Goal: Task Accomplishment & Management: Complete application form

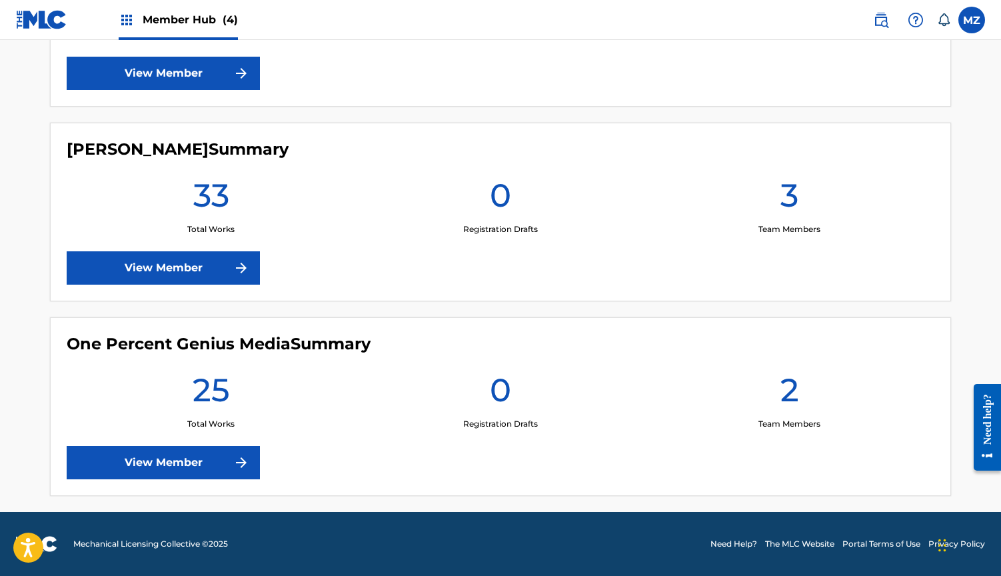
scroll to position [666, 0]
click at [221, 469] on link "View Member" at bounding box center [163, 462] width 193 height 33
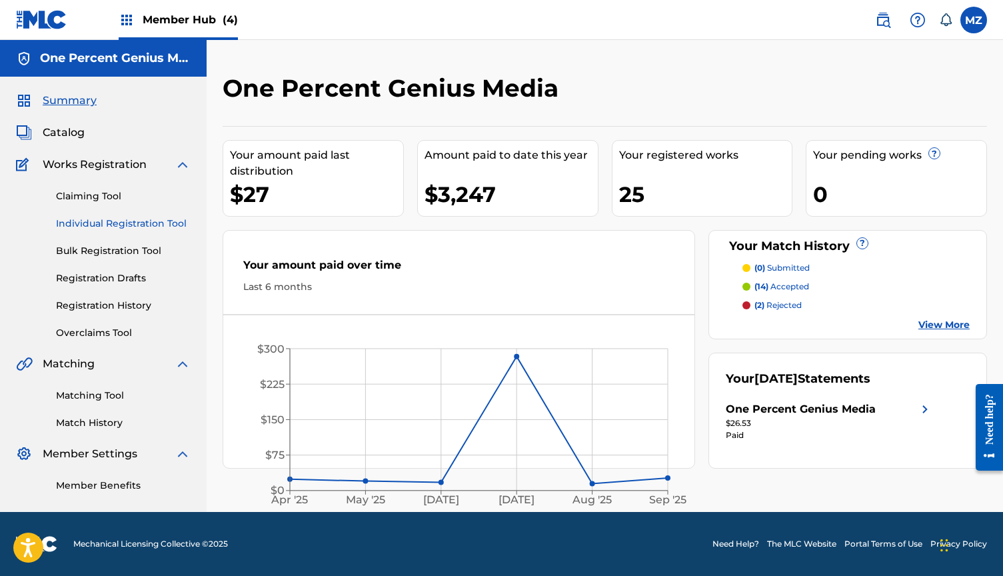
click at [107, 220] on link "Individual Registration Tool" at bounding box center [123, 224] width 135 height 14
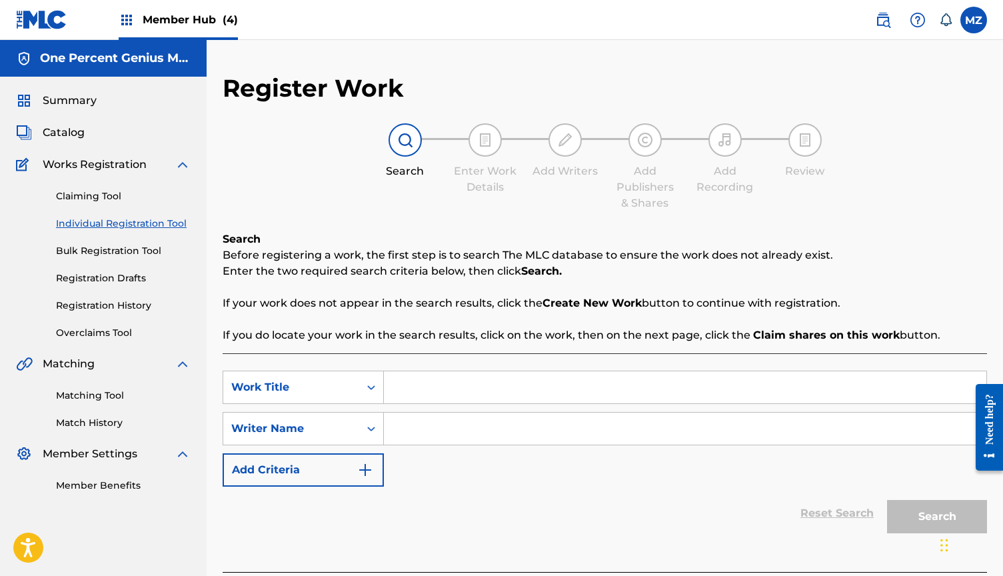
click at [419, 380] on input "Search Form" at bounding box center [685, 387] width 602 height 32
drag, startPoint x: 454, startPoint y: 437, endPoint x: 446, endPoint y: 439, distance: 8.9
click at [446, 439] on input "Search Form" at bounding box center [685, 428] width 602 height 32
click at [416, 395] on input "omega" at bounding box center [685, 387] width 602 height 32
click at [416, 388] on input "omega" at bounding box center [685, 387] width 602 height 32
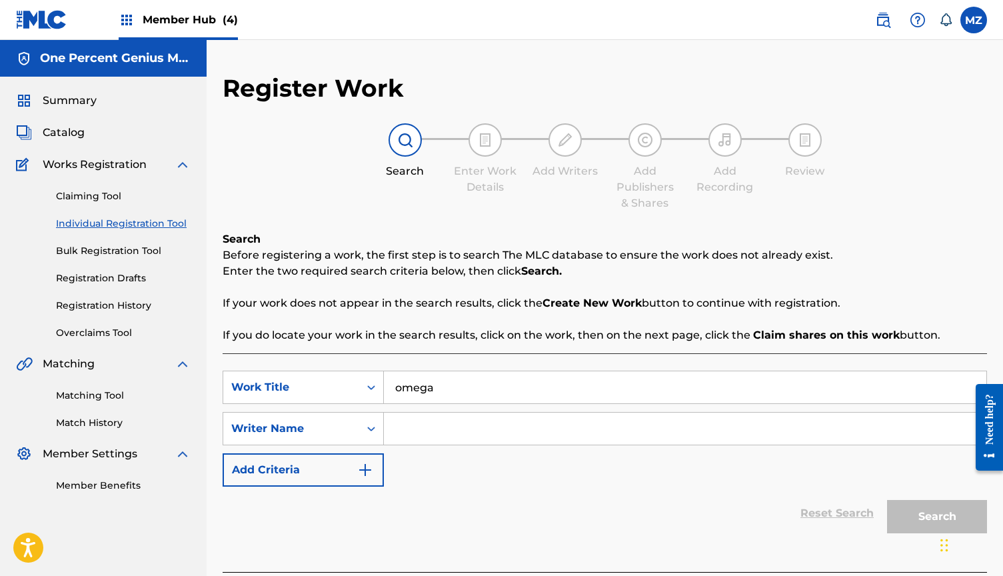
click at [420, 390] on input "omega" at bounding box center [685, 387] width 602 height 32
type input "omoge"
click at [480, 416] on input "Search Form" at bounding box center [685, 428] width 602 height 32
click at [433, 431] on input "Search Form" at bounding box center [685, 428] width 602 height 32
paste input "[PERSON_NAME]"
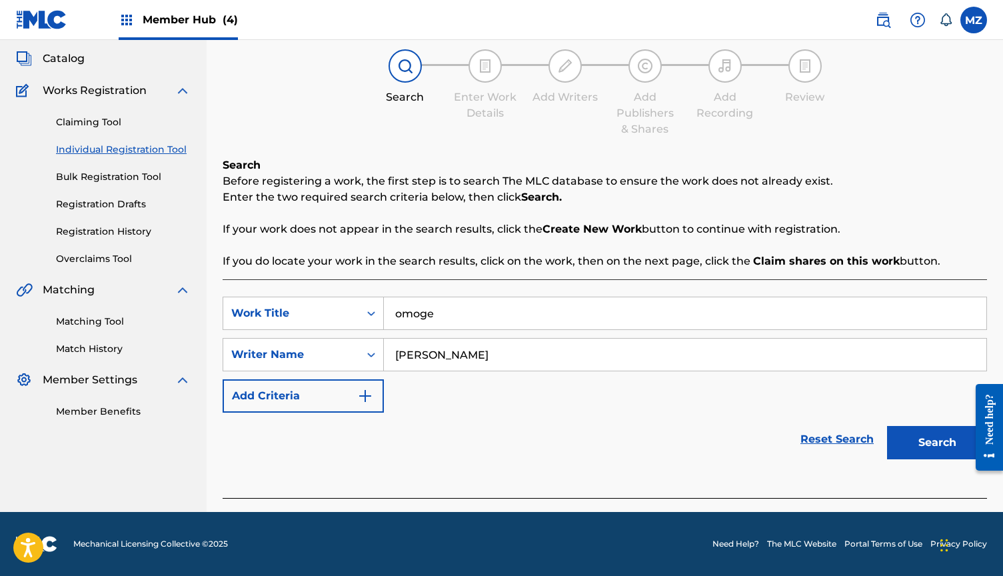
scroll to position [74, 0]
click at [945, 450] on button "Search" at bounding box center [937, 442] width 100 height 33
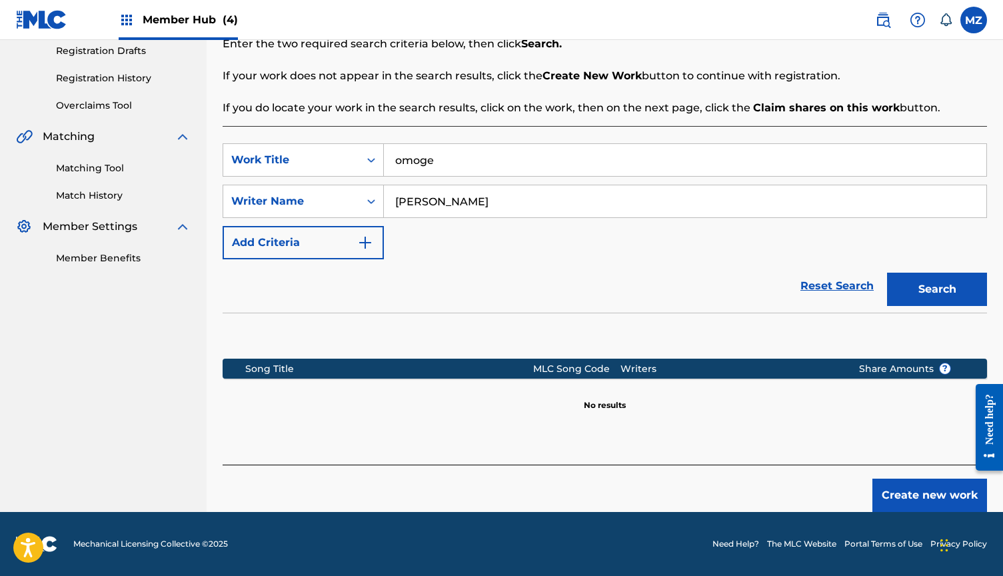
scroll to position [227, 0]
click at [334, 232] on button "Add Criteria" at bounding box center [303, 242] width 161 height 33
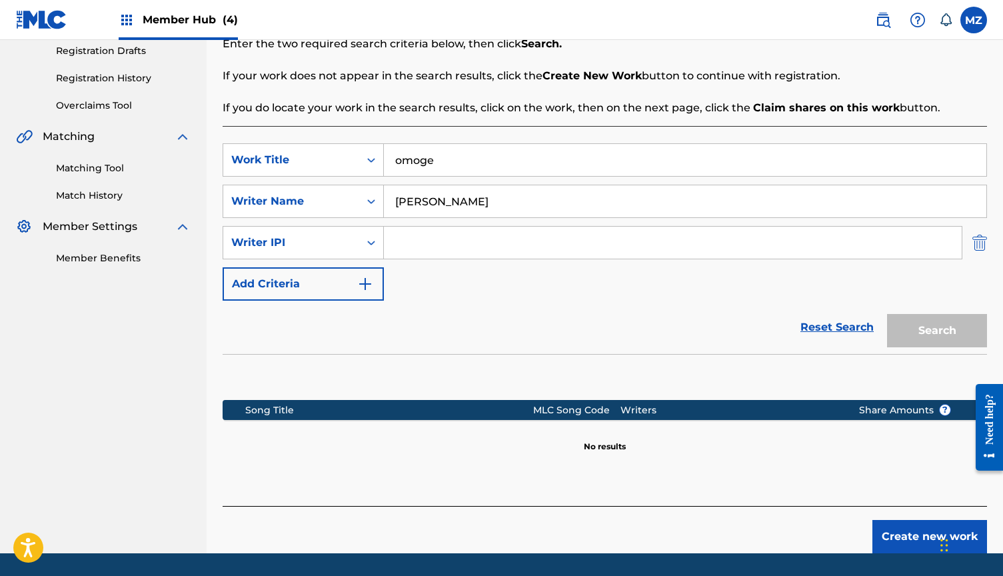
click at [978, 245] on img "Search Form" at bounding box center [979, 242] width 15 height 33
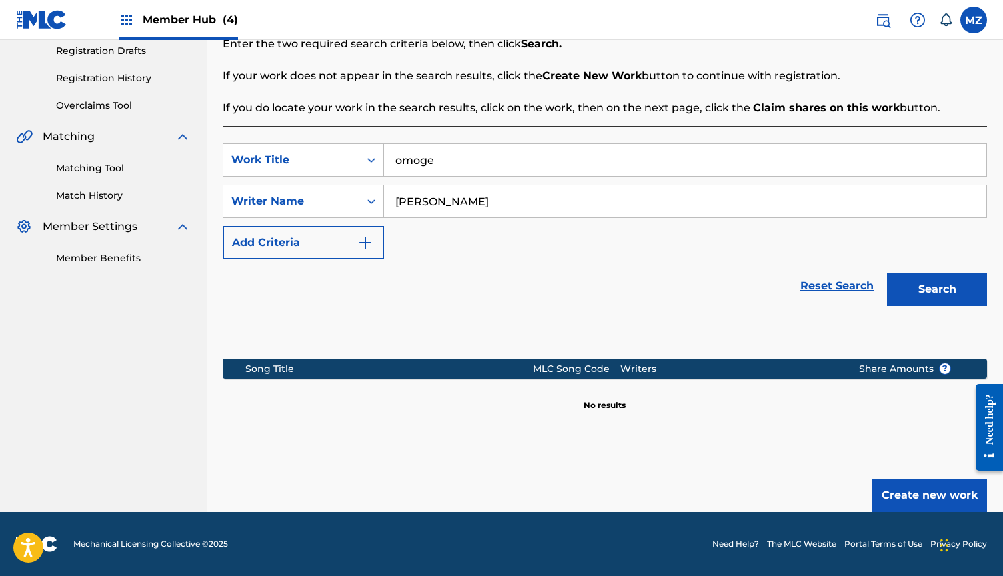
drag, startPoint x: 601, startPoint y: 207, endPoint x: 435, endPoint y: 205, distance: 165.9
click at [435, 205] on input "[PERSON_NAME]" at bounding box center [685, 201] width 602 height 32
type input "[PERSON_NAME]"
click at [937, 289] on button "Search" at bounding box center [937, 288] width 100 height 33
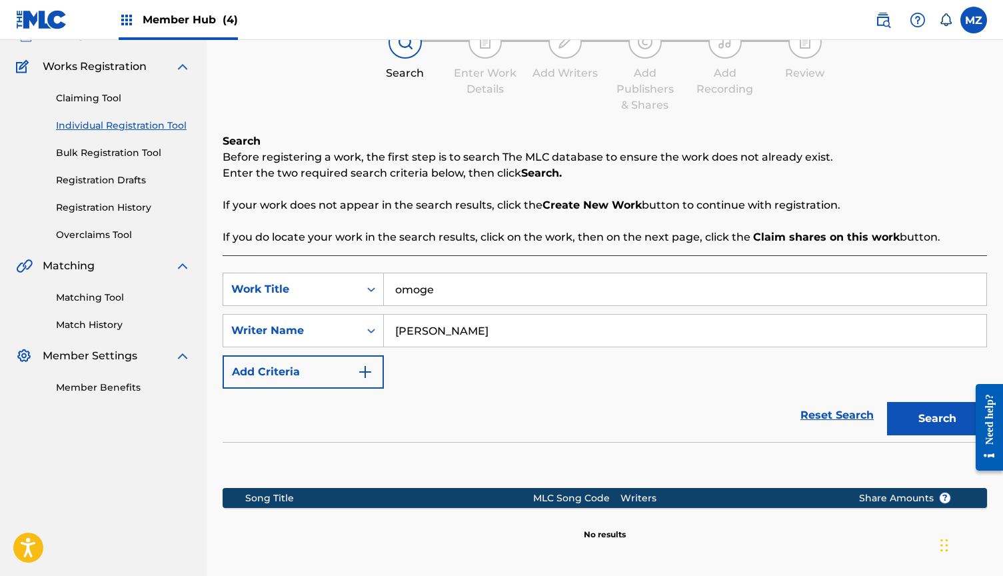
scroll to position [87, 0]
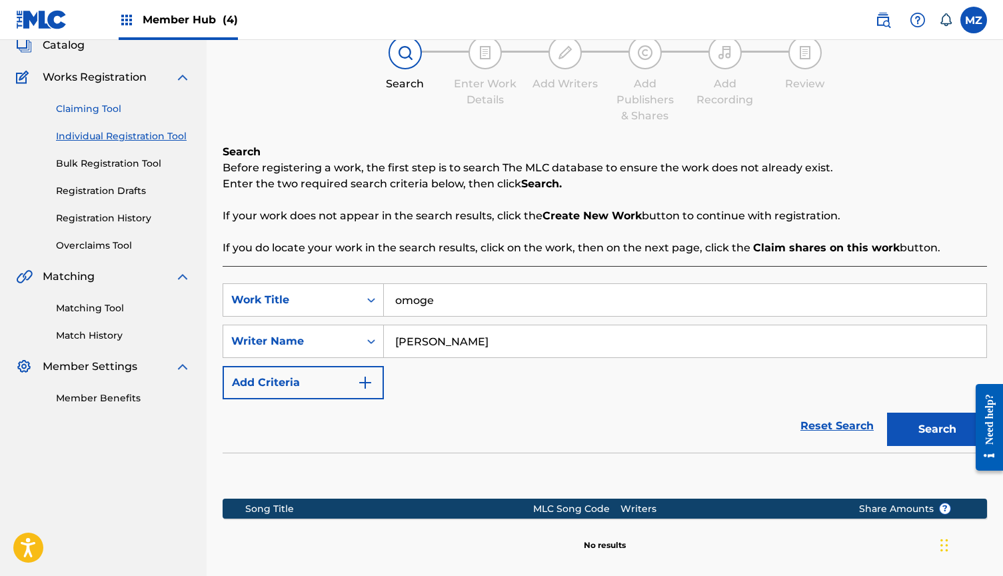
click at [87, 106] on link "Claiming Tool" at bounding box center [123, 109] width 135 height 14
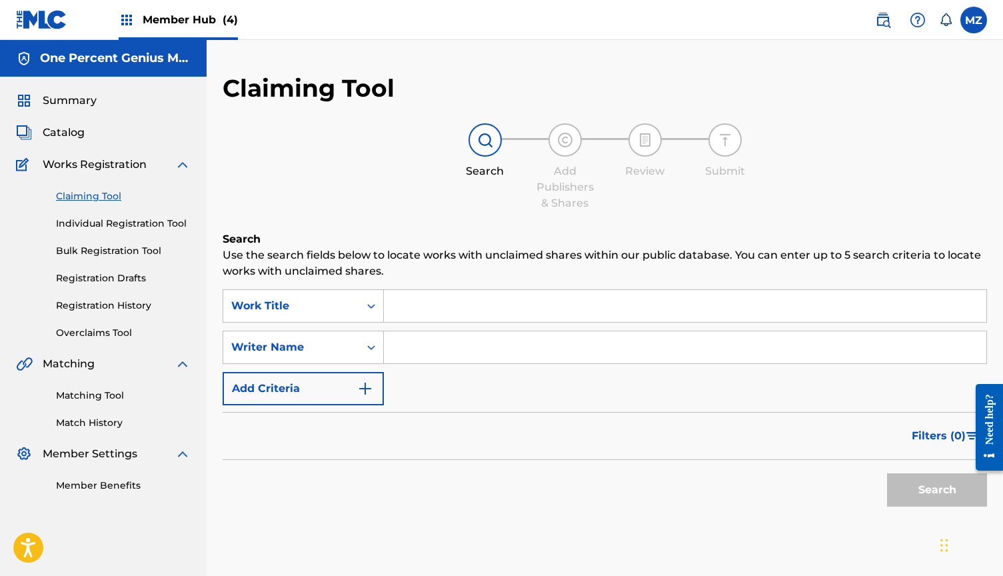
click at [451, 300] on input "Search Form" at bounding box center [685, 306] width 602 height 32
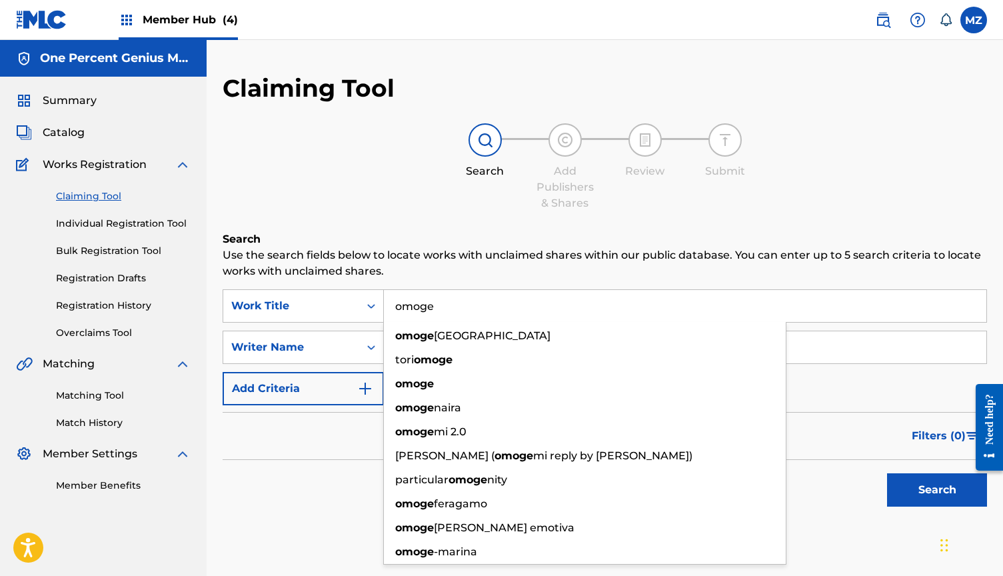
click at [868, 299] on input "omoge" at bounding box center [685, 306] width 602 height 32
type input "omoge"
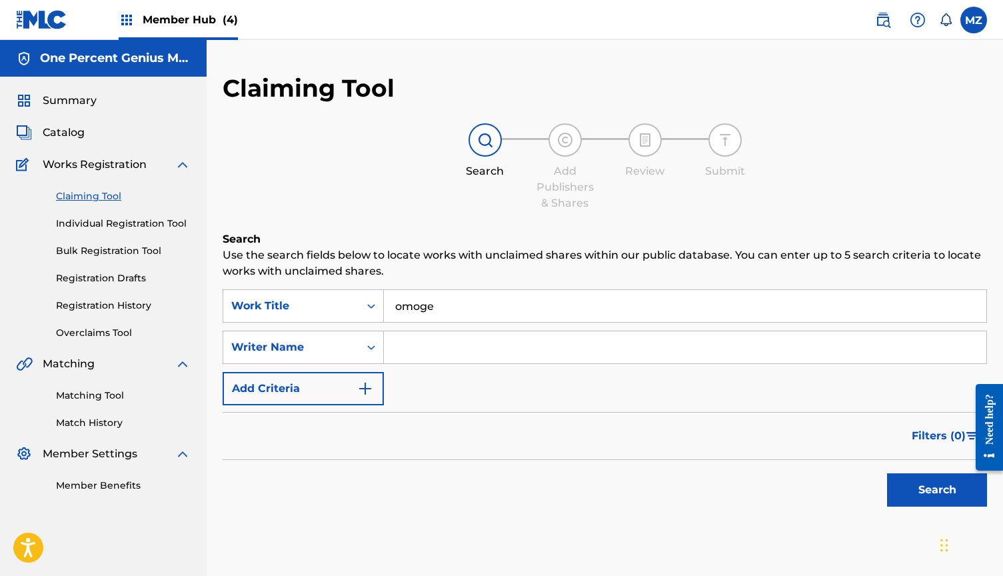
click at [845, 334] on input "Search Form" at bounding box center [685, 347] width 602 height 32
paste input "[PERSON_NAME]"
drag, startPoint x: 440, startPoint y: 348, endPoint x: 624, endPoint y: 328, distance: 184.9
click at [612, 335] on input "[PERSON_NAME]" at bounding box center [685, 347] width 602 height 32
drag, startPoint x: 613, startPoint y: 342, endPoint x: 440, endPoint y: 341, distance: 173.2
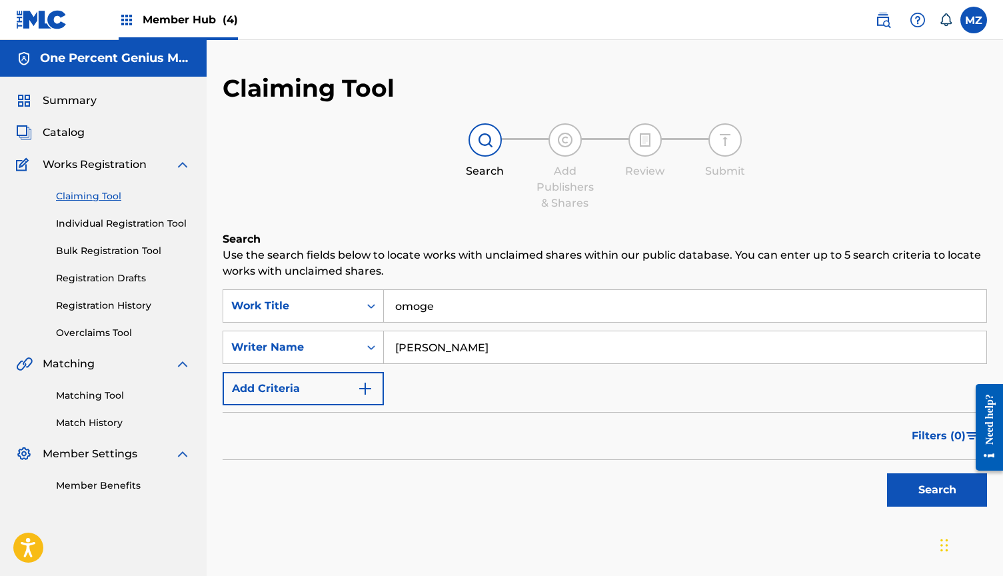
click at [440, 341] on input "[PERSON_NAME]" at bounding box center [685, 347] width 602 height 32
type input "[PERSON_NAME]"
click at [937, 490] on button "Search" at bounding box center [937, 489] width 100 height 33
click at [115, 227] on link "Individual Registration Tool" at bounding box center [123, 224] width 135 height 14
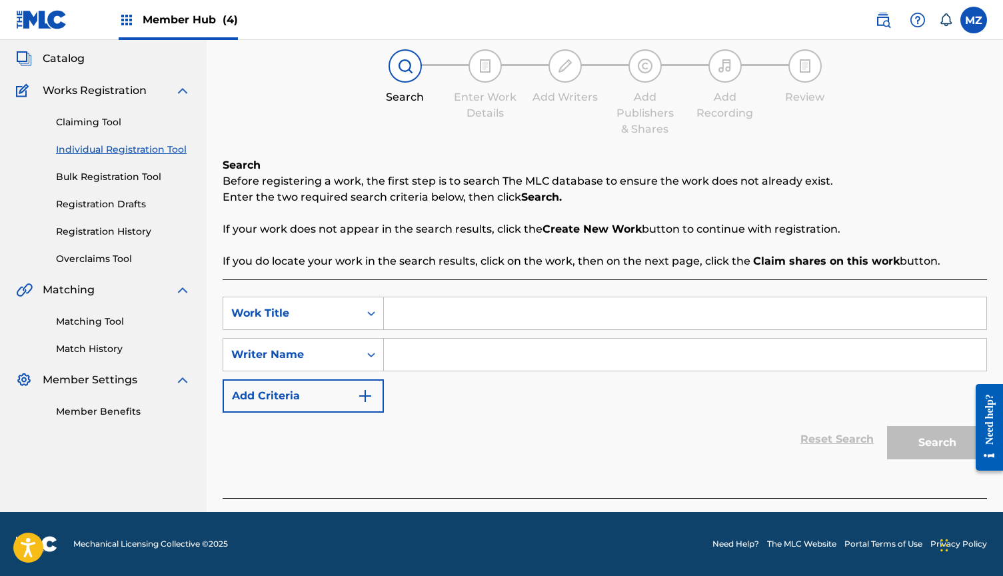
scroll to position [69, 0]
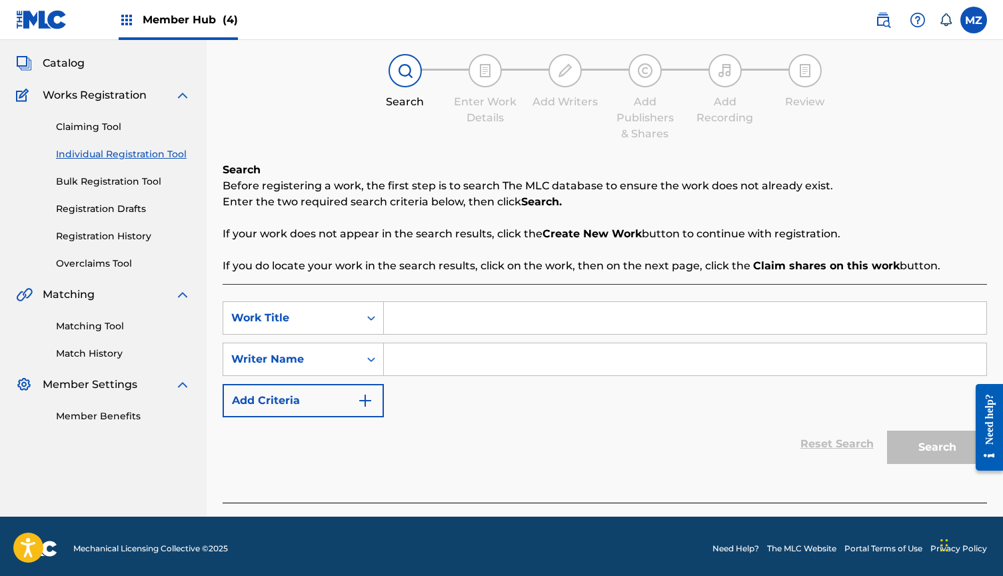
click at [475, 332] on input "Search Form" at bounding box center [685, 318] width 602 height 32
type input "omoge"
click at [466, 374] on input "Search Form" at bounding box center [685, 359] width 602 height 32
paste input "[PERSON_NAME]"
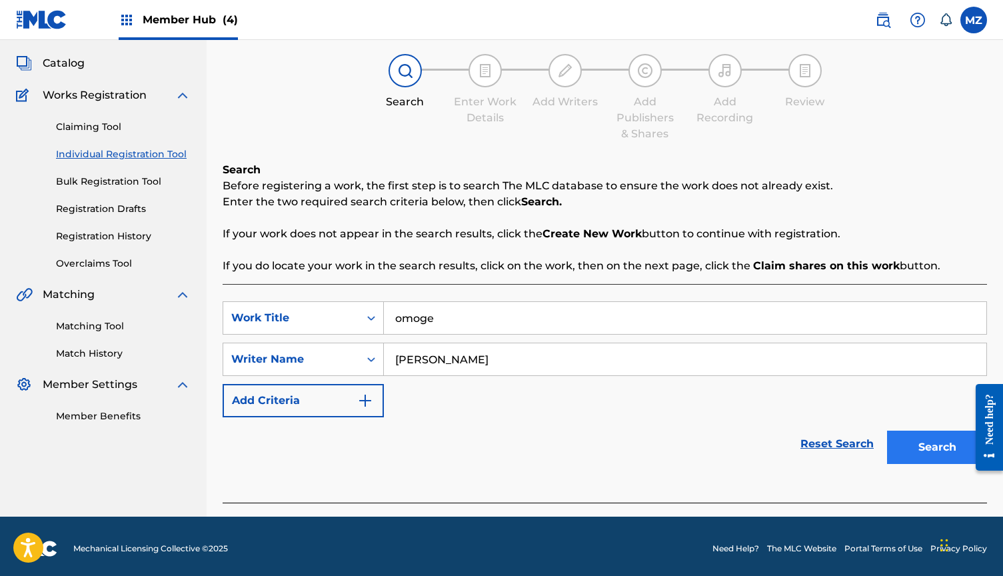
type input "[PERSON_NAME]"
click at [943, 439] on button "Search" at bounding box center [937, 446] width 100 height 33
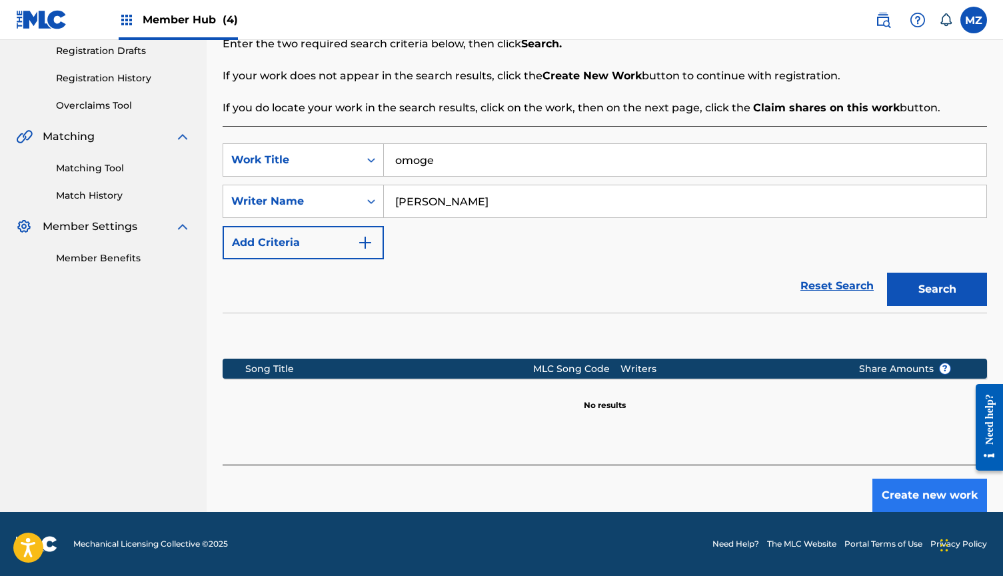
scroll to position [227, 0]
click at [893, 490] on button "Create new work" at bounding box center [929, 494] width 115 height 33
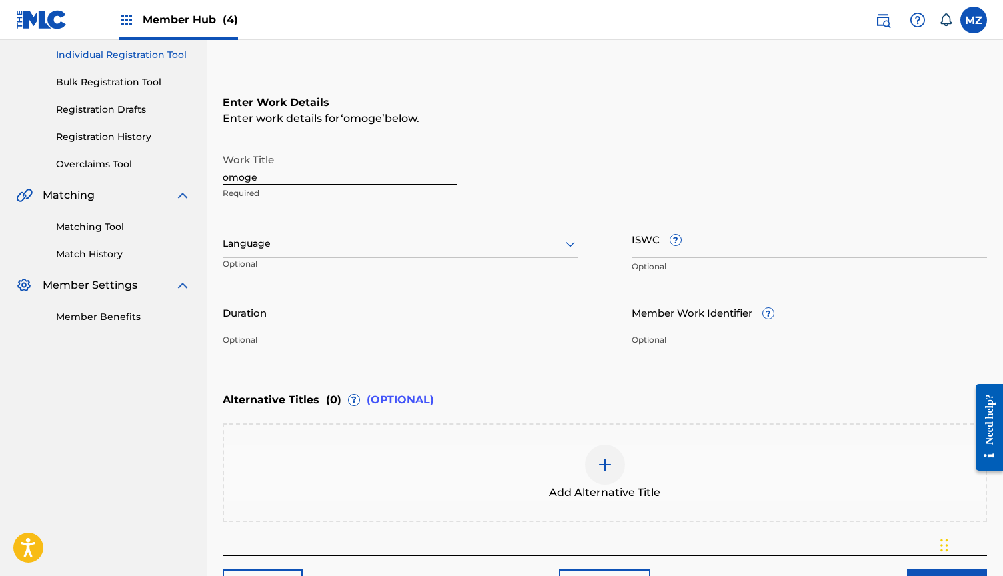
scroll to position [153, 0]
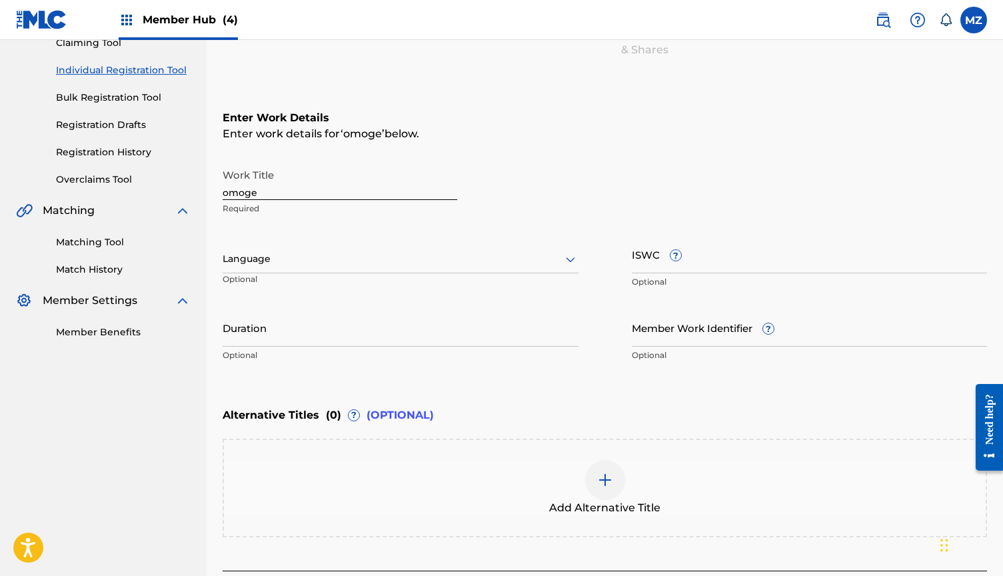
click at [416, 256] on div at bounding box center [401, 258] width 356 height 17
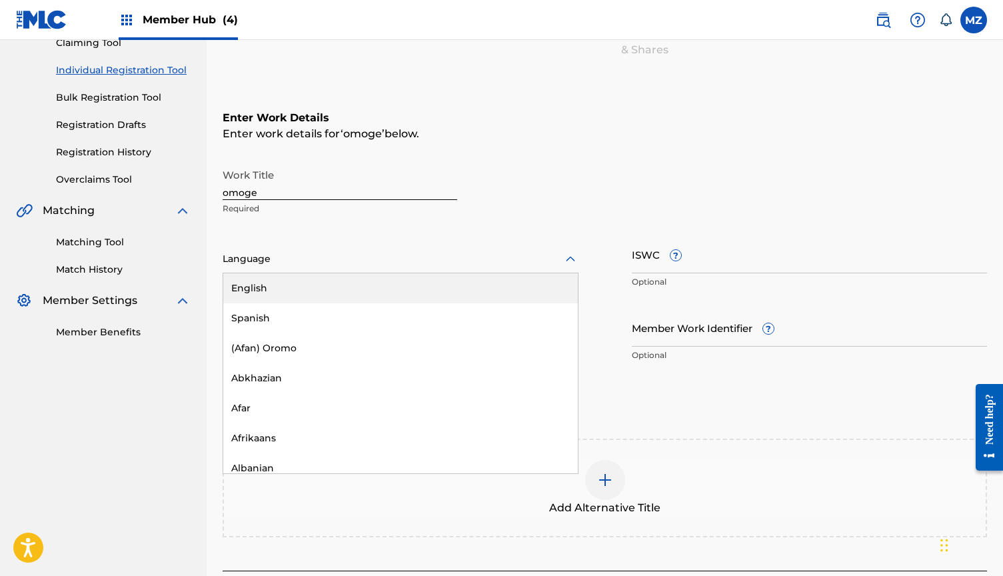
click at [359, 286] on div "English" at bounding box center [400, 288] width 354 height 30
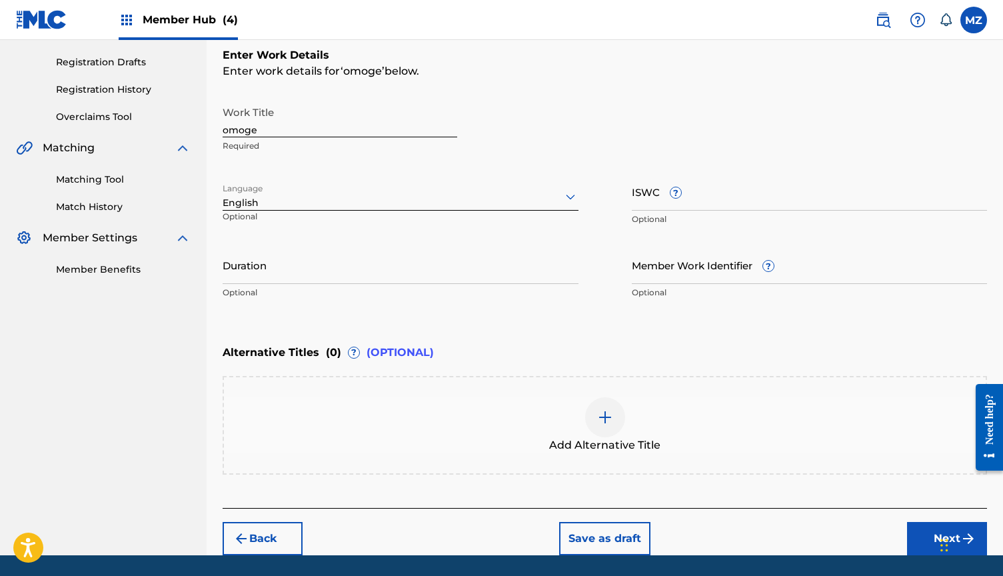
scroll to position [240, 0]
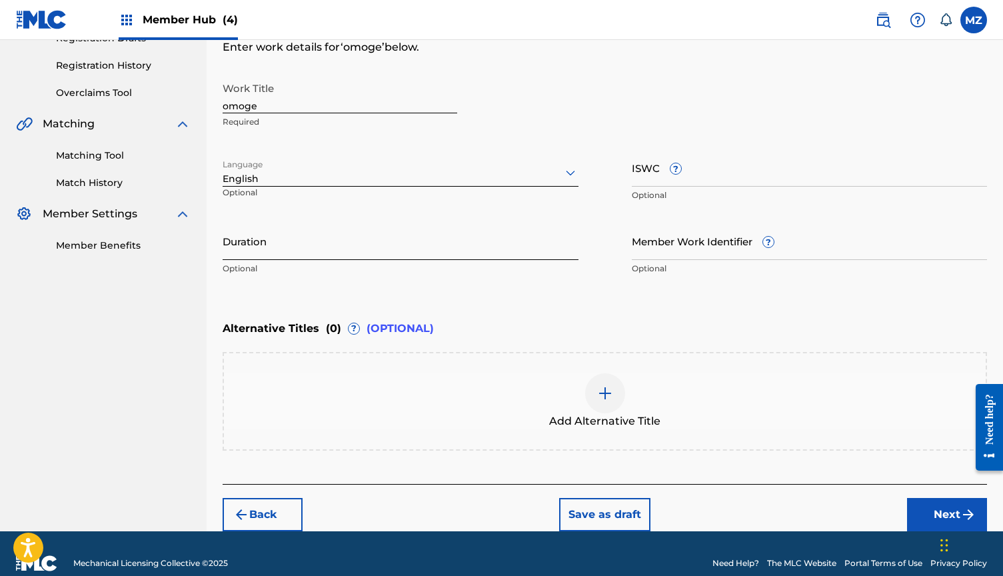
click at [507, 237] on input "Duration" at bounding box center [401, 241] width 356 height 38
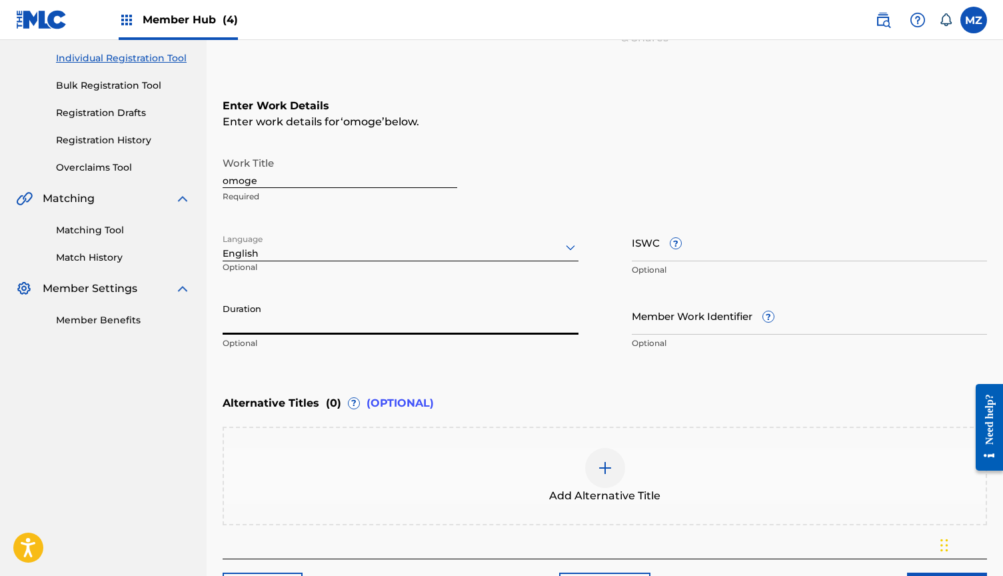
scroll to position [165, 0]
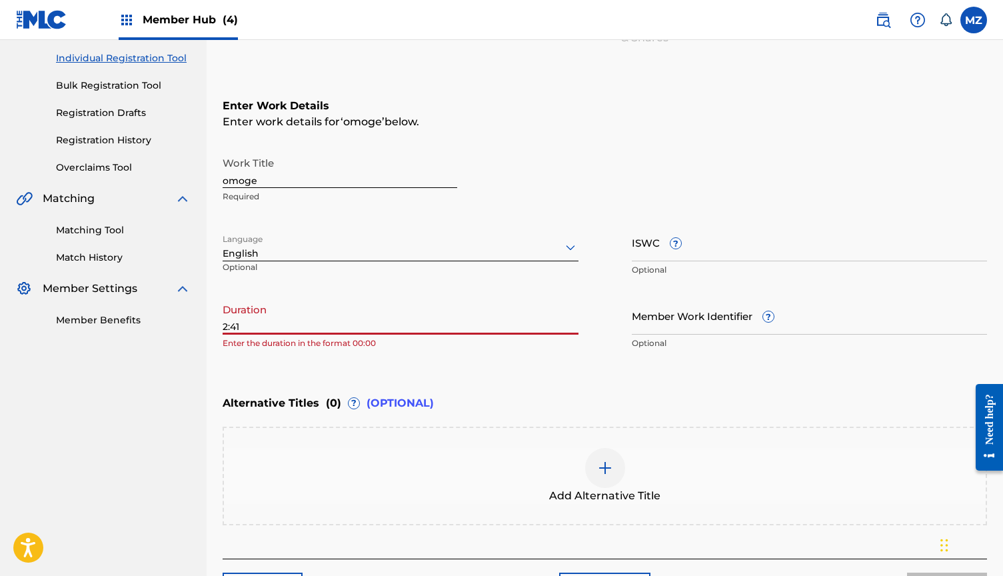
click at [222, 322] on div "Register Work Search Enter Work Details Add Writers Add Publishers & Shares Add…" at bounding box center [605, 256] width 796 height 697
click at [223, 323] on input "2:41" at bounding box center [401, 315] width 356 height 38
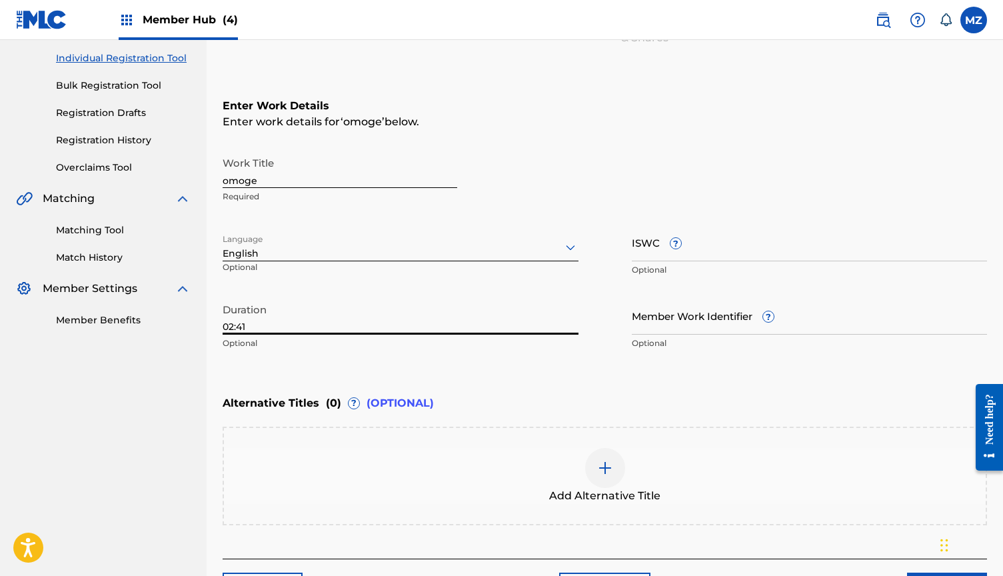
type input "02:41"
click at [643, 373] on div "Enter Work Details Enter work details for ‘ omoge ’ below. Work Title omoge Req…" at bounding box center [605, 227] width 764 height 322
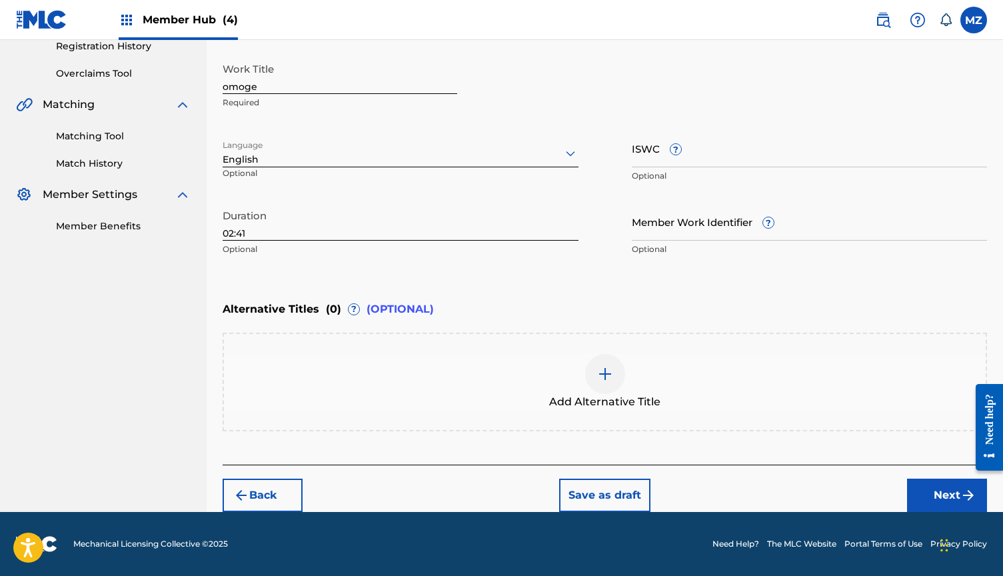
scroll to position [259, 0]
click at [935, 490] on button "Next" at bounding box center [947, 494] width 80 height 33
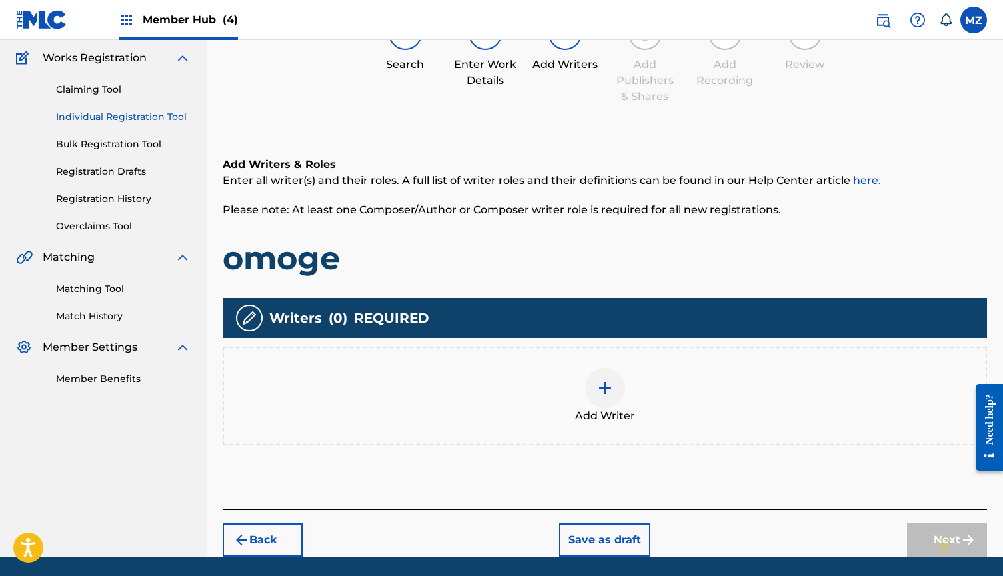
scroll to position [117, 0]
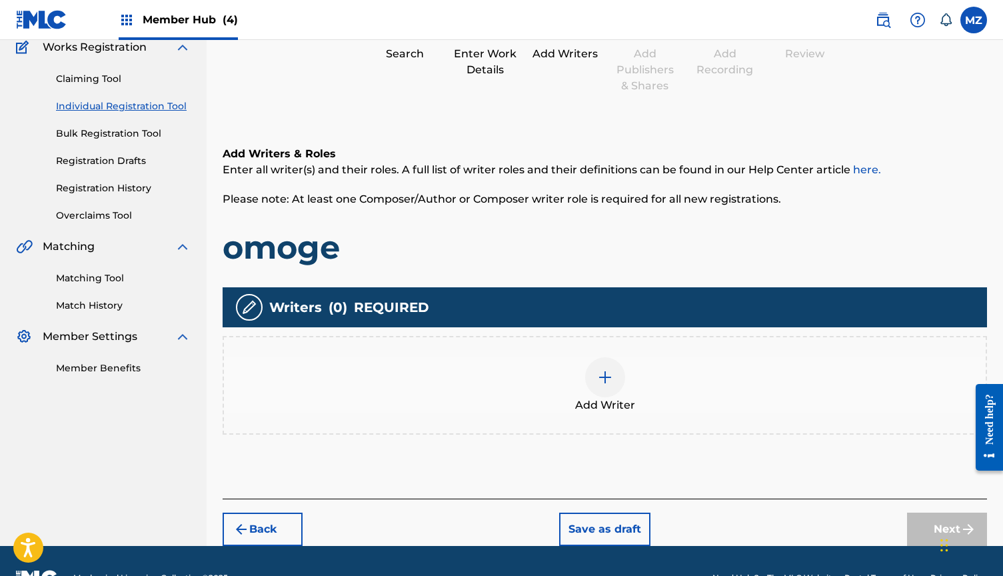
click at [607, 387] on div at bounding box center [605, 377] width 40 height 40
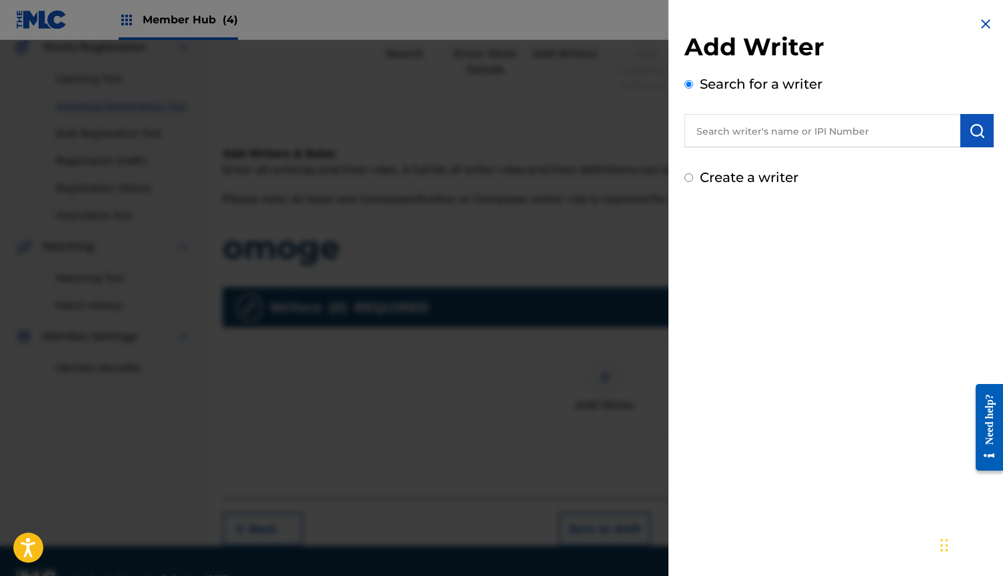
click at [777, 131] on input "text" at bounding box center [822, 130] width 276 height 33
paste input "[PERSON_NAME]"
type input "[PERSON_NAME]"
click at [969, 127] on img "submit" at bounding box center [977, 131] width 16 height 16
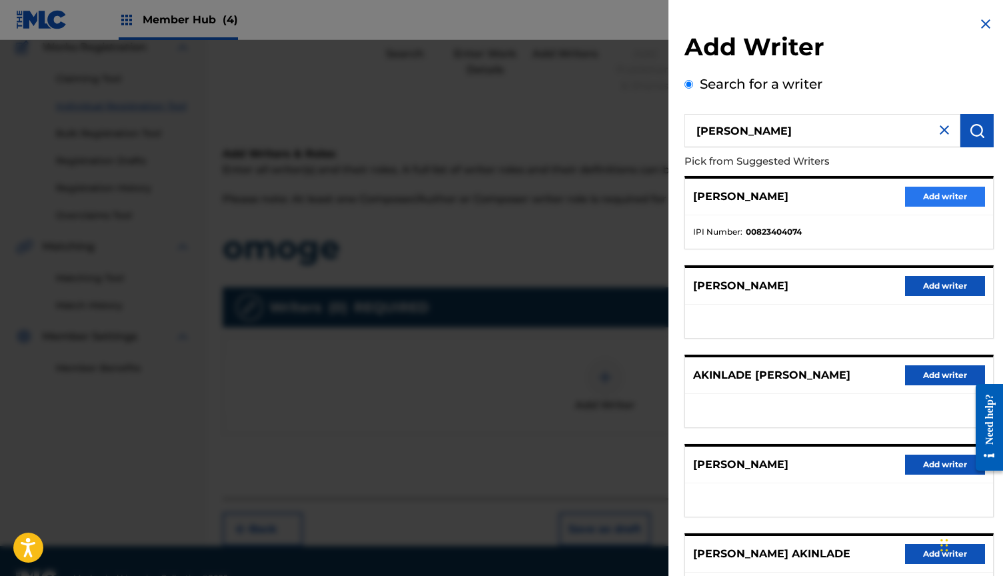
click at [931, 192] on button "Add writer" at bounding box center [945, 197] width 80 height 20
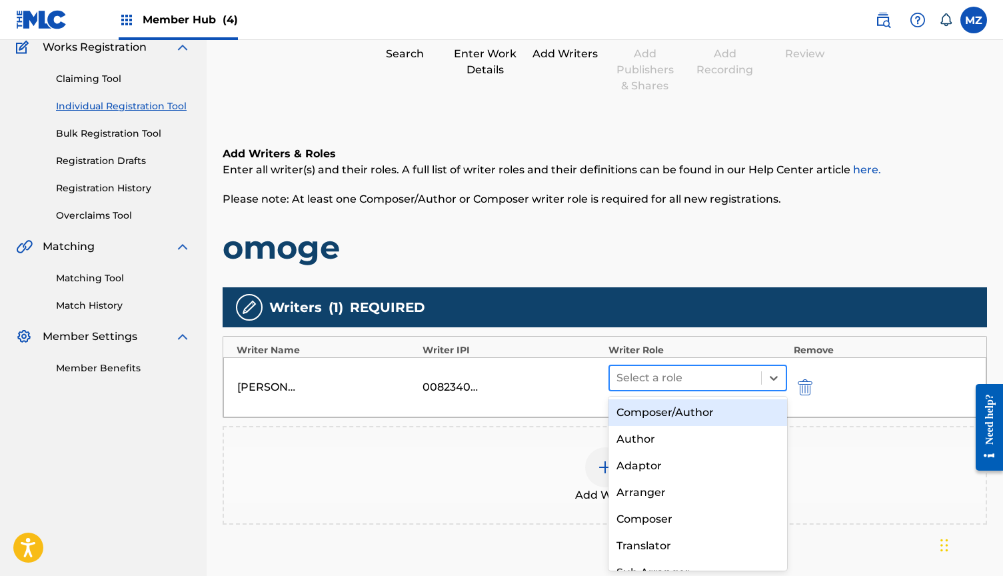
click at [670, 388] on div "Select a role" at bounding box center [685, 378] width 151 height 24
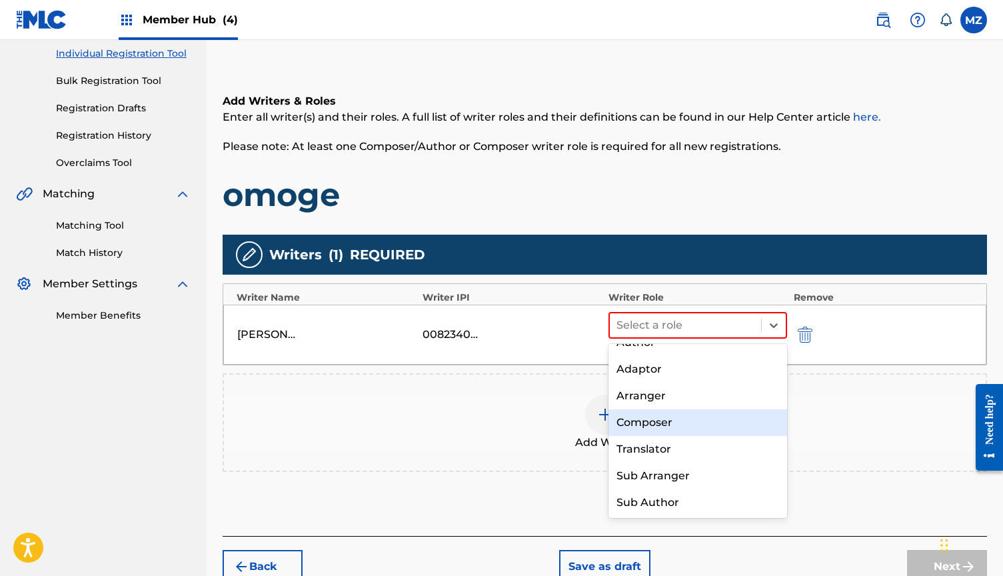
scroll to position [0, 0]
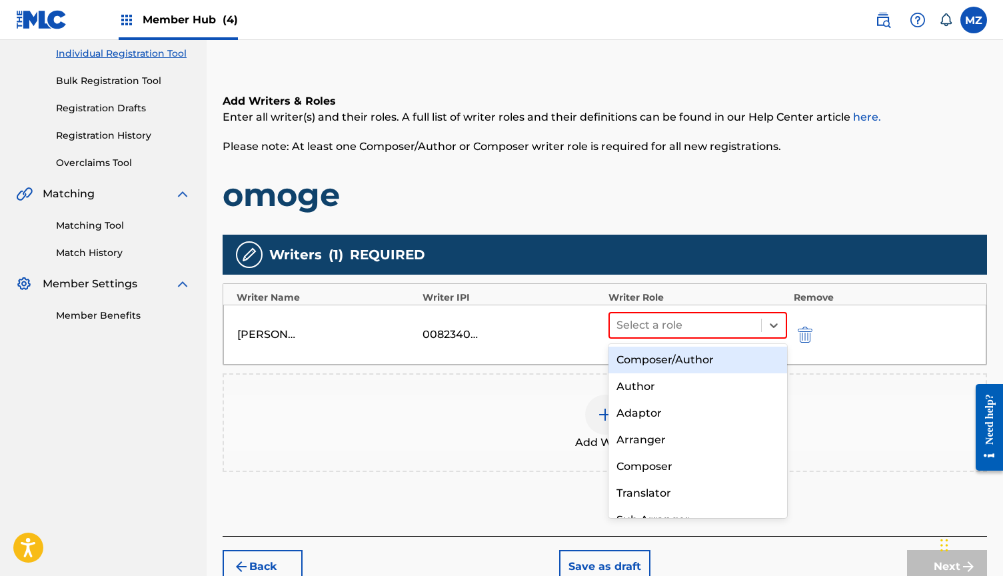
click at [675, 365] on div "Composer/Author" at bounding box center [697, 359] width 179 height 27
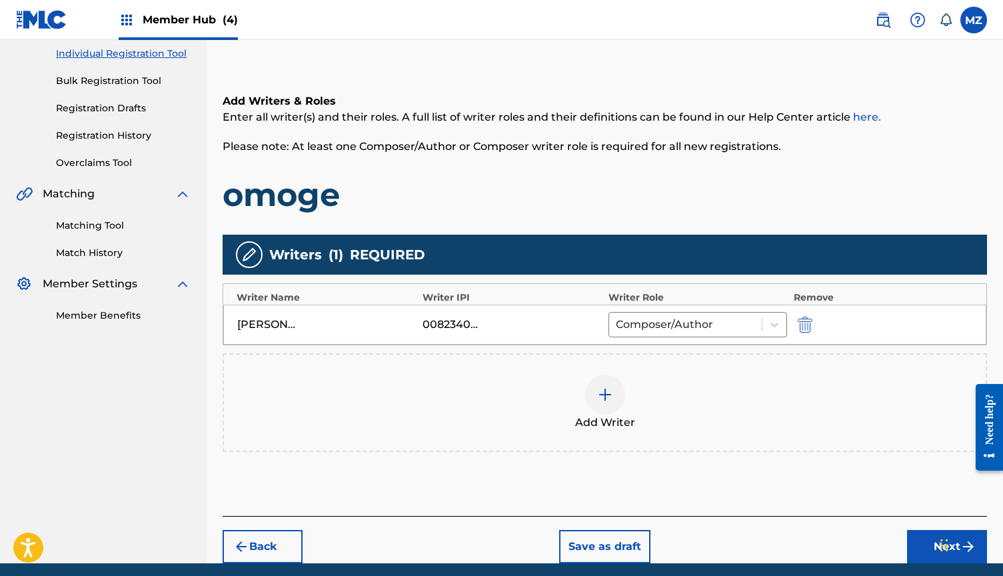
click at [595, 385] on div at bounding box center [605, 394] width 40 height 40
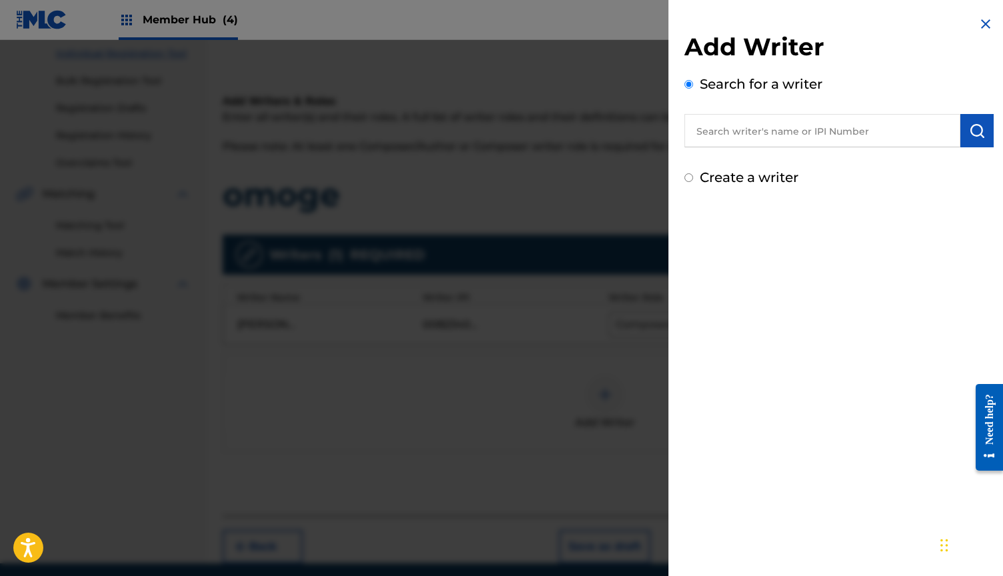
click at [806, 129] on input "text" at bounding box center [822, 130] width 276 height 33
paste input "750877806"
type input "750877806"
click at [969, 130] on img "submit" at bounding box center [977, 131] width 16 height 16
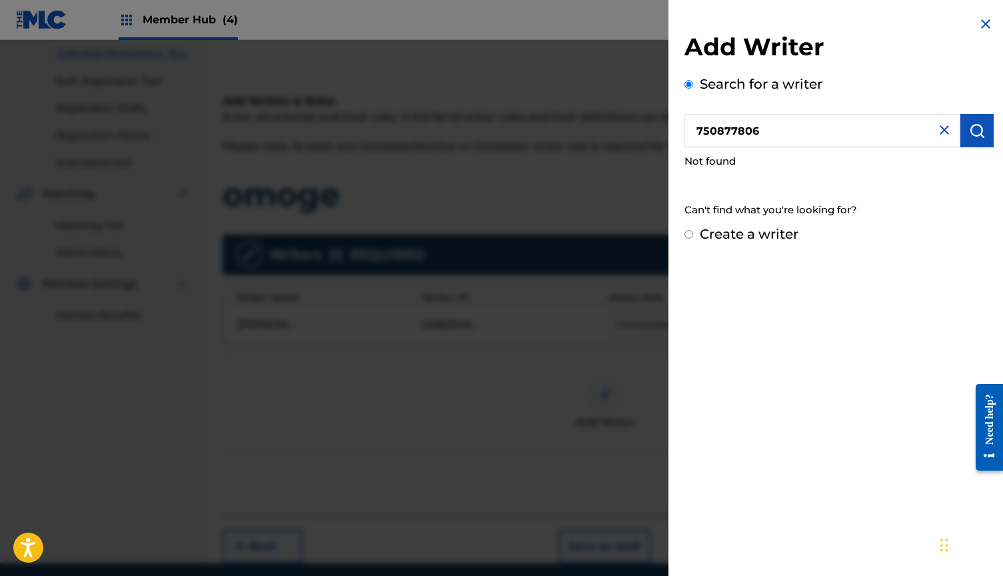
click at [939, 131] on img at bounding box center [944, 130] width 16 height 16
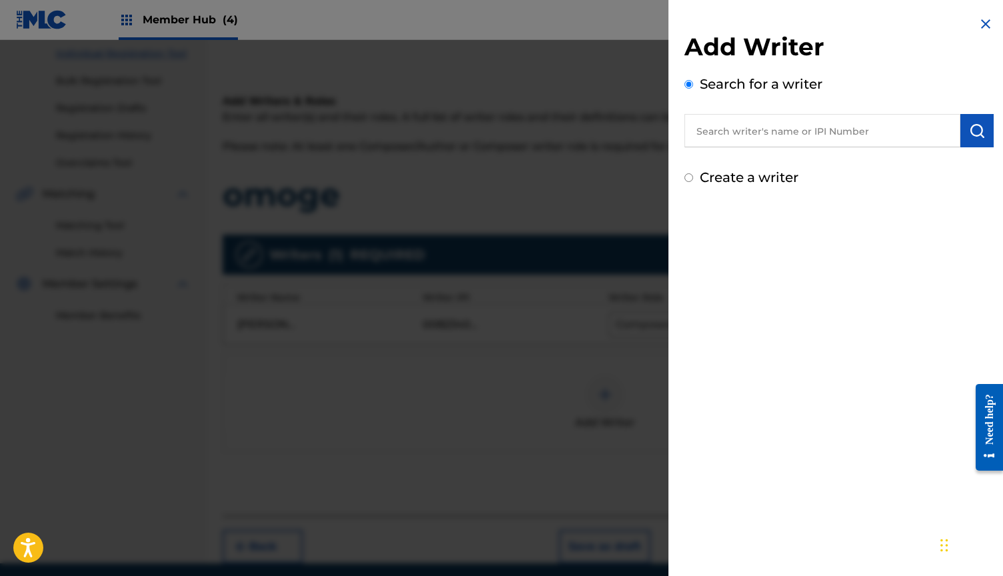
click at [853, 131] on input "text" at bounding box center [822, 130] width 276 height 33
paste input "[PERSON_NAME]-[PERSON_NAME]"
type input "[PERSON_NAME]-[PERSON_NAME]"
click at [991, 129] on div "Add Writer Search for a writer [PERSON_NAME]-[PERSON_NAME] Create a writer" at bounding box center [838, 101] width 341 height 203
click at [979, 129] on img "submit" at bounding box center [977, 131] width 16 height 16
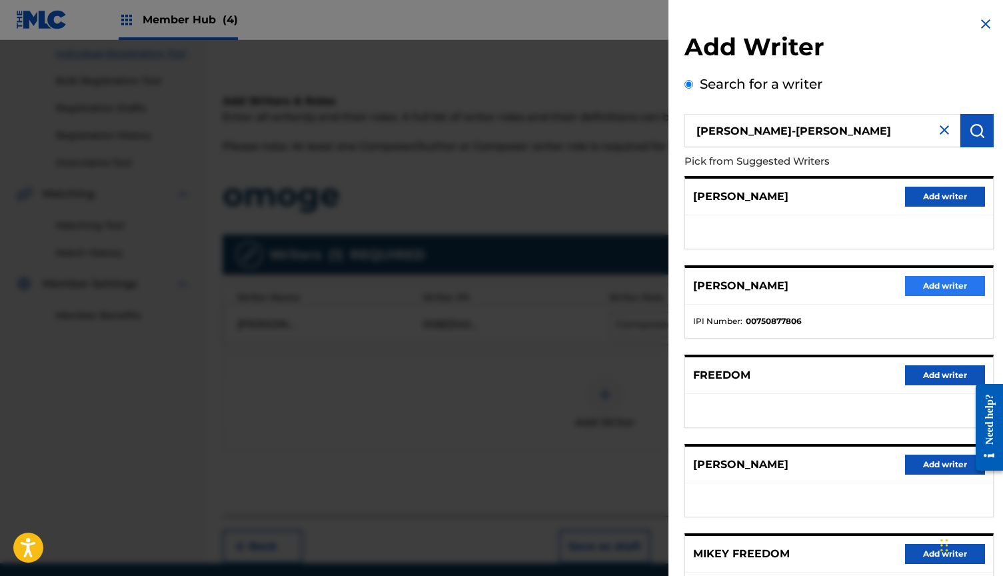
click at [946, 290] on button "Add writer" at bounding box center [945, 286] width 80 height 20
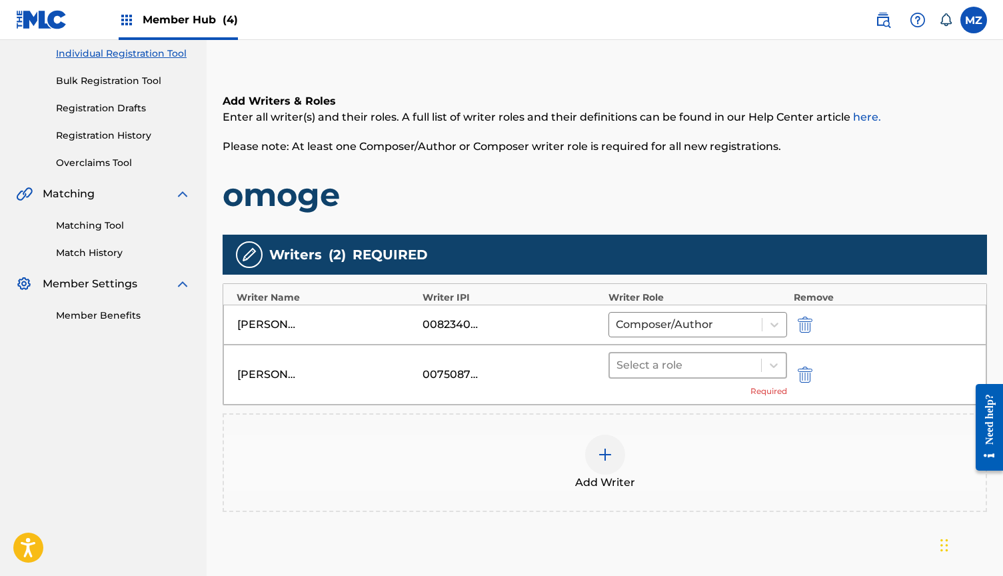
click at [722, 369] on div at bounding box center [685, 365] width 138 height 19
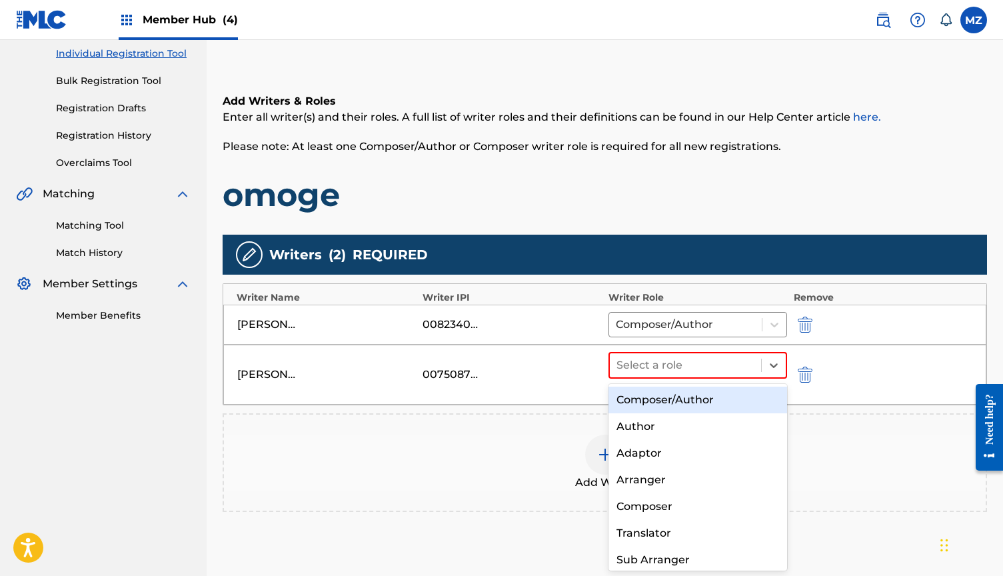
click at [680, 405] on div "Composer/Author" at bounding box center [697, 399] width 179 height 27
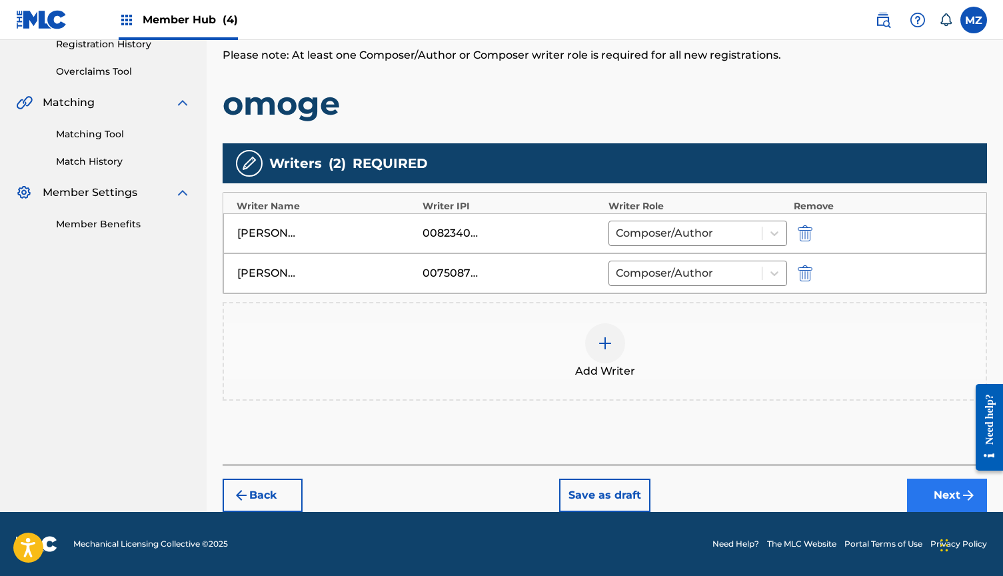
click at [923, 485] on button "Next" at bounding box center [947, 494] width 80 height 33
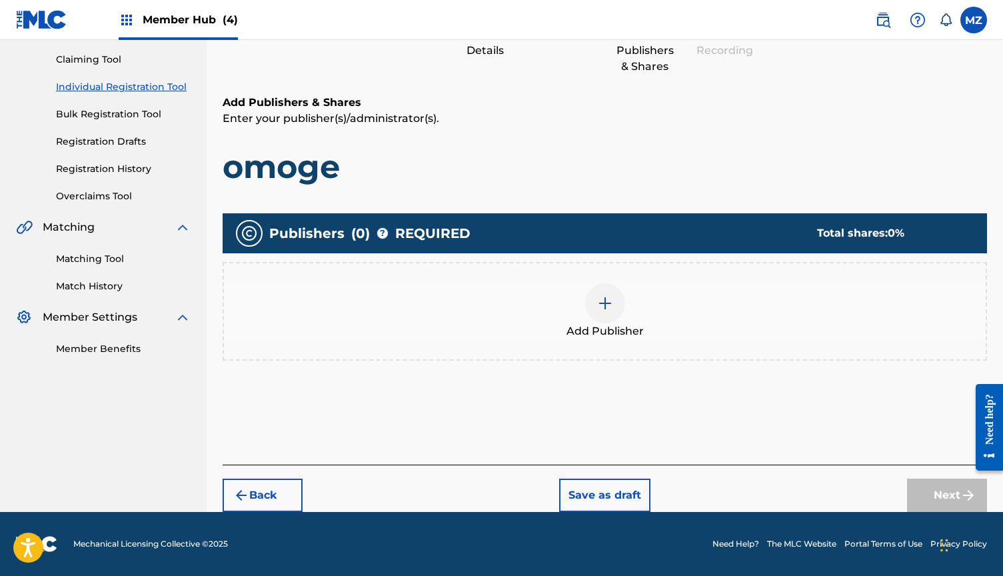
scroll to position [88, 0]
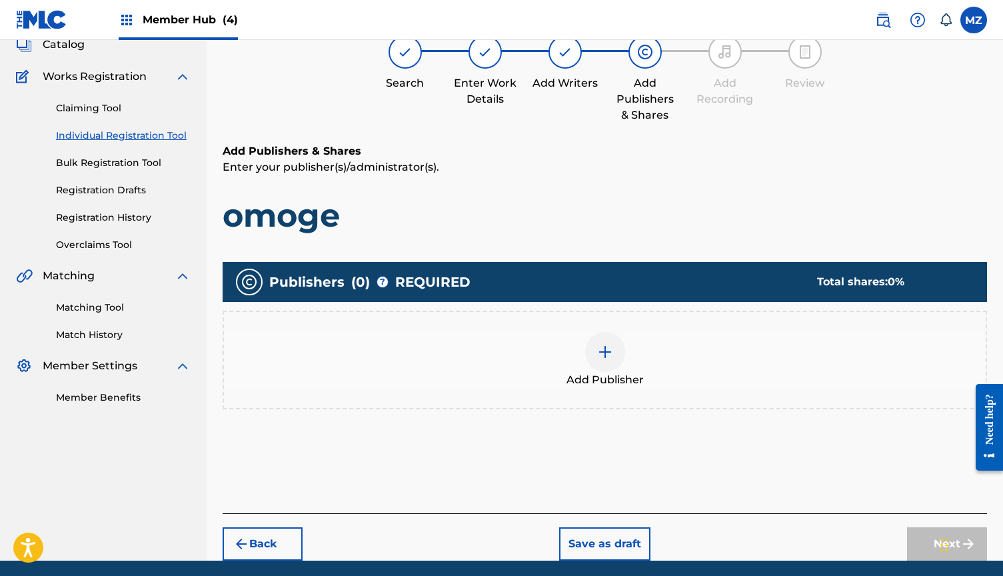
click at [624, 332] on div "Add Publisher" at bounding box center [604, 360] width 761 height 56
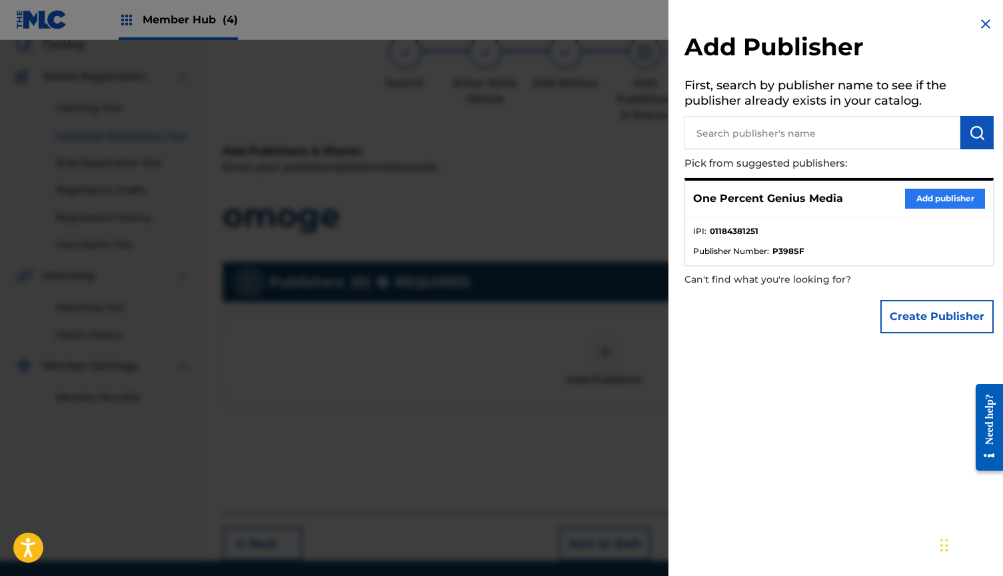
click at [930, 199] on button "Add publisher" at bounding box center [945, 199] width 80 height 20
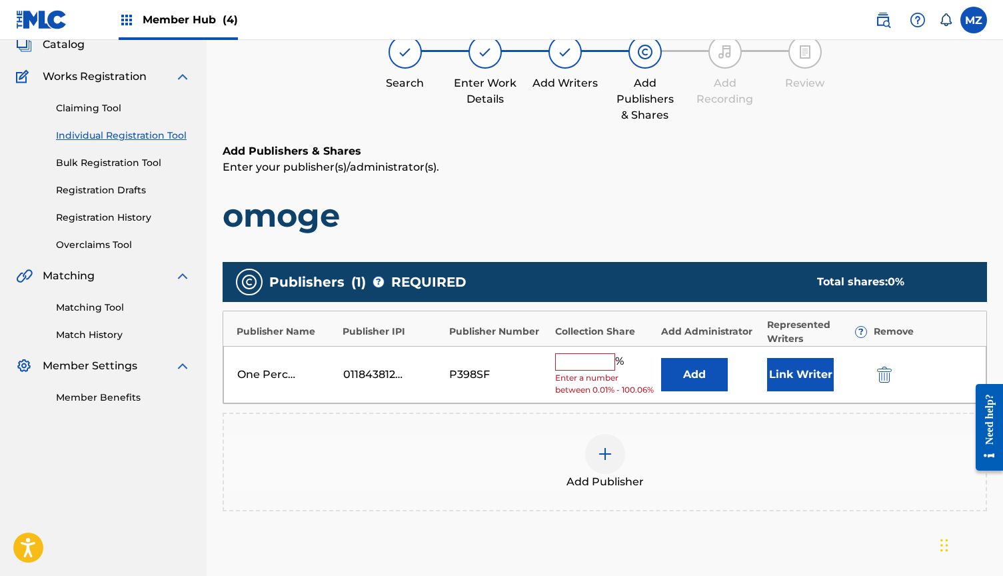
click at [607, 356] on input "text" at bounding box center [585, 361] width 60 height 17
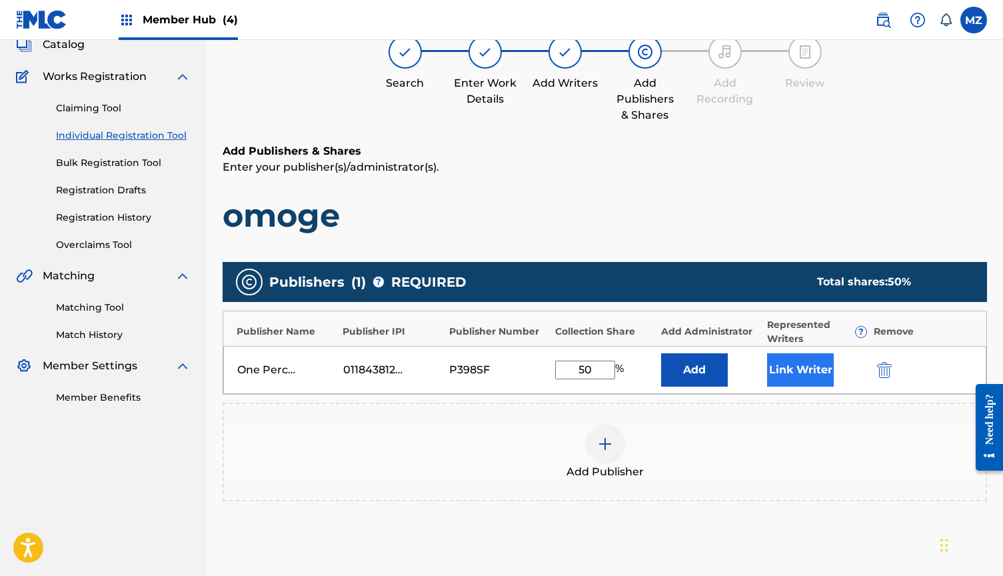
type input "50"
click at [779, 378] on button "Link Writer" at bounding box center [800, 369] width 67 height 33
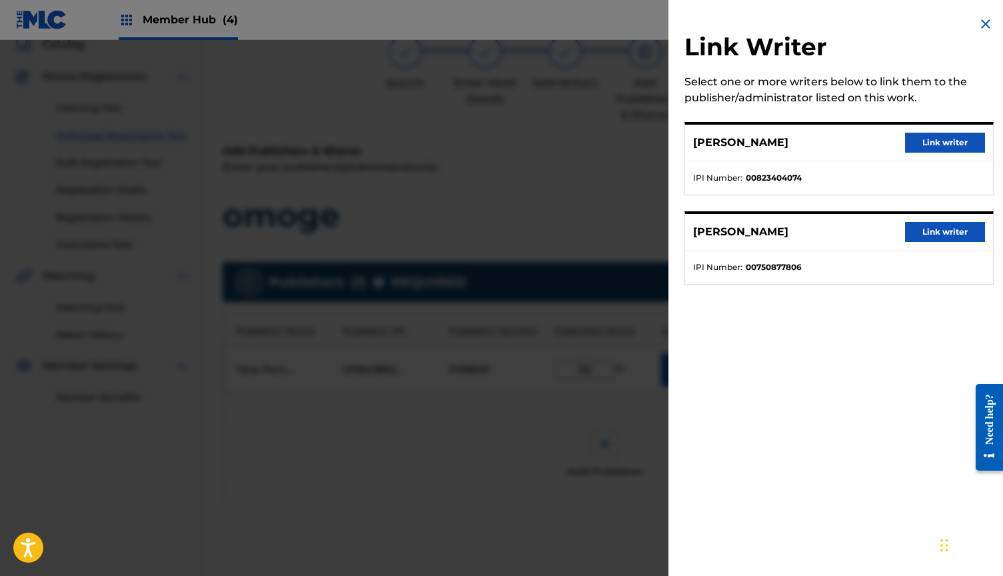
click at [980, 31] on img at bounding box center [985, 24] width 16 height 16
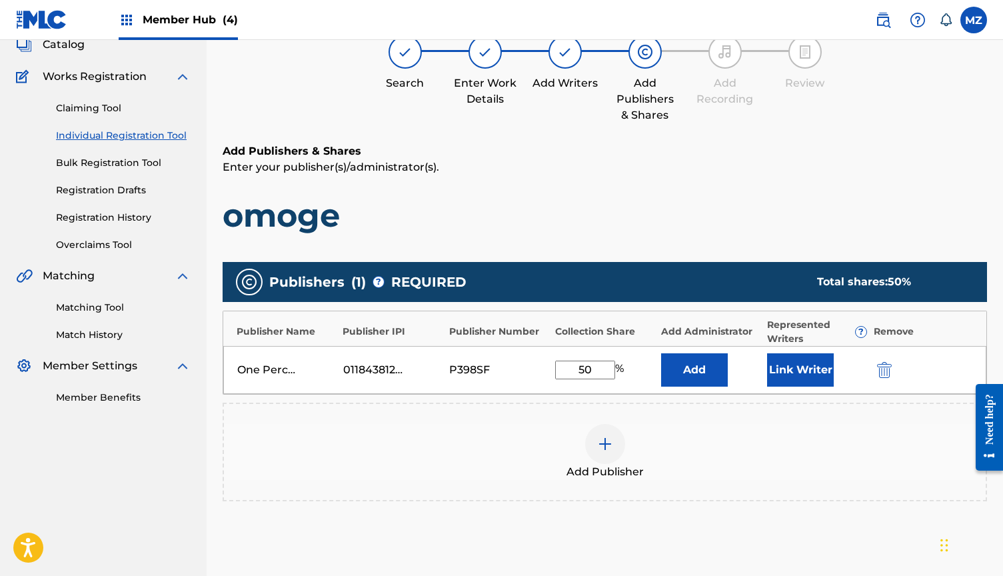
click at [616, 450] on div at bounding box center [605, 444] width 40 height 40
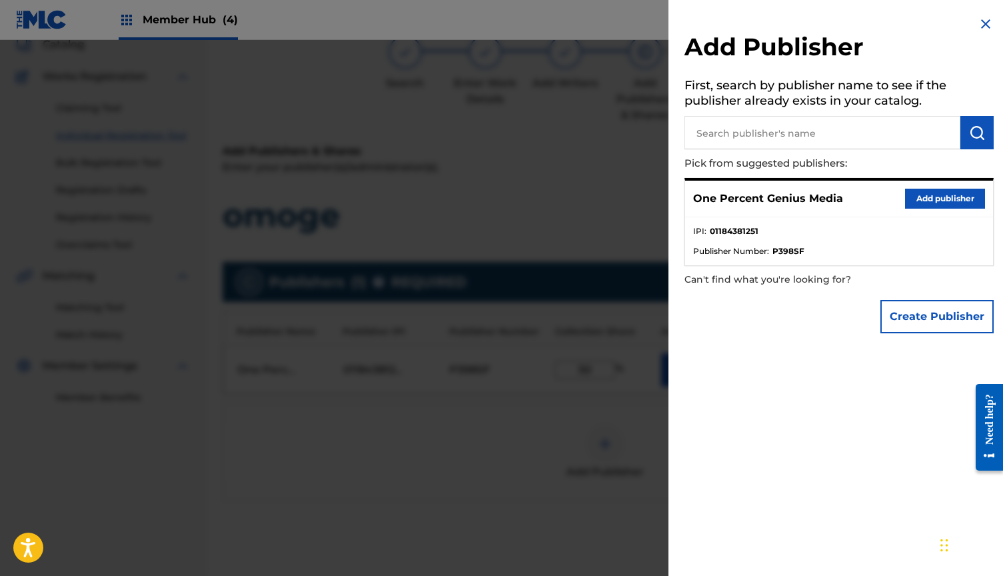
click at [775, 146] on input "text" at bounding box center [822, 132] width 276 height 33
paste input "BROOKLYN BAYOU BOY/ These Are Songs of Pulse (ASCAP). Administered worldwide by…"
click at [970, 134] on img "submit" at bounding box center [977, 133] width 16 height 16
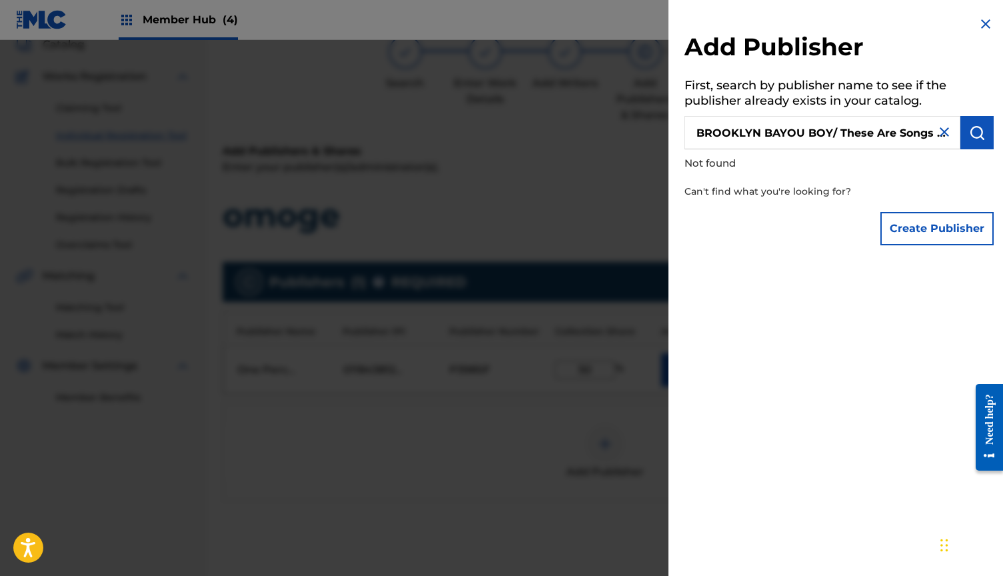
drag, startPoint x: 833, startPoint y: 128, endPoint x: 1007, endPoint y: 129, distance: 173.9
click at [1000, 129] on html "Accessibility Screen-Reader Guide, Feedback, and Issue Reporting | New window C…" at bounding box center [501, 200] width 1003 height 576
drag, startPoint x: 829, startPoint y: 130, endPoint x: 881, endPoint y: 130, distance: 52.0
click at [881, 130] on input "BROOKLYN BAYOU BOYhing" at bounding box center [822, 132] width 276 height 33
type input "BROOKLYN BAYOU BOY"
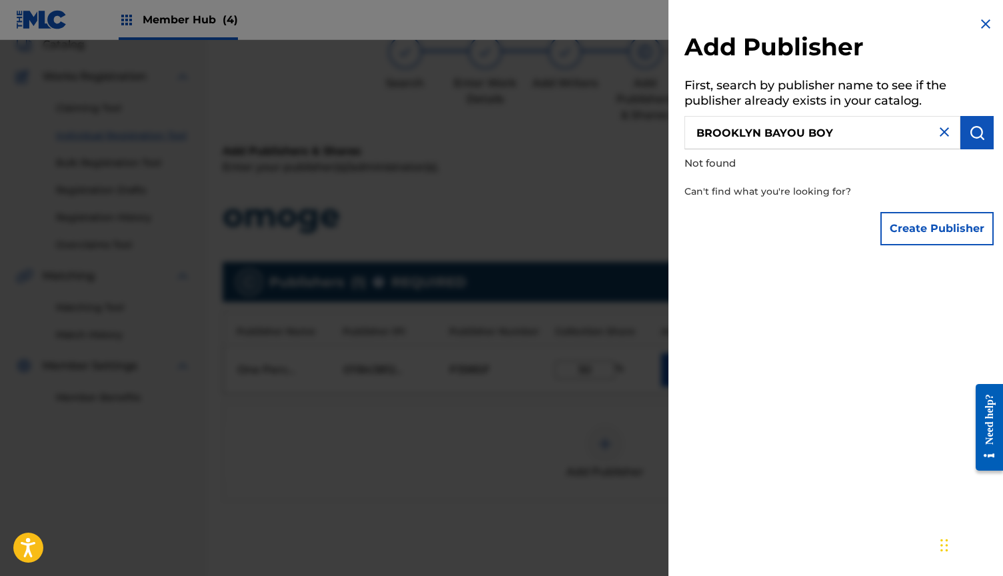
click at [936, 135] on img at bounding box center [944, 132] width 16 height 16
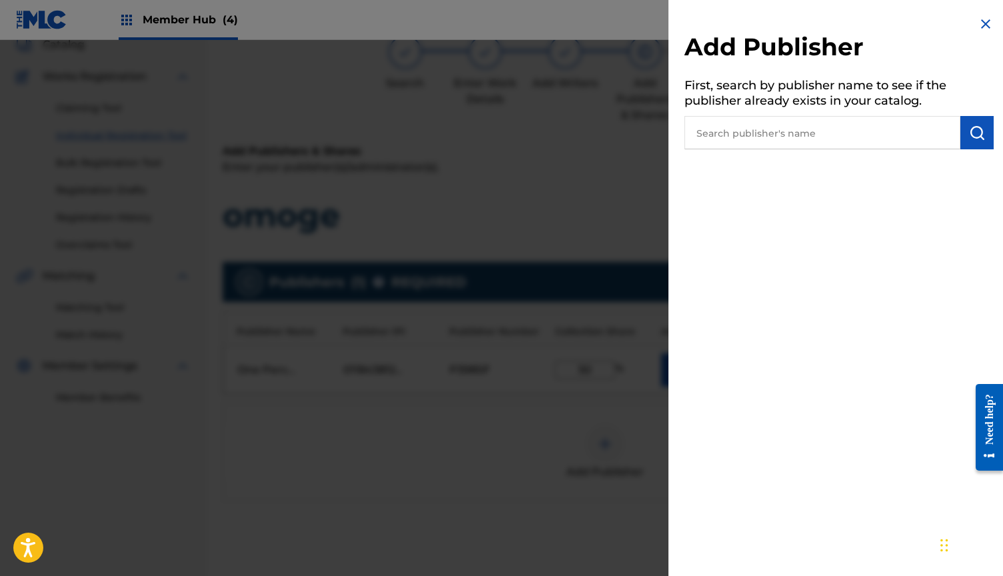
click at [977, 21] on img at bounding box center [985, 24] width 16 height 16
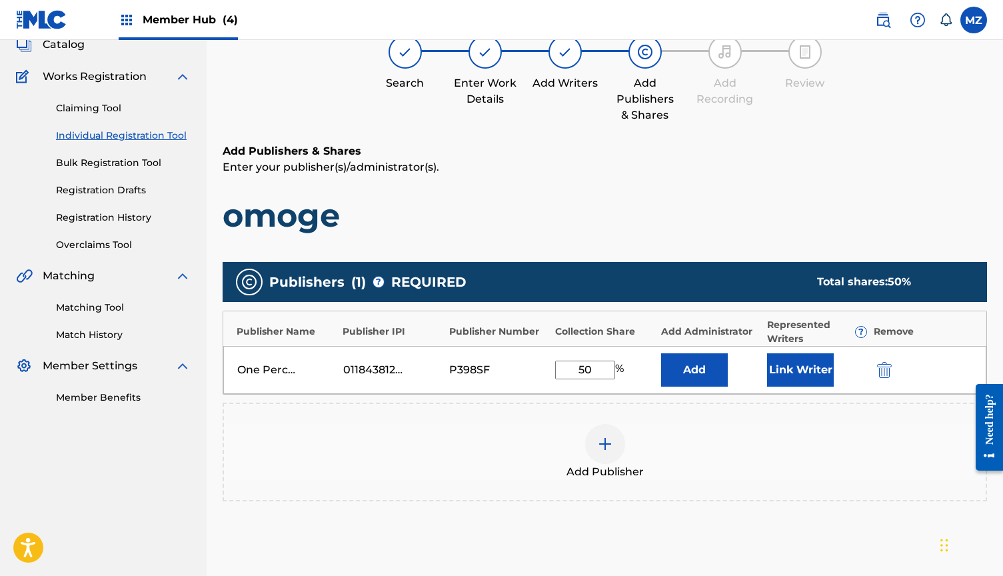
click at [566, 65] on div at bounding box center [564, 51] width 33 height 33
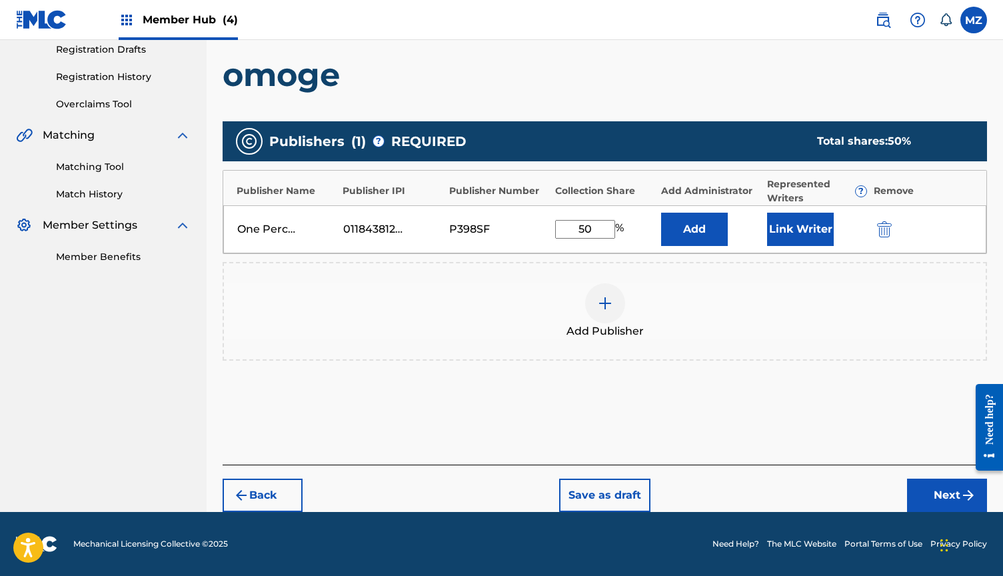
scroll to position [228, 0]
click at [252, 474] on div "Back Save as draft Next" at bounding box center [605, 487] width 764 height 47
click at [256, 484] on button "Back" at bounding box center [263, 494] width 80 height 33
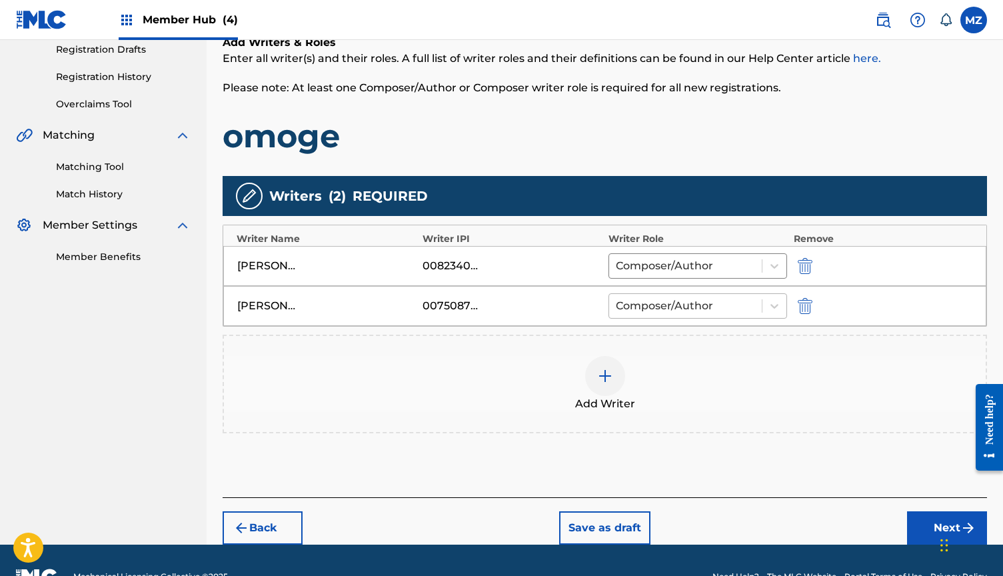
click at [709, 312] on div at bounding box center [685, 305] width 139 height 19
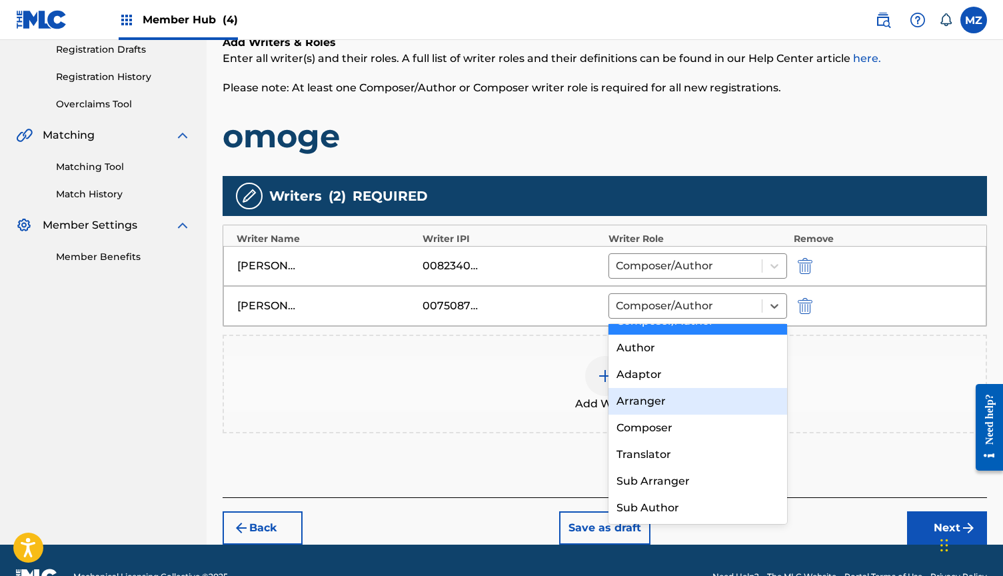
scroll to position [19, 0]
click at [677, 426] on div "Composer" at bounding box center [697, 427] width 179 height 27
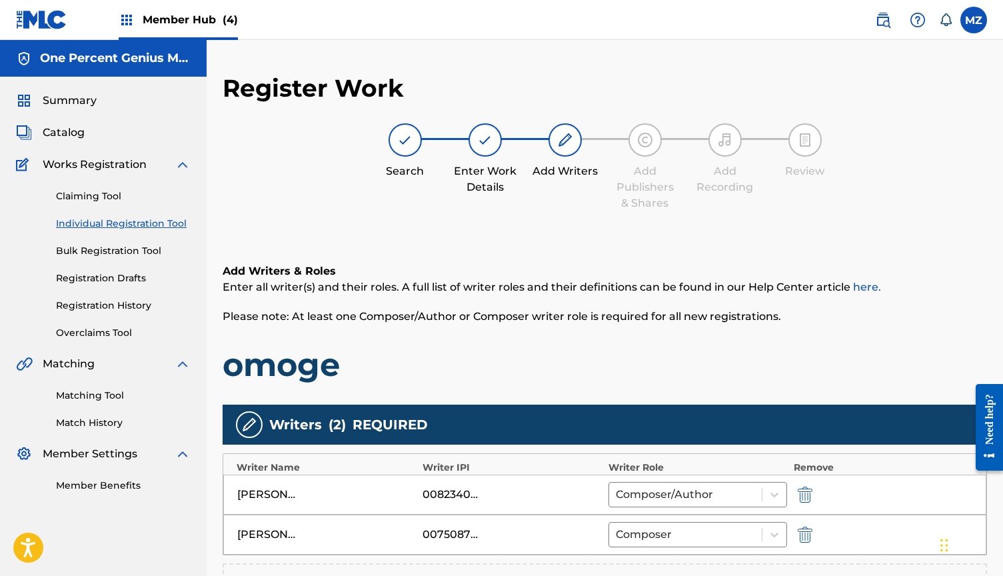
scroll to position [0, 0]
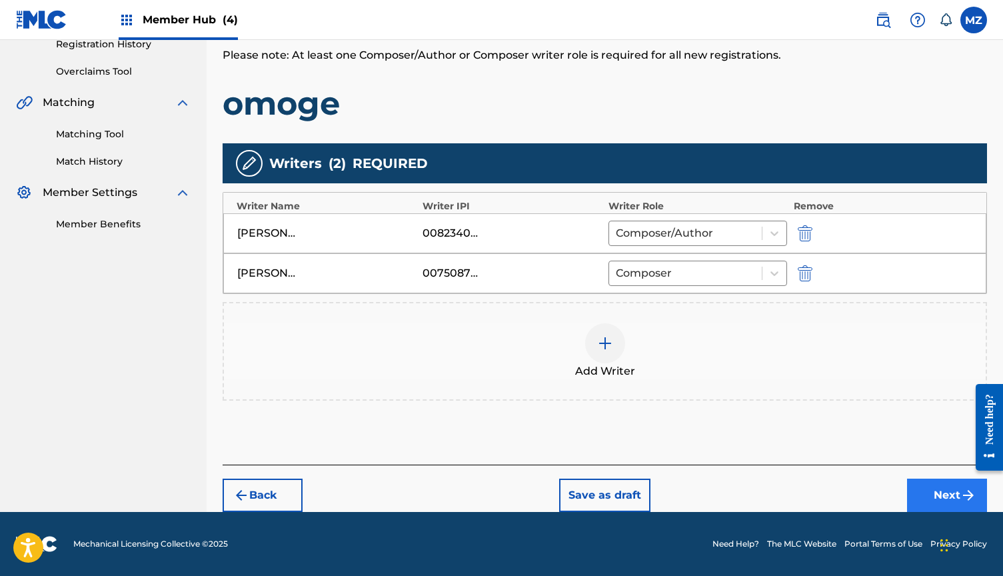
click at [931, 490] on button "Next" at bounding box center [947, 494] width 80 height 33
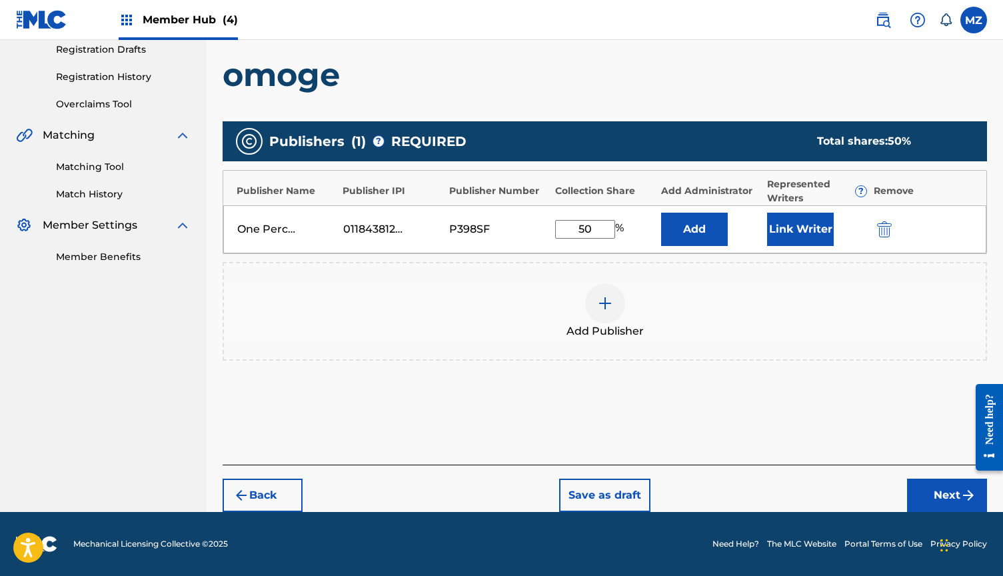
click at [609, 294] on div at bounding box center [605, 303] width 40 height 40
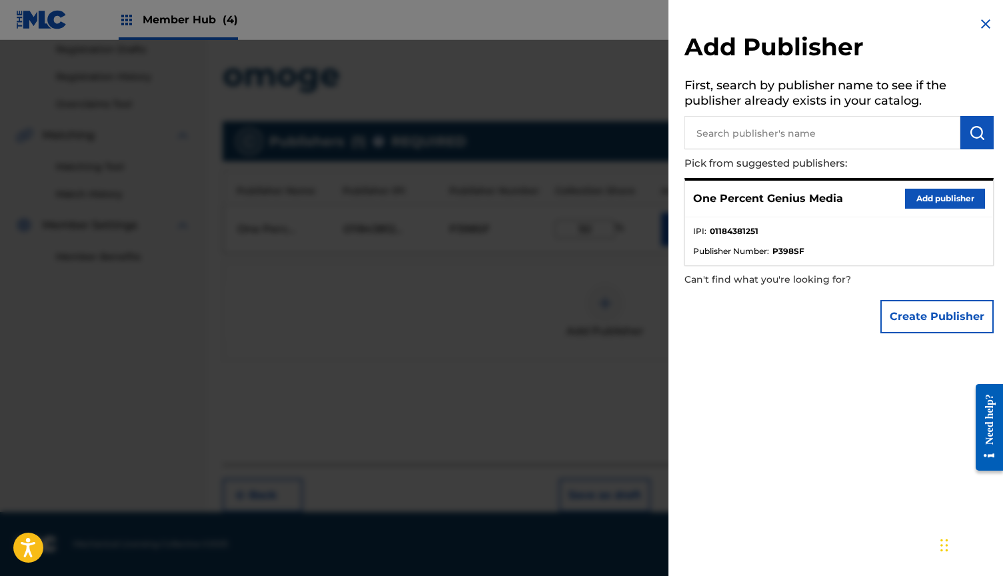
click at [812, 131] on input "text" at bounding box center [822, 132] width 276 height 33
paste input "These Are Songs of Pulse"
type input "These Are Songs of Pulse"
click at [962, 131] on button "submit" at bounding box center [976, 132] width 33 height 33
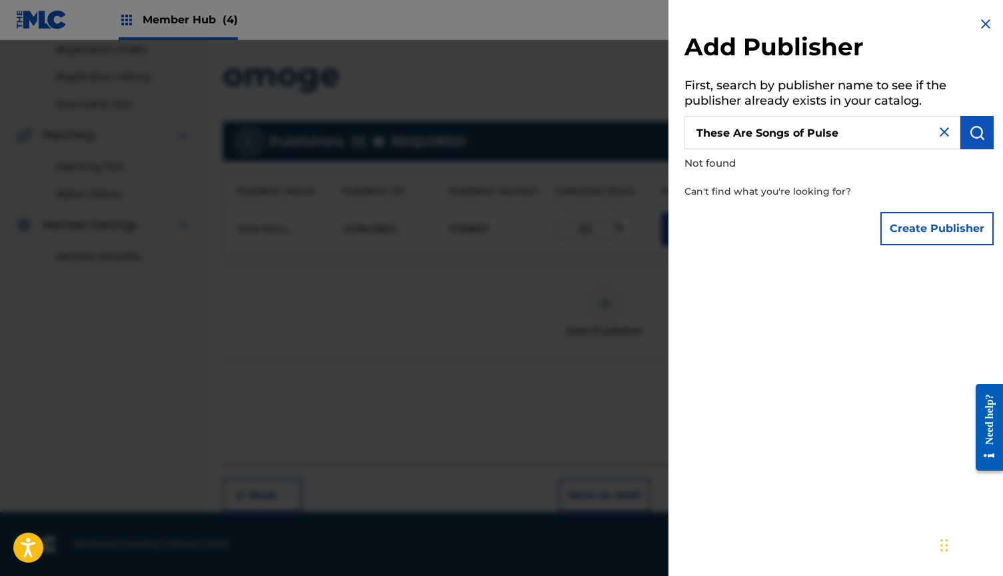
click at [939, 132] on img at bounding box center [944, 132] width 16 height 16
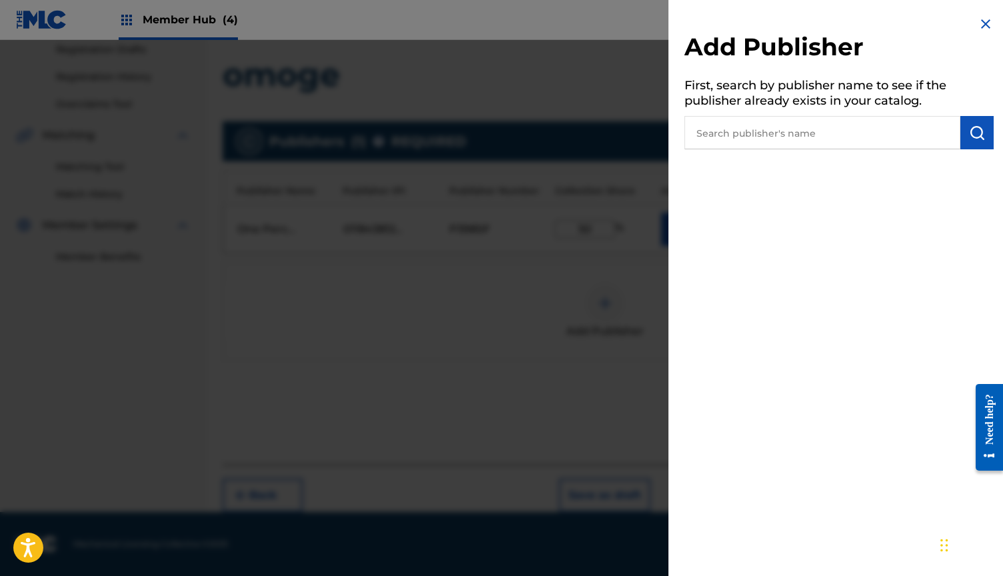
click at [751, 122] on input "text" at bounding box center [822, 132] width 276 height 33
paste input "Concord Music Publishing"
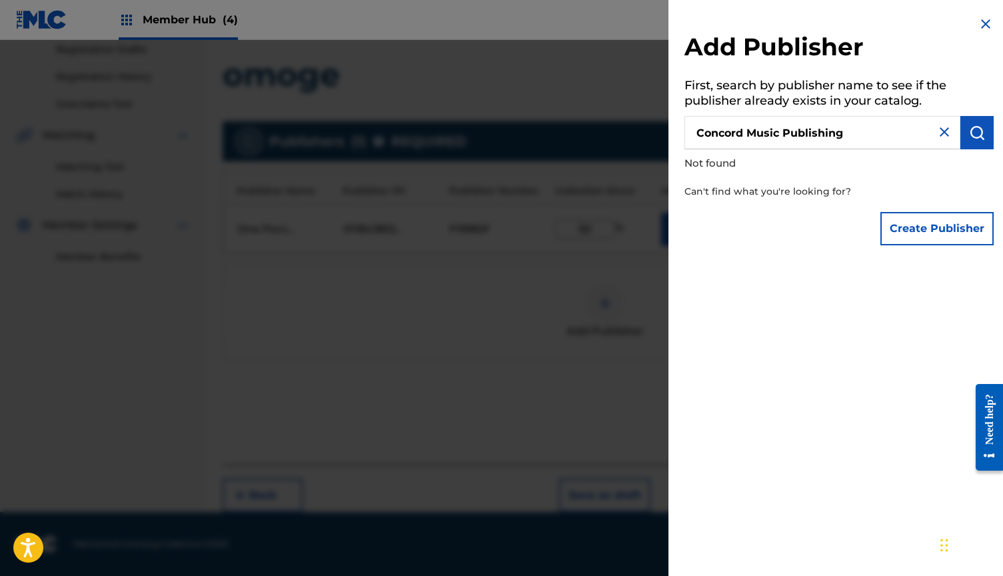
drag, startPoint x: 867, startPoint y: 132, endPoint x: 779, endPoint y: 132, distance: 87.9
click at [779, 132] on input "Concord Music Publishing" at bounding box center [822, 132] width 276 height 33
type input "Concord Music"
click at [936, 141] on input "Concord Music" at bounding box center [822, 132] width 276 height 33
click at [937, 135] on img at bounding box center [944, 132] width 16 height 16
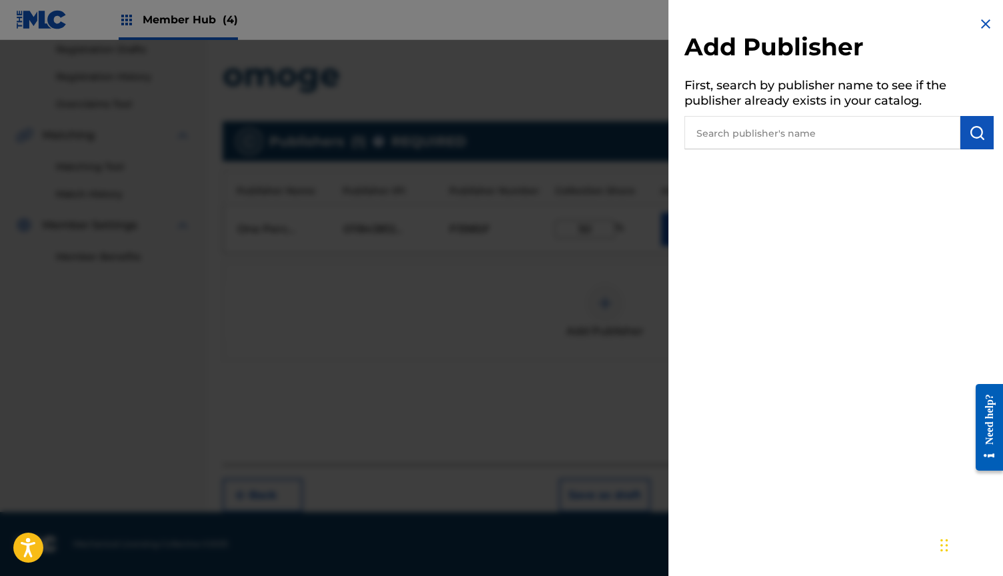
click at [985, 23] on img at bounding box center [985, 24] width 16 height 16
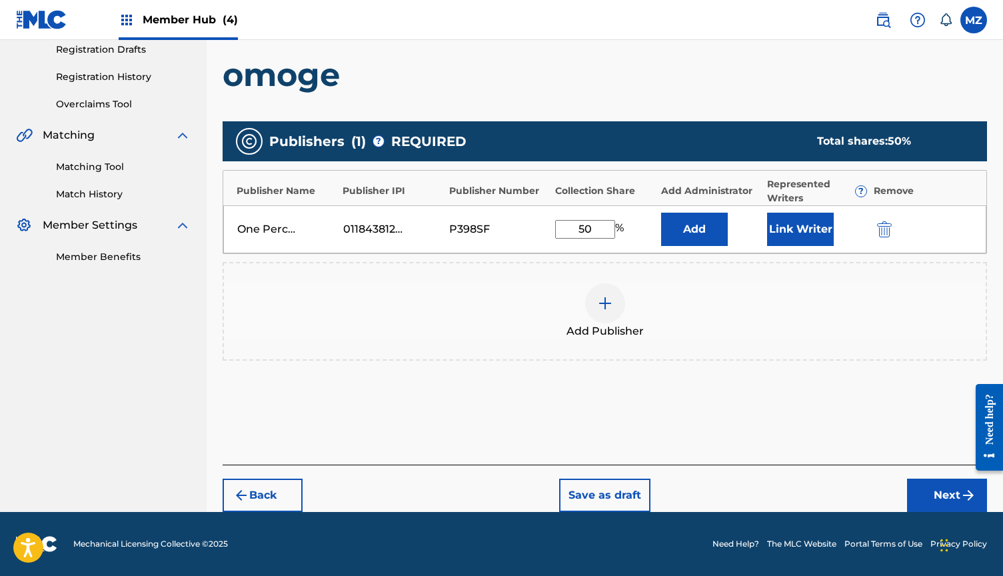
click at [612, 296] on img at bounding box center [605, 303] width 16 height 16
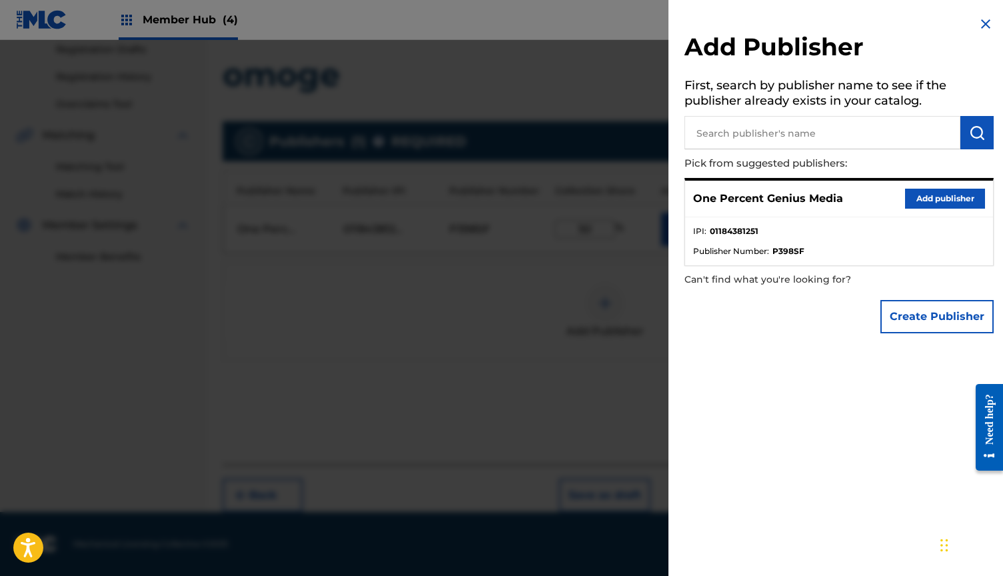
click at [759, 133] on input "text" at bounding box center [822, 132] width 276 height 33
paste input "BROOKLYN BAYOU BOY"
type input "BROOKLYN BAYOU BOY"
click at [969, 132] on img "submit" at bounding box center [977, 133] width 16 height 16
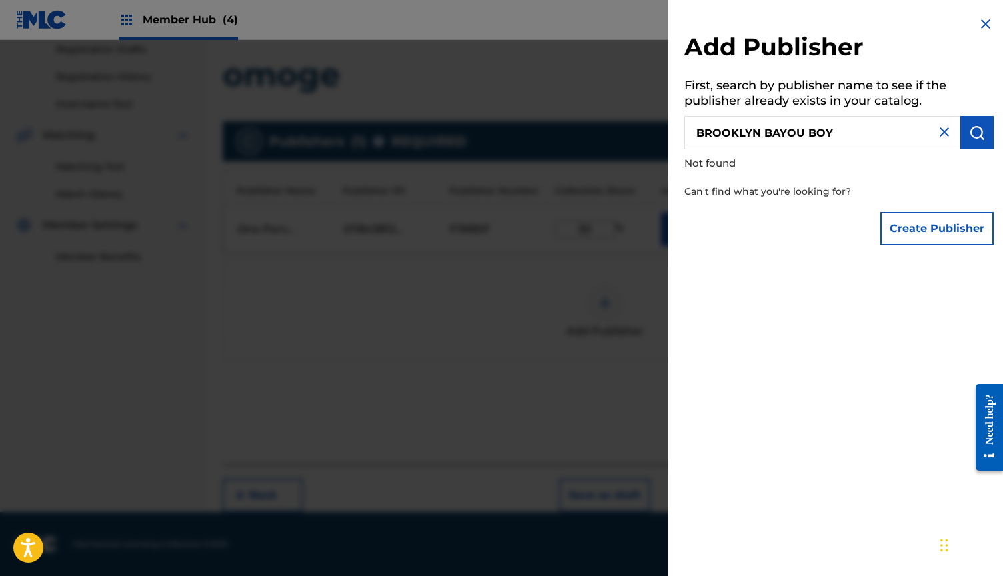
click at [937, 133] on img at bounding box center [944, 132] width 16 height 16
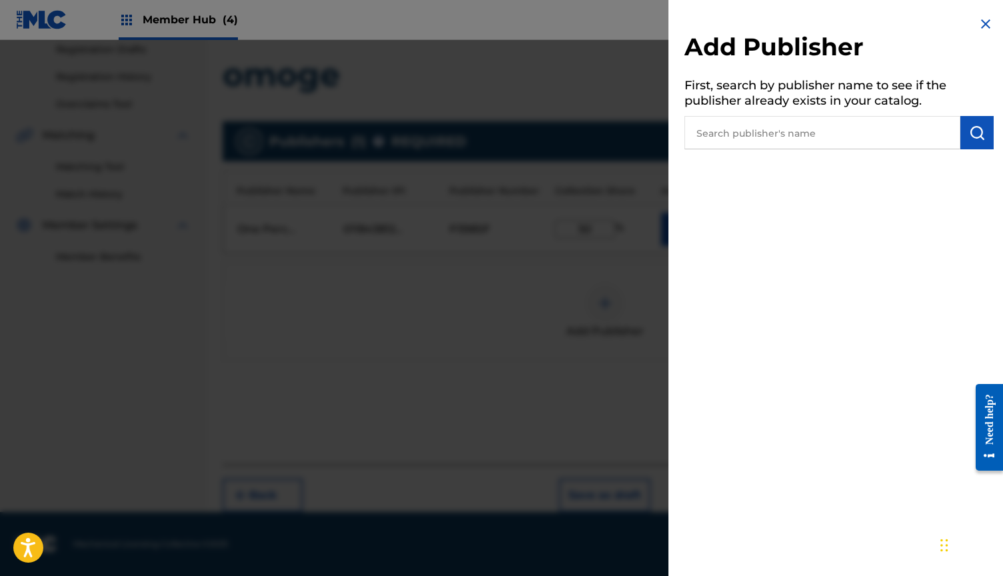
click at [977, 33] on h2 "Add Publisher" at bounding box center [838, 49] width 309 height 34
click at [977, 25] on img at bounding box center [985, 24] width 16 height 16
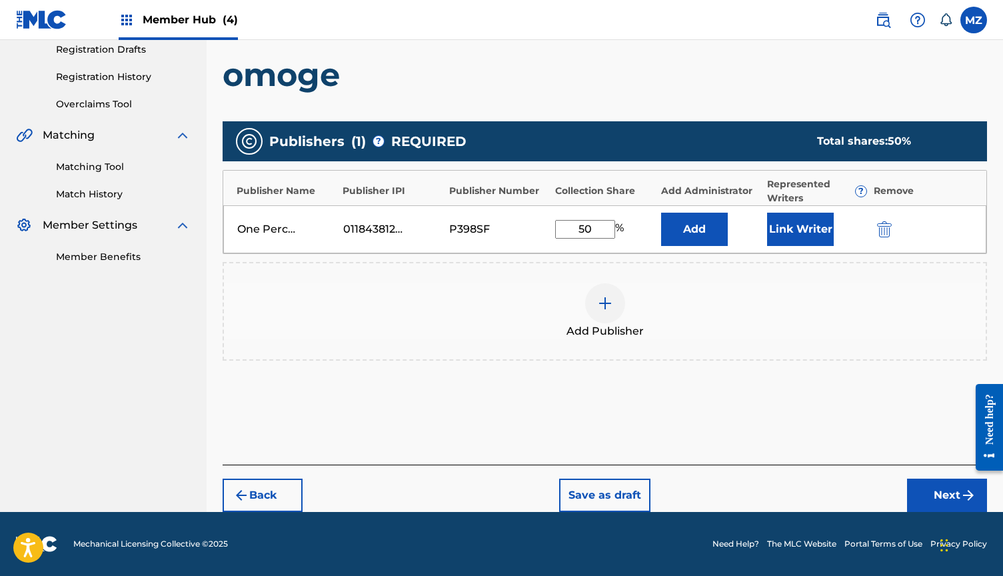
click at [759, 312] on div "Add Publisher" at bounding box center [604, 311] width 761 height 56
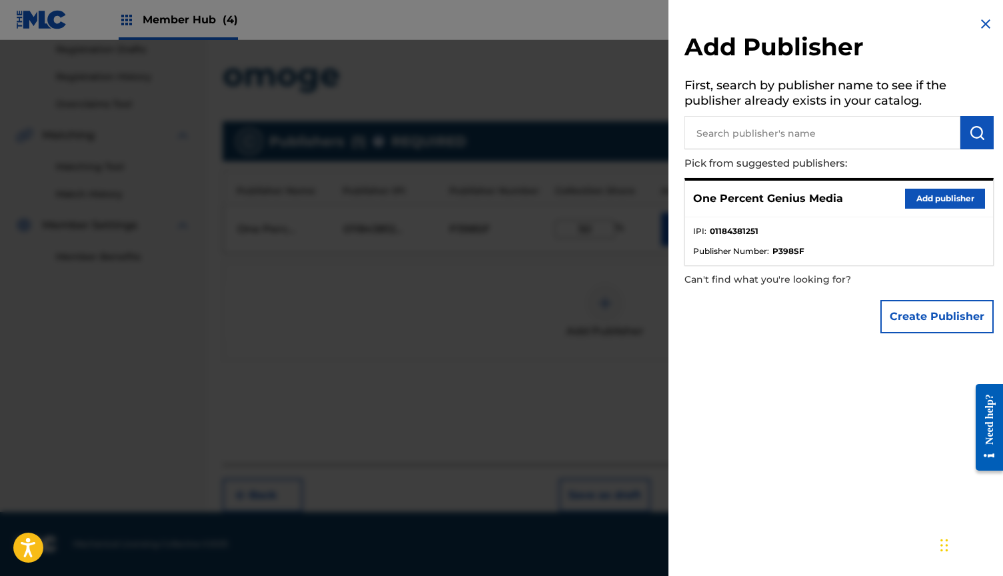
click at [977, 24] on img at bounding box center [985, 24] width 16 height 16
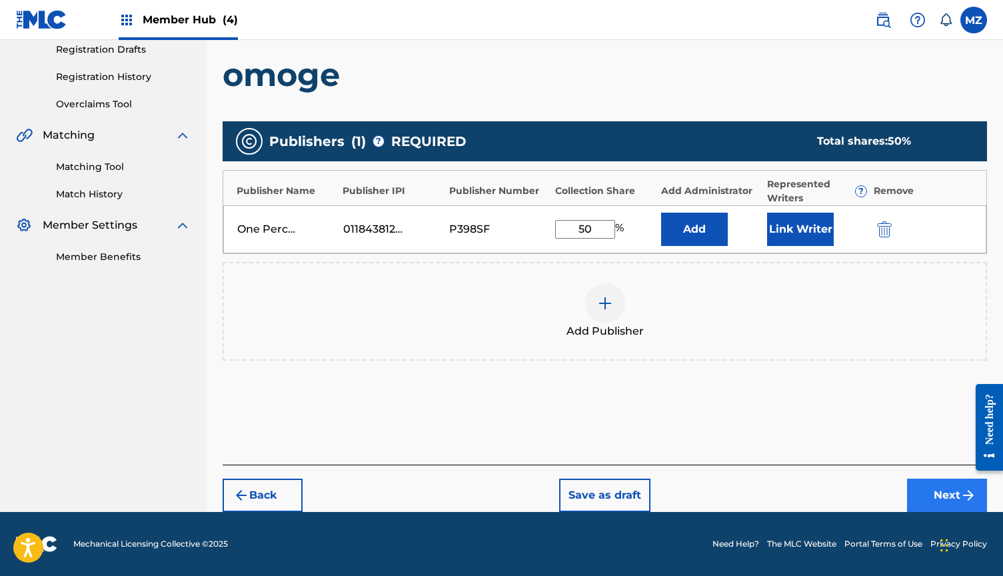
click at [949, 504] on button "Next" at bounding box center [947, 494] width 80 height 33
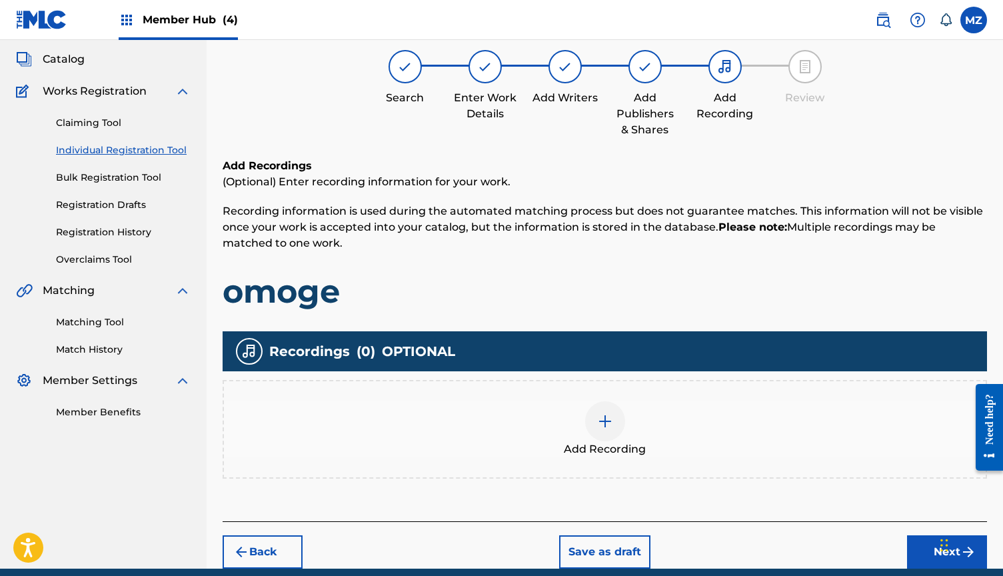
scroll to position [101, 0]
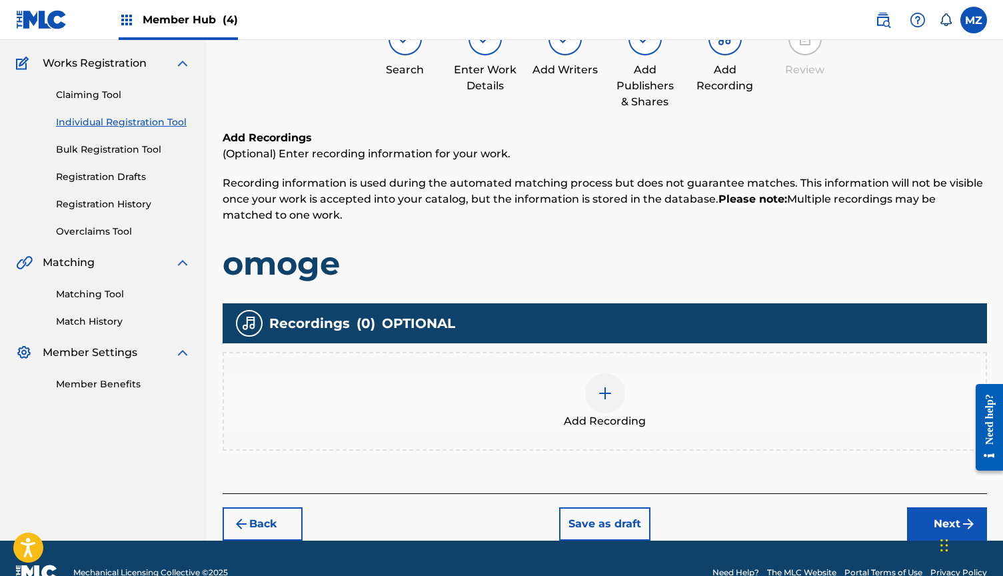
click at [610, 392] on img at bounding box center [605, 393] width 16 height 16
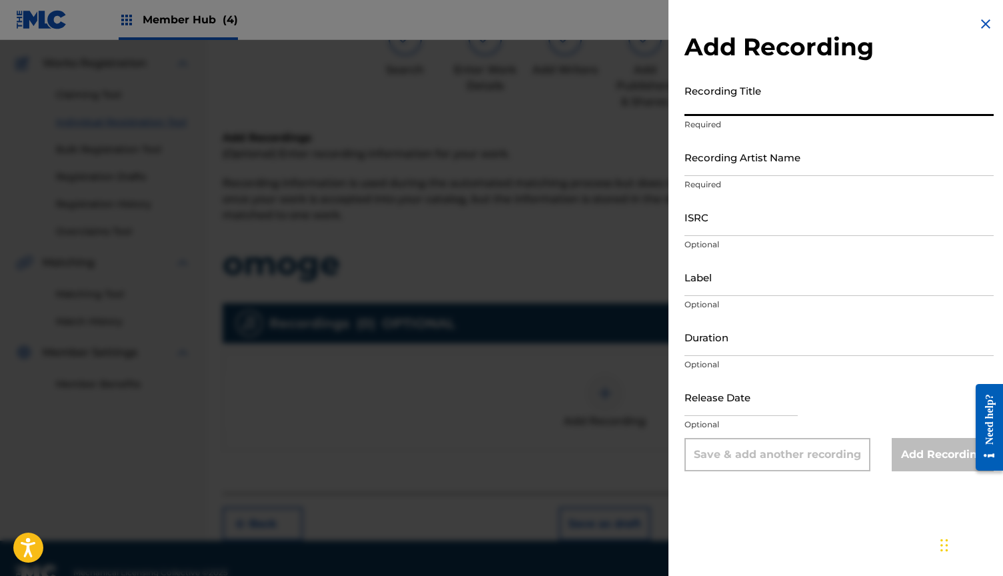
click at [747, 99] on input "Recording Title" at bounding box center [838, 97] width 309 height 38
type input "omoge"
click at [800, 153] on input "Recording Artist Name" at bounding box center [838, 157] width 309 height 38
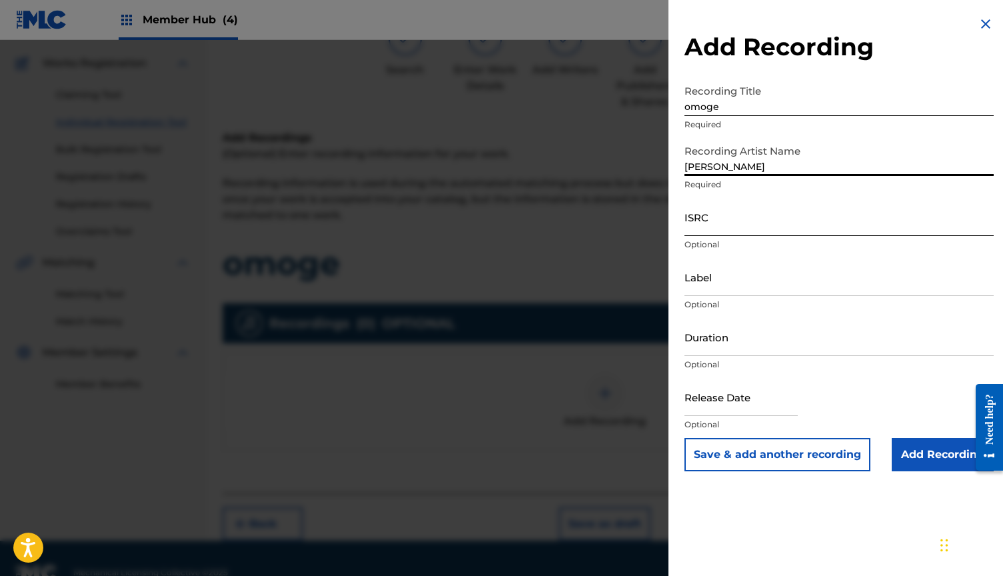
type input "[PERSON_NAME]"
click at [721, 223] on input "ISRC" at bounding box center [838, 217] width 309 height 38
paste input "QMB622502001"
type input "QMB622502001"
click at [803, 338] on input "Duration" at bounding box center [838, 337] width 309 height 38
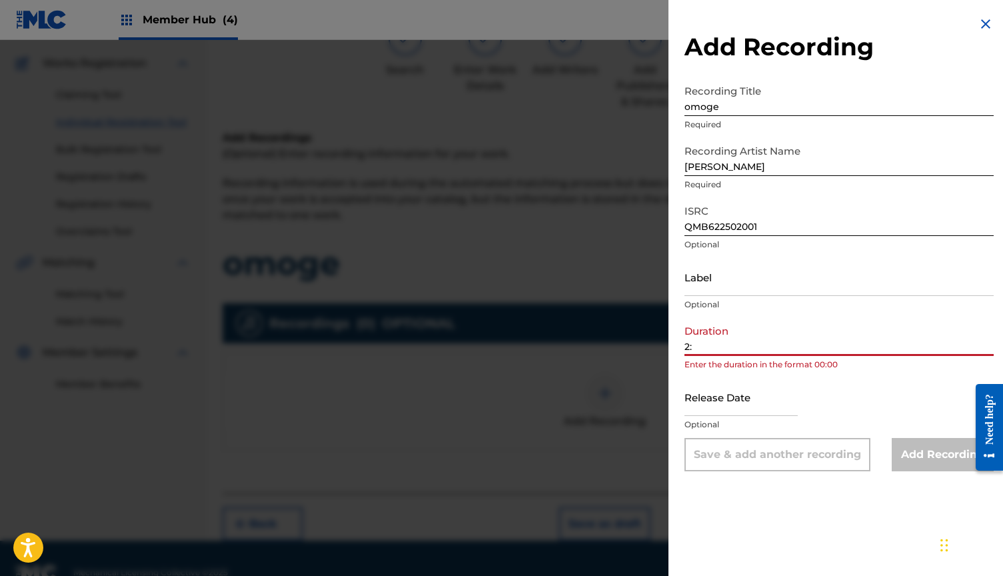
type input "2"
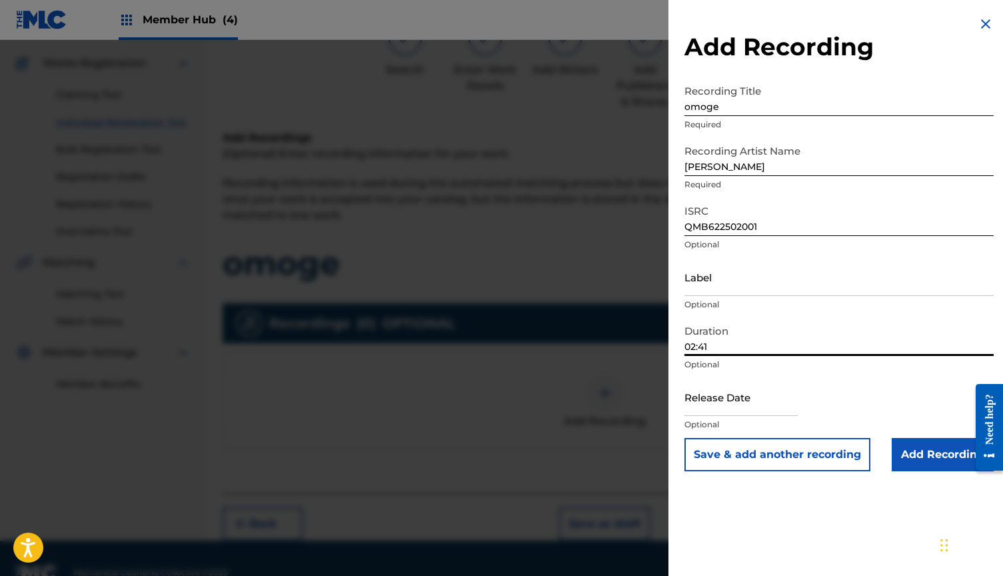
type input "02:41"
click at [884, 399] on div "Release Date Optional" at bounding box center [838, 408] width 309 height 60
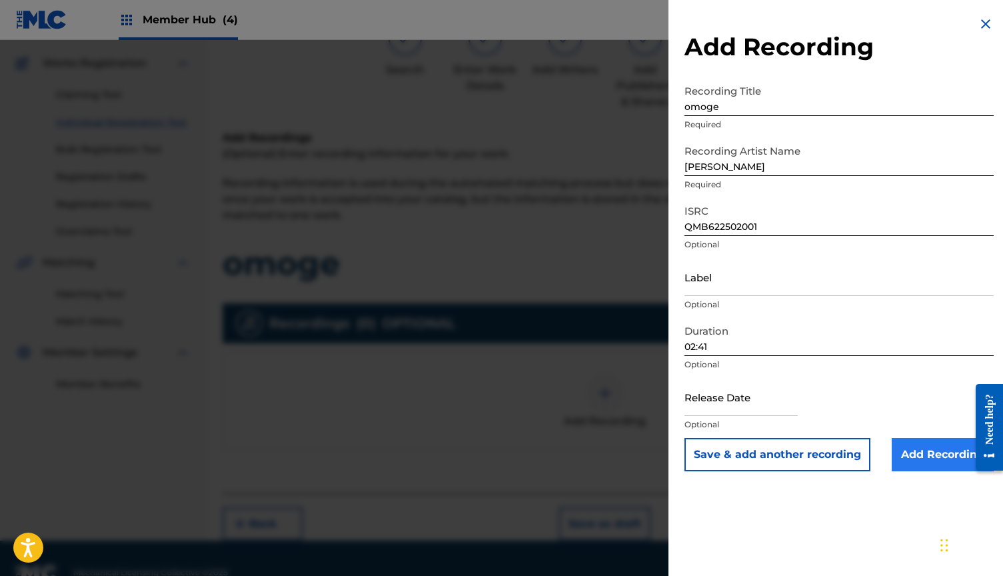
click at [925, 447] on input "Add Recording" at bounding box center [942, 454] width 102 height 33
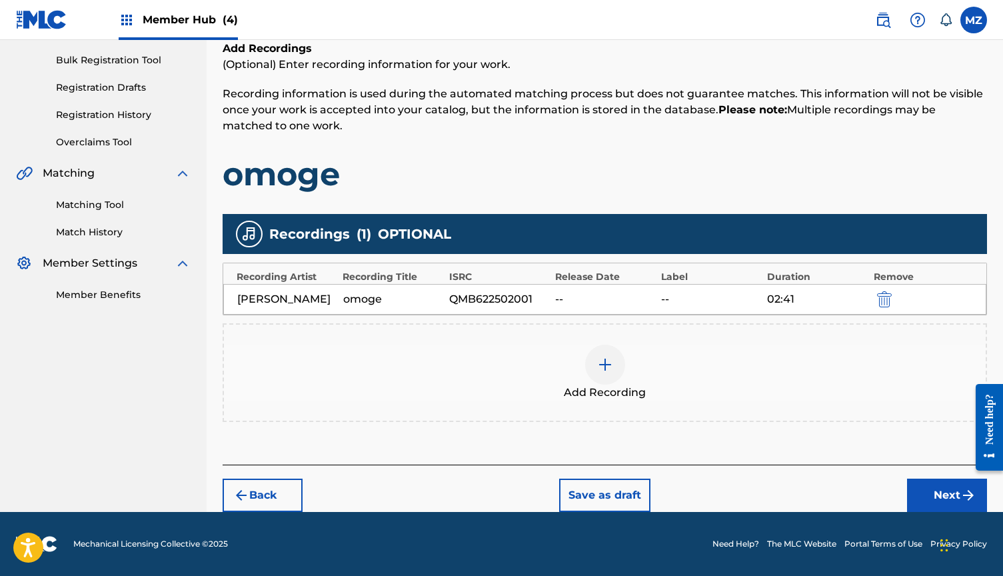
scroll to position [191, 0]
click at [932, 496] on button "Next" at bounding box center [947, 494] width 80 height 33
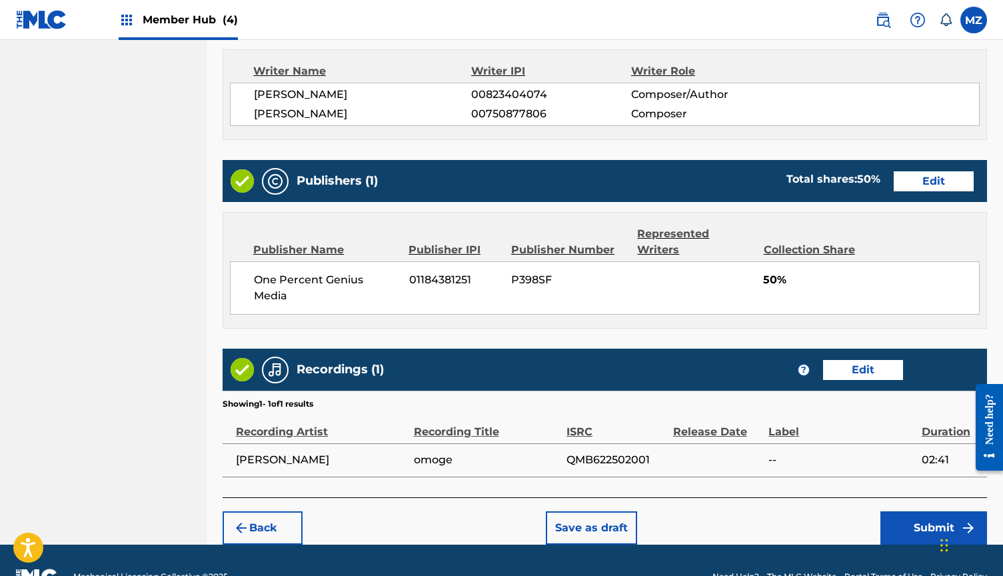
scroll to position [560, 0]
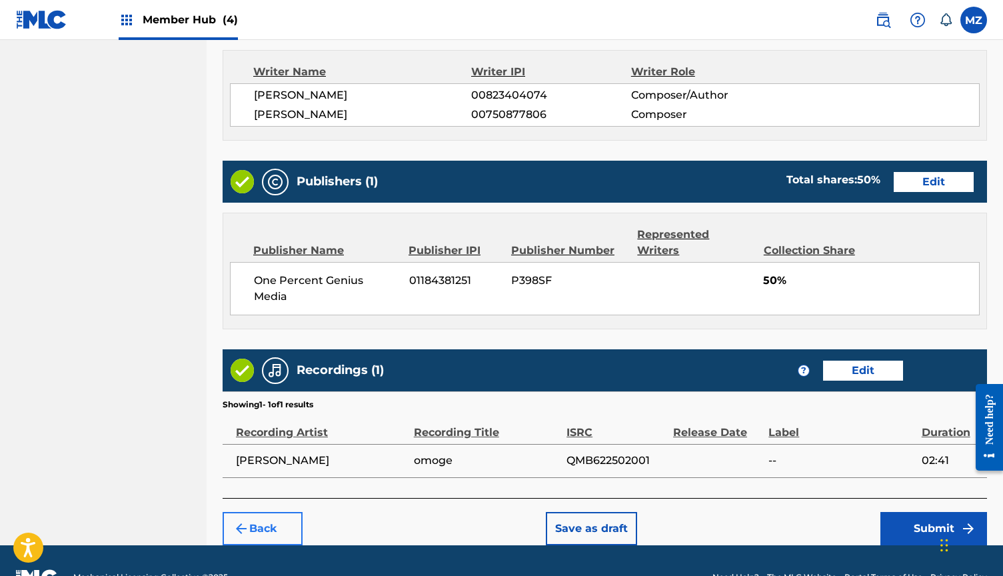
click at [277, 512] on button "Back" at bounding box center [263, 528] width 80 height 33
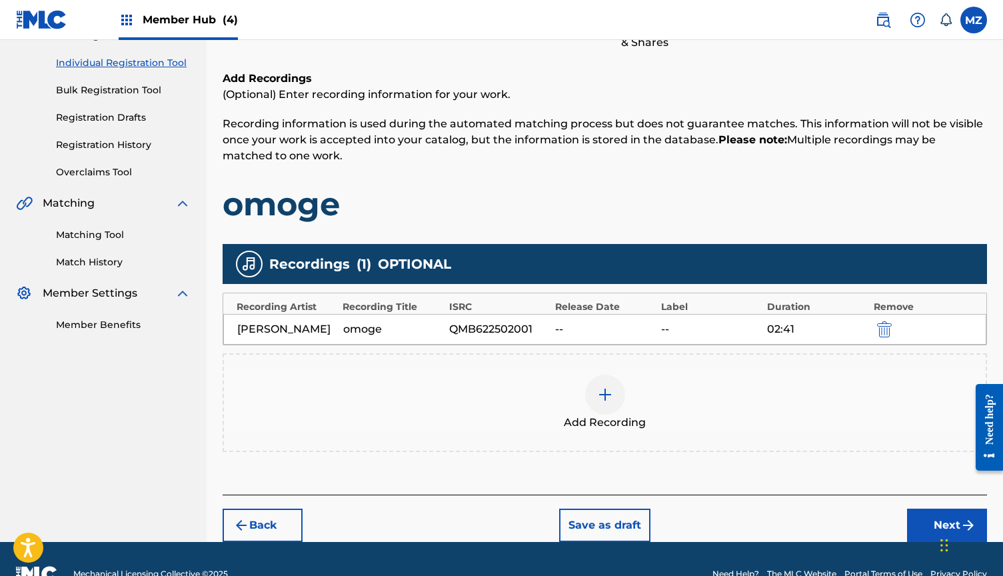
scroll to position [171, 0]
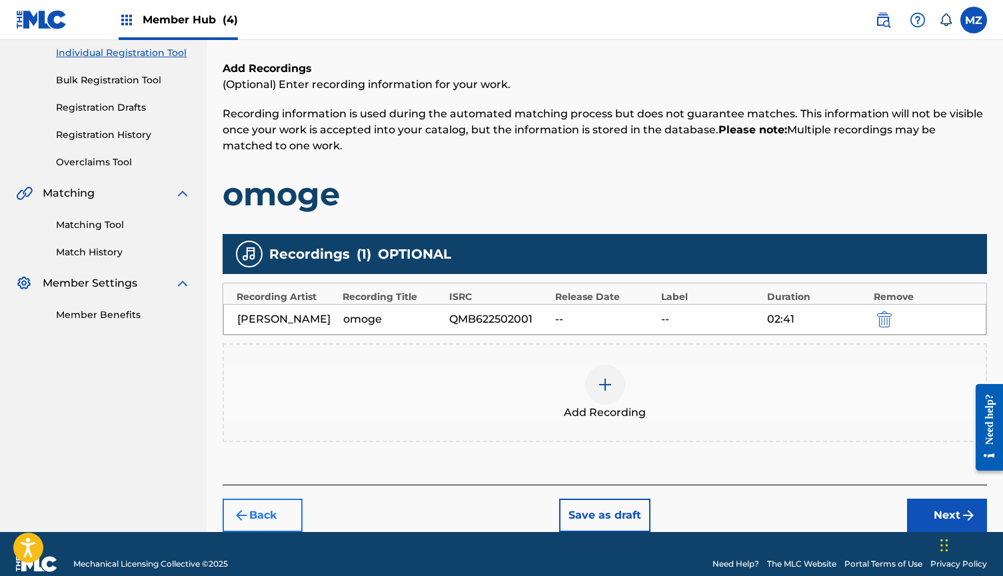
click at [254, 518] on button "Back" at bounding box center [263, 514] width 80 height 33
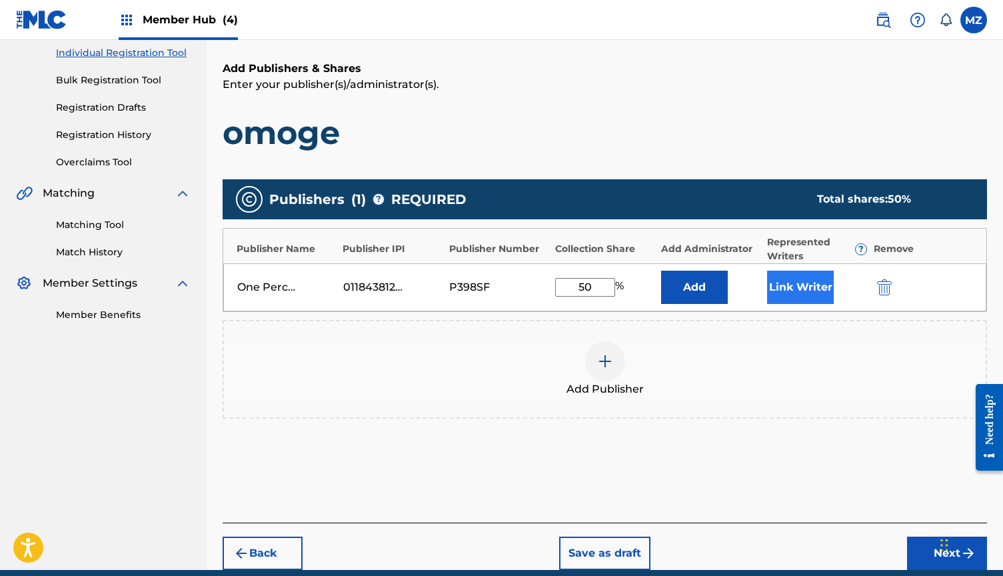
click at [795, 280] on button "Link Writer" at bounding box center [800, 286] width 67 height 33
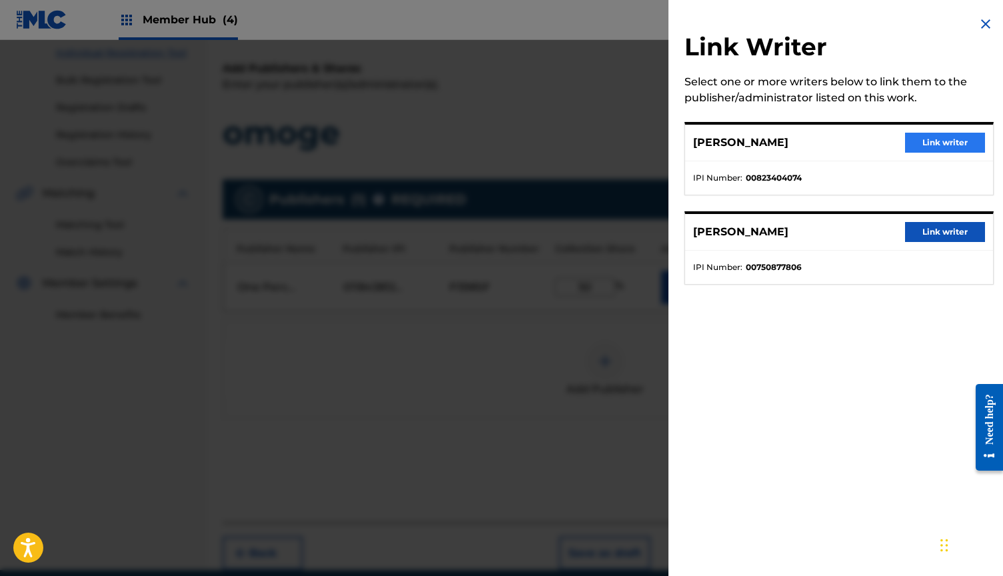
click at [932, 137] on button "Link writer" at bounding box center [945, 143] width 80 height 20
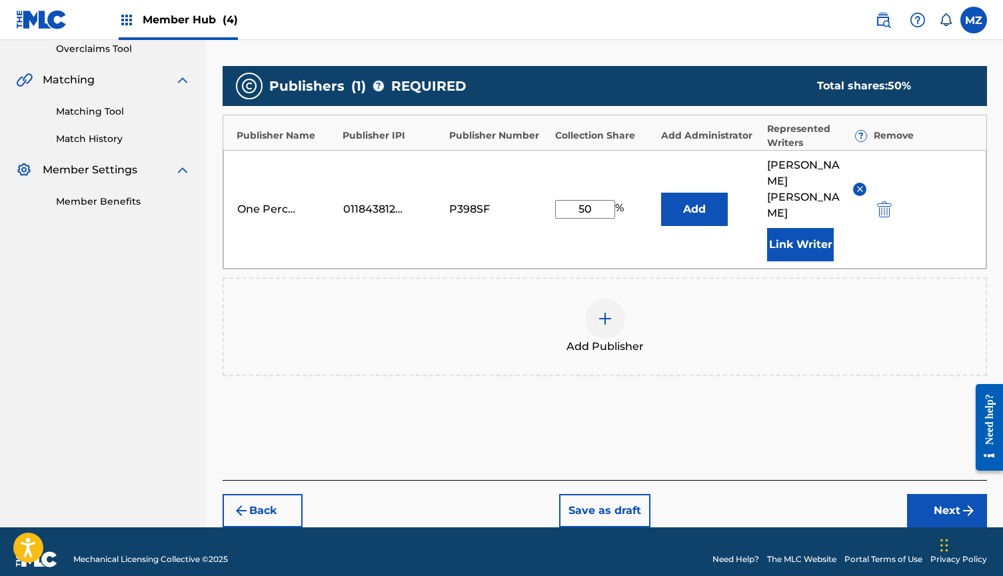
scroll to position [283, 0]
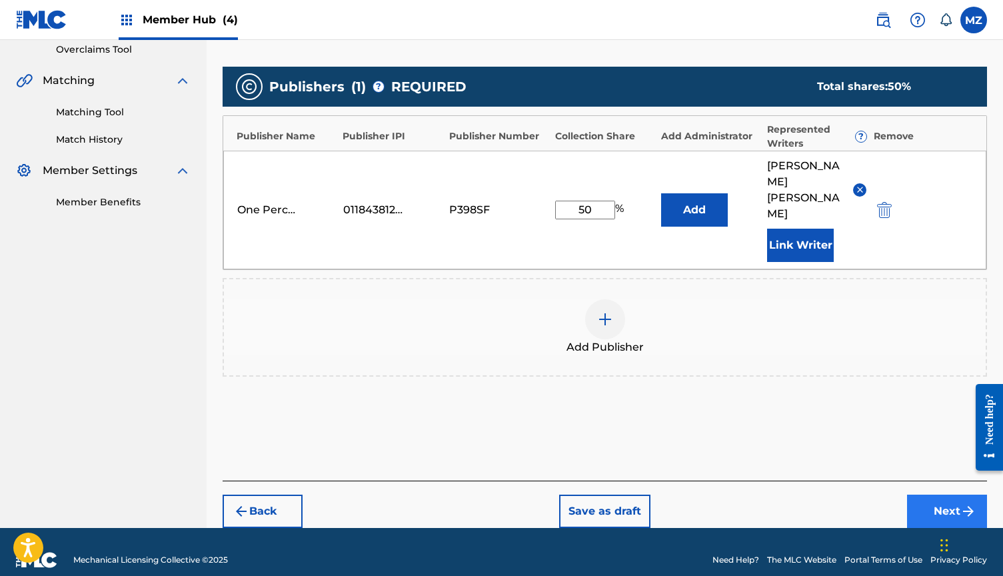
click at [957, 494] on button "Next" at bounding box center [947, 510] width 80 height 33
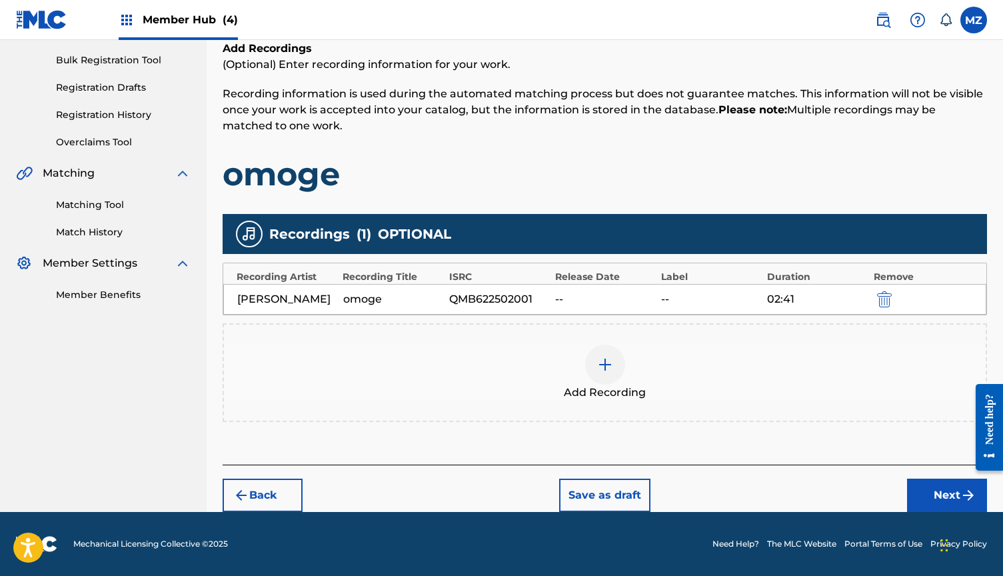
scroll to position [191, 0]
click at [943, 492] on button "Next" at bounding box center [947, 494] width 80 height 33
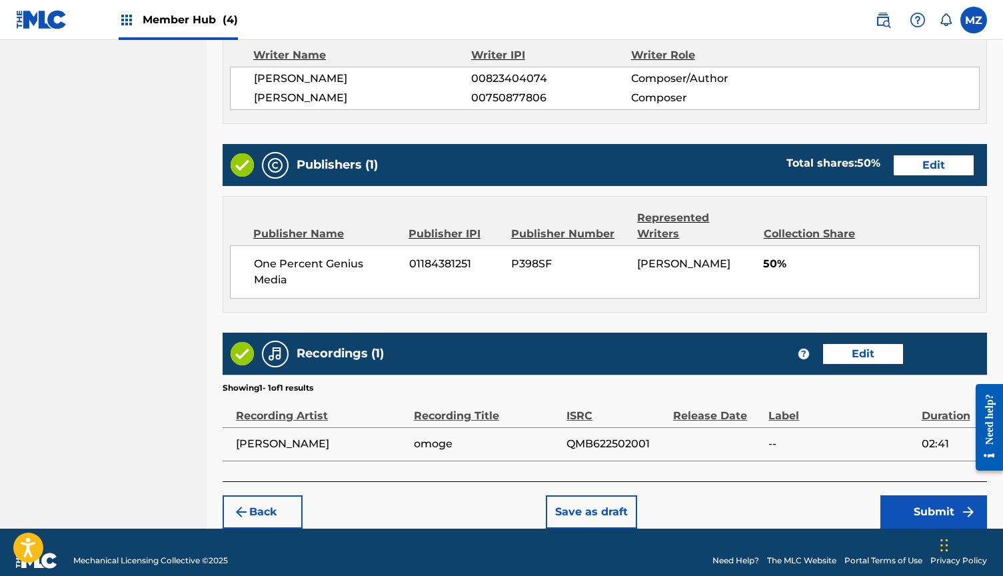
scroll to position [576, 0]
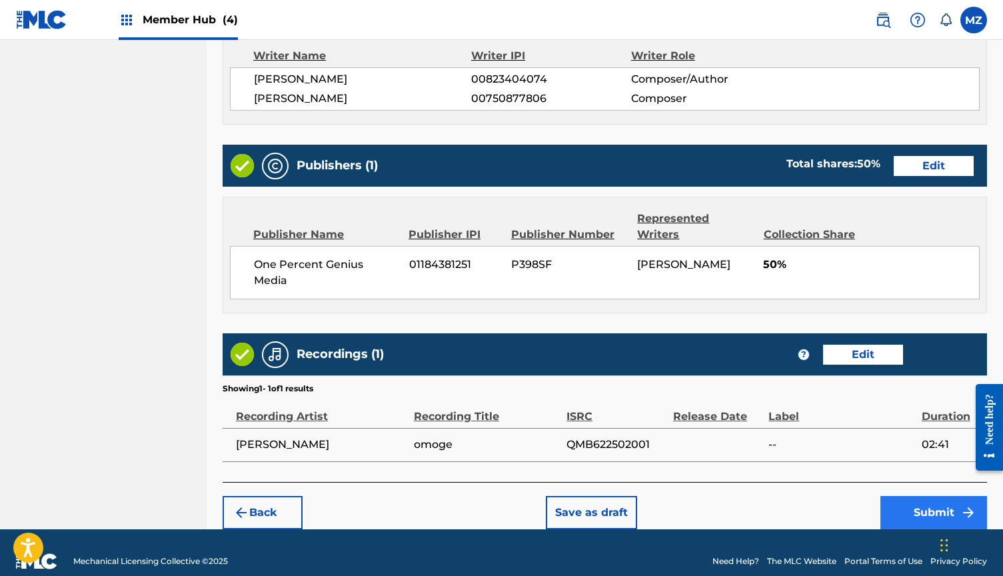
click at [922, 496] on button "Submit" at bounding box center [933, 512] width 107 height 33
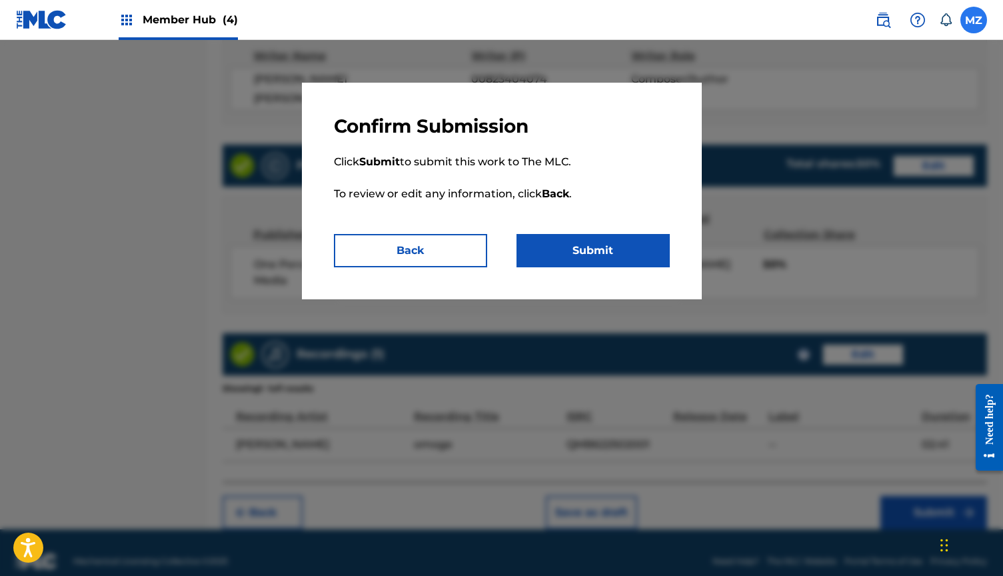
click at [981, 21] on label at bounding box center [973, 20] width 27 height 27
click at [973, 20] on input "MZ [PERSON_NAME] [EMAIL_ADDRESS][DOMAIN_NAME] Notification Preferences Profile …" at bounding box center [973, 20] width 0 height 0
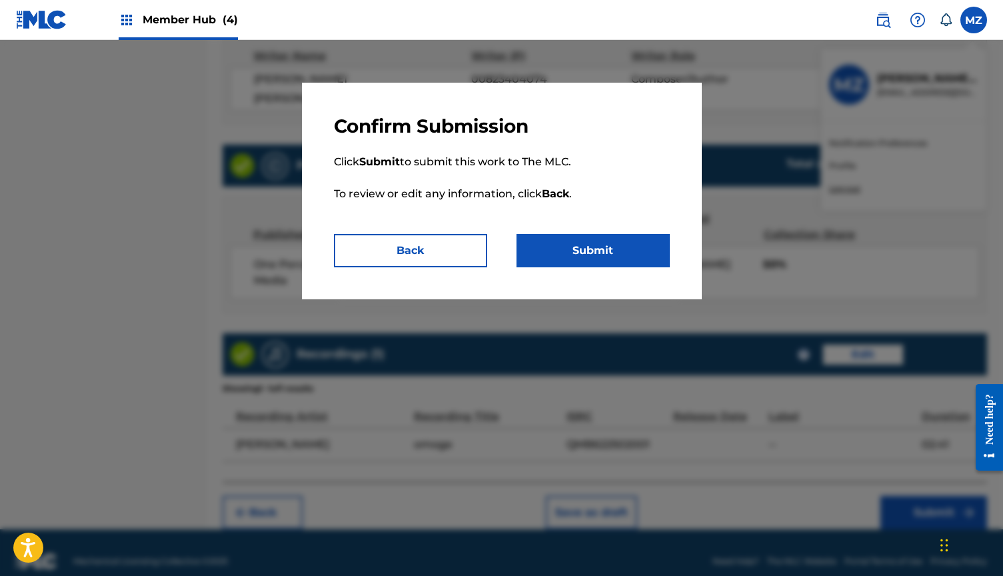
click at [819, 296] on div at bounding box center [501, 328] width 1003 height 576
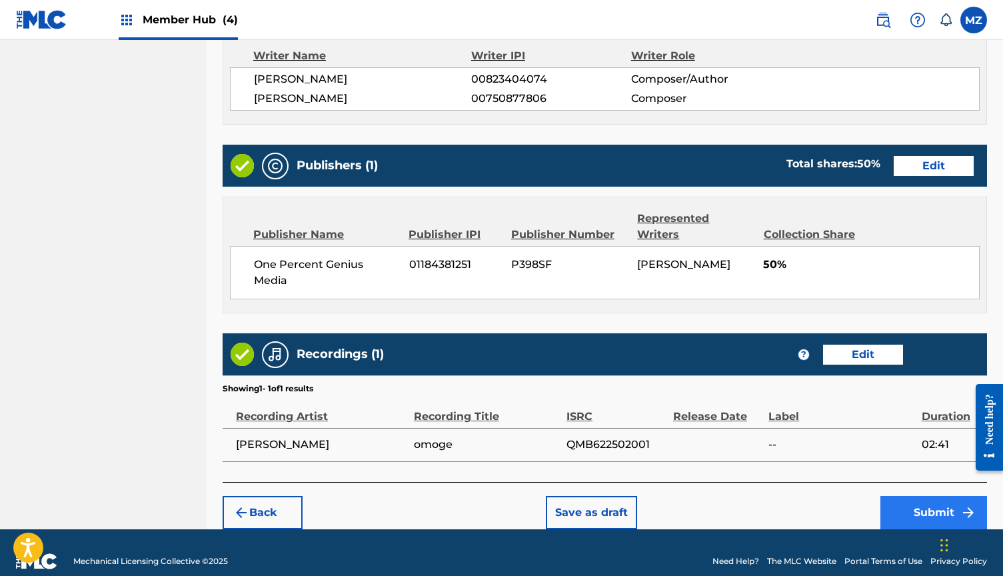
click at [909, 496] on button "Submit" at bounding box center [933, 512] width 107 height 33
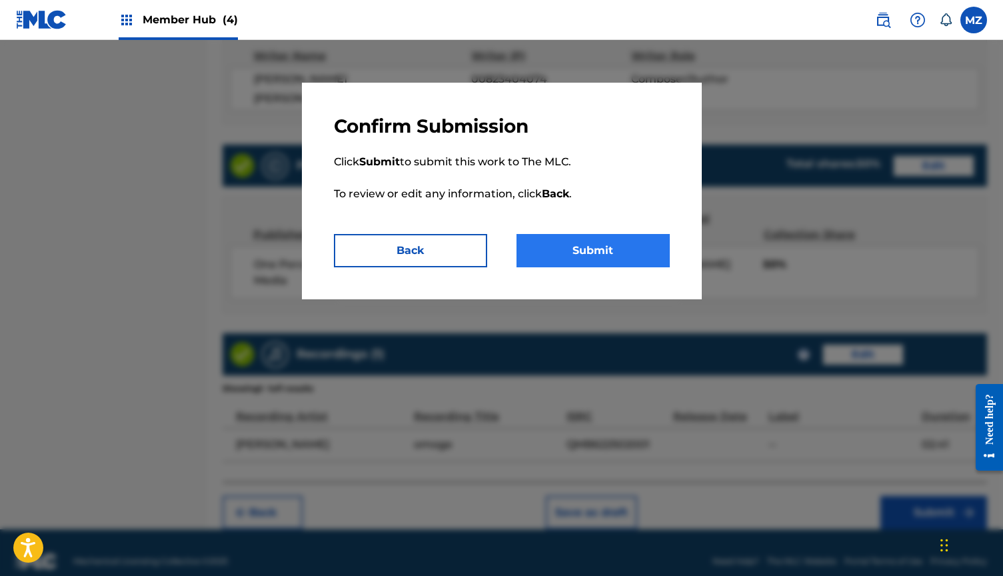
click at [607, 262] on button "Submit" at bounding box center [592, 250] width 153 height 33
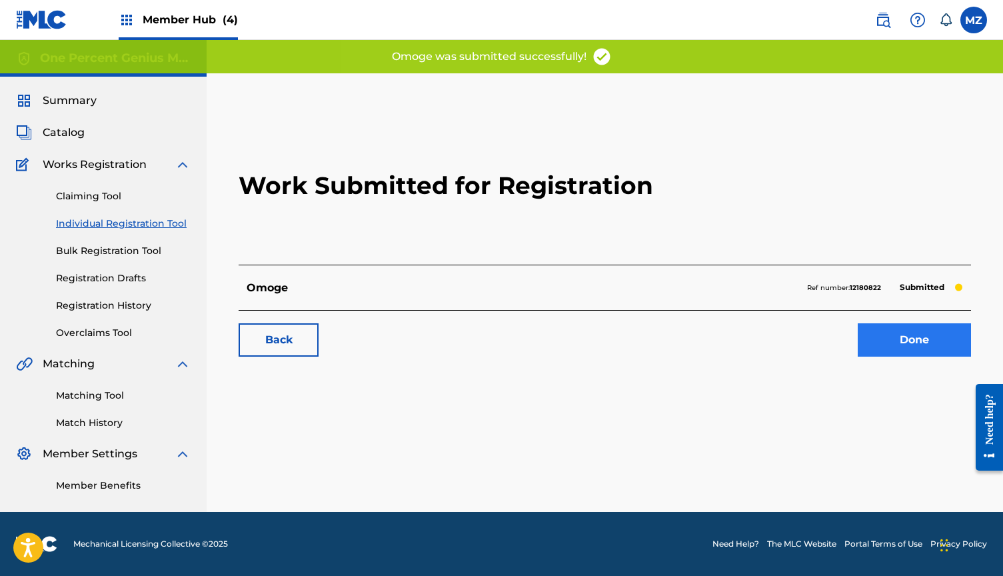
click at [873, 337] on link "Done" at bounding box center [913, 339] width 113 height 33
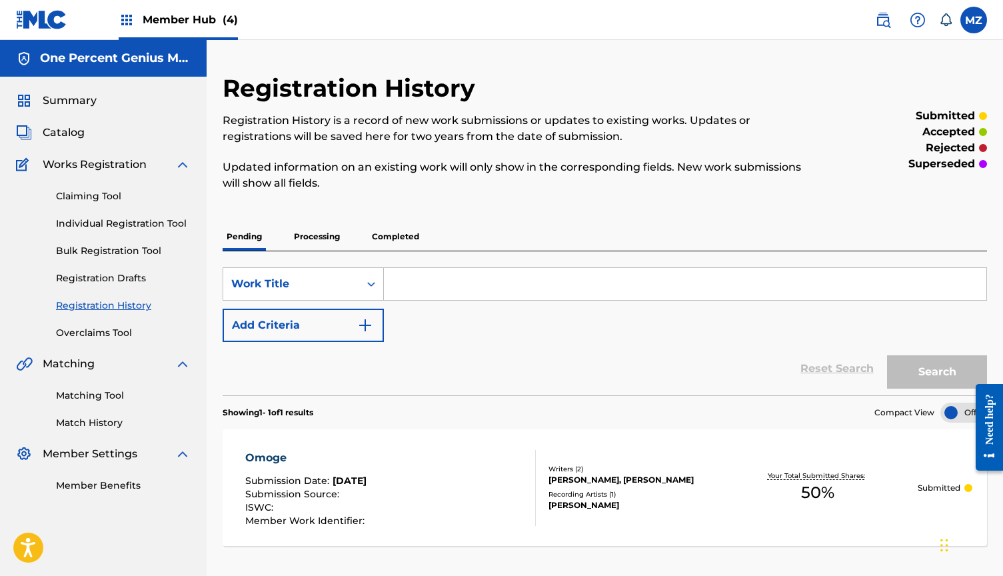
click at [448, 286] on input "Search Form" at bounding box center [685, 284] width 602 height 32
click at [98, 388] on div "Matching Tool Match History" at bounding box center [103, 401] width 175 height 58
click at [100, 394] on link "Matching Tool" at bounding box center [123, 395] width 135 height 14
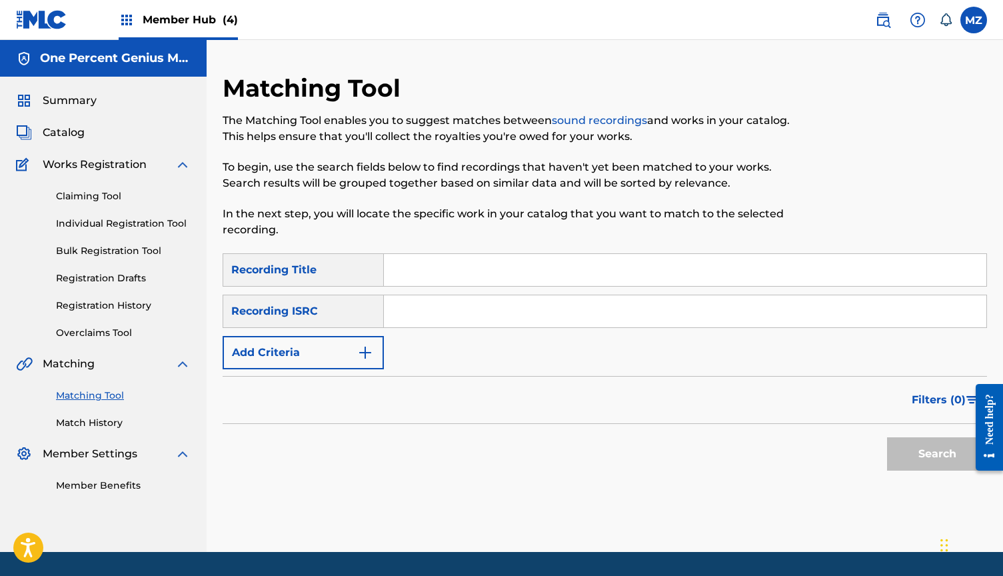
click at [446, 275] on input "Search Form" at bounding box center [685, 270] width 602 height 32
type input "omoge"
click at [507, 321] on input "Search Form" at bounding box center [685, 311] width 602 height 32
paste input "QMB622502001"
type input "QMB622502001"
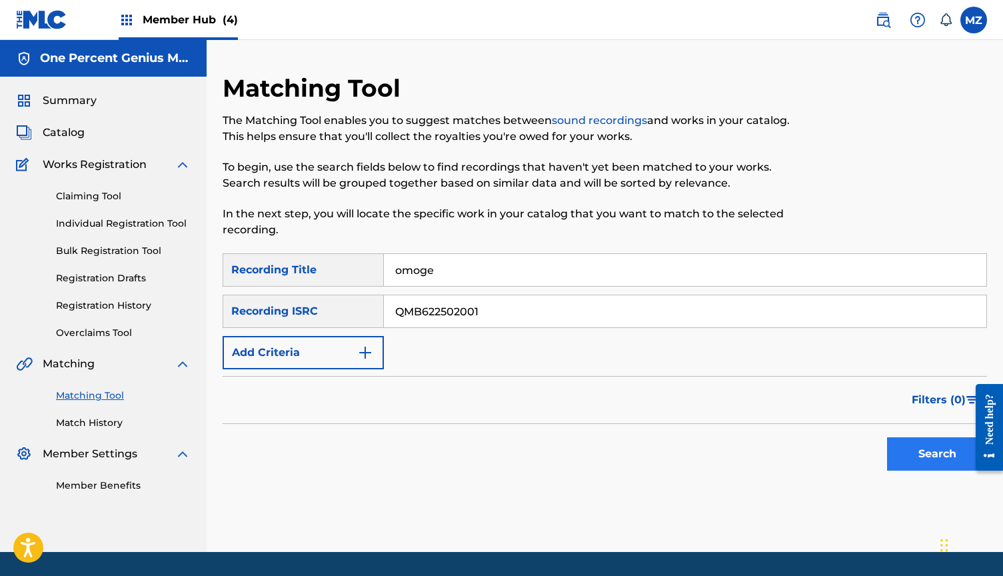
click at [930, 456] on button "Search" at bounding box center [937, 453] width 100 height 33
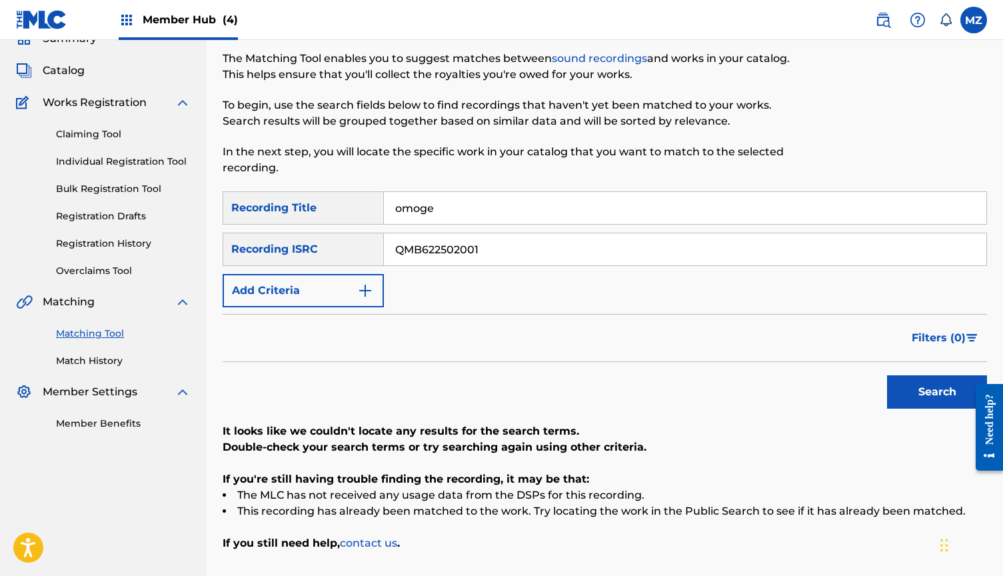
scroll to position [61, 0]
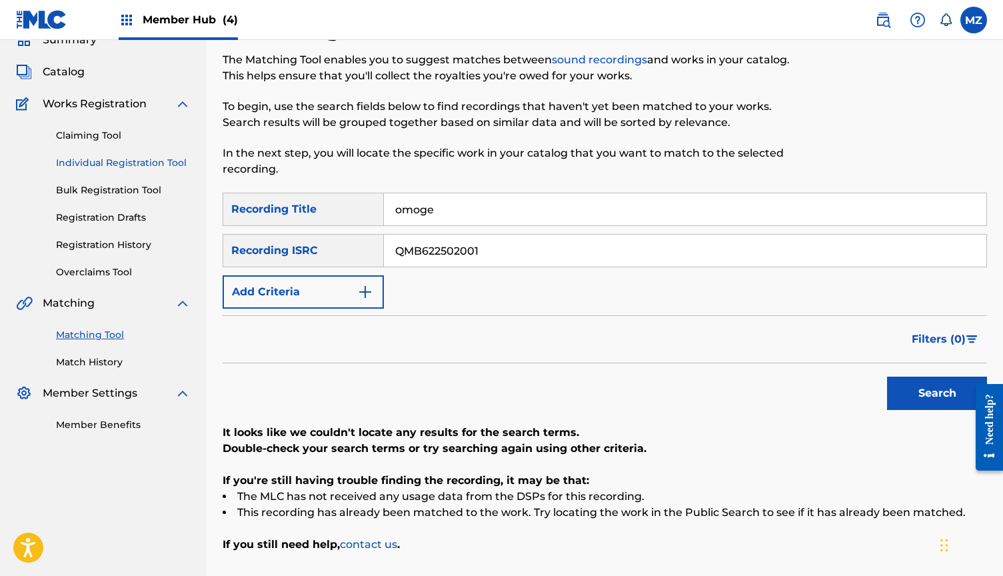
click at [109, 163] on link "Individual Registration Tool" at bounding box center [123, 163] width 135 height 14
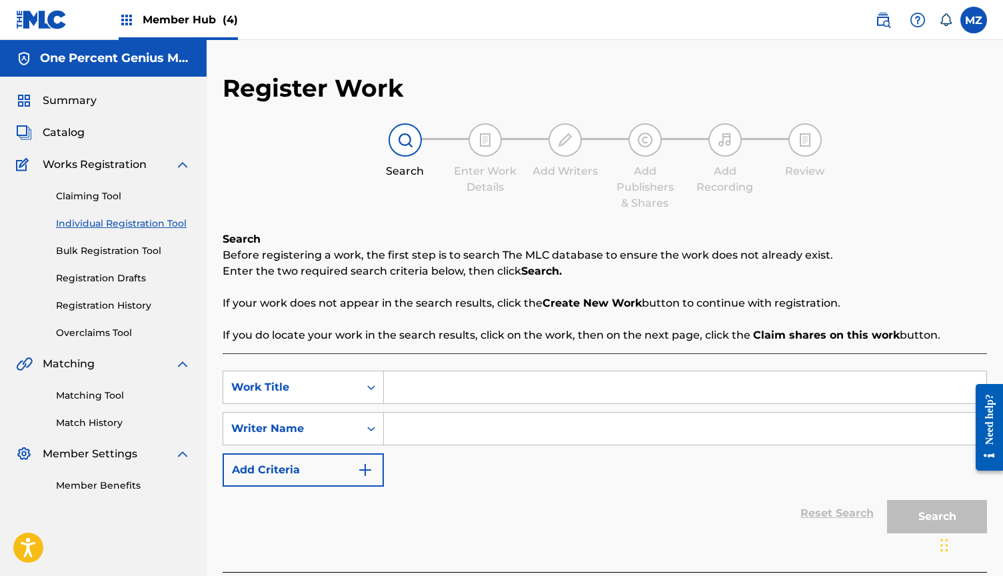
click at [502, 384] on input "Search Form" at bounding box center [685, 387] width 602 height 32
paste input "eleven eleven"
type input "eleven eleven"
click at [482, 424] on input "Search Form" at bounding box center [685, 428] width 602 height 32
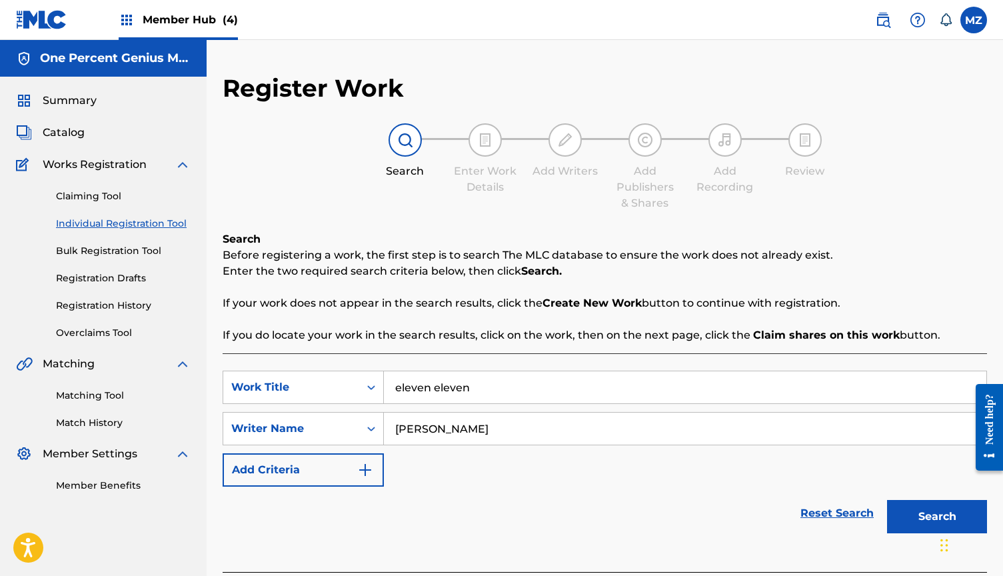
type input "[PERSON_NAME]"
click at [937, 516] on button "Search" at bounding box center [937, 516] width 100 height 33
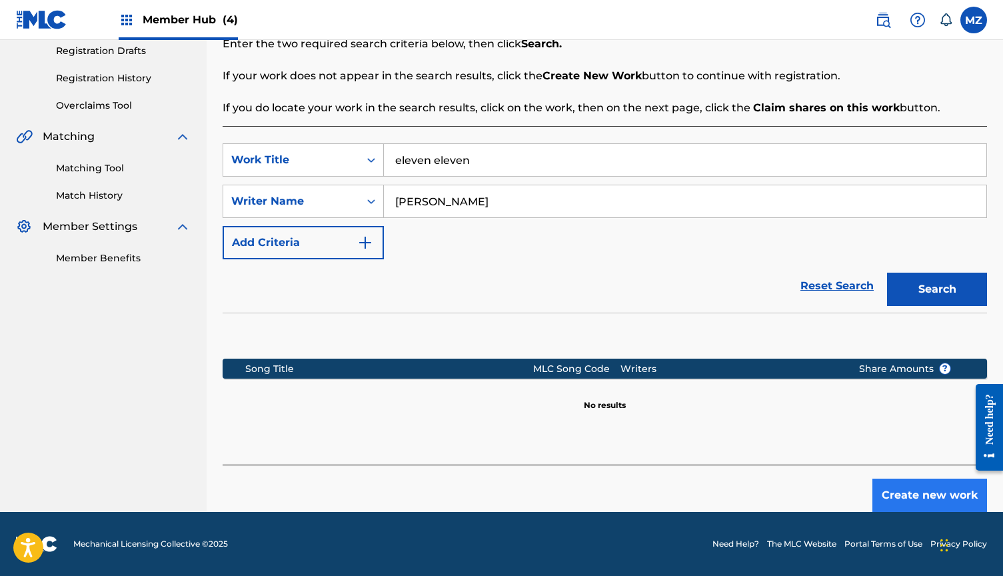
scroll to position [227, 0]
click at [899, 501] on button "Create new work" at bounding box center [929, 494] width 115 height 33
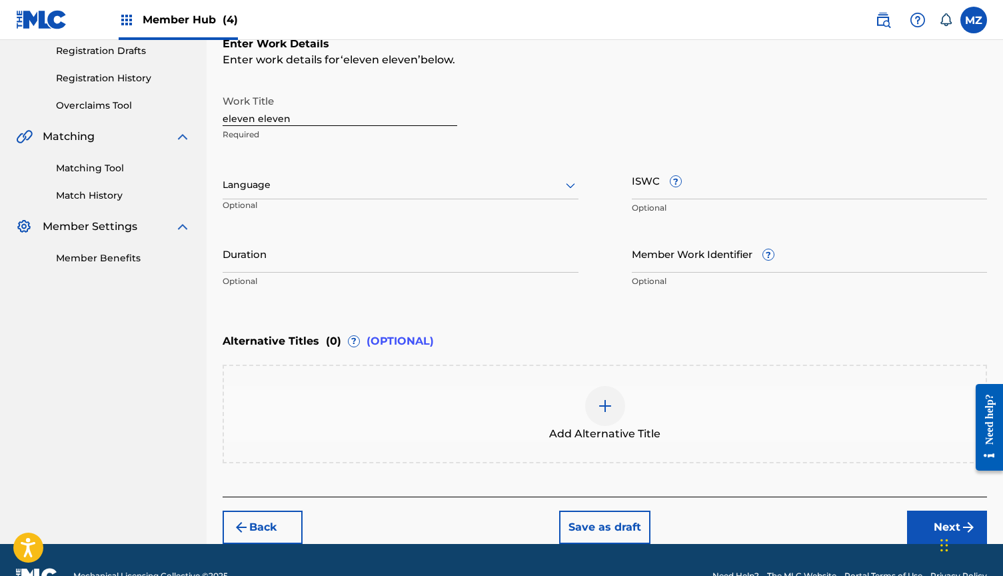
scroll to position [196, 0]
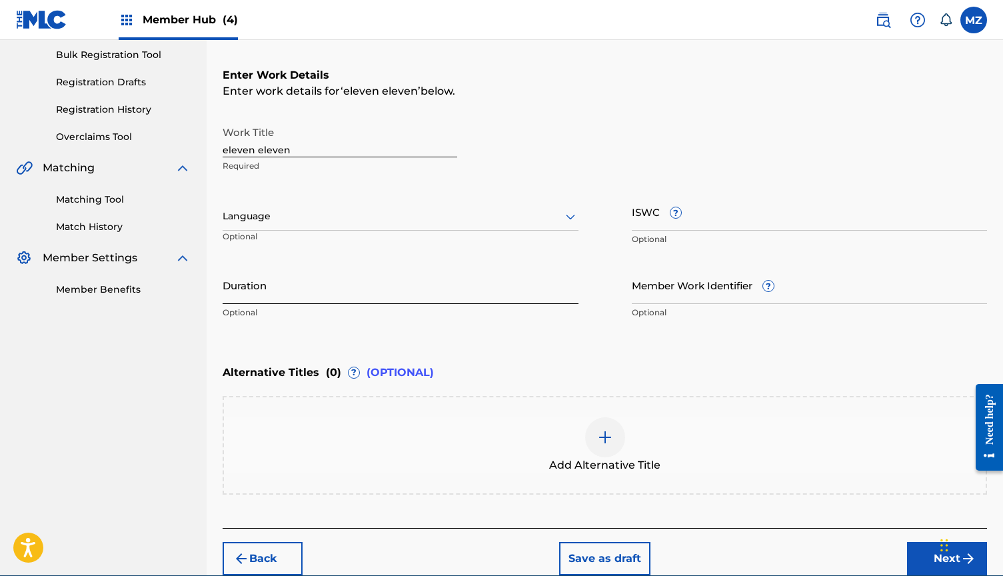
click at [292, 299] on input "Duration" at bounding box center [401, 285] width 356 height 38
type input "02:58"
click at [983, 3] on nav "Member Hub (4) MZ MZ [PERSON_NAME] [EMAIL_ADDRESS][DOMAIN_NAME] Notification Pr…" at bounding box center [501, 20] width 1003 height 40
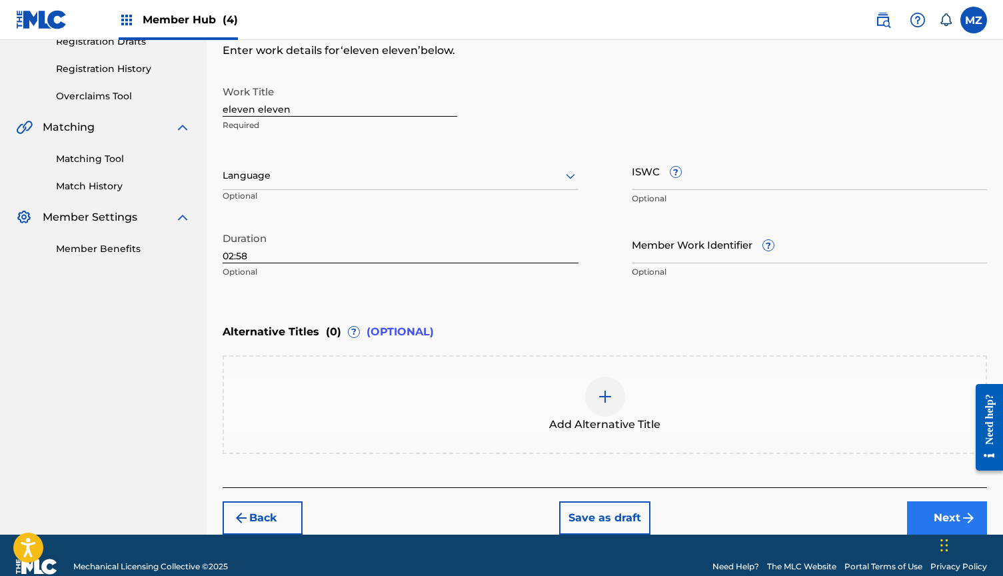
click at [917, 508] on button "Next" at bounding box center [947, 517] width 80 height 33
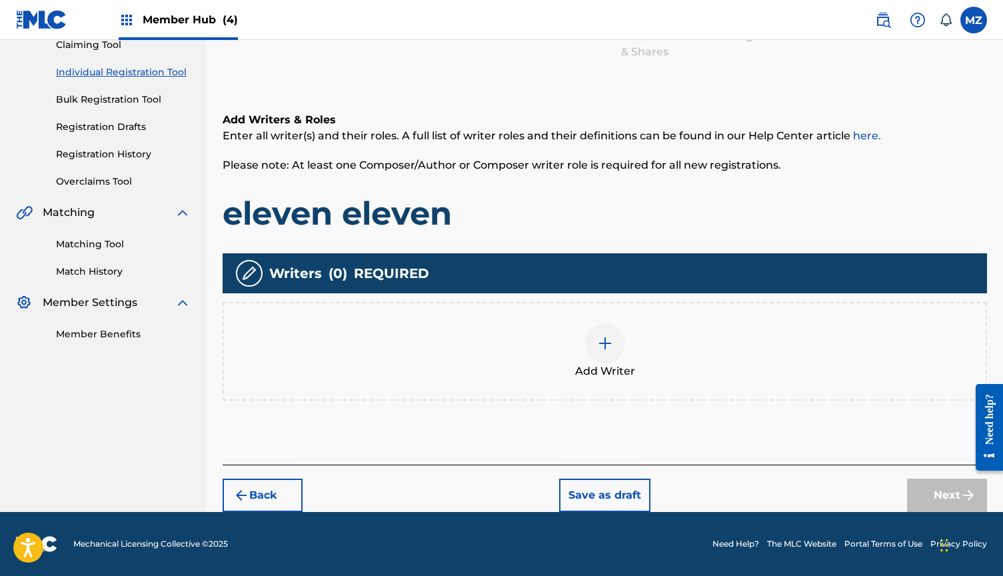
scroll to position [151, 0]
click at [595, 368] on span "Add Writer" at bounding box center [605, 371] width 60 height 16
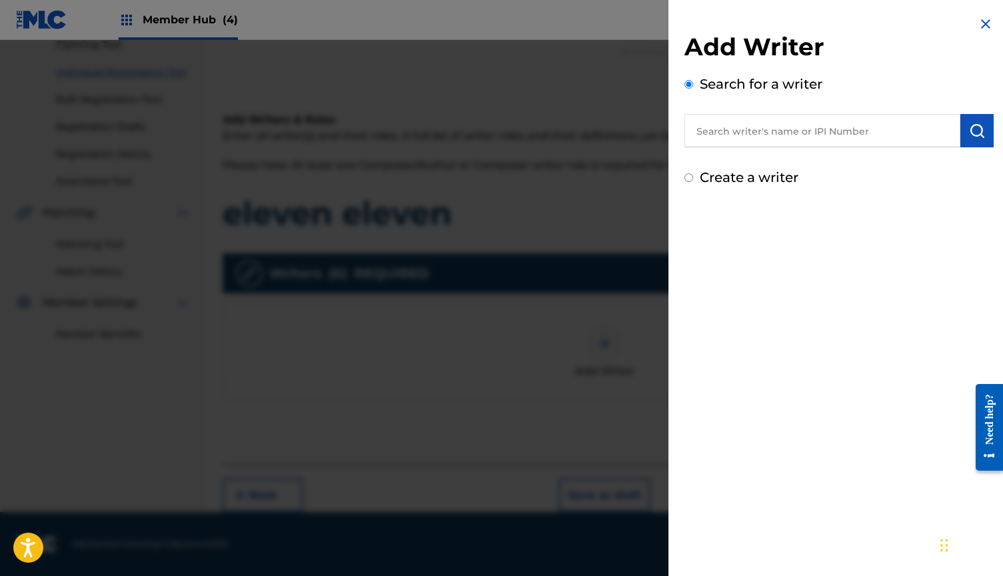
click at [734, 117] on input "text" at bounding box center [822, 130] width 276 height 33
type input "h"
paste input "823404074"
type input "00823404074"
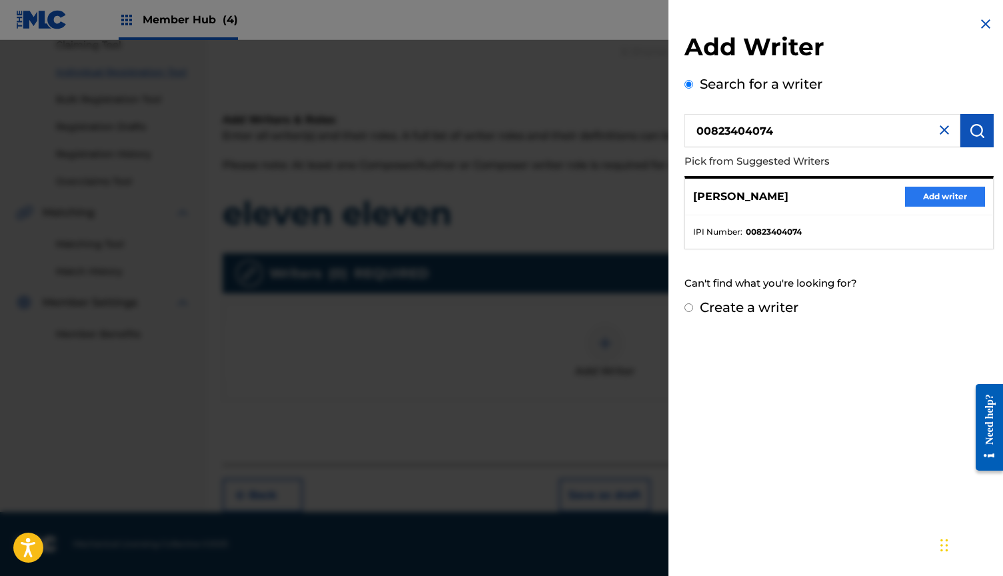
click at [918, 196] on button "Add writer" at bounding box center [945, 197] width 80 height 20
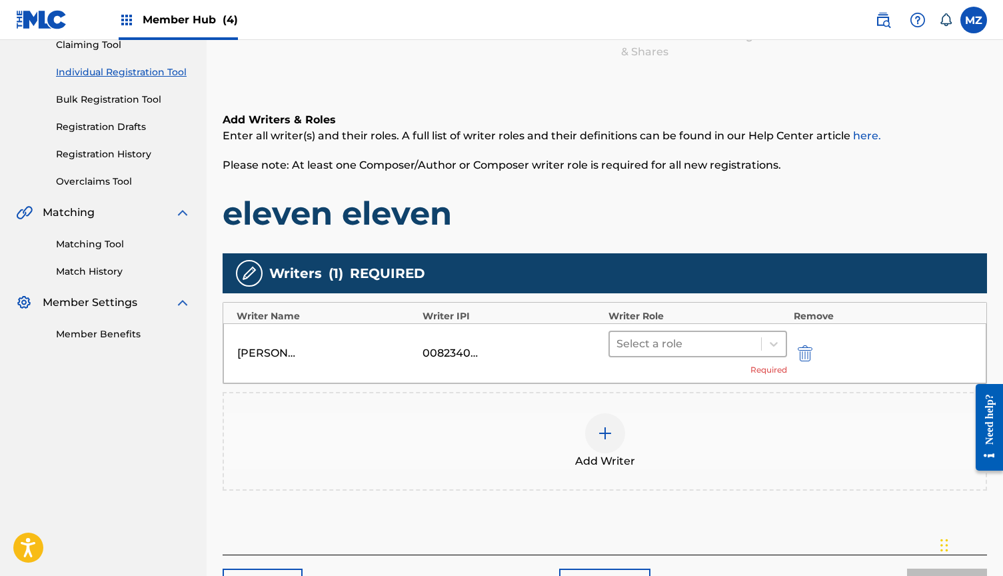
click at [670, 346] on div at bounding box center [685, 343] width 138 height 19
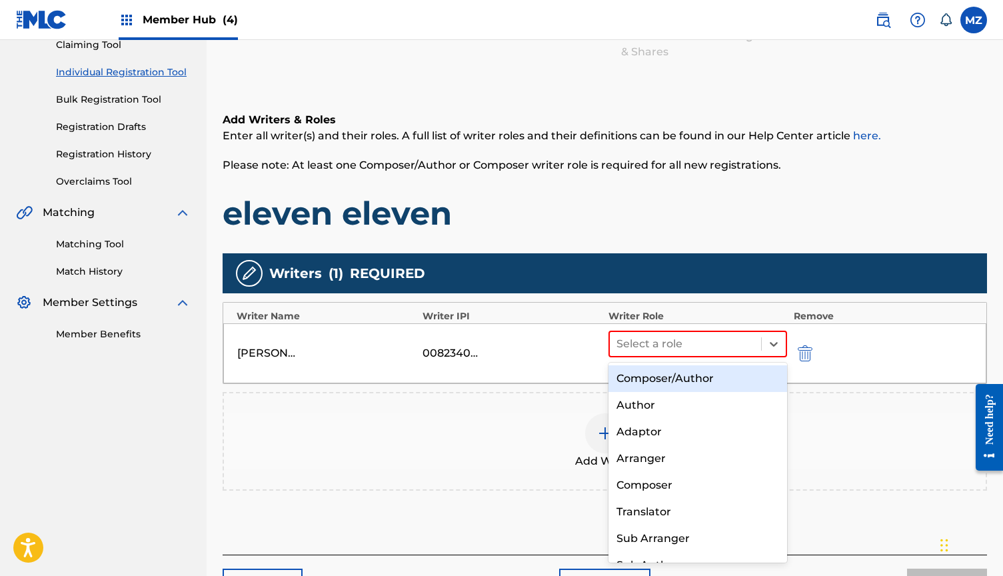
click at [660, 368] on div "Composer/Author" at bounding box center [697, 378] width 179 height 27
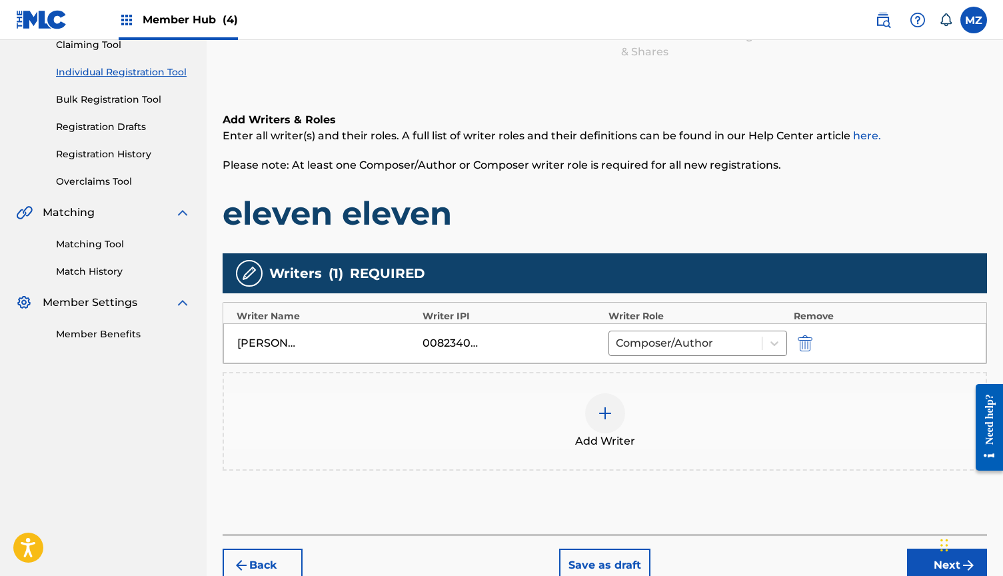
click at [596, 407] on div at bounding box center [605, 413] width 40 height 40
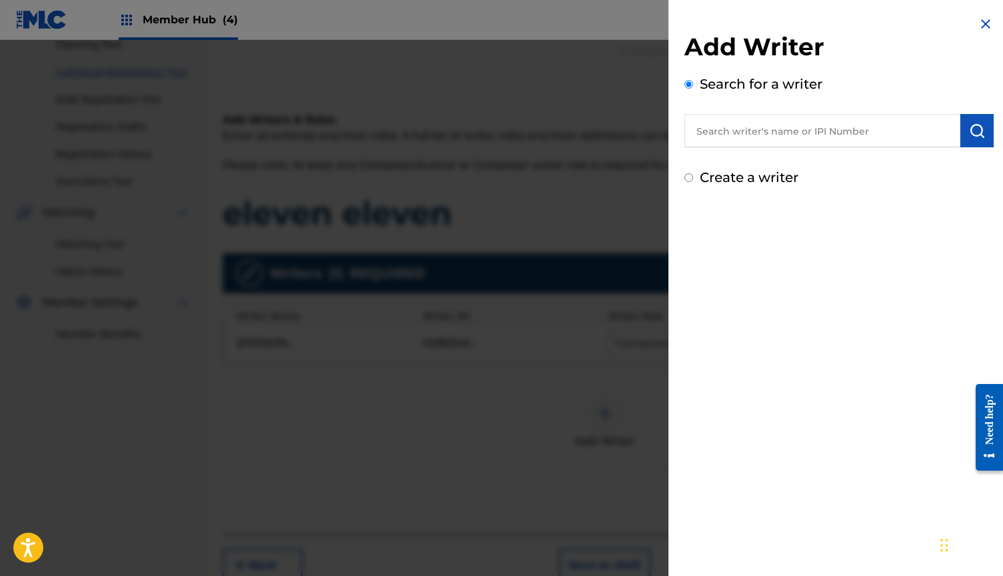
click at [816, 128] on input "text" at bounding box center [822, 130] width 276 height 33
paste input "750877806"
type input "00750877806"
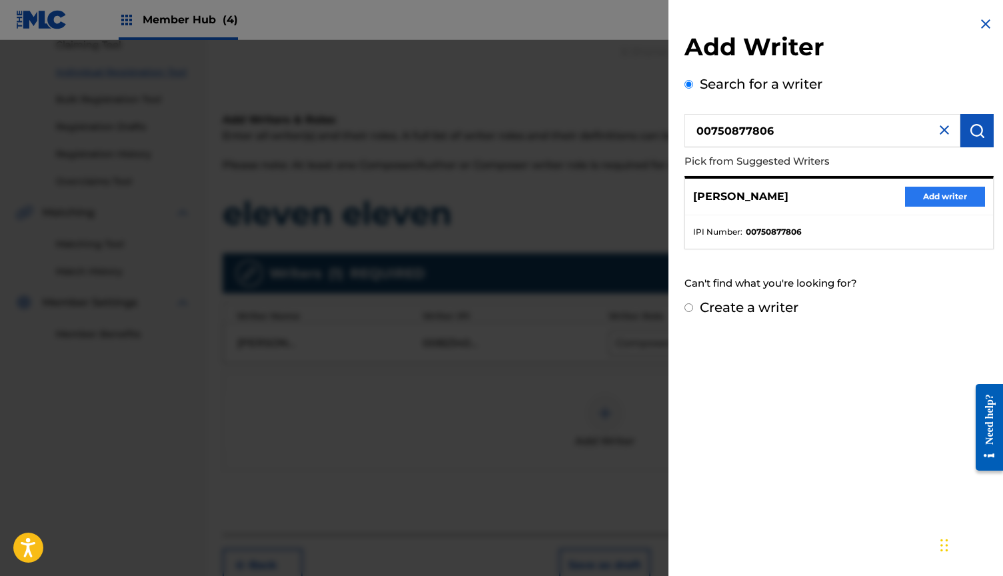
click at [929, 189] on button "Add writer" at bounding box center [945, 197] width 80 height 20
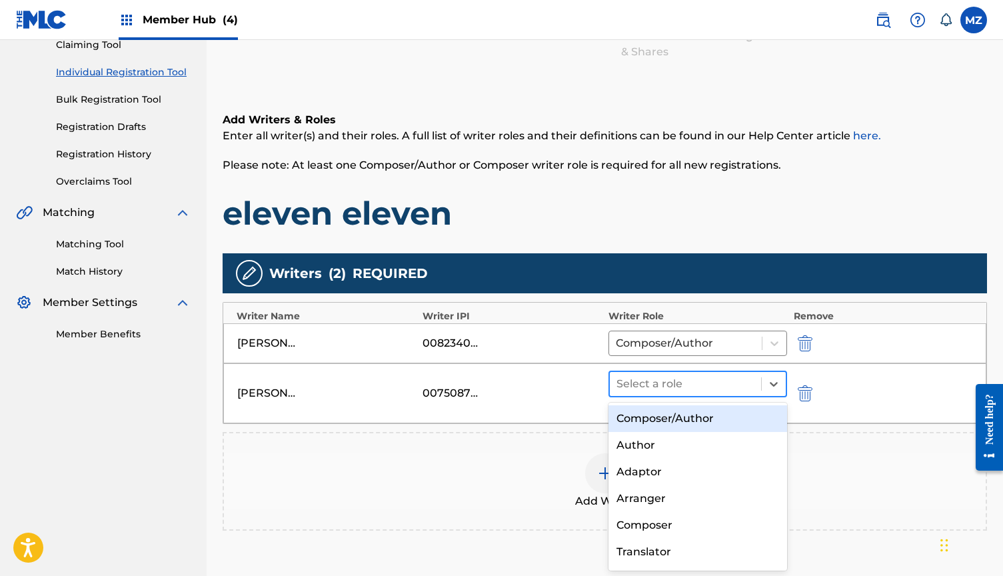
click at [689, 384] on div at bounding box center [685, 383] width 138 height 19
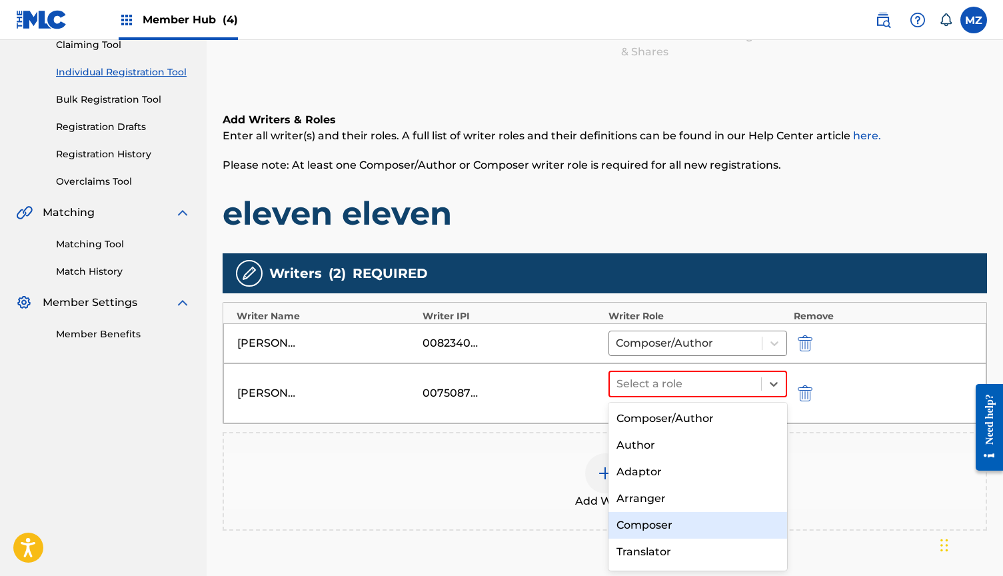
click at [651, 516] on div "Composer" at bounding box center [697, 525] width 179 height 27
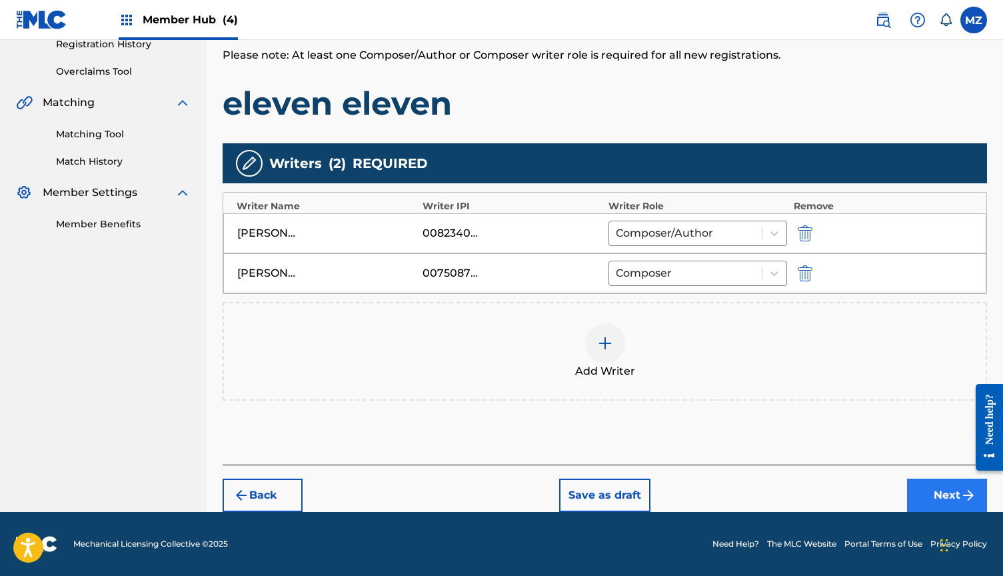
click at [923, 483] on button "Next" at bounding box center [947, 494] width 80 height 33
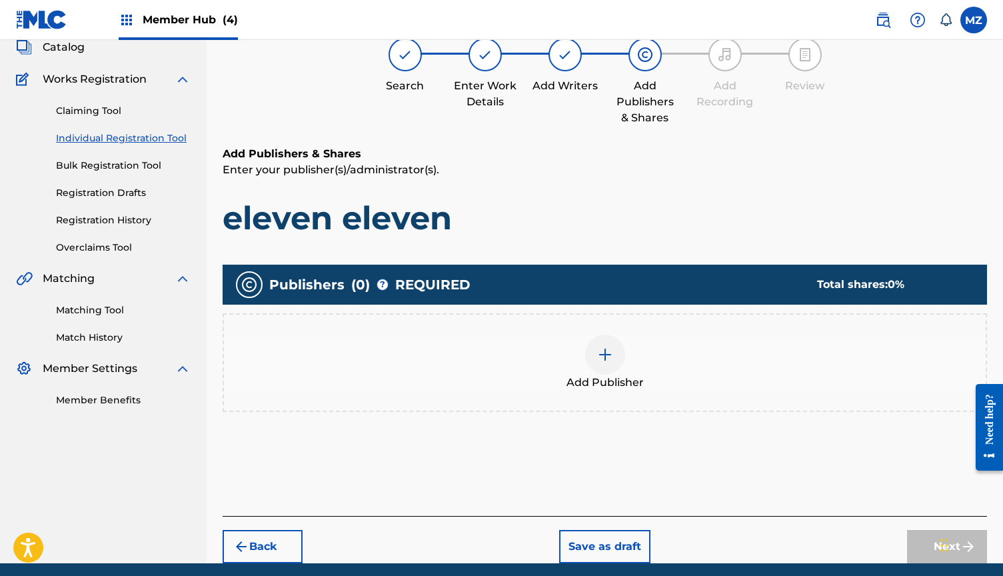
scroll to position [82, 0]
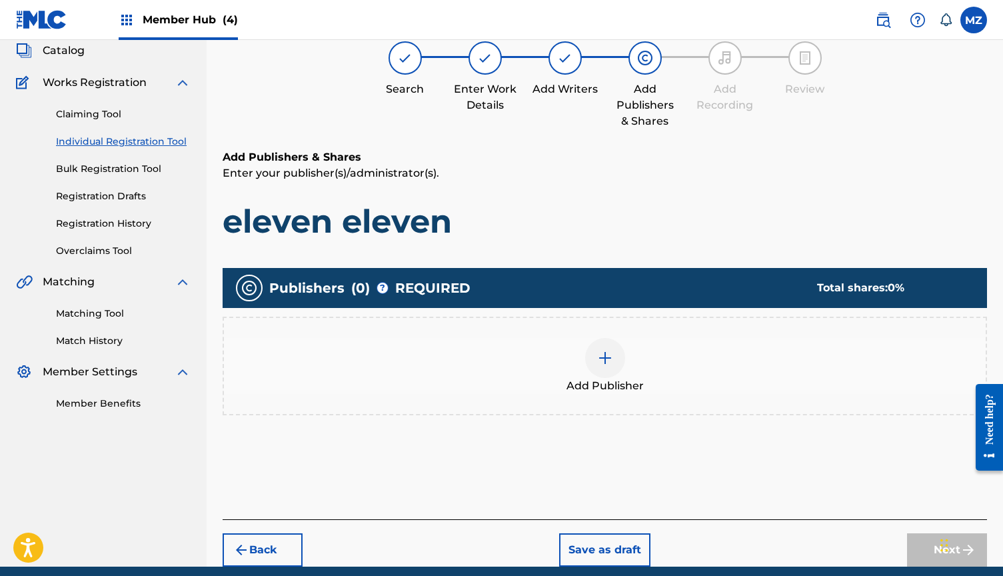
click at [618, 362] on div at bounding box center [605, 358] width 40 height 40
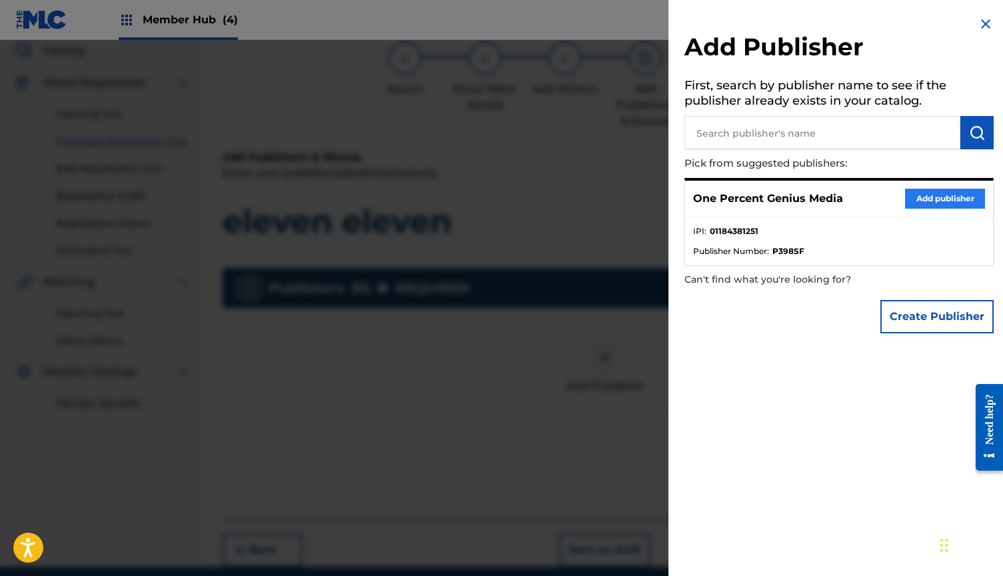
click at [935, 199] on button "Add publisher" at bounding box center [945, 199] width 80 height 20
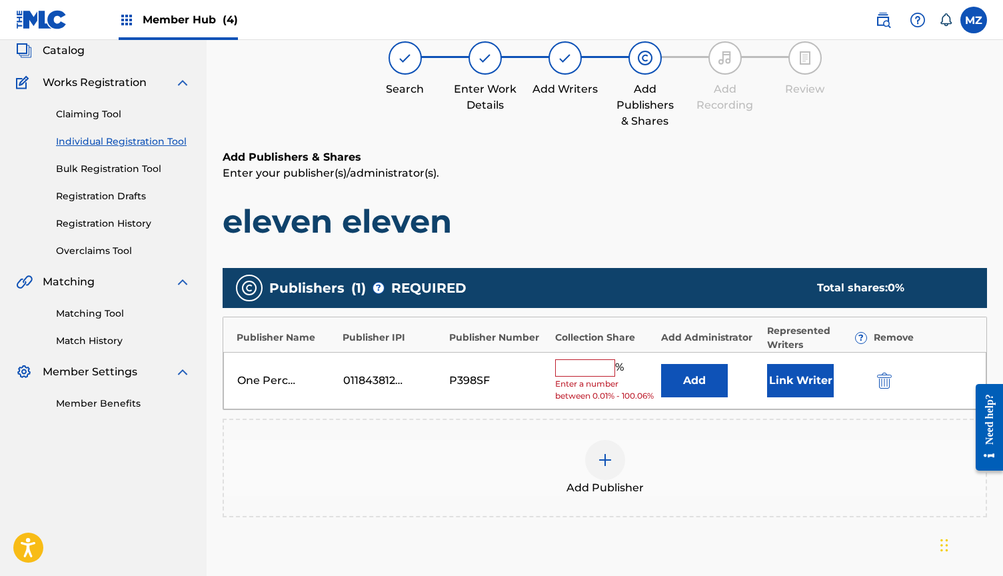
click at [582, 354] on div "One Percent Genius Media 01184381251 P398SF % Enter a number between 0.01% - 10…" at bounding box center [604, 381] width 763 height 58
click at [582, 368] on input "text" at bounding box center [585, 367] width 60 height 17
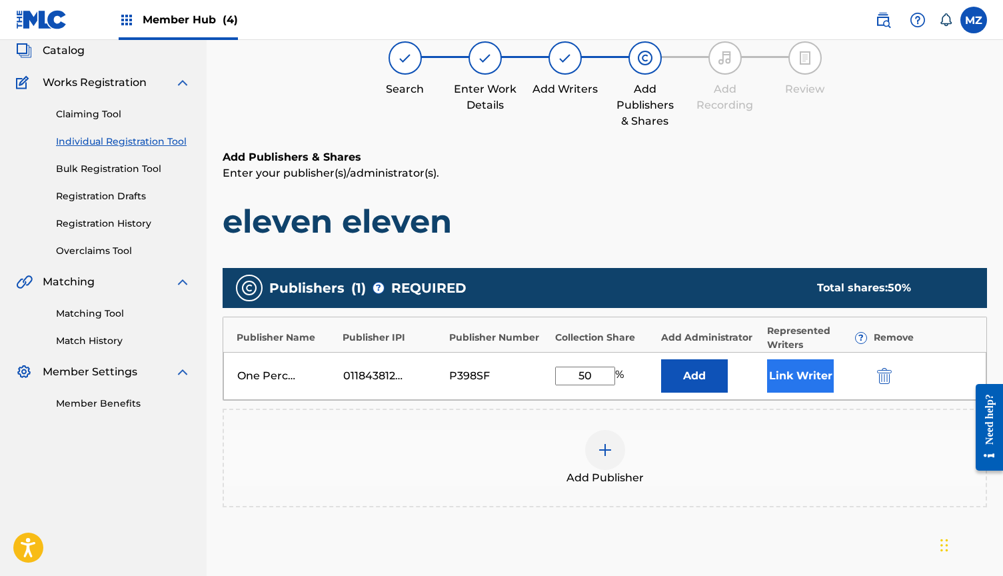
type input "50"
click at [804, 377] on button "Link Writer" at bounding box center [800, 375] width 67 height 33
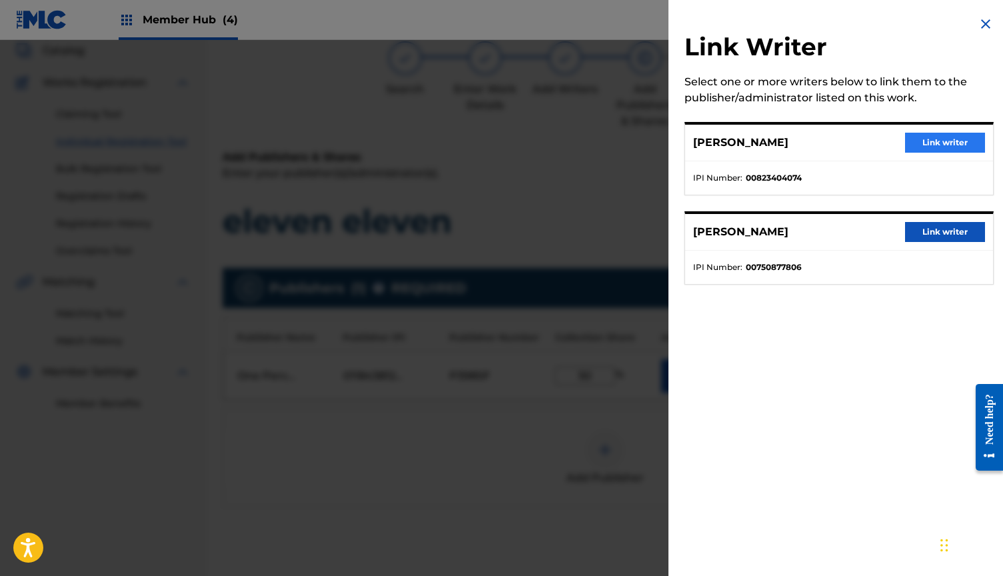
click at [942, 143] on button "Link writer" at bounding box center [945, 143] width 80 height 20
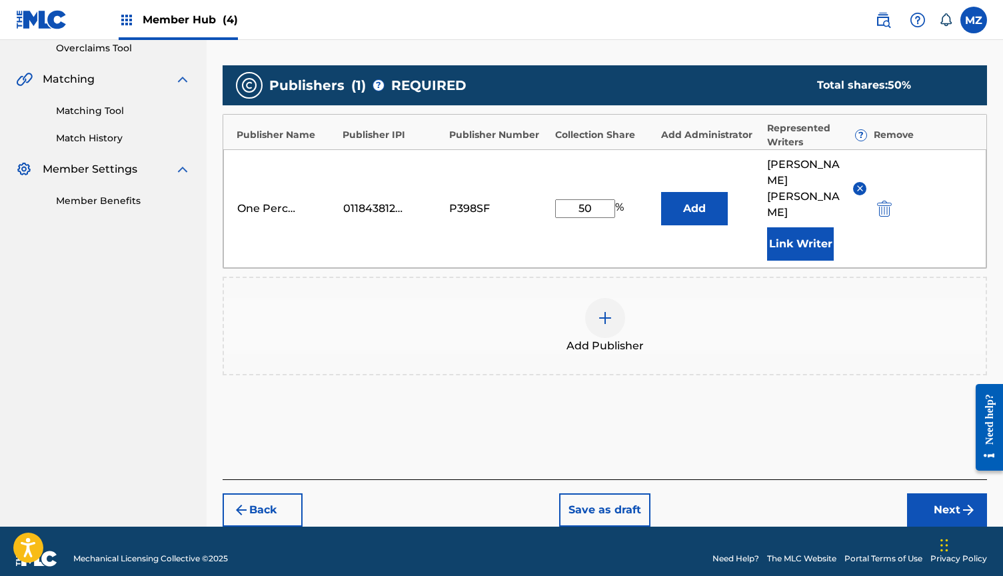
scroll to position [283, 0]
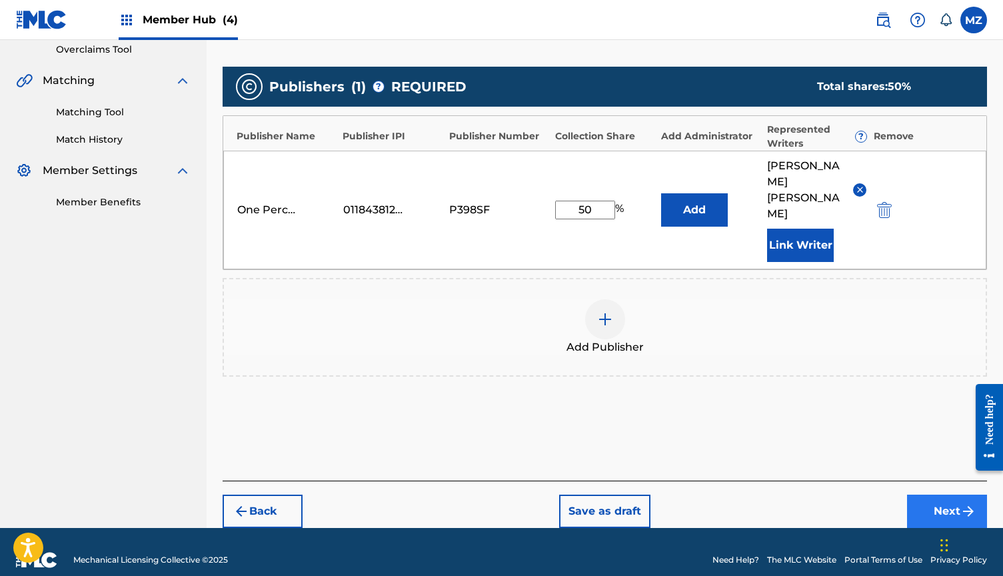
click at [933, 494] on button "Next" at bounding box center [947, 510] width 80 height 33
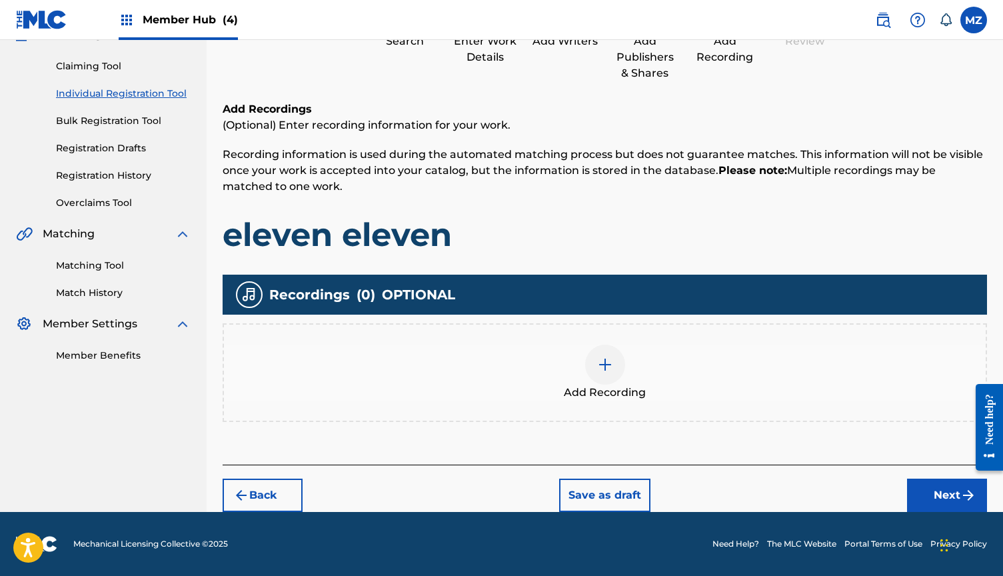
click at [608, 367] on img at bounding box center [605, 364] width 16 height 16
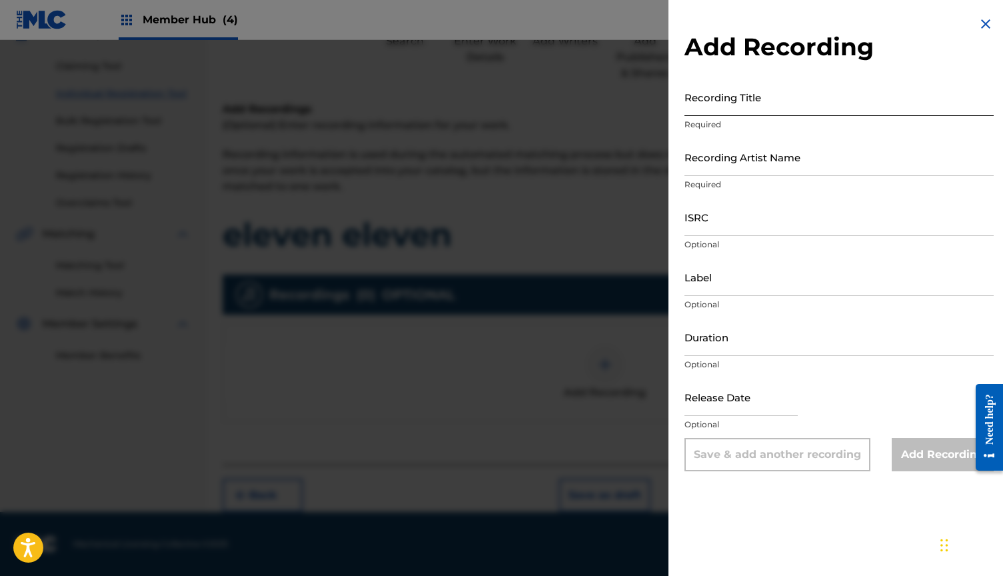
click at [764, 99] on input "Recording Title" at bounding box center [838, 97] width 309 height 38
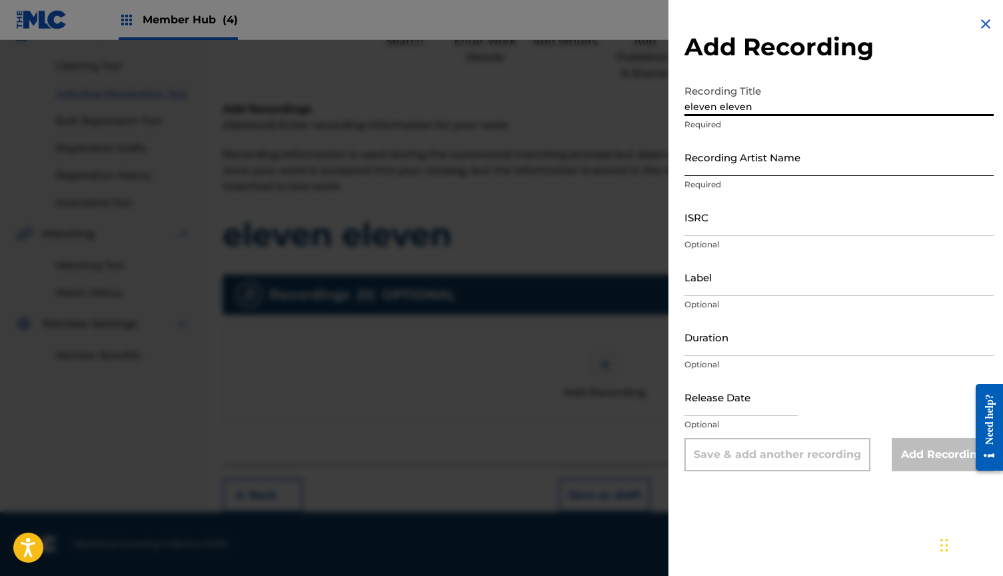
type input "eleven eleven"
click at [741, 143] on input "Recording Artist Name" at bounding box center [838, 157] width 309 height 38
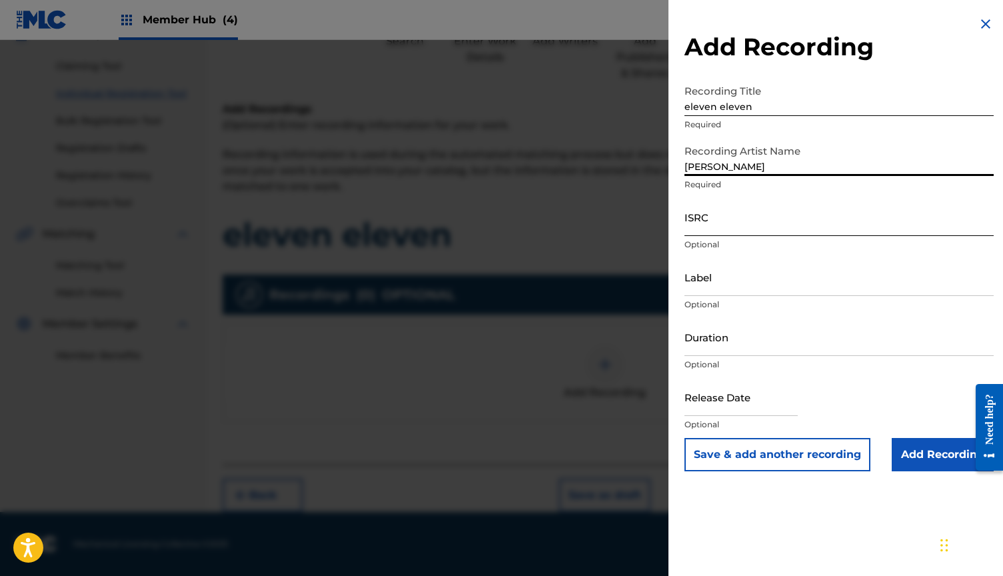
type input "[PERSON_NAME]"
click at [747, 221] on input "ISRC" at bounding box center [838, 217] width 309 height 38
paste input "QMB622502002"
type input "QMB622502002"
click at [699, 333] on input "Duration" at bounding box center [838, 337] width 309 height 38
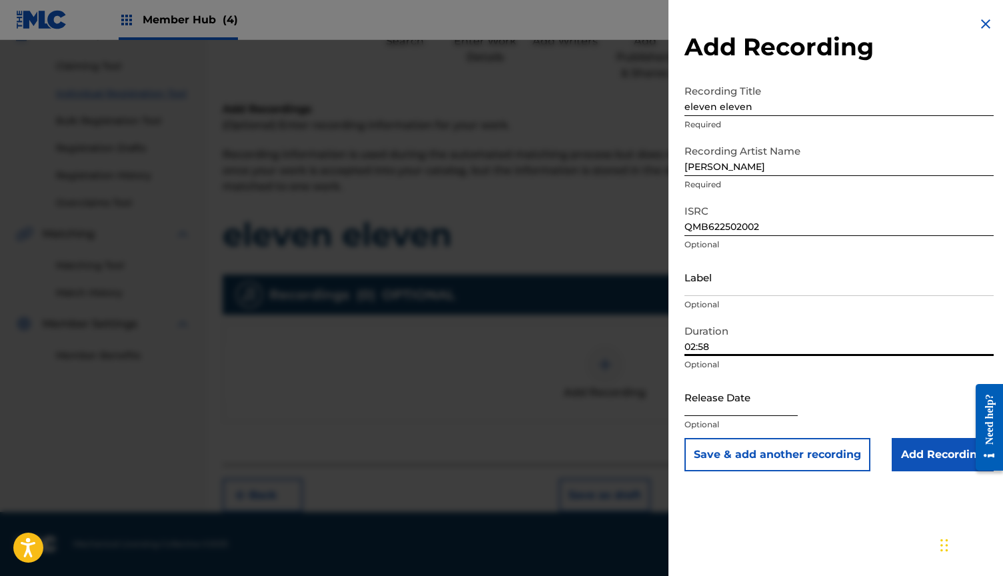
type input "02:58"
click at [726, 393] on input "text" at bounding box center [740, 397] width 113 height 38
select select "8"
select select "2025"
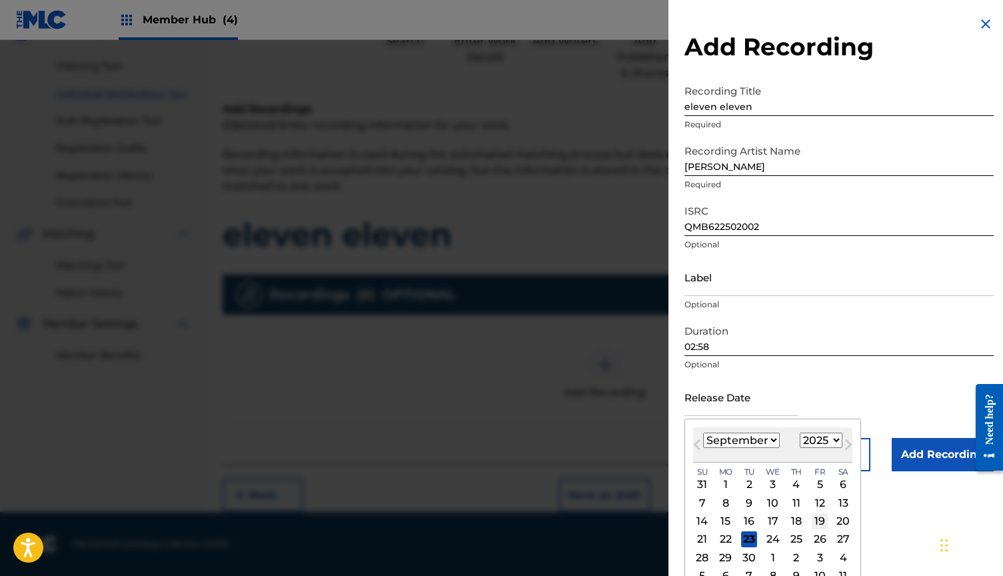
click at [813, 522] on div "19" at bounding box center [819, 521] width 16 height 16
type input "[DATE]"
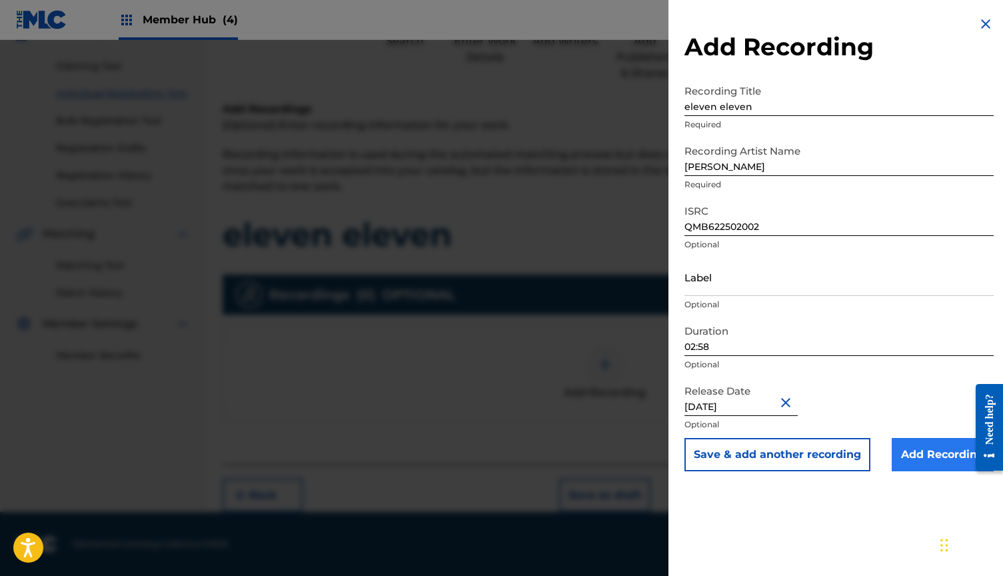
click at [918, 461] on input "Add Recording" at bounding box center [942, 454] width 102 height 33
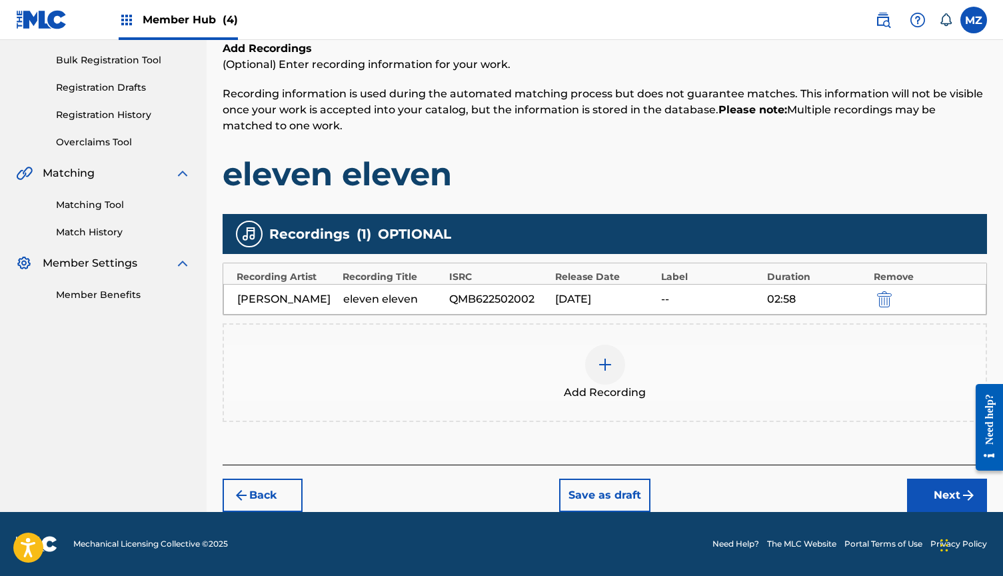
scroll to position [191, 0]
click at [926, 490] on button "Next" at bounding box center [947, 494] width 80 height 33
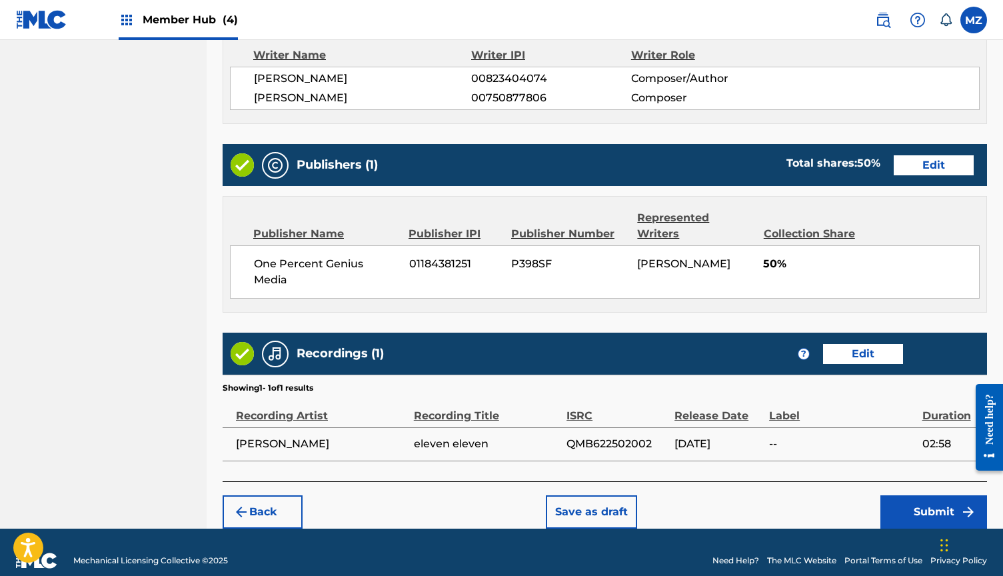
scroll to position [576, 0]
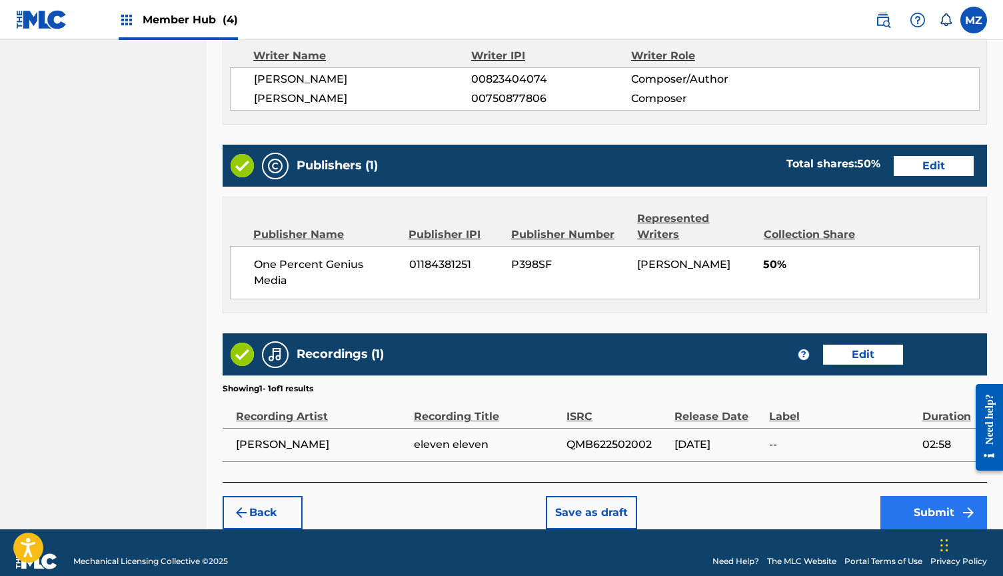
click at [891, 496] on button "Submit" at bounding box center [933, 512] width 107 height 33
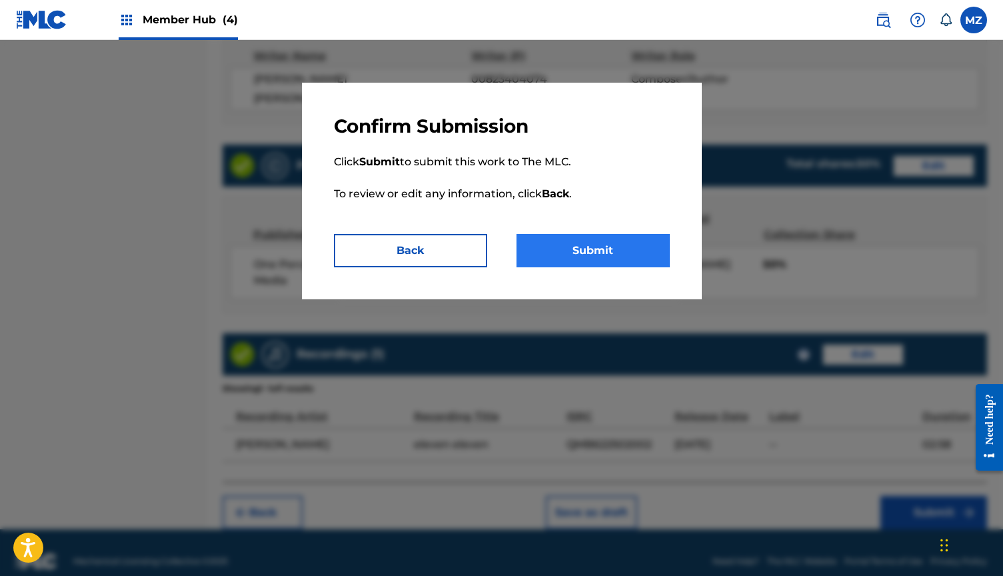
click at [610, 263] on button "Submit" at bounding box center [592, 250] width 153 height 33
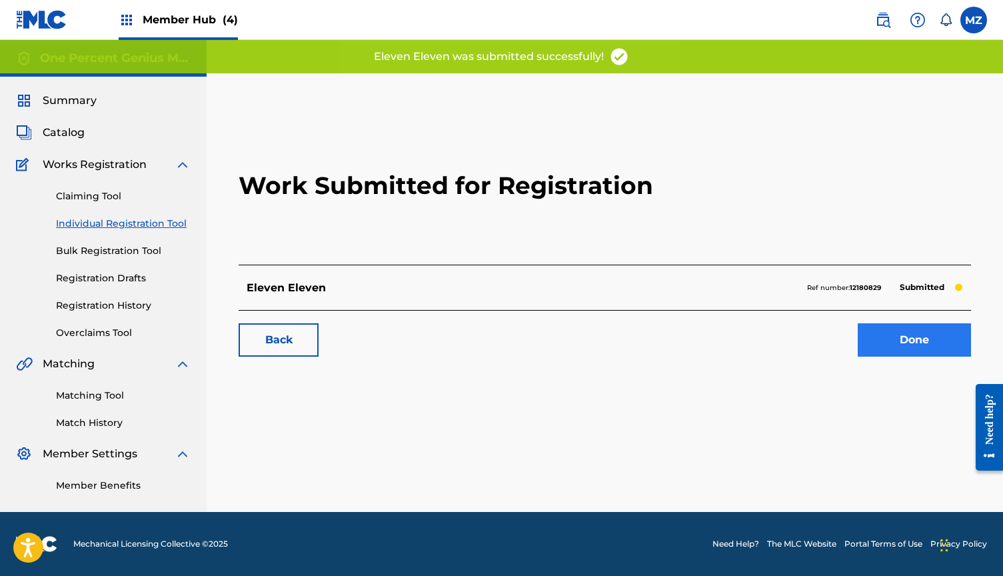
click at [883, 332] on link "Done" at bounding box center [913, 339] width 113 height 33
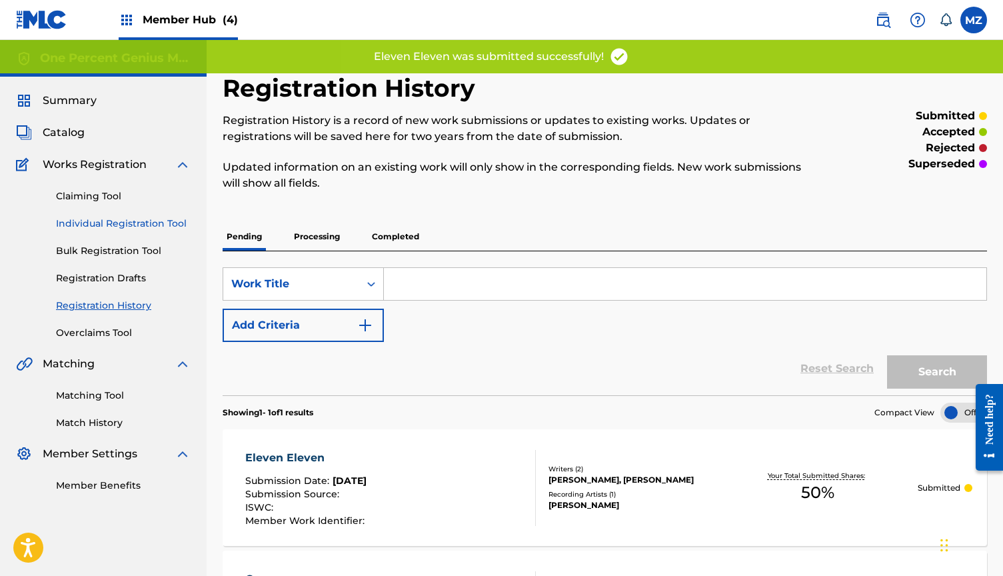
click at [140, 222] on link "Individual Registration Tool" at bounding box center [123, 224] width 135 height 14
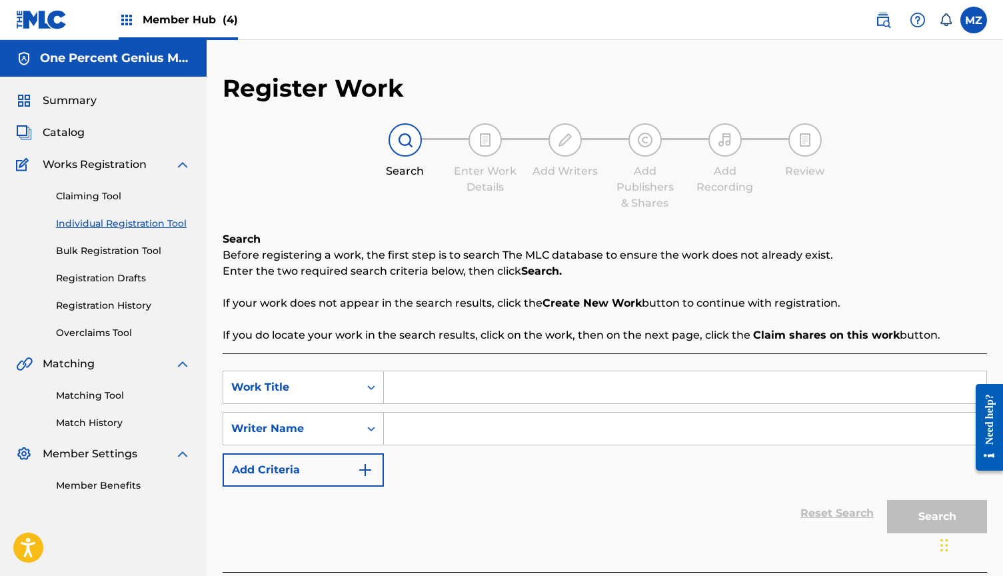
click at [427, 393] on input "Search Form" at bounding box center [685, 387] width 602 height 32
paste input "eau de vie"
type input "eau de vie"
click at [436, 422] on input "Search Form" at bounding box center [685, 428] width 602 height 32
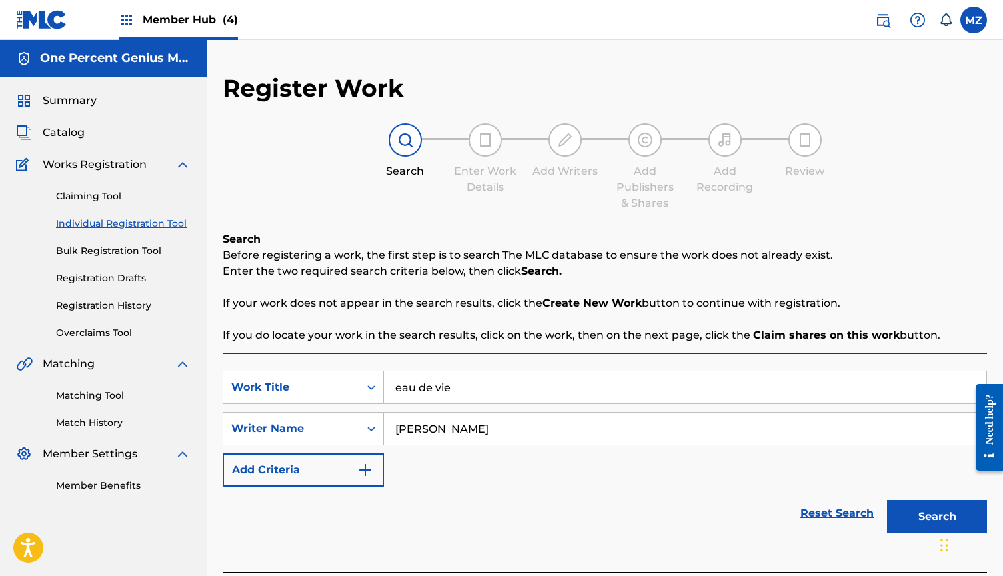
type input "[PERSON_NAME]"
click at [937, 516] on button "Search" at bounding box center [937, 516] width 100 height 33
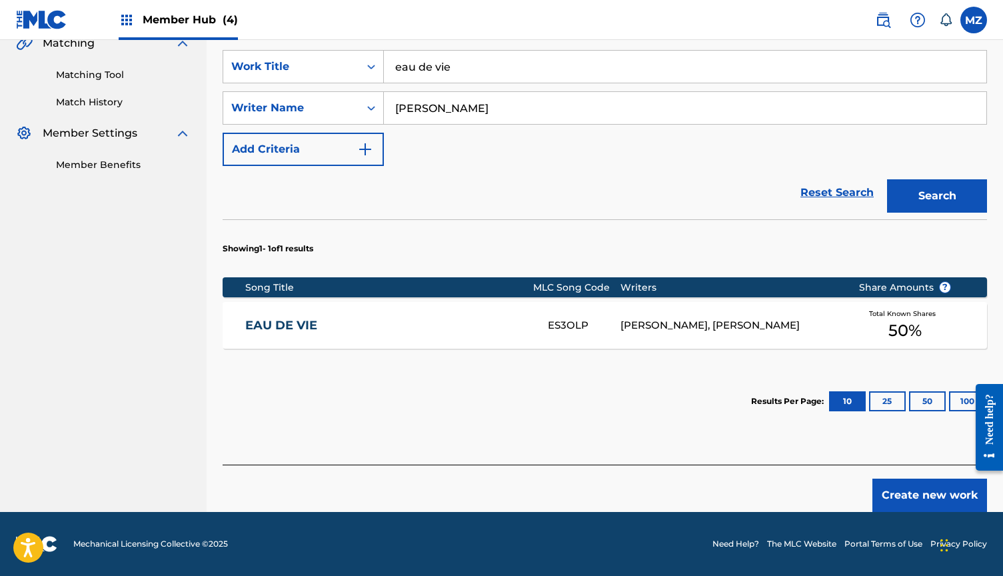
scroll to position [320, 0]
click at [271, 322] on link "EAU DE VIE" at bounding box center [387, 325] width 284 height 15
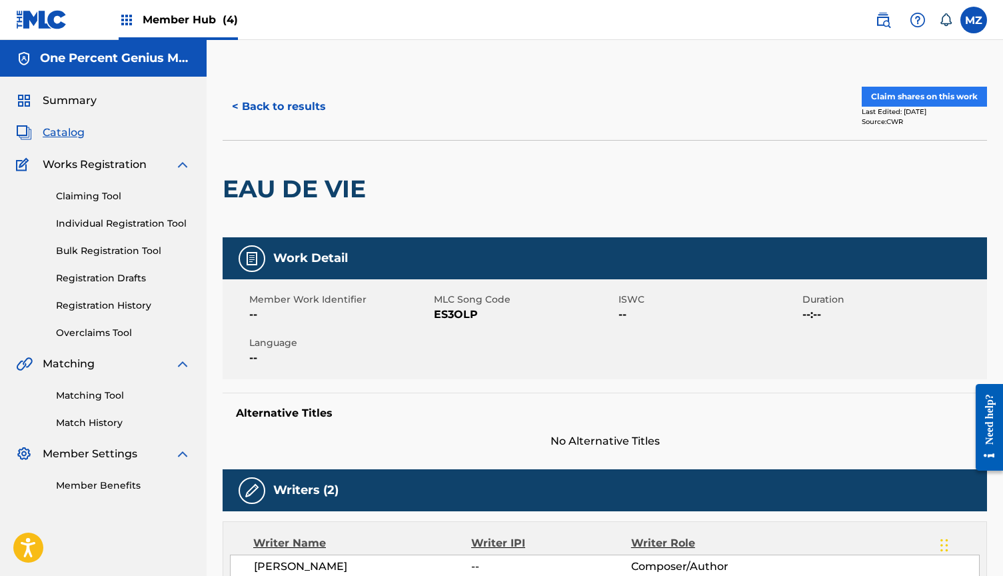
click at [931, 98] on button "Claim shares on this work" at bounding box center [923, 97] width 125 height 20
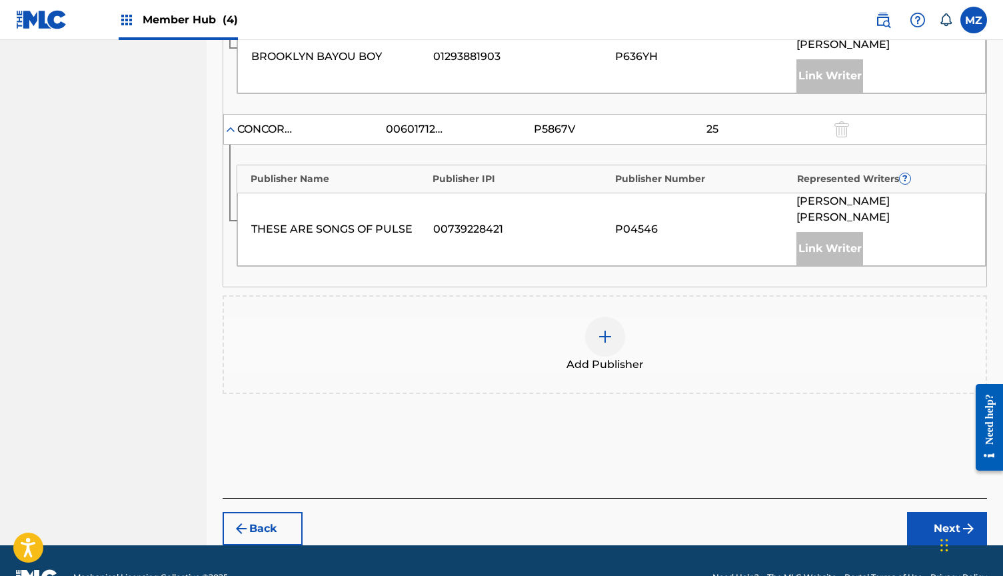
scroll to position [468, 0]
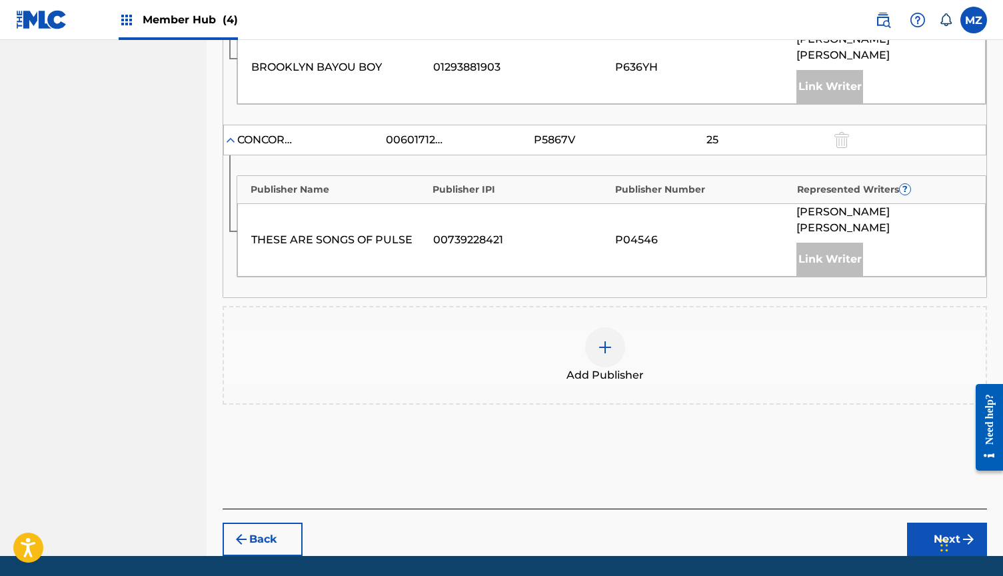
click at [608, 339] on img at bounding box center [605, 347] width 16 height 16
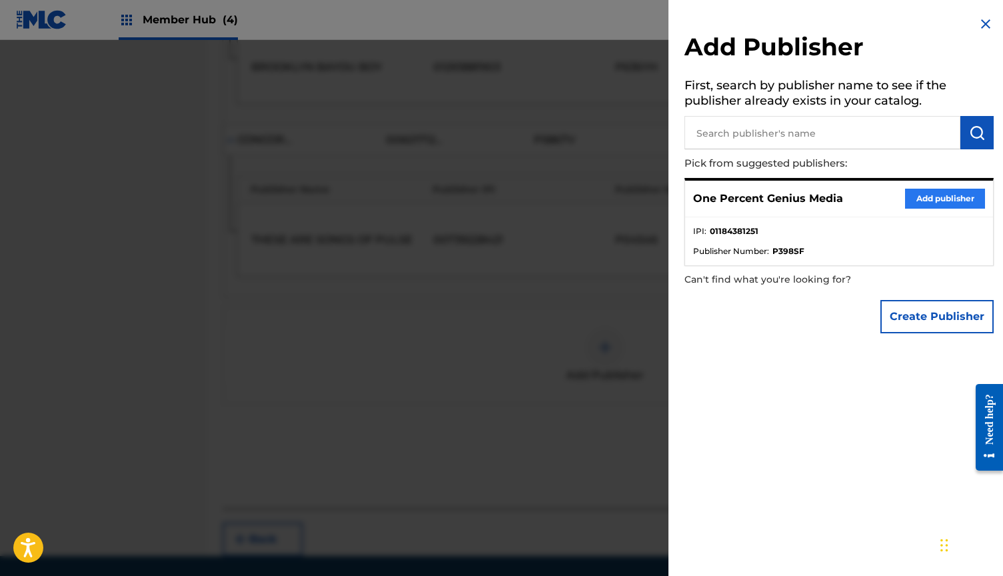
click at [933, 190] on button "Add publisher" at bounding box center [945, 199] width 80 height 20
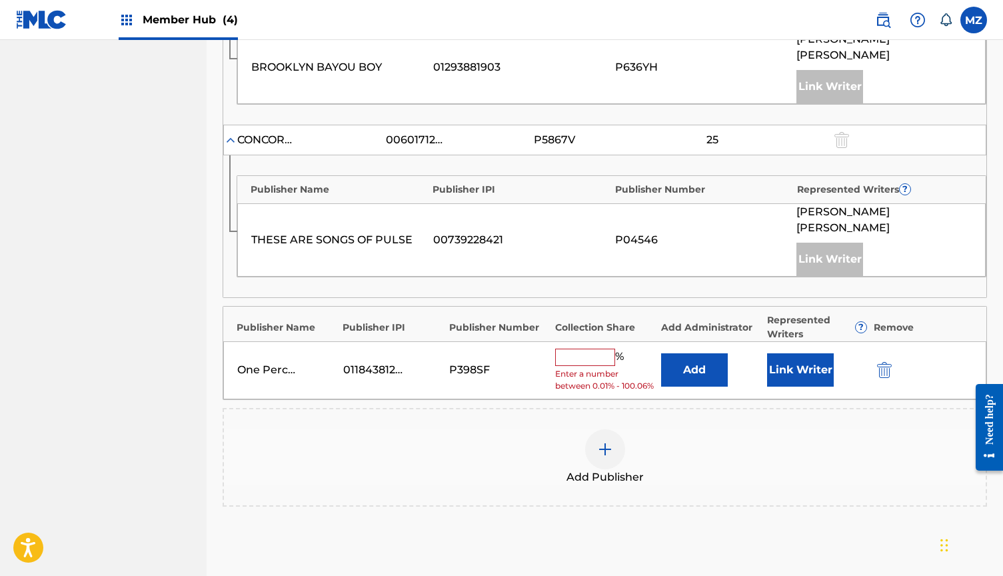
click at [599, 348] on input "text" at bounding box center [585, 356] width 60 height 17
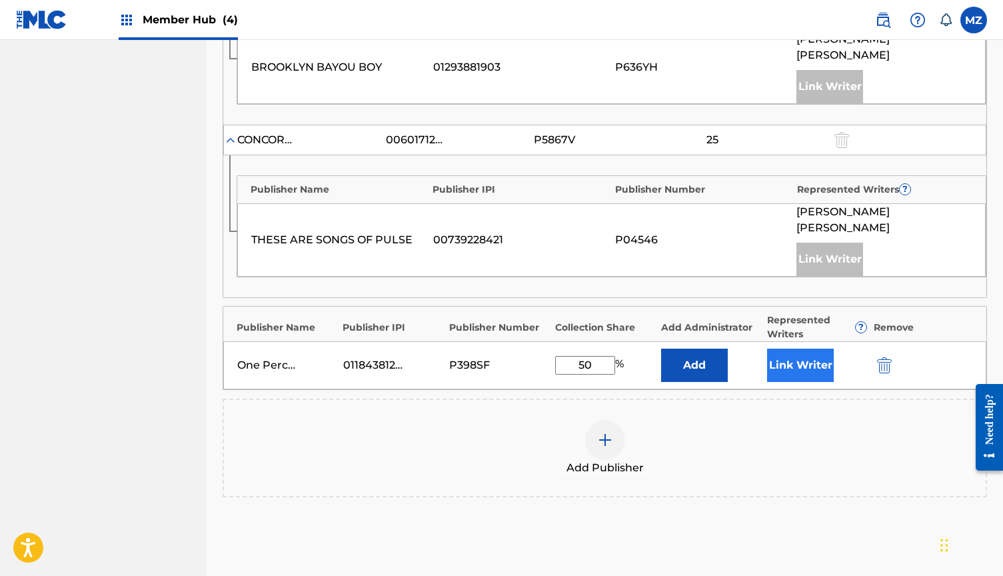
type input "50"
click at [814, 348] on button "Link Writer" at bounding box center [800, 364] width 67 height 33
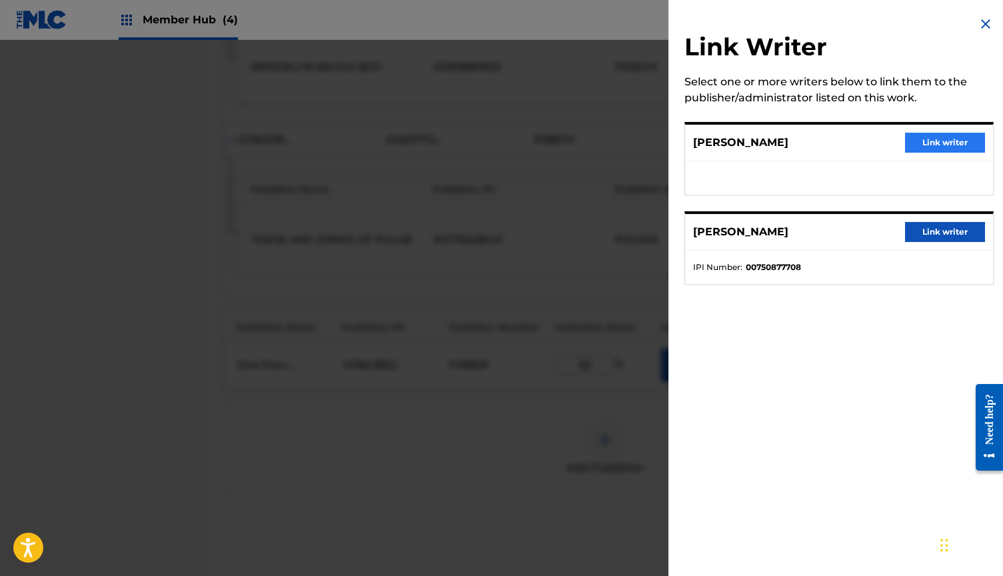
click at [913, 139] on button "Link writer" at bounding box center [945, 143] width 80 height 20
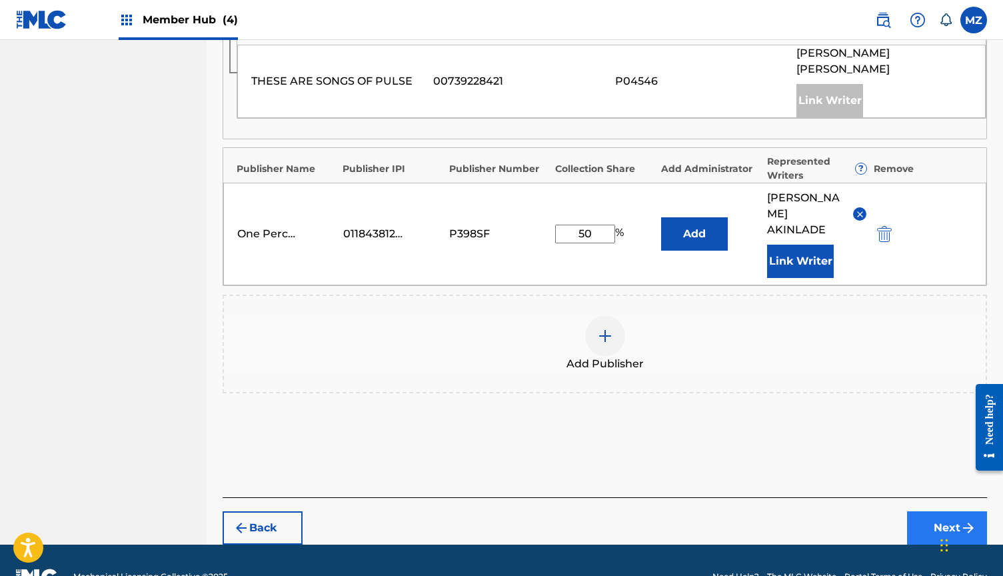
click at [948, 511] on button "Next" at bounding box center [947, 527] width 80 height 33
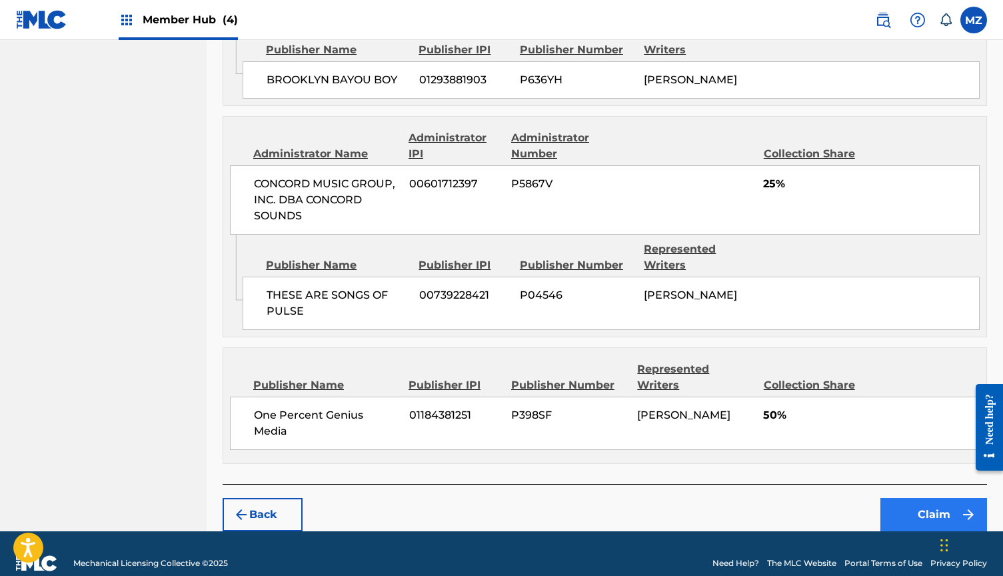
scroll to position [682, 0]
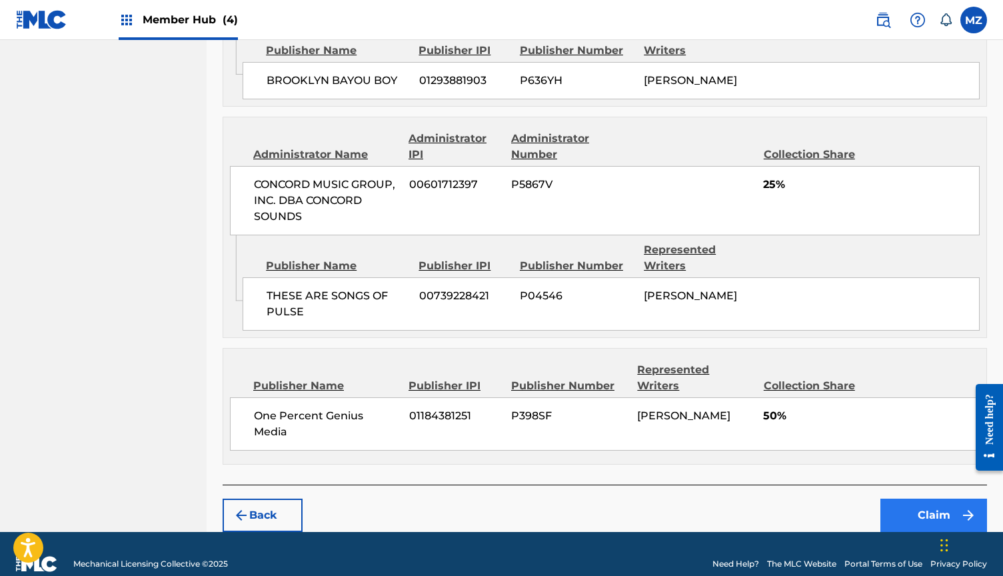
click at [908, 498] on button "Claim" at bounding box center [933, 514] width 107 height 33
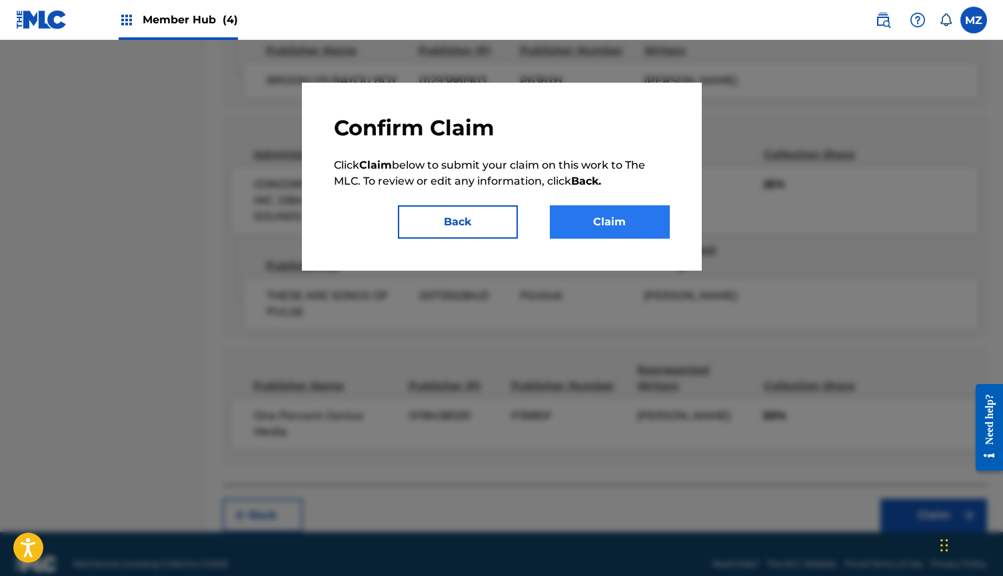
click at [592, 219] on button "Claim" at bounding box center [610, 221] width 120 height 33
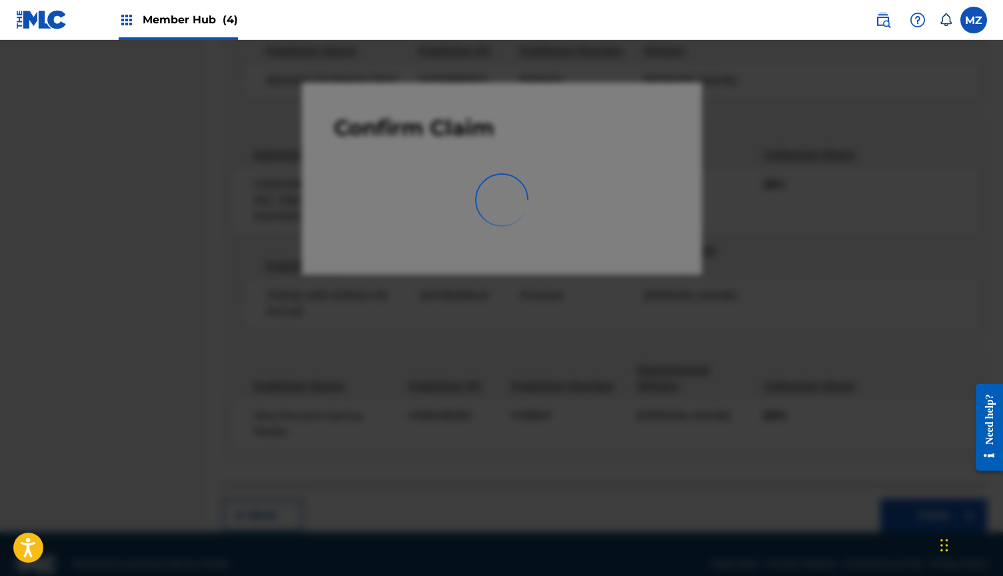
scroll to position [0, 0]
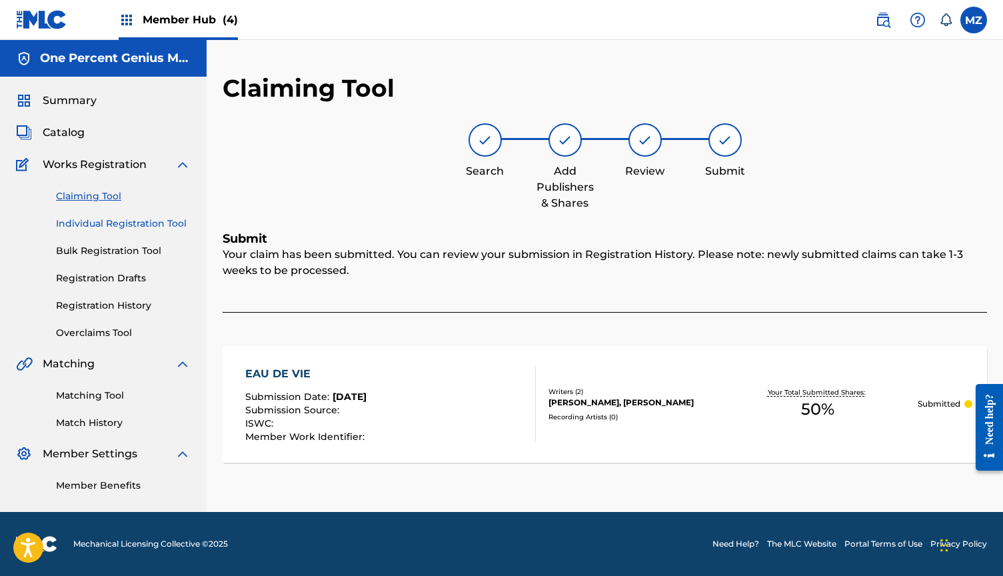
click at [107, 224] on link "Individual Registration Tool" at bounding box center [123, 224] width 135 height 14
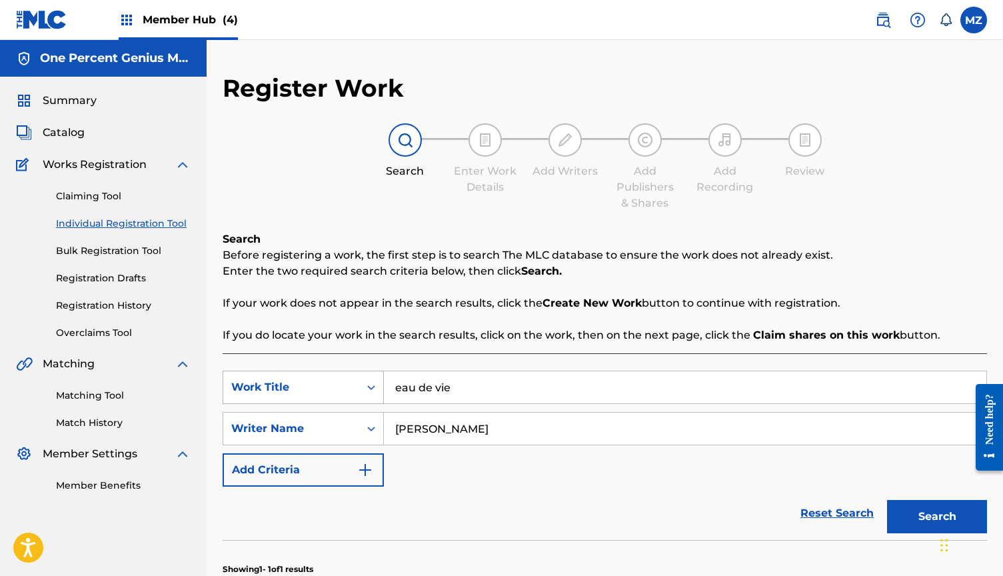
drag, startPoint x: 478, startPoint y: 392, endPoint x: 340, endPoint y: 392, distance: 137.2
click at [340, 392] on div "SearchWithCriteria9373bd2e-ae0f-4d0f-a7de-dea23797b9c7 Work Title eau de vie" at bounding box center [605, 386] width 764 height 33
paste input "oops"
type input "oops"
click at [937, 516] on button "Search" at bounding box center [937, 516] width 100 height 33
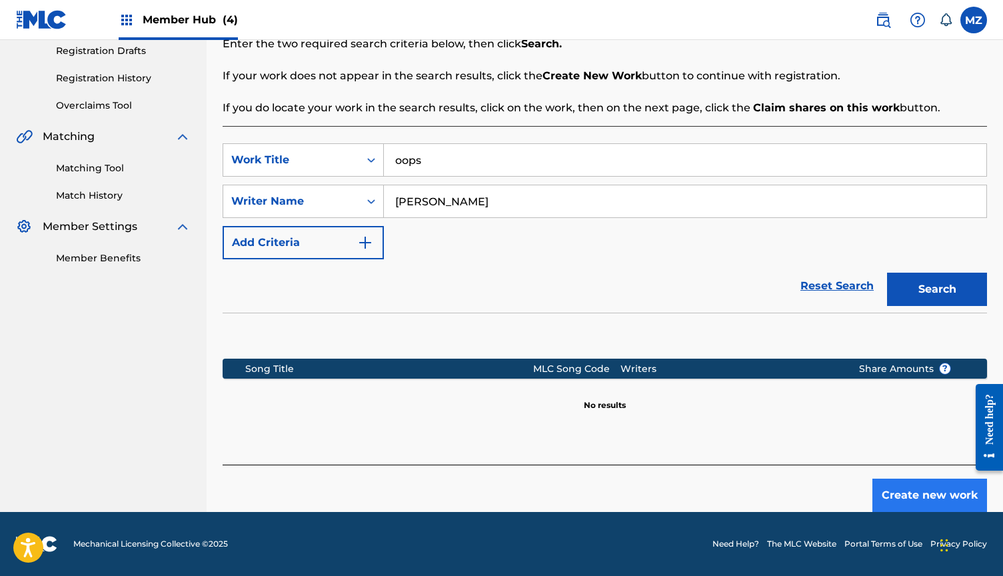
scroll to position [227, 0]
click at [902, 500] on button "Create new work" at bounding box center [929, 494] width 115 height 33
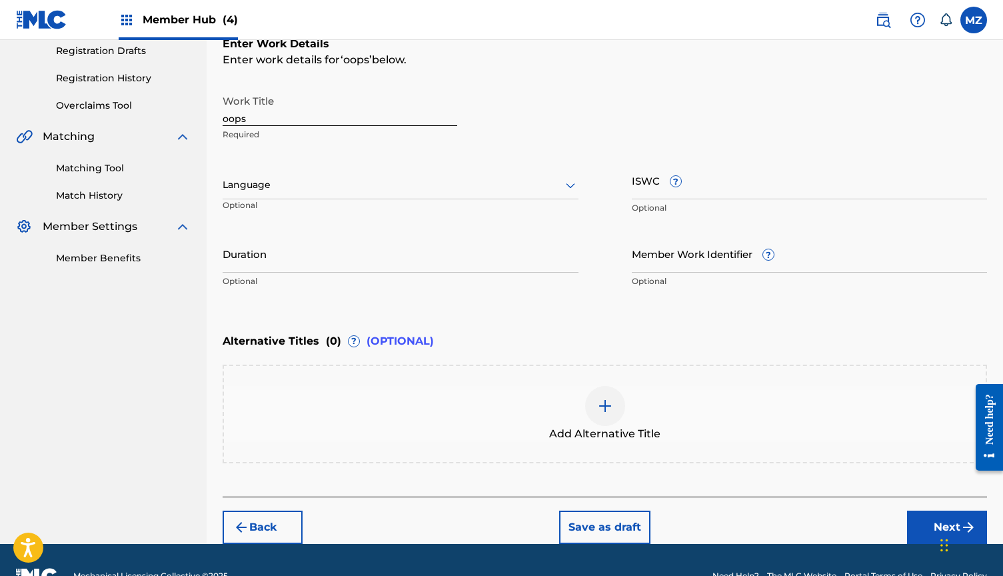
click at [325, 186] on div at bounding box center [401, 185] width 356 height 17
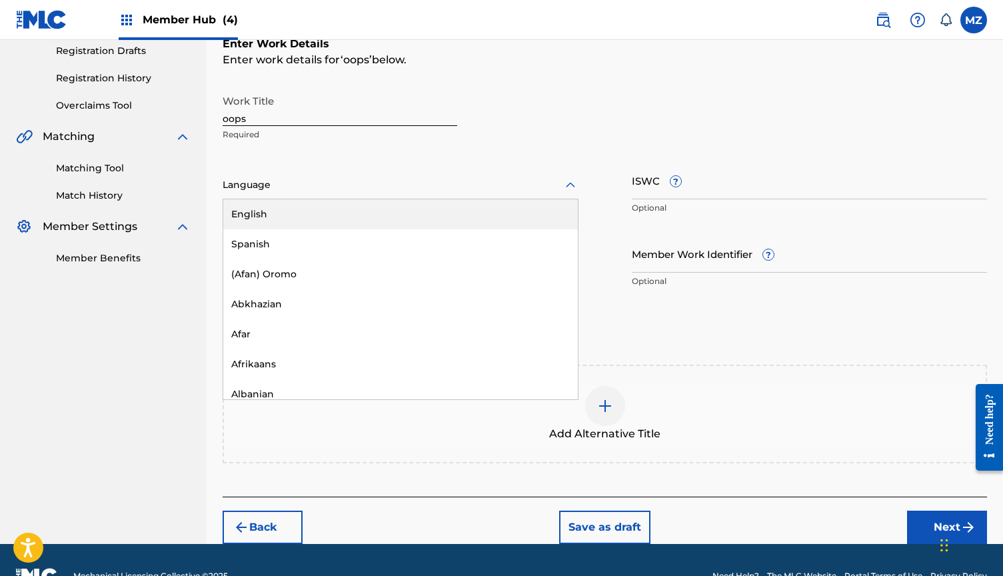
click at [323, 223] on div "English" at bounding box center [400, 214] width 354 height 30
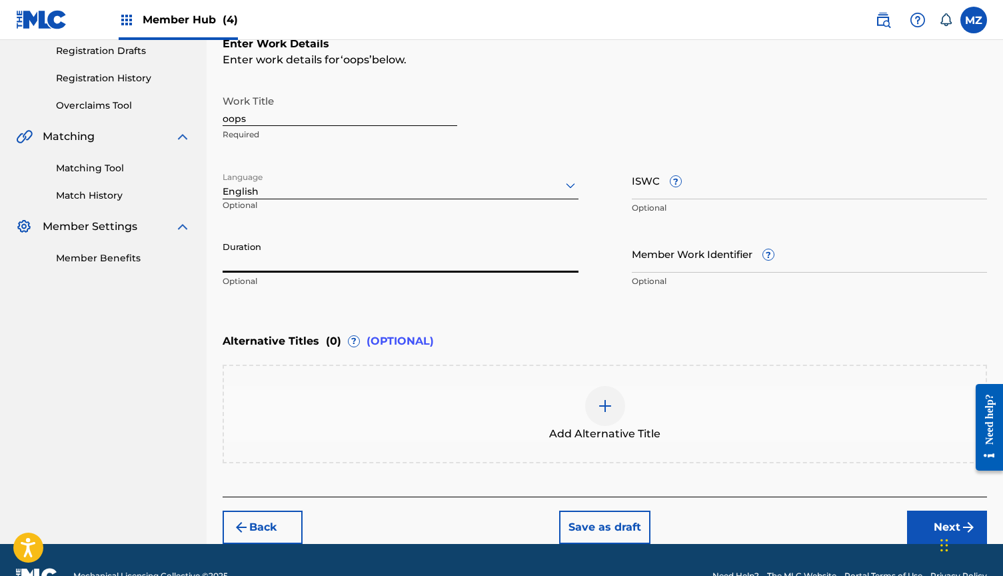
click at [328, 272] on input "Duration" at bounding box center [401, 253] width 356 height 38
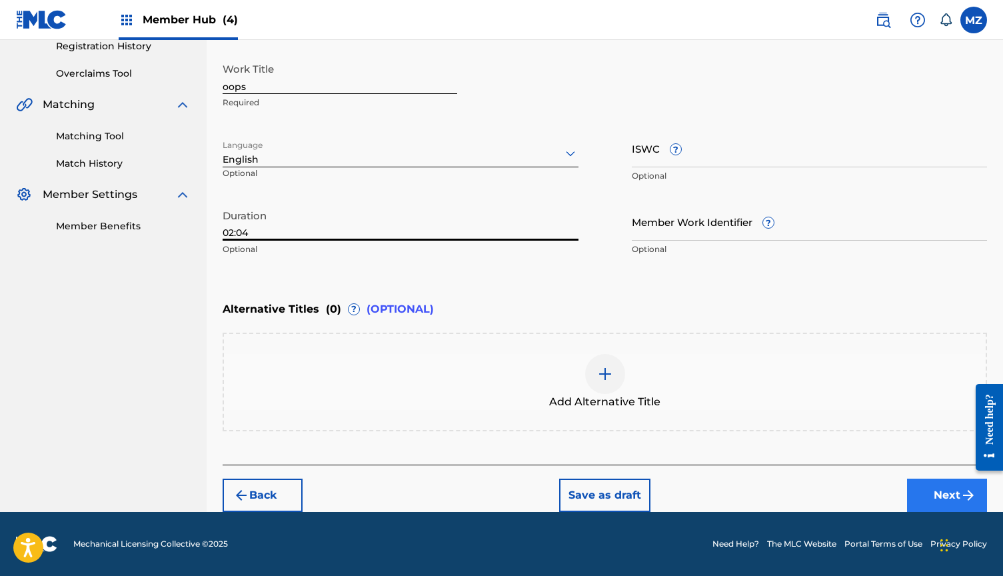
type input "02:04"
click at [915, 482] on button "Next" at bounding box center [947, 494] width 80 height 33
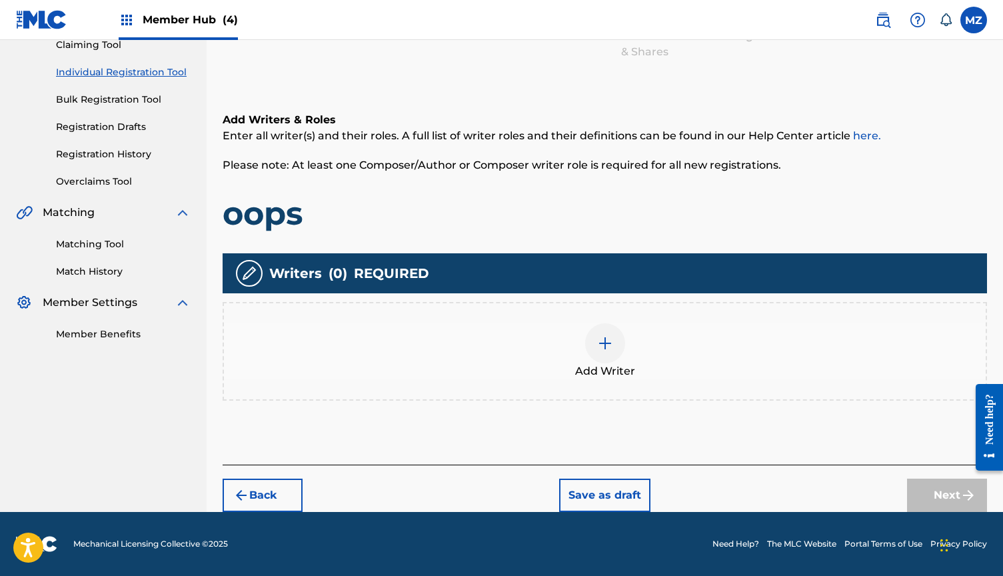
scroll to position [151, 0]
click at [602, 330] on div at bounding box center [605, 343] width 40 height 40
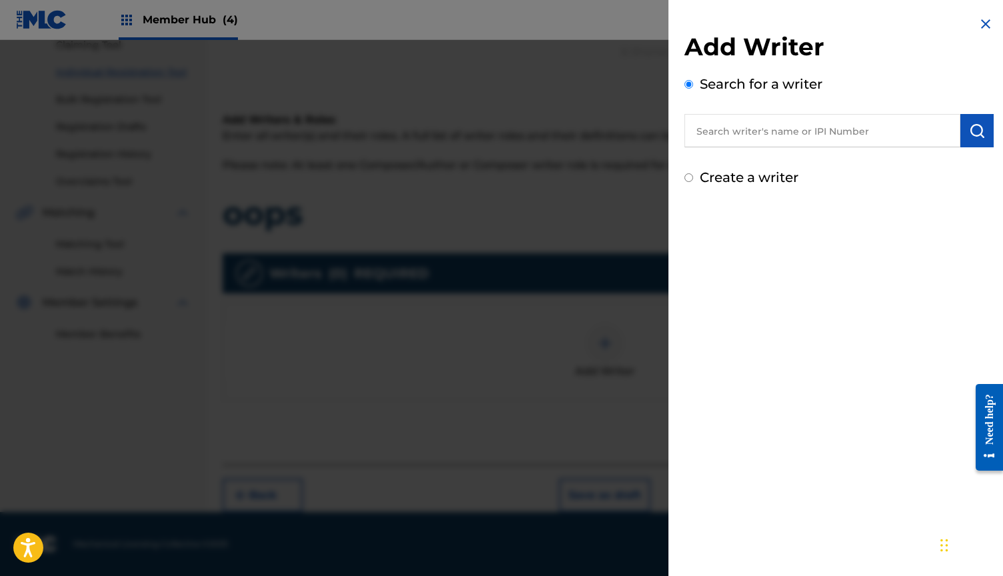
click at [789, 137] on input "text" at bounding box center [822, 130] width 276 height 33
paste input "823404074"
type input "00823404074"
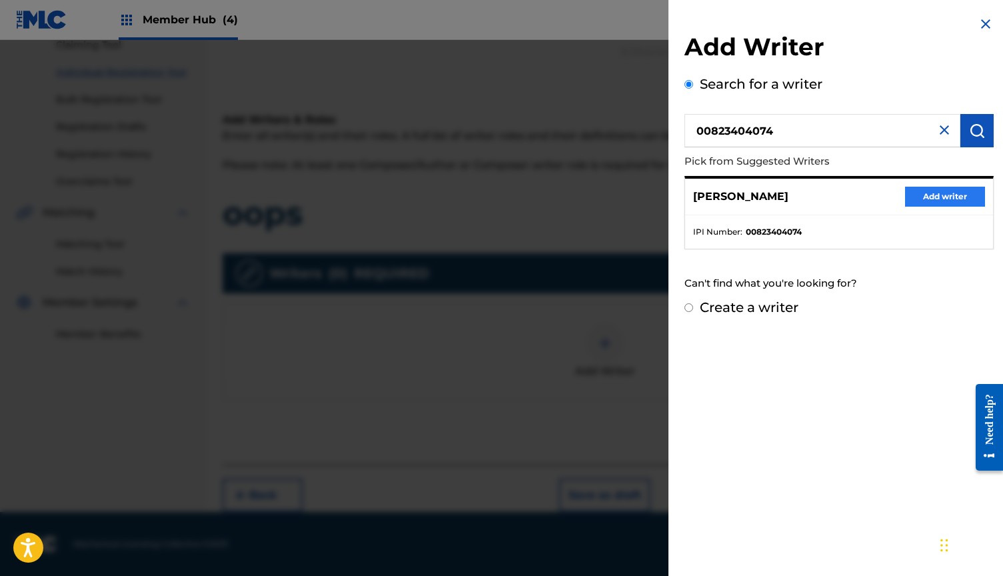
click at [911, 196] on button "Add writer" at bounding box center [945, 197] width 80 height 20
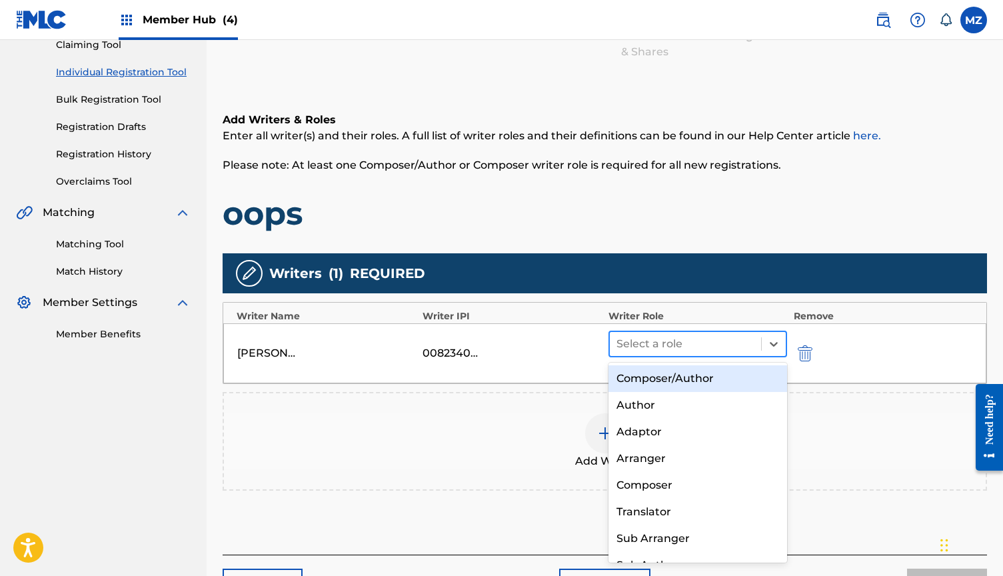
click at [669, 347] on div at bounding box center [685, 343] width 138 height 19
click at [660, 376] on div "Composer/Author" at bounding box center [697, 378] width 179 height 27
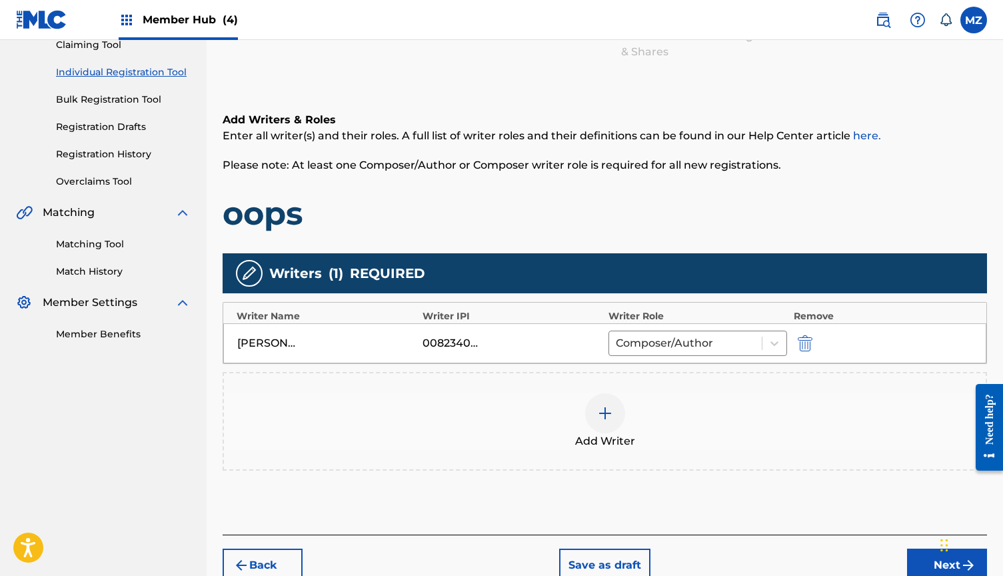
click at [601, 424] on div at bounding box center [605, 413] width 40 height 40
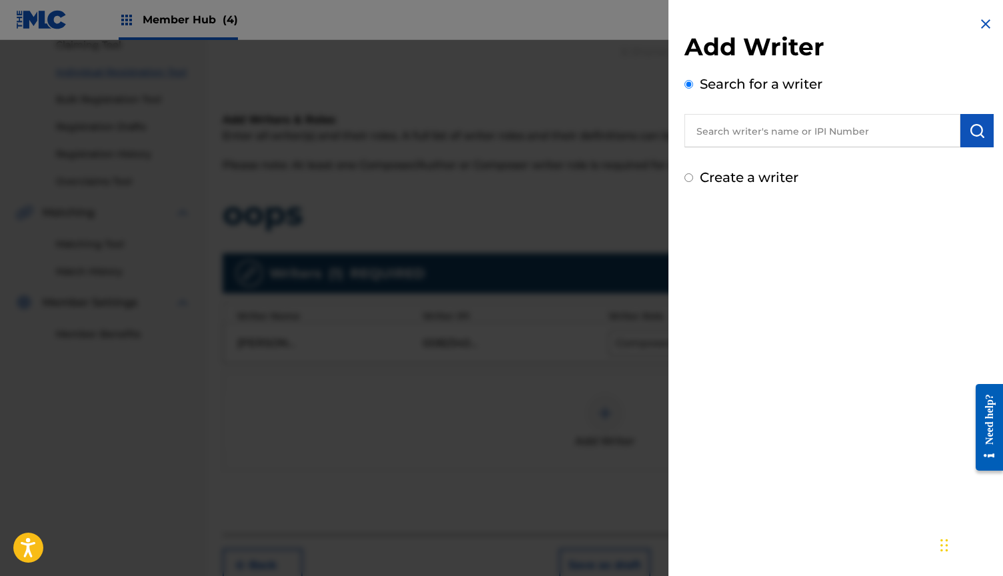
click at [768, 141] on input "text" at bounding box center [822, 130] width 276 height 33
paste input "549899666"
click at [697, 127] on input "549899666" at bounding box center [822, 130] width 276 height 33
type input "00549899666"
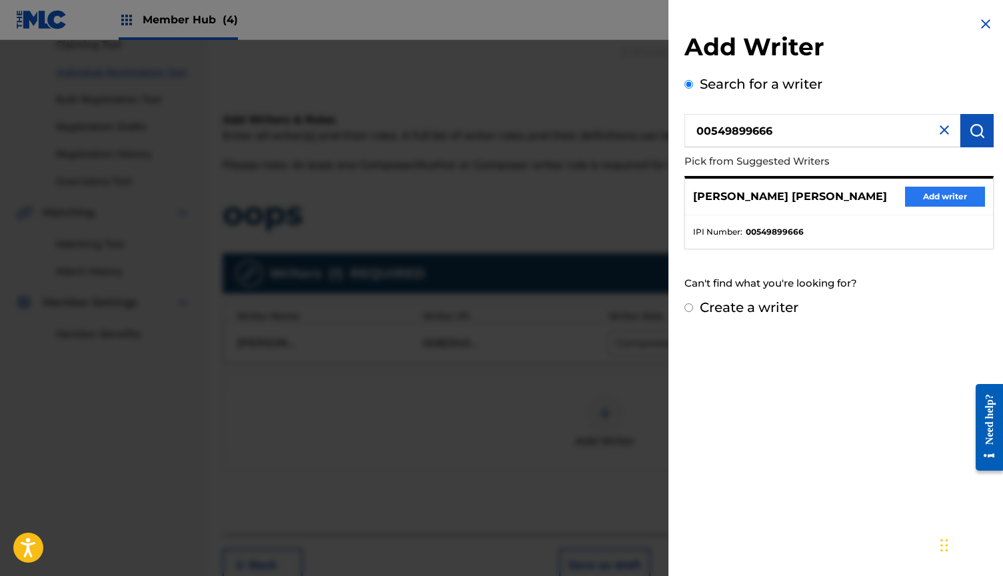
click at [907, 195] on button "Add writer" at bounding box center [945, 197] width 80 height 20
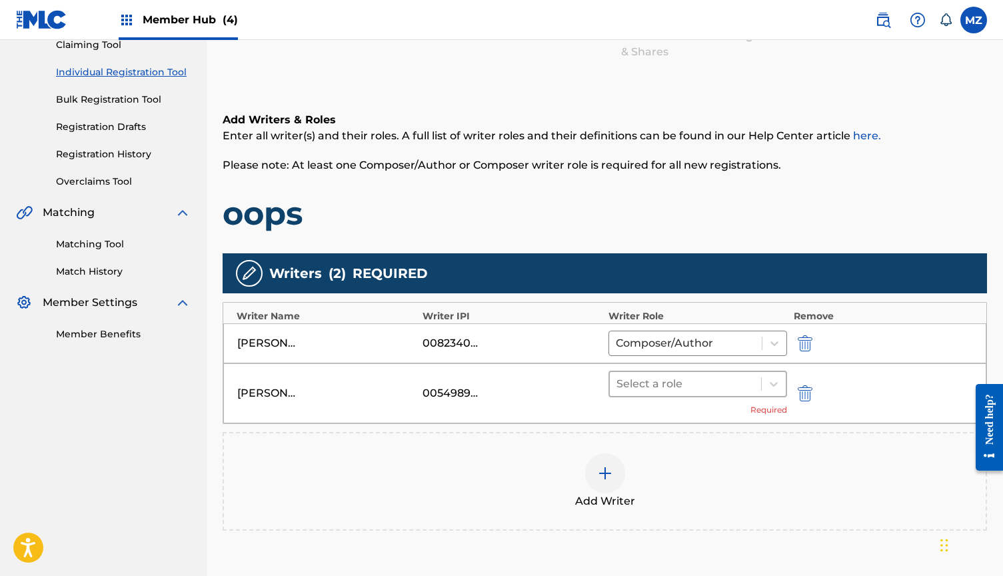
click at [693, 380] on div at bounding box center [685, 383] width 138 height 19
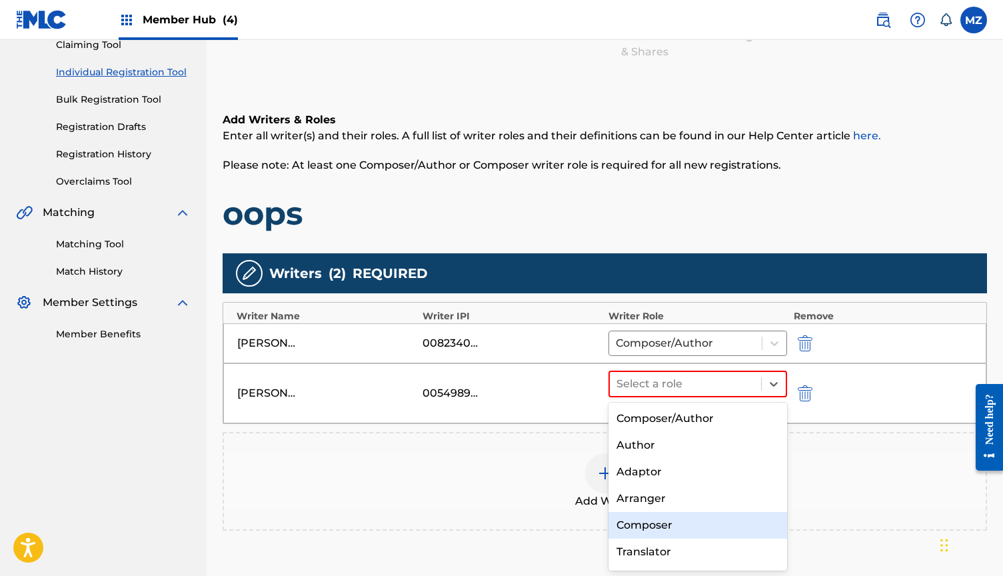
click at [638, 517] on div "Composer" at bounding box center [697, 525] width 179 height 27
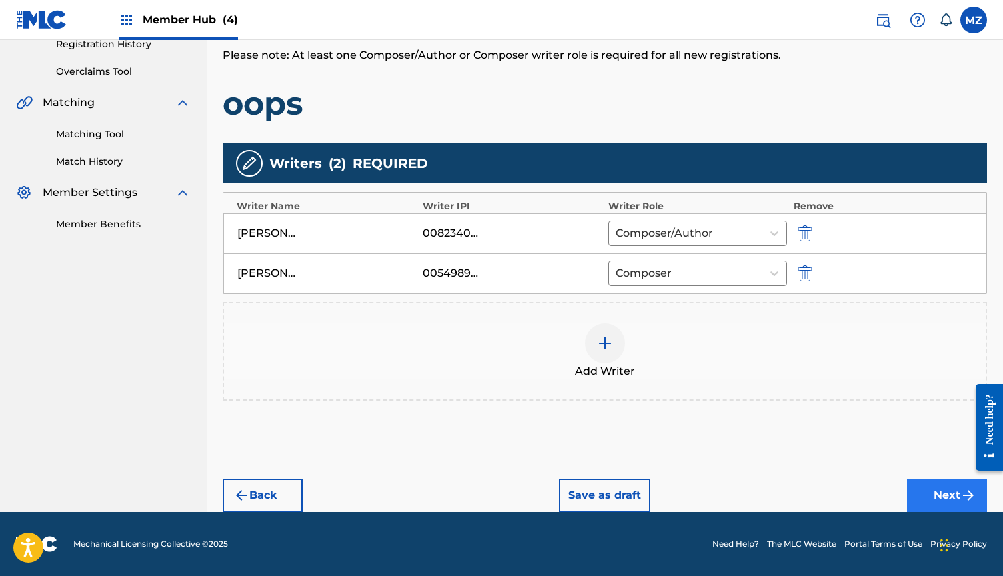
click at [933, 486] on button "Next" at bounding box center [947, 494] width 80 height 33
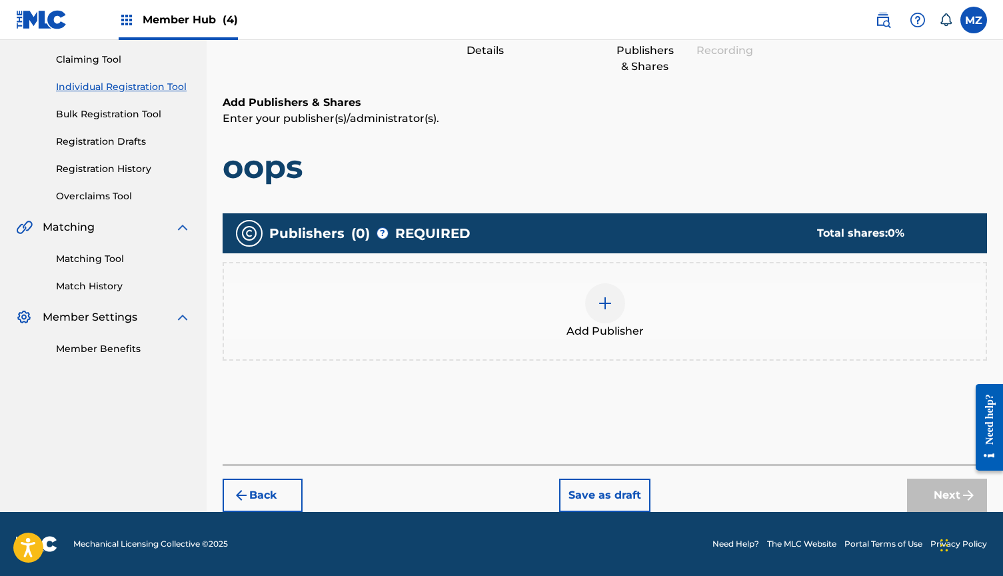
scroll to position [87, 0]
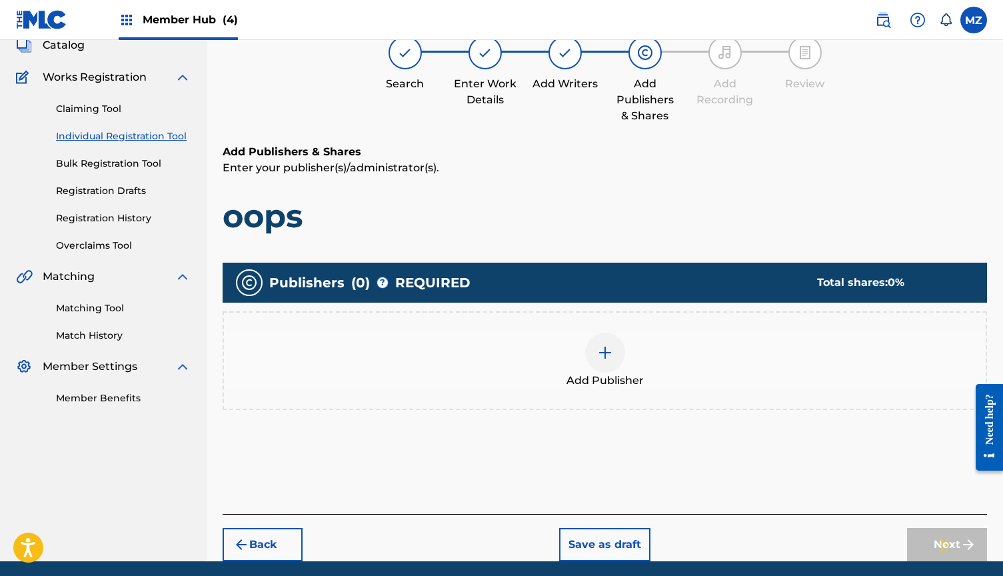
click at [618, 359] on div at bounding box center [605, 352] width 40 height 40
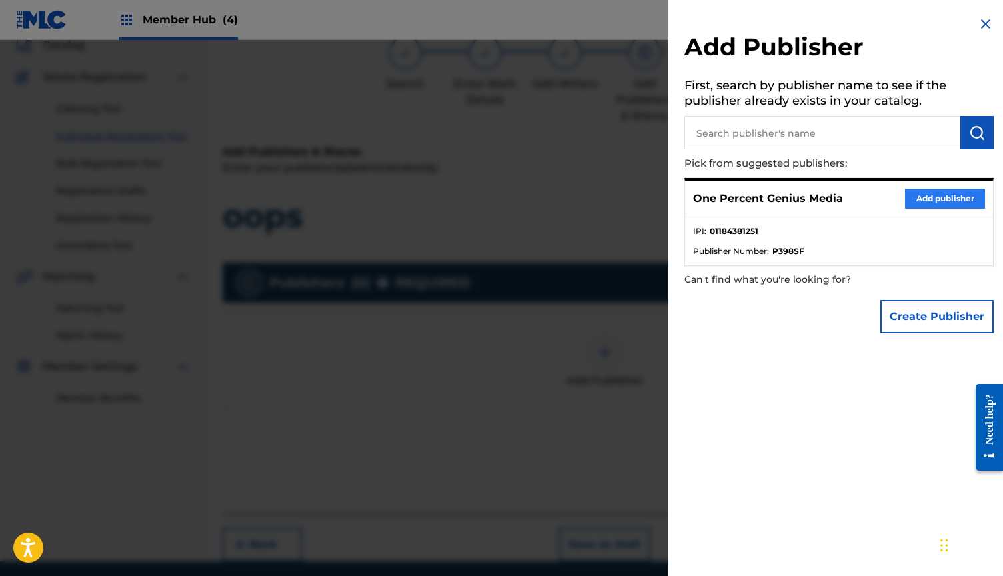
click at [933, 201] on button "Add publisher" at bounding box center [945, 199] width 80 height 20
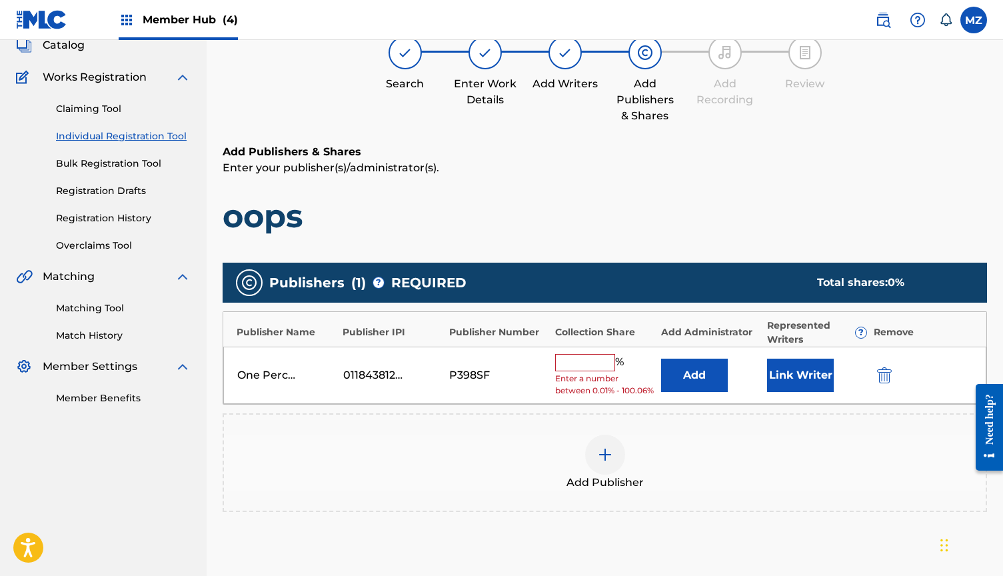
click at [597, 364] on input "text" at bounding box center [585, 362] width 60 height 17
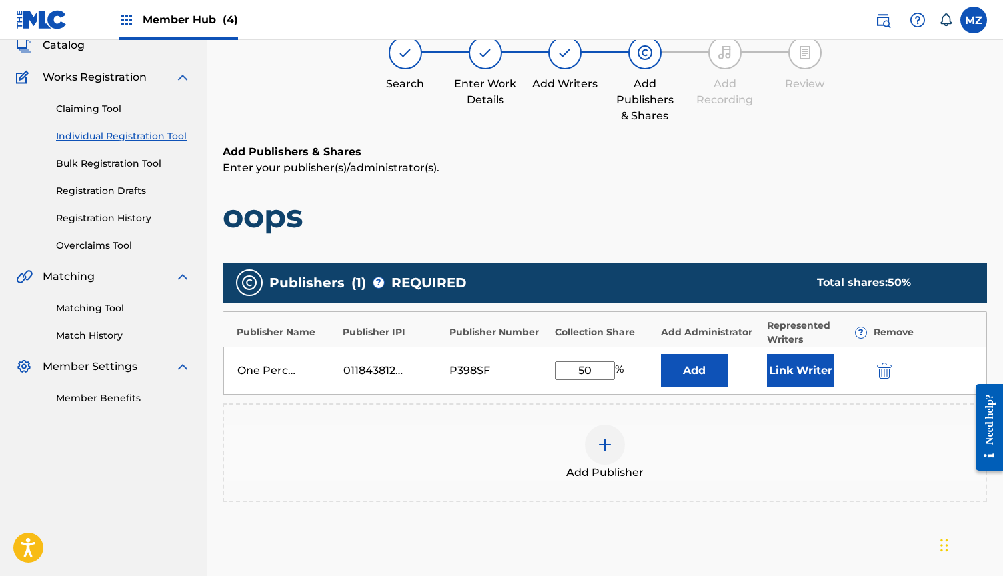
type input "50"
click at [767, 428] on div "Add Publisher" at bounding box center [604, 452] width 761 height 56
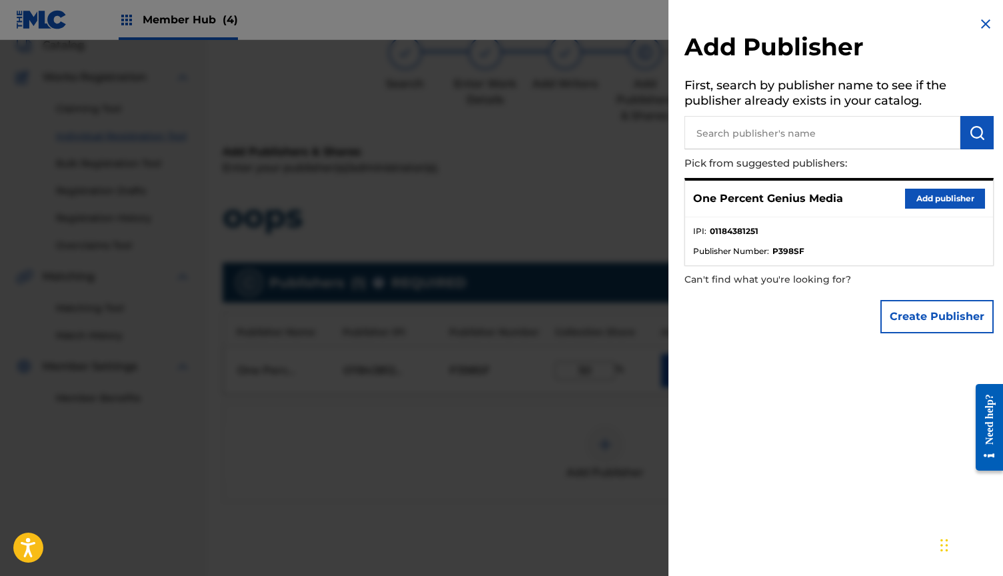
click at [979, 31] on img at bounding box center [985, 24] width 16 height 16
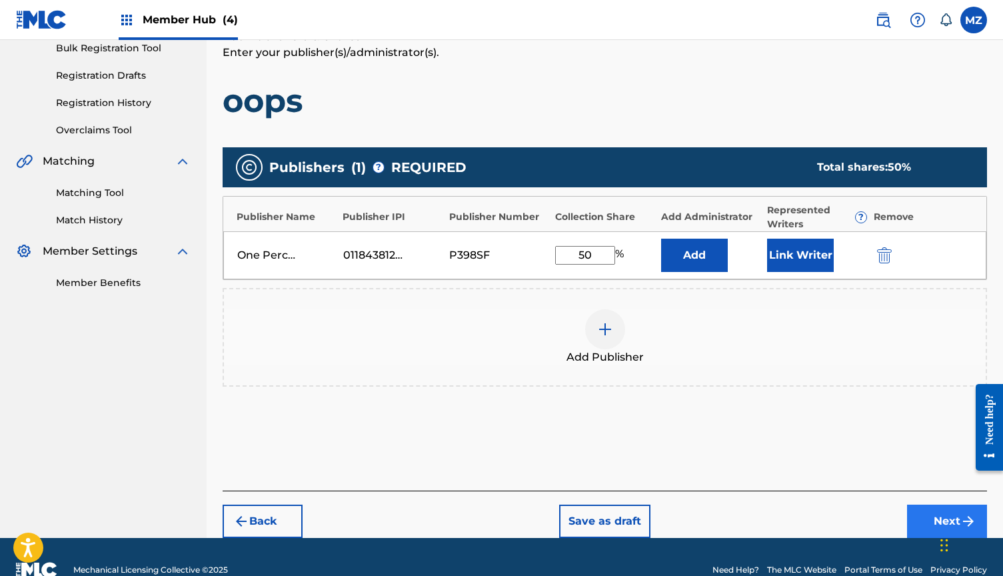
click at [927, 532] on button "Next" at bounding box center [947, 520] width 80 height 33
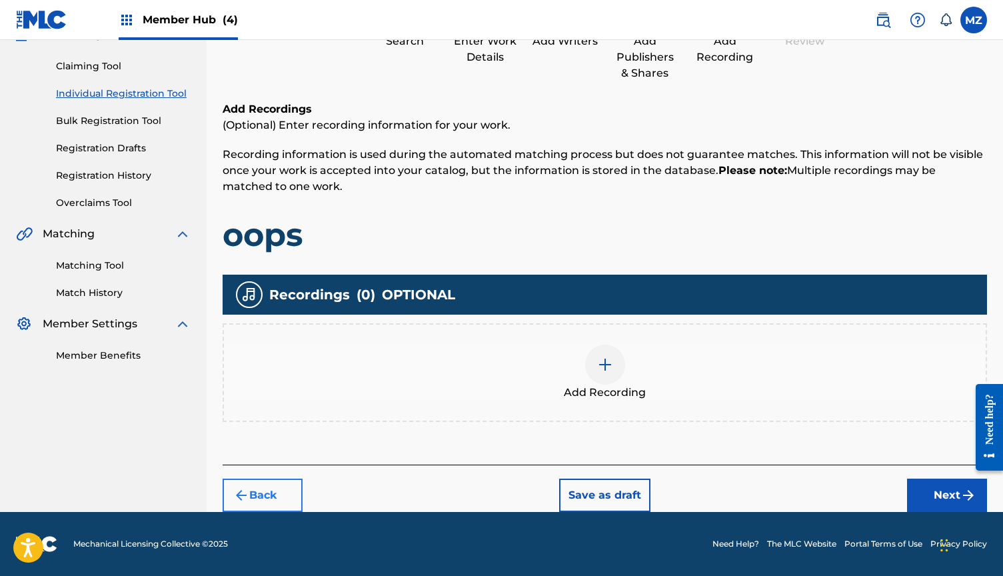
click at [270, 499] on button "Back" at bounding box center [263, 494] width 80 height 33
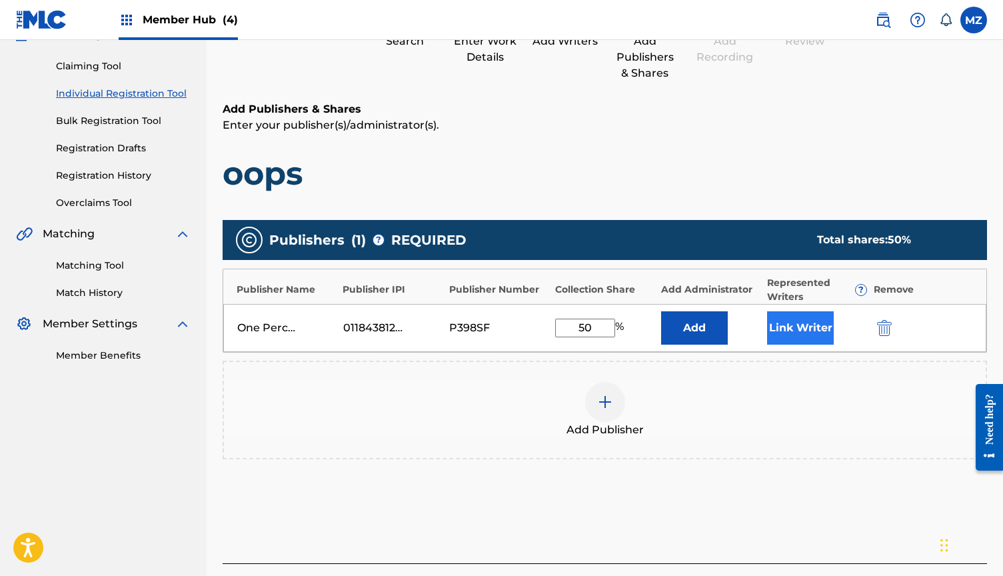
click at [796, 314] on button "Link Writer" at bounding box center [800, 327] width 67 height 33
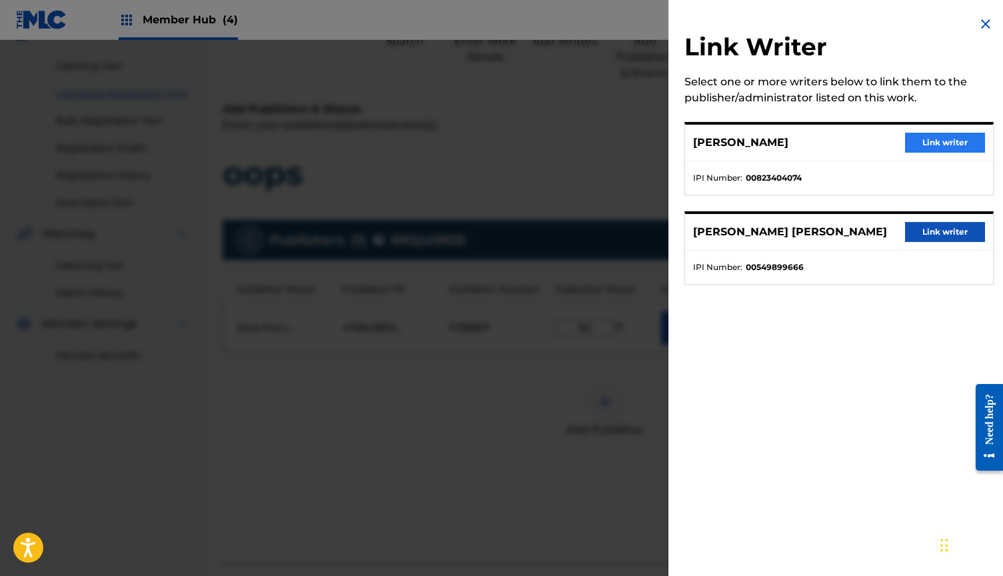
click at [920, 143] on button "Link writer" at bounding box center [945, 143] width 80 height 20
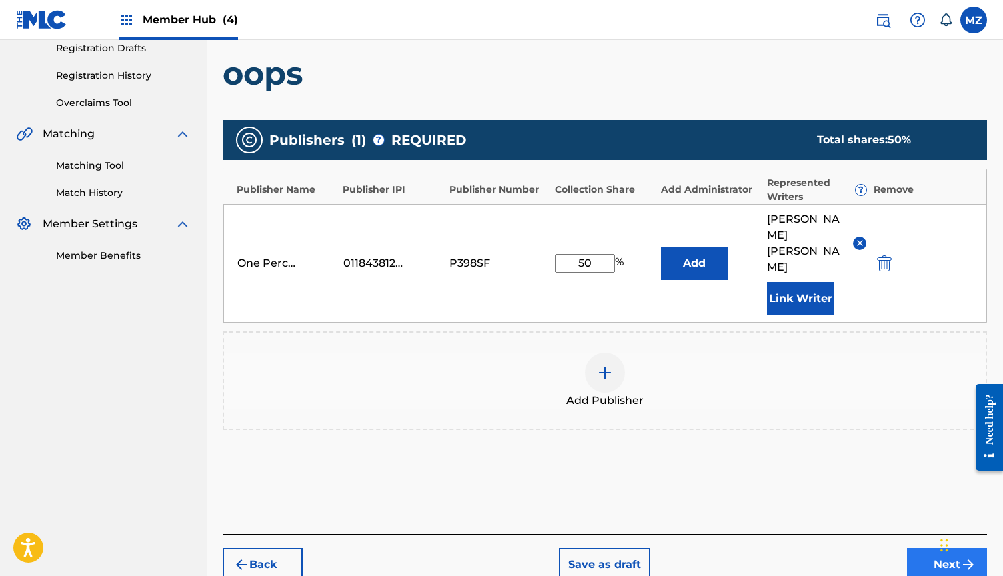
click at [919, 548] on button "Next" at bounding box center [947, 564] width 80 height 33
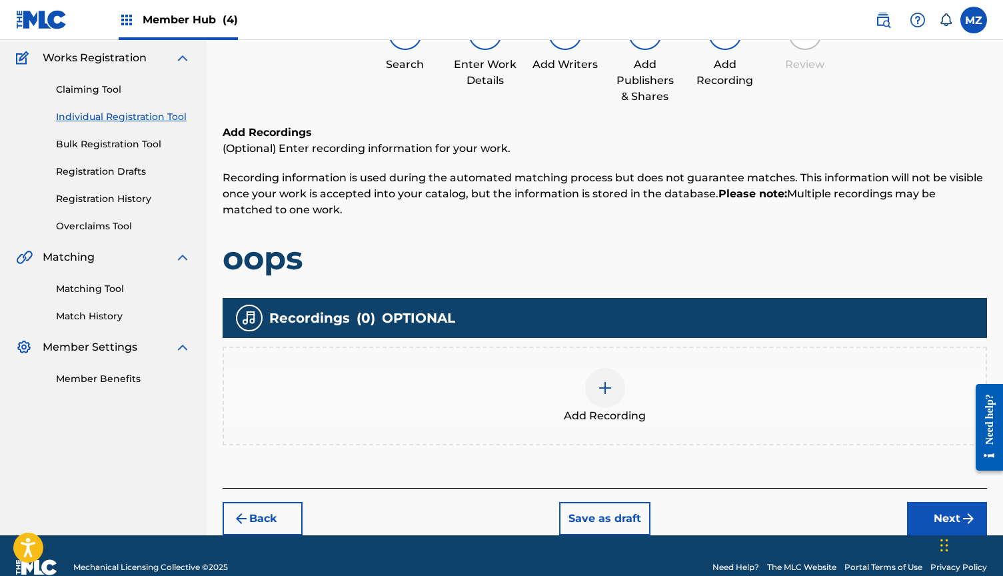
scroll to position [107, 0]
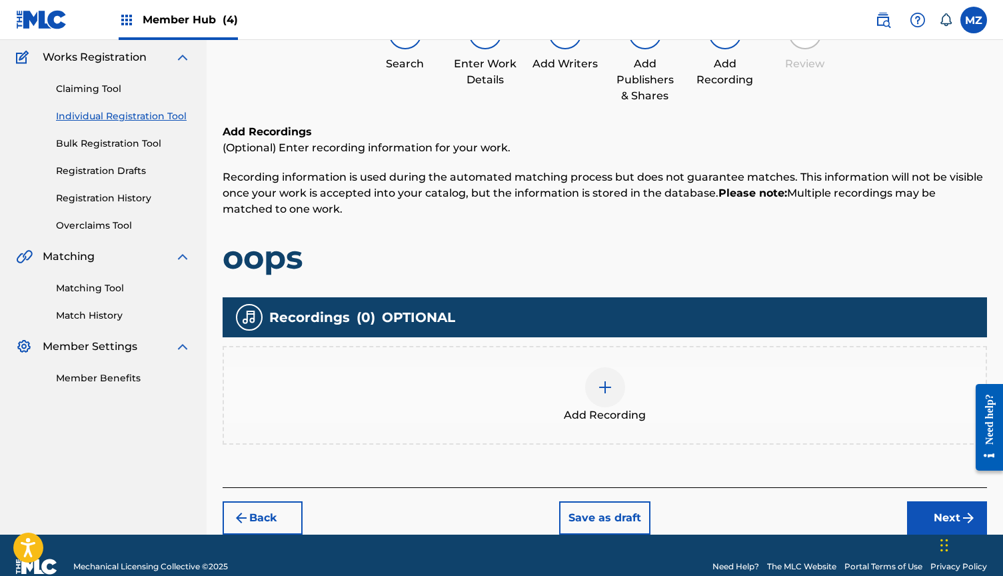
click at [604, 403] on div at bounding box center [605, 387] width 40 height 40
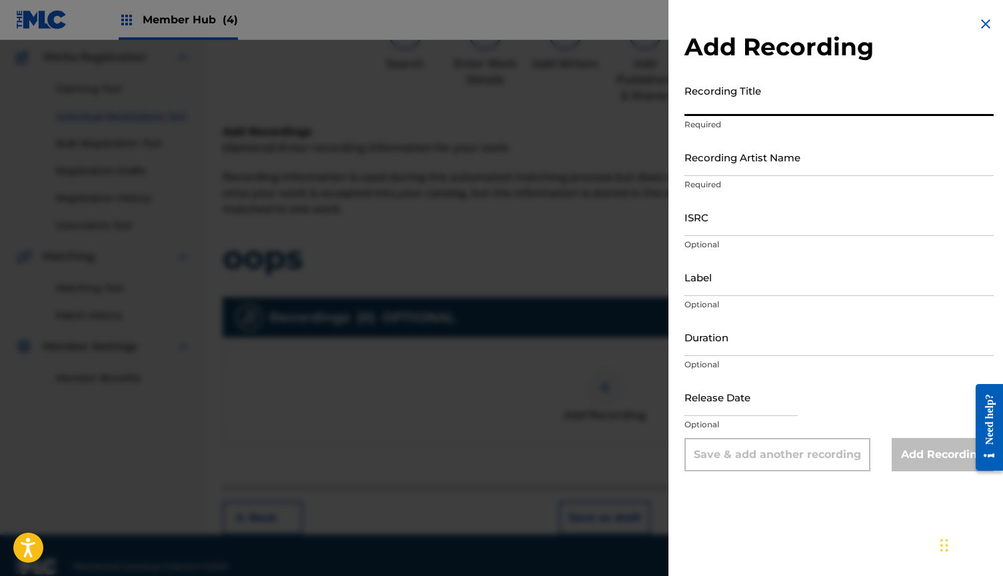
click at [769, 99] on input "Recording Title" at bounding box center [838, 97] width 309 height 38
type input "oops"
click at [751, 147] on input "Recording Artist Name" at bounding box center [838, 157] width 309 height 38
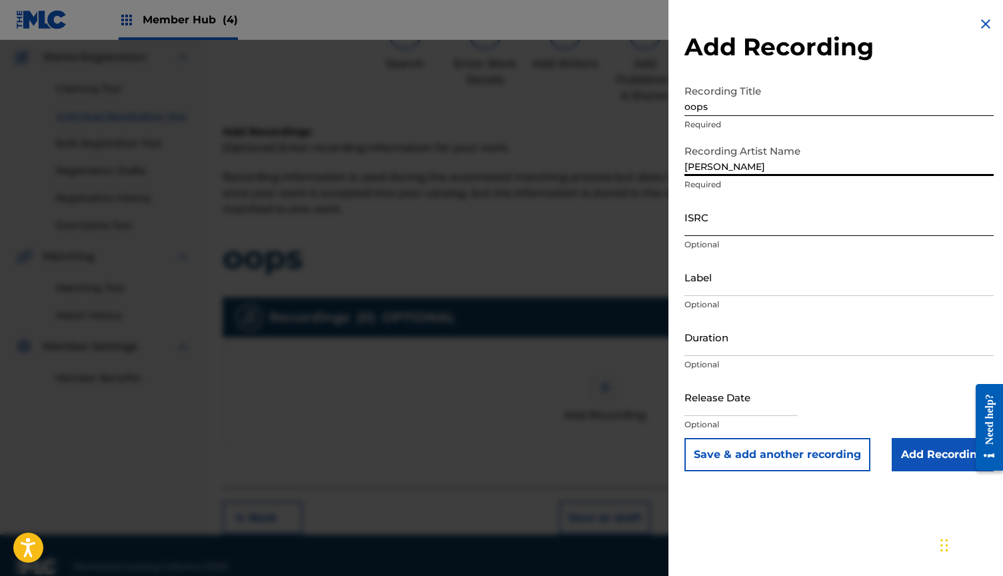
type input "[PERSON_NAME]"
click at [722, 220] on input "ISRC" at bounding box center [838, 217] width 309 height 38
paste input "QMB622502004"
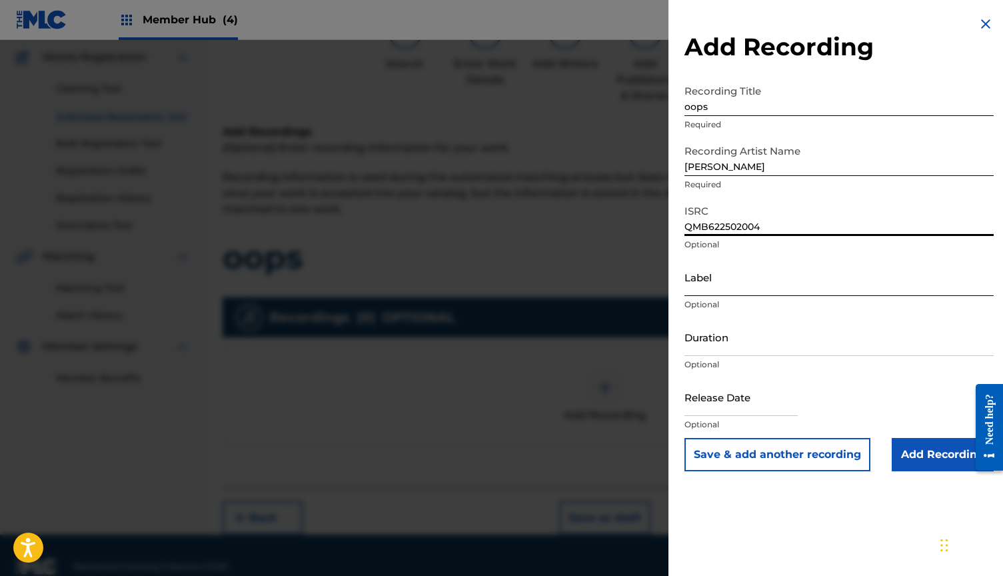
type input "QMB622502004"
click at [734, 280] on input "Label" at bounding box center [838, 277] width 309 height 38
click at [732, 343] on input "Duration" at bounding box center [838, 337] width 309 height 38
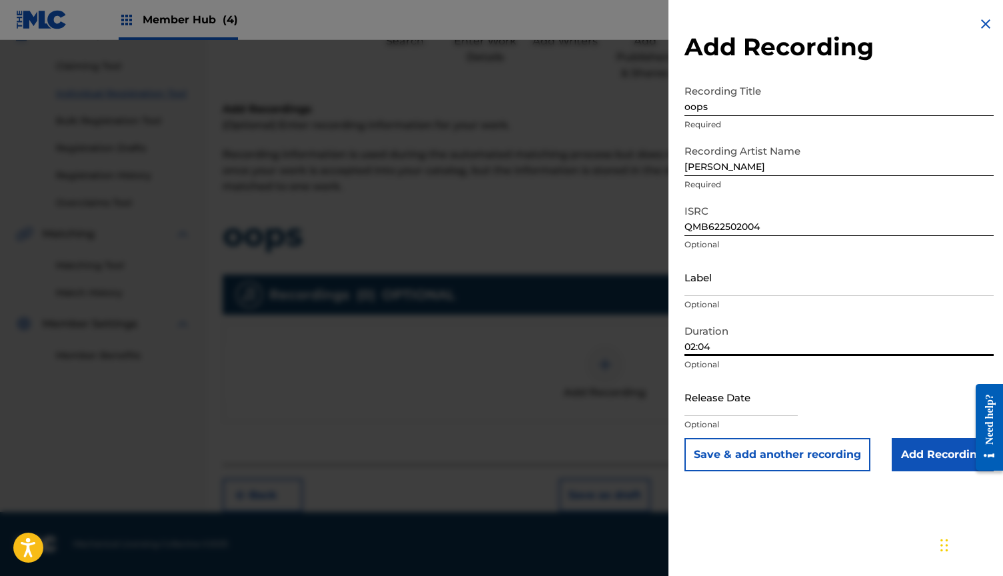
scroll to position [130, 0]
type input "02:04"
click at [736, 409] on input "text" at bounding box center [740, 397] width 113 height 38
select select "8"
select select "2025"
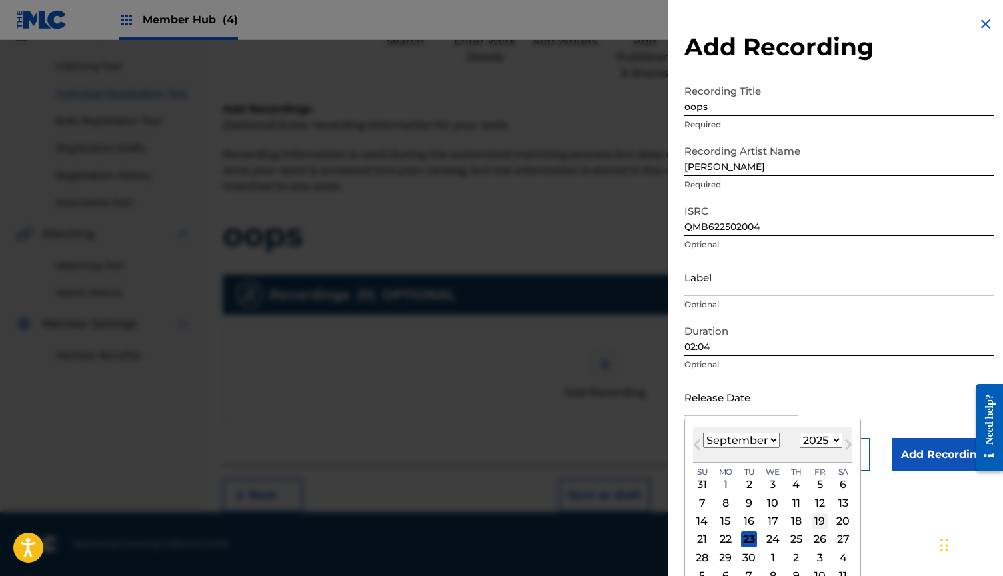
click at [813, 519] on div "19" at bounding box center [819, 521] width 16 height 16
type input "[DATE]"
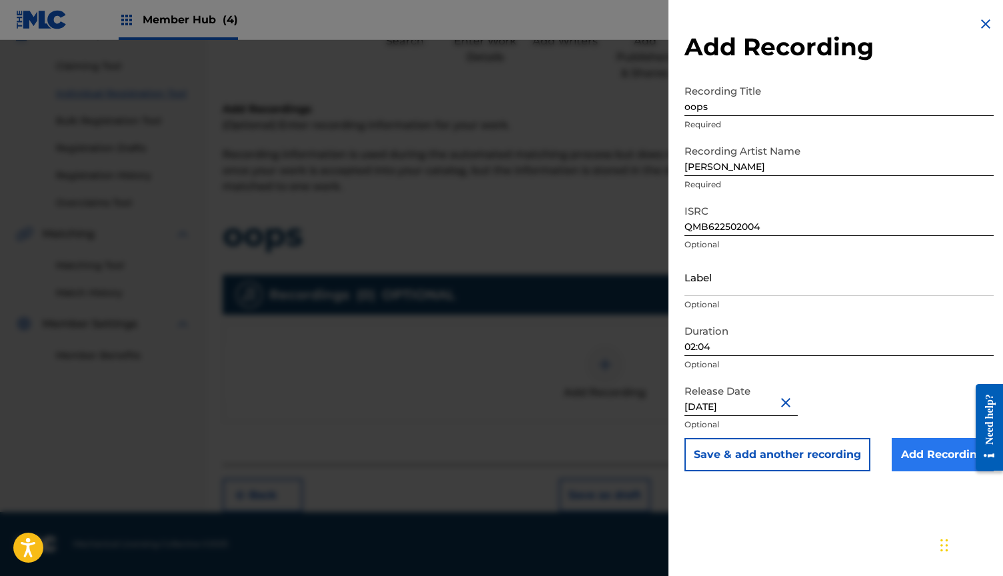
click at [908, 459] on input "Add Recording" at bounding box center [942, 454] width 102 height 33
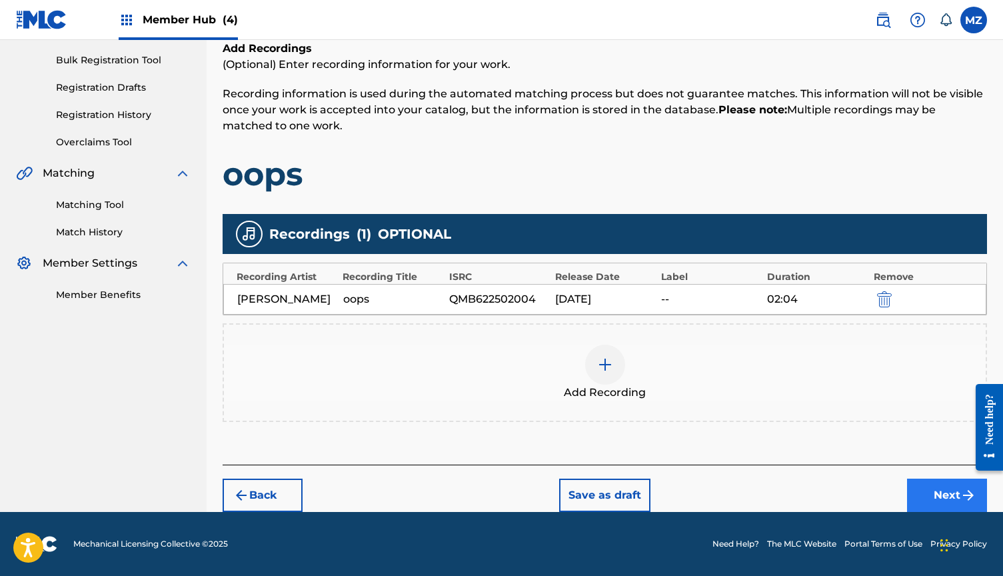
click at [931, 484] on button "Next" at bounding box center [947, 494] width 80 height 33
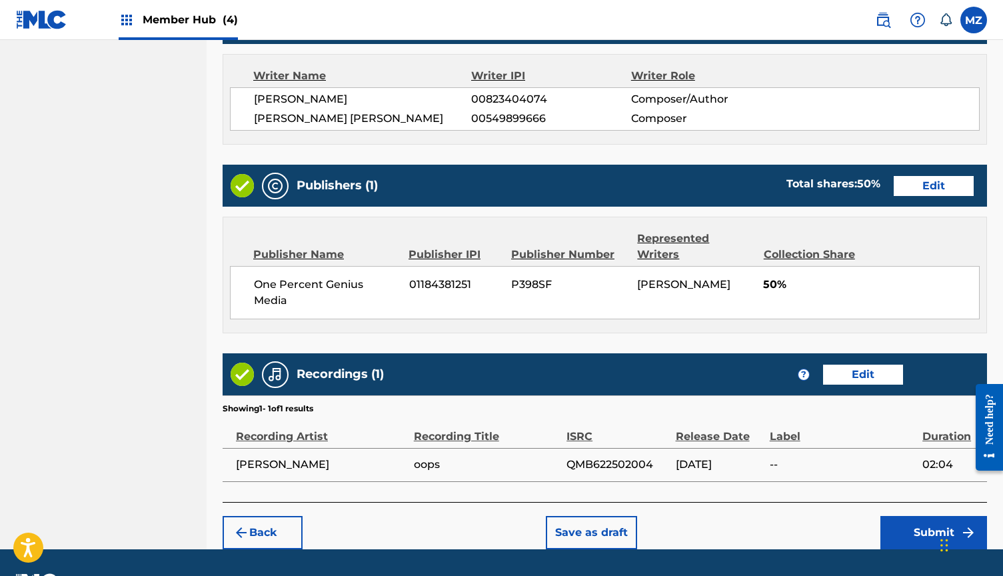
scroll to position [572, 0]
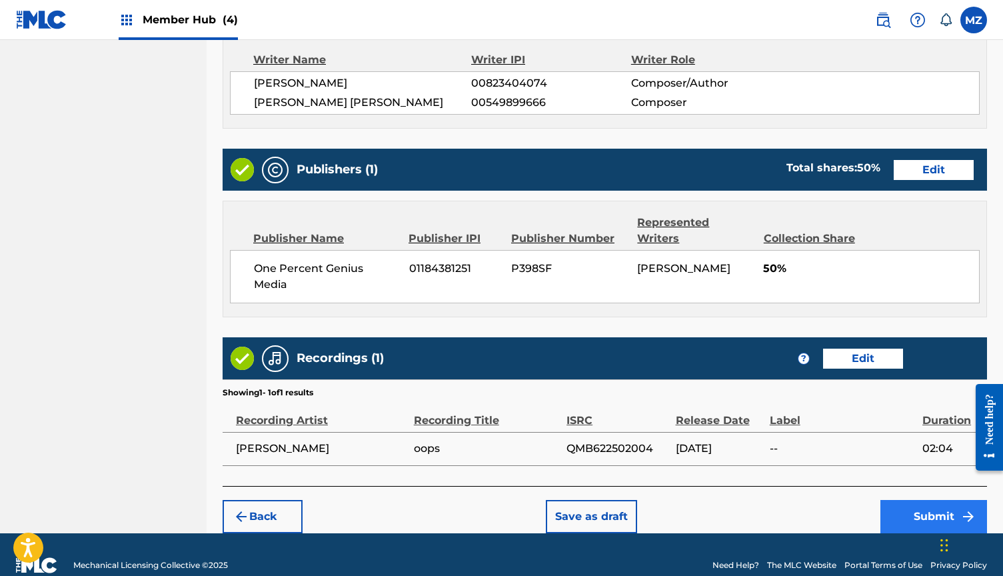
click at [915, 500] on button "Submit" at bounding box center [933, 516] width 107 height 33
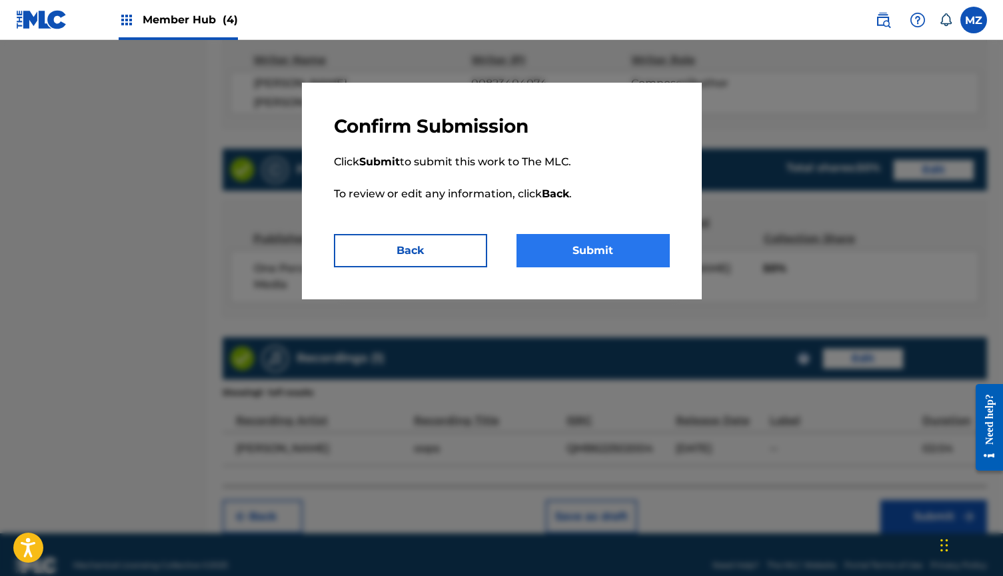
click at [624, 258] on button "Submit" at bounding box center [592, 250] width 153 height 33
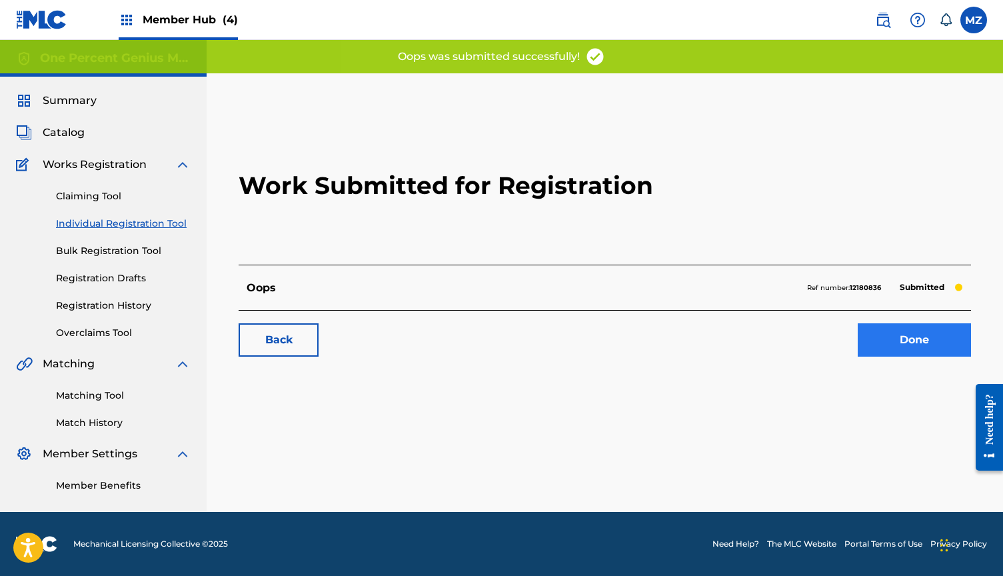
click at [876, 336] on link "Done" at bounding box center [913, 339] width 113 height 33
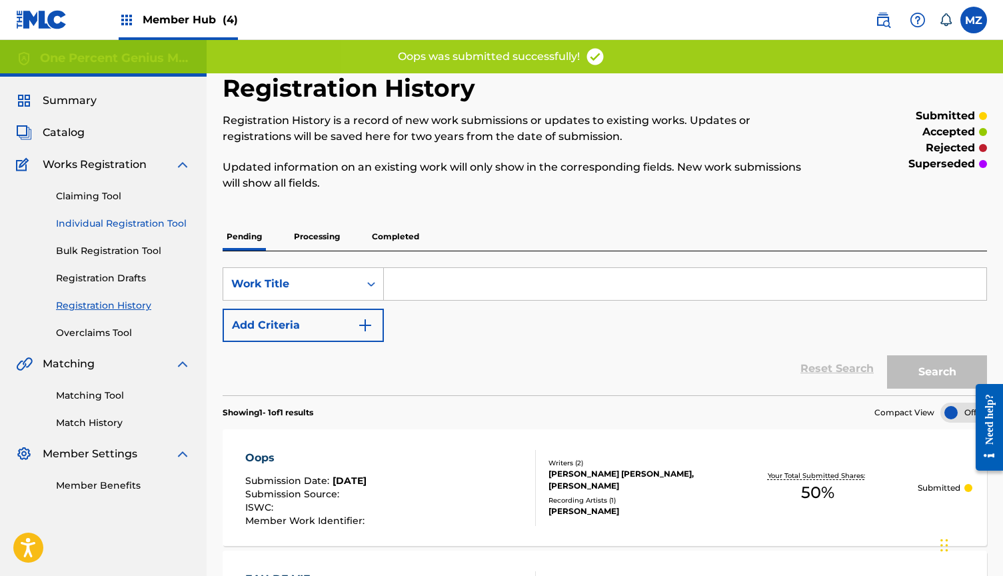
click at [125, 220] on link "Individual Registration Tool" at bounding box center [123, 224] width 135 height 14
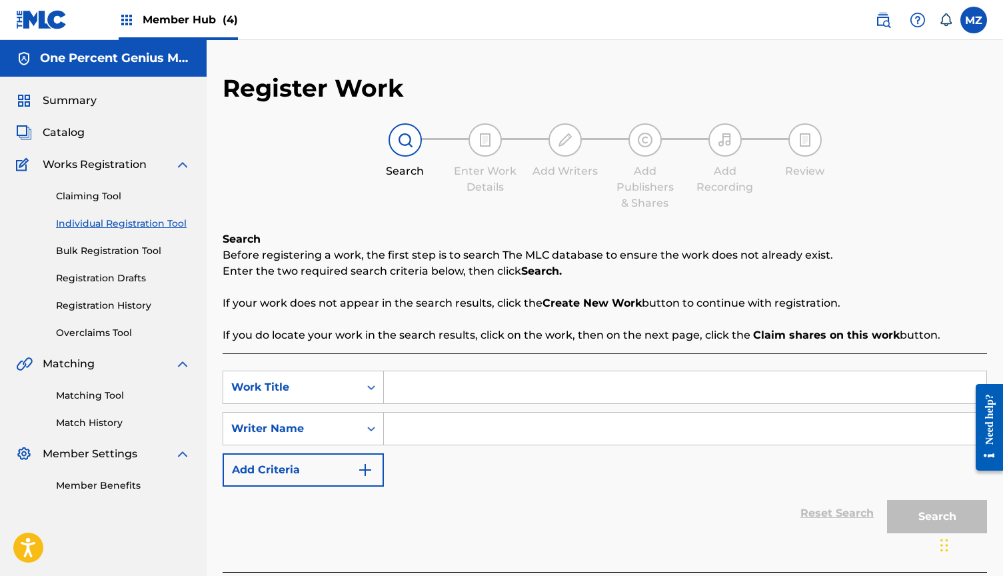
click at [432, 389] on input "Search Form" at bounding box center [685, 387] width 602 height 32
paste input "sweet tooth"
type input "sweet tooth"
click at [439, 427] on input "Search Form" at bounding box center [685, 428] width 602 height 32
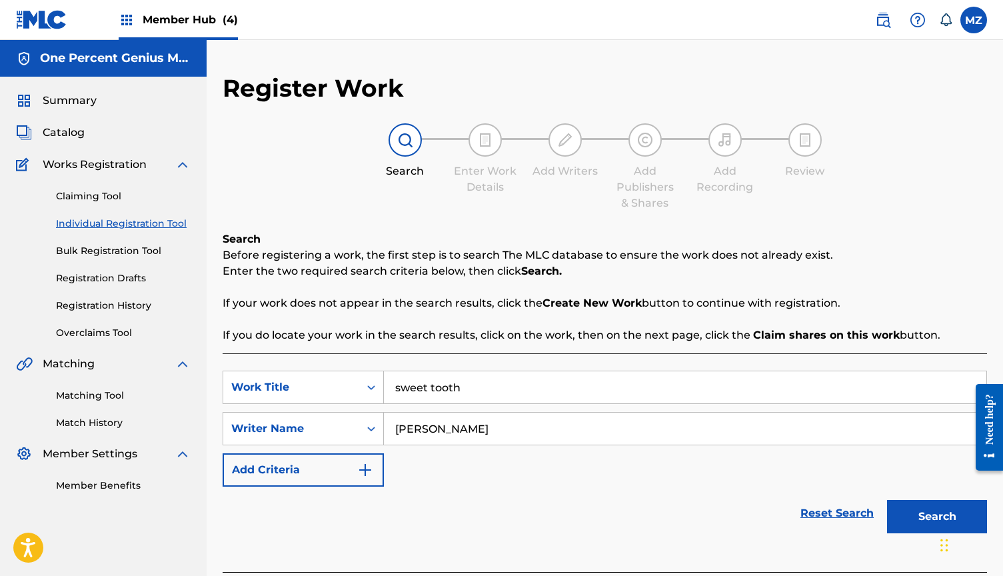
type input "[PERSON_NAME]"
click at [937, 516] on button "Search" at bounding box center [937, 516] width 100 height 33
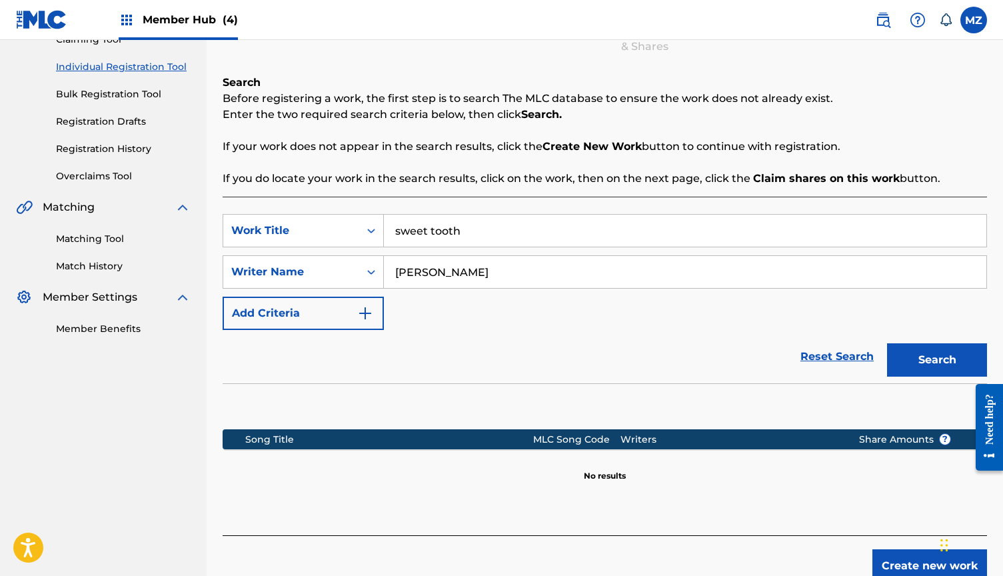
scroll to position [180, 0]
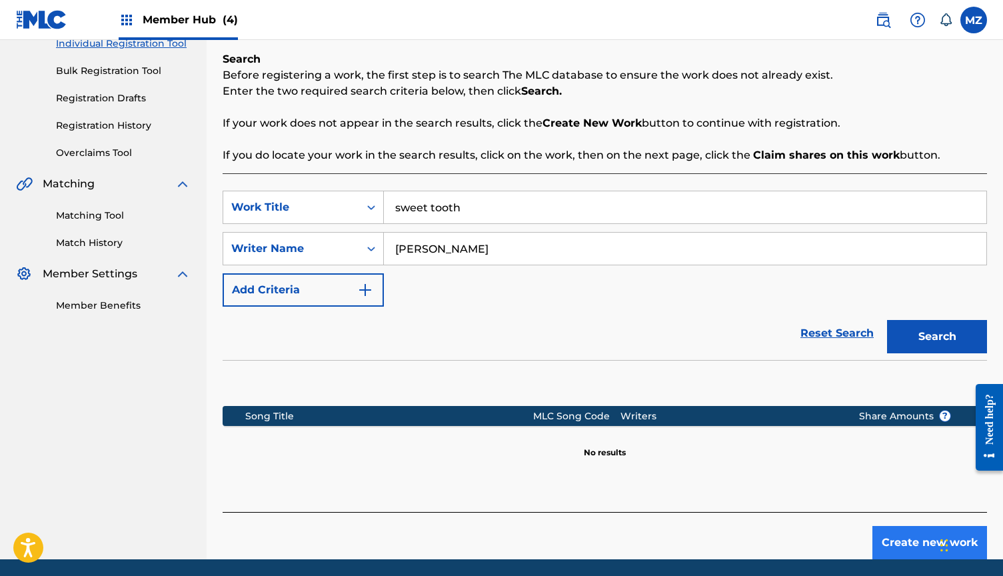
click at [901, 536] on button "Create new work" at bounding box center [929, 542] width 115 height 33
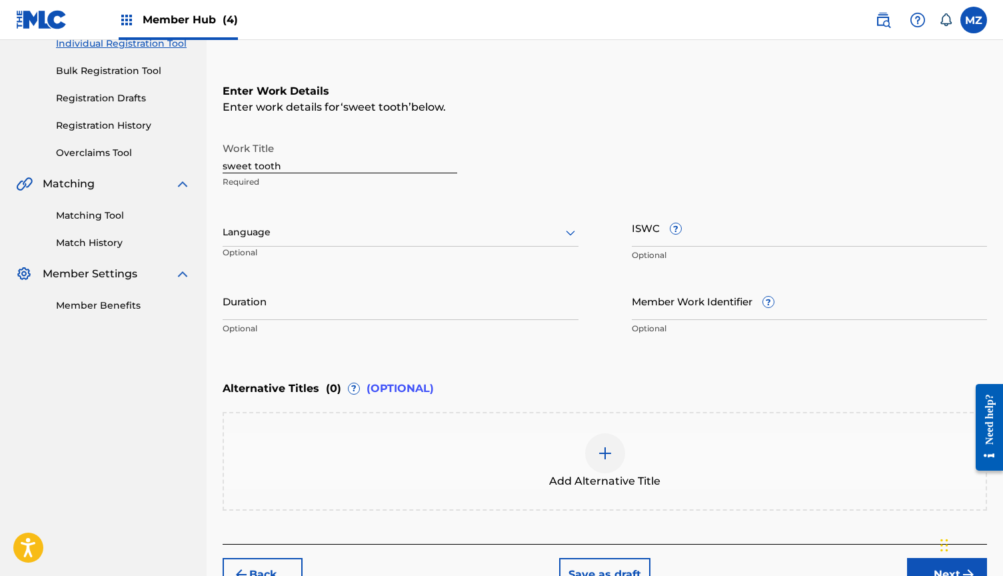
click at [333, 239] on div at bounding box center [401, 232] width 356 height 17
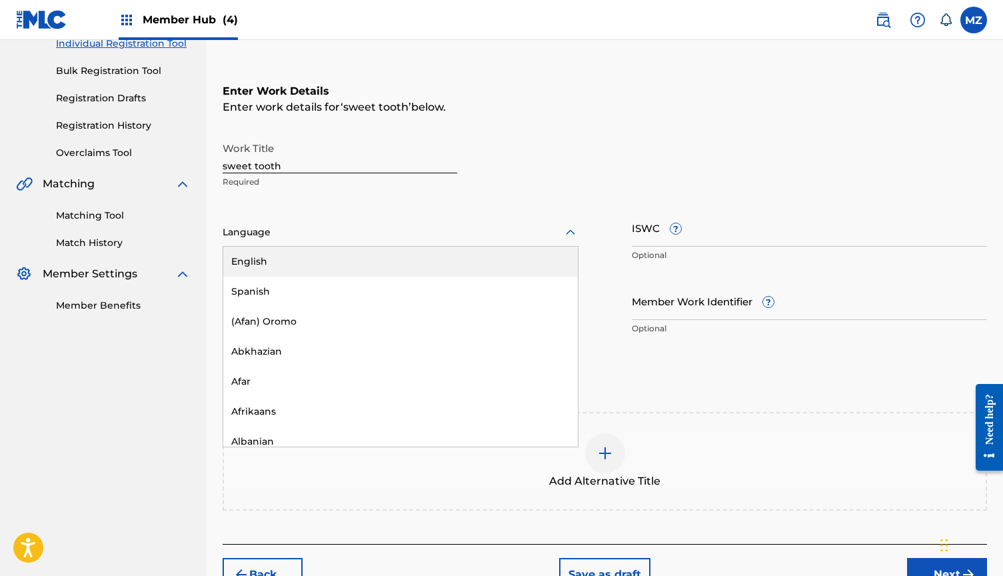
click at [325, 262] on div "English" at bounding box center [400, 261] width 354 height 30
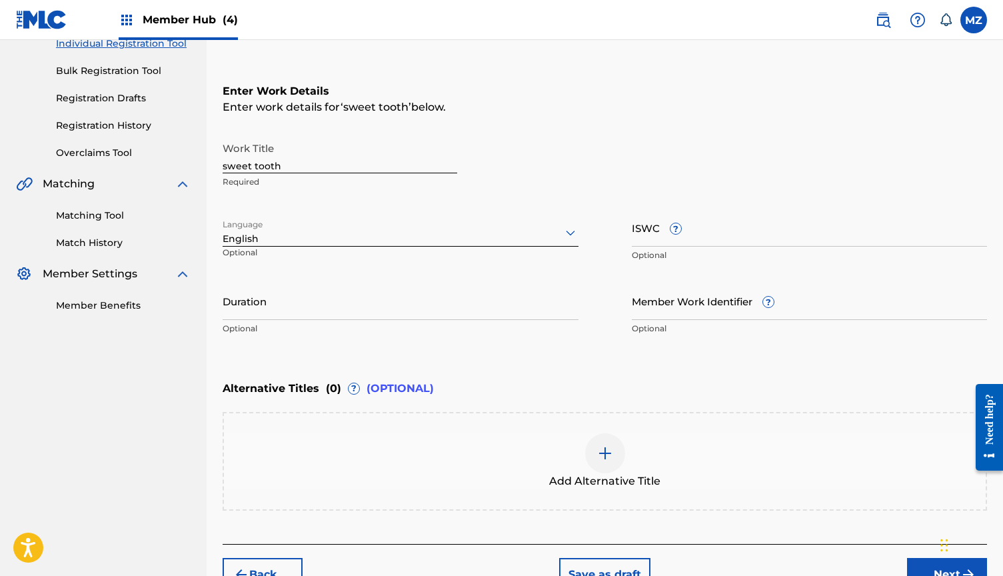
click at [332, 321] on div "Duration Optional" at bounding box center [401, 312] width 356 height 60
click at [429, 288] on input "Duration" at bounding box center [401, 301] width 356 height 38
type input "02:38"
click at [706, 354] on div "Enter Work Details Enter work details for ‘ sweet tooth ’ below. Work Title swe…" at bounding box center [605, 212] width 764 height 322
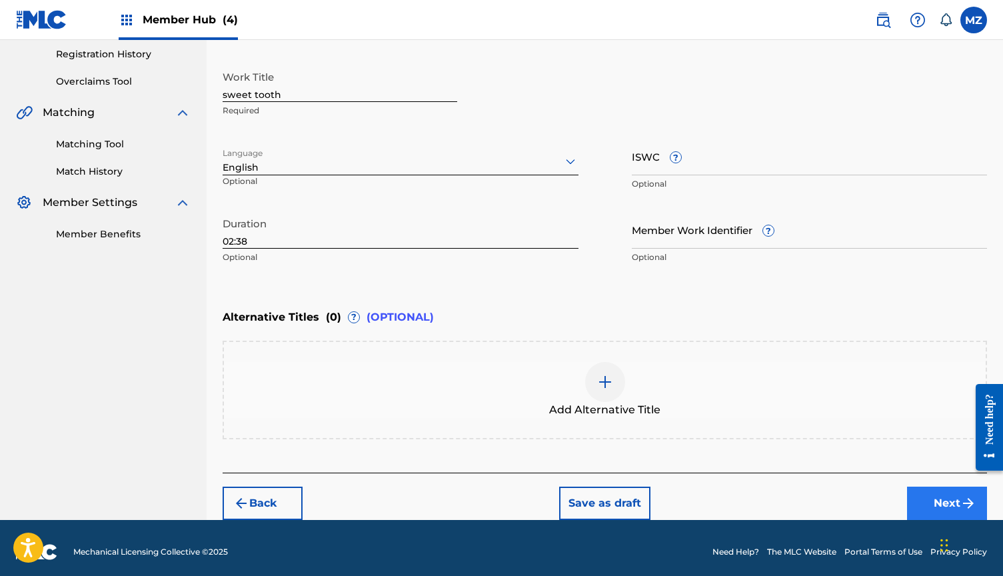
click at [933, 506] on button "Next" at bounding box center [947, 502] width 80 height 33
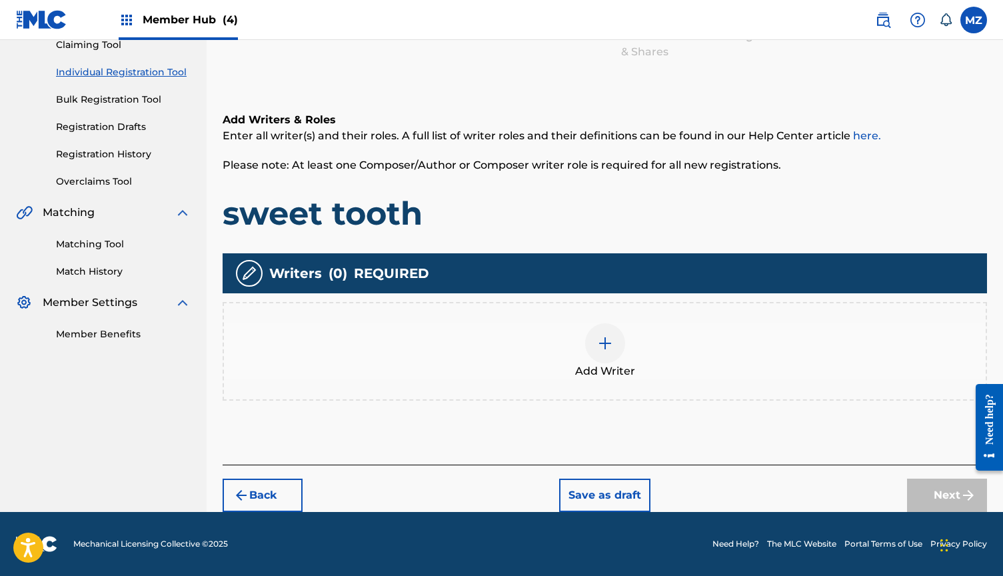
click at [612, 354] on div at bounding box center [605, 343] width 40 height 40
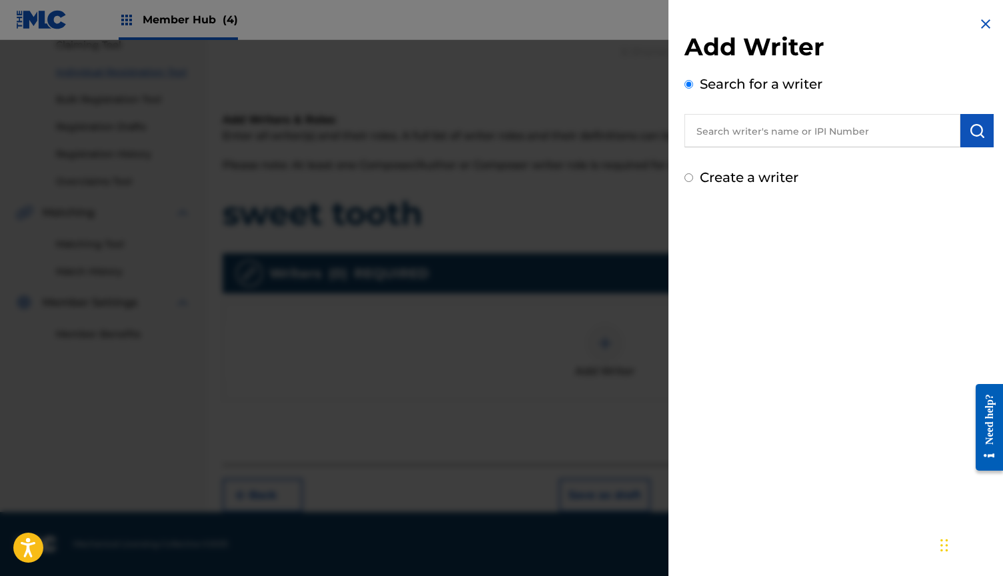
click at [801, 119] on input "text" at bounding box center [822, 130] width 276 height 33
paste input "823404074"
type input "00823404074"
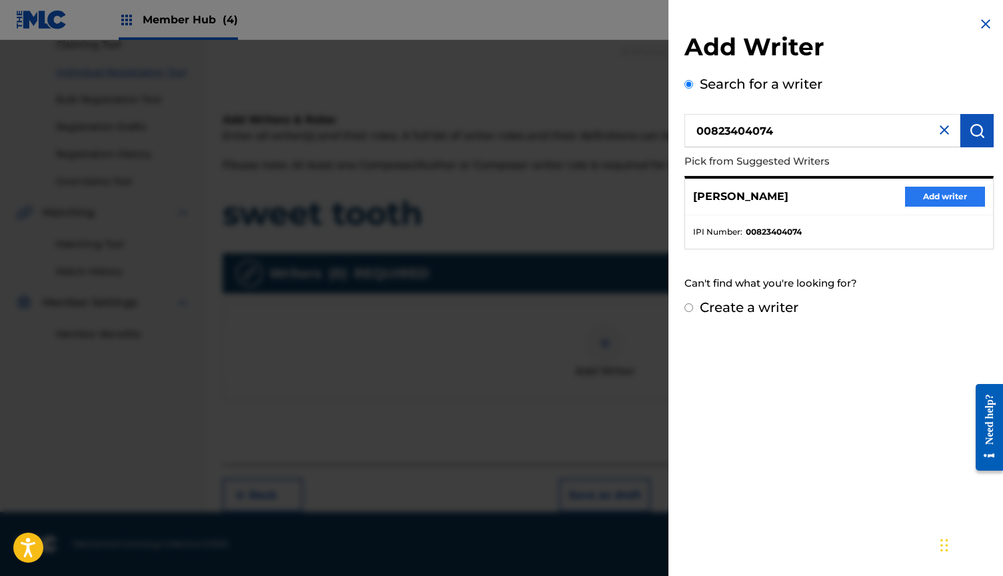
click at [946, 203] on button "Add writer" at bounding box center [945, 197] width 80 height 20
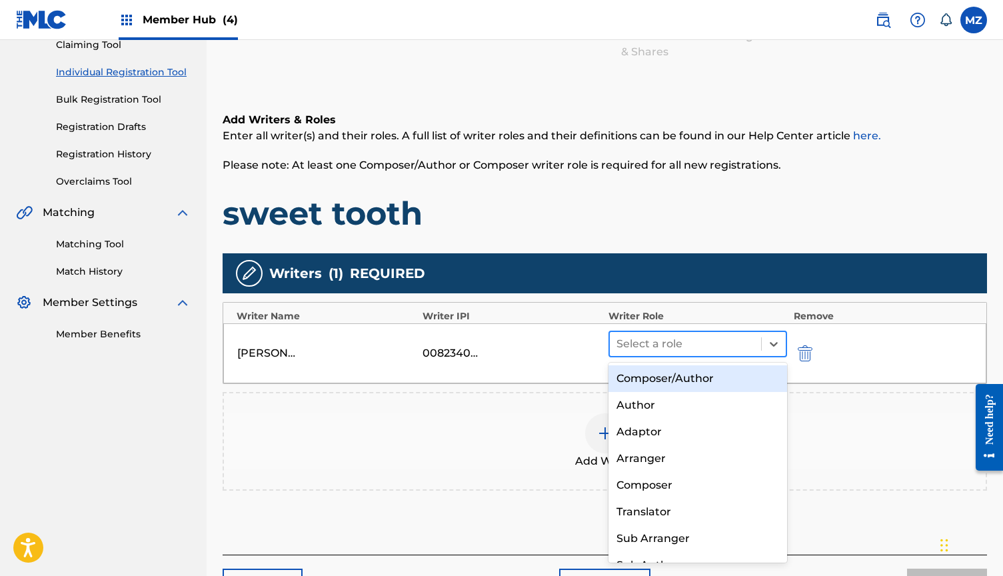
click at [668, 340] on div at bounding box center [685, 343] width 138 height 19
click at [661, 370] on div "Composer/Author" at bounding box center [697, 378] width 179 height 27
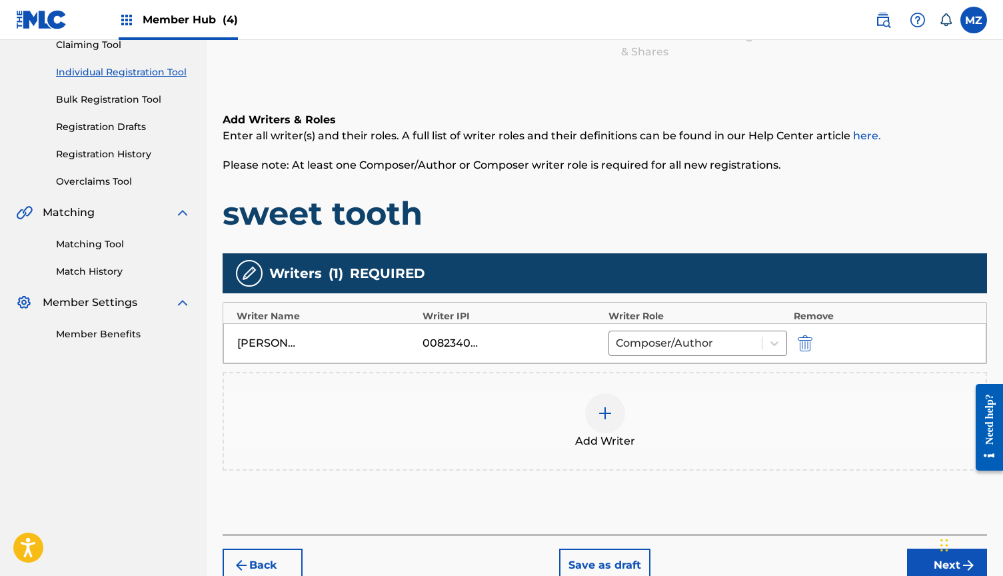
click at [596, 420] on div at bounding box center [605, 413] width 40 height 40
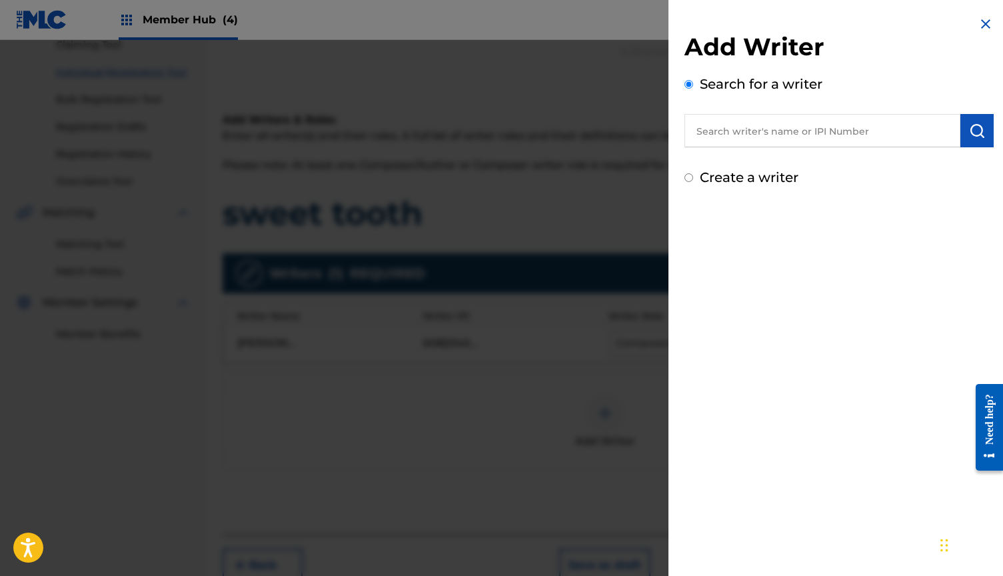
click at [744, 147] on div "Add Writer Search for a writer Create a writer" at bounding box center [838, 109] width 309 height 155
click at [741, 145] on input "text" at bounding box center [822, 130] width 276 height 33
paste input "1054034107"
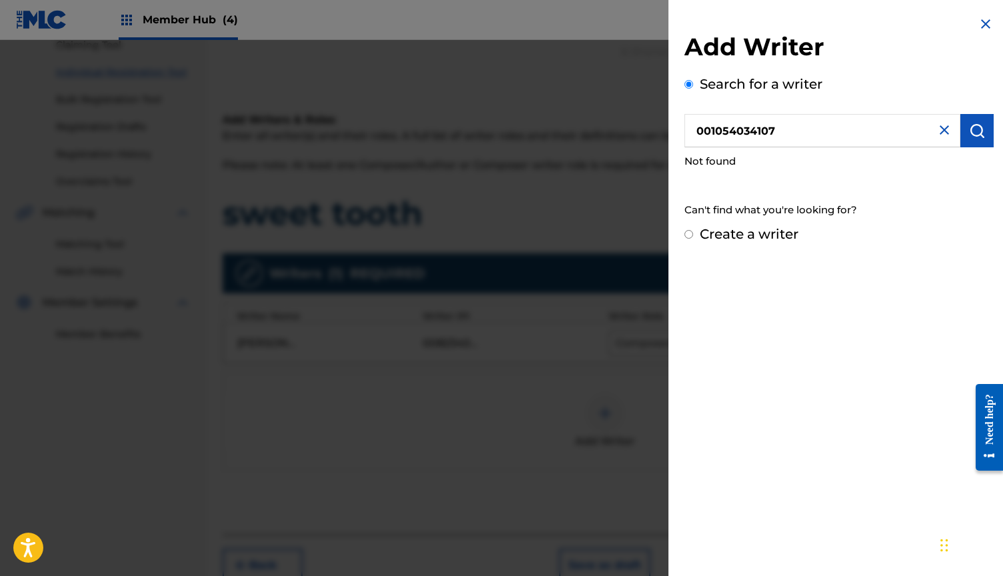
drag, startPoint x: 709, startPoint y: 133, endPoint x: 689, endPoint y: 133, distance: 20.0
click at [689, 133] on input "001054034107" at bounding box center [822, 130] width 276 height 33
click at [689, 133] on input "1054034107" at bounding box center [822, 130] width 276 height 33
type input "01054034107"
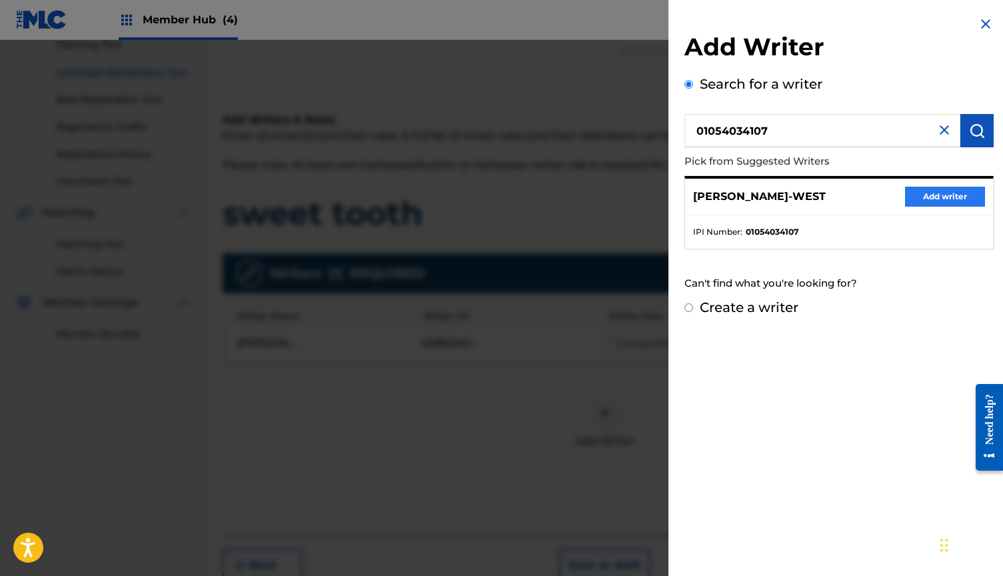
click at [910, 197] on button "Add writer" at bounding box center [945, 197] width 80 height 20
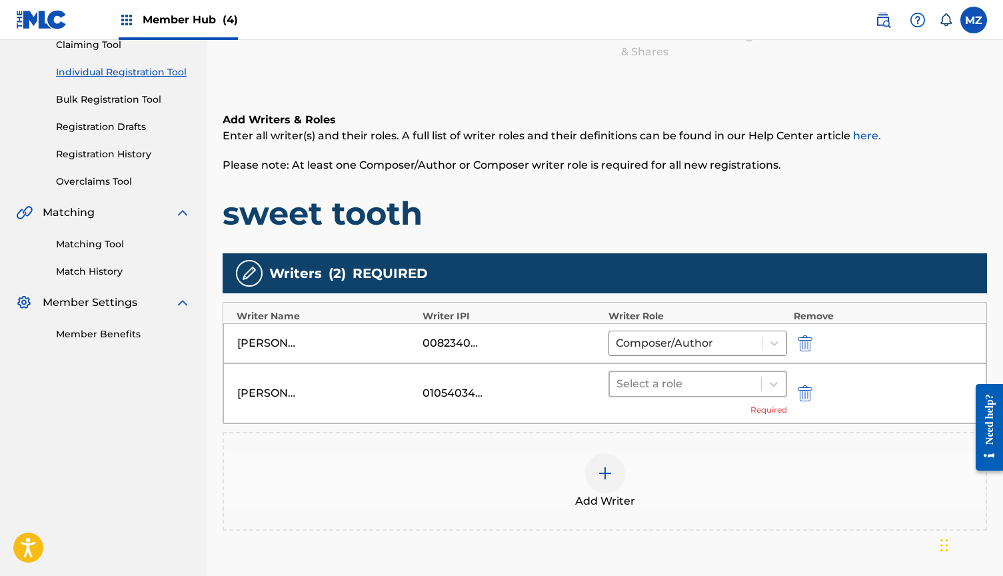
click at [719, 376] on div at bounding box center [685, 383] width 138 height 19
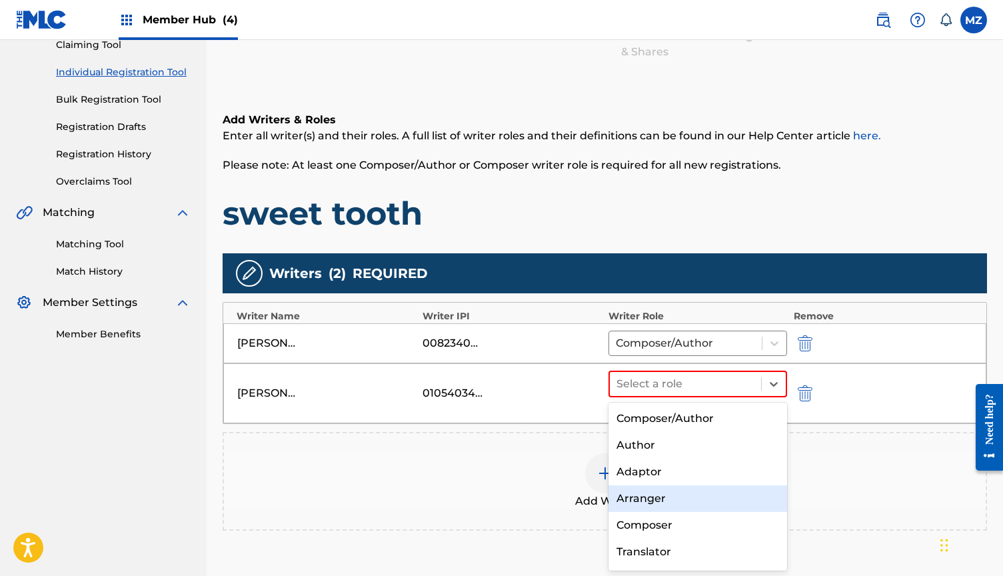
scroll to position [50, 0]
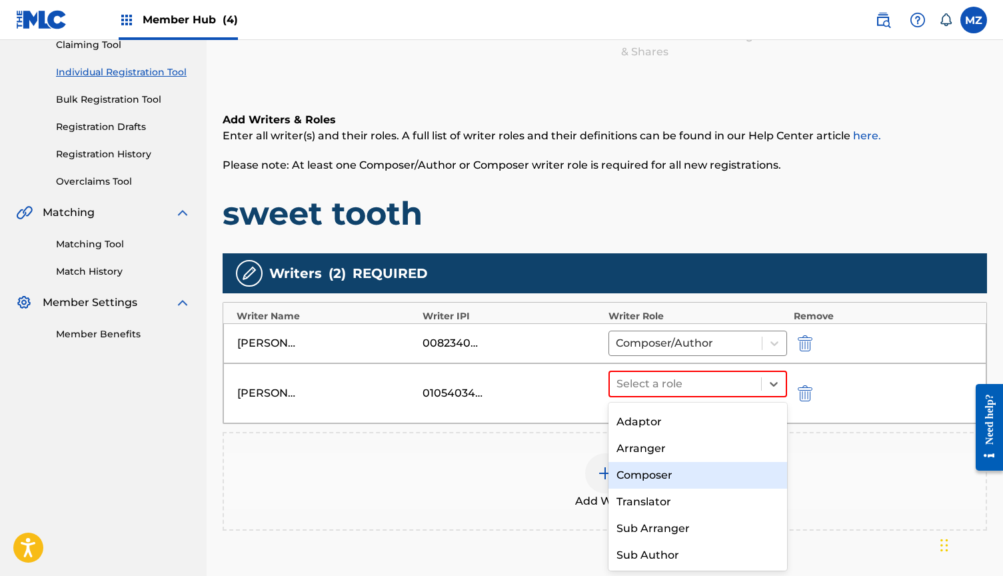
click at [659, 478] on div "Composer" at bounding box center [697, 475] width 179 height 27
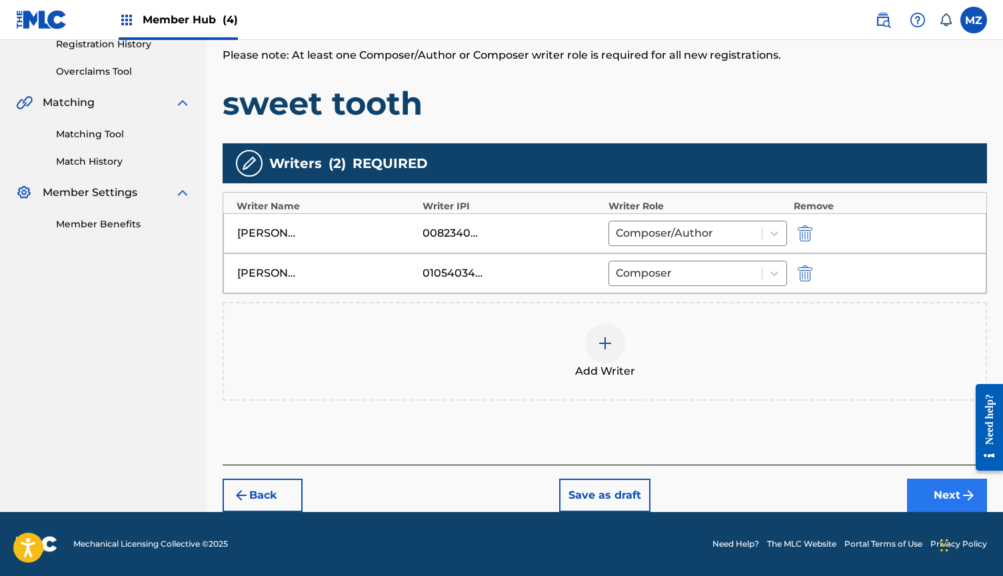
click at [937, 488] on button "Next" at bounding box center [947, 494] width 80 height 33
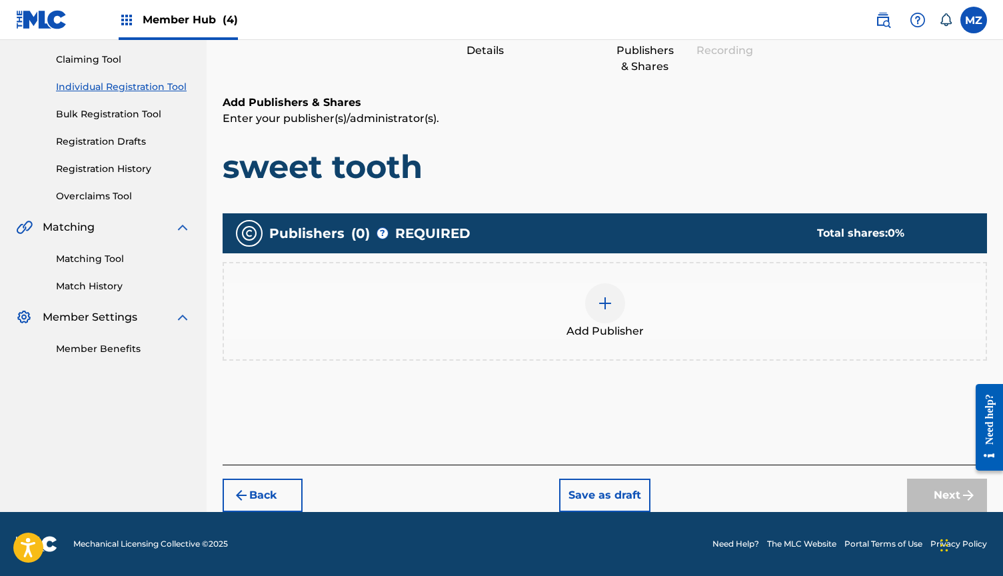
scroll to position [82, 0]
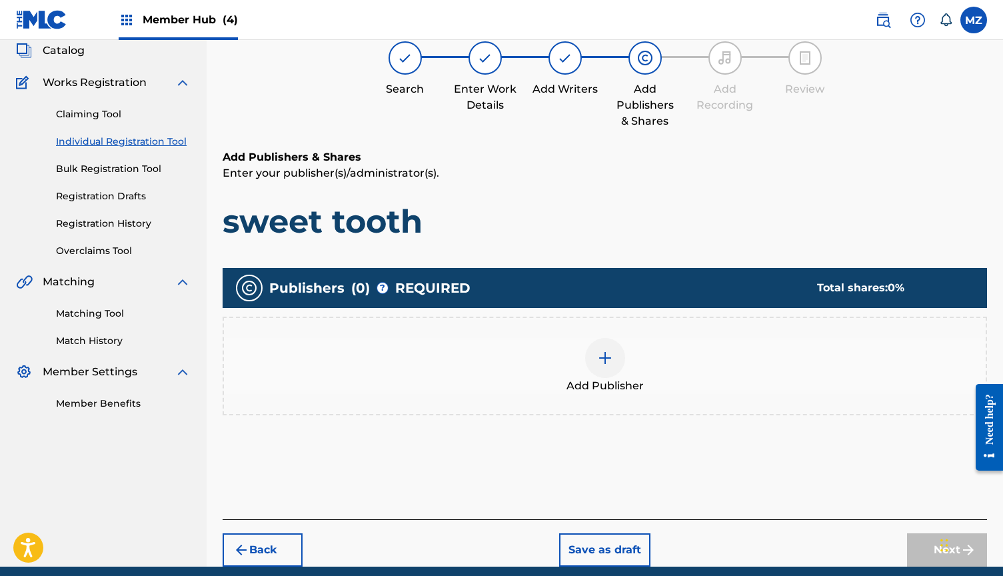
click at [616, 350] on div at bounding box center [605, 358] width 40 height 40
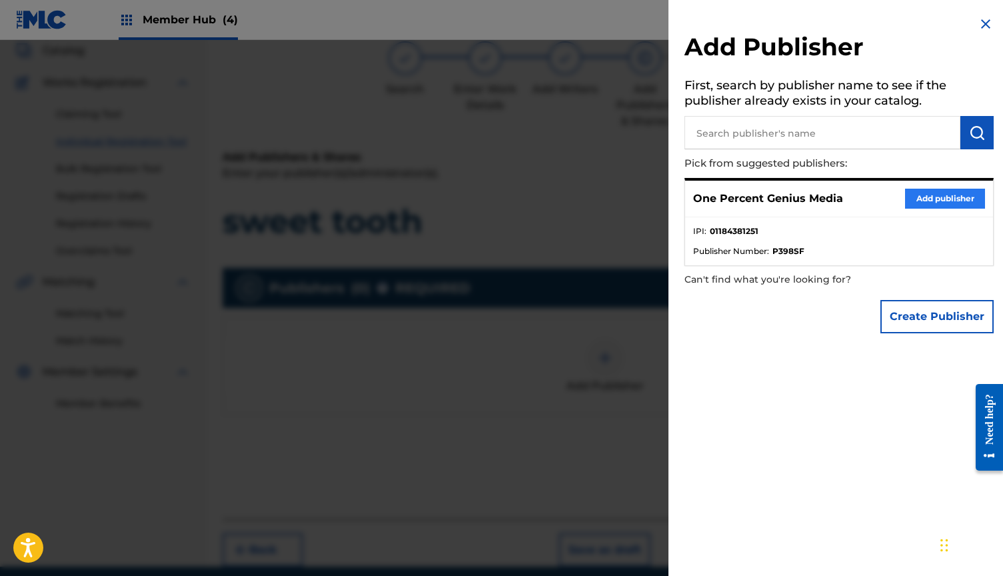
click at [921, 191] on button "Add publisher" at bounding box center [945, 199] width 80 height 20
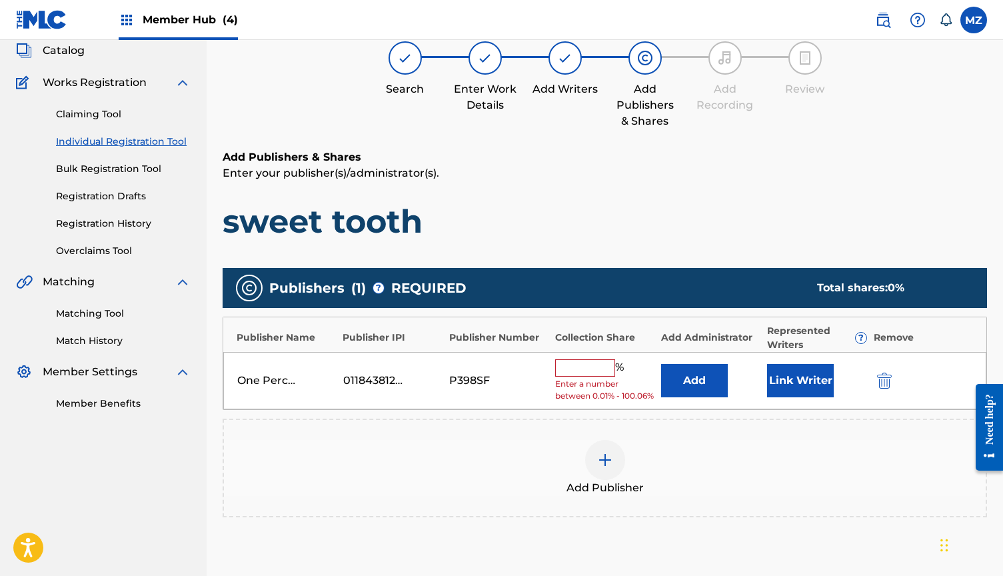
click at [580, 374] on div "%" at bounding box center [591, 367] width 72 height 17
click at [586, 367] on input "text" at bounding box center [585, 367] width 60 height 17
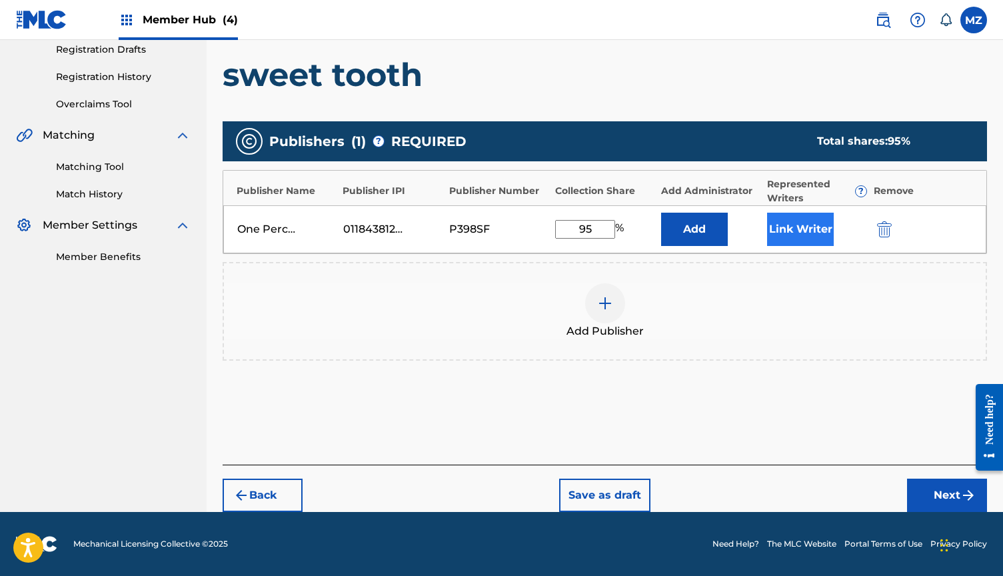
scroll to position [228, 0]
type input "95"
click at [793, 226] on button "Link Writer" at bounding box center [800, 229] width 67 height 33
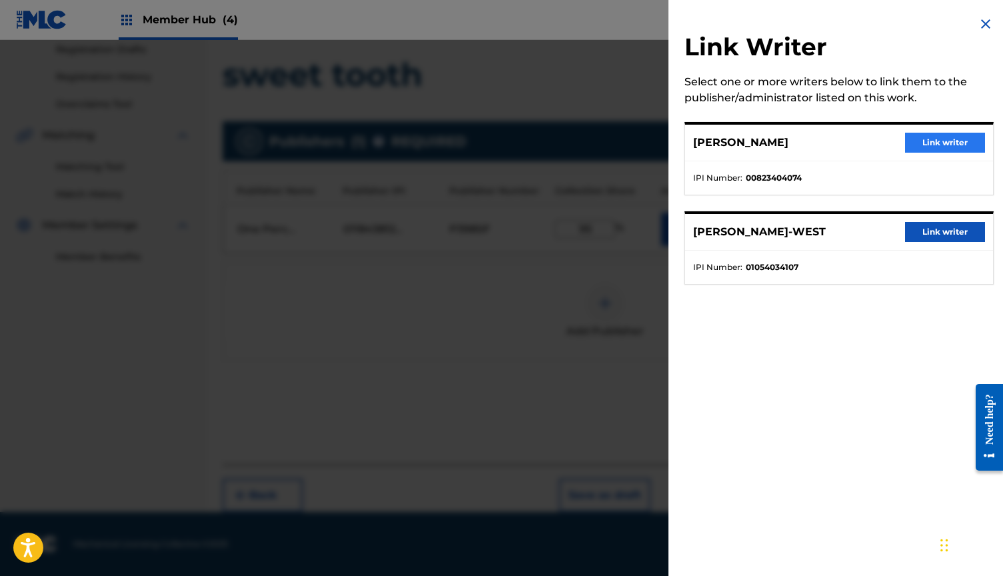
click at [946, 147] on button "Link writer" at bounding box center [945, 143] width 80 height 20
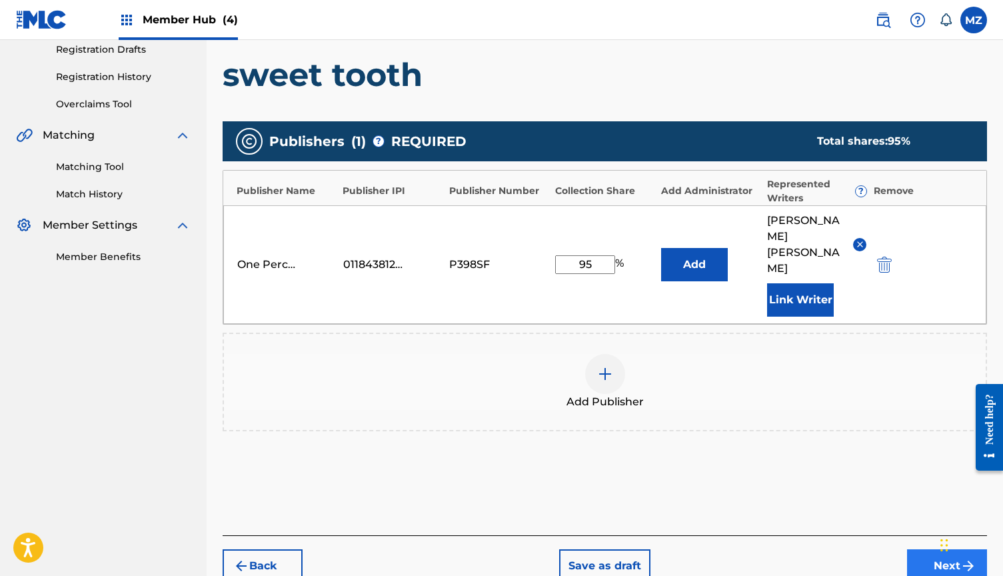
click at [926, 556] on button "Next" at bounding box center [947, 565] width 80 height 33
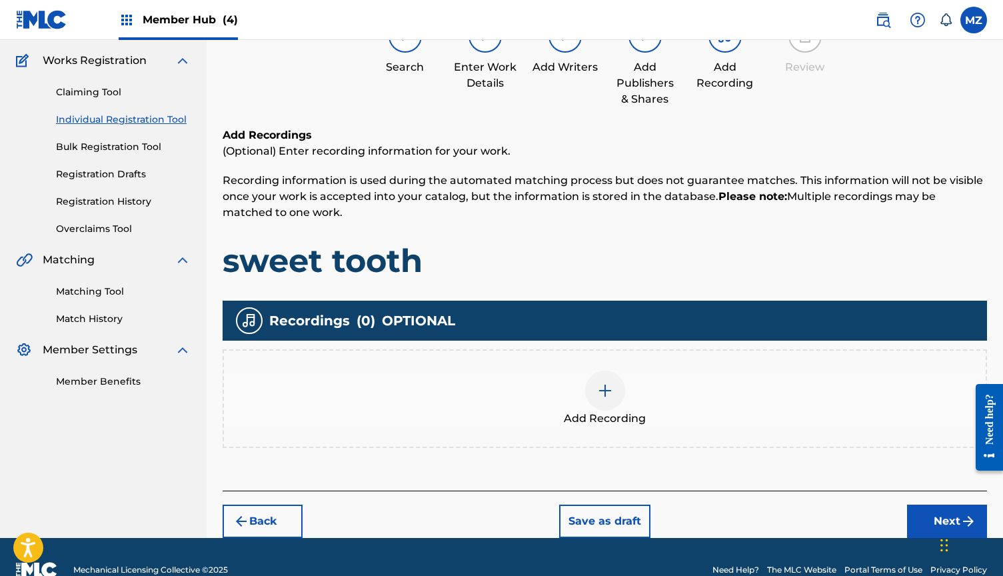
scroll to position [101, 0]
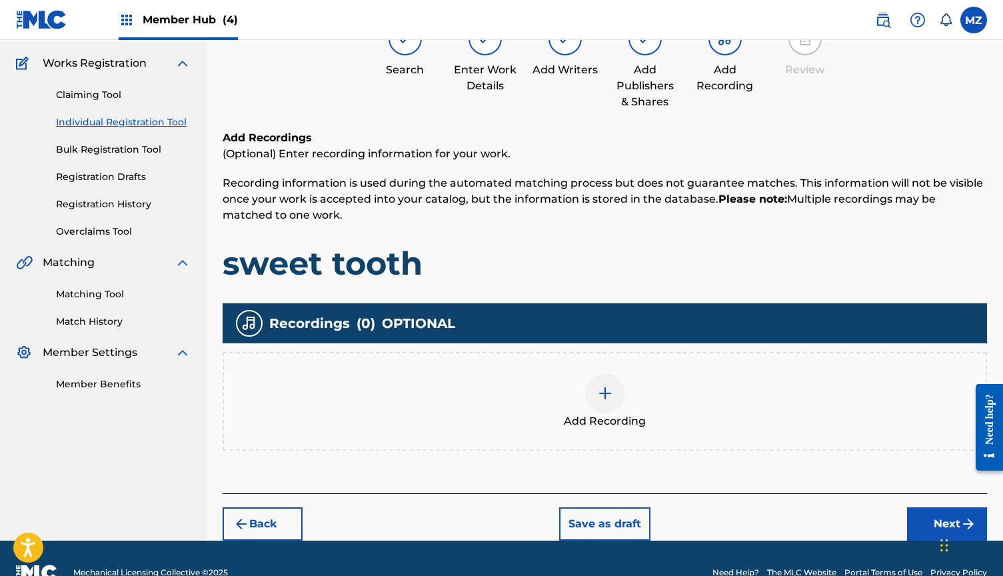
click at [599, 382] on div at bounding box center [605, 393] width 40 height 40
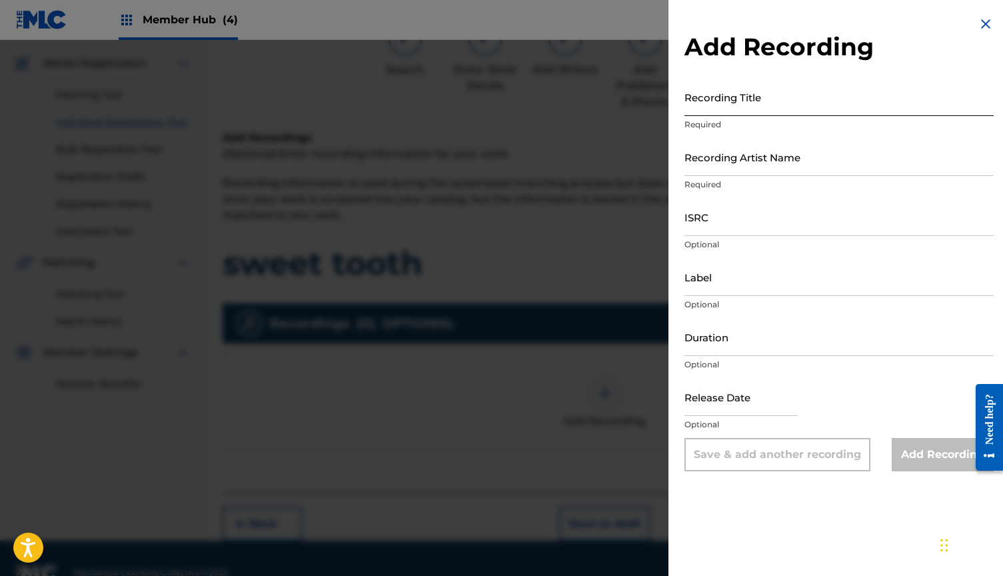
click at [733, 103] on input "Recording Title" at bounding box center [838, 97] width 309 height 38
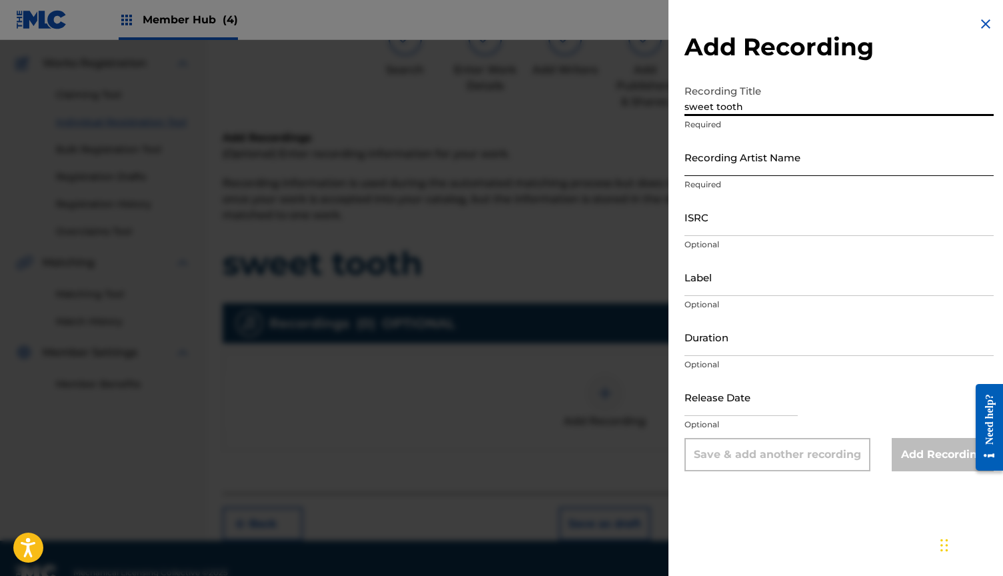
type input "sweet tooth"
click at [735, 155] on input "Recording Artist Name" at bounding box center [838, 157] width 309 height 38
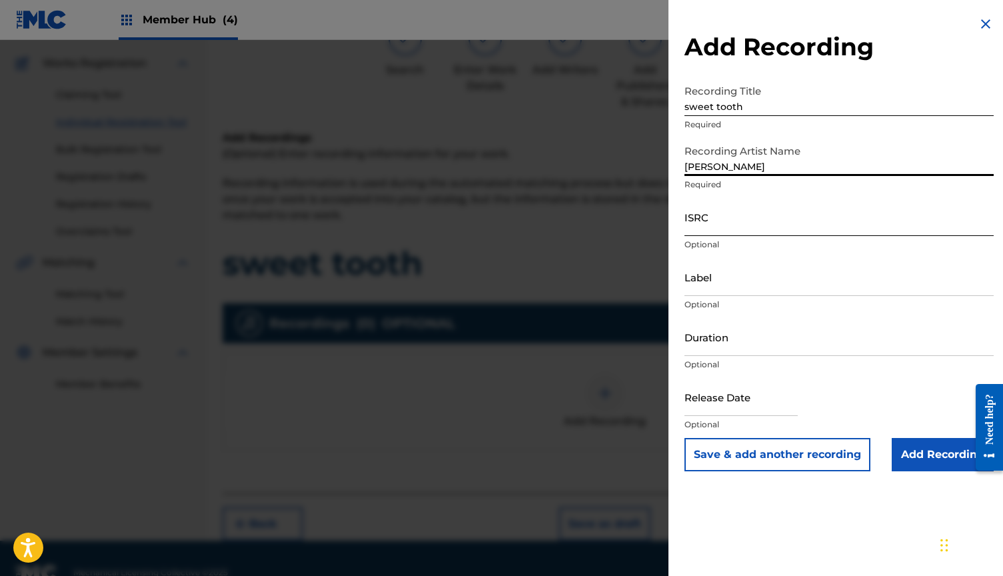
type input "[PERSON_NAME]"
click at [737, 234] on input "ISRC" at bounding box center [838, 217] width 309 height 38
paste input "QMB622502005"
type input "QMB622502005"
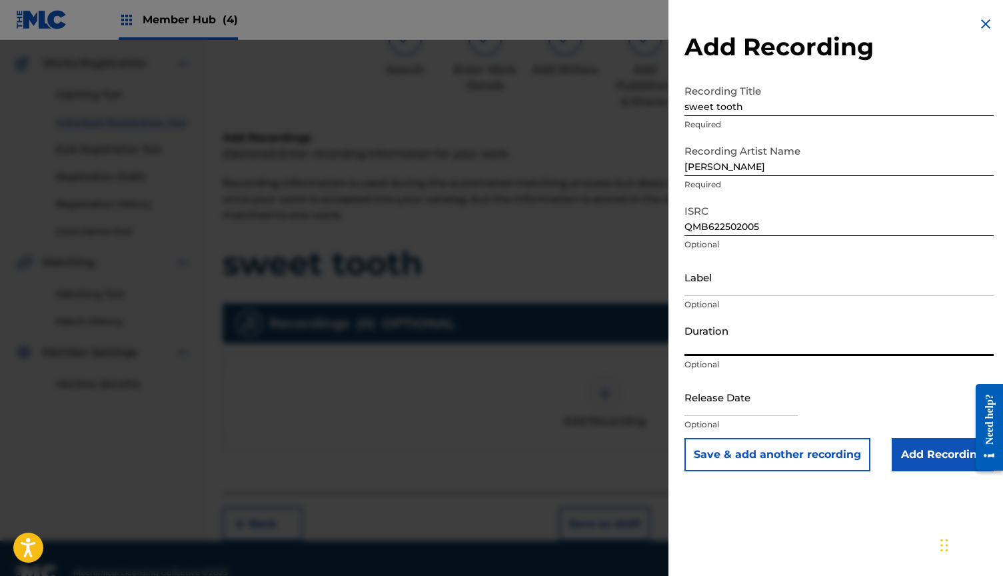
click at [741, 336] on input "Duration" at bounding box center [838, 337] width 309 height 38
type input "02:38"
click at [712, 410] on input "text" at bounding box center [740, 397] width 113 height 38
select select "8"
select select "2025"
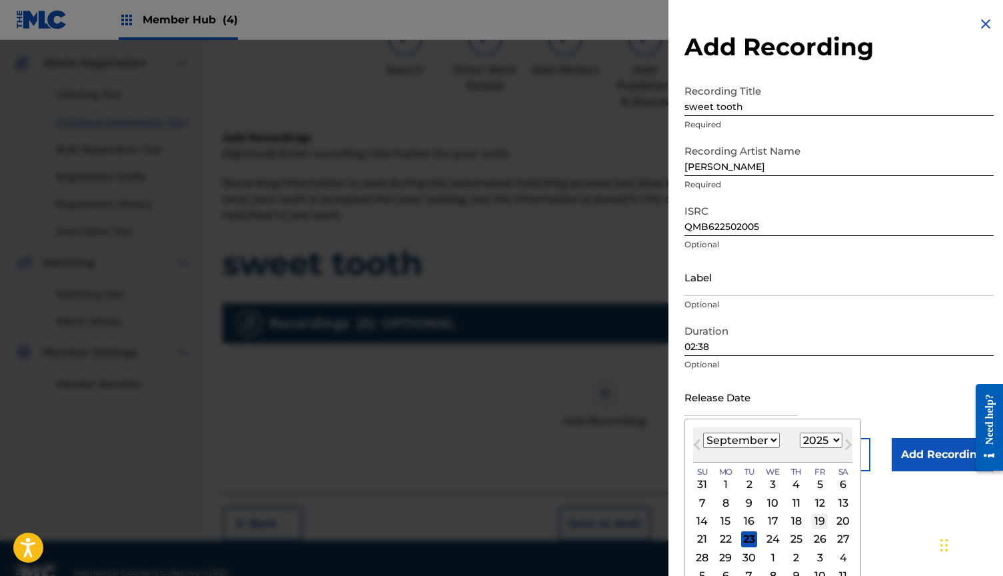
click at [811, 518] on div "19" at bounding box center [819, 521] width 16 height 16
type input "[DATE]"
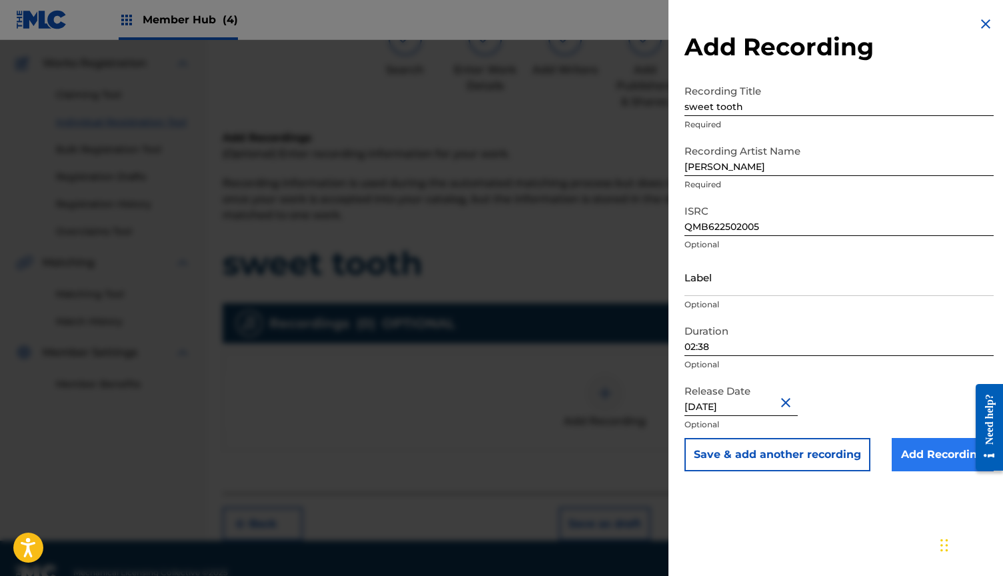
click at [907, 458] on input "Add Recording" at bounding box center [942, 454] width 102 height 33
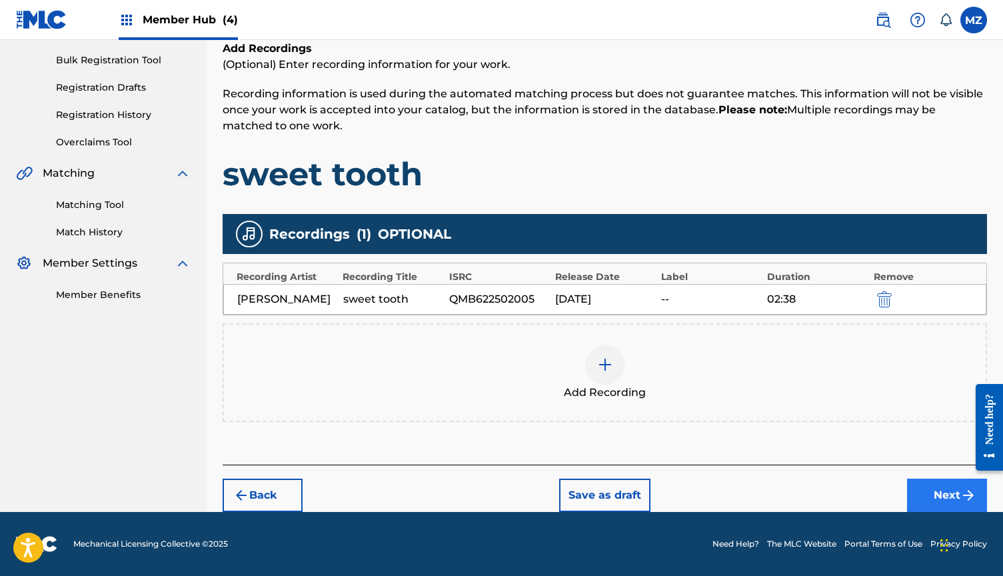
click at [930, 484] on button "Next" at bounding box center [947, 494] width 80 height 33
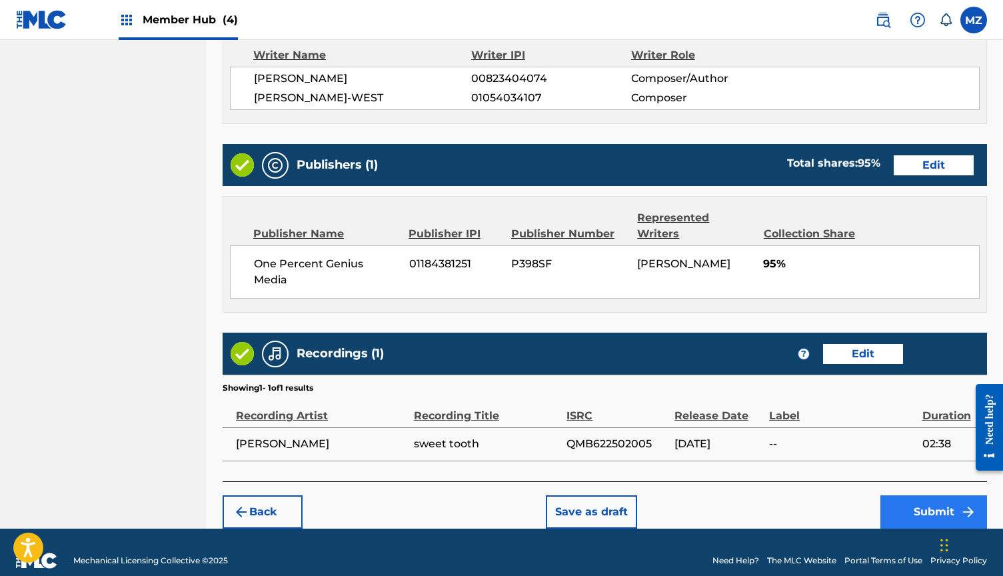
scroll to position [576, 0]
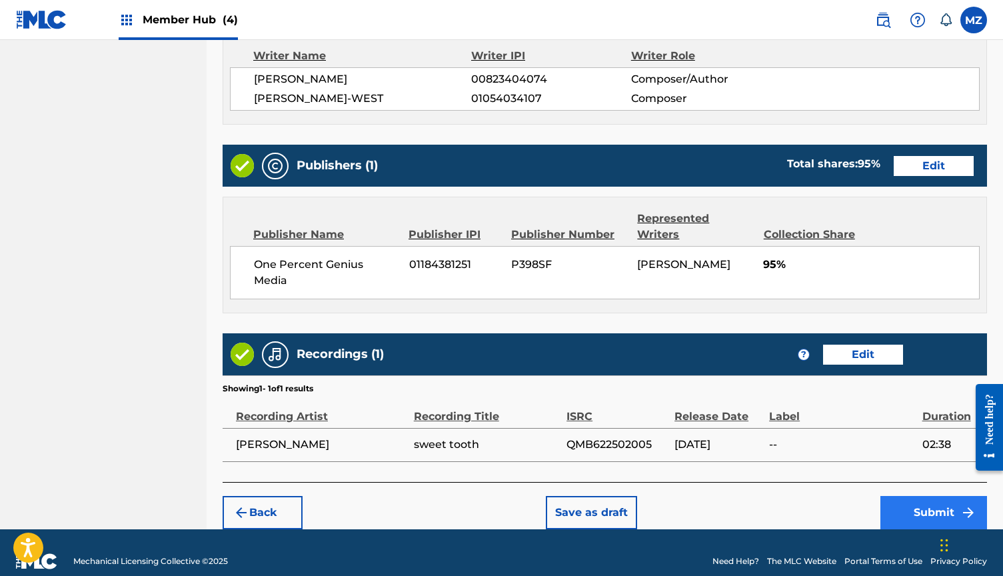
click at [903, 496] on button "Submit" at bounding box center [933, 512] width 107 height 33
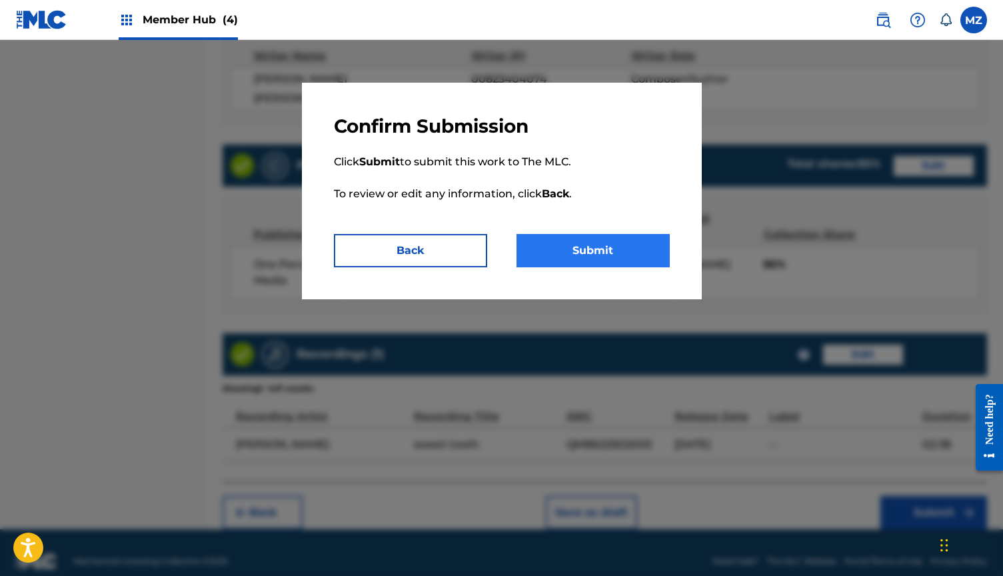
click at [584, 254] on button "Submit" at bounding box center [592, 250] width 153 height 33
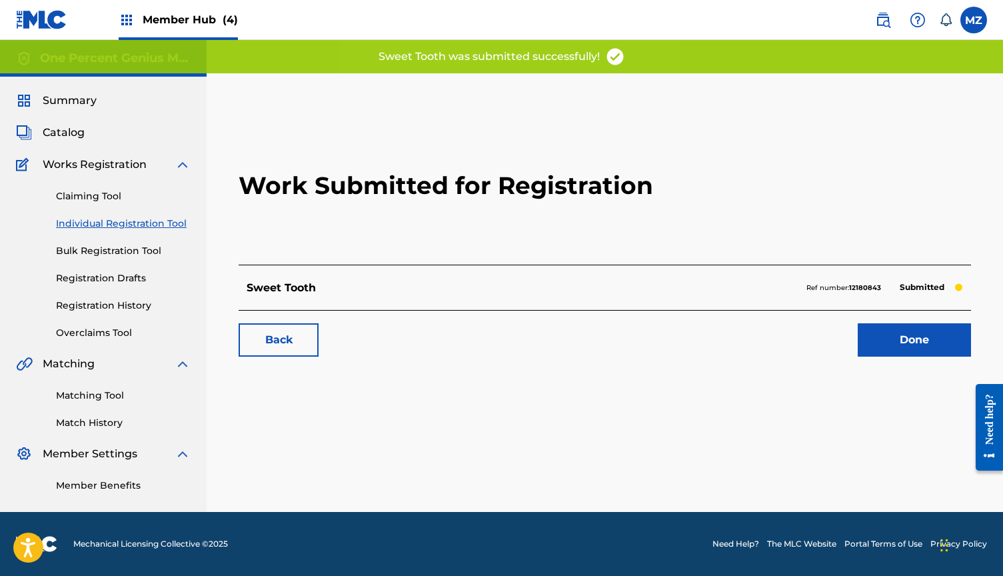
click at [901, 356] on div "Work Submitted for Registration Sweet Tooth Ref number: 12180843 Submitted Back…" at bounding box center [605, 238] width 764 height 263
click at [924, 340] on link "Done" at bounding box center [913, 339] width 113 height 33
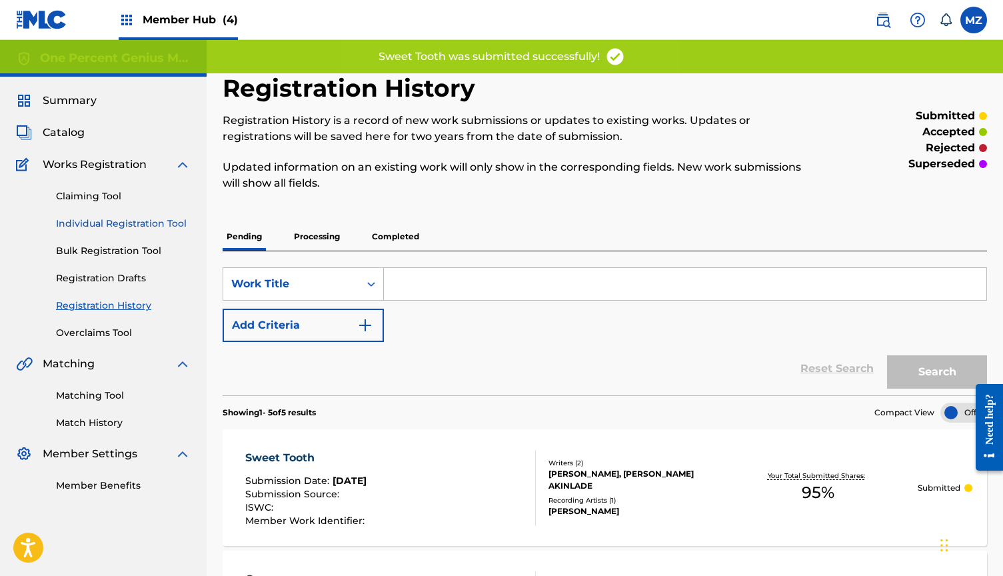
click at [139, 223] on link "Individual Registration Tool" at bounding box center [123, 224] width 135 height 14
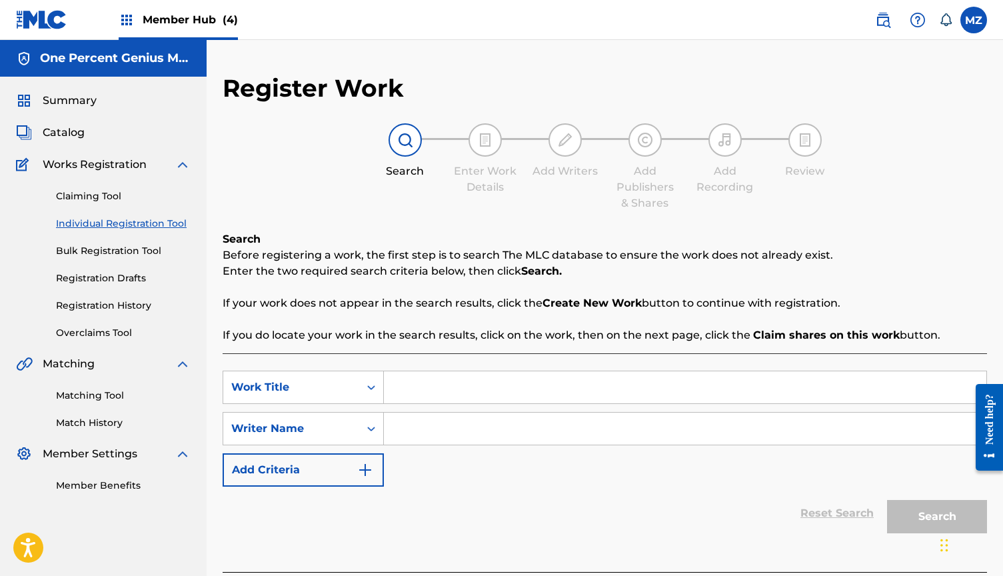
click at [408, 382] on input "Search Form" at bounding box center [685, 387] width 602 height 32
paste input "wasting my body"
type input "wasting my body"
click at [420, 426] on input "Search Form" at bounding box center [685, 428] width 602 height 32
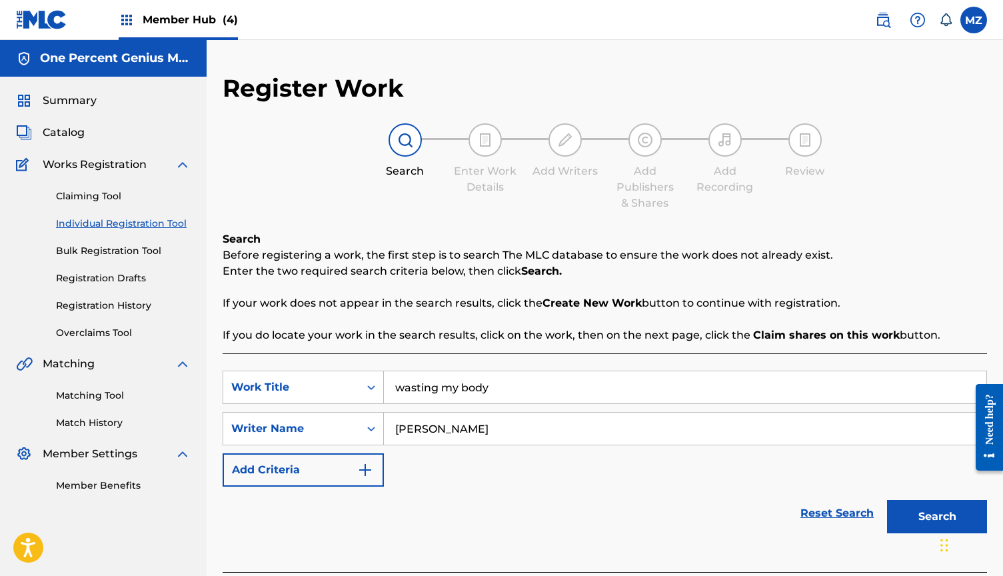
type input "[PERSON_NAME]"
click at [937, 516] on button "Search" at bounding box center [937, 516] width 100 height 33
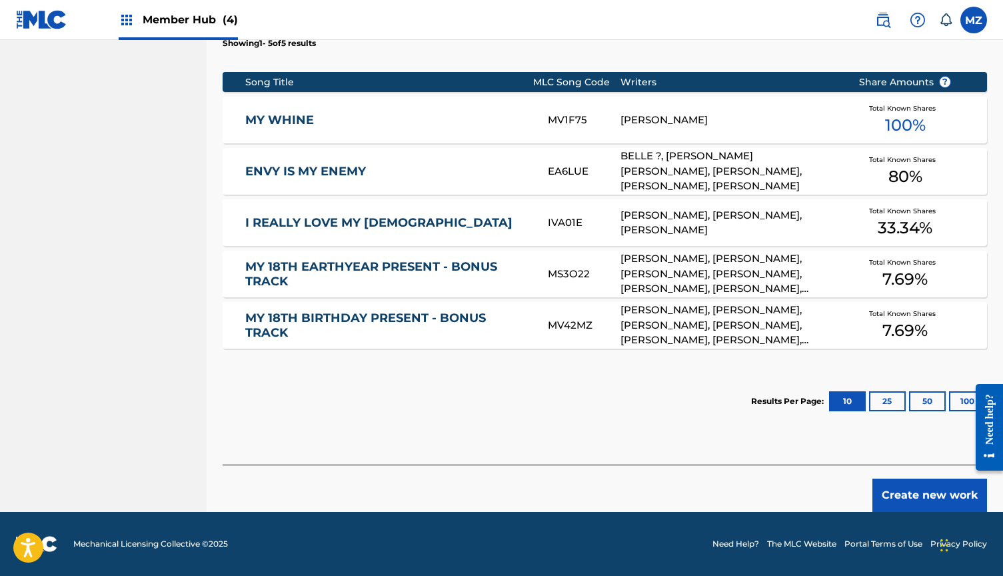
scroll to position [526, 0]
click at [916, 500] on button "Create new work" at bounding box center [929, 494] width 115 height 33
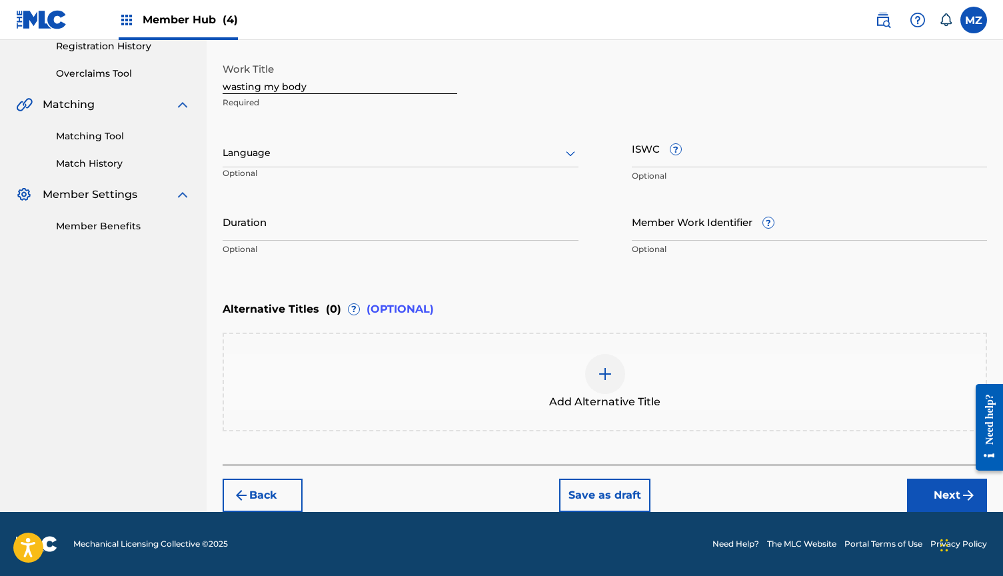
scroll to position [259, 0]
click at [307, 153] on div at bounding box center [401, 153] width 356 height 17
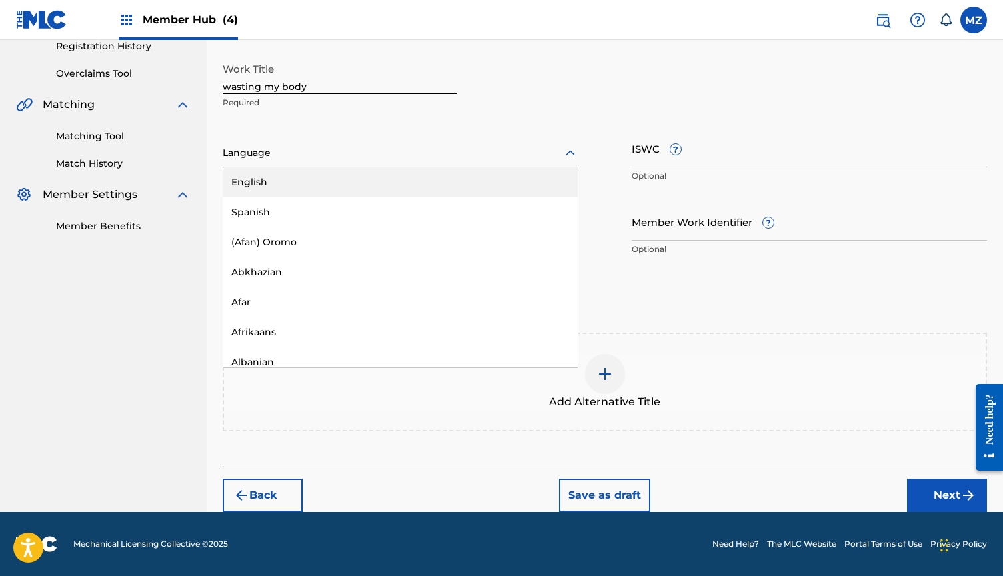
click at [290, 183] on div "English" at bounding box center [400, 182] width 354 height 30
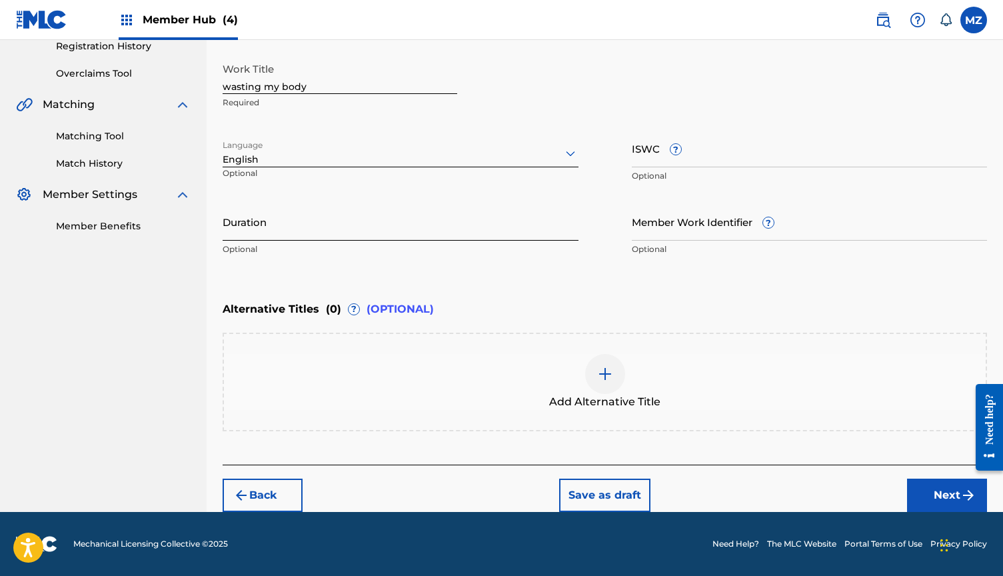
click at [364, 218] on input "Duration" at bounding box center [401, 222] width 356 height 38
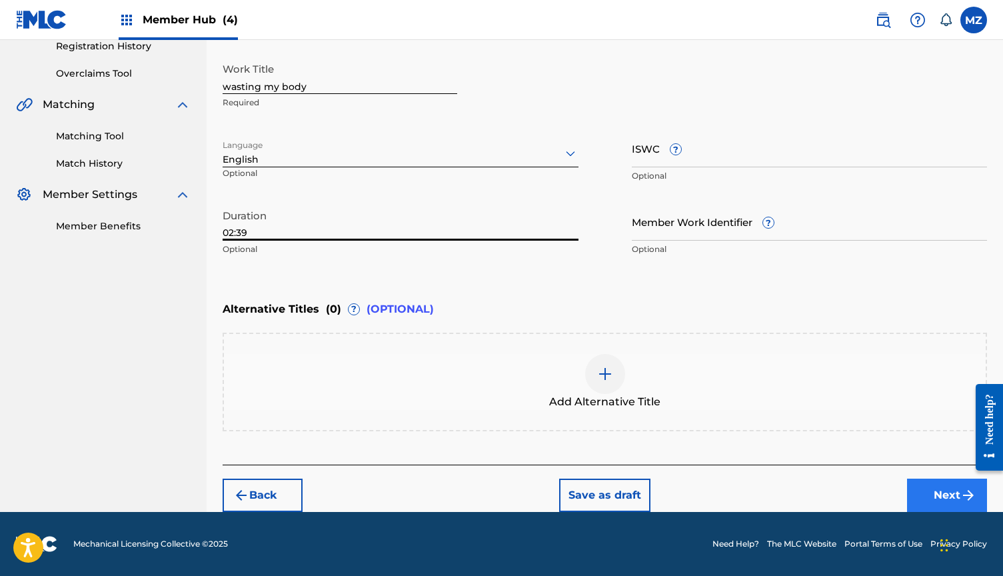
type input "02:39"
click at [920, 482] on button "Next" at bounding box center [947, 494] width 80 height 33
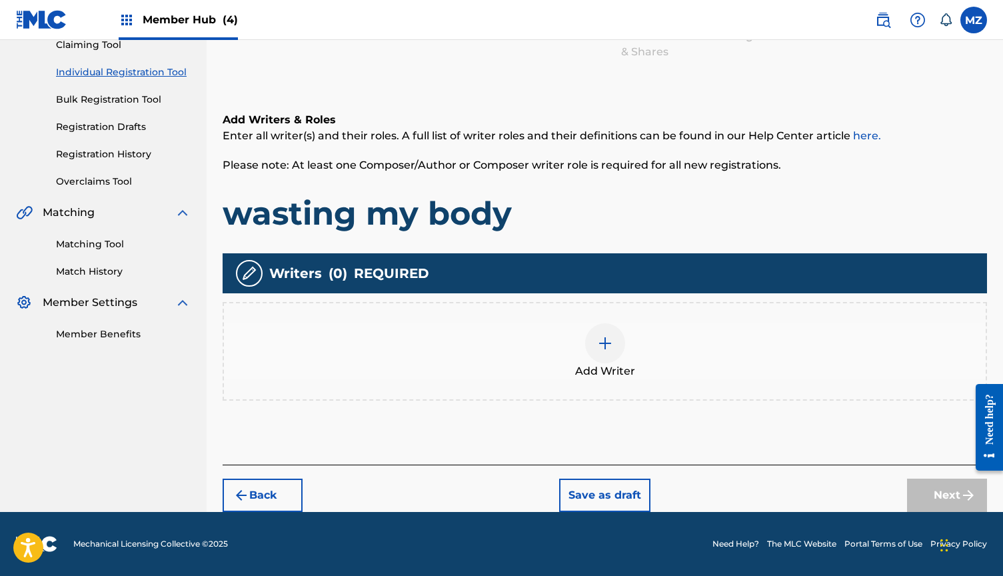
scroll to position [151, 0]
click at [607, 364] on span "Add Writer" at bounding box center [605, 371] width 60 height 16
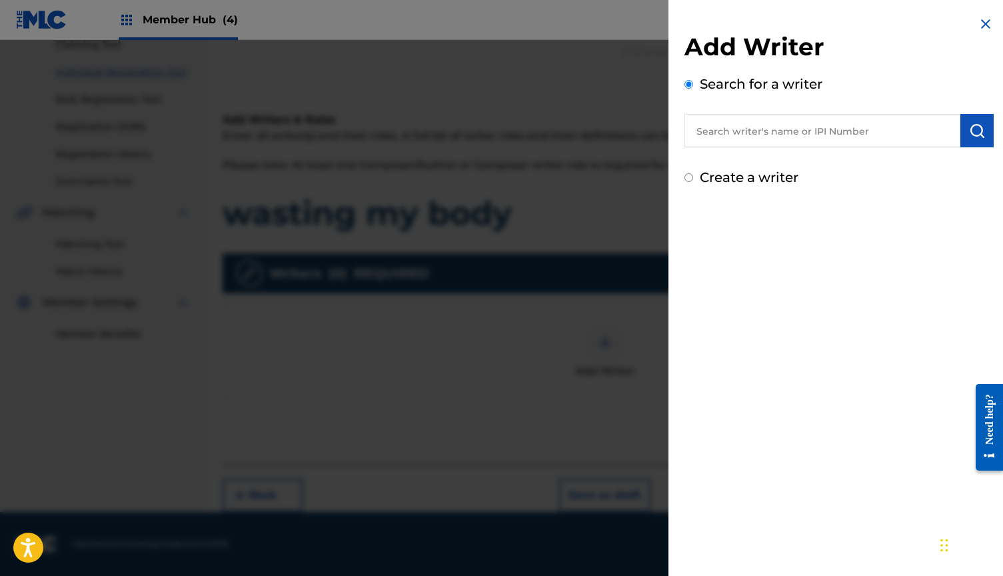
click at [754, 141] on input "text" at bounding box center [822, 130] width 276 height 33
type input "h"
paste input "823404074"
type input "00823404074"
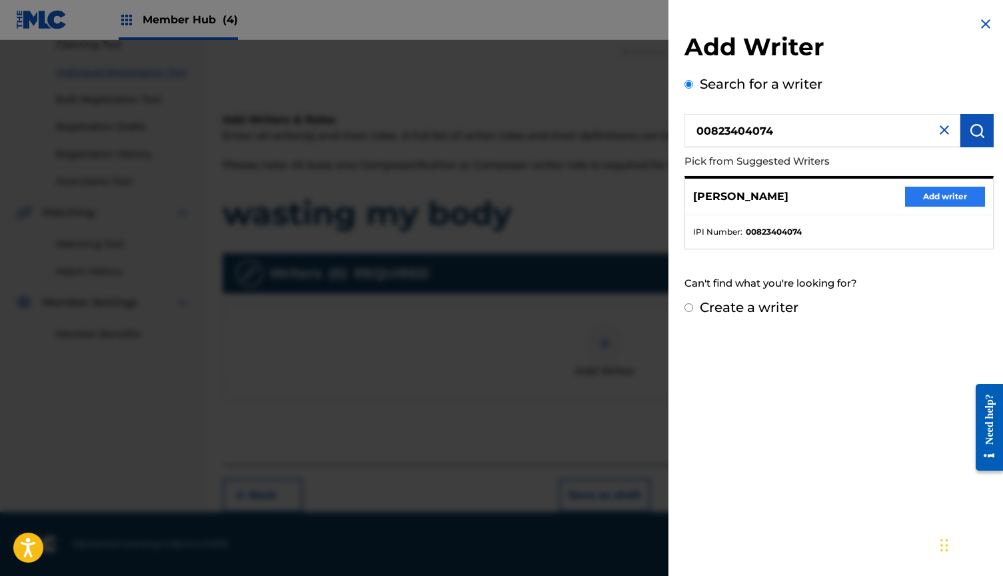
click at [925, 197] on button "Add writer" at bounding box center [945, 197] width 80 height 20
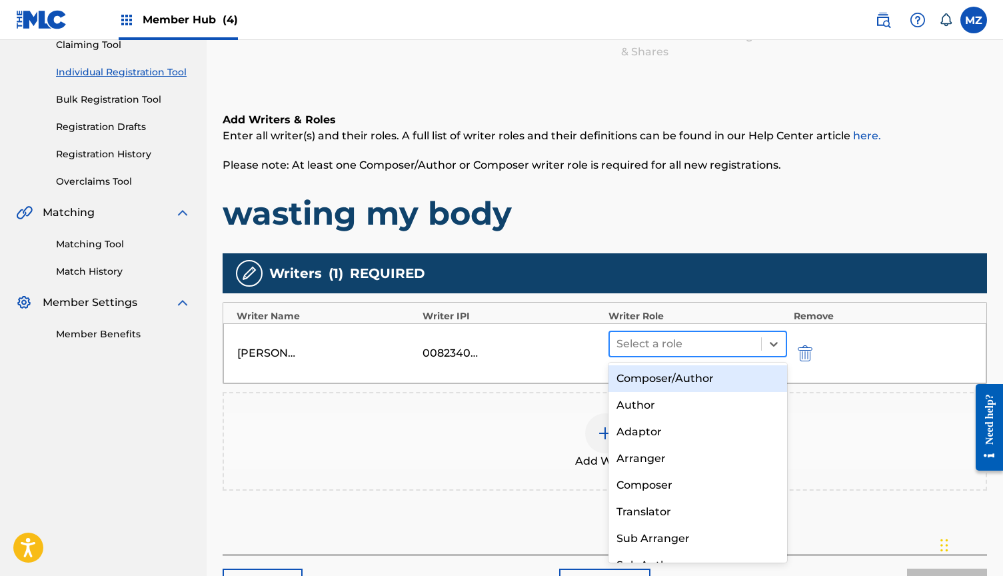
click at [717, 349] on div at bounding box center [685, 343] width 138 height 19
click at [690, 375] on div "Composer/Author" at bounding box center [697, 378] width 179 height 27
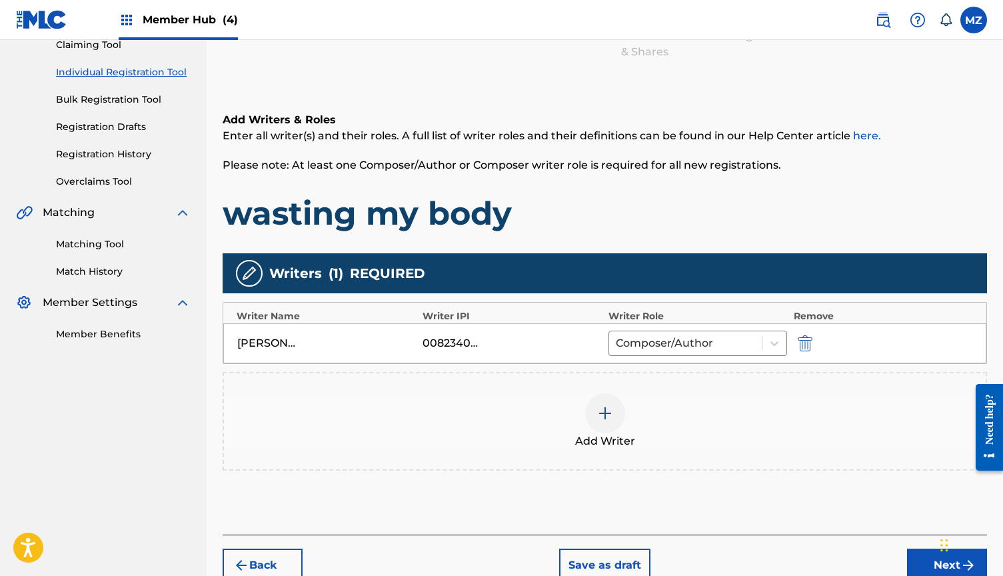
click at [618, 411] on div at bounding box center [605, 413] width 40 height 40
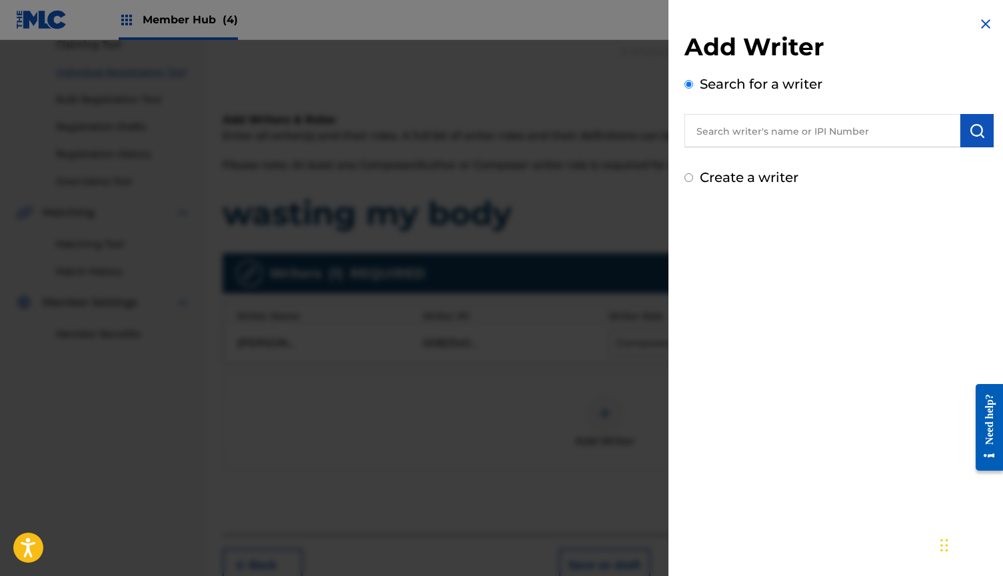
click at [775, 127] on input "text" at bounding box center [822, 130] width 276 height 33
paste input "750877806"
type input "00750877806"
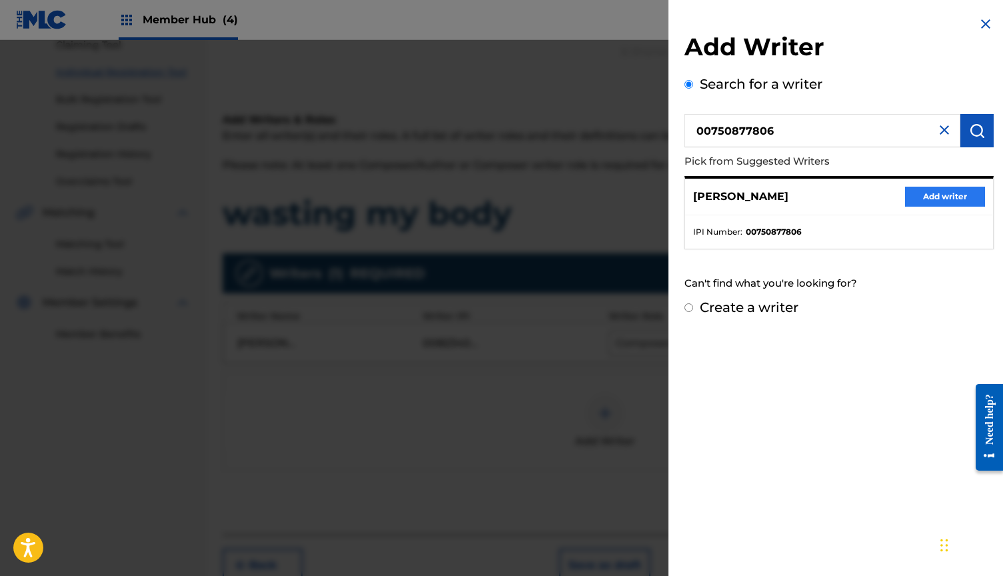
click at [926, 187] on button "Add writer" at bounding box center [945, 197] width 80 height 20
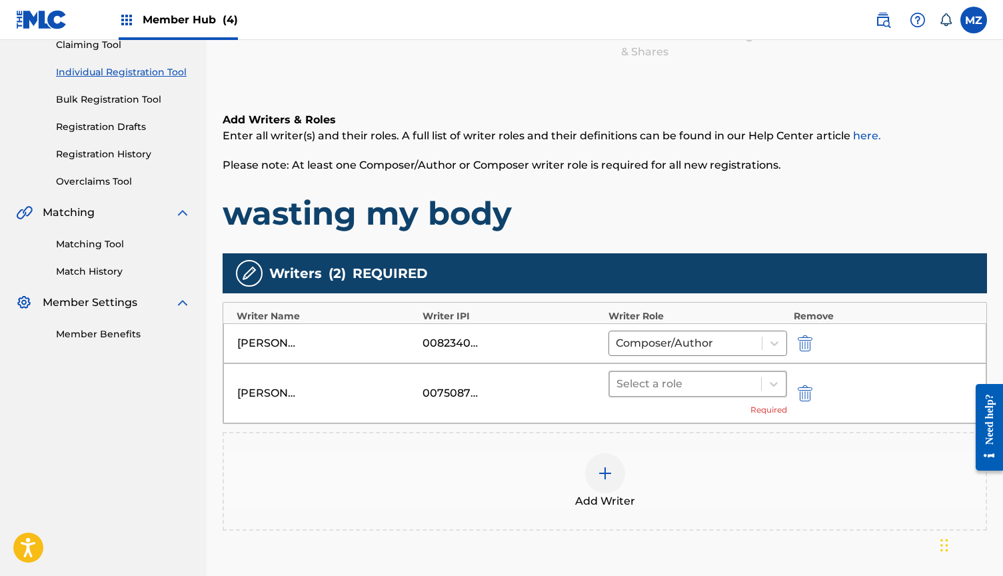
click at [699, 392] on div at bounding box center [685, 383] width 138 height 19
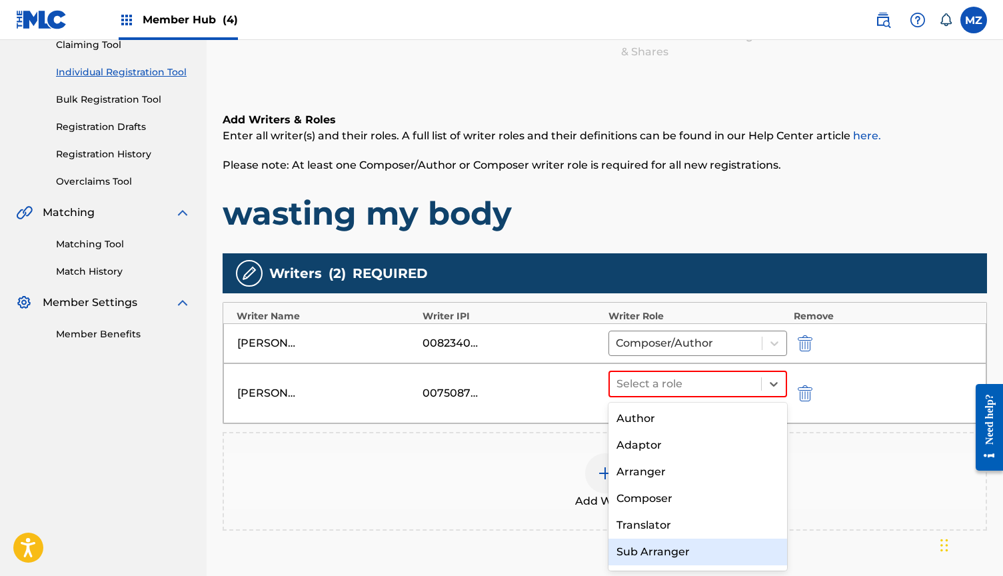
scroll to position [20, 0]
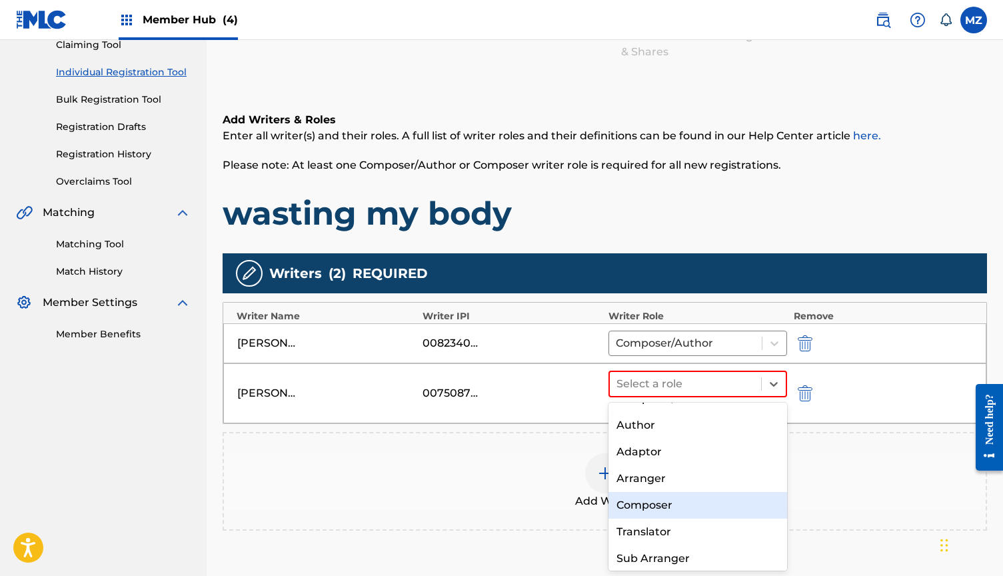
click at [668, 504] on div "Composer" at bounding box center [697, 505] width 179 height 27
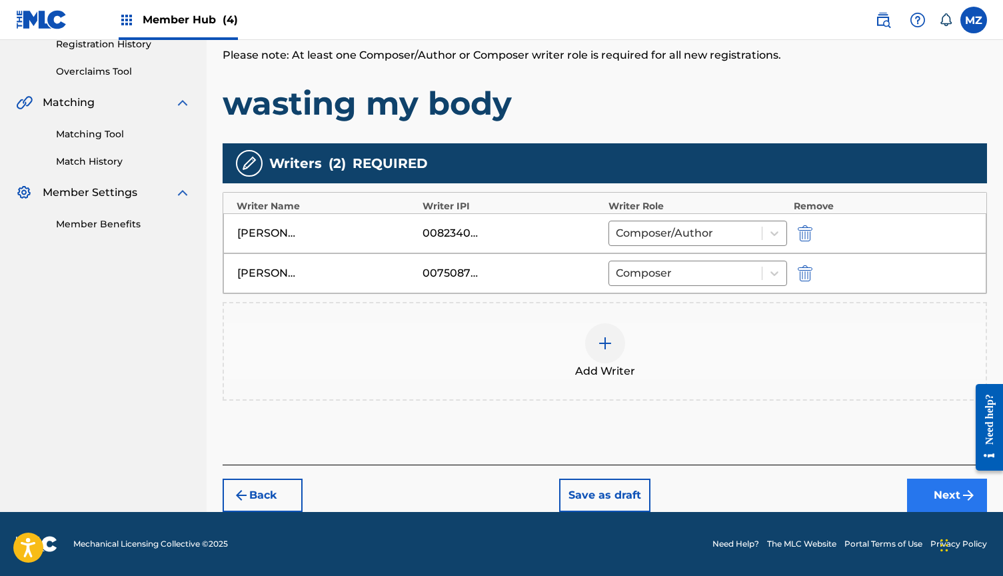
click at [942, 490] on button "Next" at bounding box center [947, 494] width 80 height 33
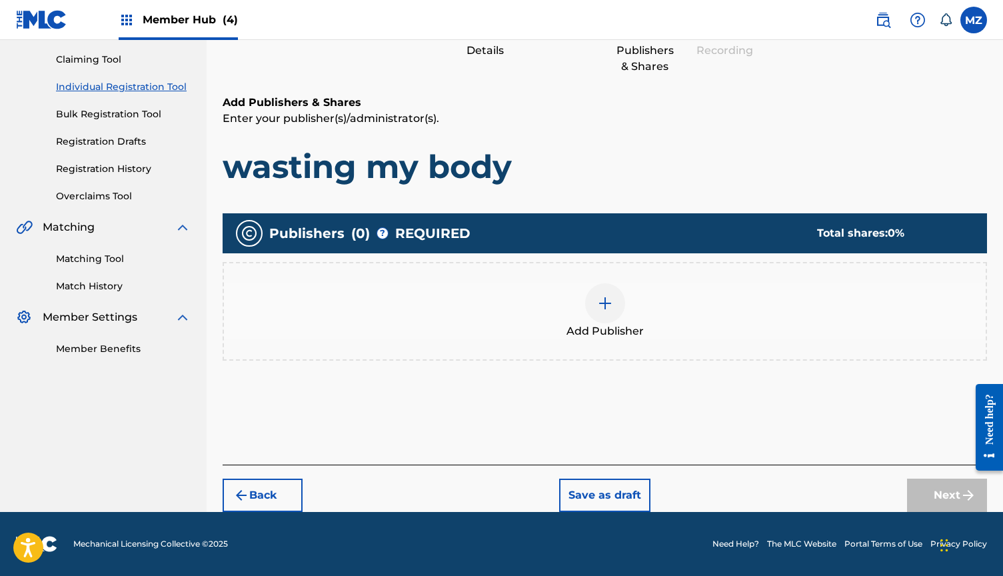
click at [627, 296] on div "Add Publisher" at bounding box center [604, 311] width 761 height 56
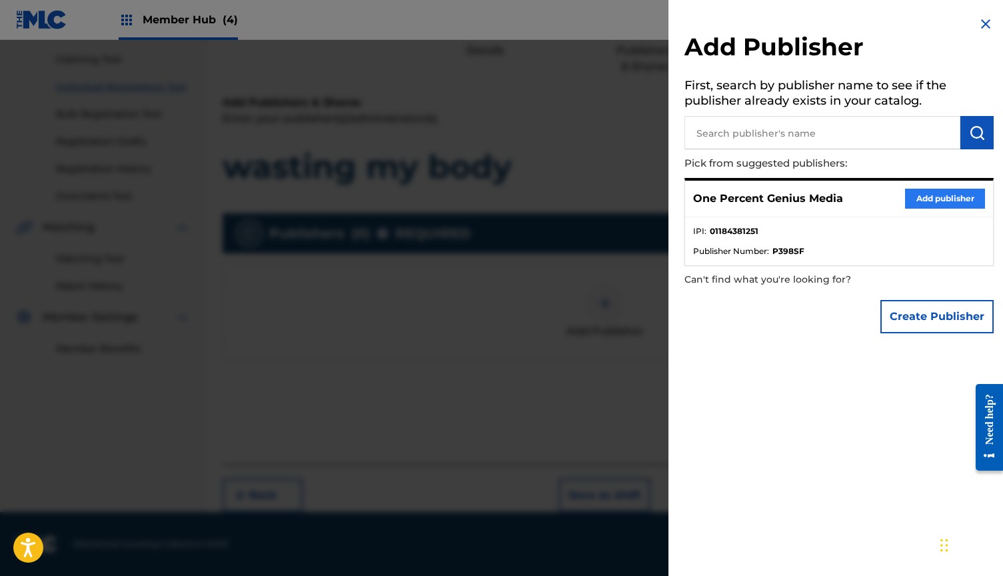
click at [920, 192] on button "Add publisher" at bounding box center [945, 199] width 80 height 20
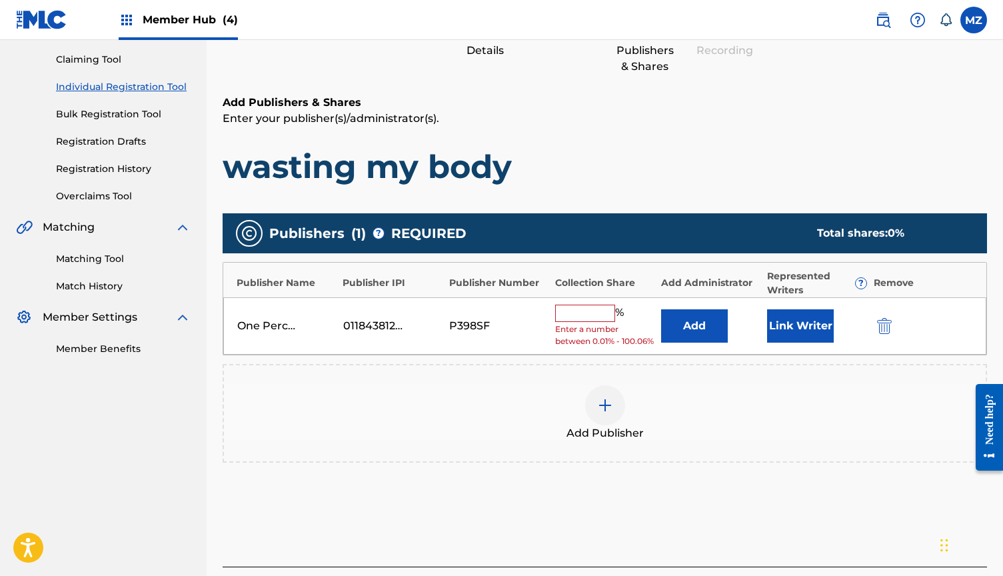
click at [586, 312] on input "text" at bounding box center [585, 312] width 60 height 17
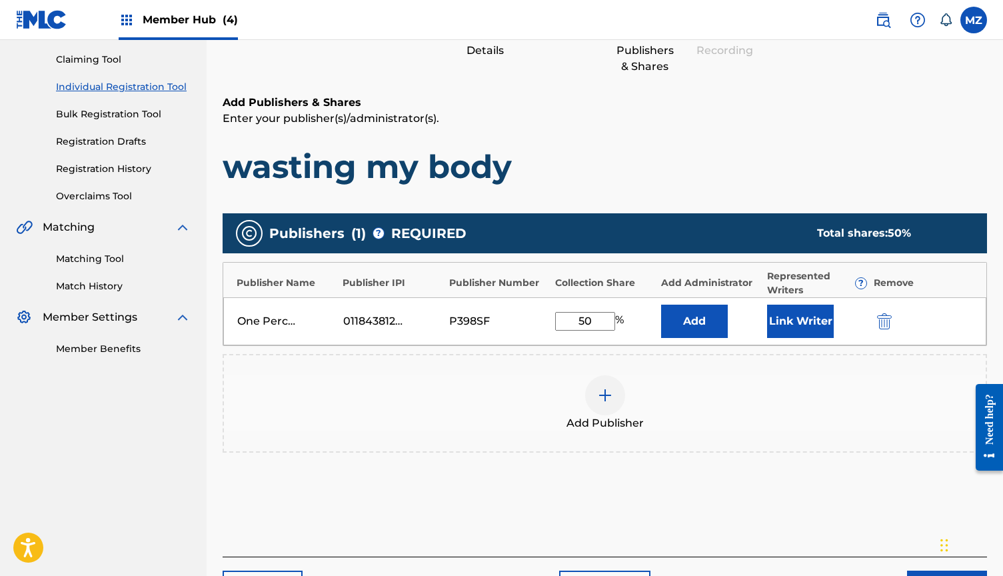
scroll to position [197, 0]
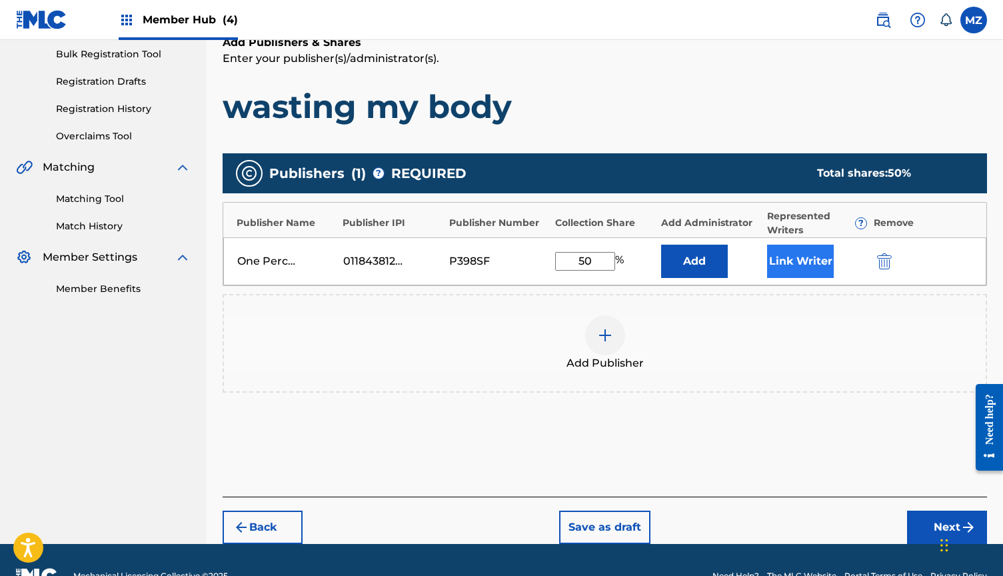
type input "50"
click at [789, 262] on button "Link Writer" at bounding box center [800, 260] width 67 height 33
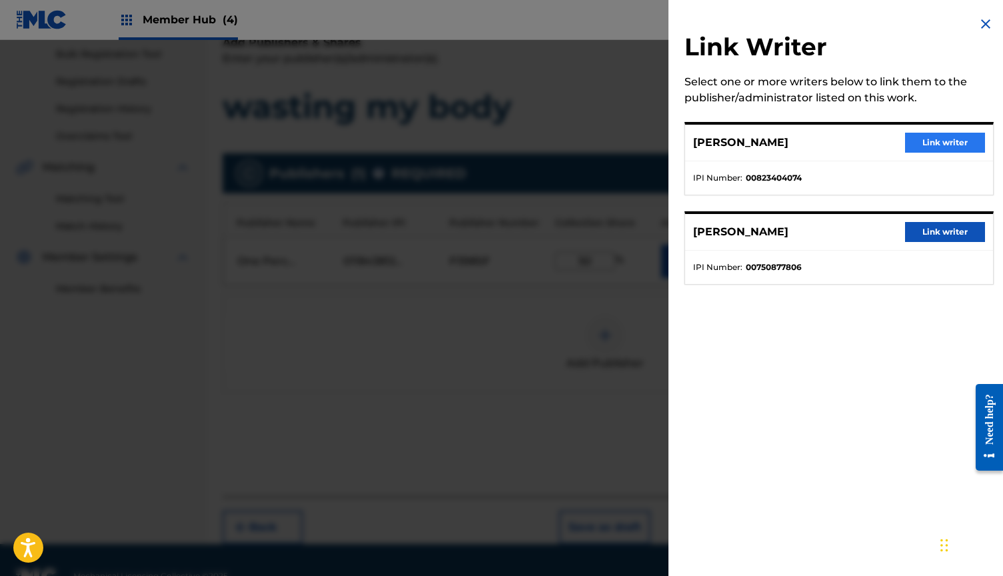
click at [935, 144] on button "Link writer" at bounding box center [945, 143] width 80 height 20
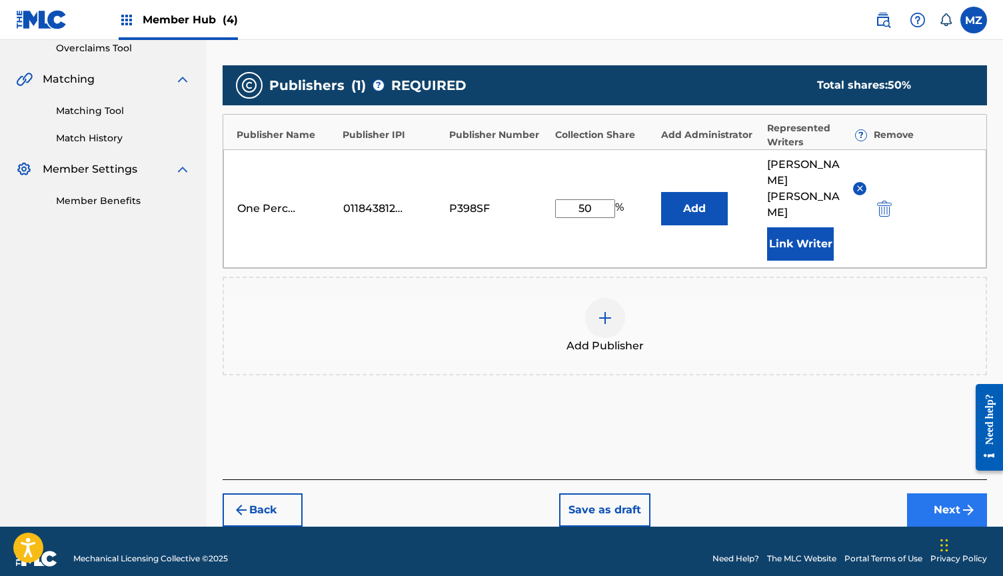
scroll to position [130, 0]
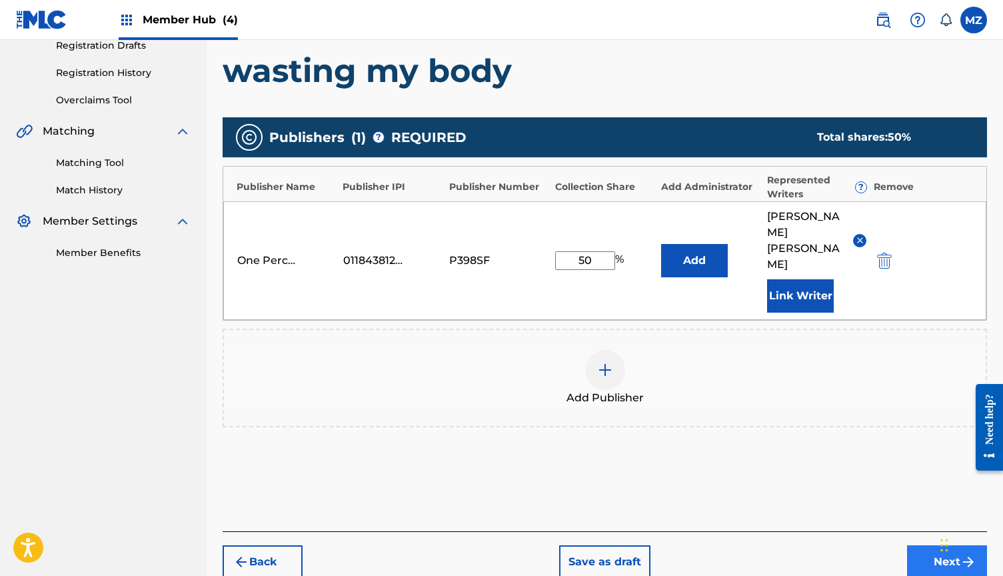
click at [943, 545] on button "Next" at bounding box center [947, 561] width 80 height 33
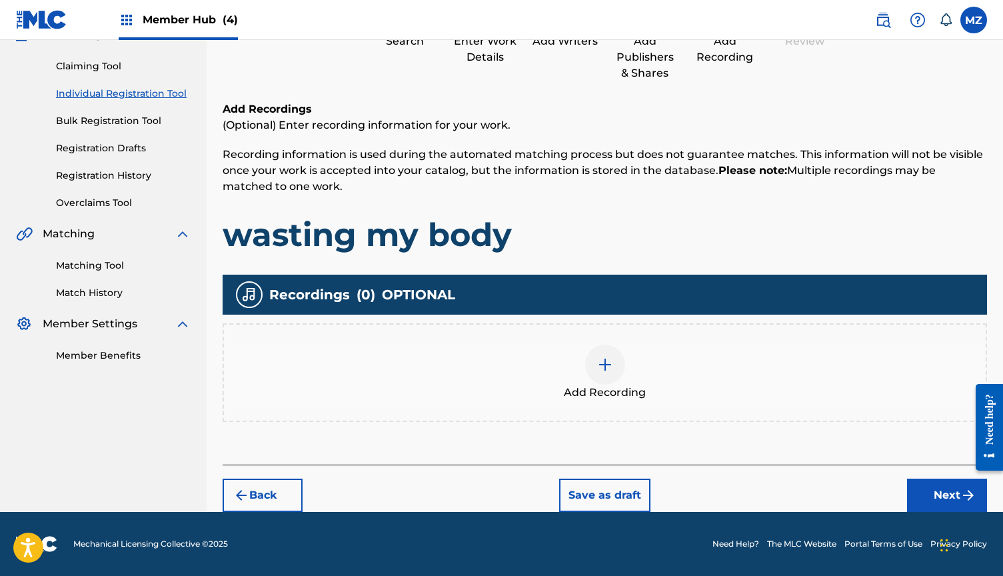
click at [631, 376] on div "Add Recording" at bounding box center [604, 372] width 761 height 56
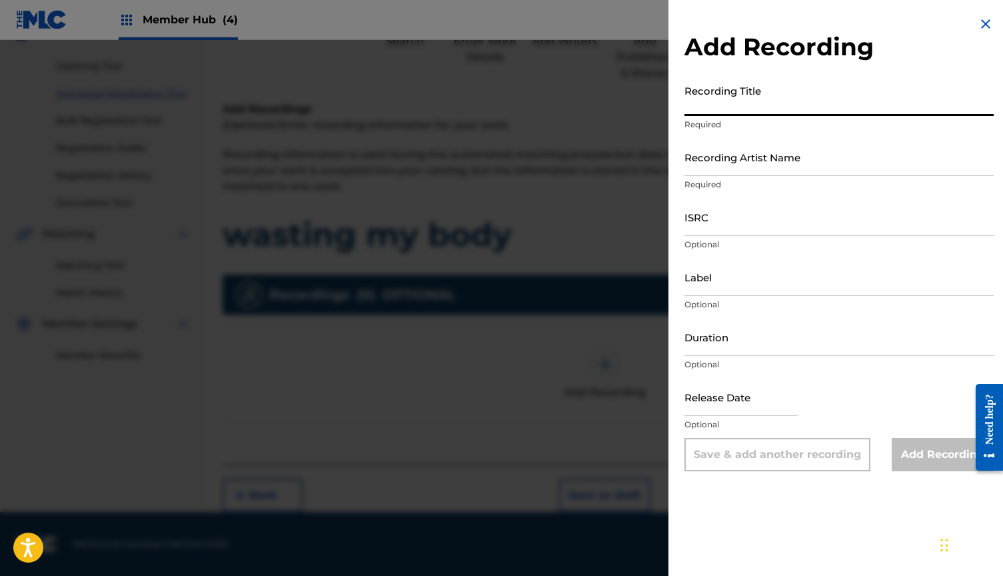
click at [752, 105] on input "Recording Title" at bounding box center [838, 97] width 309 height 38
type input "wasting my body"
click at [744, 149] on input "Recording Artist Name" at bounding box center [838, 157] width 309 height 38
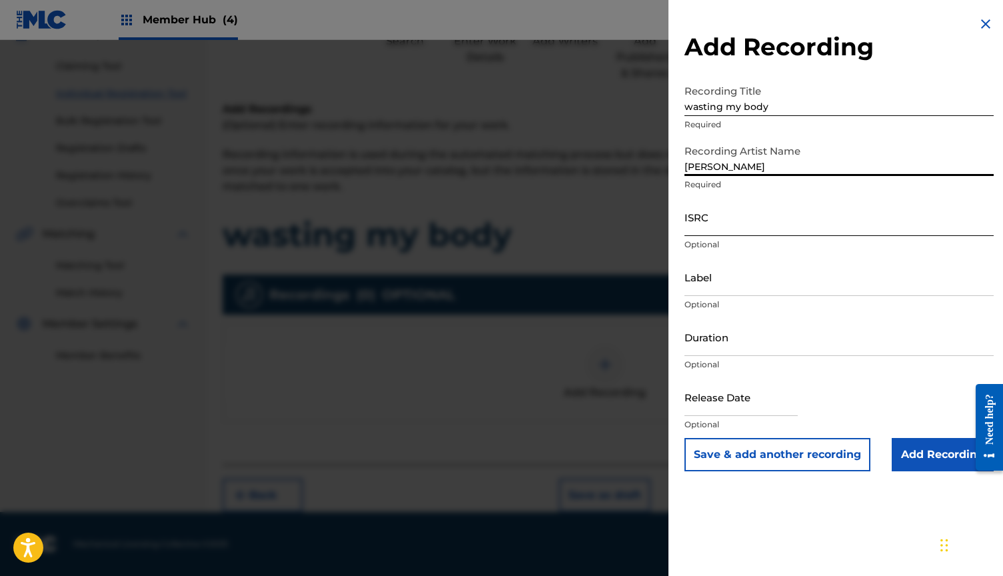
type input "[PERSON_NAME]"
click at [731, 224] on input "ISRC" at bounding box center [838, 217] width 309 height 38
paste input "QMB622502006"
type input "QMB622502006"
click at [737, 330] on input "Duration" at bounding box center [838, 337] width 309 height 38
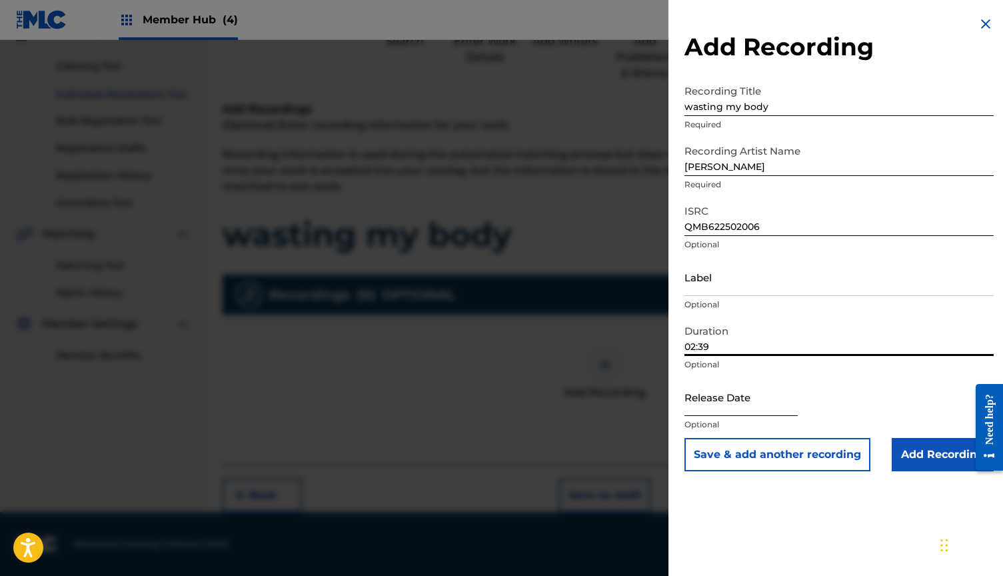
type input "02:39"
click at [744, 400] on input "text" at bounding box center [740, 397] width 113 height 38
select select "8"
select select "2025"
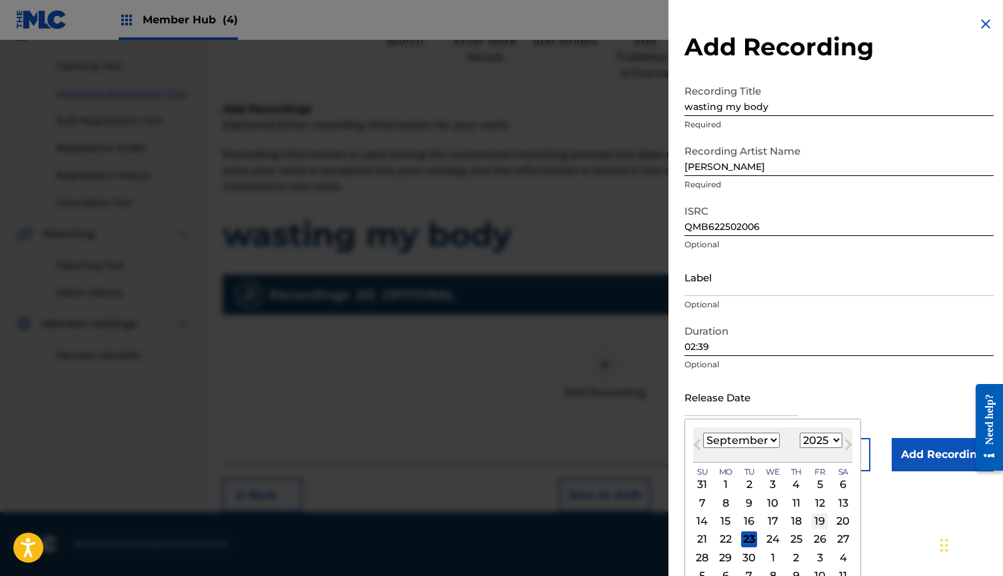
click at [811, 517] on div "19" at bounding box center [819, 521] width 16 height 16
type input "[DATE]"
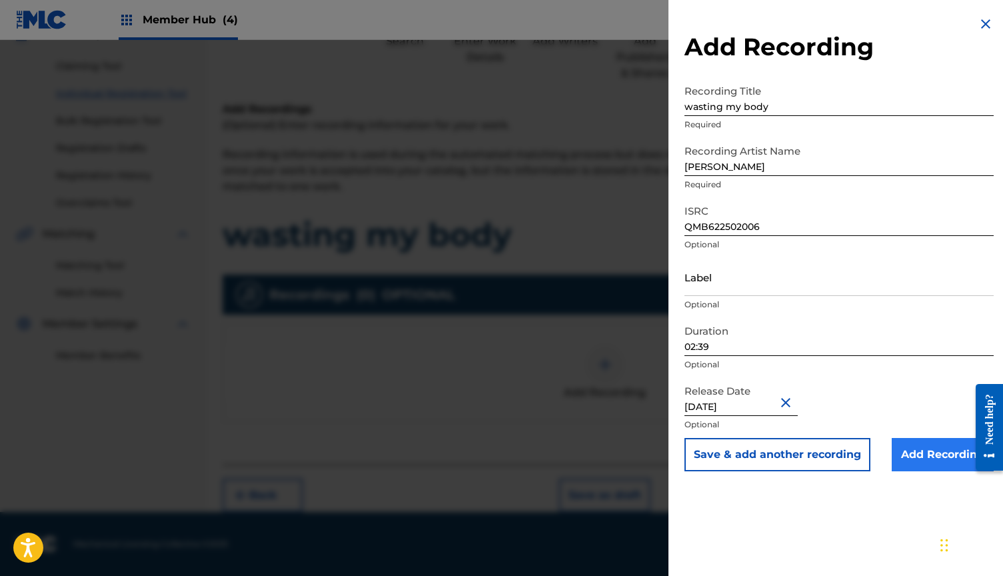
click at [921, 461] on input "Add Recording" at bounding box center [942, 454] width 102 height 33
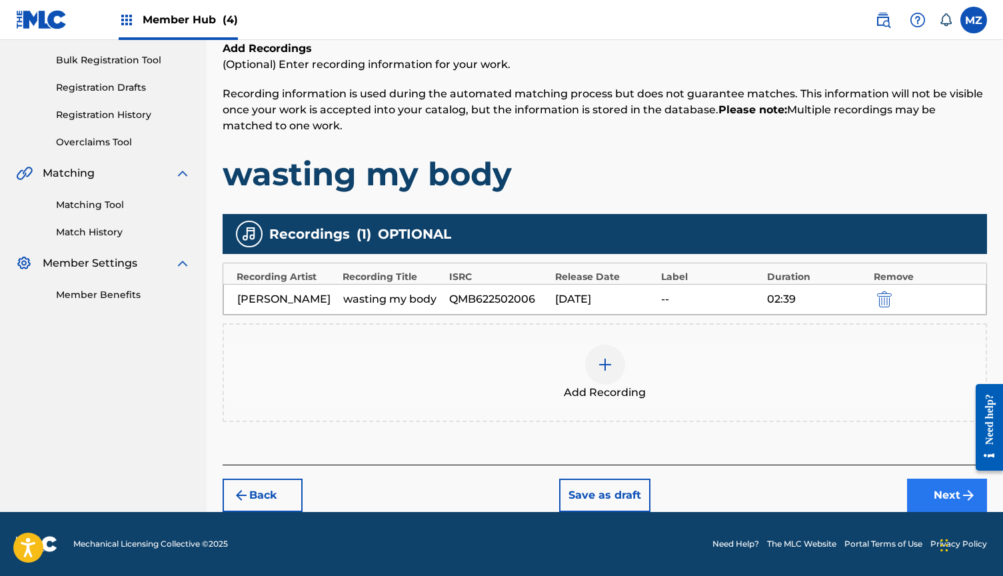
click at [911, 492] on button "Next" at bounding box center [947, 494] width 80 height 33
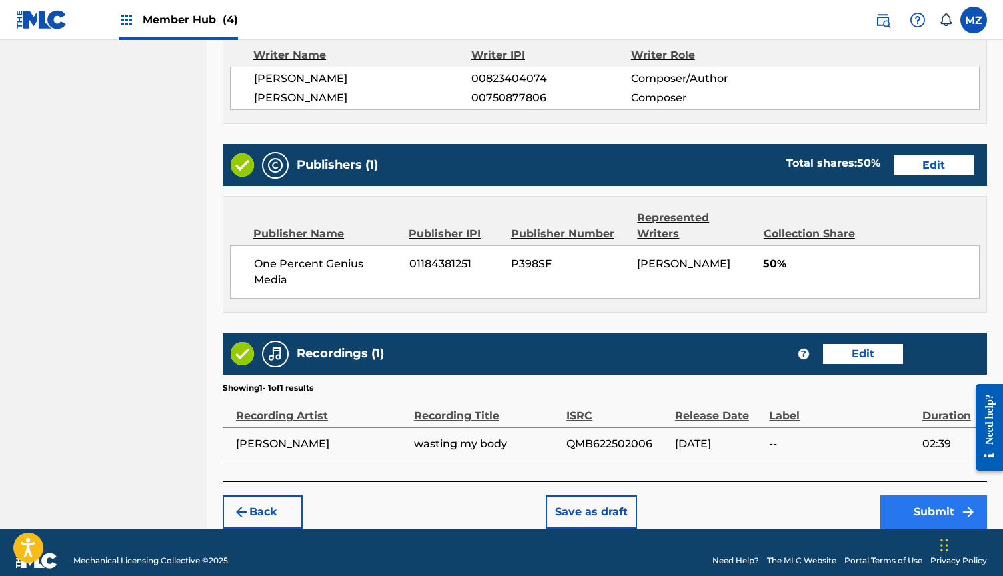
scroll to position [576, 0]
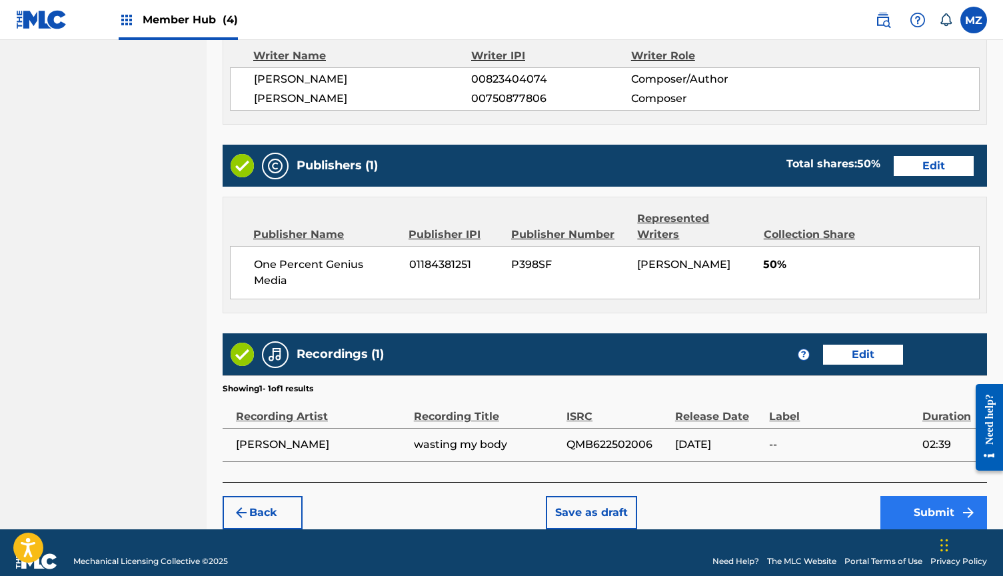
click at [913, 496] on button "Submit" at bounding box center [933, 512] width 107 height 33
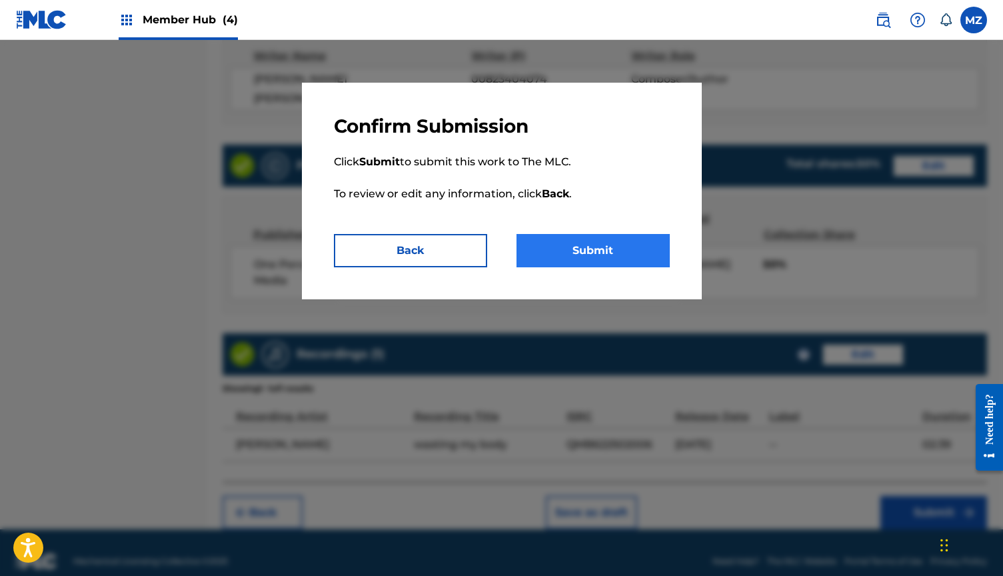
click at [605, 260] on button "Submit" at bounding box center [592, 250] width 153 height 33
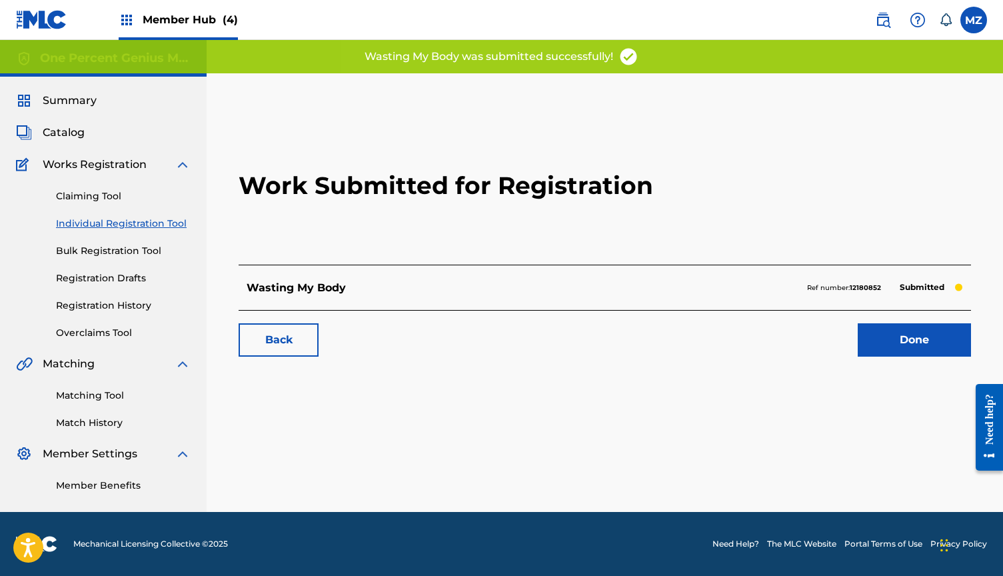
click at [154, 228] on link "Individual Registration Tool" at bounding box center [123, 224] width 135 height 14
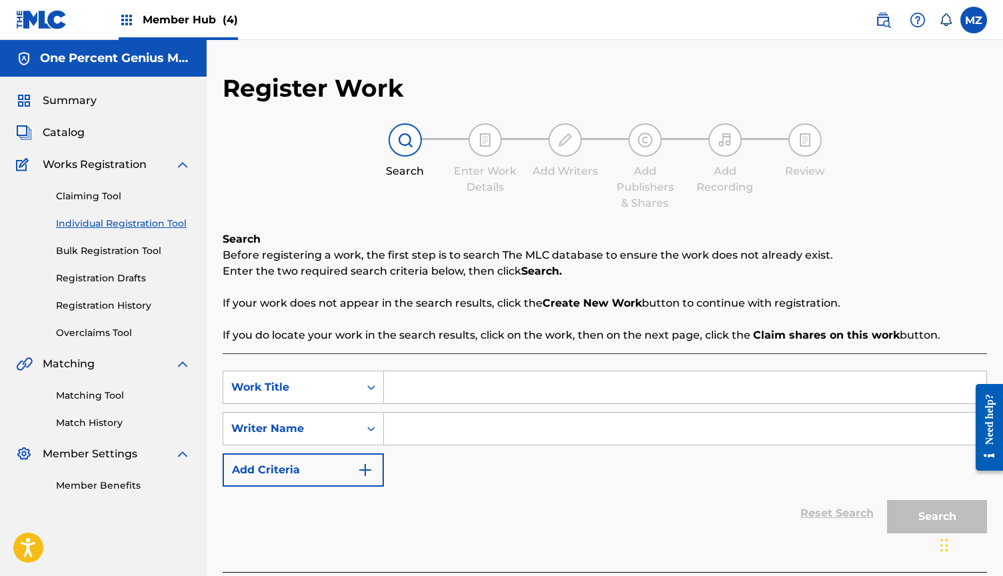
click at [428, 389] on input "Search Form" at bounding box center [685, 387] width 602 height 32
paste input "cocoa body"
type input "cocoa body"
click at [428, 427] on input "Search Form" at bounding box center [685, 428] width 602 height 32
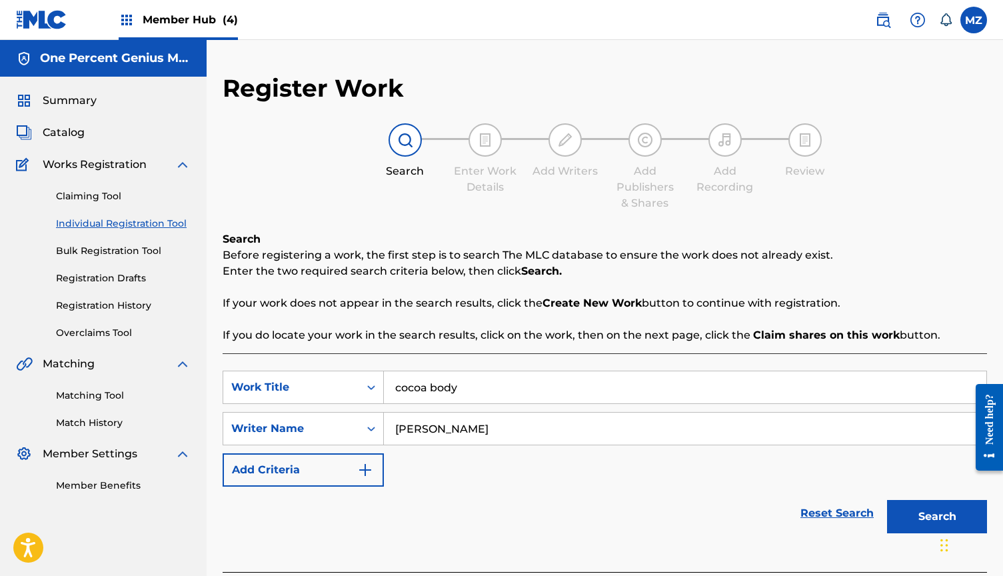
type input "[PERSON_NAME]"
click at [937, 516] on button "Search" at bounding box center [937, 516] width 100 height 33
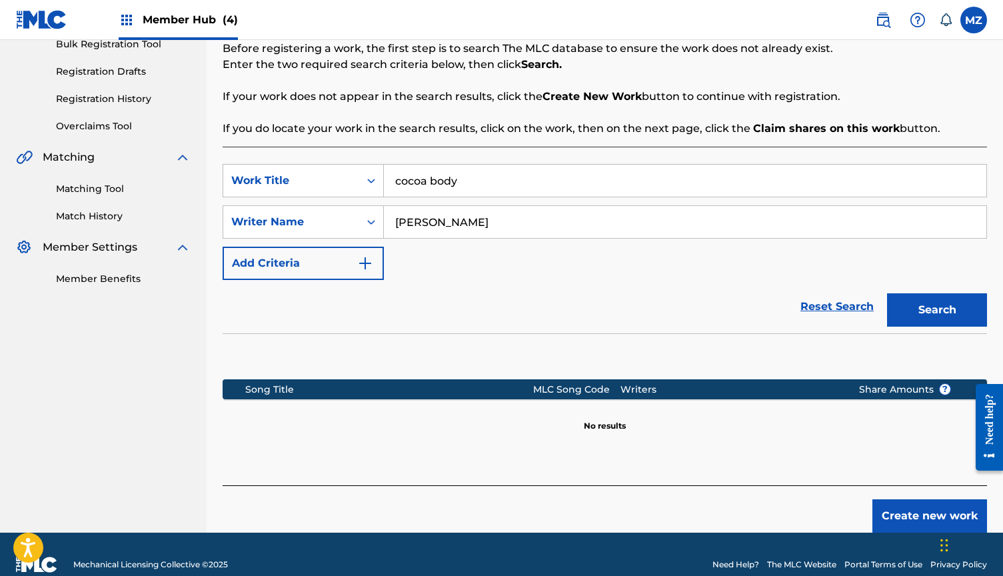
scroll to position [219, 0]
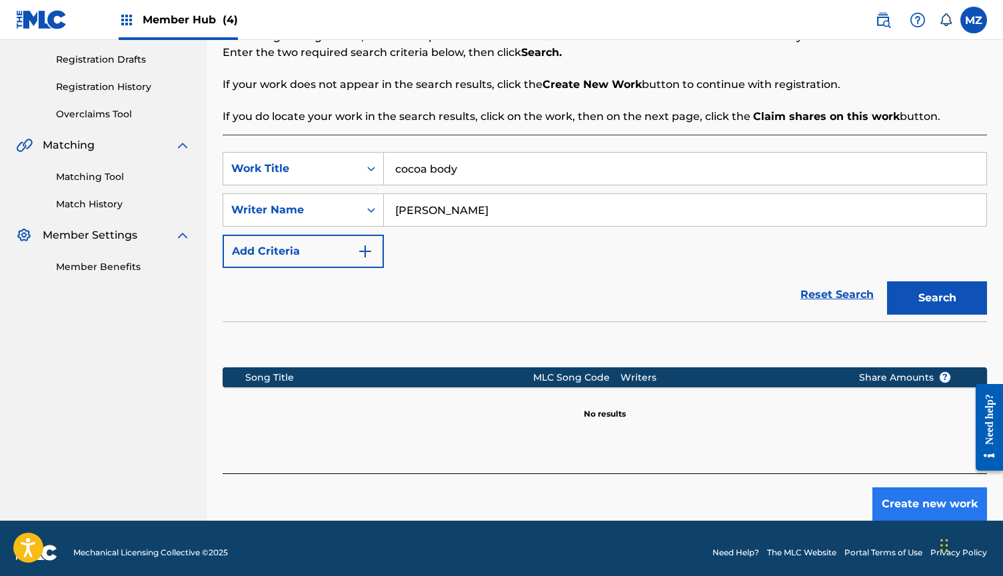
click at [901, 498] on button "Create new work" at bounding box center [929, 503] width 115 height 33
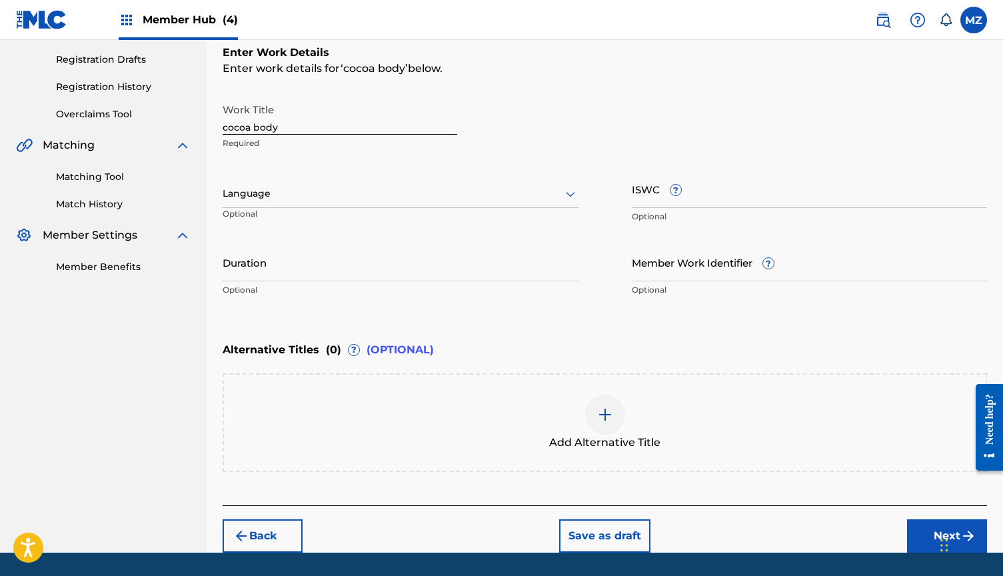
click at [380, 194] on div at bounding box center [401, 193] width 356 height 17
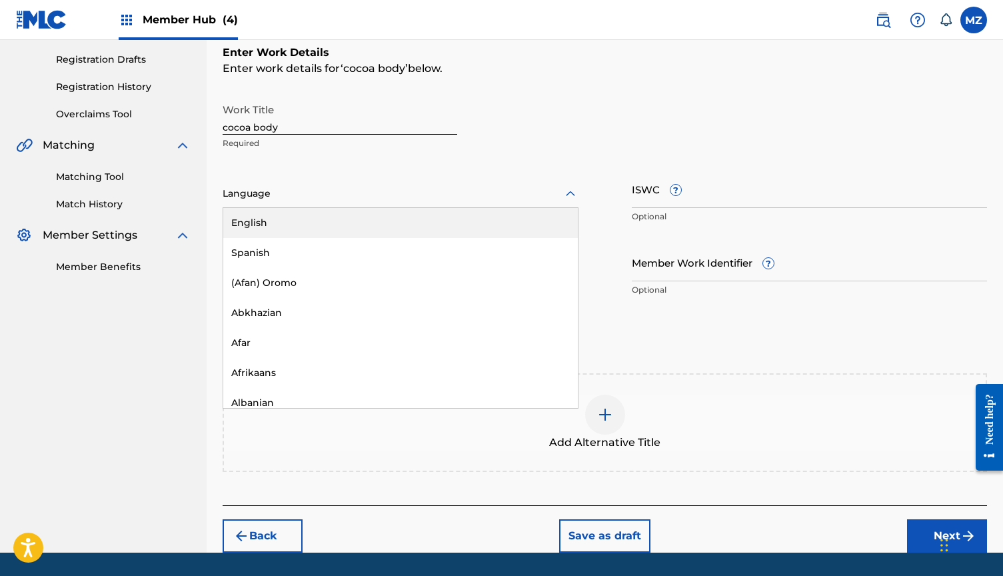
click at [353, 223] on div "English" at bounding box center [400, 223] width 354 height 30
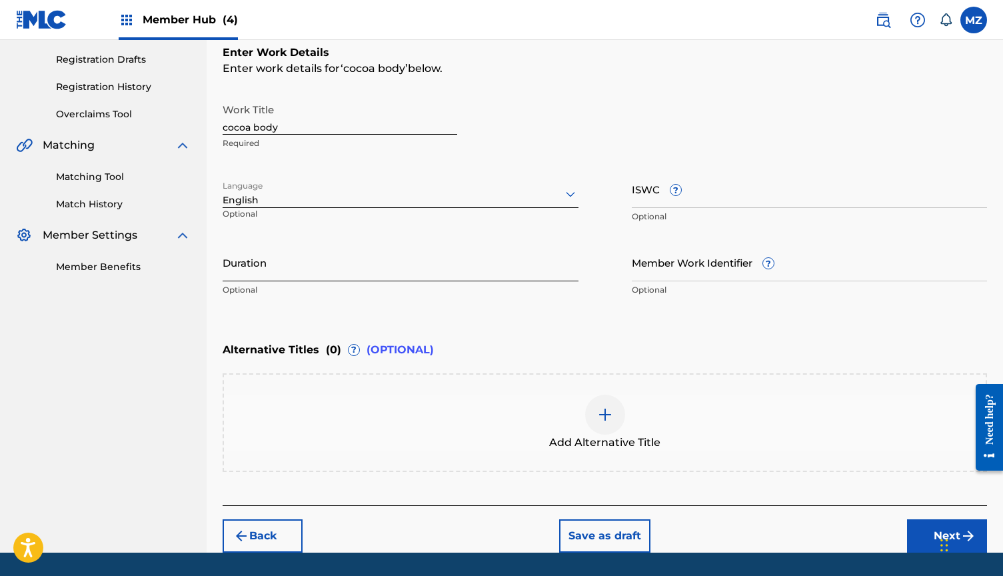
click at [424, 277] on input "Duration" at bounding box center [401, 262] width 356 height 38
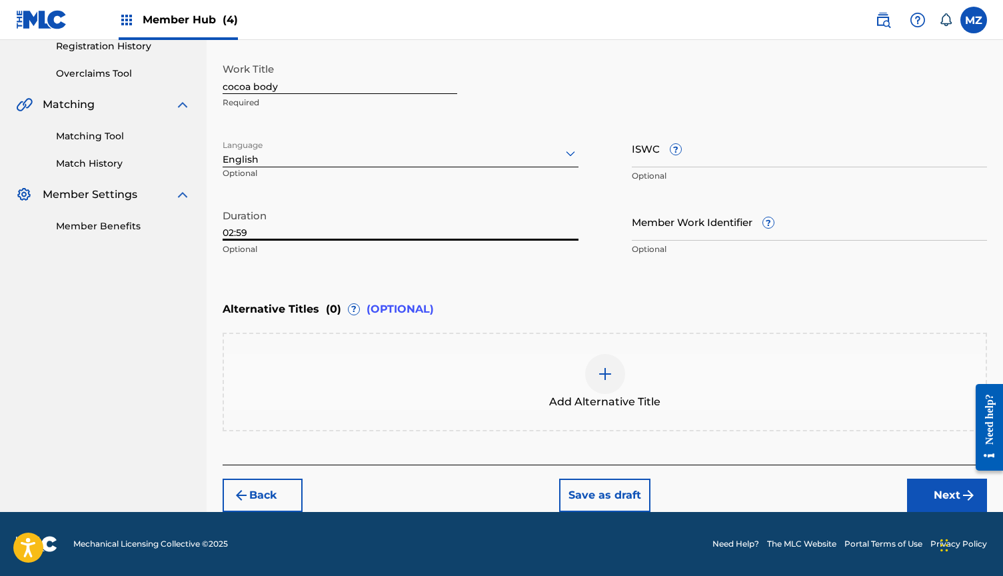
type input "02:59"
click at [927, 475] on div "Back Save as draft Next" at bounding box center [605, 487] width 764 height 47
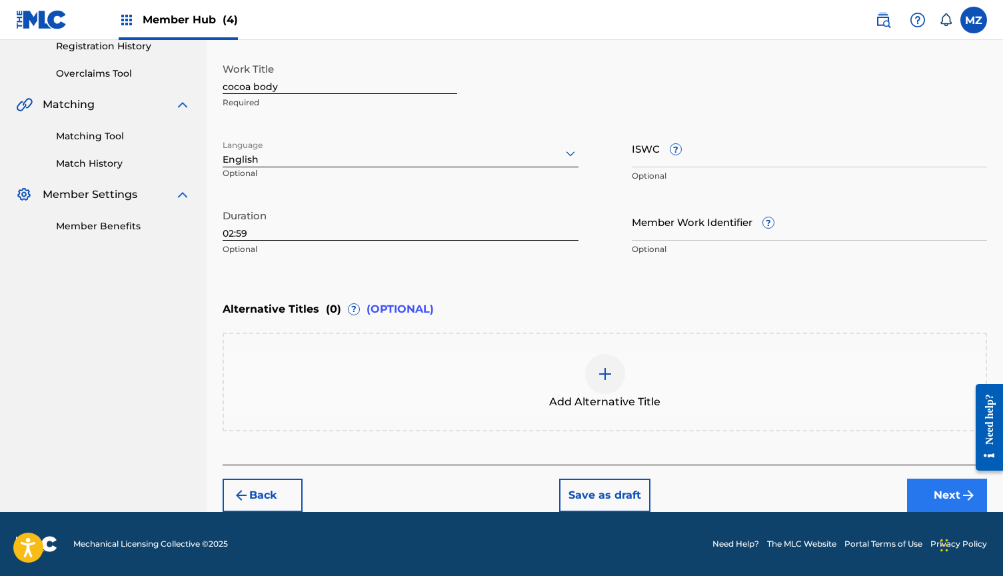
click at [940, 480] on button "Next" at bounding box center [947, 494] width 80 height 33
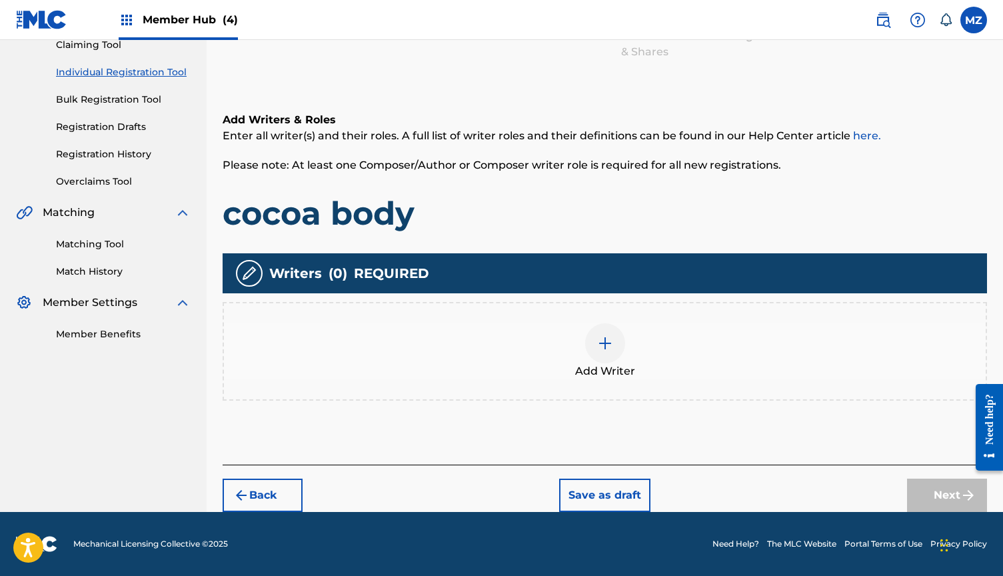
click at [594, 342] on div at bounding box center [605, 343] width 40 height 40
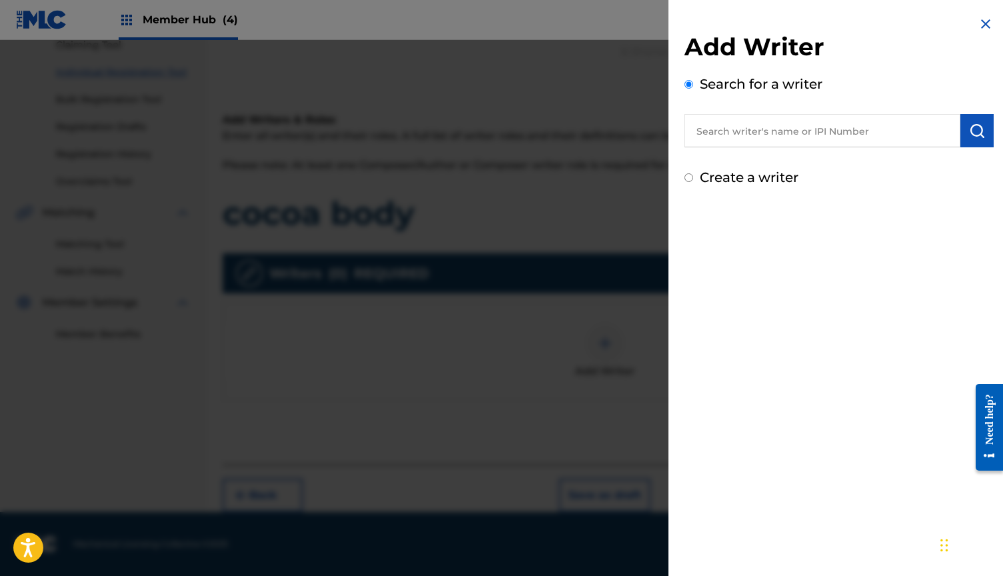
click at [741, 137] on input "text" at bounding box center [822, 130] width 276 height 33
paste input "823404074"
type input "00823404074"
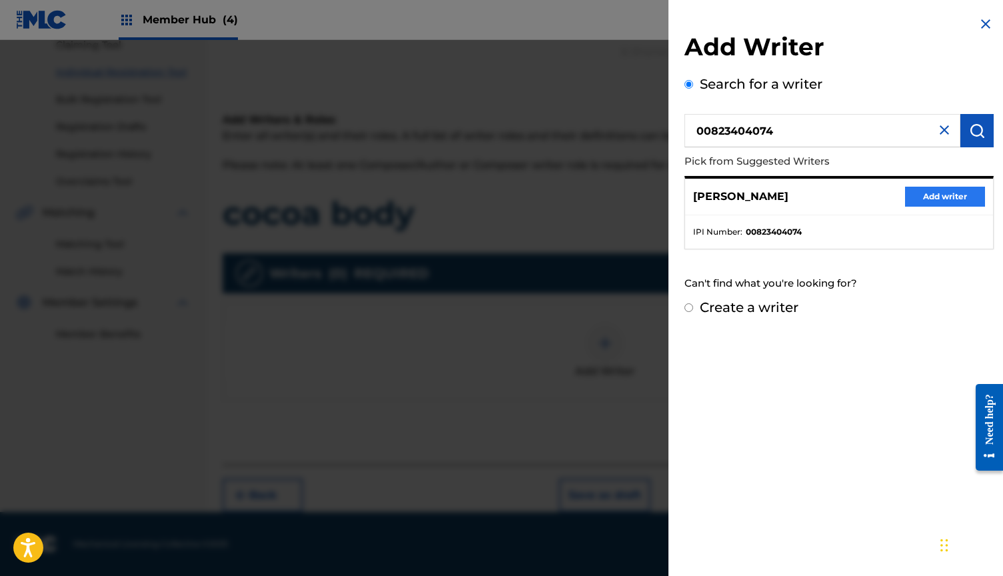
click at [951, 201] on button "Add writer" at bounding box center [945, 197] width 80 height 20
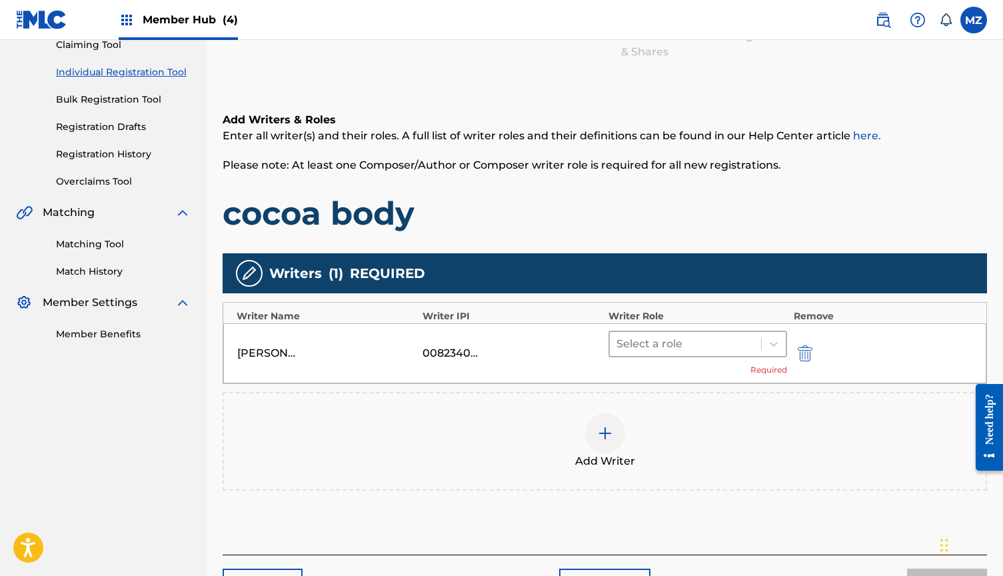
click at [725, 340] on div at bounding box center [685, 343] width 138 height 19
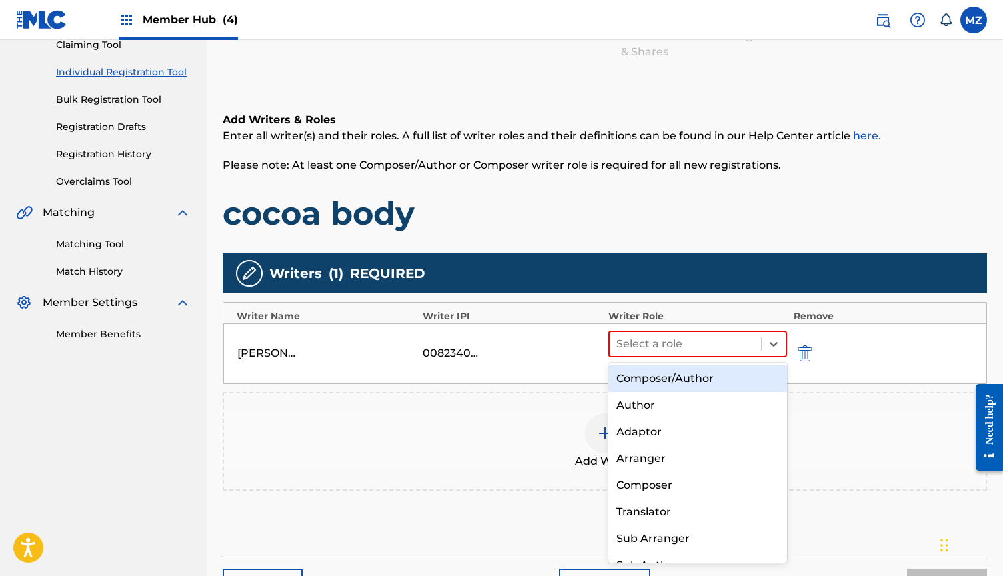
click at [686, 377] on div "Composer/Author" at bounding box center [697, 378] width 179 height 27
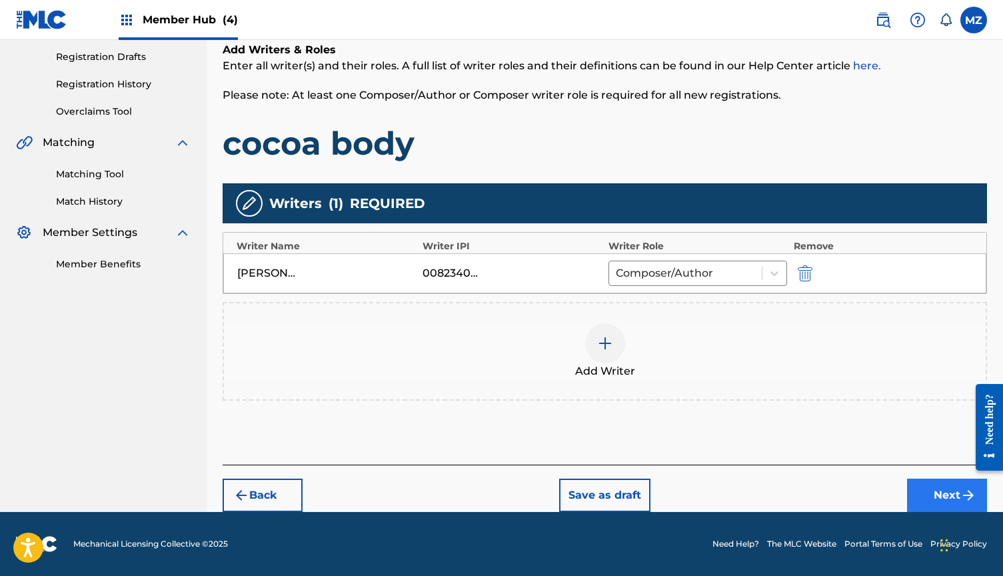
click at [913, 480] on button "Next" at bounding box center [947, 494] width 80 height 33
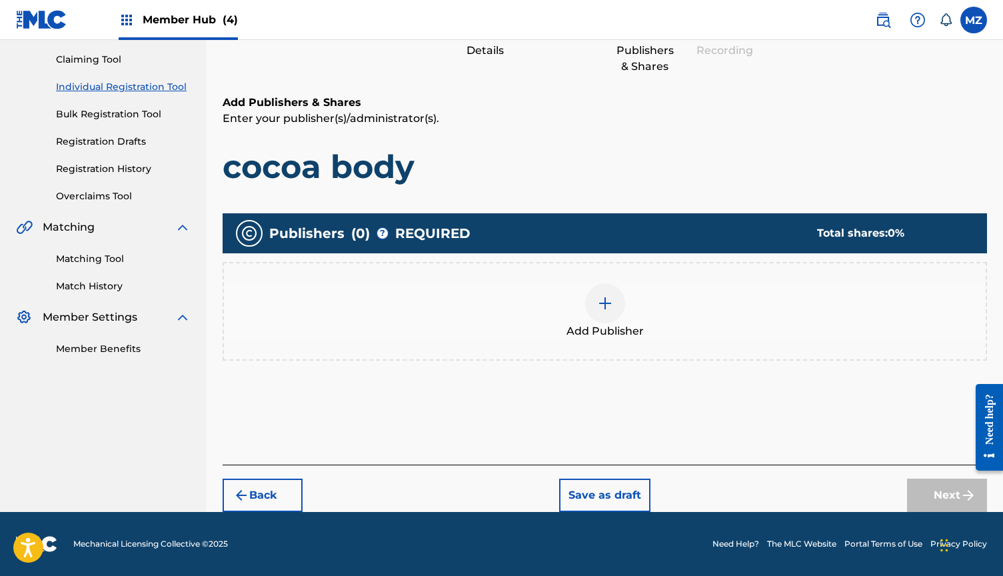
scroll to position [137, 0]
click at [588, 314] on div "Add Publisher" at bounding box center [604, 311] width 761 height 56
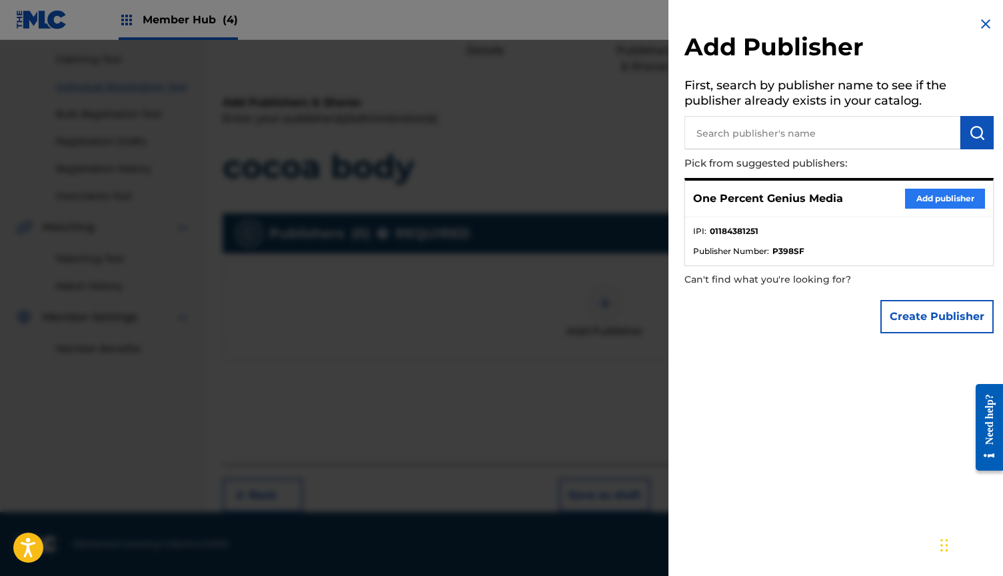
click at [937, 205] on button "Add publisher" at bounding box center [945, 199] width 80 height 20
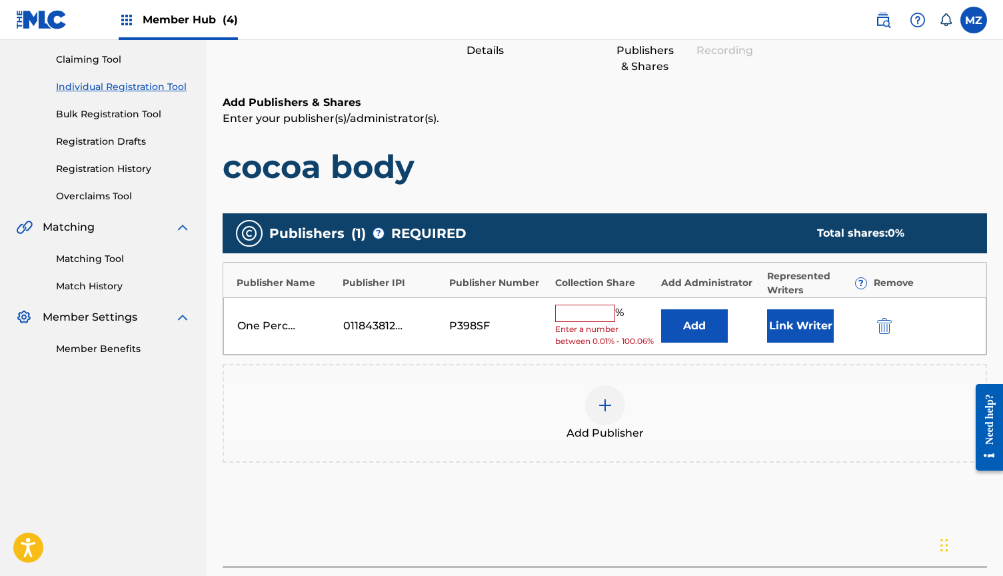
click at [580, 311] on input "text" at bounding box center [585, 312] width 60 height 17
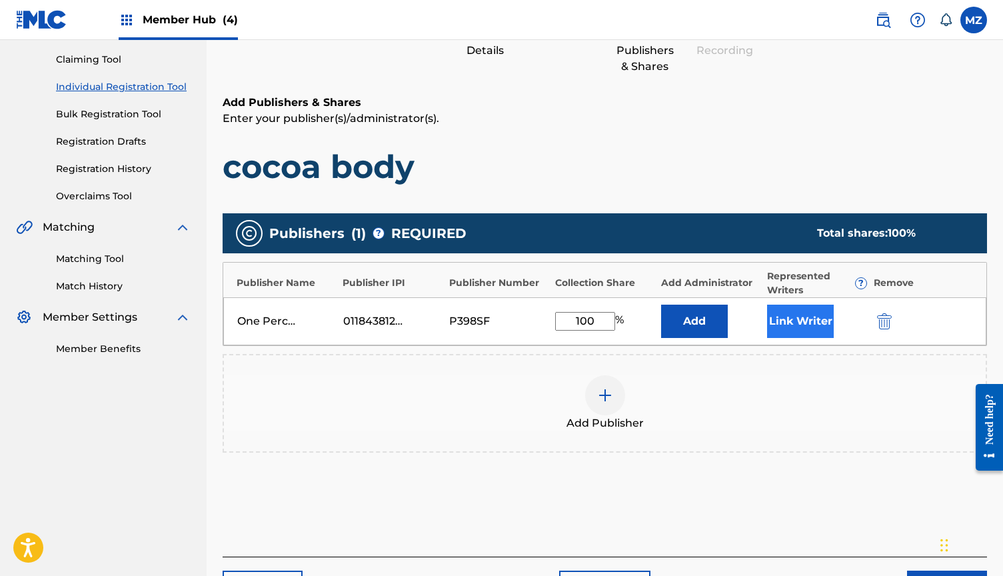
type input "100"
click at [775, 324] on button "Link Writer" at bounding box center [800, 320] width 67 height 33
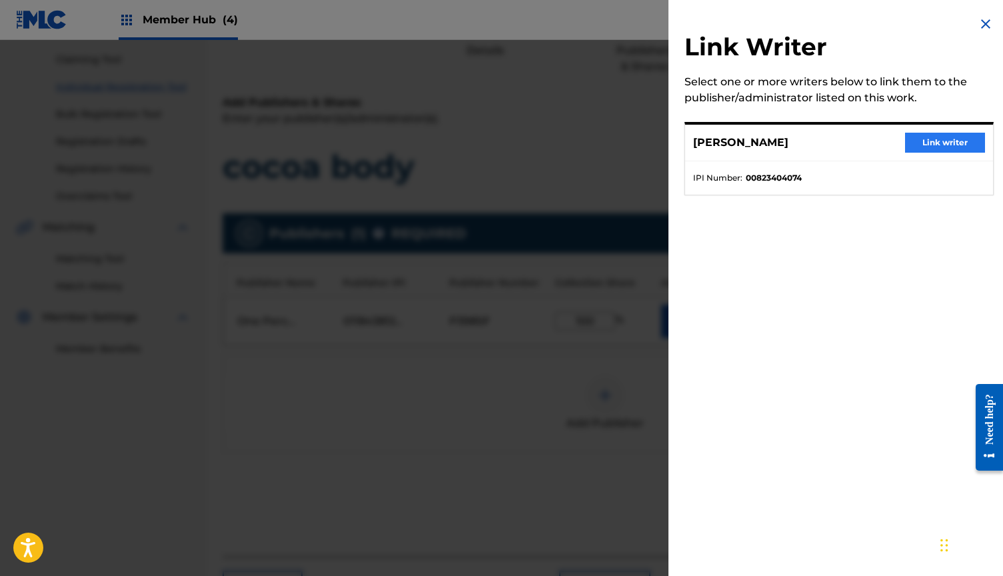
click at [925, 145] on button "Link writer" at bounding box center [945, 143] width 80 height 20
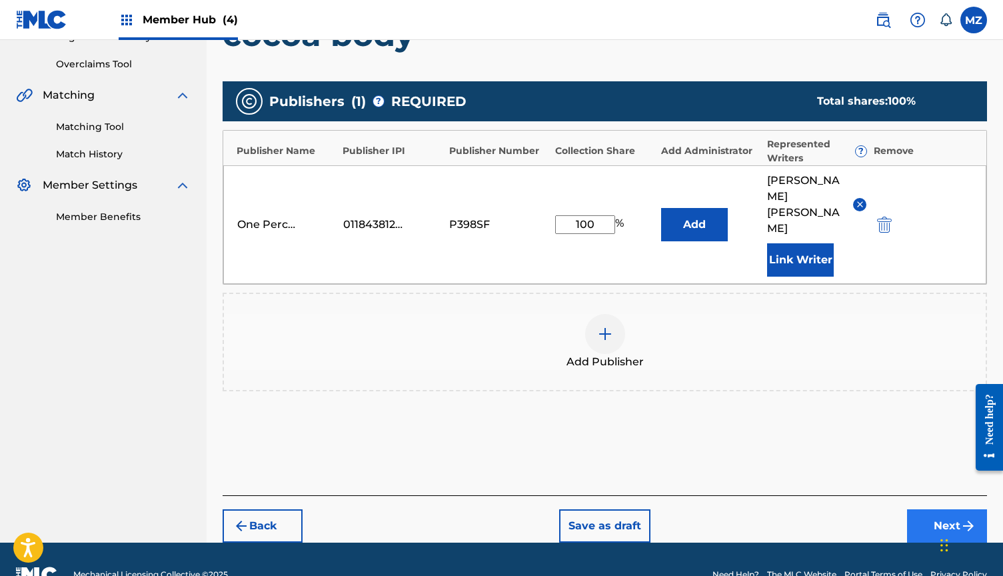
click at [936, 509] on button "Next" at bounding box center [947, 525] width 80 height 33
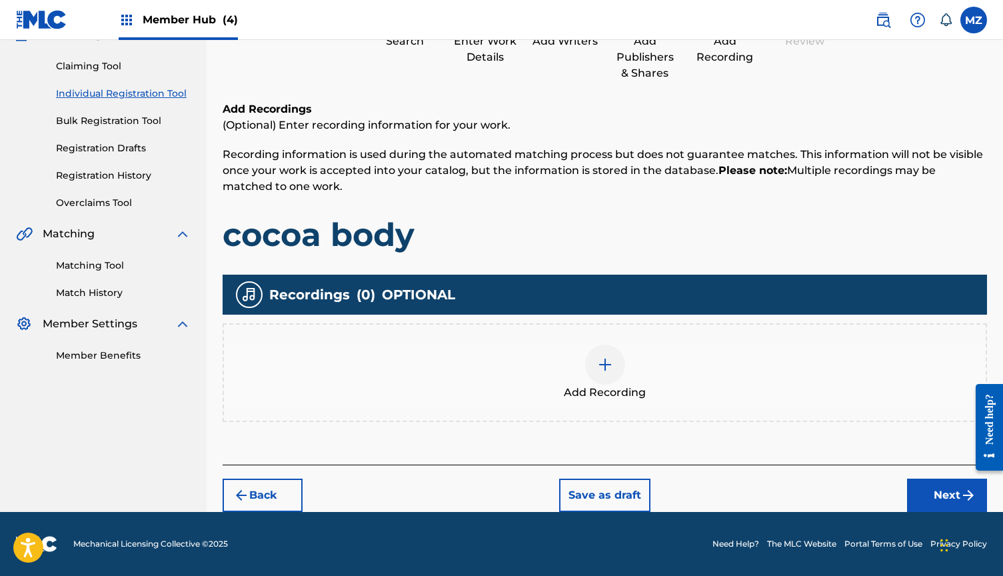
scroll to position [130, 0]
click at [611, 372] on div at bounding box center [605, 364] width 40 height 40
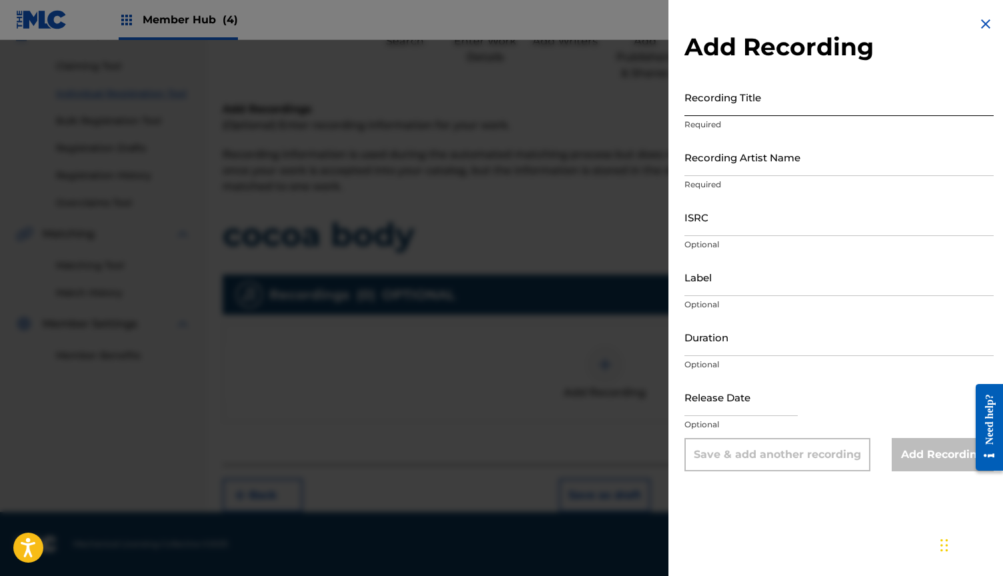
click at [737, 107] on input "Recording Title" at bounding box center [838, 97] width 309 height 38
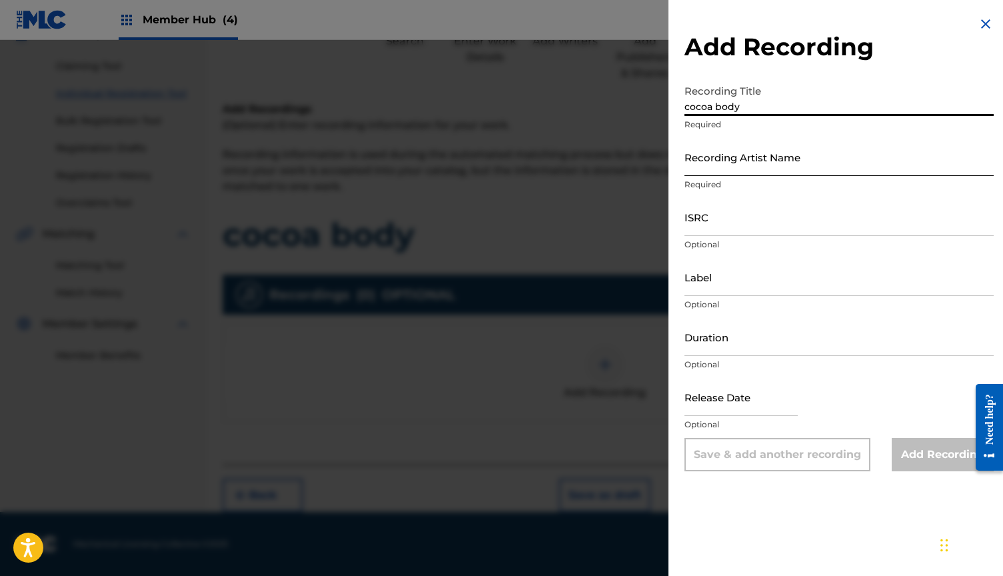
type input "cocoa body"
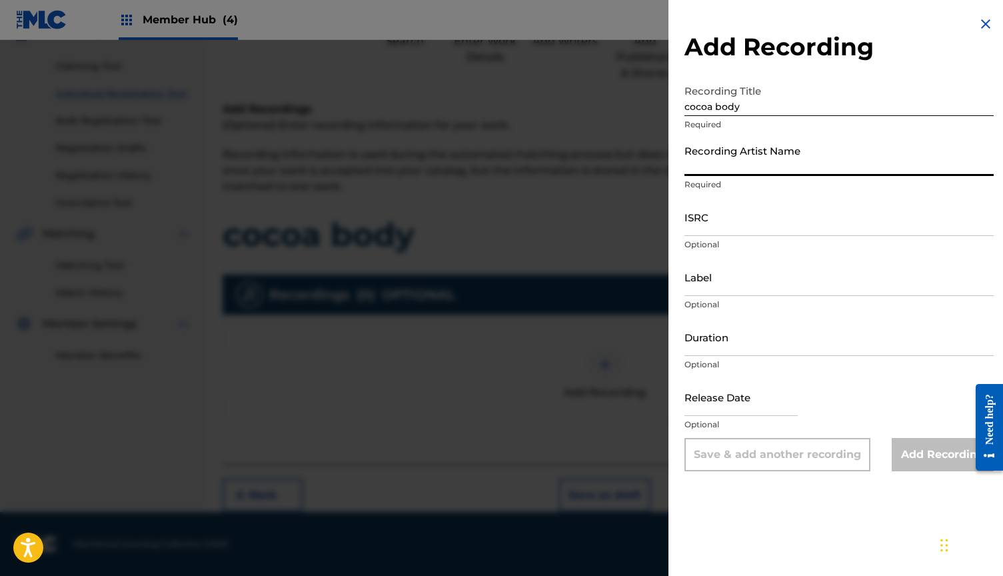
click at [745, 151] on input "Recording Artist Name" at bounding box center [838, 157] width 309 height 38
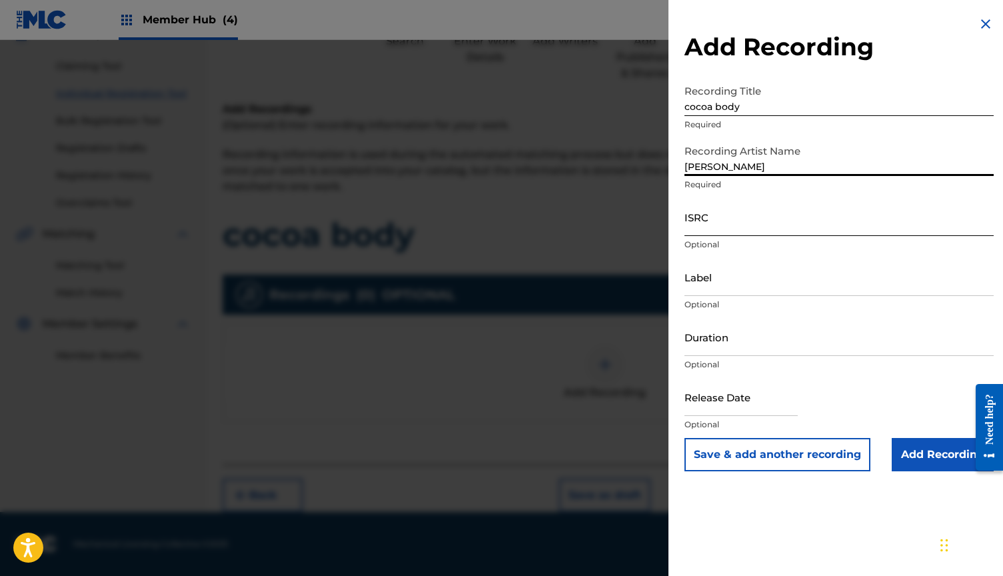
type input "[PERSON_NAME]"
click at [759, 221] on input "ISRC" at bounding box center [838, 217] width 309 height 38
paste input "QMB622502007"
type input "QMB622502007"
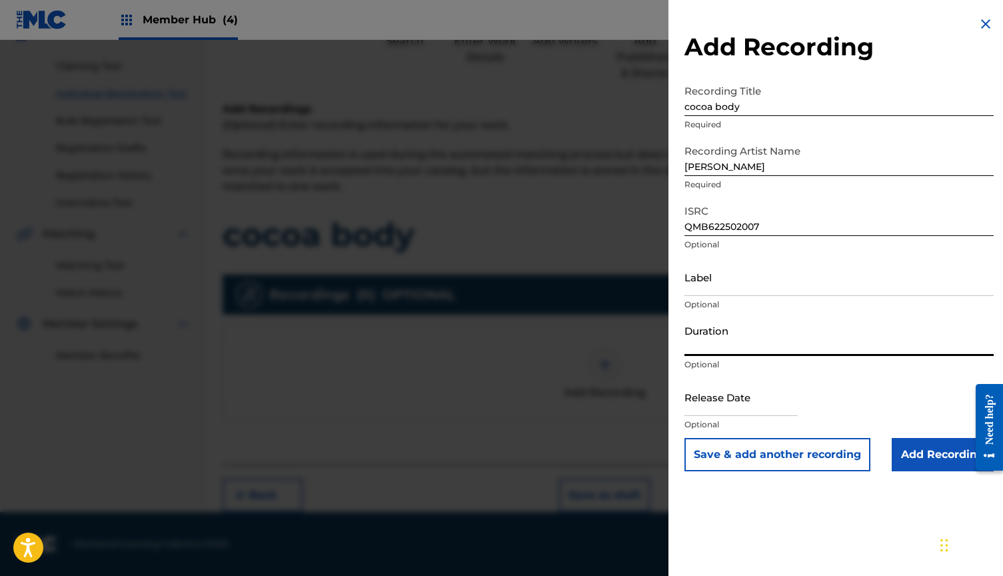
click at [727, 336] on input "Duration" at bounding box center [838, 337] width 309 height 38
type input "02:59"
click at [945, 432] on div "Release Date Optional" at bounding box center [838, 408] width 309 height 60
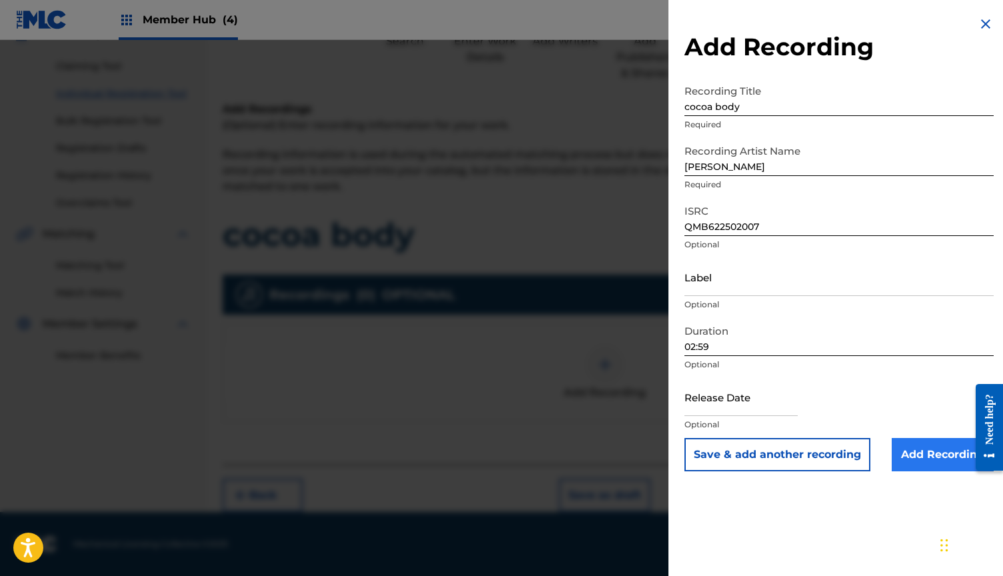
click at [939, 456] on input "Add Recording" at bounding box center [942, 454] width 102 height 33
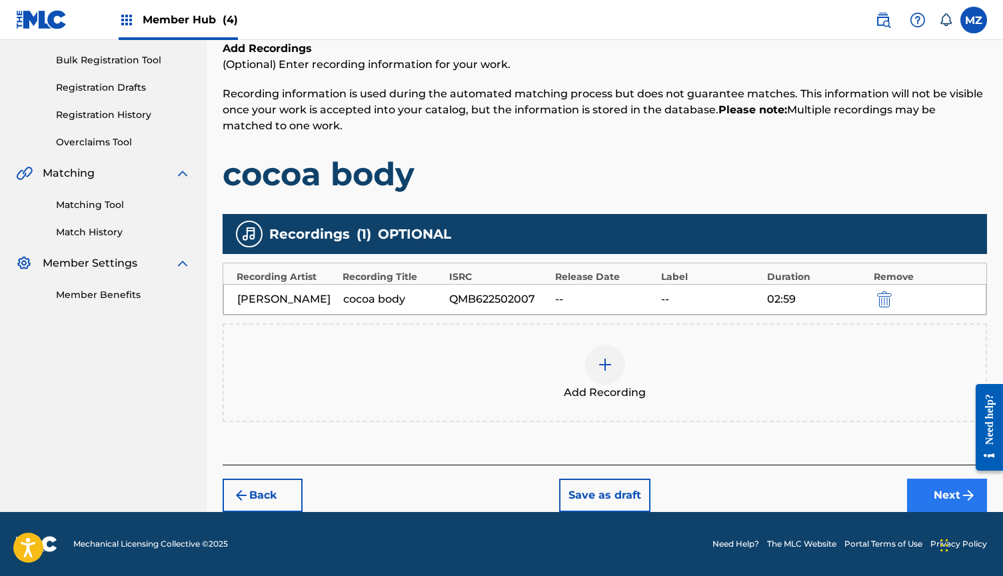
click at [935, 483] on button "Next" at bounding box center [947, 494] width 80 height 33
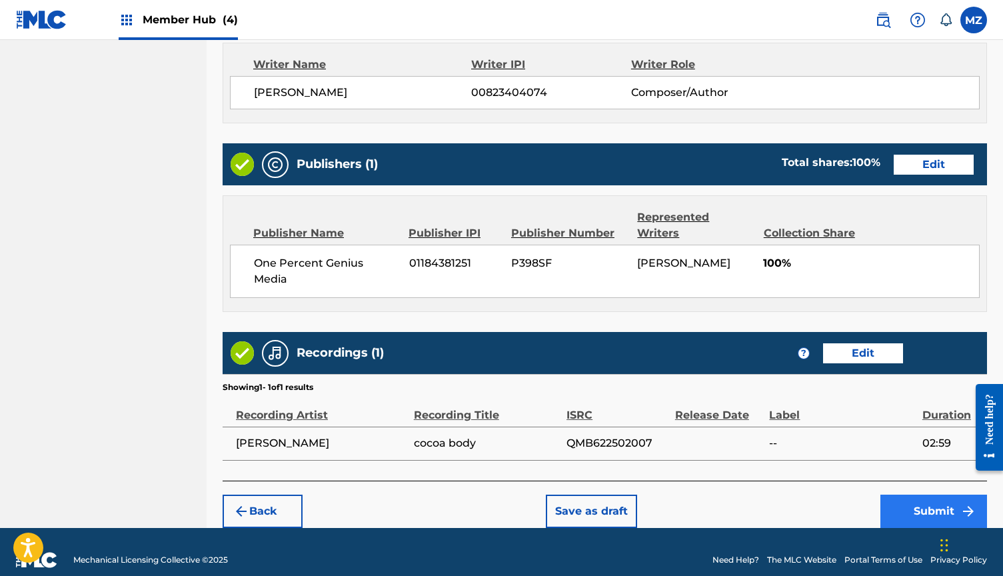
scroll to position [566, 0]
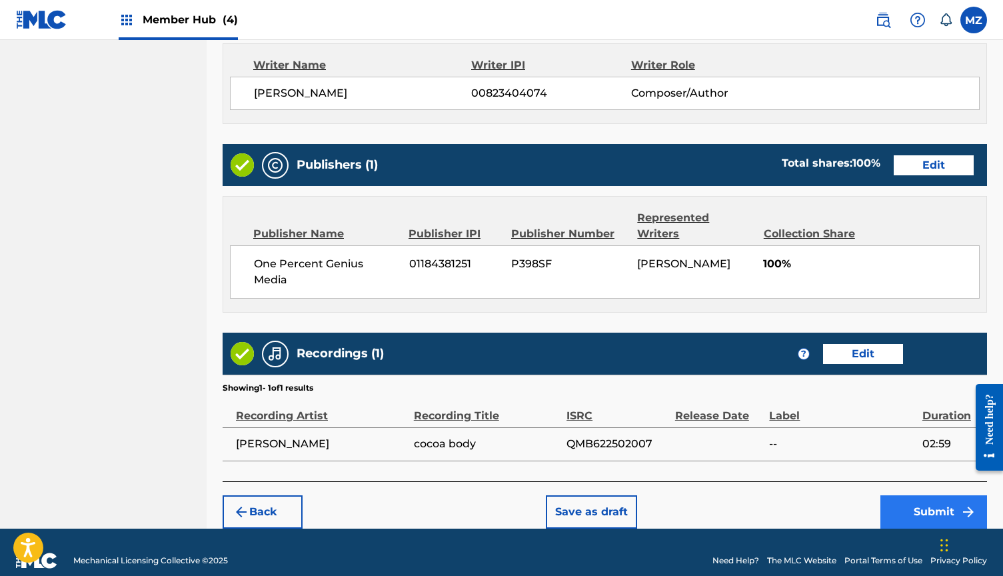
click at [915, 495] on button "Submit" at bounding box center [933, 511] width 107 height 33
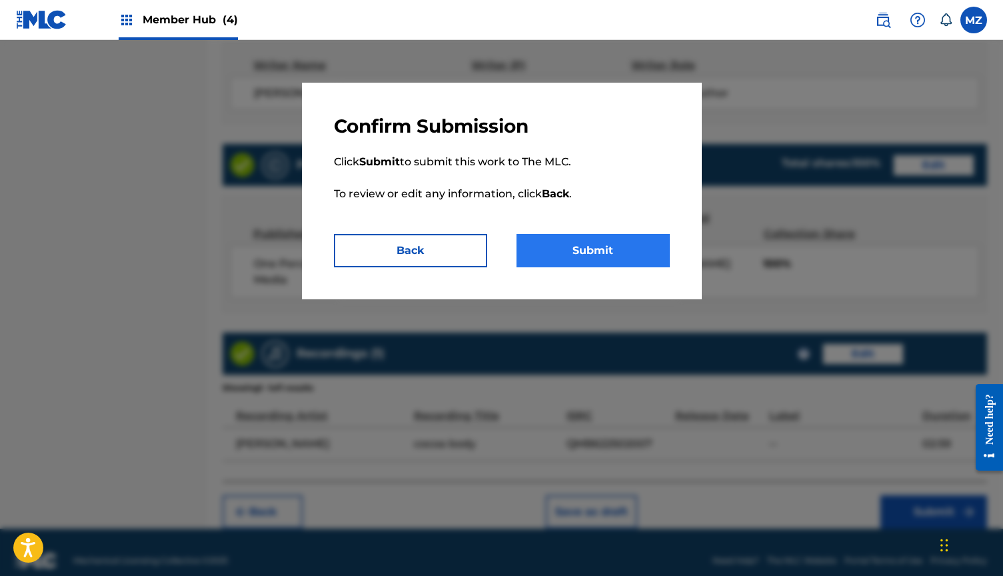
click at [609, 239] on button "Submit" at bounding box center [592, 250] width 153 height 33
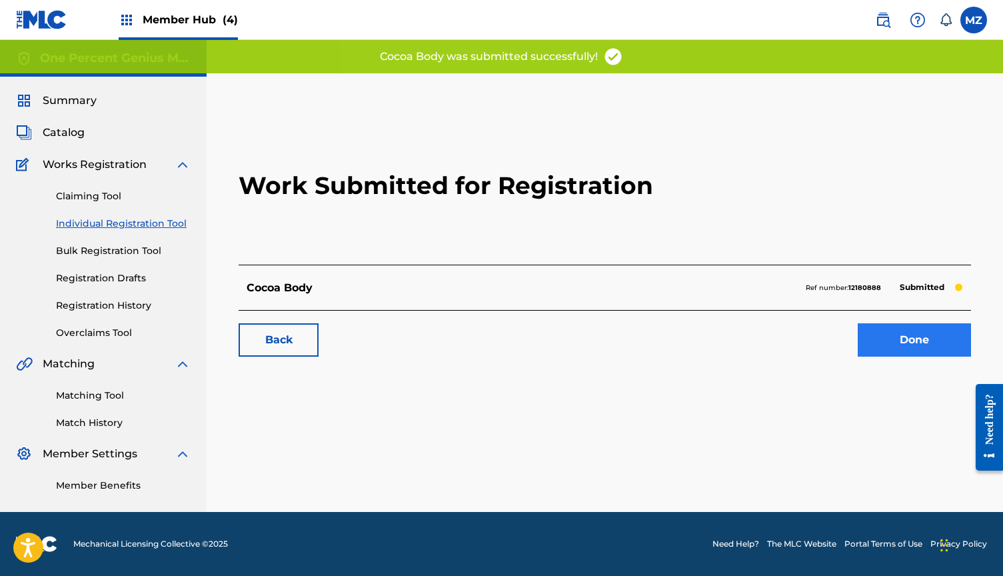
click at [881, 333] on link "Done" at bounding box center [913, 339] width 113 height 33
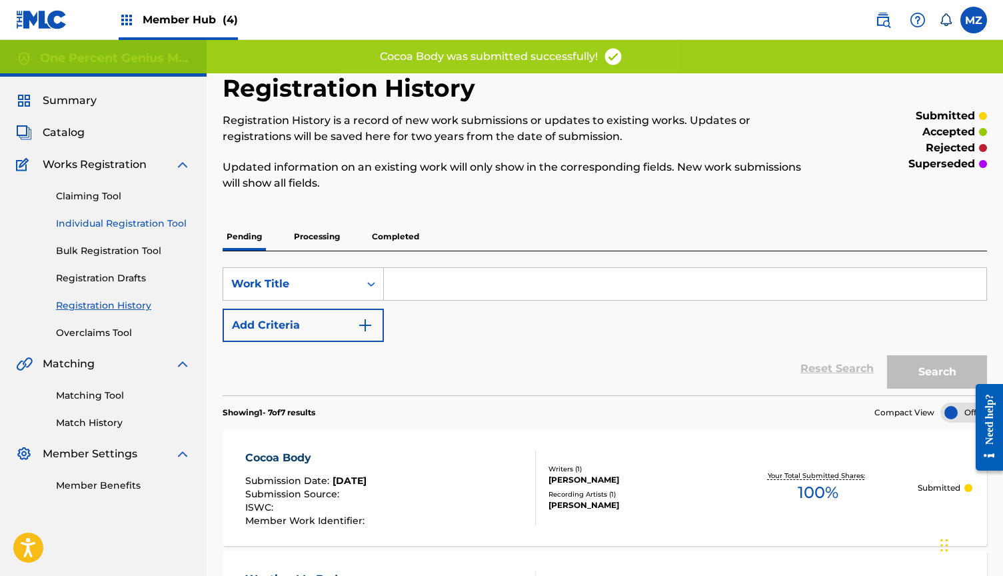
click at [174, 227] on link "Individual Registration Tool" at bounding box center [123, 224] width 135 height 14
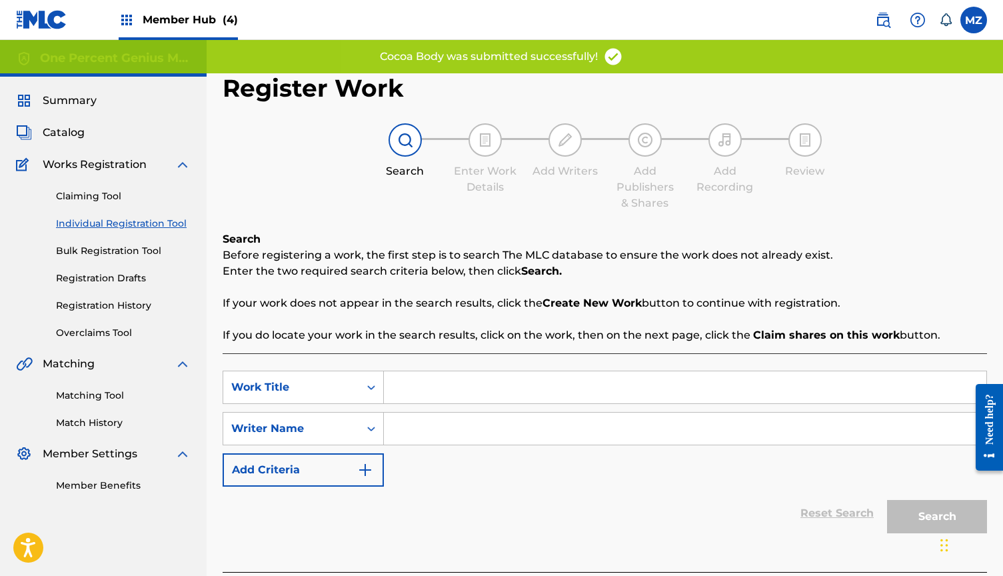
click at [495, 382] on input "Search Form" at bounding box center [685, 387] width 602 height 32
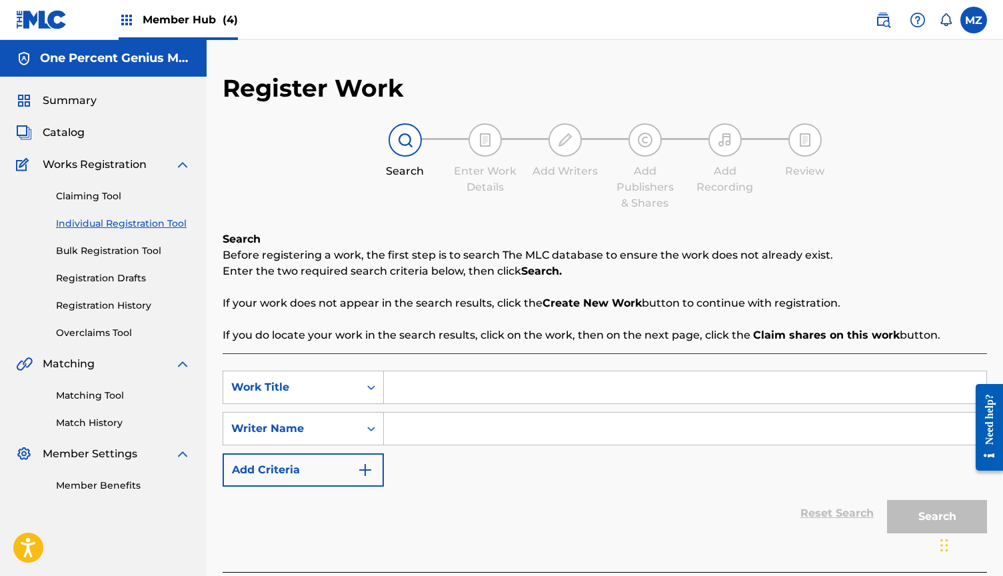
click at [480, 386] on input "Search Form" at bounding box center [685, 387] width 602 height 32
paste input "feel about it"
type input "feel about it"
click at [475, 429] on input "Search Form" at bounding box center [685, 428] width 602 height 32
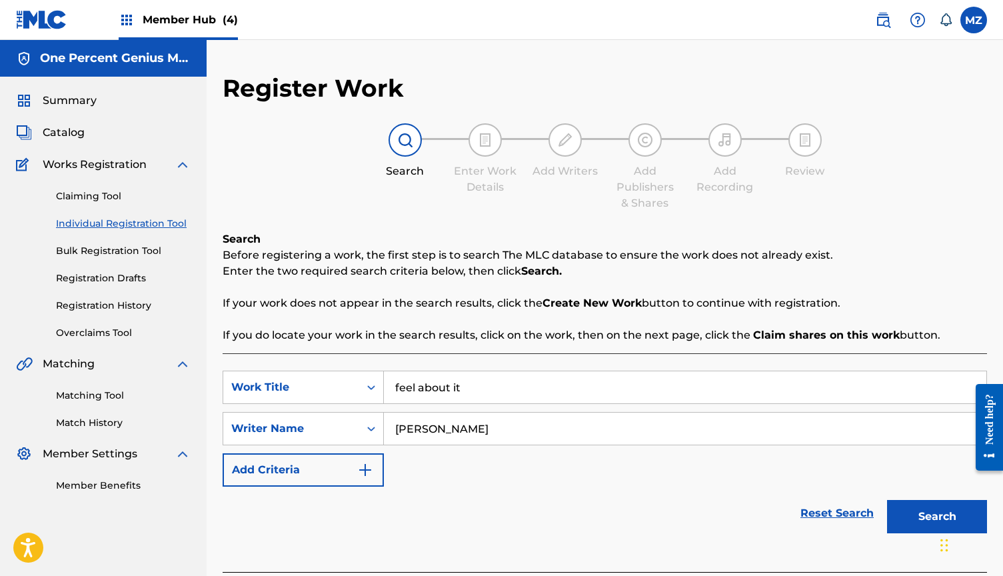
type input "[PERSON_NAME]"
click at [937, 516] on button "Search" at bounding box center [937, 516] width 100 height 33
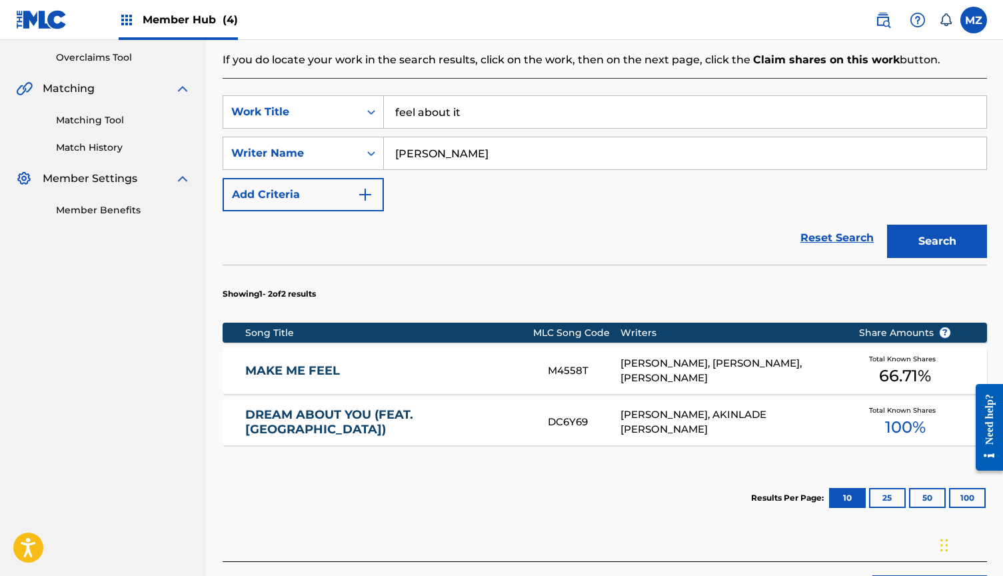
scroll to position [276, 0]
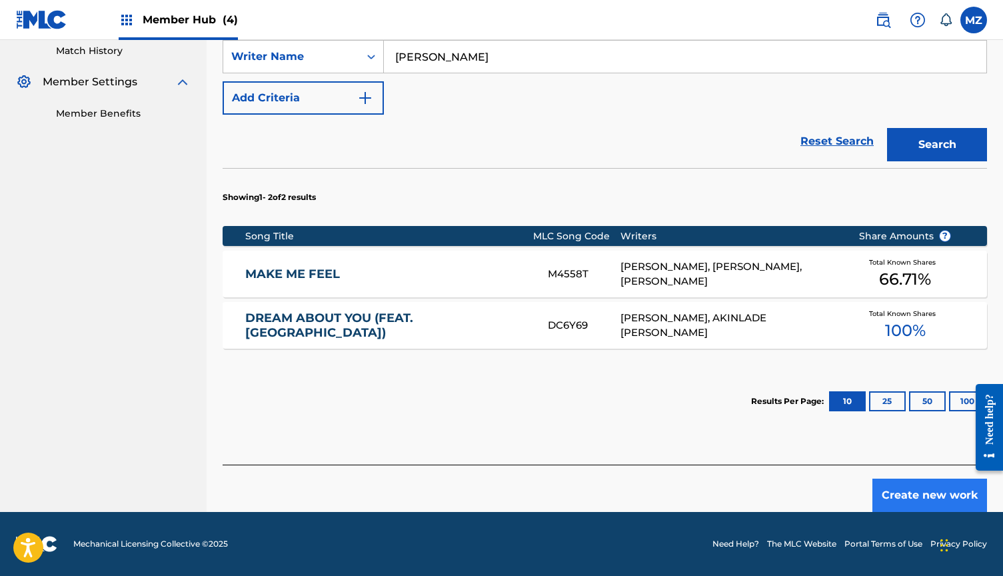
click at [919, 509] on button "Create new work" at bounding box center [929, 494] width 115 height 33
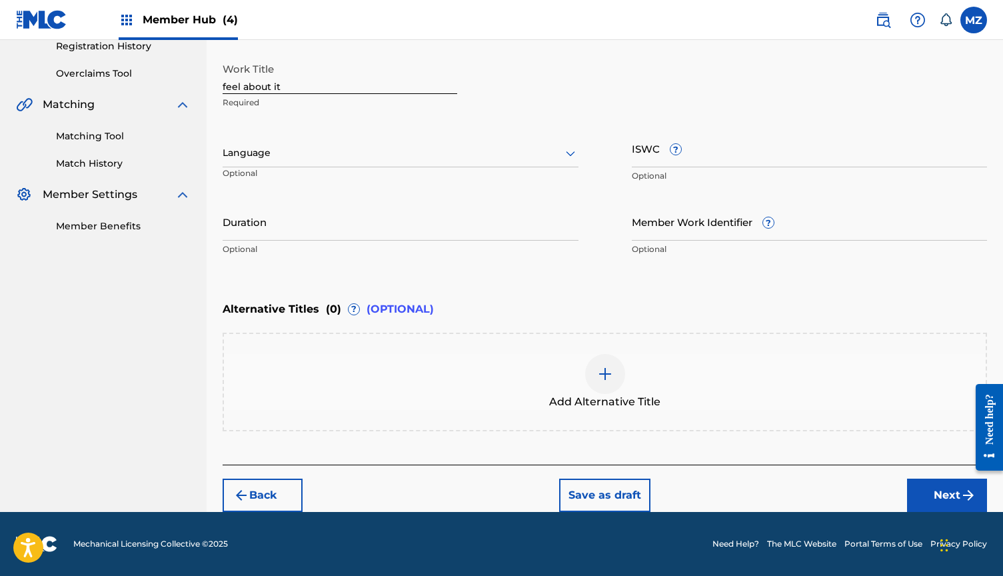
scroll to position [237, 0]
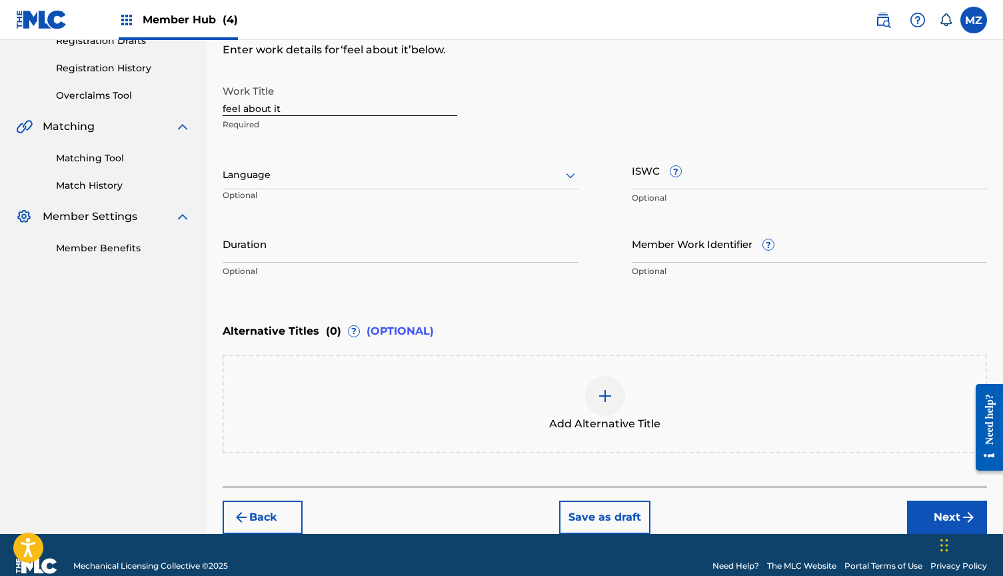
click at [392, 173] on div at bounding box center [401, 175] width 356 height 17
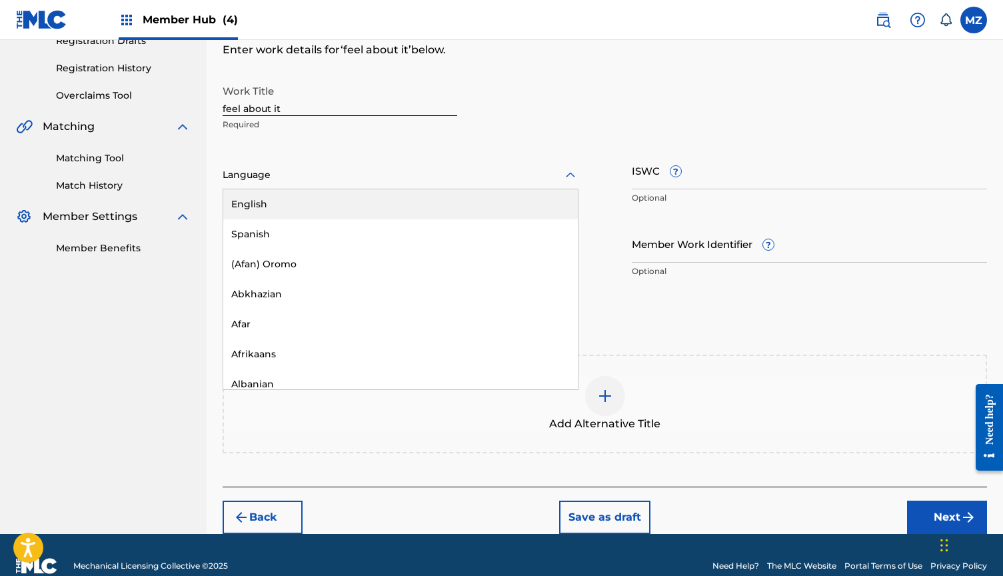
click at [364, 211] on div "English" at bounding box center [400, 204] width 354 height 30
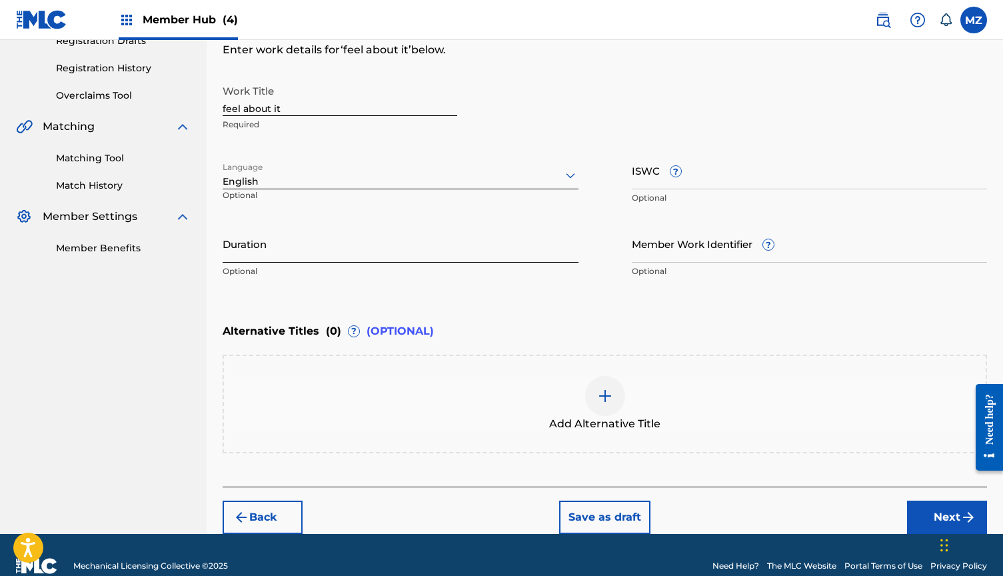
click at [404, 257] on input "Duration" at bounding box center [401, 244] width 356 height 38
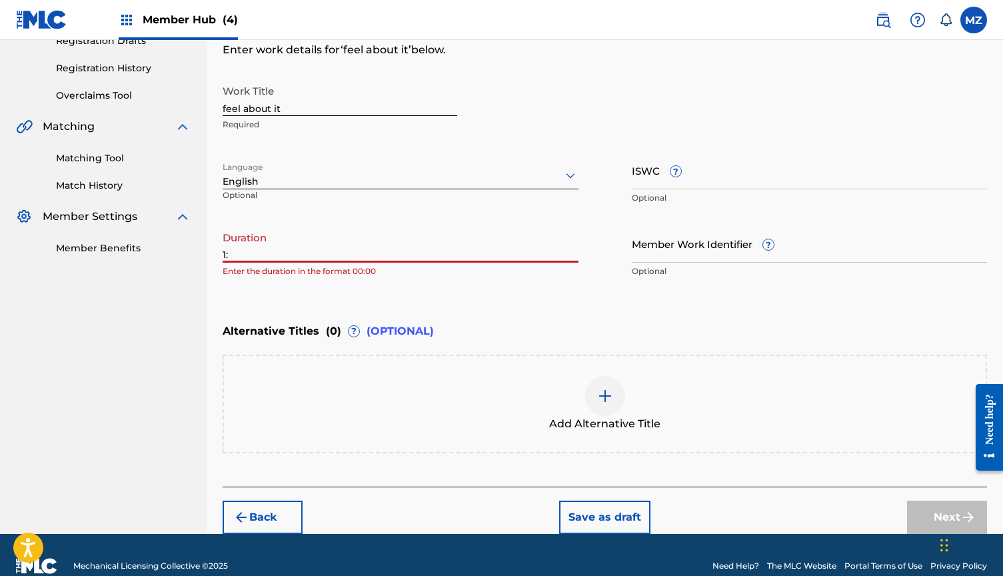
type input "1"
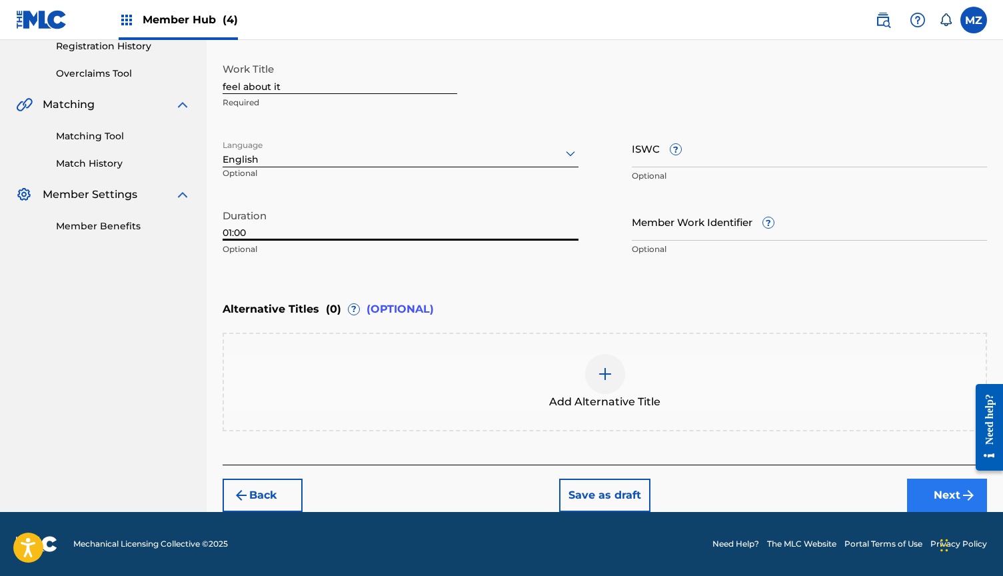
type input "01:00"
click at [947, 494] on button "Next" at bounding box center [947, 494] width 80 height 33
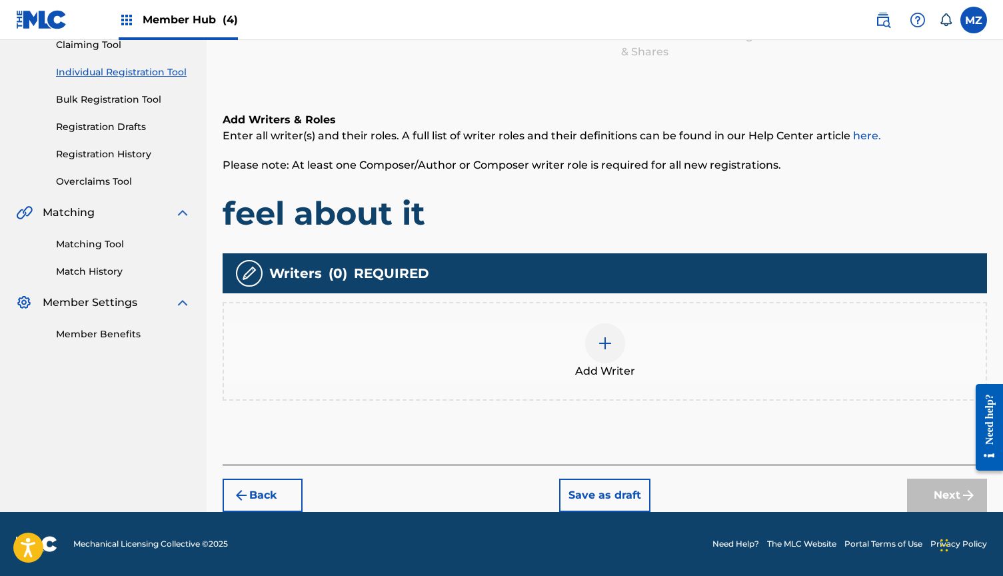
scroll to position [151, 0]
click at [595, 354] on div at bounding box center [605, 343] width 40 height 40
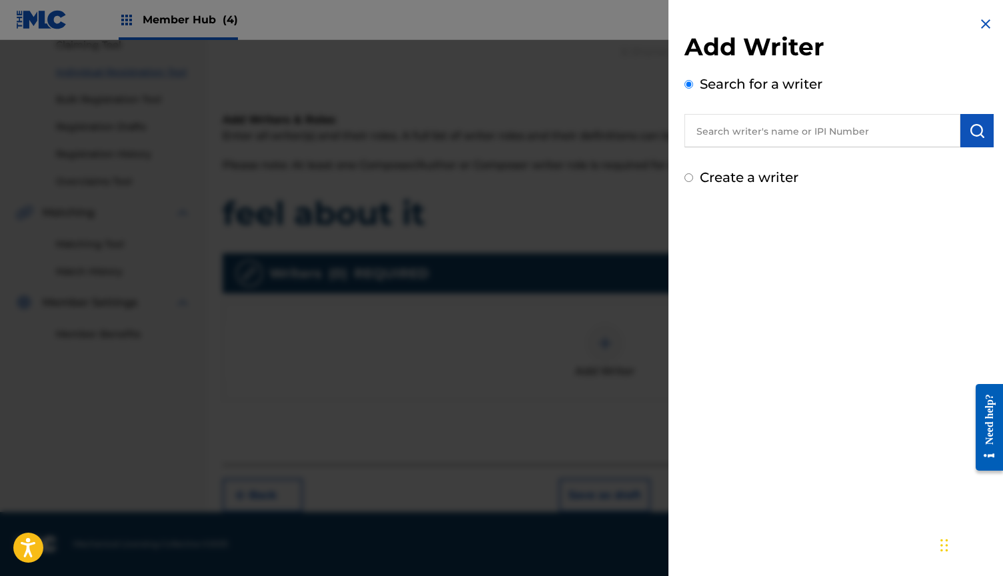
click at [758, 129] on input "text" at bounding box center [822, 130] width 276 height 33
paste input "823404074"
type input "00823404074"
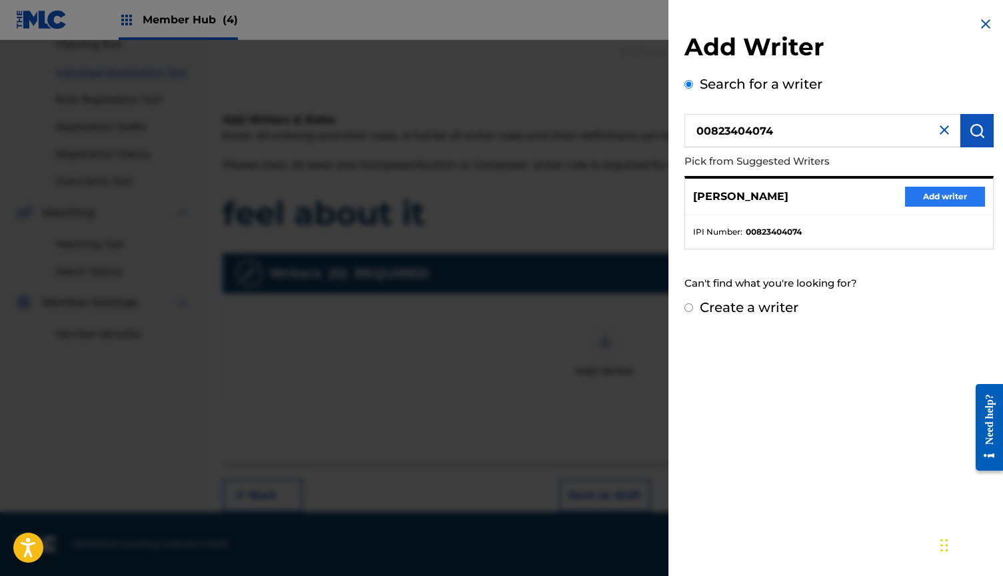
click at [911, 199] on button "Add writer" at bounding box center [945, 197] width 80 height 20
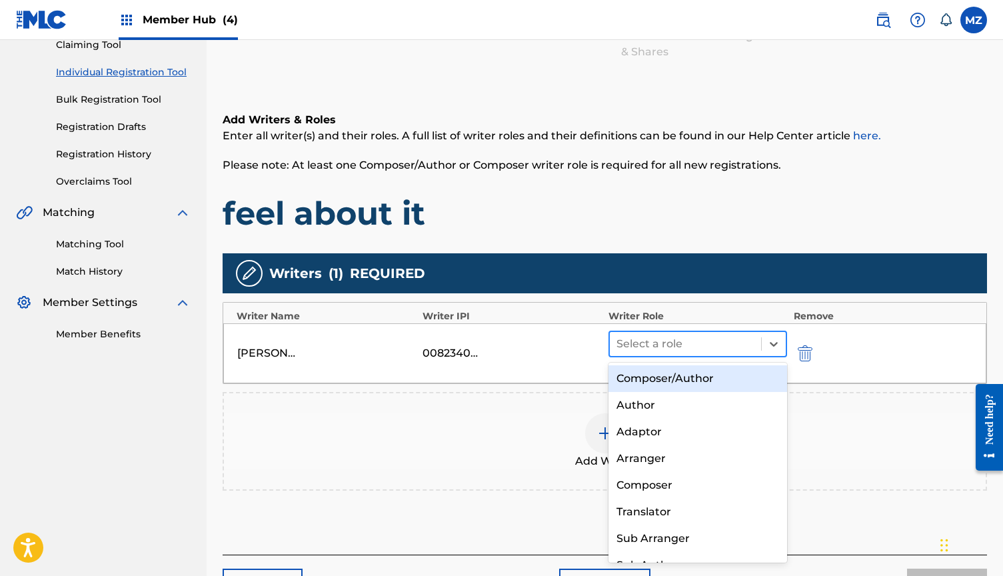
click at [662, 342] on div at bounding box center [685, 343] width 138 height 19
click at [657, 371] on div "Composer/Author" at bounding box center [697, 378] width 179 height 27
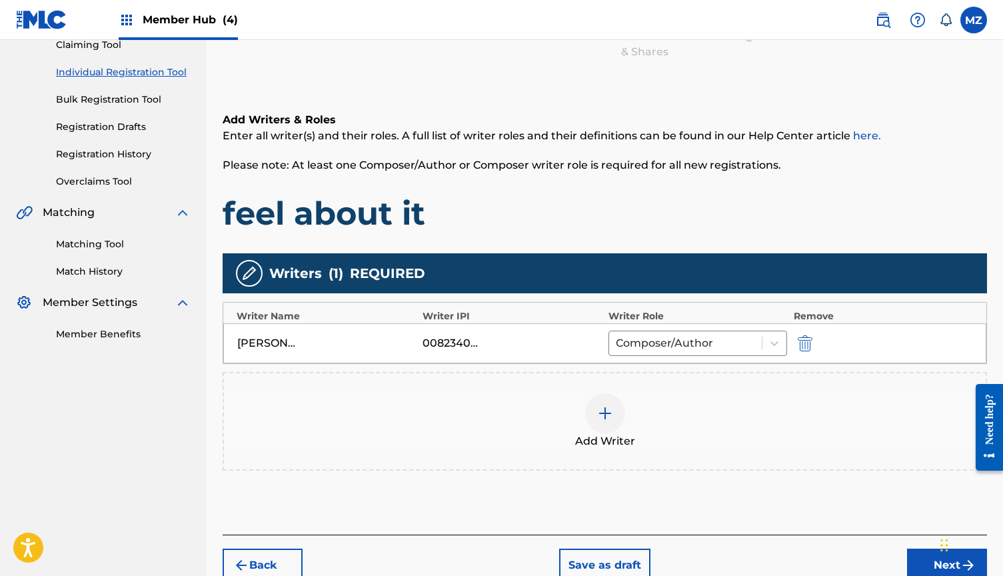
click at [592, 450] on div "Add Writer" at bounding box center [605, 421] width 764 height 99
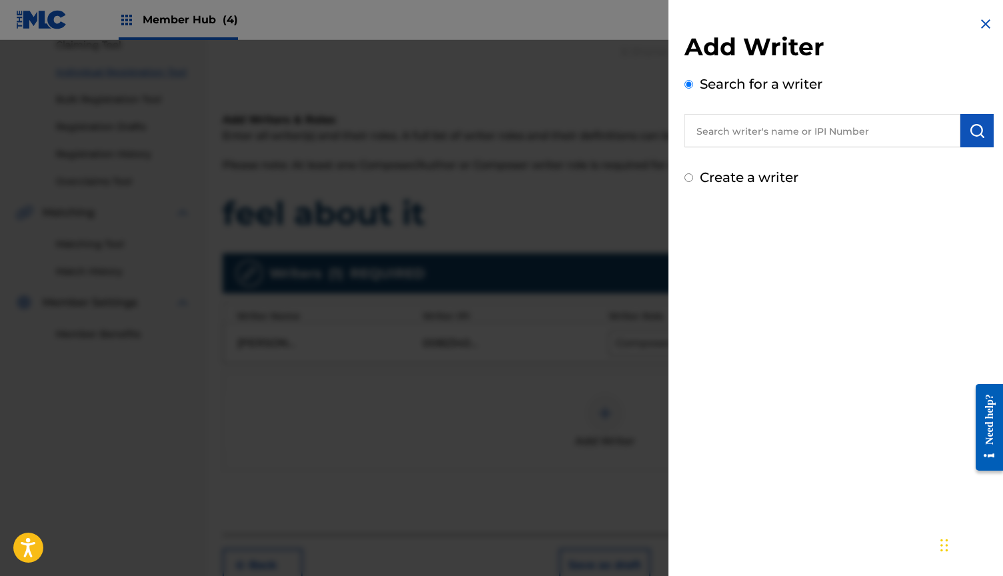
click at [847, 128] on input "text" at bounding box center [822, 130] width 276 height 33
paste input "549899666"
type input "00549899666"
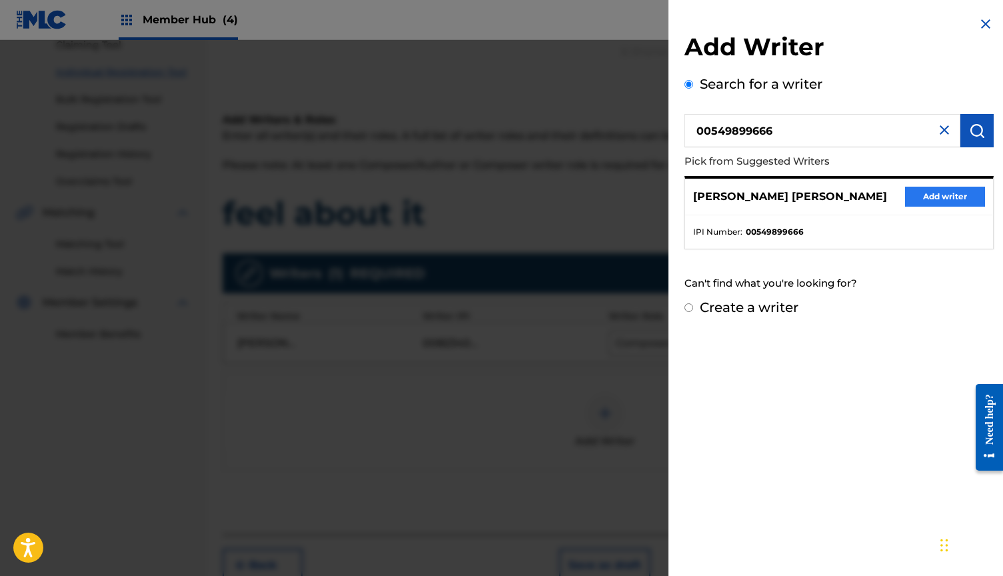
click at [937, 195] on button "Add writer" at bounding box center [945, 197] width 80 height 20
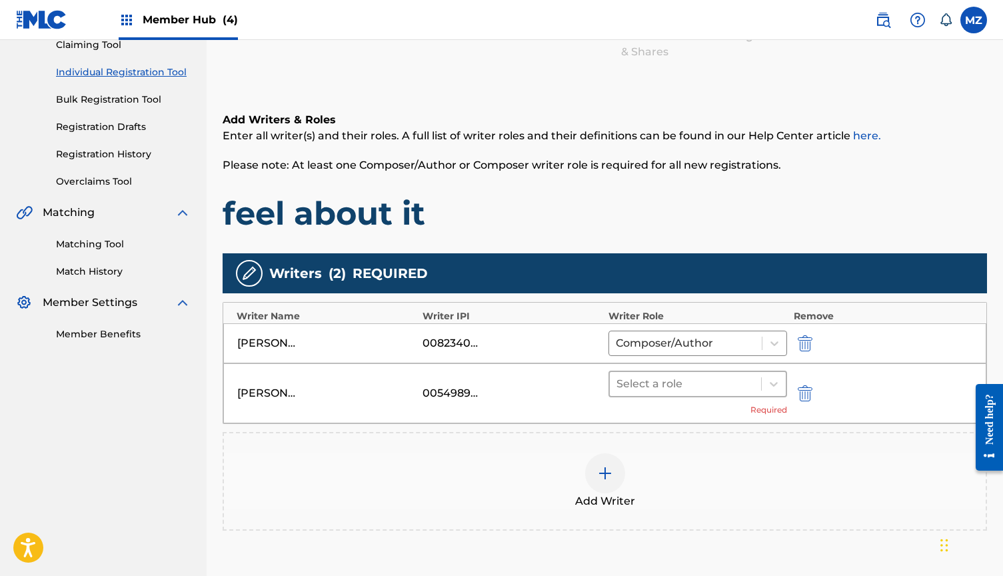
click at [661, 395] on div "Select a role" at bounding box center [685, 384] width 151 height 24
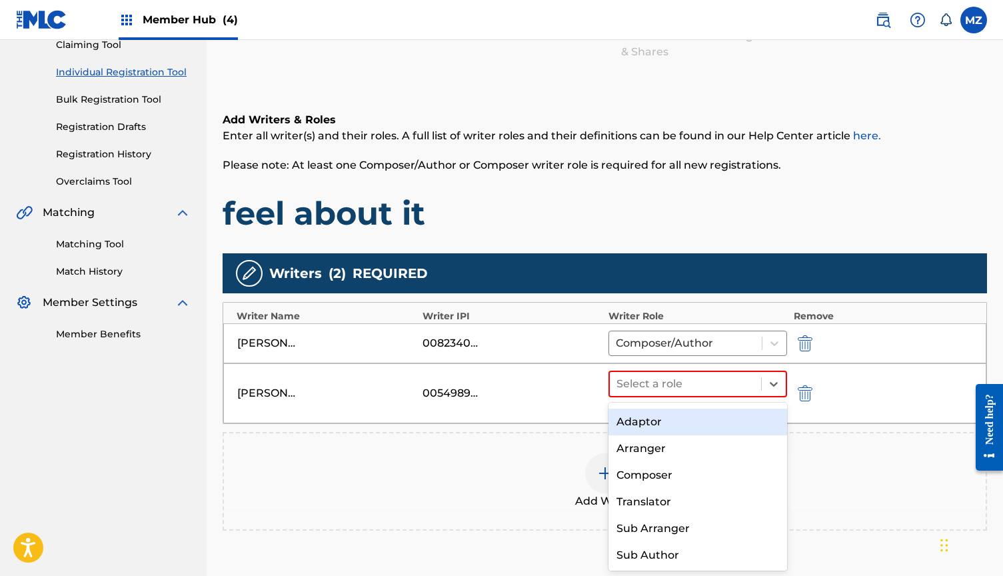
scroll to position [50, 0]
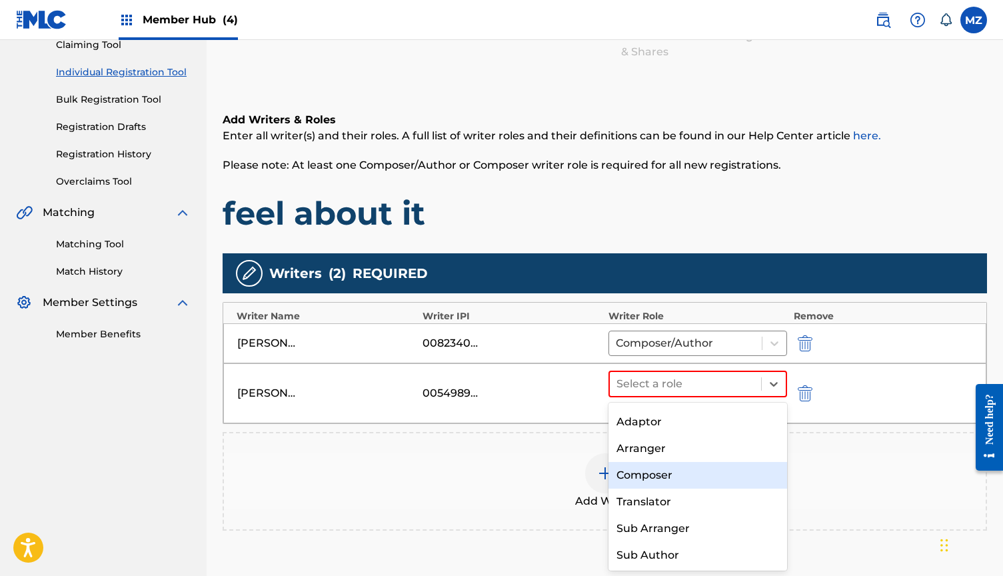
click at [652, 472] on div "Composer" at bounding box center [697, 475] width 179 height 27
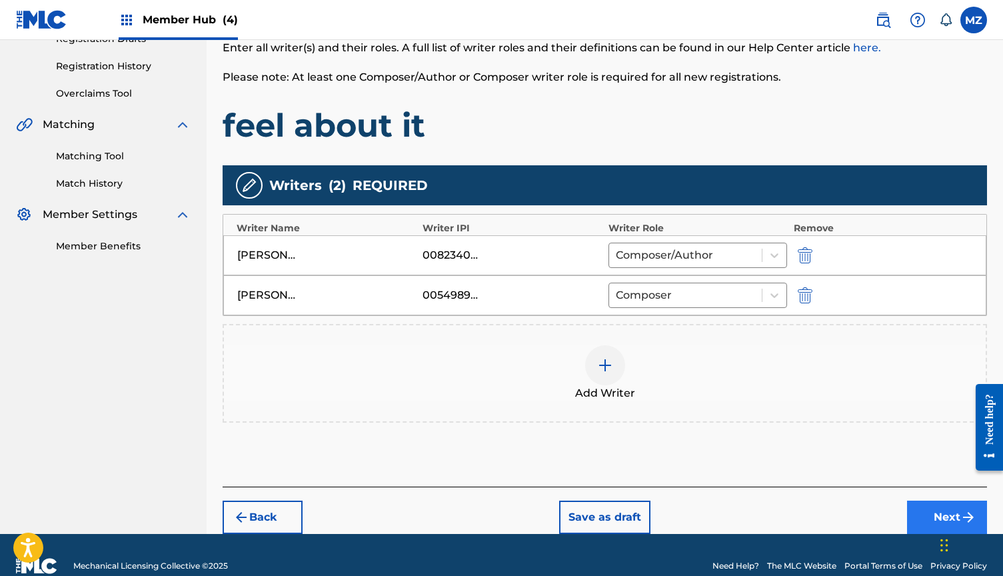
click at [923, 520] on button "Next" at bounding box center [947, 516] width 80 height 33
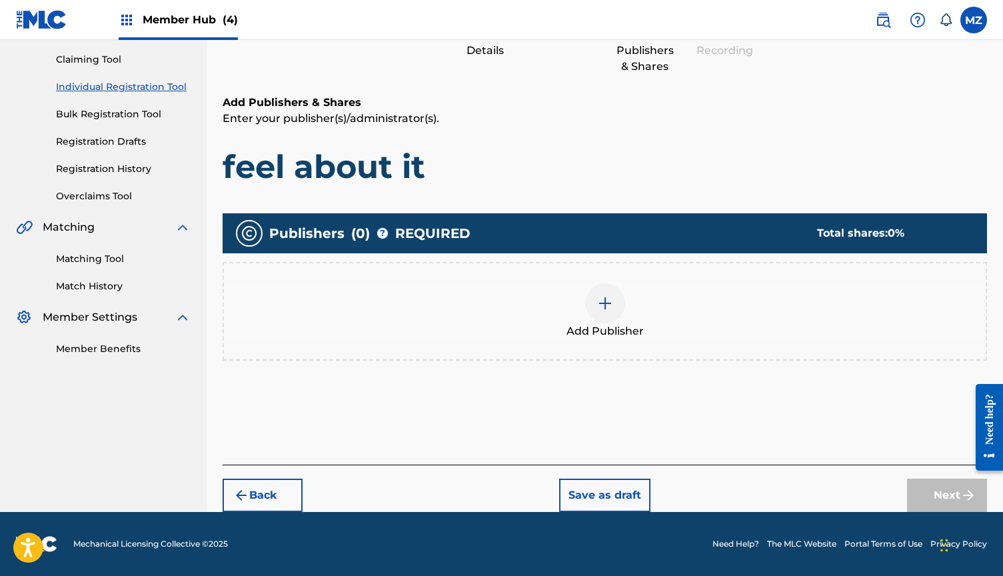
scroll to position [137, 0]
click at [622, 321] on div "Add Publisher" at bounding box center [604, 311] width 761 height 56
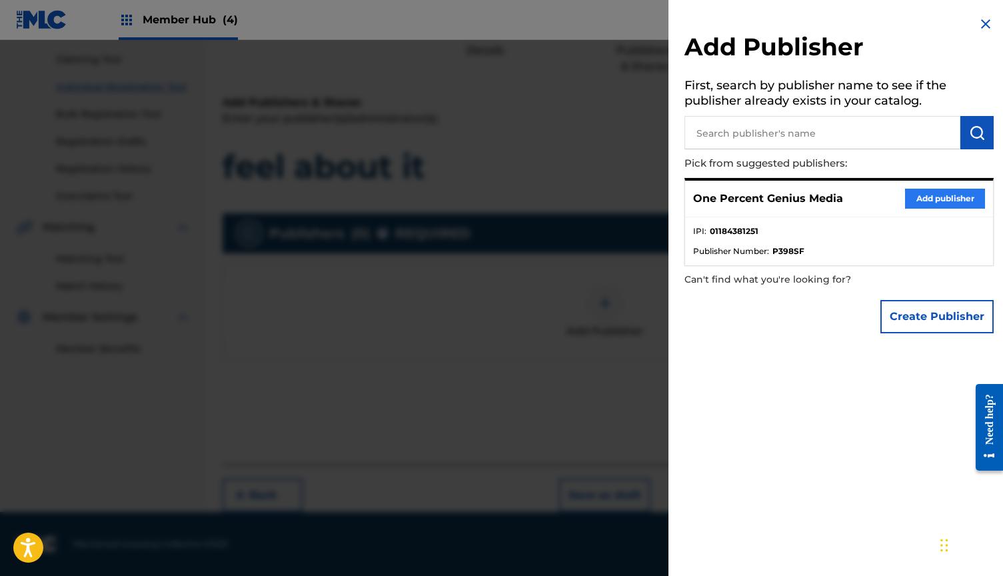
click at [924, 190] on button "Add publisher" at bounding box center [945, 199] width 80 height 20
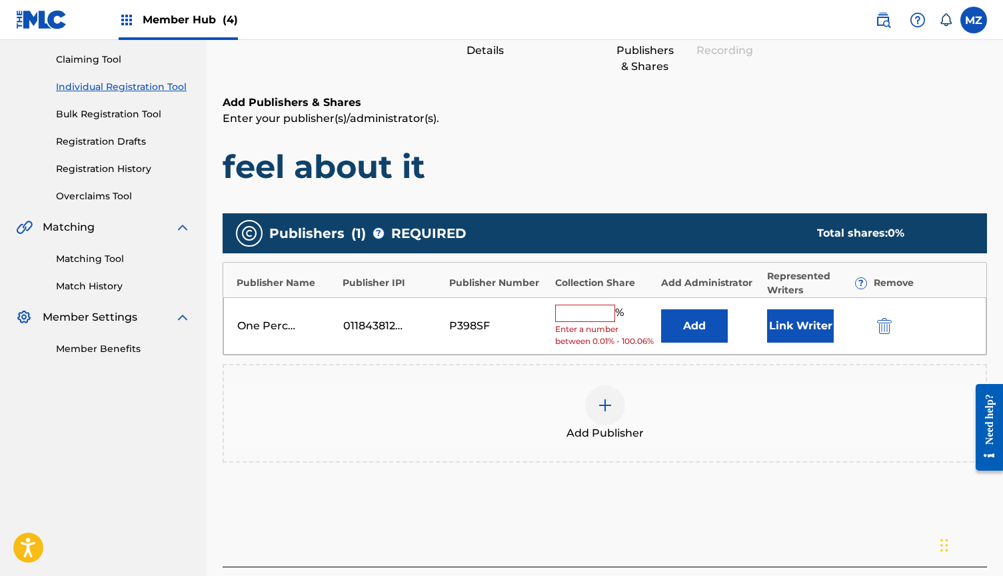
click at [592, 298] on div "One Percent Genius Media 01184381251 P398SF % Enter a number between 0.01% - 10…" at bounding box center [604, 326] width 763 height 58
click at [586, 308] on input "text" at bounding box center [585, 312] width 60 height 17
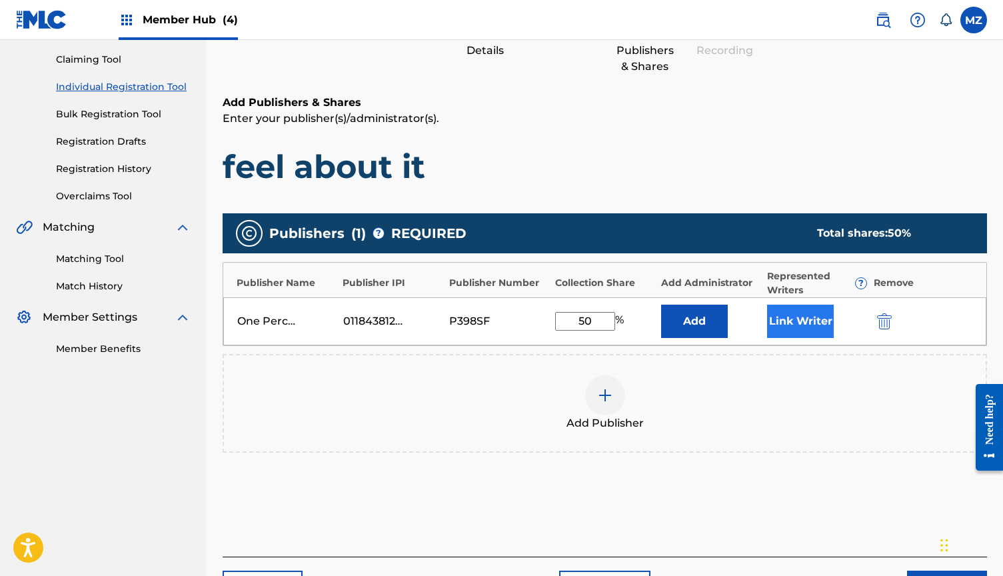
type input "50"
click at [821, 309] on button "Link Writer" at bounding box center [800, 320] width 67 height 33
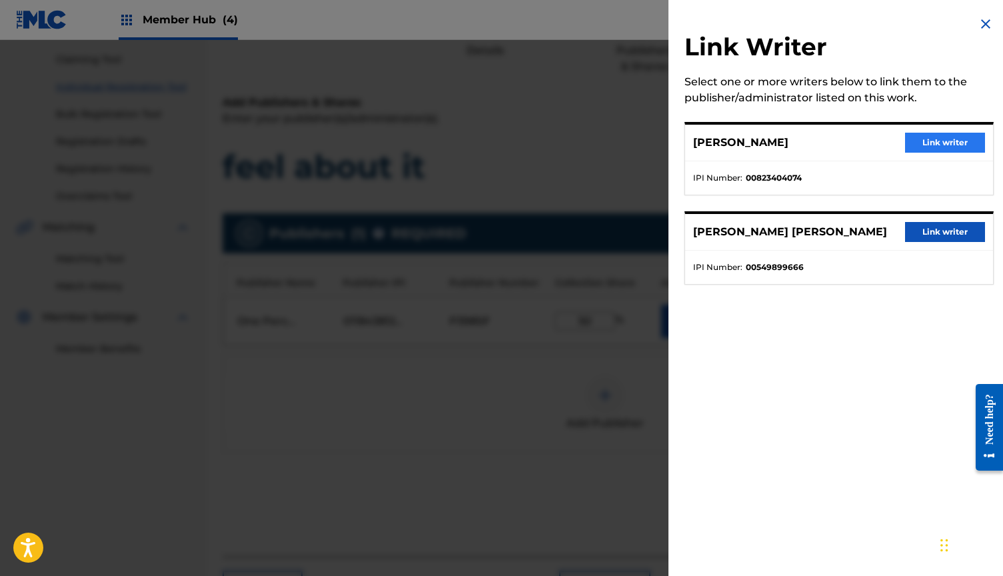
click at [951, 138] on button "Link writer" at bounding box center [945, 143] width 80 height 20
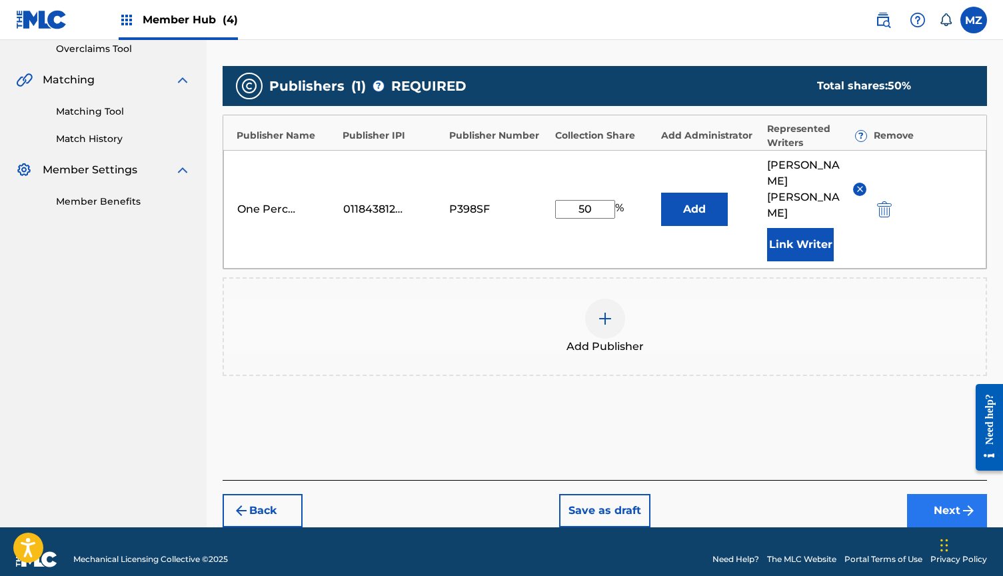
click at [921, 494] on button "Next" at bounding box center [947, 510] width 80 height 33
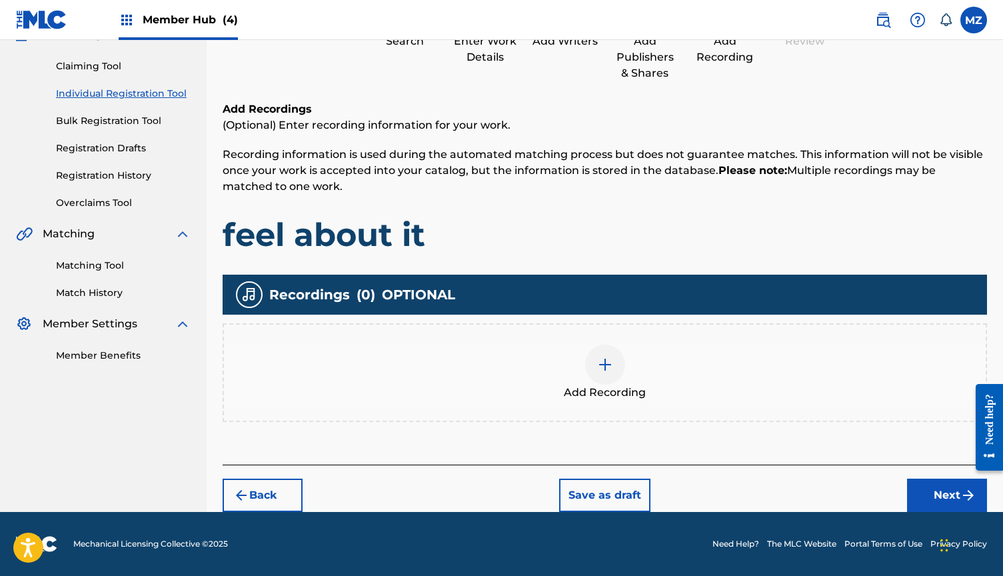
click at [668, 367] on div "Add Recording" at bounding box center [604, 372] width 761 height 56
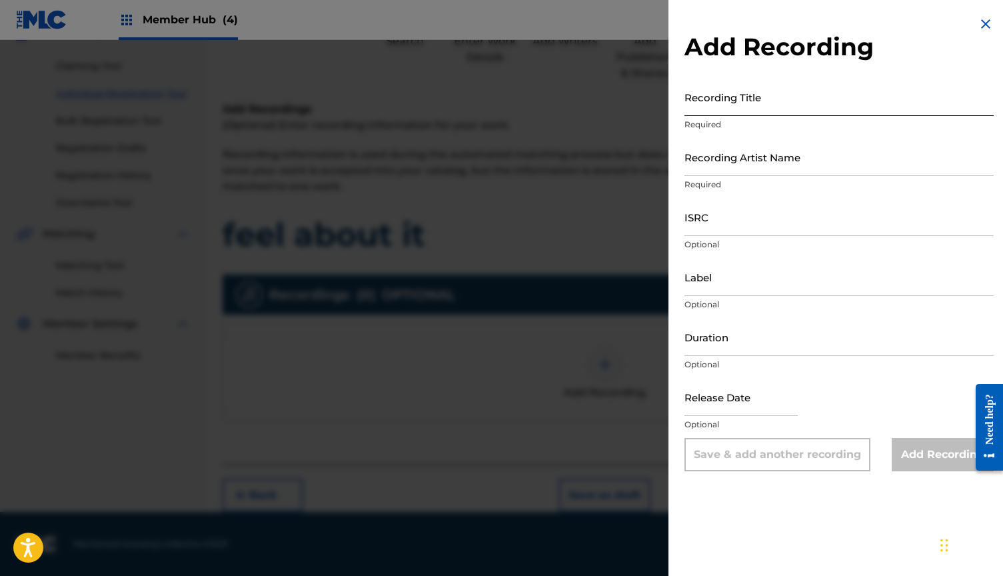
click at [751, 109] on input "Recording Title" at bounding box center [838, 97] width 309 height 38
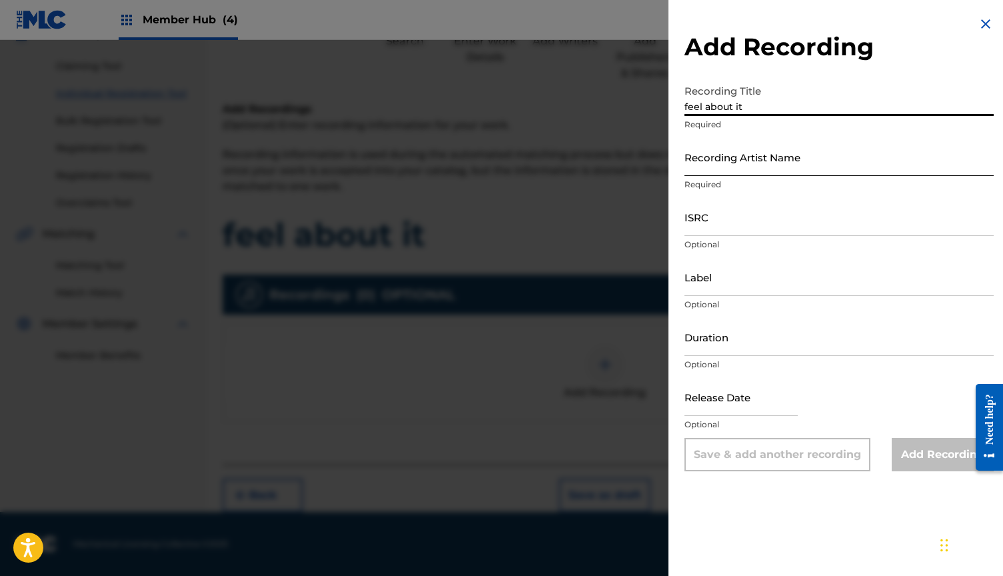
type input "feel about it"
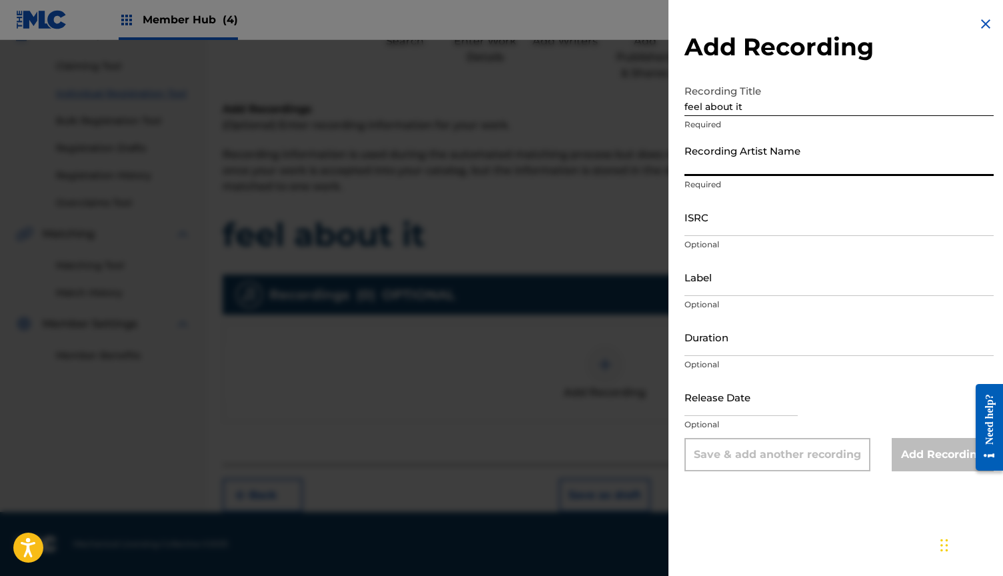
click at [751, 145] on input "Recording Artist Name" at bounding box center [838, 157] width 309 height 38
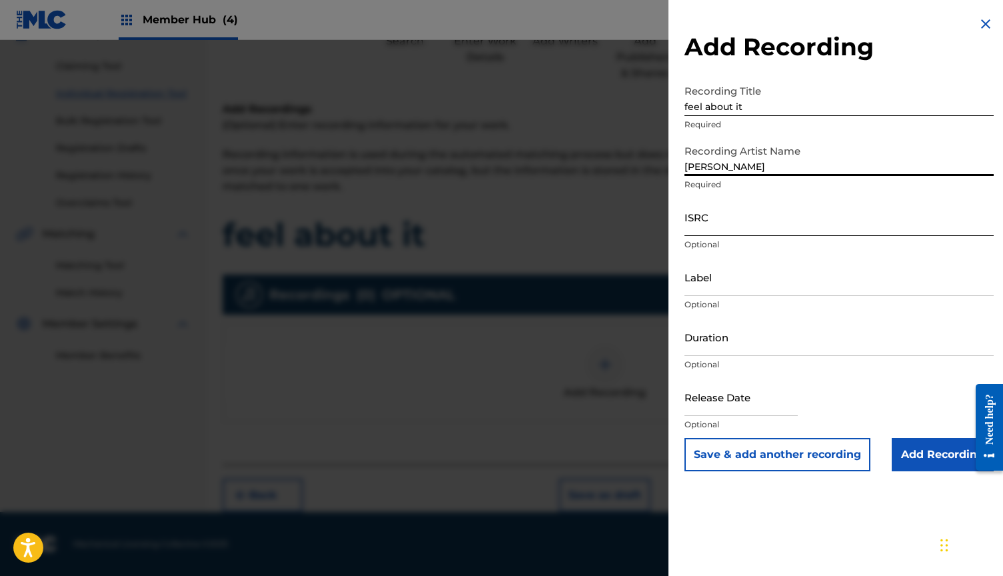
type input "[PERSON_NAME]"
click at [734, 230] on input "ISRC" at bounding box center [838, 217] width 309 height 38
paste input "QMB622502008"
type input "QMB622502008"
click at [745, 330] on input "Duration" at bounding box center [838, 337] width 309 height 38
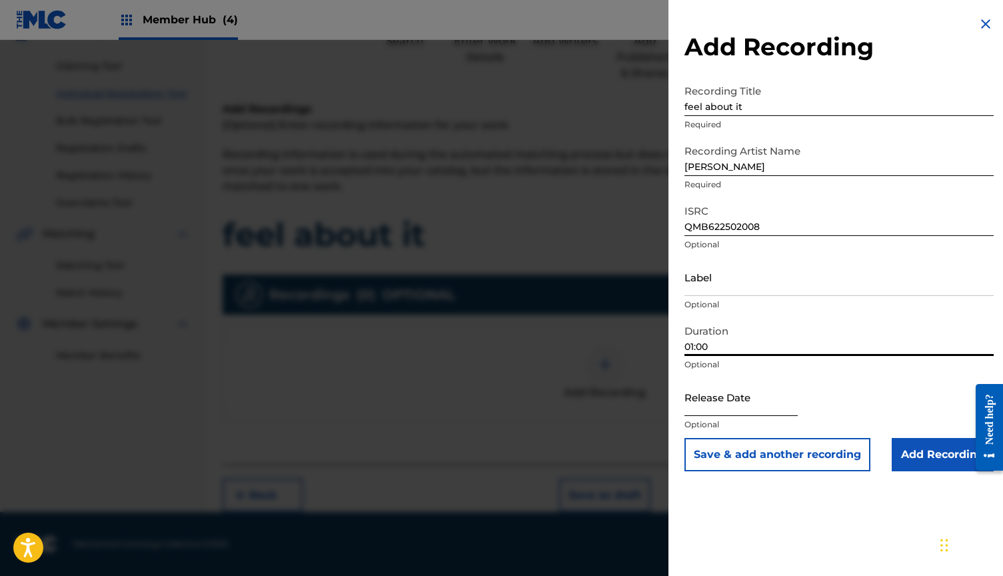
type input "01:00"
click at [747, 394] on input "text" at bounding box center [740, 397] width 113 height 38
select select "8"
select select "2025"
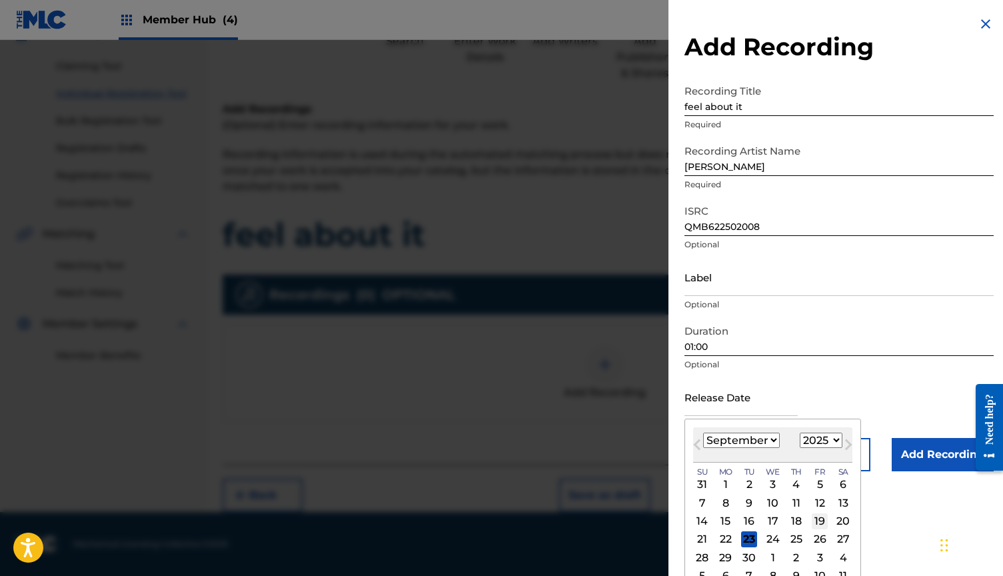
click at [811, 518] on div "19" at bounding box center [819, 521] width 16 height 16
type input "[DATE]"
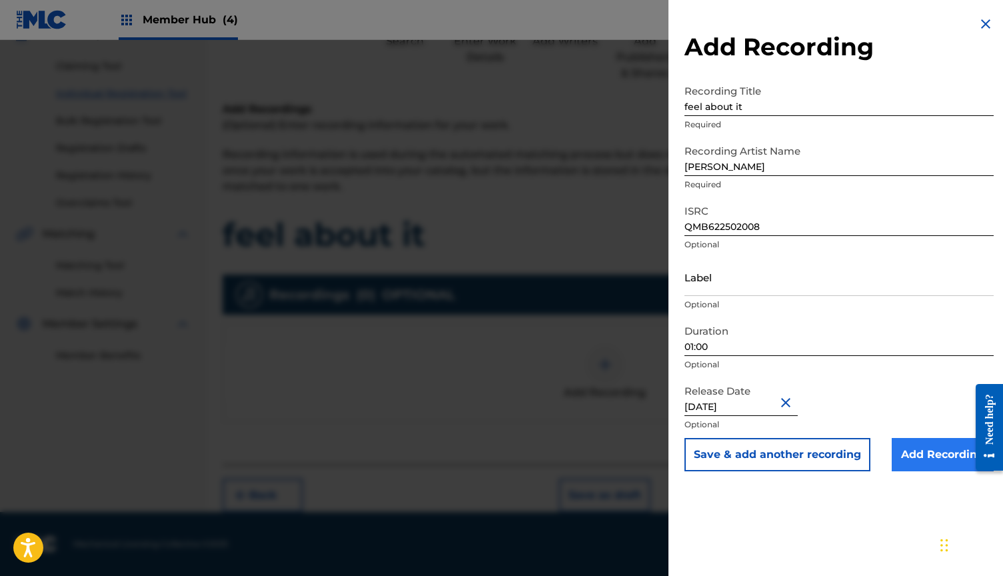
click at [911, 451] on input "Add Recording" at bounding box center [942, 454] width 102 height 33
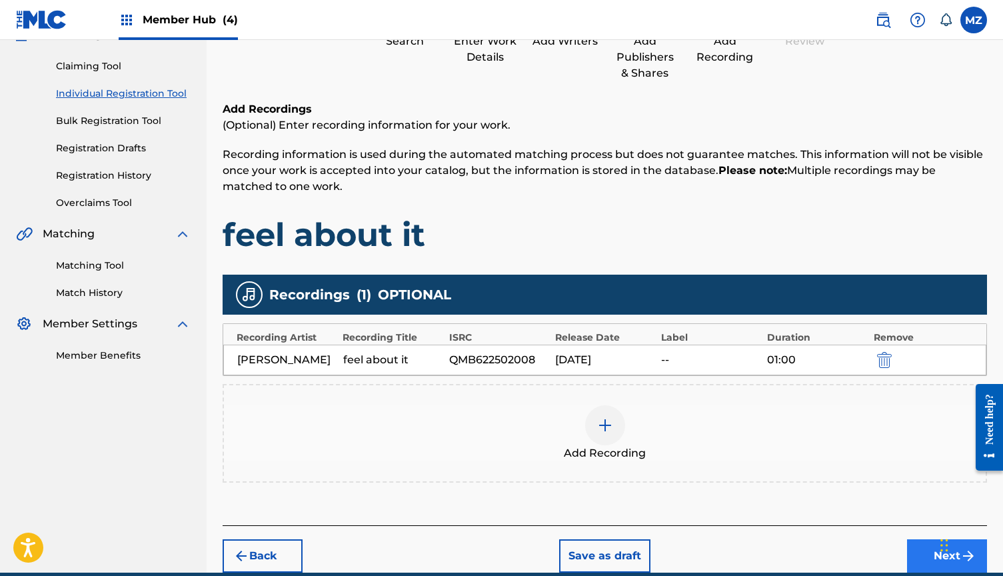
click at [916, 548] on button "Next" at bounding box center [947, 555] width 80 height 33
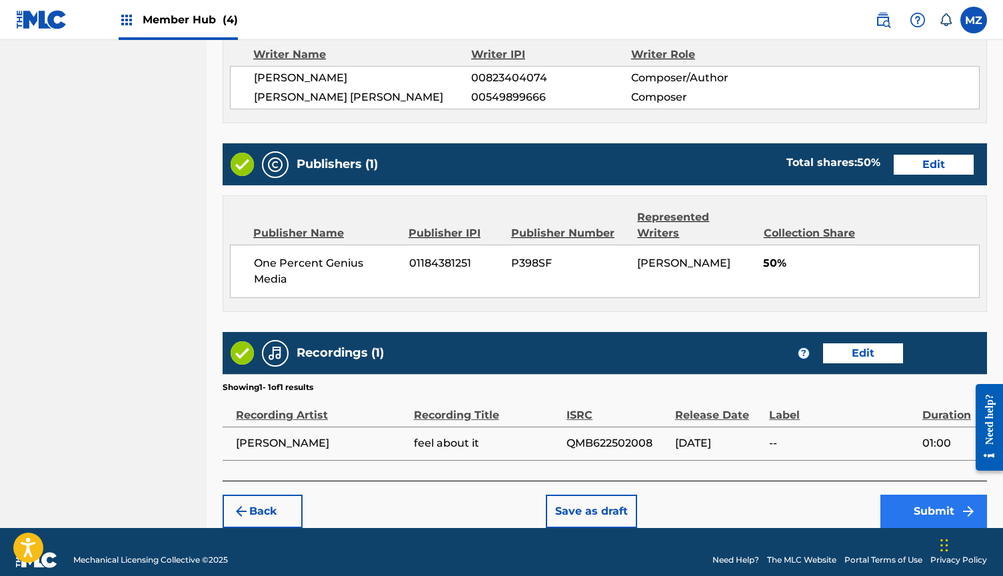
click at [923, 494] on button "Submit" at bounding box center [933, 510] width 107 height 33
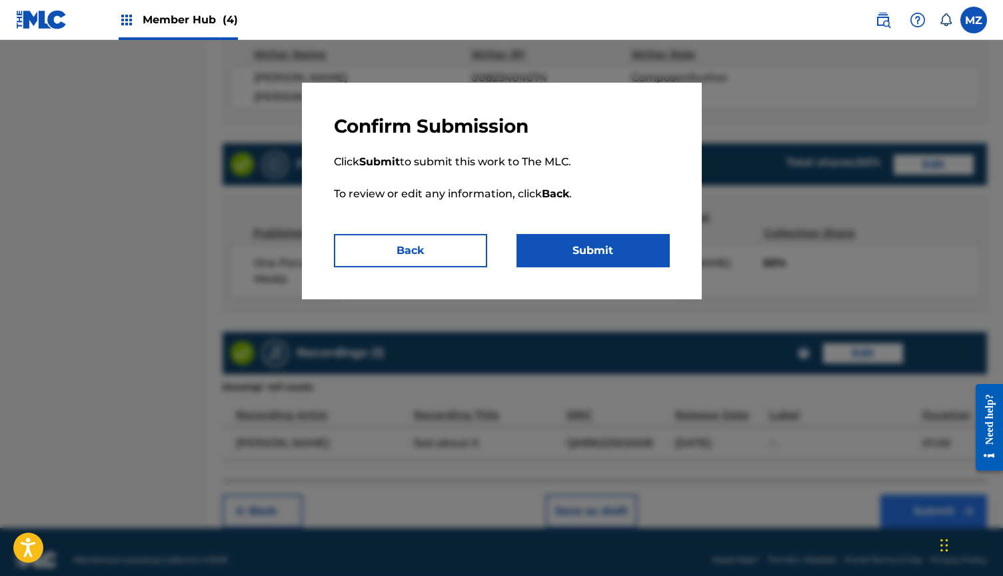
scroll to position [576, 0]
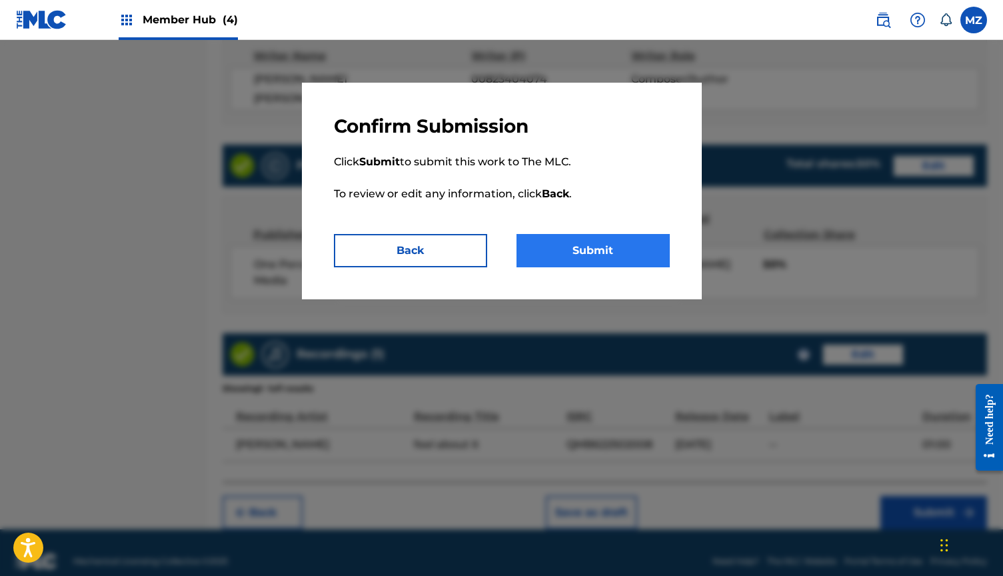
click at [598, 257] on button "Submit" at bounding box center [592, 250] width 153 height 33
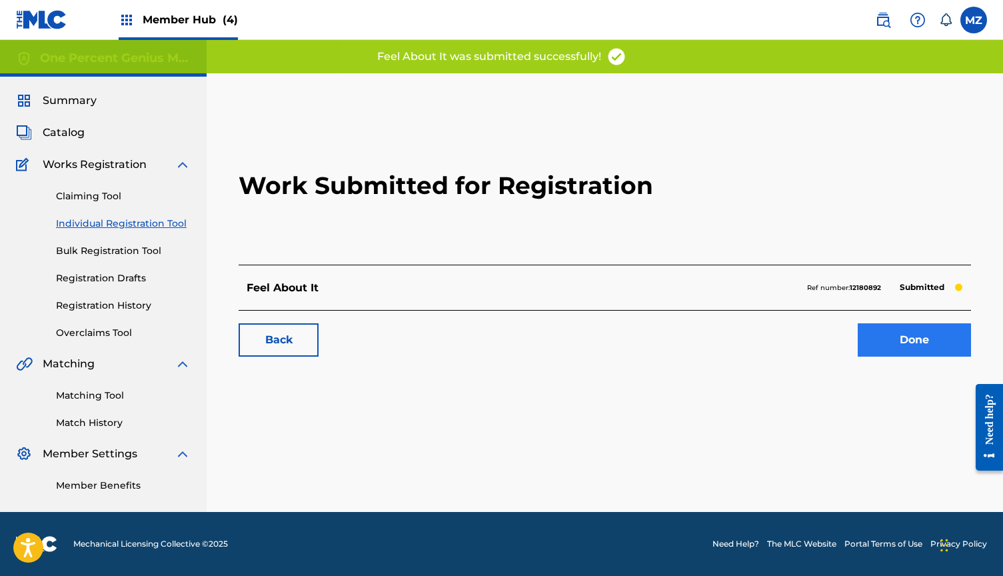
click at [880, 339] on link "Done" at bounding box center [913, 339] width 113 height 33
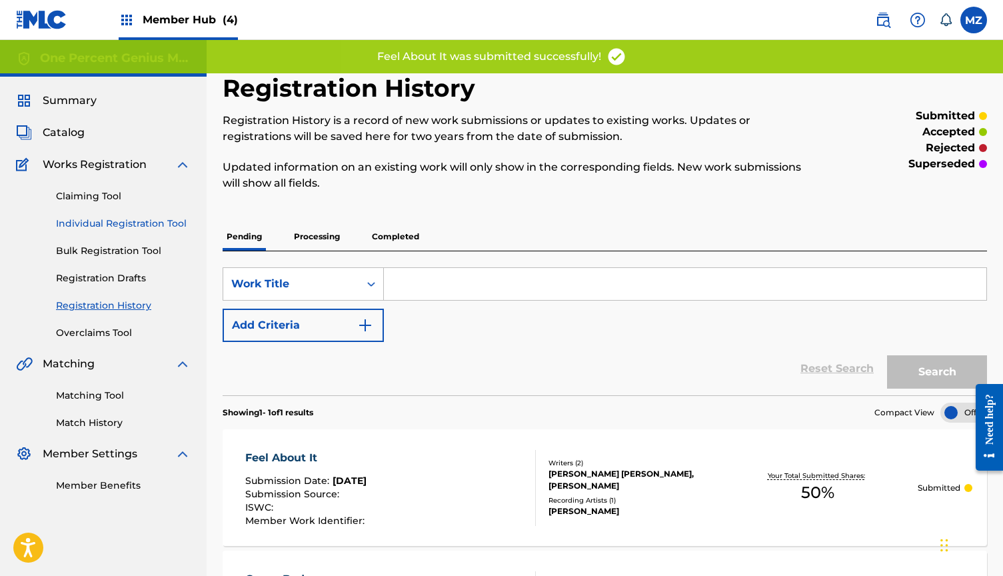
click at [96, 226] on link "Individual Registration Tool" at bounding box center [123, 224] width 135 height 14
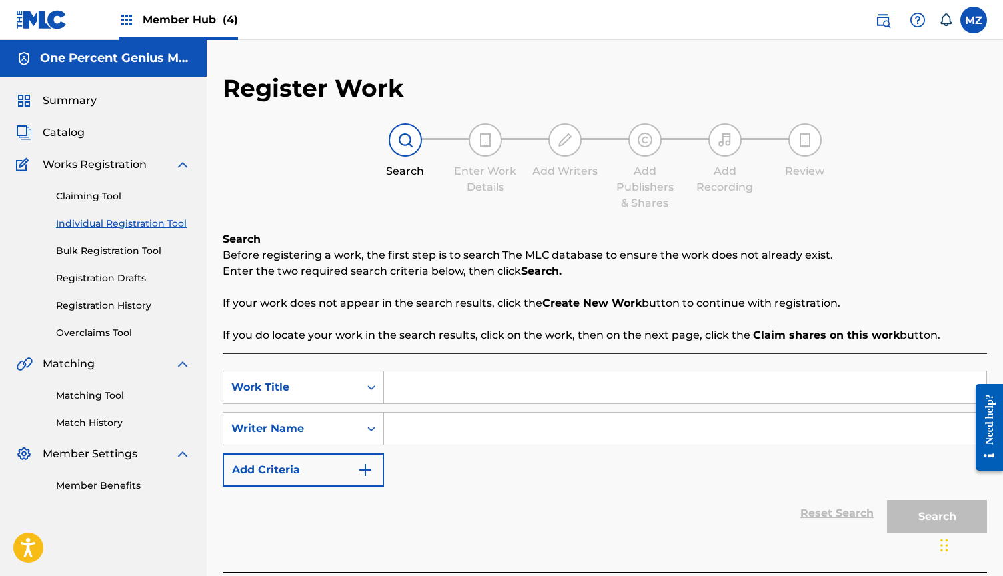
click at [418, 396] on input "Search Form" at bounding box center [685, 387] width 602 height 32
paste input "laundromat"
type input "laundromat"
click at [432, 432] on input "Search Form" at bounding box center [685, 428] width 602 height 32
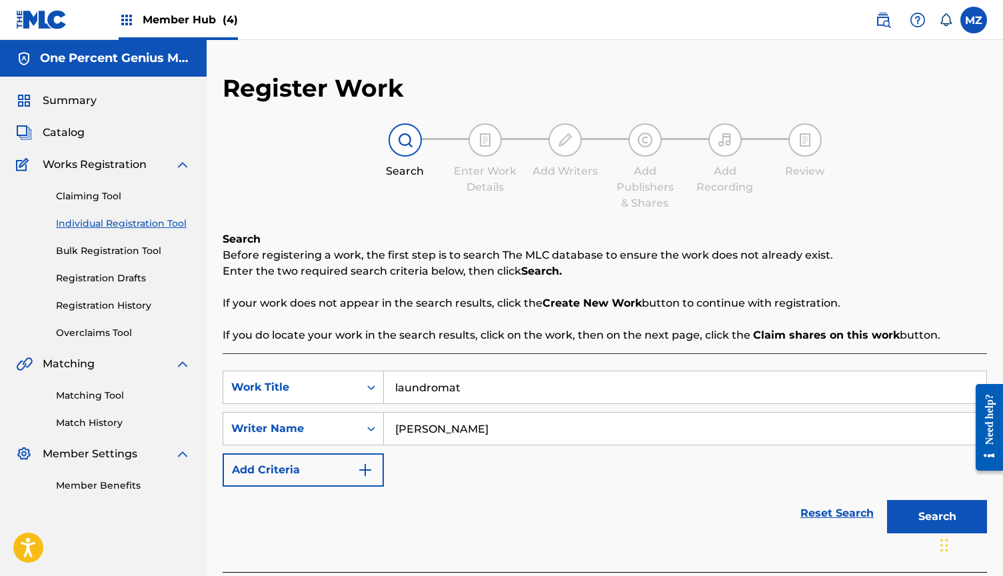
type input "[PERSON_NAME]"
click at [937, 516] on button "Search" at bounding box center [937, 516] width 100 height 33
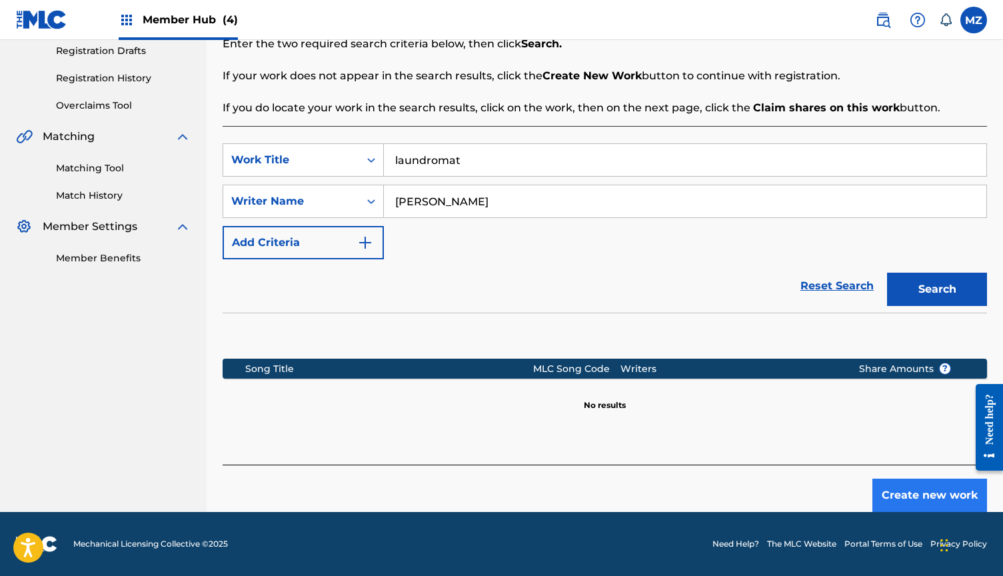
scroll to position [227, 0]
click at [906, 486] on button "Create new work" at bounding box center [929, 494] width 115 height 33
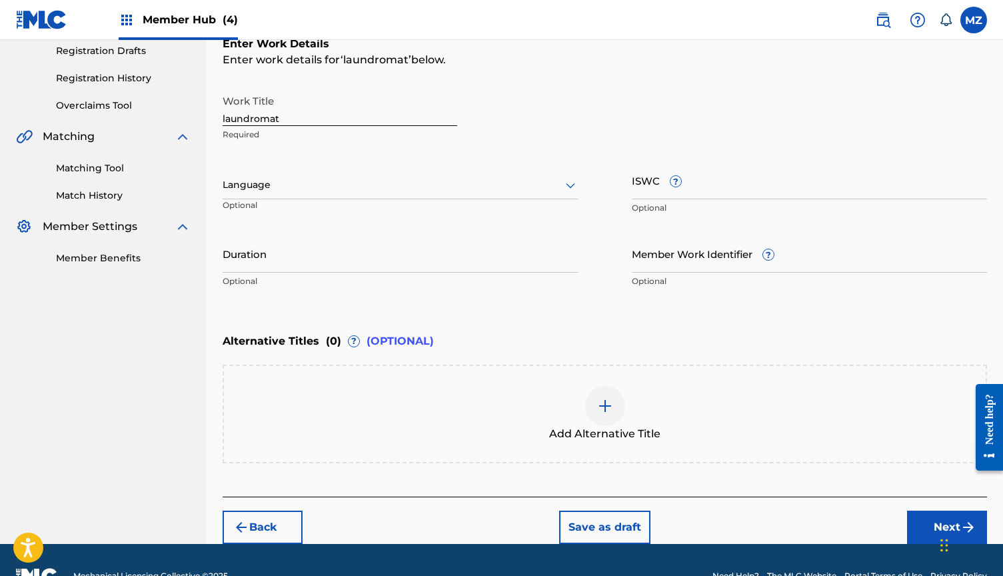
click at [350, 191] on div at bounding box center [401, 185] width 356 height 17
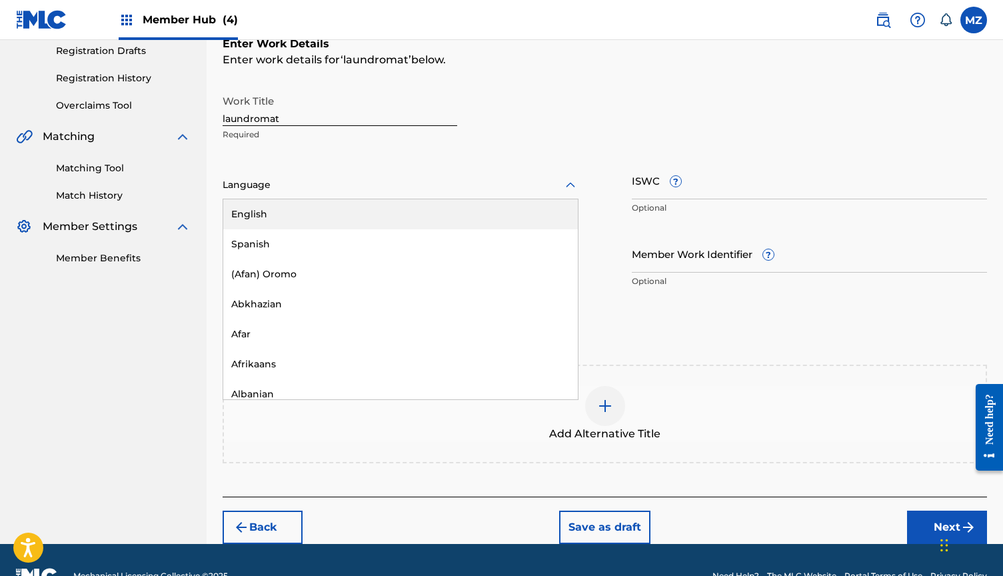
click at [297, 223] on div "English" at bounding box center [400, 214] width 354 height 30
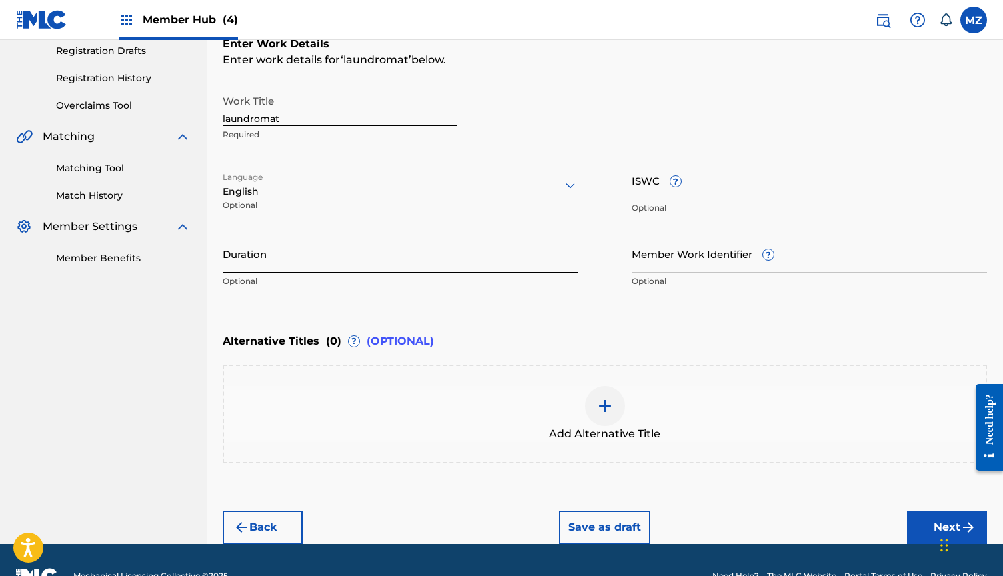
click at [426, 254] on input "Duration" at bounding box center [401, 253] width 356 height 38
click at [314, 270] on input "Duration" at bounding box center [401, 253] width 356 height 38
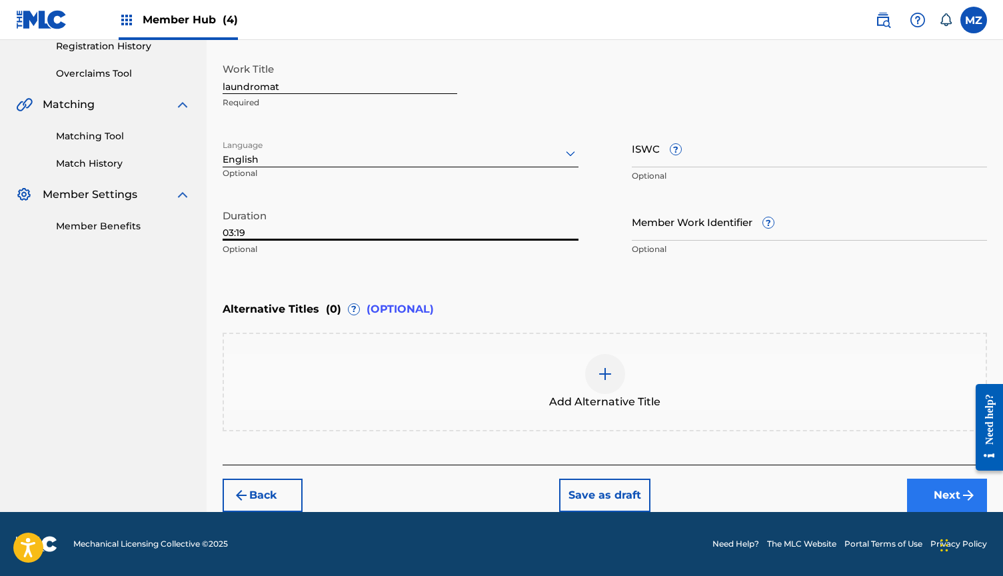
type input "03:19"
click at [939, 484] on button "Next" at bounding box center [947, 494] width 80 height 33
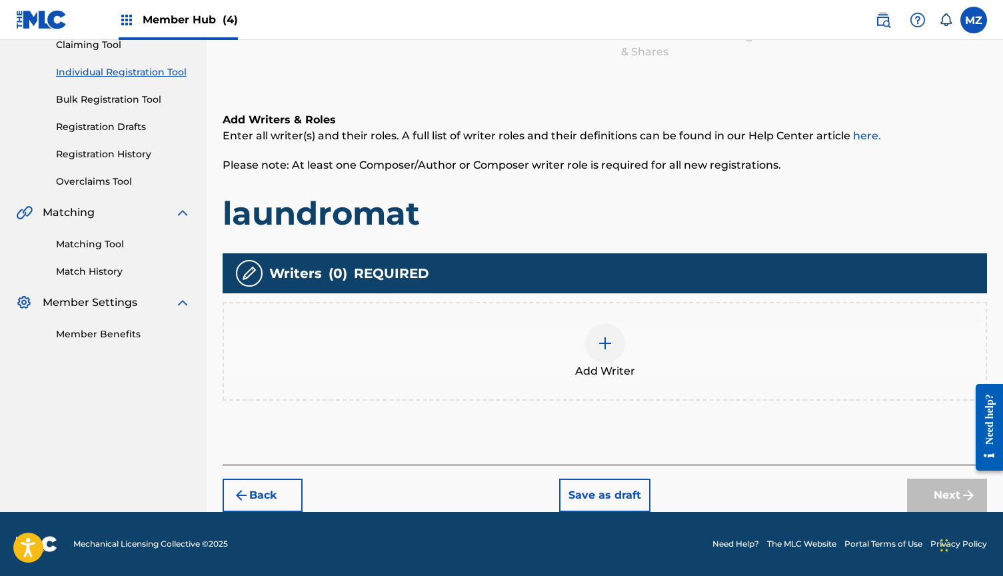
click at [600, 363] on span "Add Writer" at bounding box center [605, 371] width 60 height 16
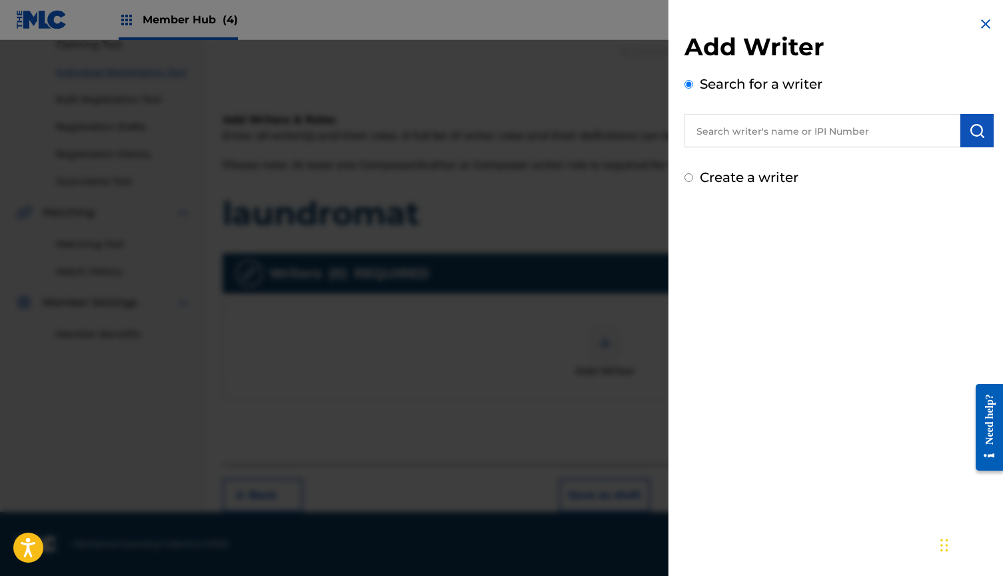
click at [764, 130] on input "text" at bounding box center [822, 130] width 276 height 33
paste input "823404074"
type input "00823404074"
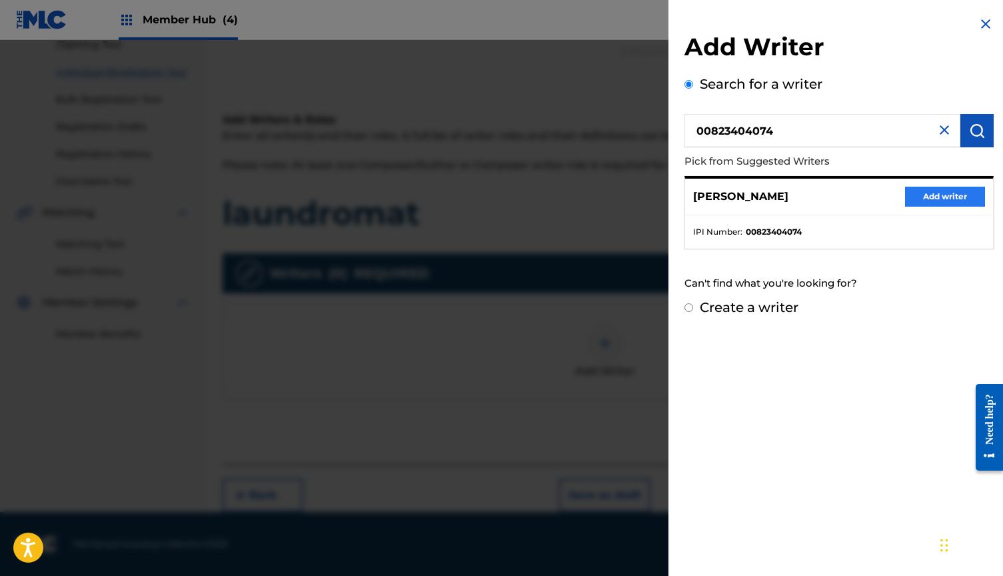
click at [917, 195] on button "Add writer" at bounding box center [945, 197] width 80 height 20
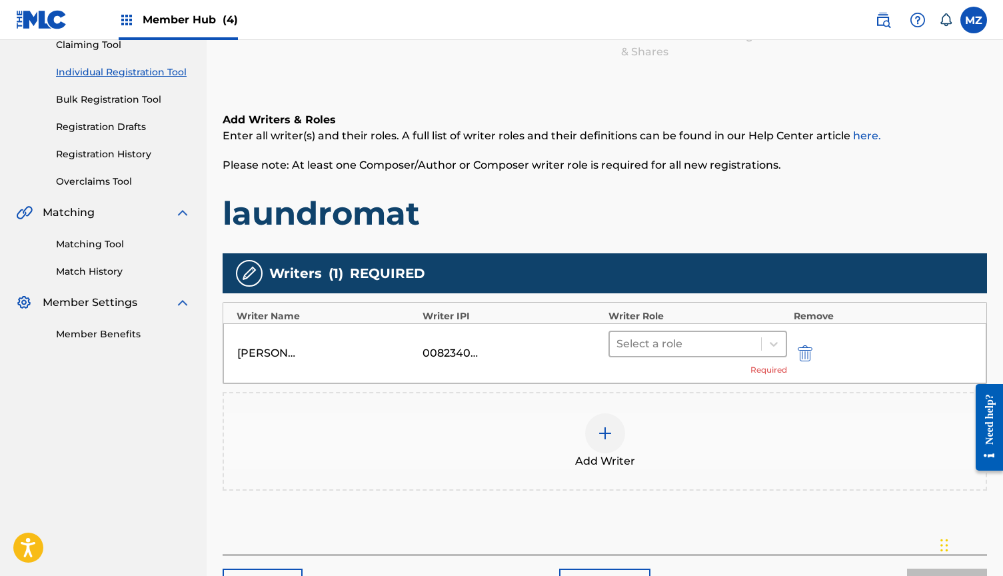
click at [739, 336] on div at bounding box center [685, 343] width 138 height 19
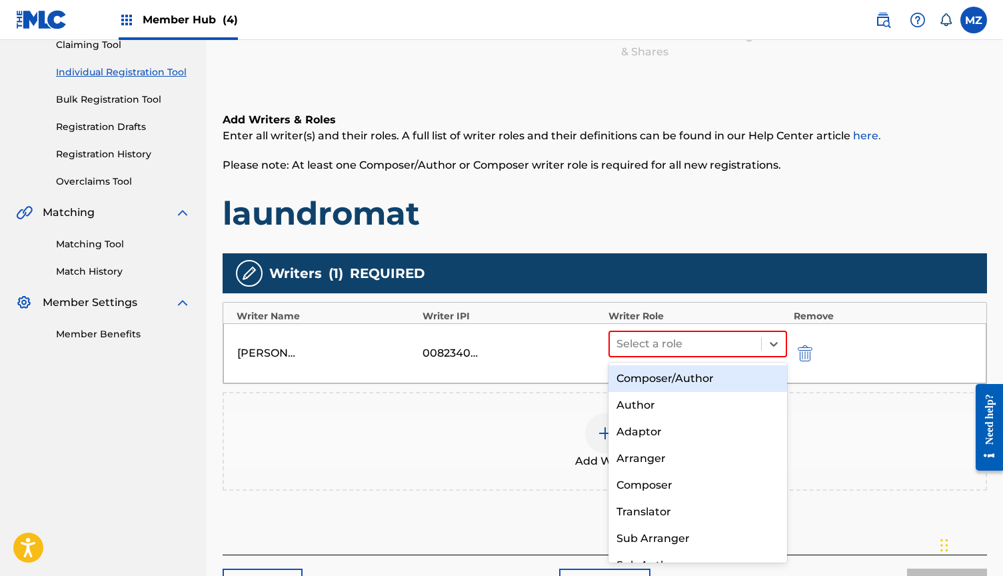
click at [669, 371] on div "Composer/Author" at bounding box center [697, 378] width 179 height 27
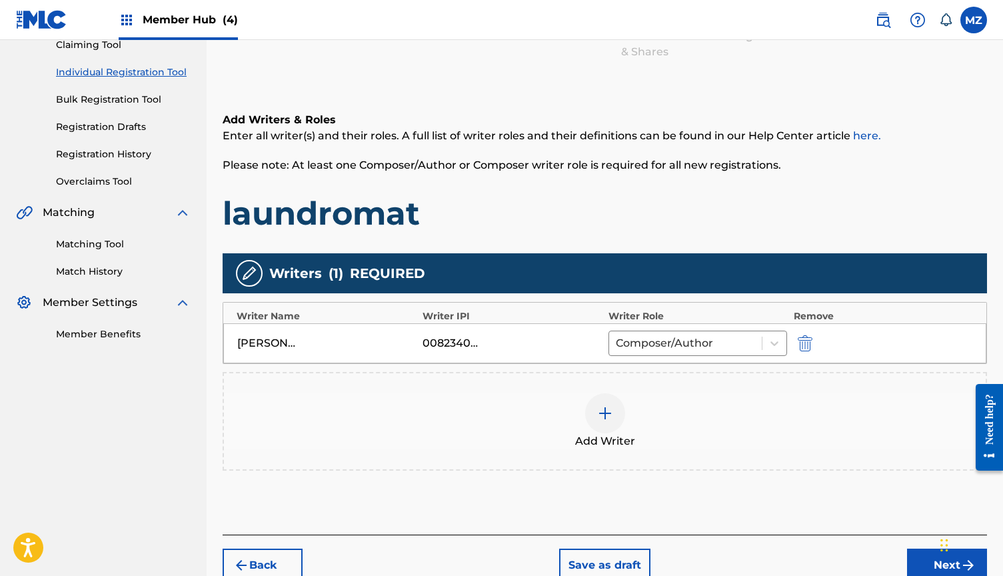
click at [656, 433] on div "Add Writer" at bounding box center [604, 421] width 761 height 56
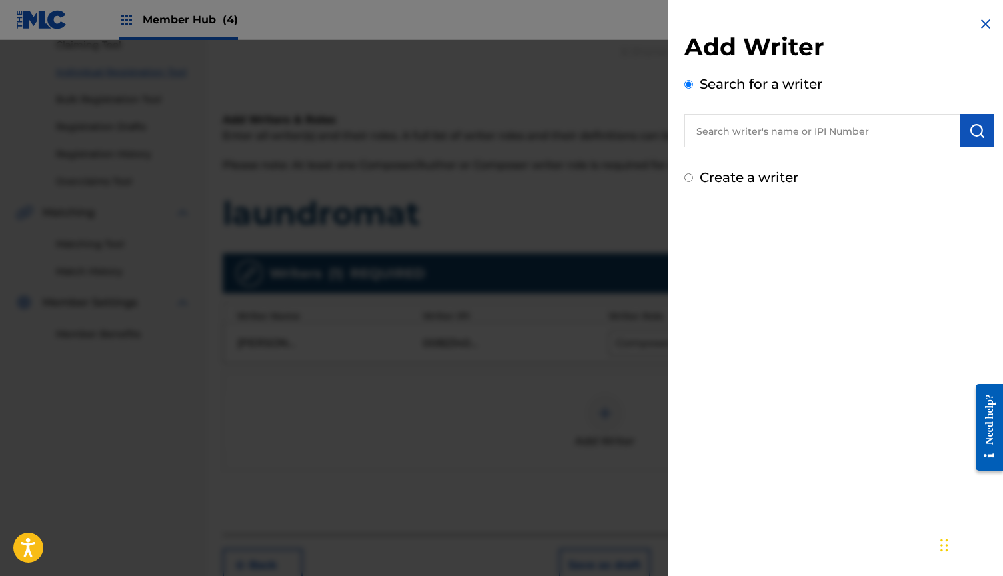
click at [750, 143] on input "text" at bounding box center [822, 130] width 276 height 33
paste input "746720823"
type input "00746720823"
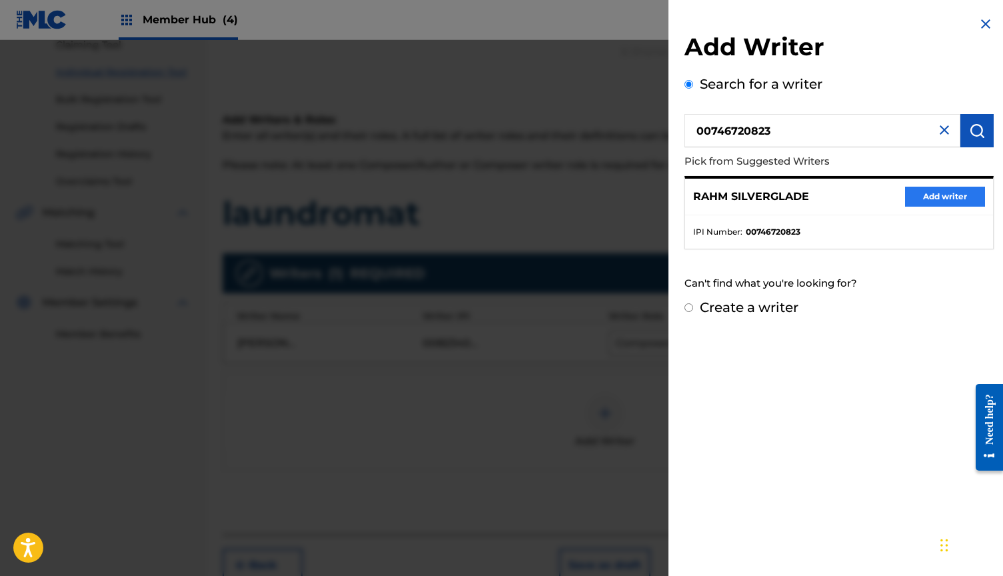
click at [927, 196] on button "Add writer" at bounding box center [945, 197] width 80 height 20
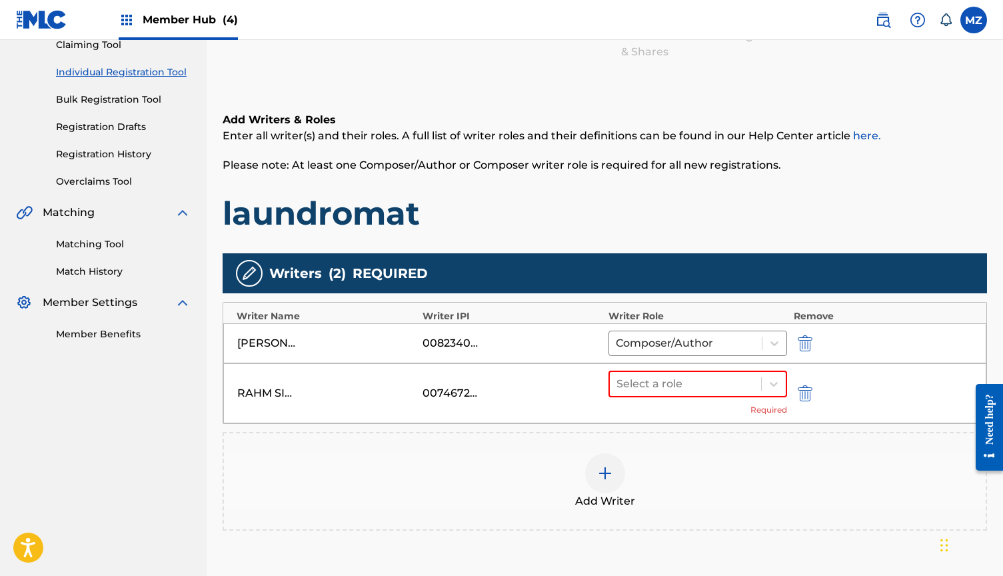
scroll to position [247, 0]
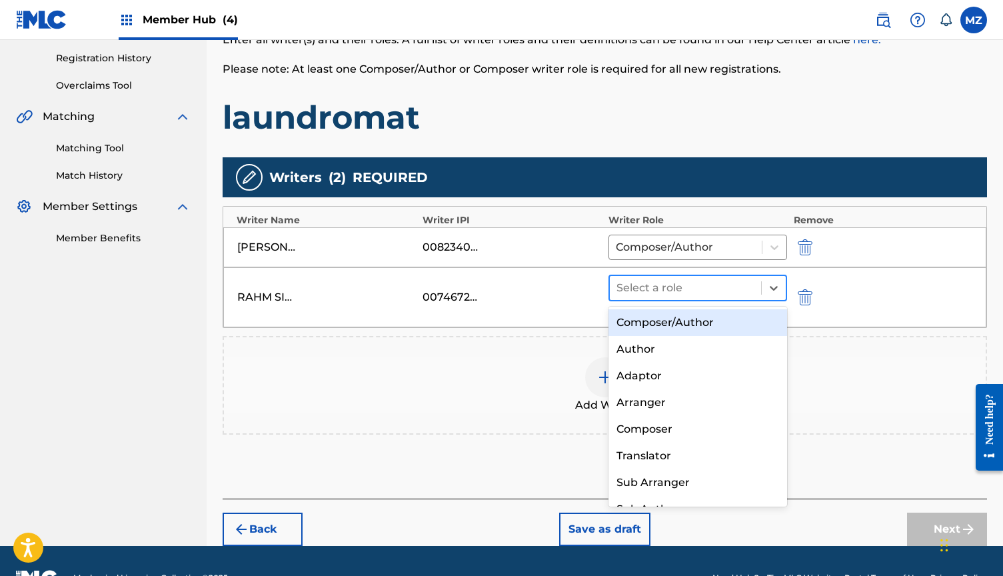
click at [683, 291] on div at bounding box center [685, 287] width 138 height 19
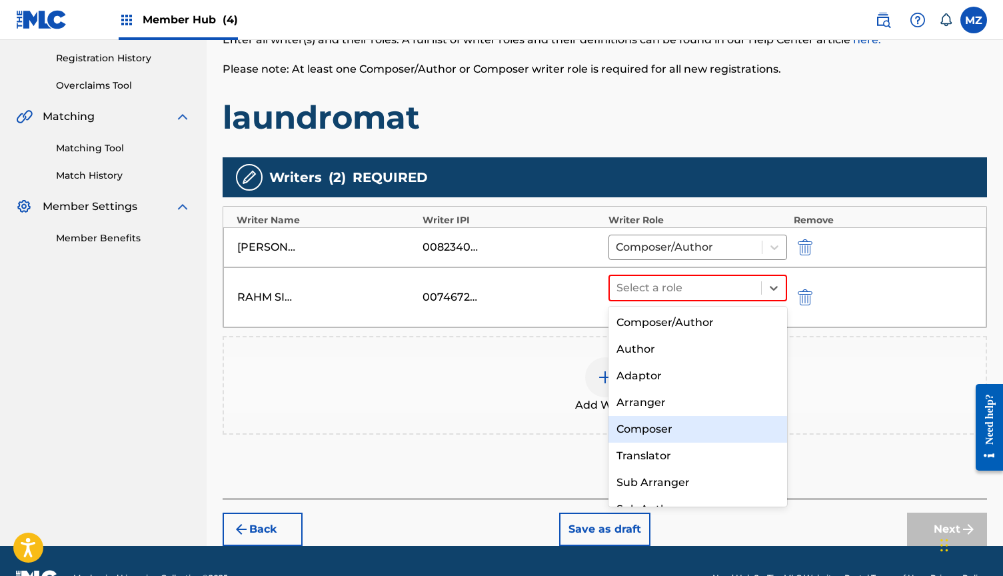
click at [665, 426] on div "Composer" at bounding box center [697, 429] width 179 height 27
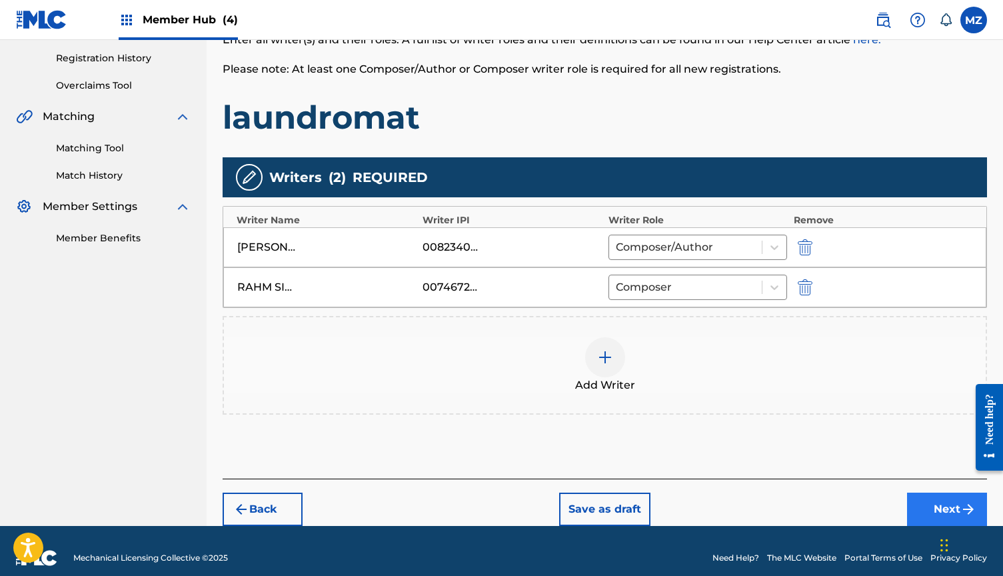
click at [924, 508] on button "Next" at bounding box center [947, 508] width 80 height 33
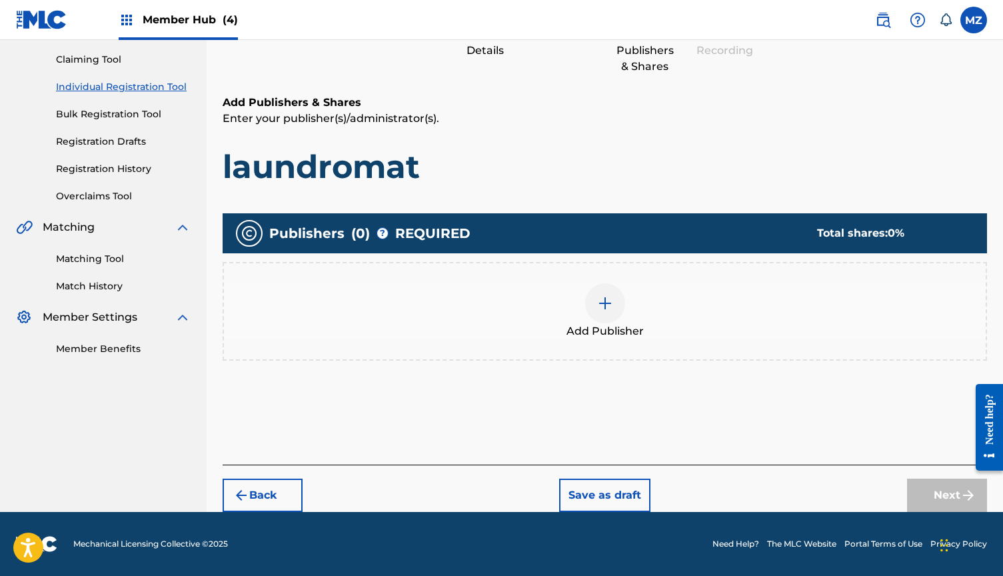
scroll to position [137, 0]
click at [767, 336] on div "Add Publisher" at bounding box center [604, 311] width 761 height 56
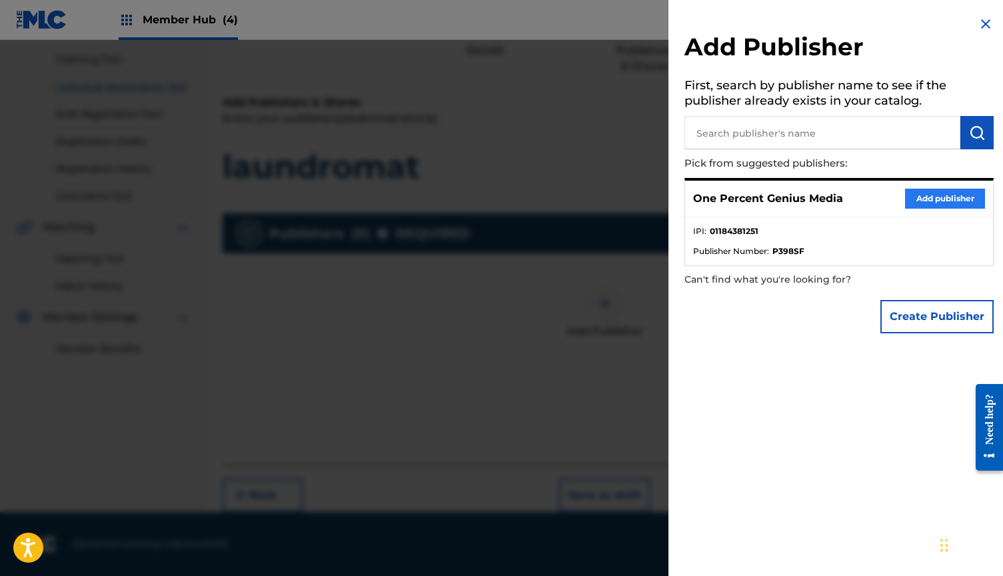
click at [929, 201] on button "Add publisher" at bounding box center [945, 199] width 80 height 20
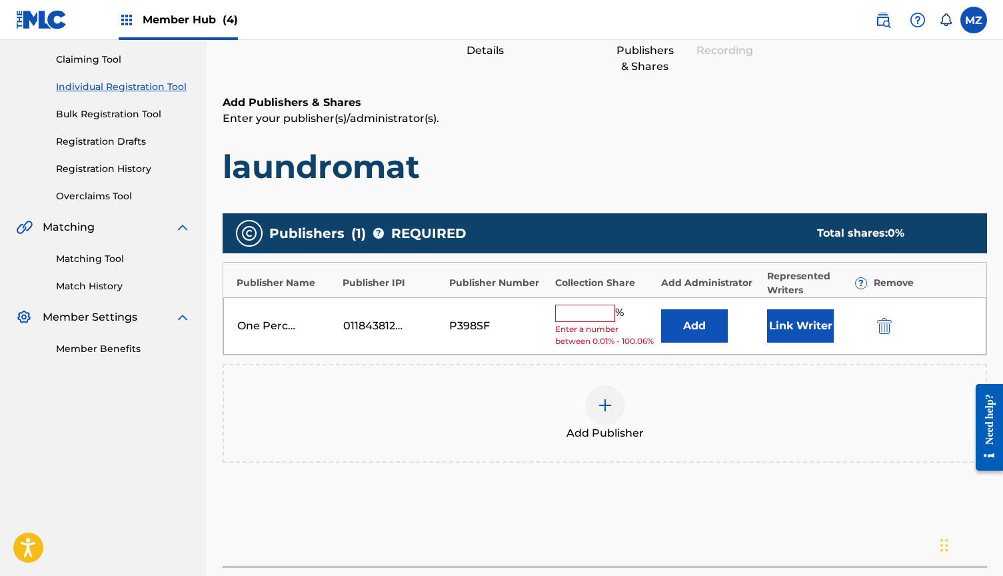
click at [584, 316] on input "text" at bounding box center [585, 312] width 60 height 17
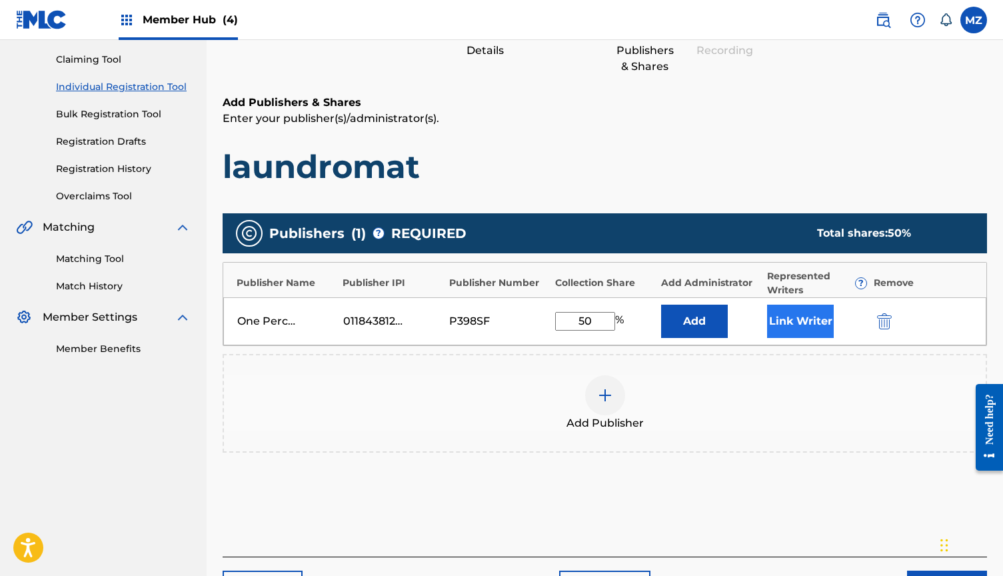
type input "50"
click at [825, 325] on button "Link Writer" at bounding box center [800, 320] width 67 height 33
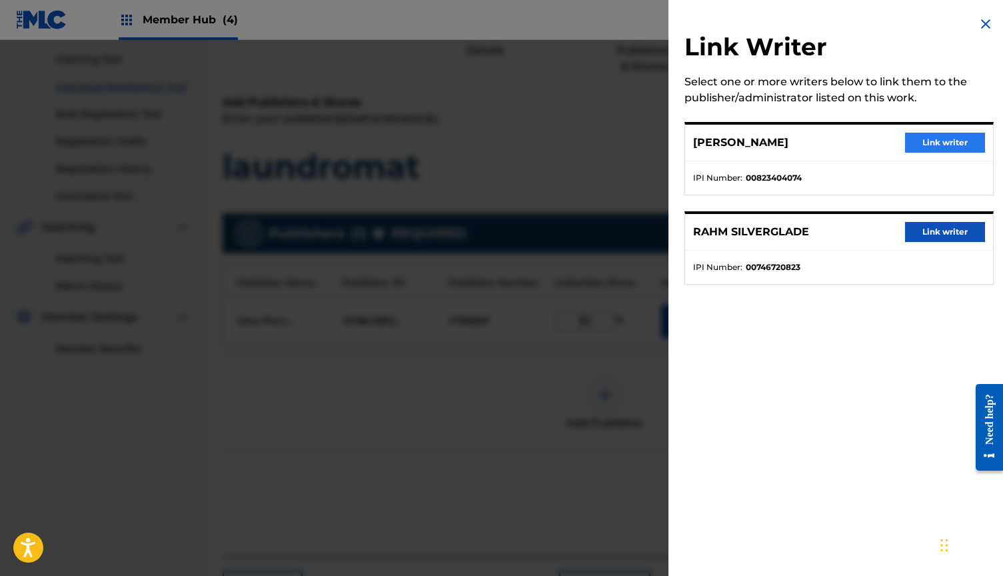
click at [957, 140] on button "Link writer" at bounding box center [945, 143] width 80 height 20
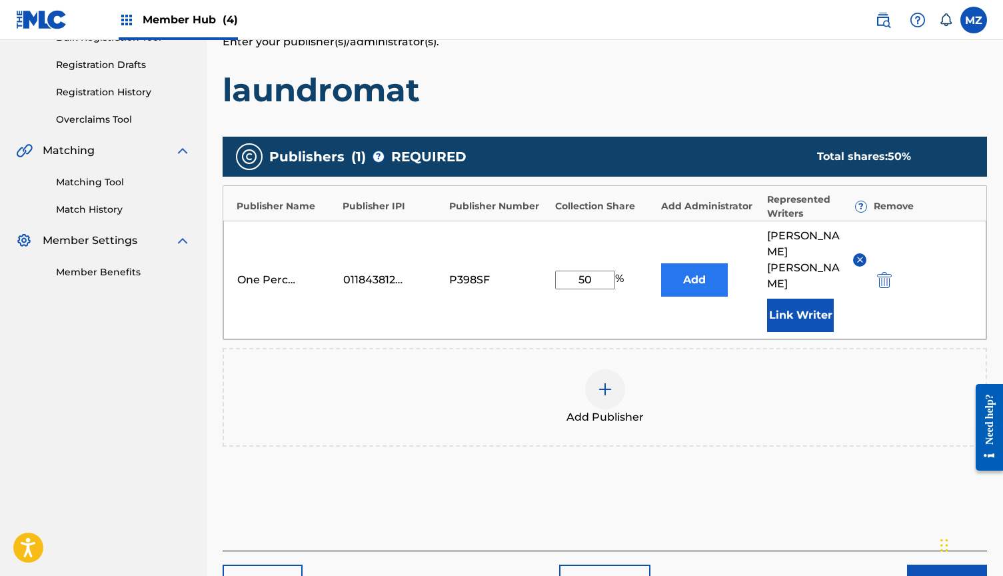
scroll to position [261, 0]
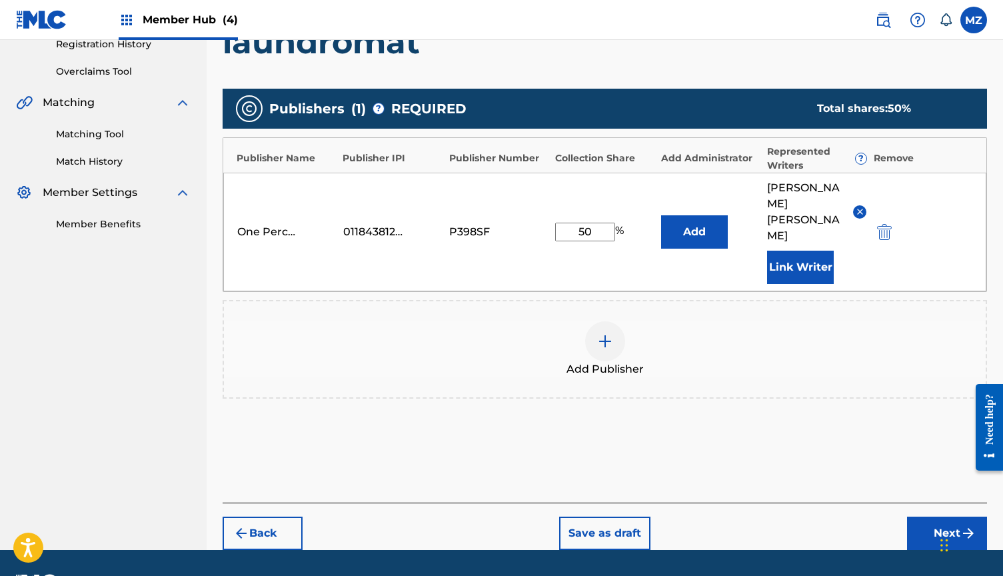
click at [651, 348] on div "Add Publisher" at bounding box center [604, 349] width 761 height 56
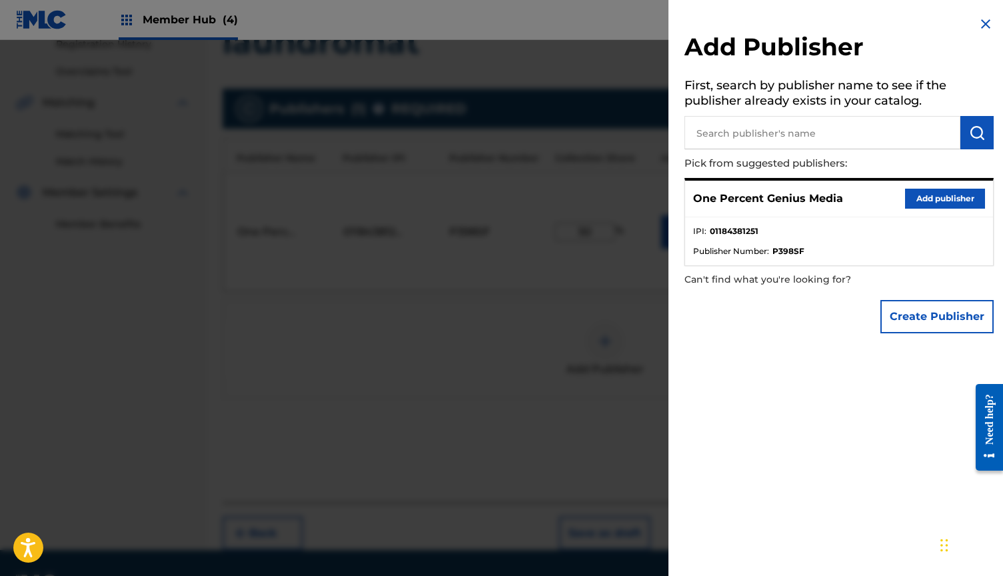
click at [762, 137] on input "text" at bounding box center [822, 132] width 276 height 33
type input "beyond catagory"
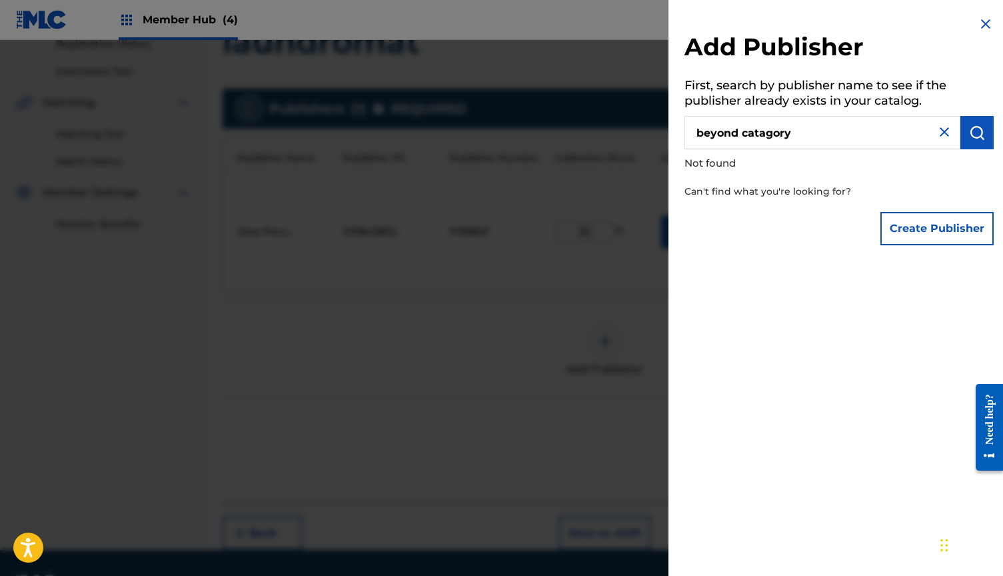
click at [936, 133] on img at bounding box center [944, 132] width 16 height 16
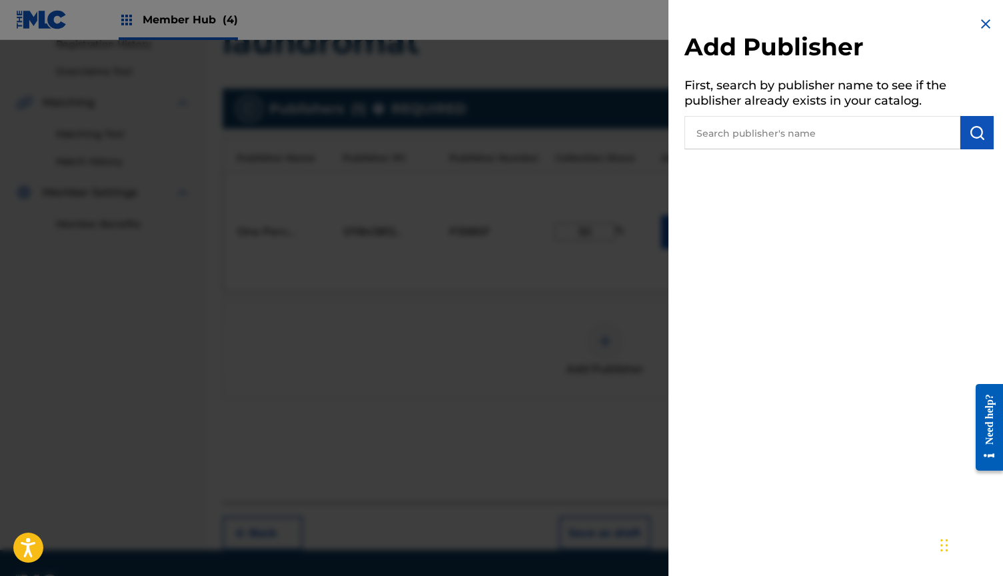
click at [985, 29] on img at bounding box center [985, 24] width 16 height 16
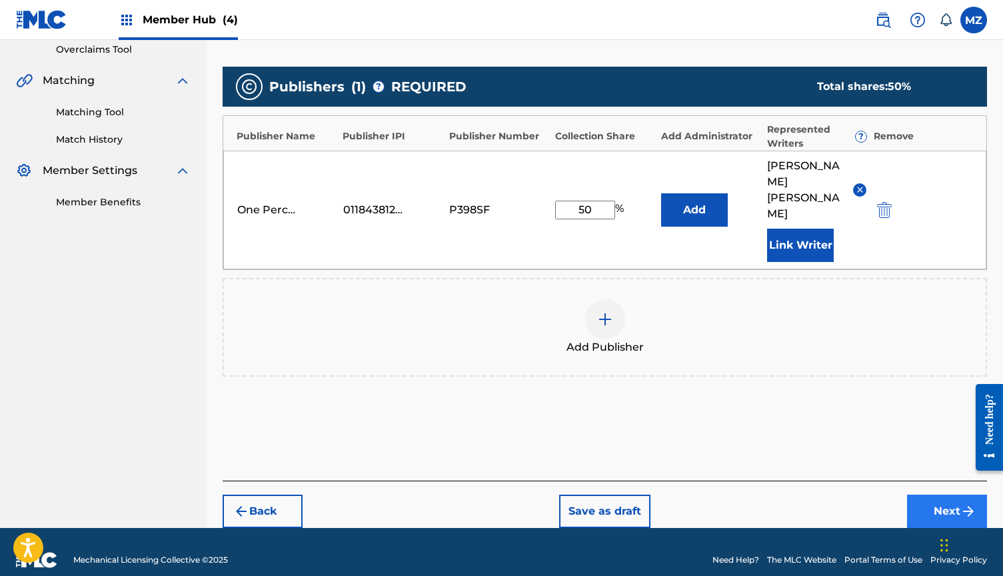
click at [926, 494] on button "Next" at bounding box center [947, 510] width 80 height 33
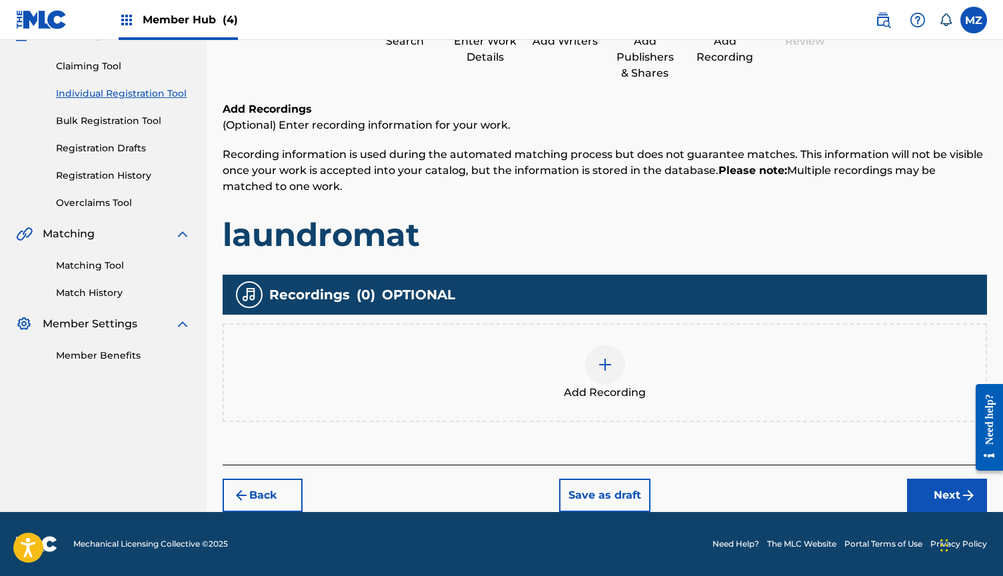
click at [625, 366] on div "Add Recording" at bounding box center [604, 372] width 761 height 56
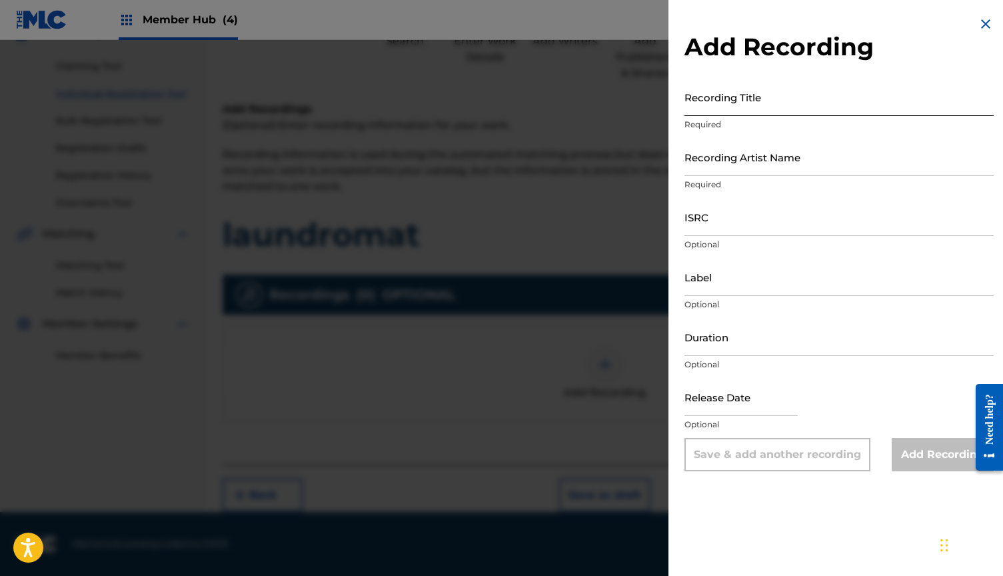
click at [757, 97] on input "Recording Title" at bounding box center [838, 97] width 309 height 38
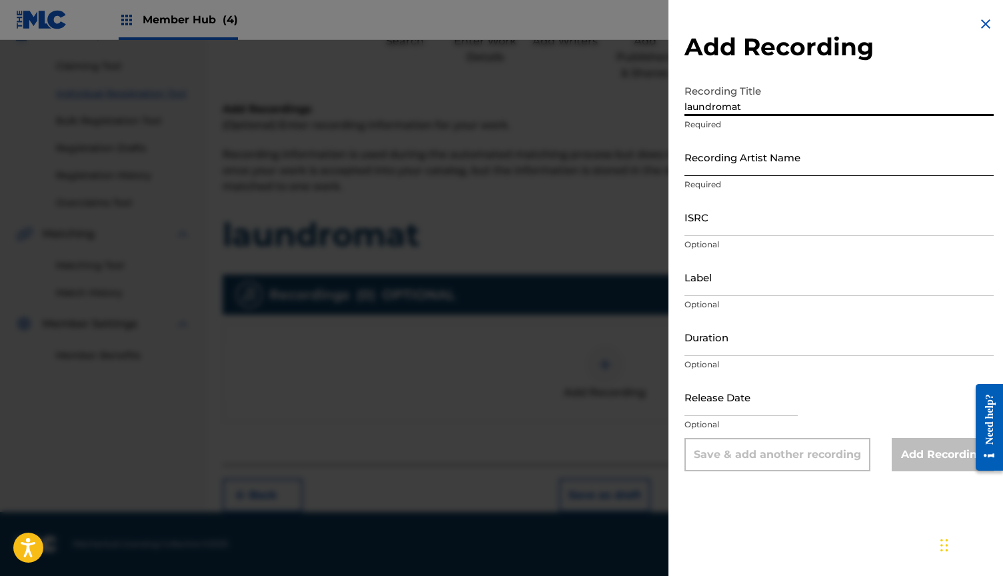
type input "laundromat"
click at [754, 157] on input "Recording Artist Name" at bounding box center [838, 157] width 309 height 38
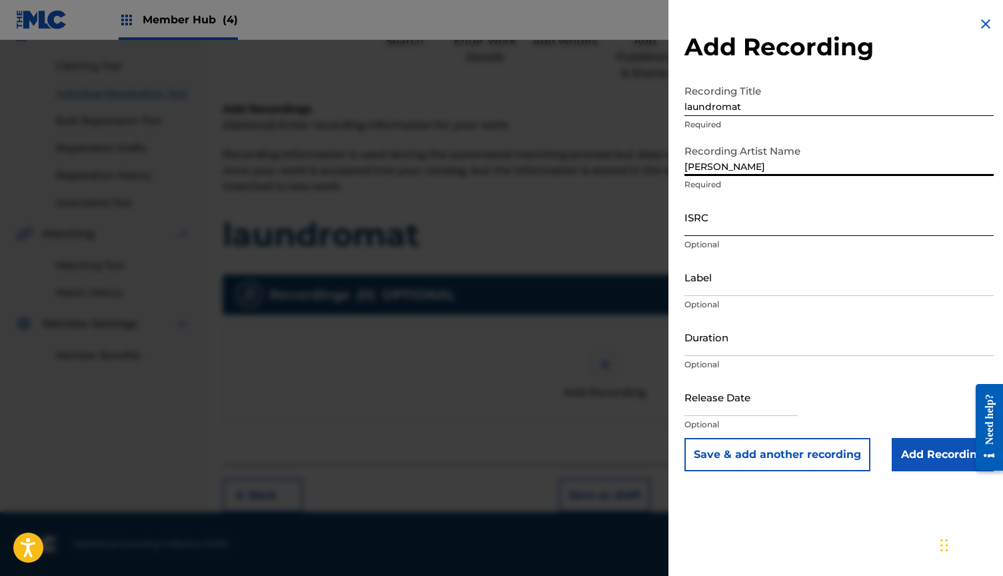
type input "[PERSON_NAME]"
click at [742, 212] on input "ISRC" at bounding box center [838, 217] width 309 height 38
paste input "QMB622502009"
type input "QMB622502009"
click at [738, 338] on input "Duration" at bounding box center [838, 337] width 309 height 38
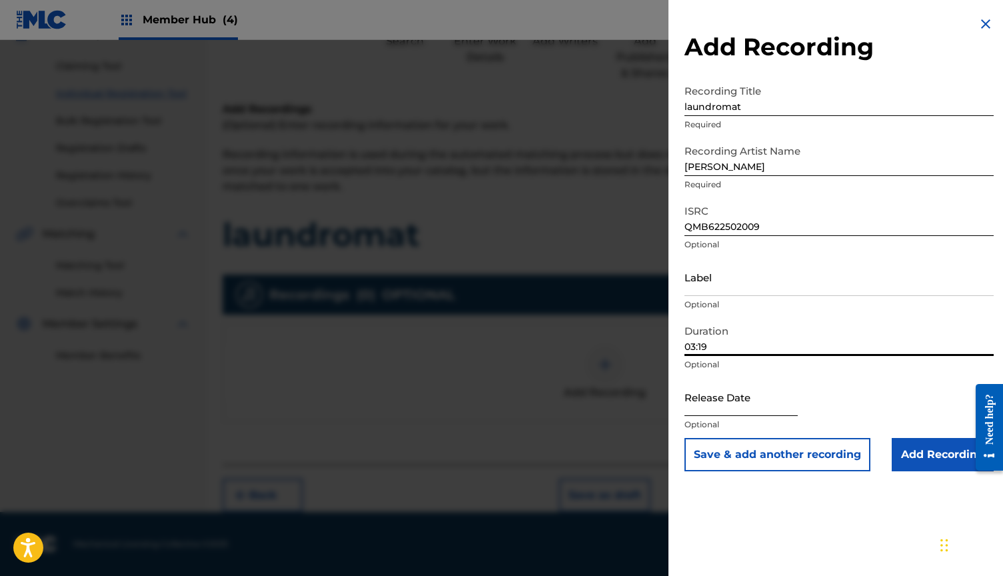
type input "03:19"
click at [745, 390] on input "text" at bounding box center [740, 397] width 113 height 38
select select "8"
select select "2025"
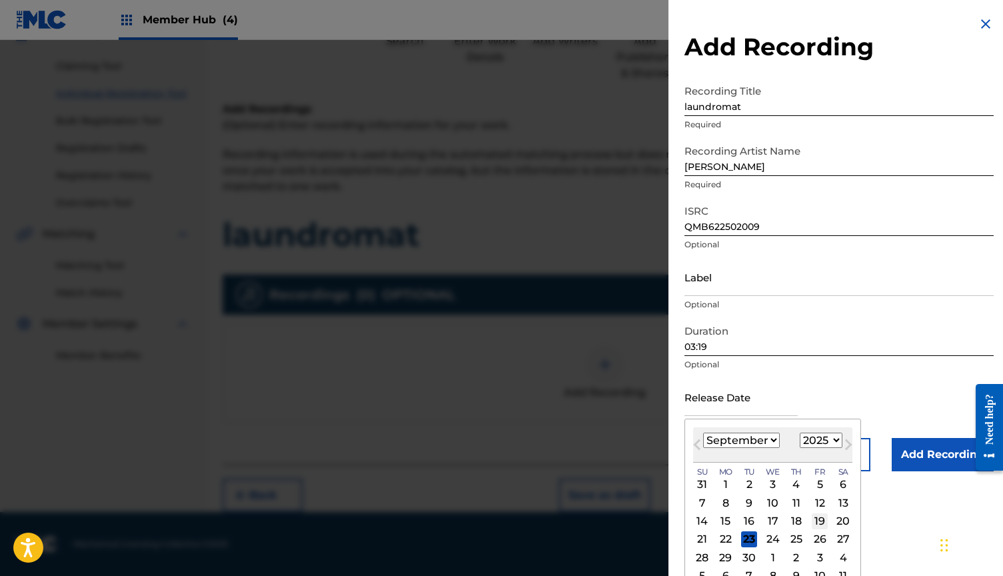
click at [811, 522] on div "19" at bounding box center [819, 521] width 16 height 16
type input "[DATE]"
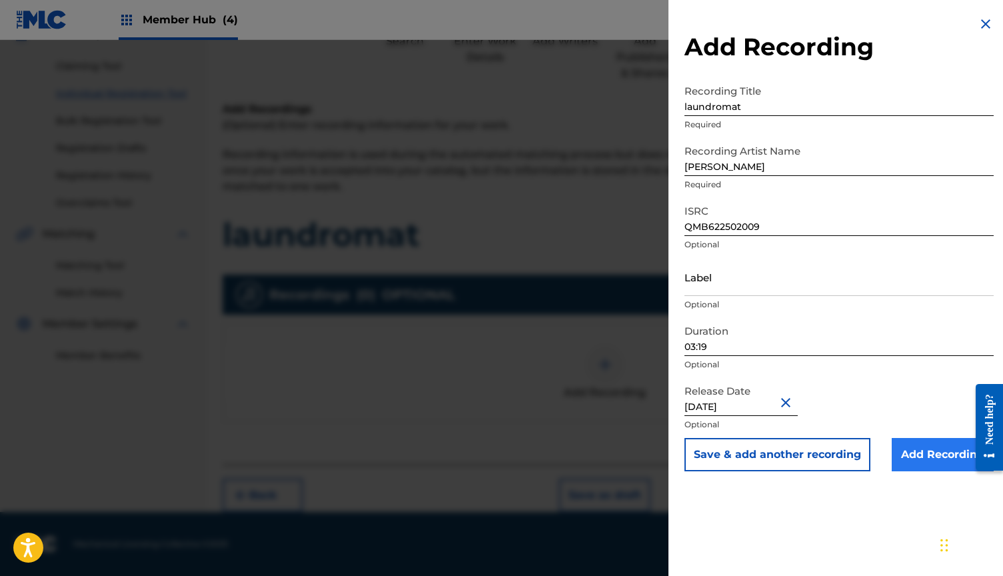
click at [929, 456] on input "Add Recording" at bounding box center [942, 454] width 102 height 33
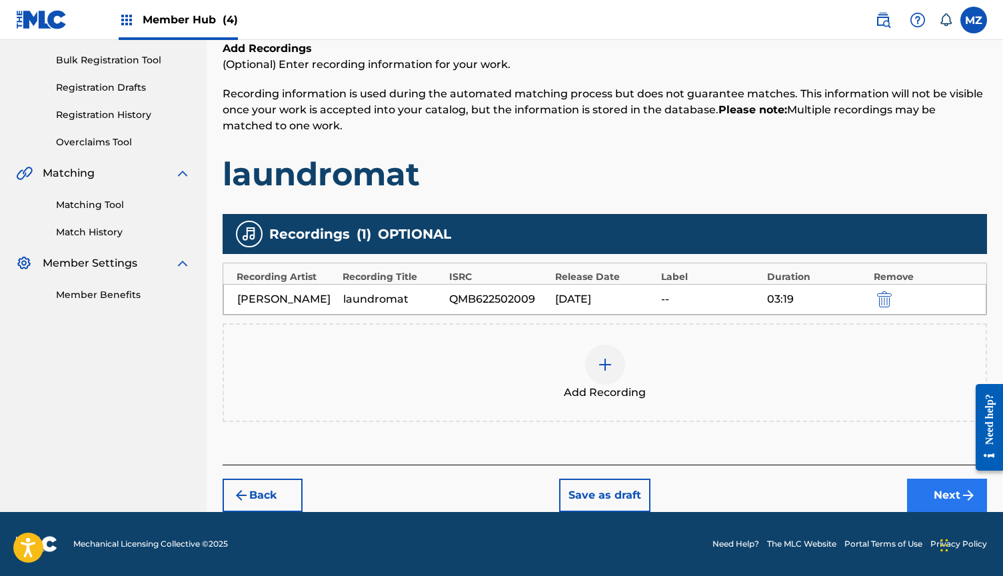
click at [919, 488] on button "Next" at bounding box center [947, 494] width 80 height 33
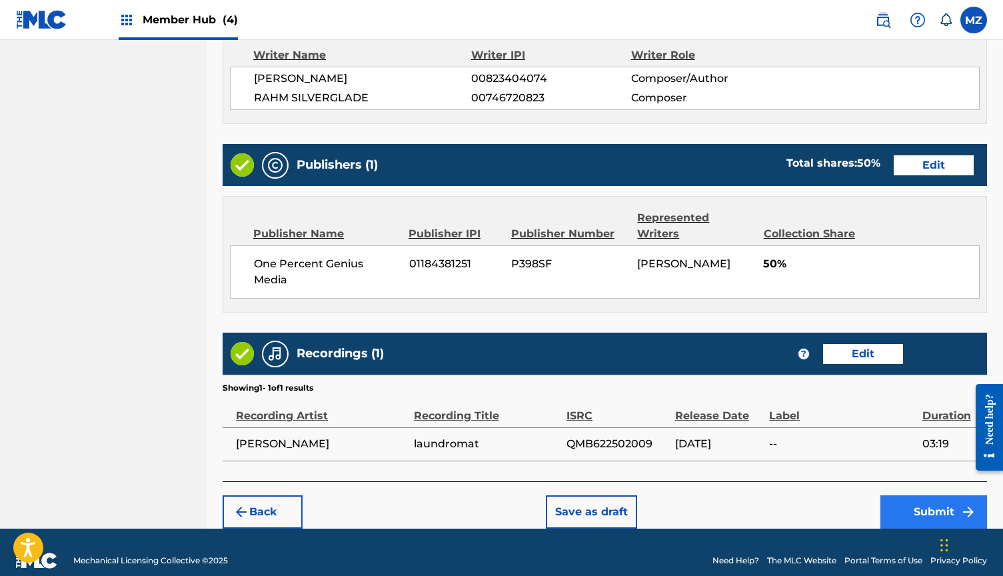
scroll to position [576, 0]
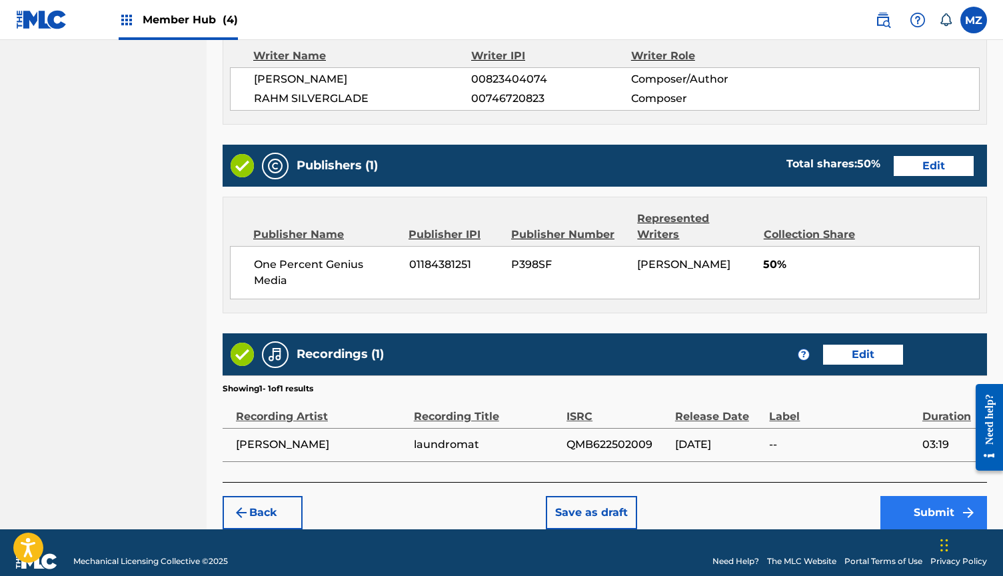
click at [921, 496] on button "Submit" at bounding box center [933, 512] width 107 height 33
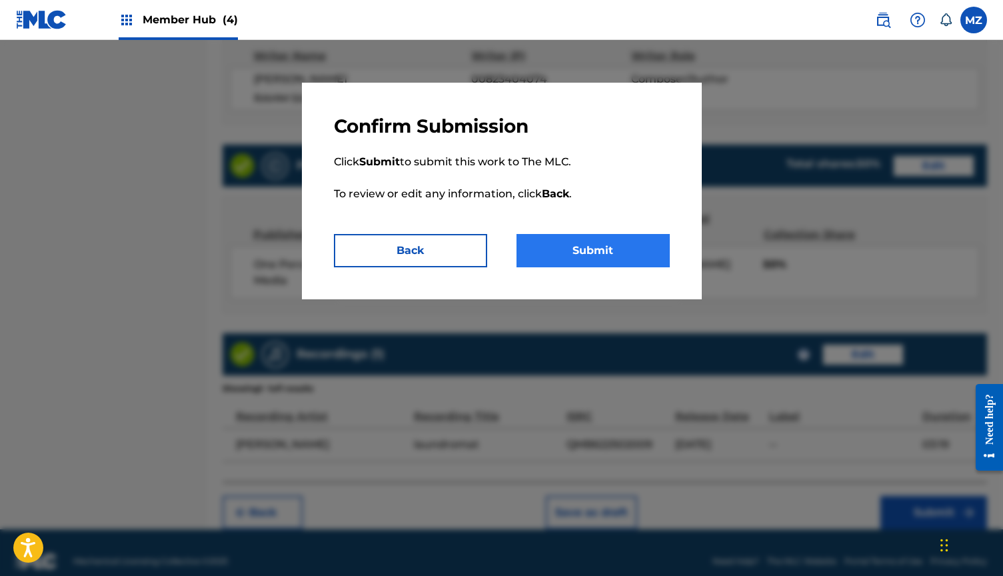
click at [582, 255] on button "Submit" at bounding box center [592, 250] width 153 height 33
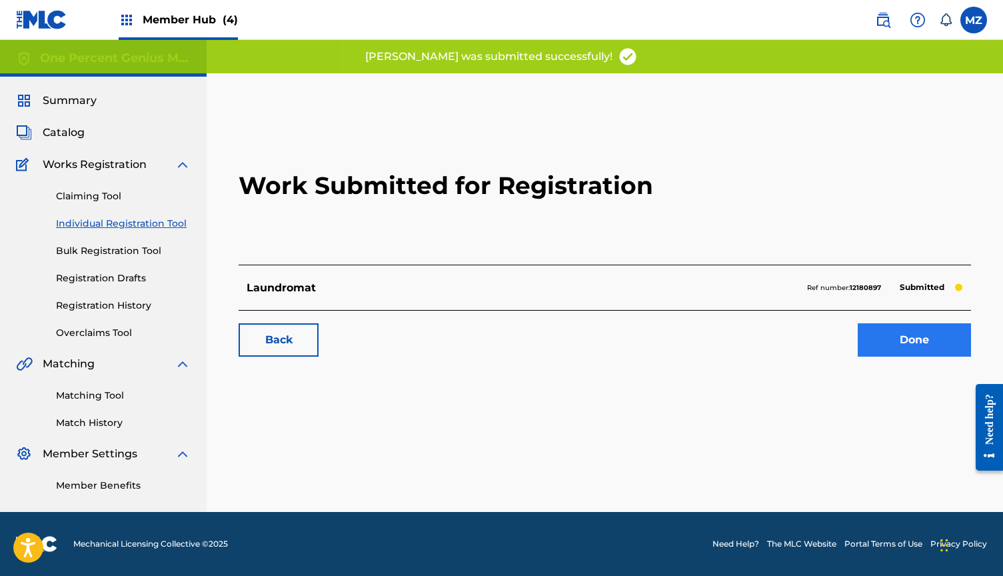
click at [896, 338] on link "Done" at bounding box center [913, 339] width 113 height 33
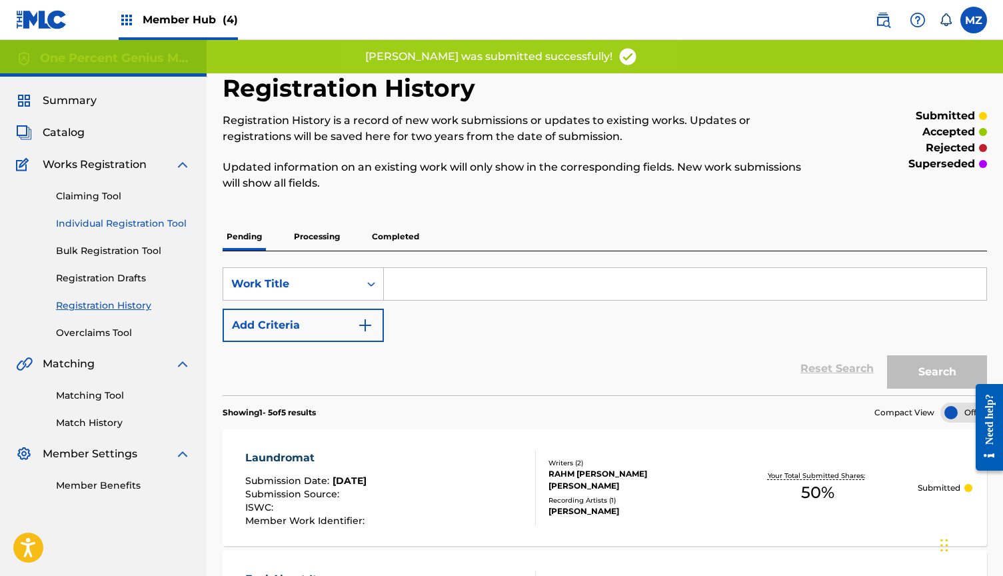
click at [123, 219] on link "Individual Registration Tool" at bounding box center [123, 224] width 135 height 14
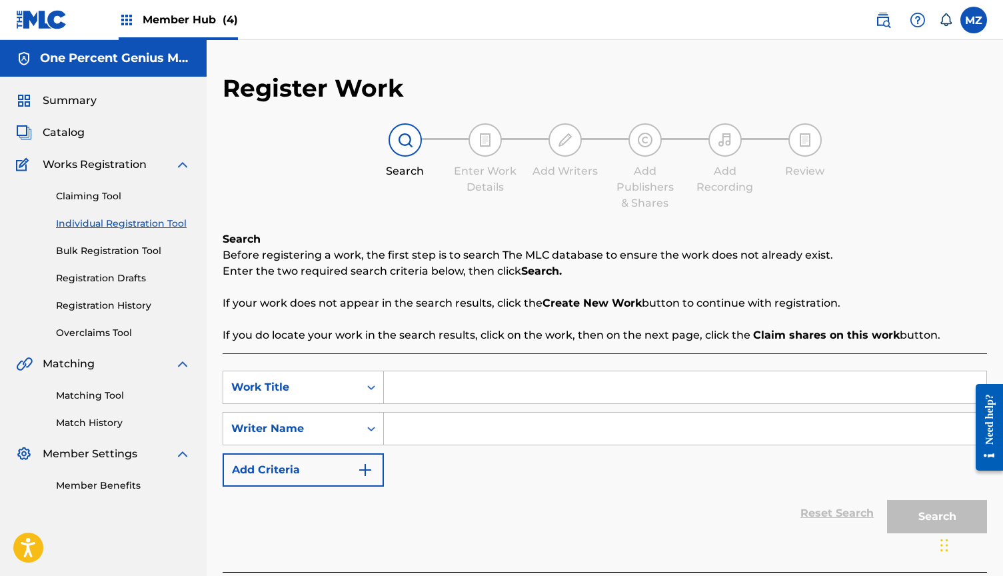
click at [461, 382] on input "Search Form" at bounding box center [685, 387] width 602 height 32
paste input "november like u"
type input "november like u"
click at [464, 422] on input "Search Form" at bounding box center [685, 428] width 602 height 32
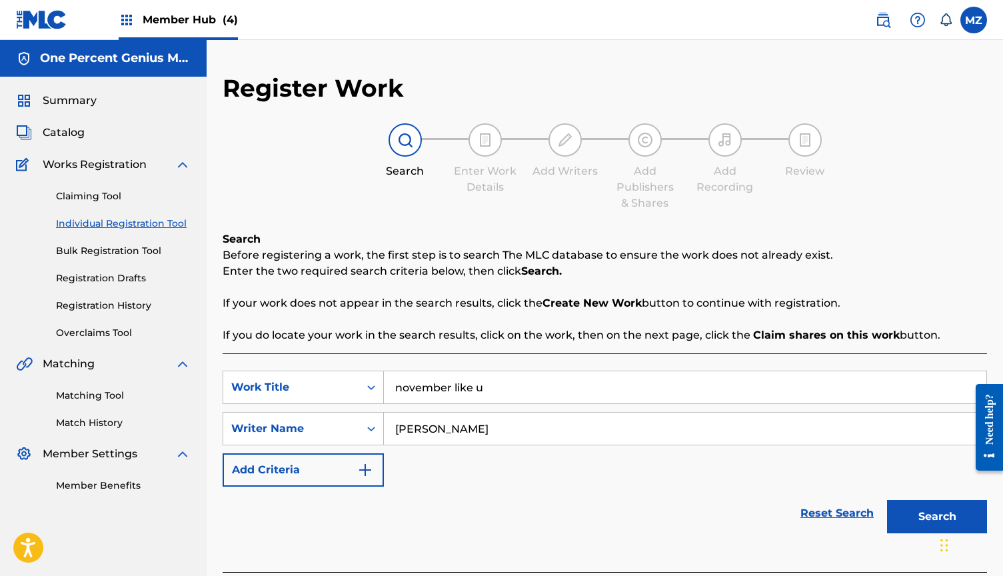
type input "[PERSON_NAME]"
click at [937, 516] on button "Search" at bounding box center [937, 516] width 100 height 33
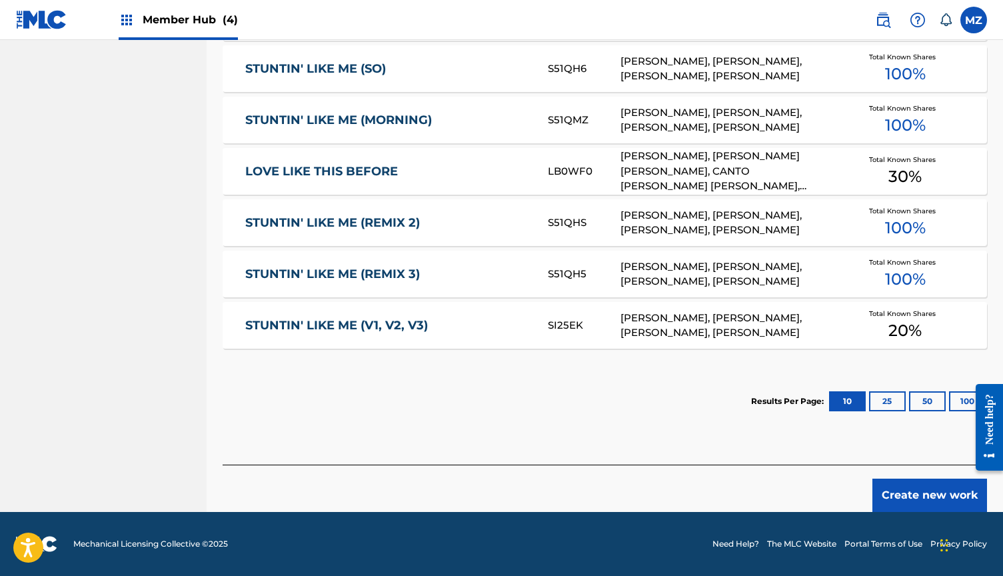
scroll to position [731, 0]
click at [924, 495] on button "Create new work" at bounding box center [929, 494] width 115 height 33
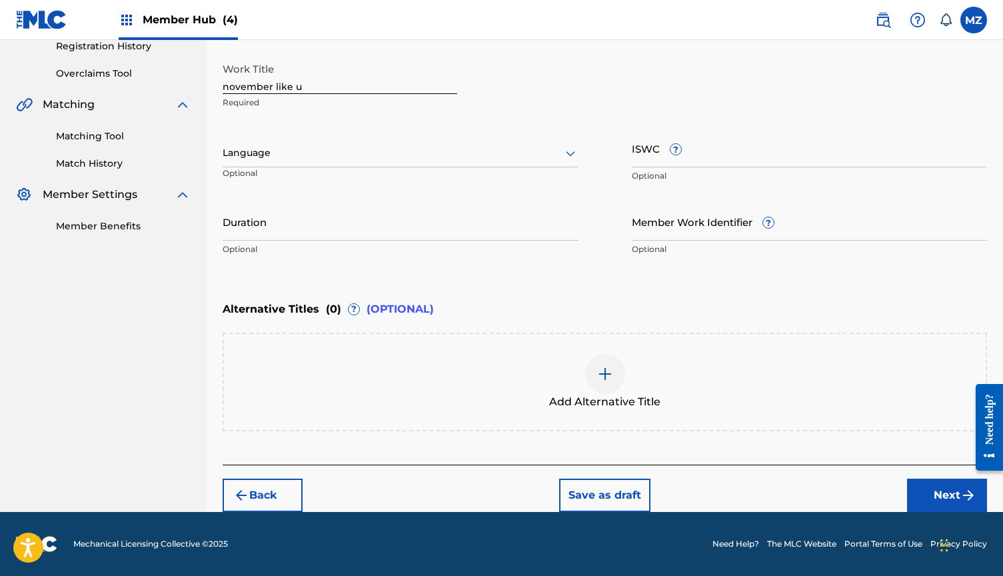
click at [386, 161] on div "Language" at bounding box center [401, 153] width 356 height 28
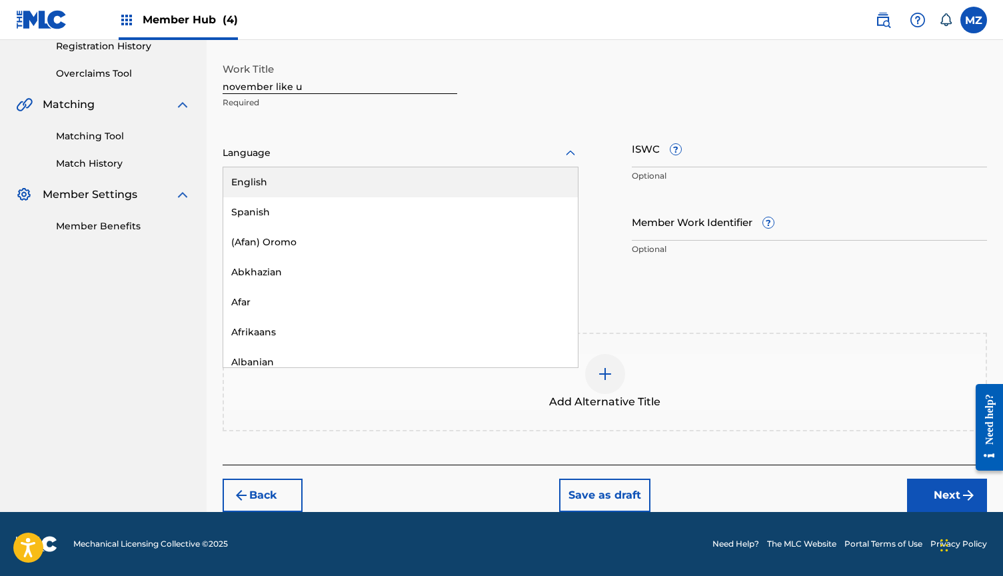
click at [348, 184] on div "English" at bounding box center [400, 182] width 354 height 30
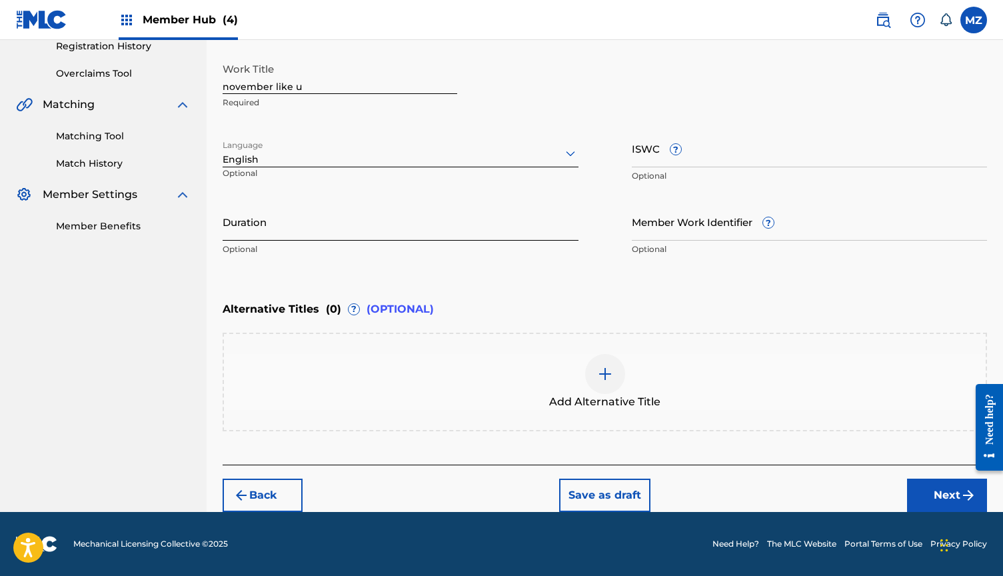
click at [346, 222] on input "Duration" at bounding box center [401, 222] width 356 height 38
click at [296, 230] on input "Duration" at bounding box center [401, 222] width 356 height 38
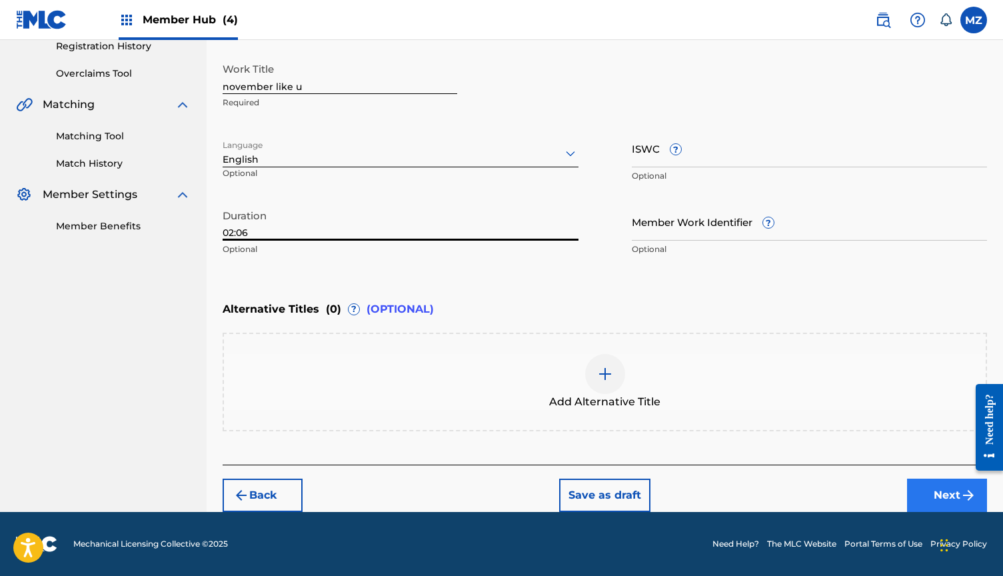
type input "02:06"
click at [923, 495] on button "Next" at bounding box center [947, 494] width 80 height 33
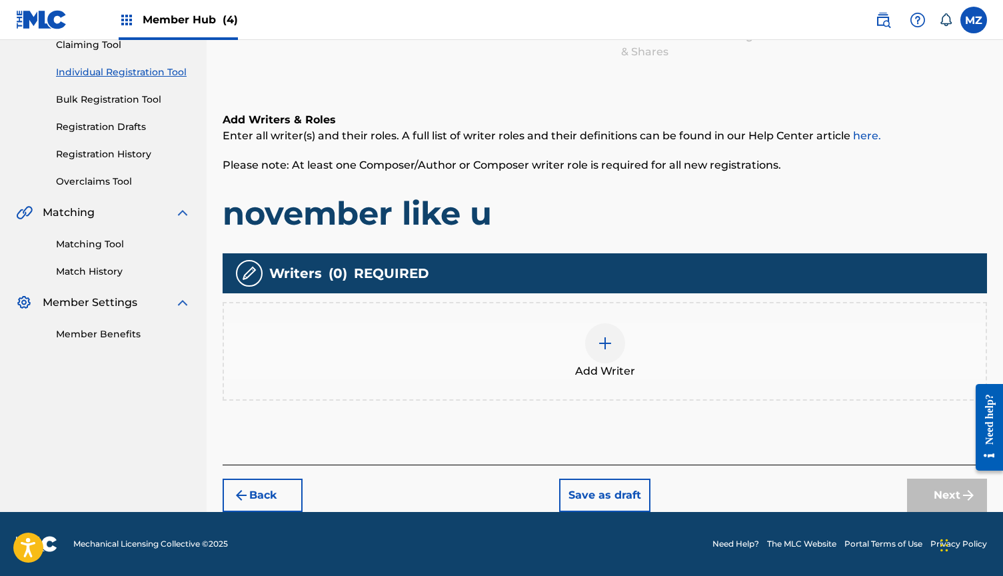
scroll to position [151, 0]
click at [604, 346] on img at bounding box center [605, 343] width 16 height 16
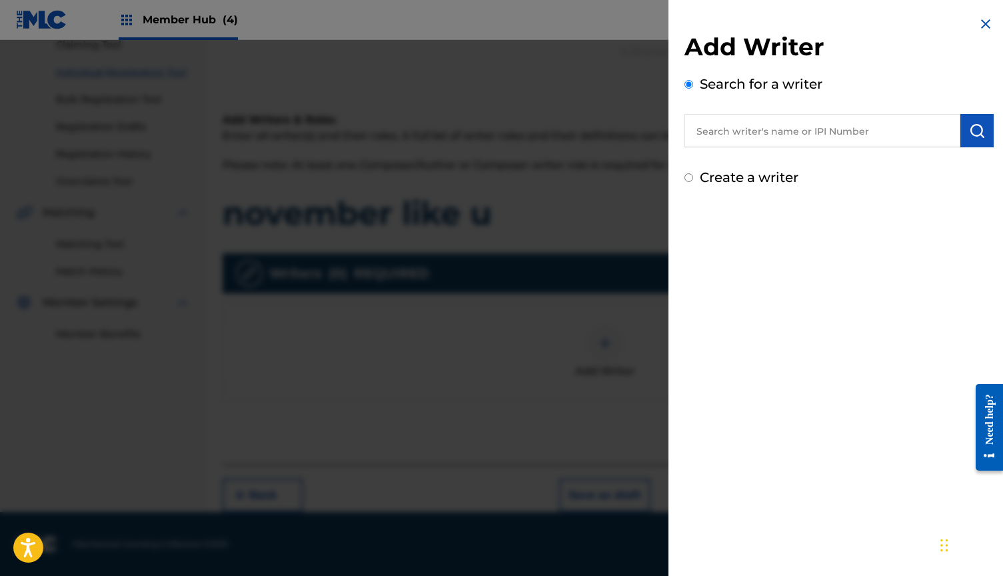
click at [797, 128] on input "text" at bounding box center [822, 130] width 276 height 33
paste input "823404074"
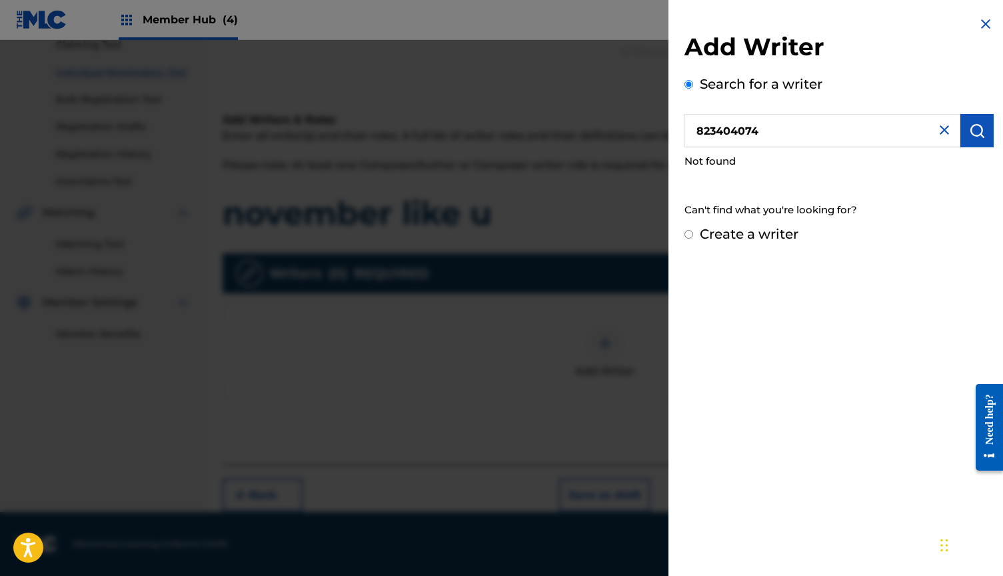
click at [696, 127] on input "823404074" at bounding box center [822, 130] width 276 height 33
type input "00823404074"
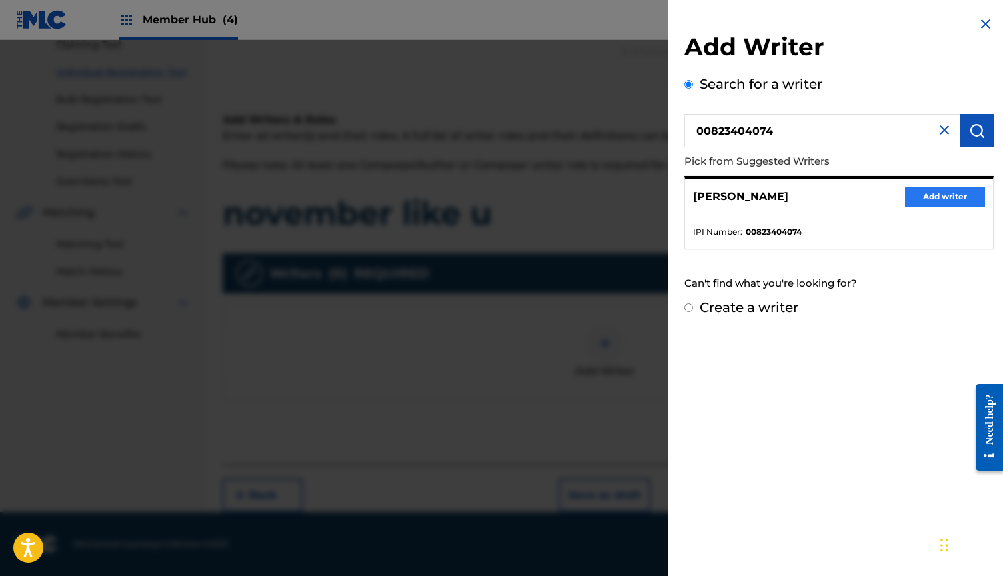
click at [927, 198] on button "Add writer" at bounding box center [945, 197] width 80 height 20
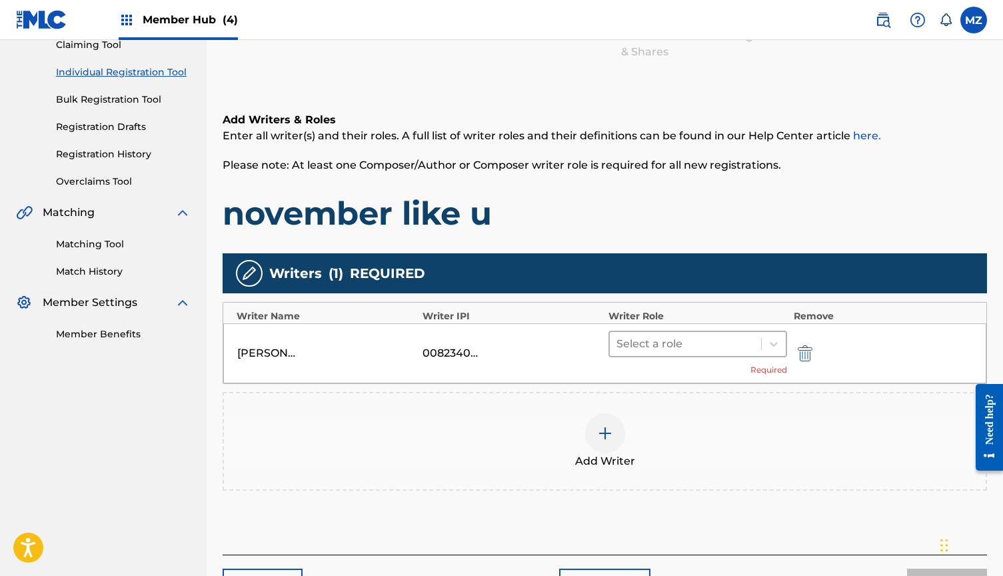
click at [683, 339] on div at bounding box center [685, 343] width 138 height 19
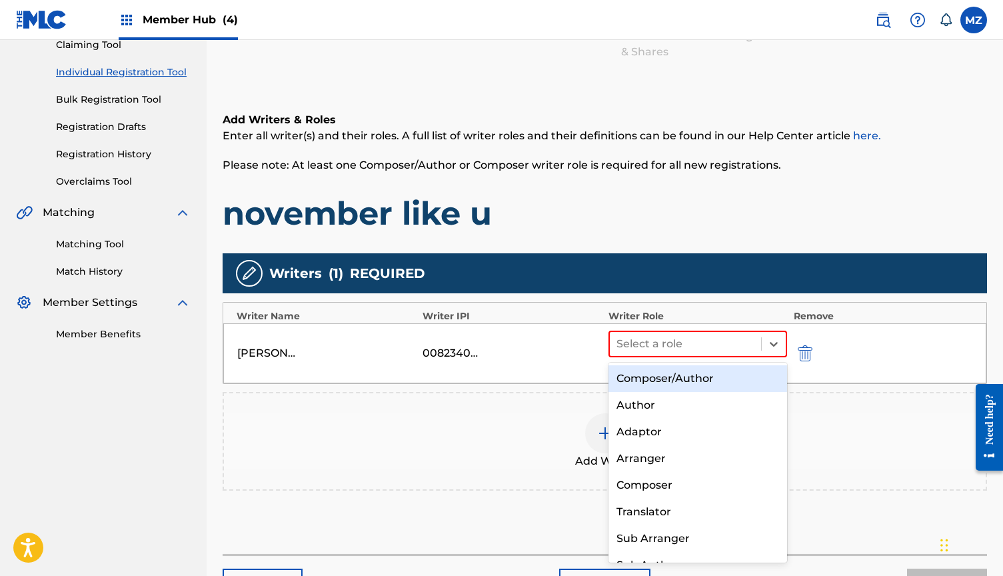
click at [666, 388] on div "Composer/Author" at bounding box center [697, 378] width 179 height 27
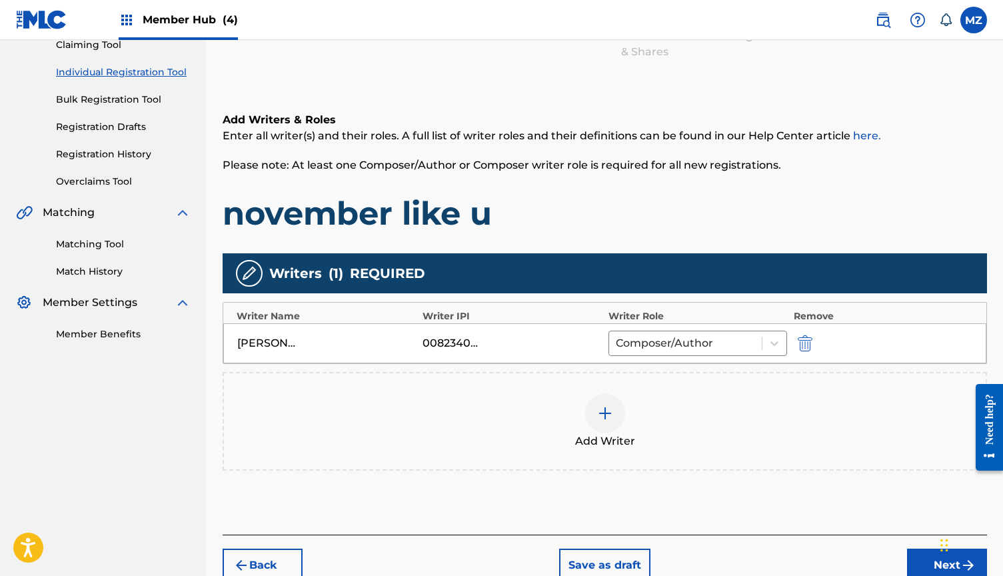
click at [632, 414] on div "Add Writer" at bounding box center [604, 421] width 761 height 56
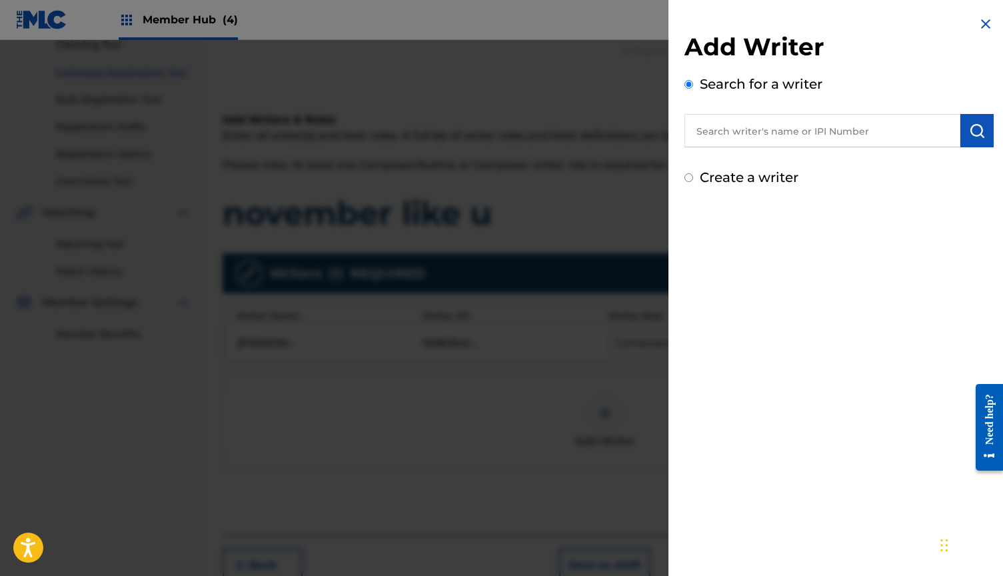
click at [786, 137] on input "text" at bounding box center [822, 130] width 276 height 33
paste input "1054034107"
type input "01054034107"
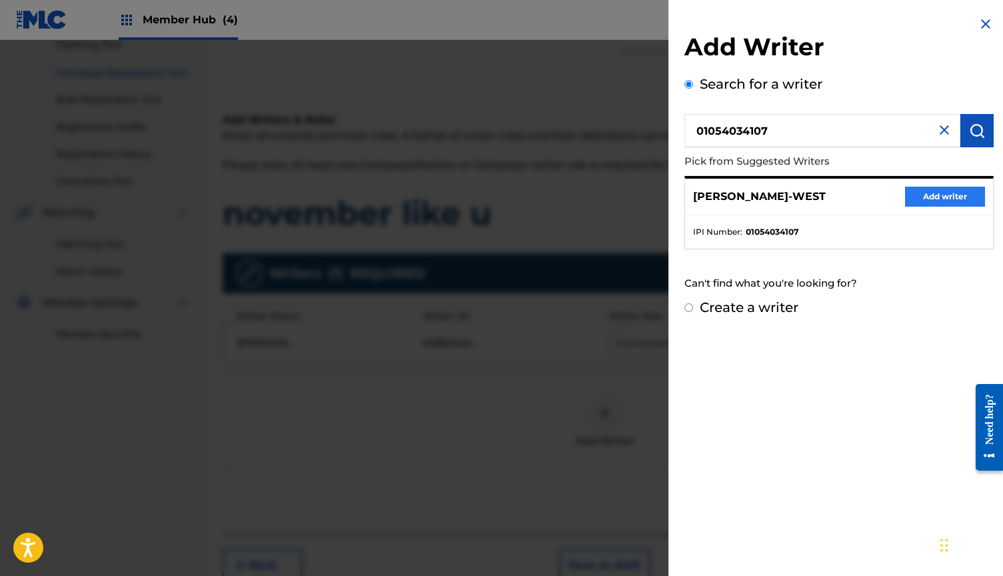
click at [921, 199] on button "Add writer" at bounding box center [945, 197] width 80 height 20
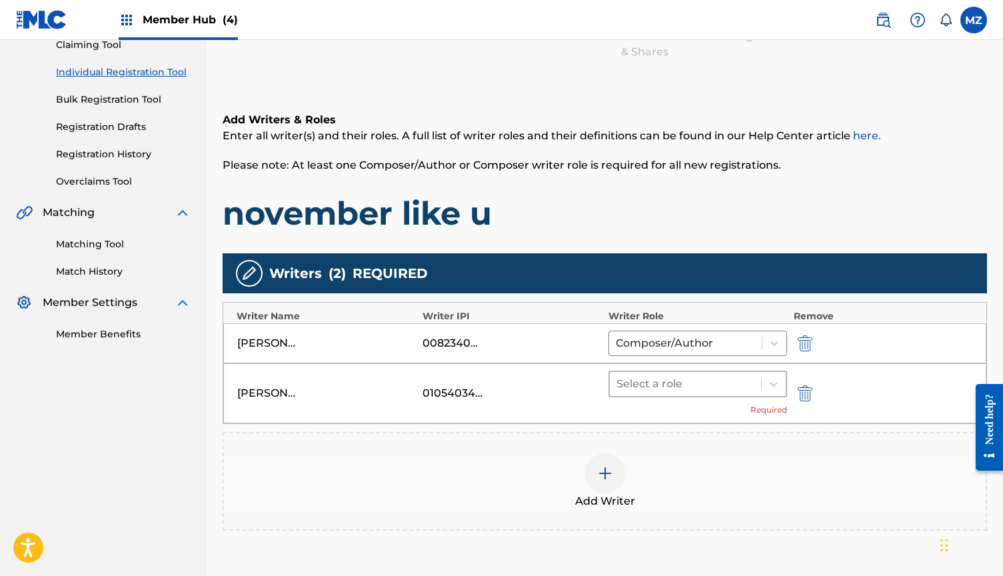
click at [668, 377] on div at bounding box center [685, 383] width 138 height 19
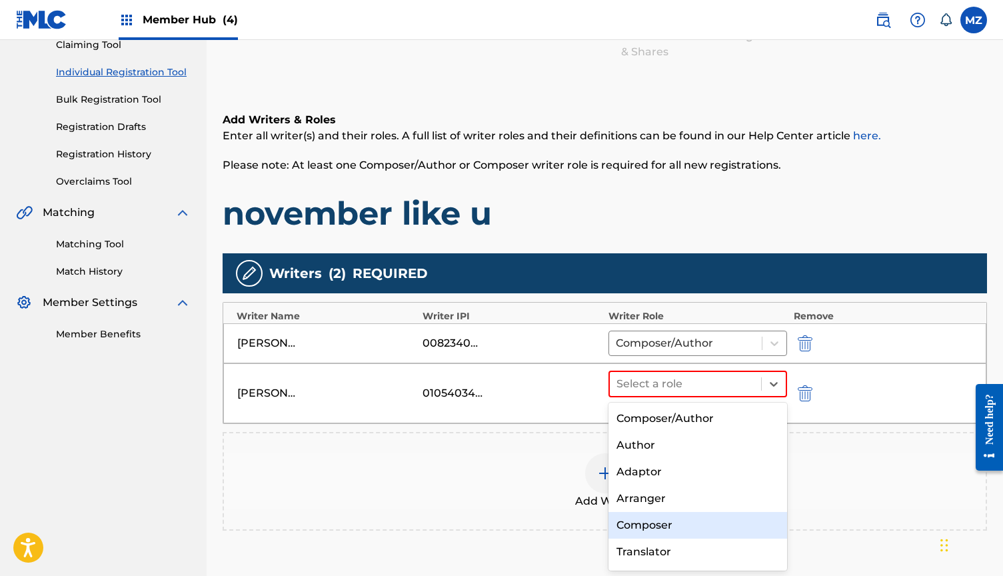
click at [642, 521] on div "Composer" at bounding box center [697, 525] width 179 height 27
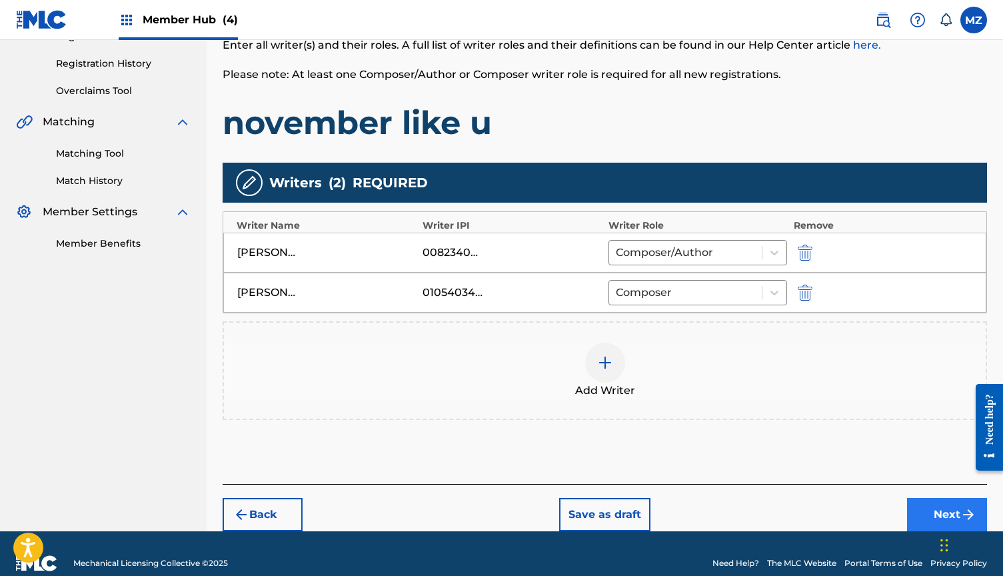
click at [926, 511] on button "Next" at bounding box center [947, 514] width 80 height 33
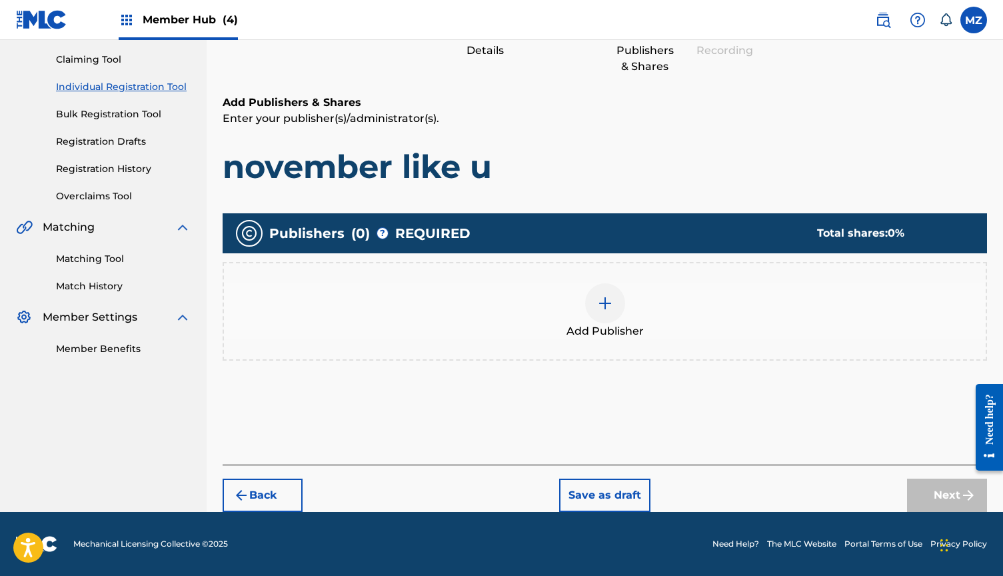
click at [648, 330] on div "Add Publisher" at bounding box center [604, 311] width 761 height 56
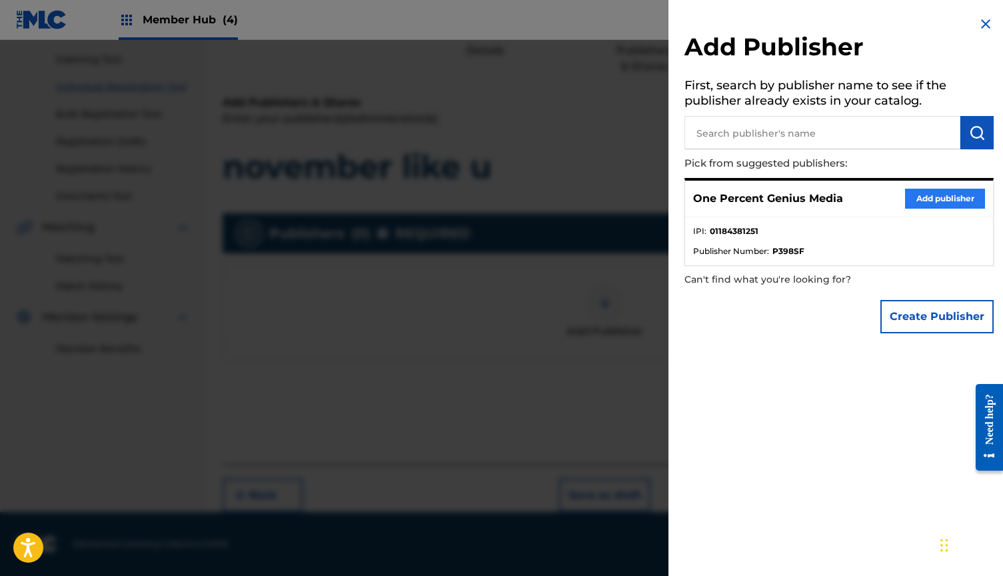
click at [919, 189] on button "Add publisher" at bounding box center [945, 199] width 80 height 20
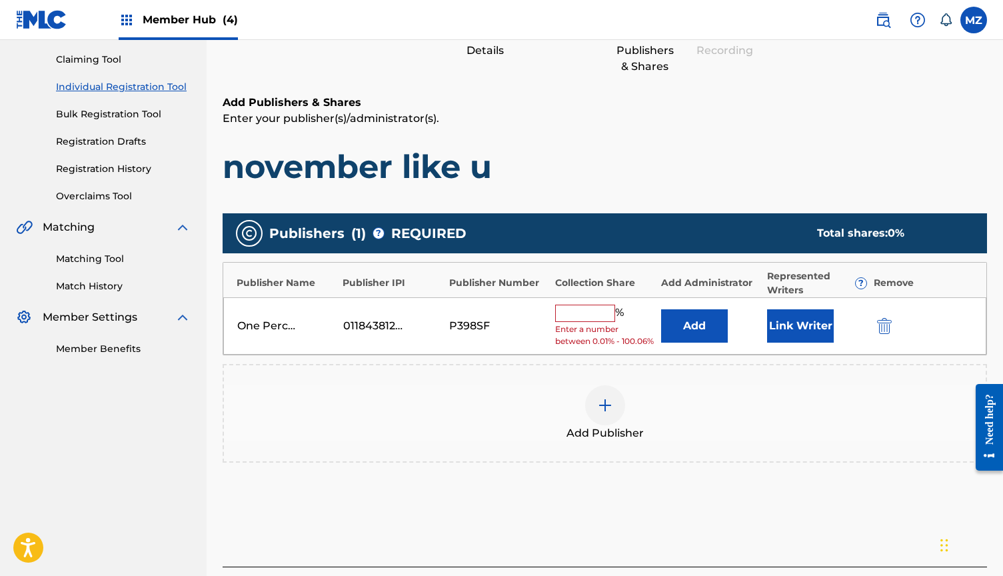
click at [590, 311] on input "text" at bounding box center [585, 312] width 60 height 17
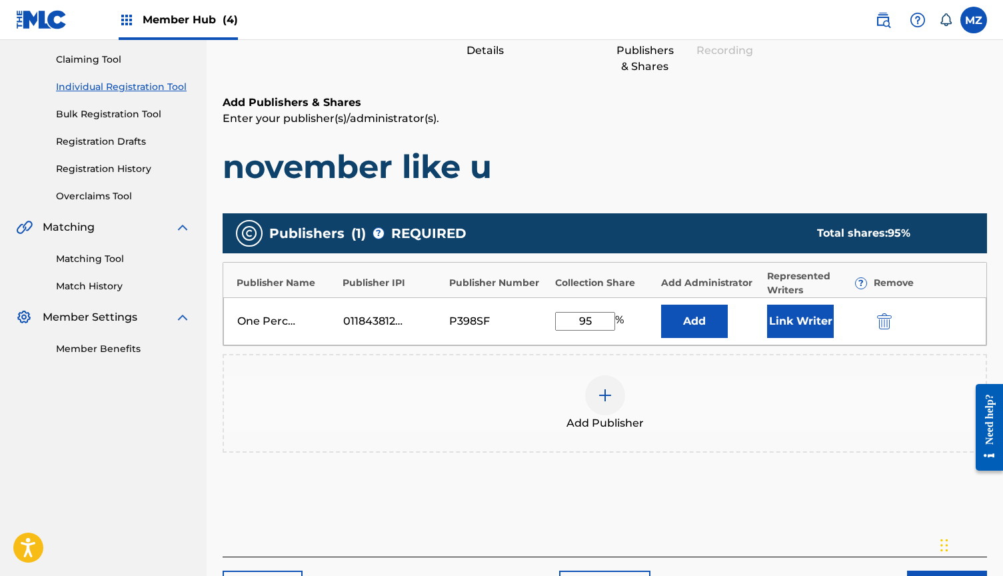
type input "95"
click at [748, 389] on div "Add Publisher" at bounding box center [604, 403] width 761 height 56
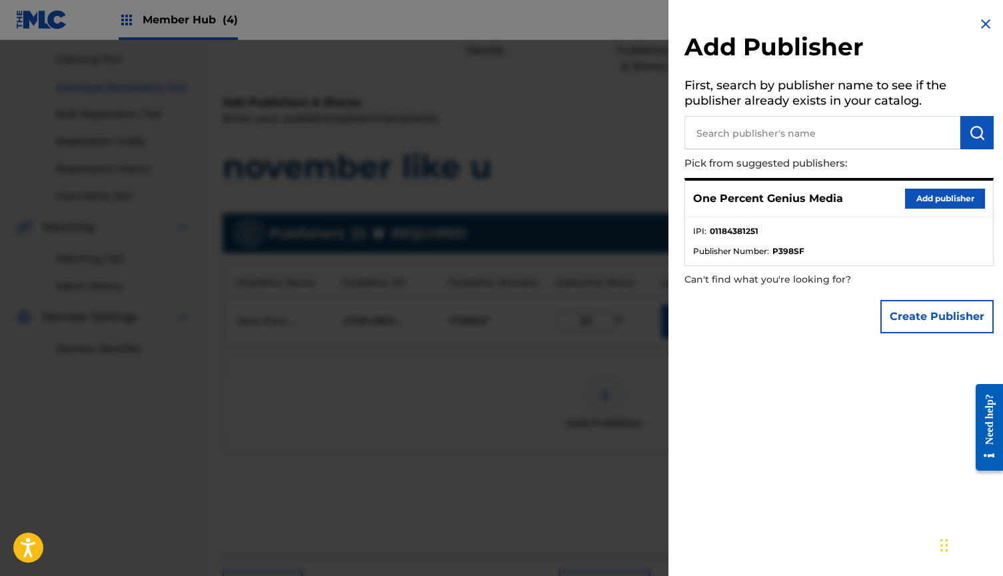
click at [979, 19] on img at bounding box center [985, 24] width 16 height 16
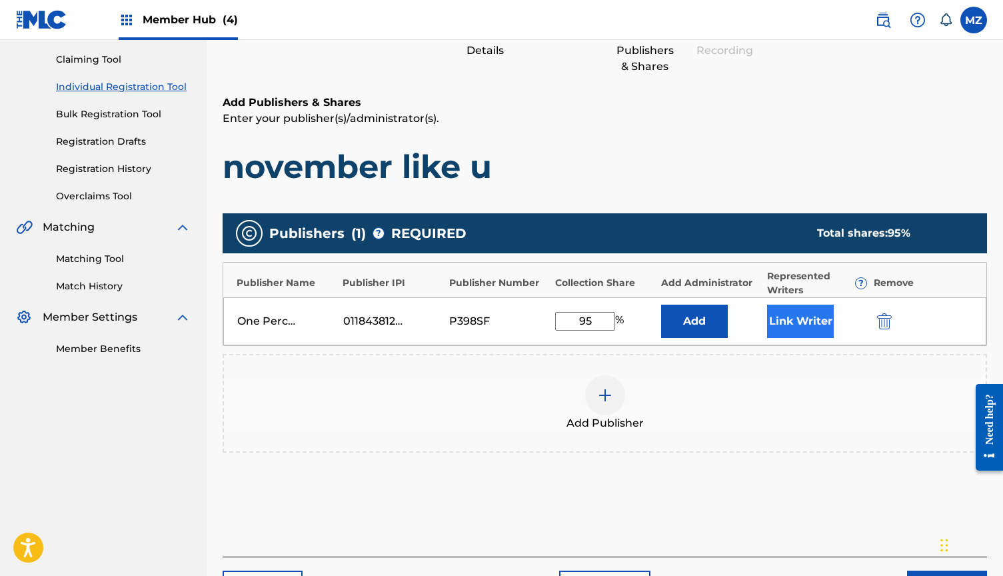
click at [807, 312] on button "Link Writer" at bounding box center [800, 320] width 67 height 33
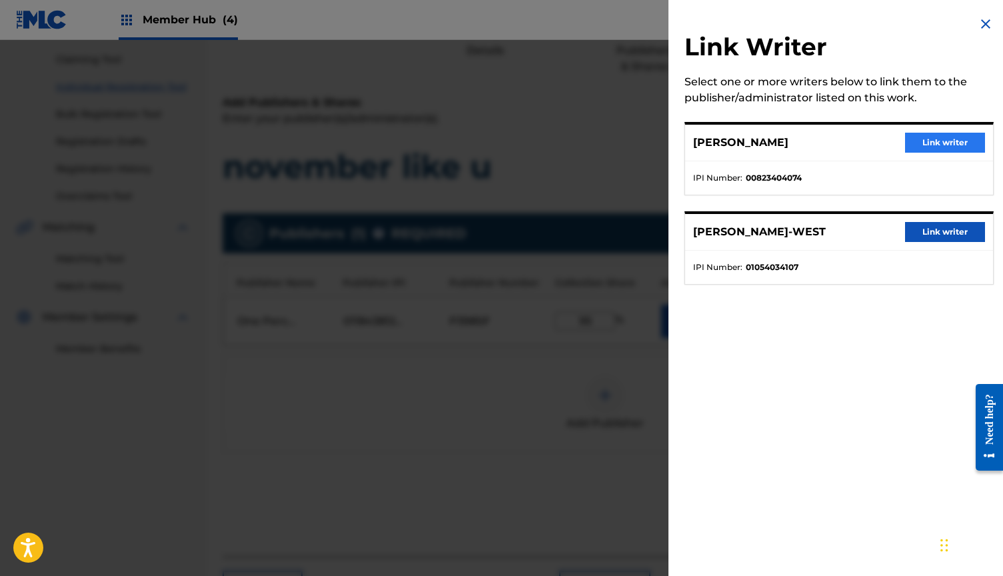
click at [909, 141] on button "Link writer" at bounding box center [945, 143] width 80 height 20
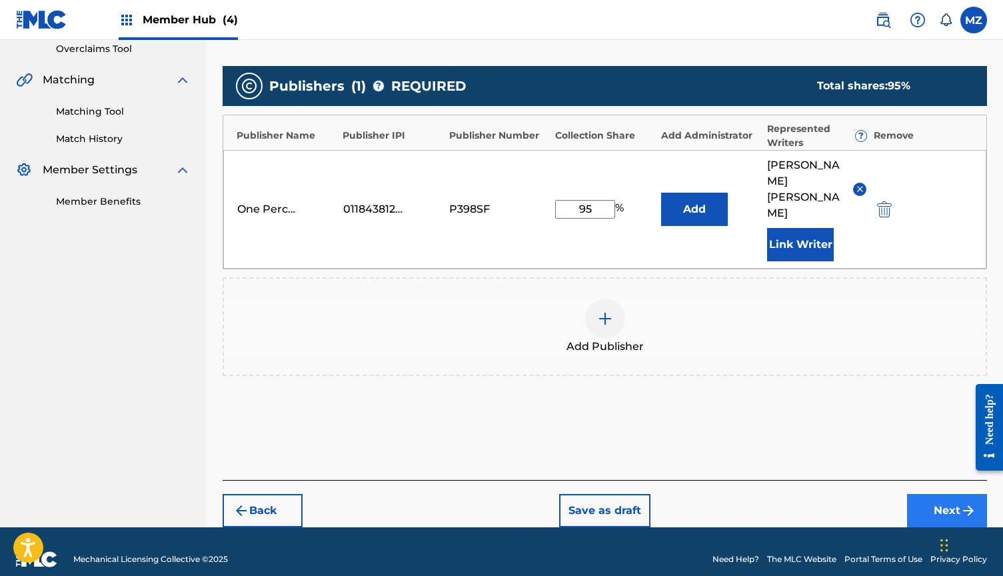
click at [929, 501] on button "Next" at bounding box center [947, 510] width 80 height 33
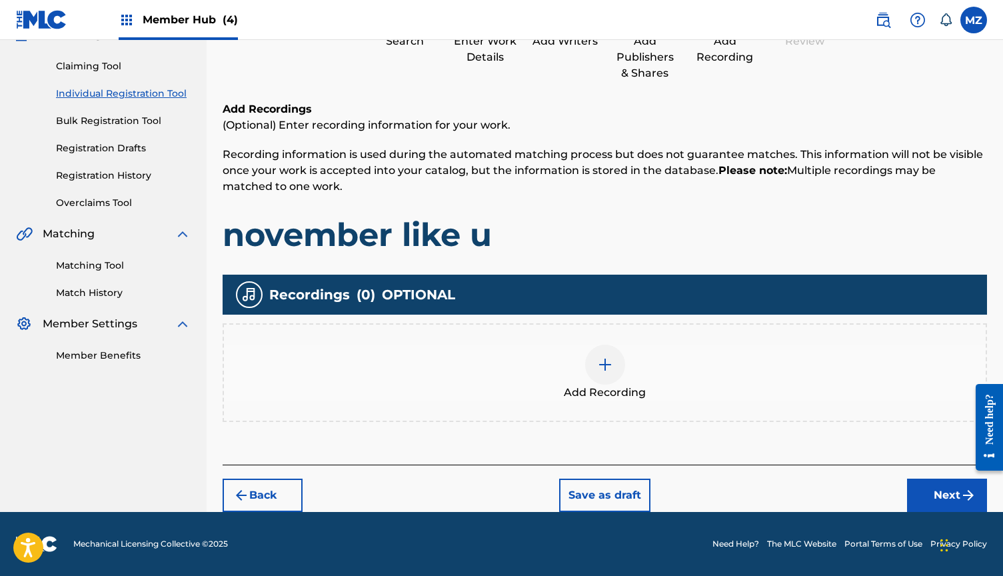
click at [646, 337] on div "Add Recording" at bounding box center [605, 372] width 764 height 99
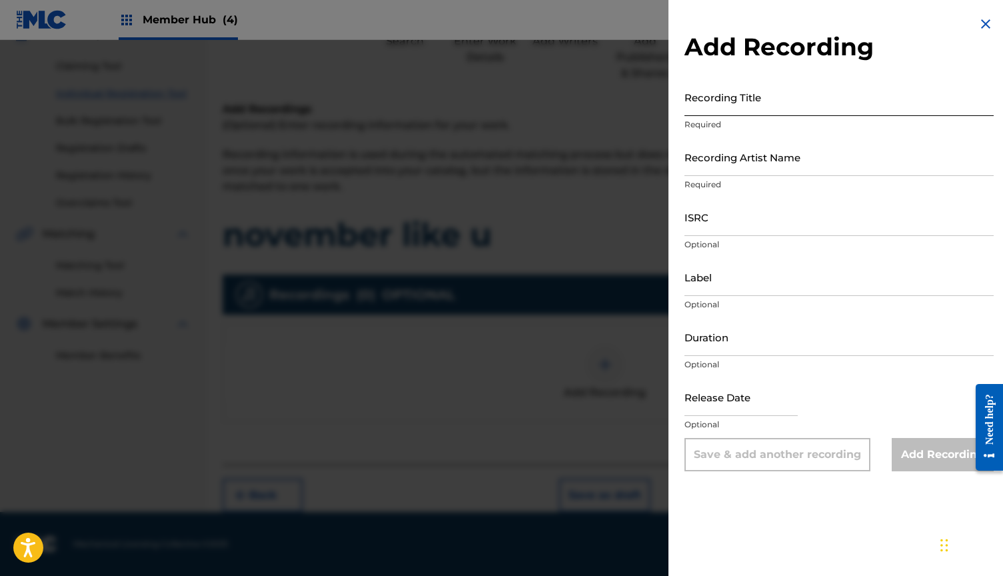
click at [817, 90] on input "Recording Title" at bounding box center [838, 97] width 309 height 38
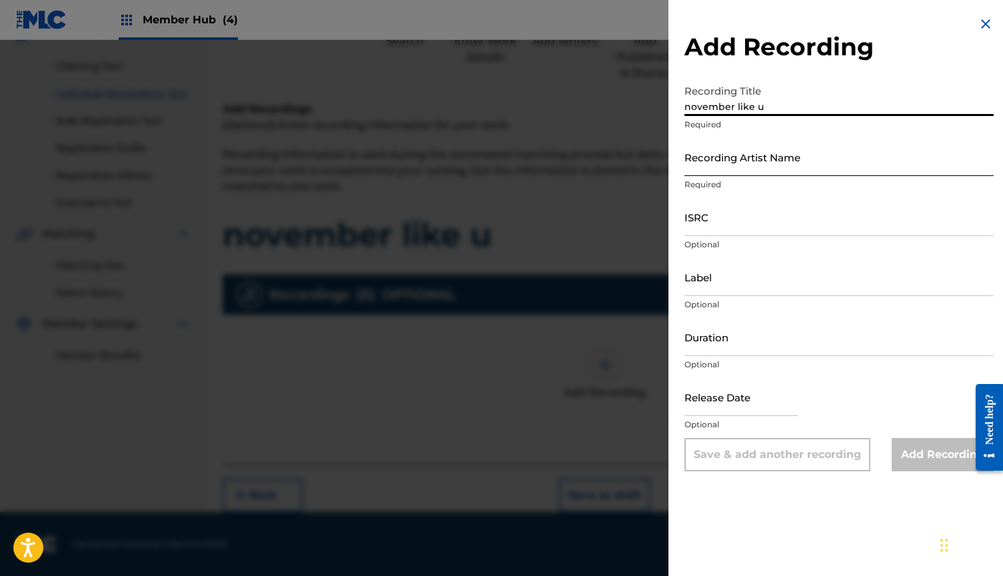
type input "november like u"
click at [825, 150] on input "Recording Artist Name" at bounding box center [838, 157] width 309 height 38
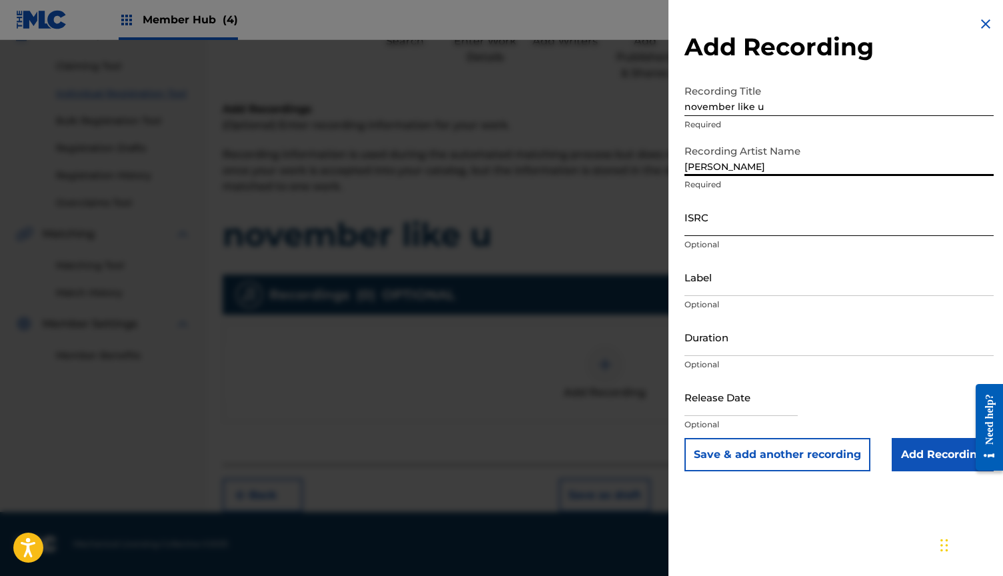
type input "[PERSON_NAME]"
click at [720, 226] on input "ISRC" at bounding box center [838, 217] width 309 height 38
paste input "QMB622502010"
type input "QMB622502010"
click at [722, 334] on input "Duration" at bounding box center [838, 337] width 309 height 38
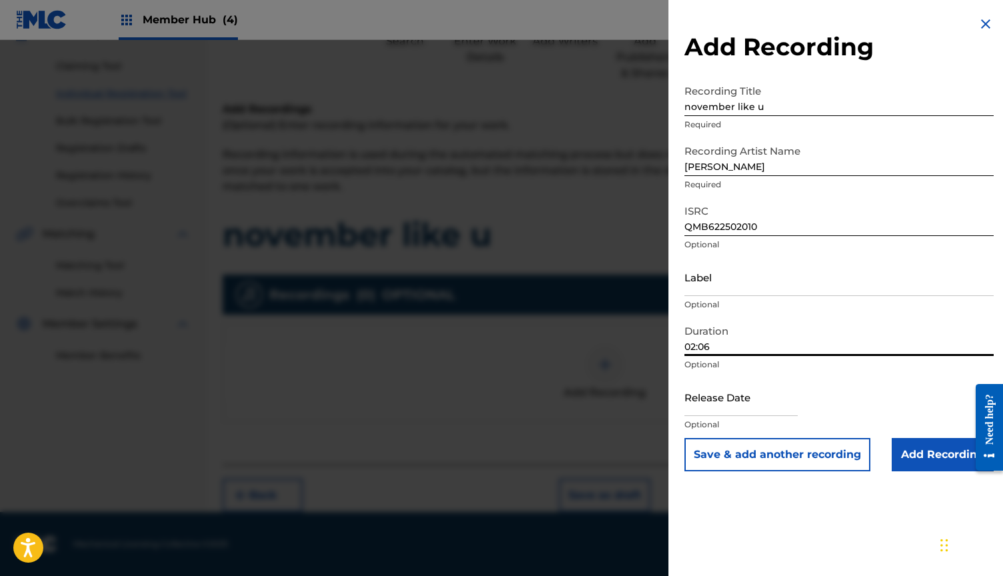
type input "02:06"
click at [931, 434] on div "Release Date Optional" at bounding box center [838, 408] width 309 height 60
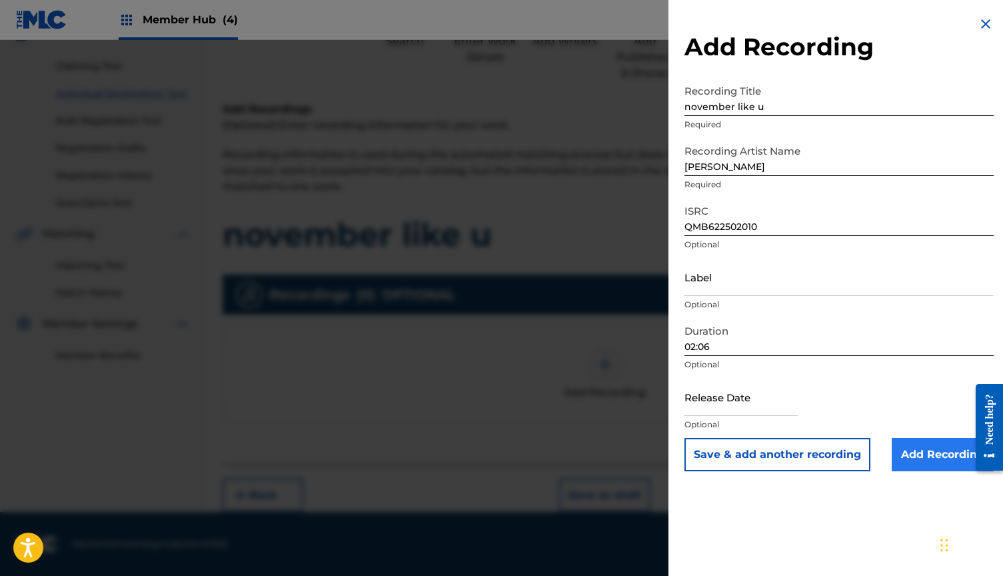
click at [925, 448] on input "Add Recording" at bounding box center [942, 454] width 102 height 33
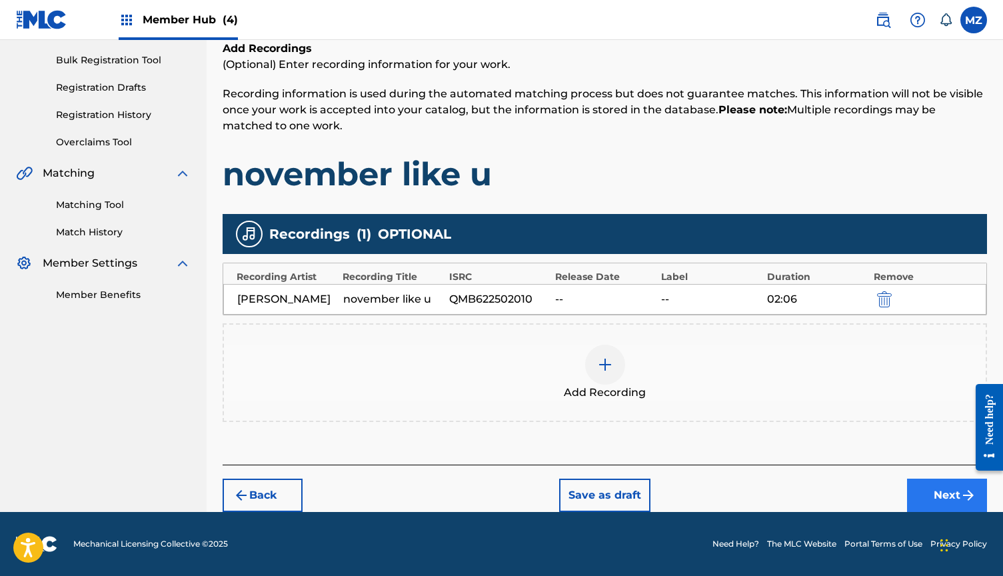
click at [928, 488] on button "Next" at bounding box center [947, 494] width 80 height 33
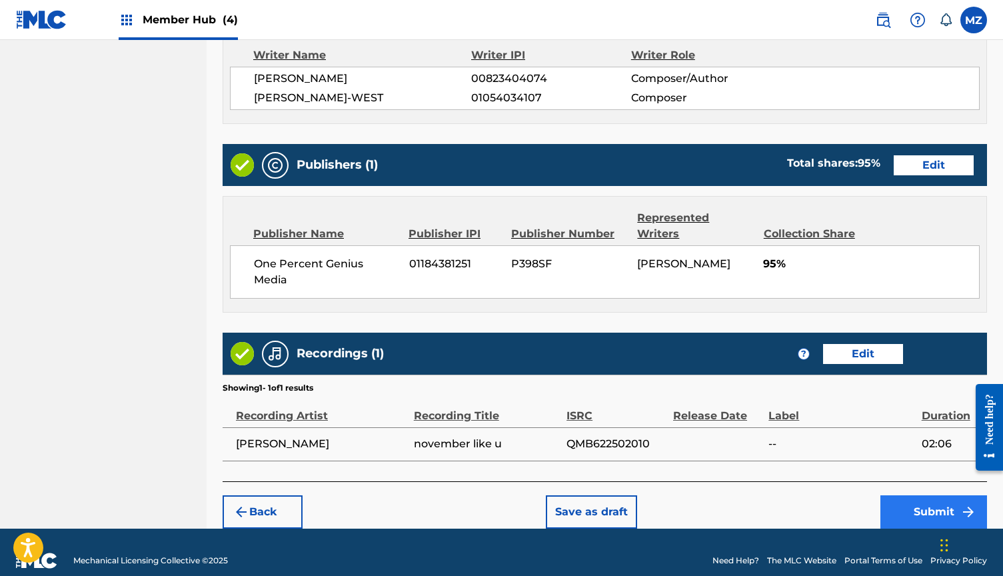
scroll to position [576, 0]
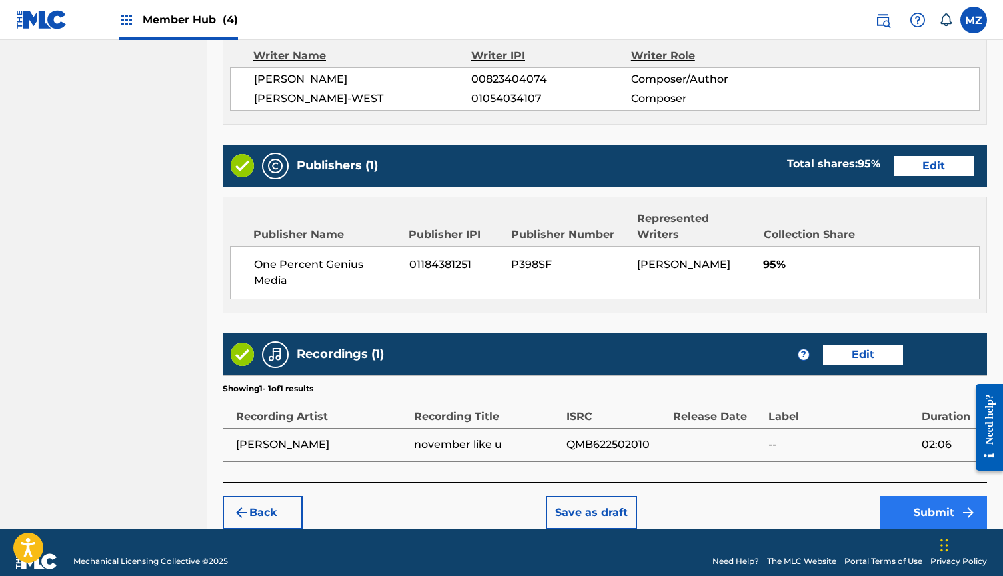
click at [913, 496] on button "Submit" at bounding box center [933, 512] width 107 height 33
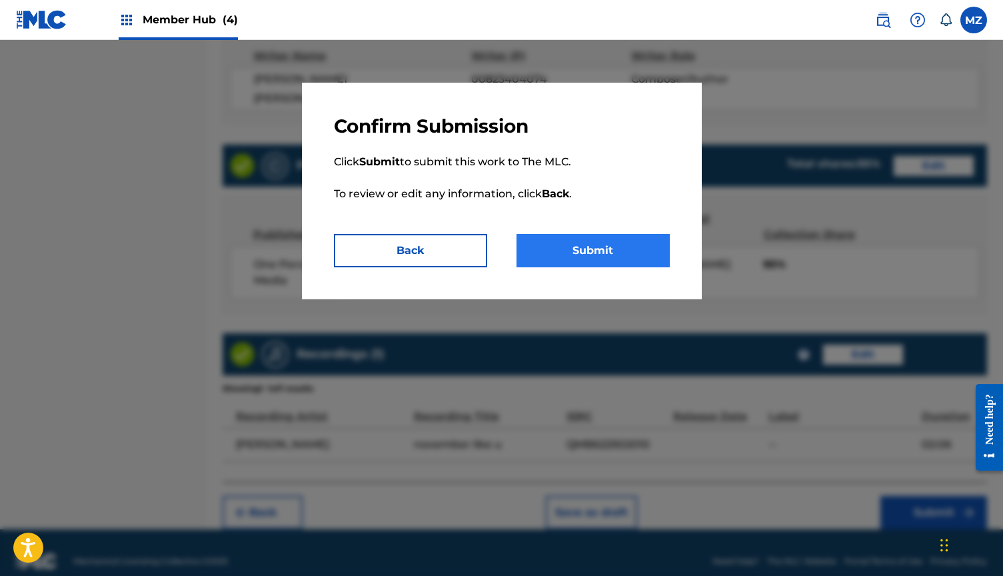
click at [558, 252] on button "Submit" at bounding box center [592, 250] width 153 height 33
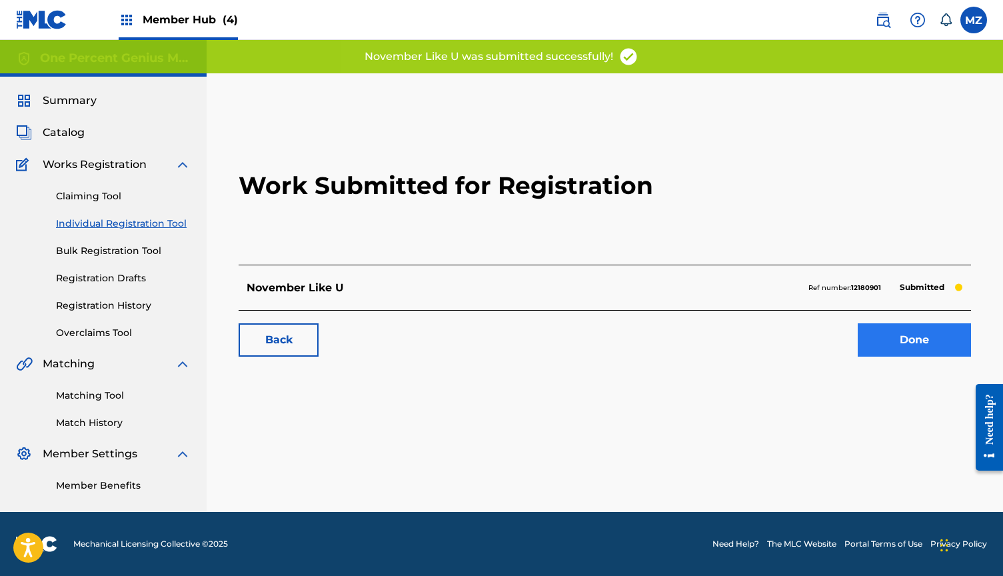
click at [888, 338] on link "Done" at bounding box center [913, 339] width 113 height 33
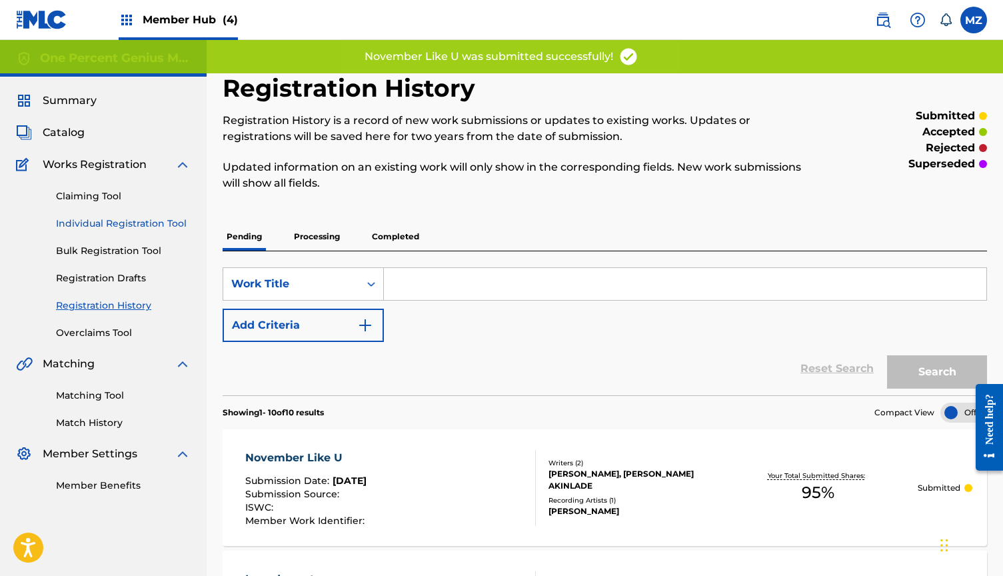
click at [169, 225] on link "Individual Registration Tool" at bounding box center [123, 224] width 135 height 14
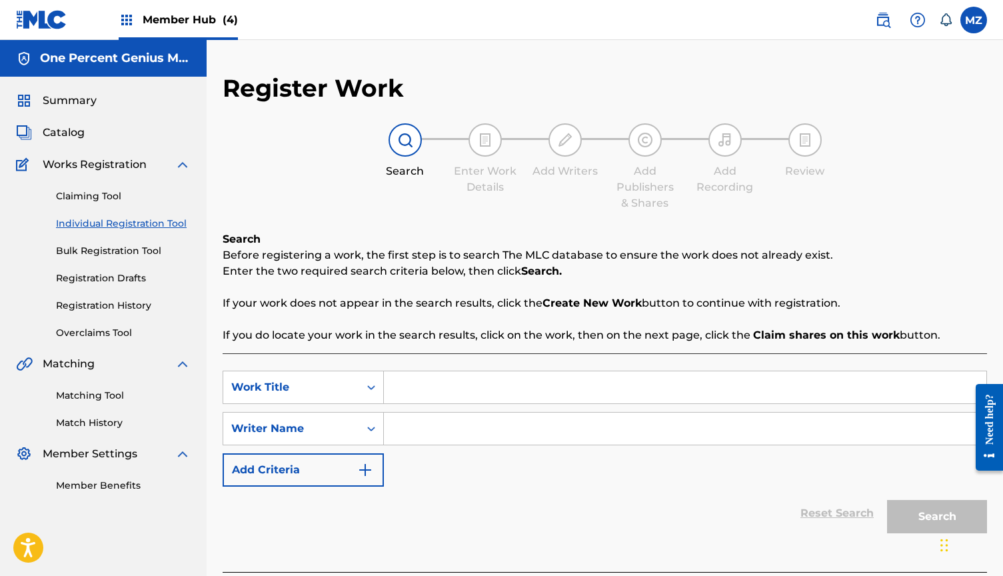
click at [420, 388] on input "Search Form" at bounding box center [685, 387] width 602 height 32
paste input "callum"
type input "callum"
click at [430, 428] on input "Search Form" at bounding box center [685, 428] width 602 height 32
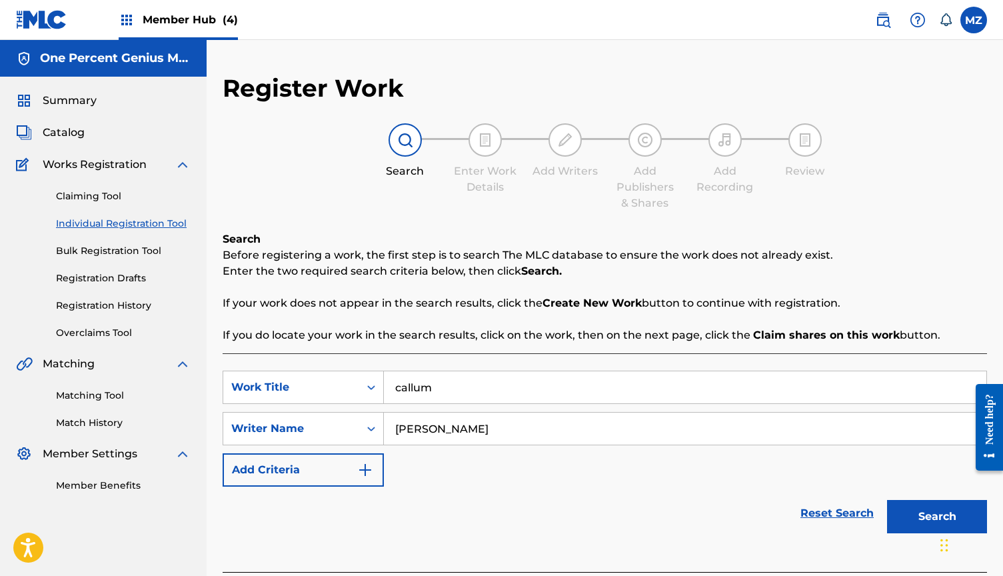
type input "[PERSON_NAME]"
click at [937, 516] on button "Search" at bounding box center [937, 516] width 100 height 33
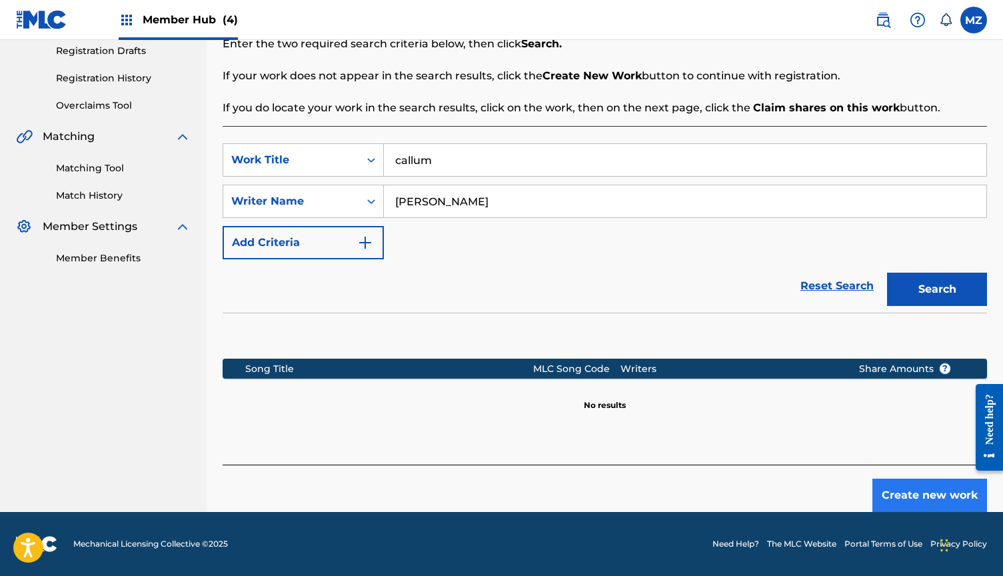
scroll to position [227, 0]
click at [903, 485] on button "Create new work" at bounding box center [929, 494] width 115 height 33
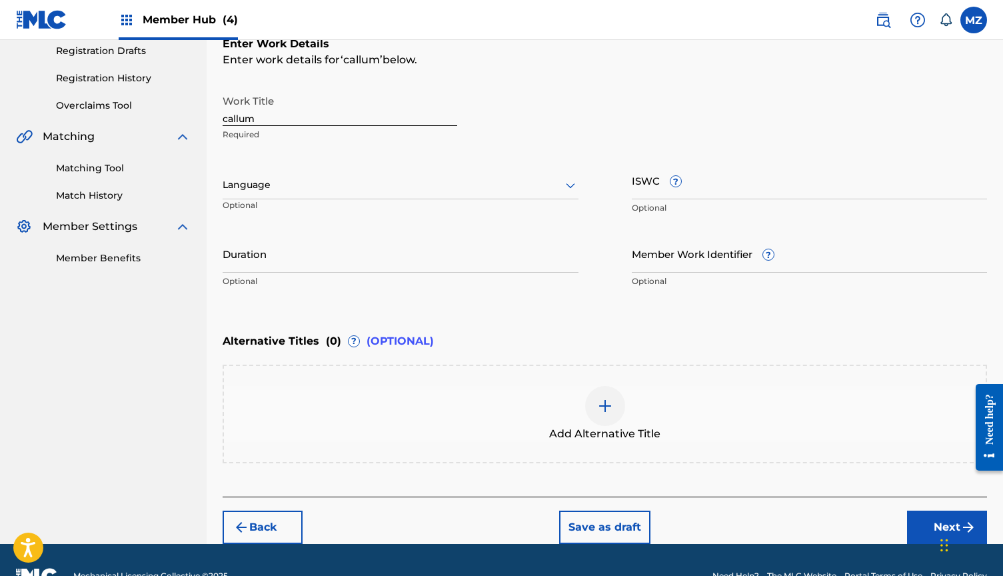
click at [336, 194] on div "Language" at bounding box center [401, 185] width 356 height 28
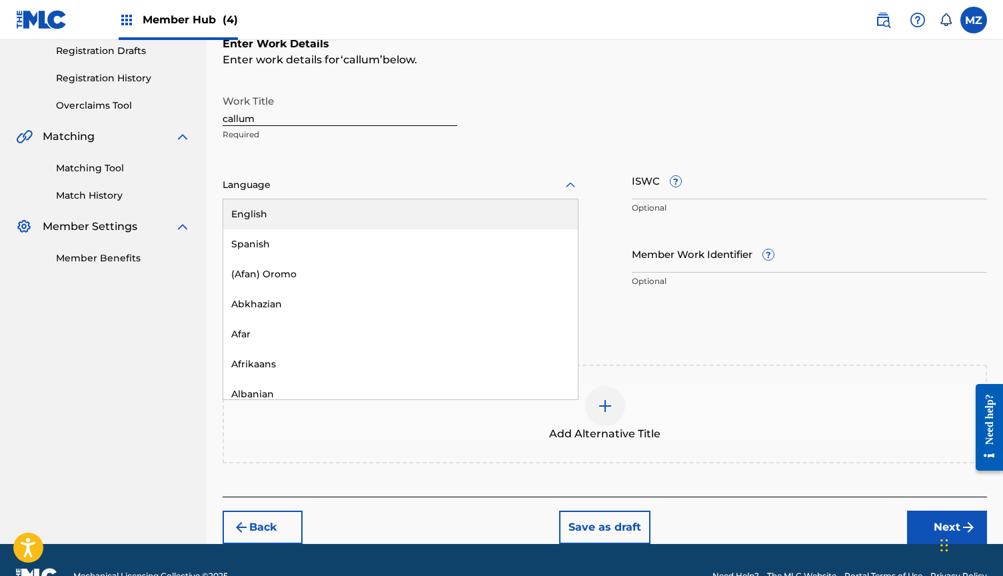
click at [310, 211] on div "English" at bounding box center [400, 214] width 354 height 30
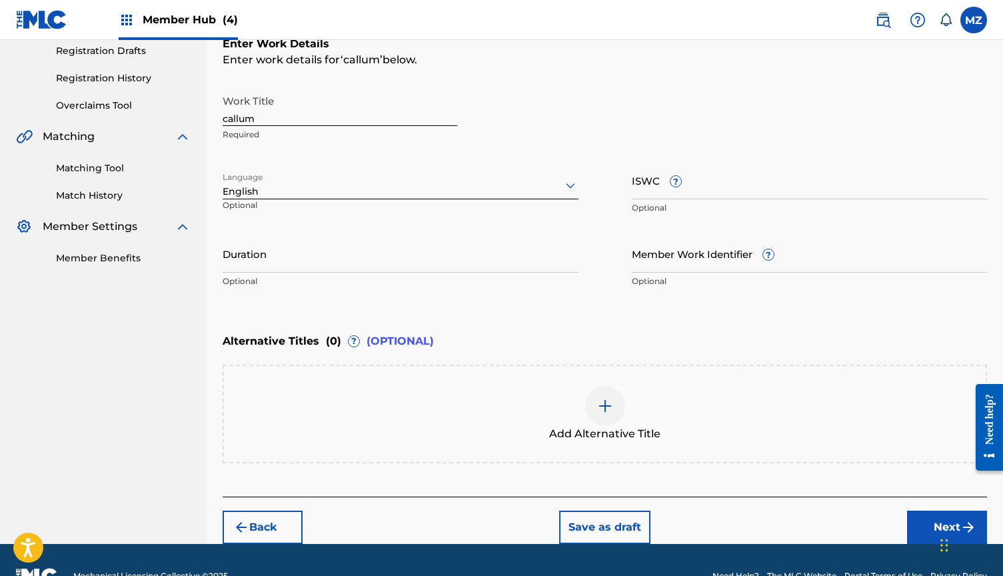
click at [325, 278] on p "Optional" at bounding box center [401, 281] width 356 height 12
click at [308, 265] on input "Duration" at bounding box center [401, 253] width 356 height 38
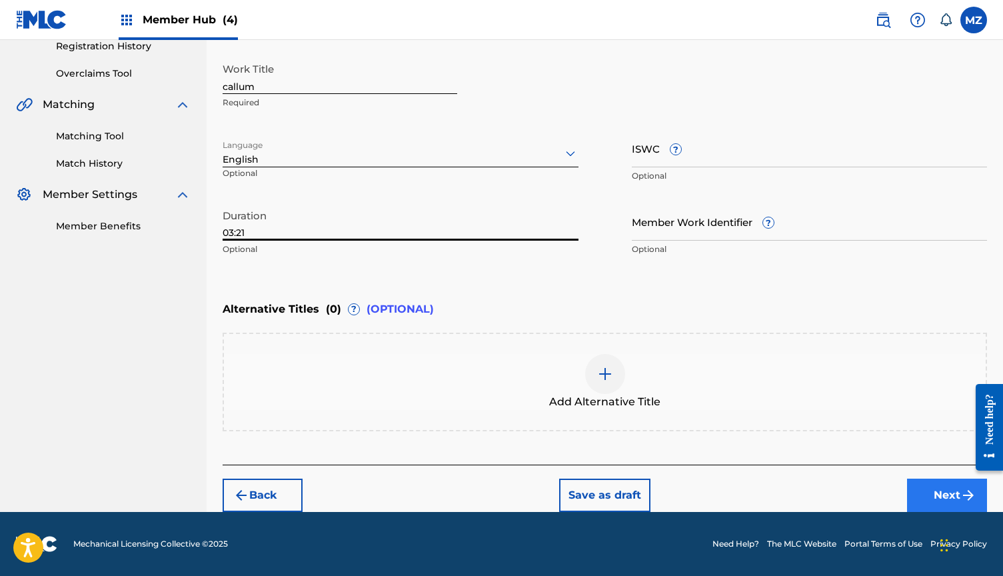
type input "03:21"
click at [933, 493] on button "Next" at bounding box center [947, 494] width 80 height 33
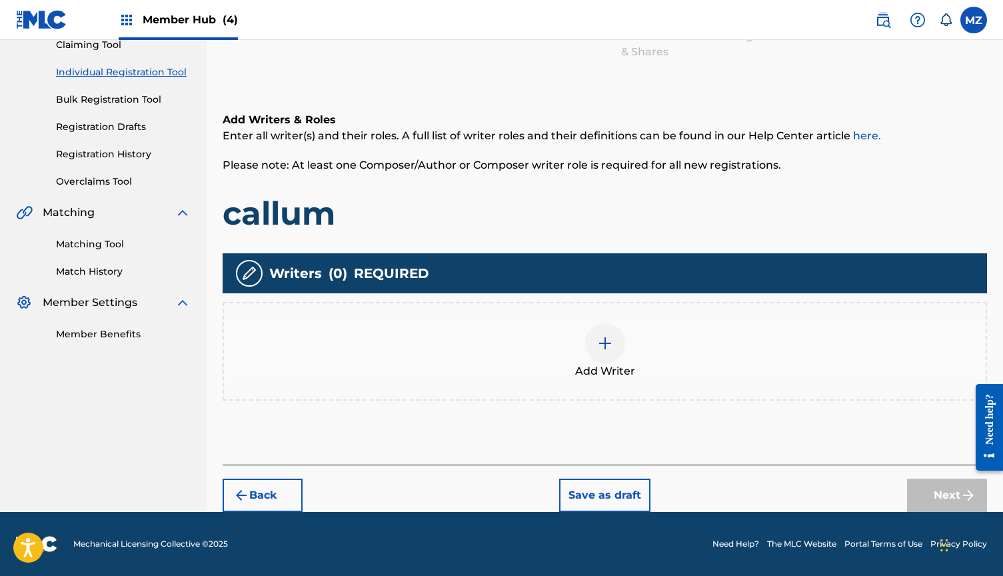
scroll to position [151, 0]
click at [611, 335] on img at bounding box center [605, 343] width 16 height 16
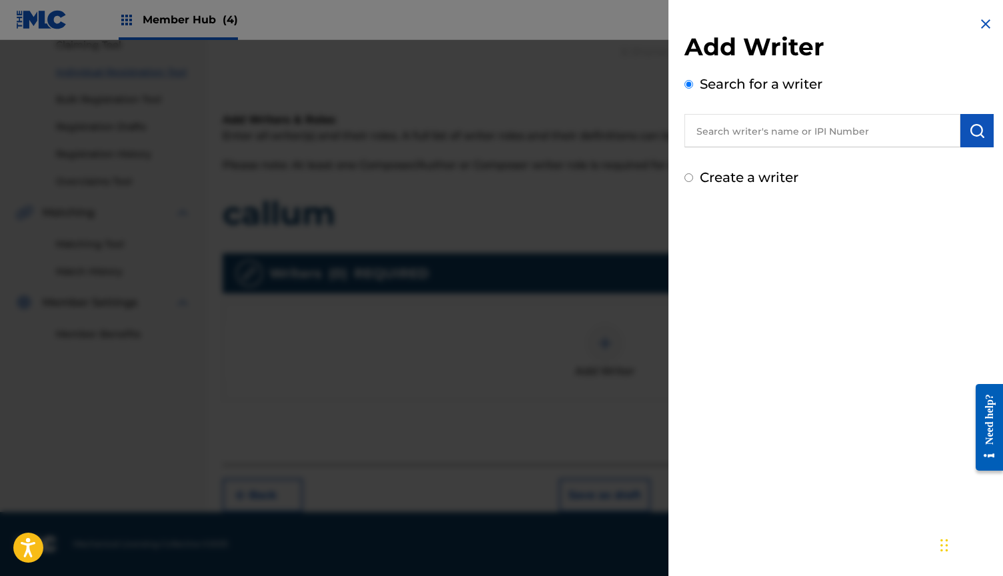
click at [797, 127] on input "text" at bounding box center [822, 130] width 276 height 33
paste input "823404074"
type input "00823404074"
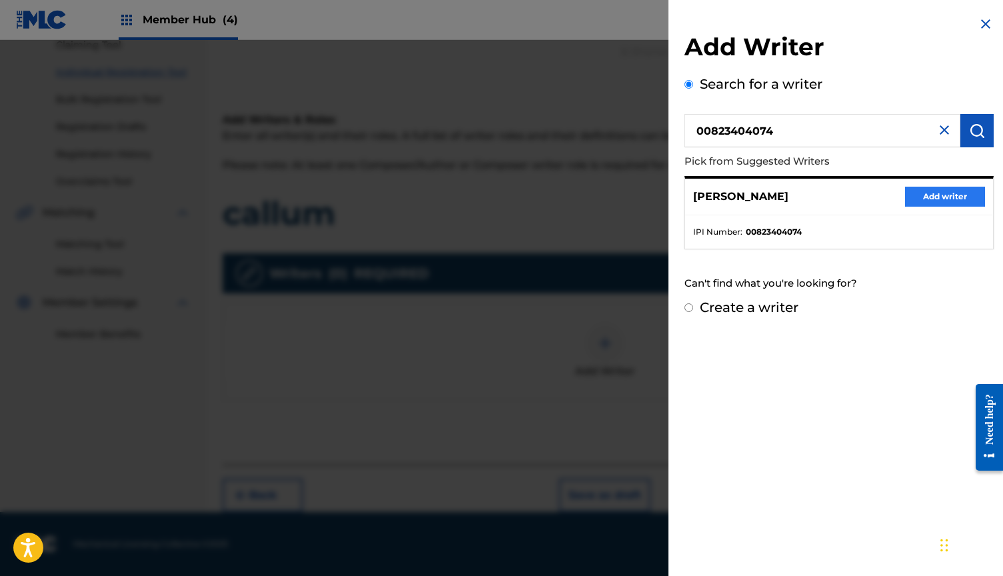
click at [921, 195] on button "Add writer" at bounding box center [945, 197] width 80 height 20
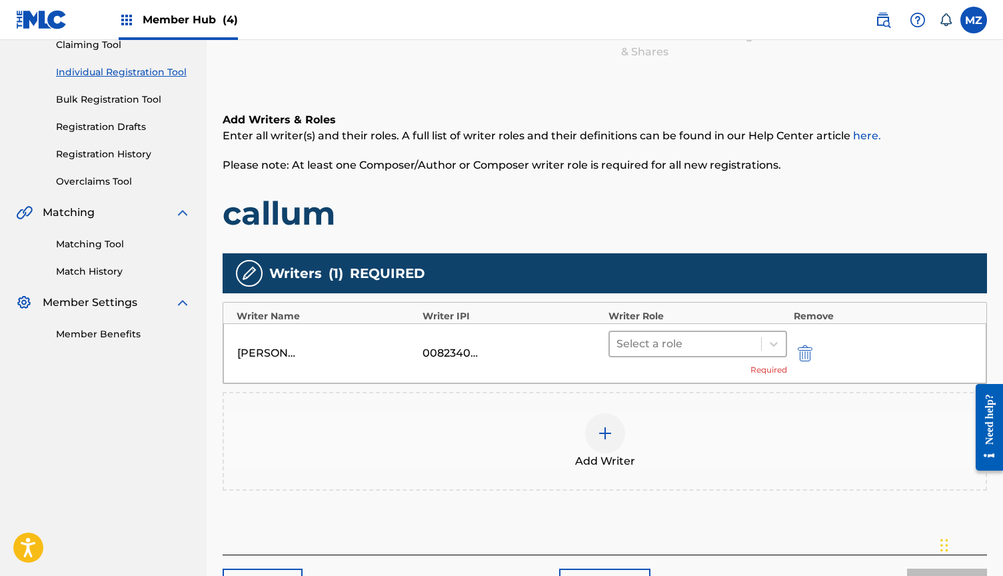
click at [670, 340] on div at bounding box center [685, 343] width 138 height 19
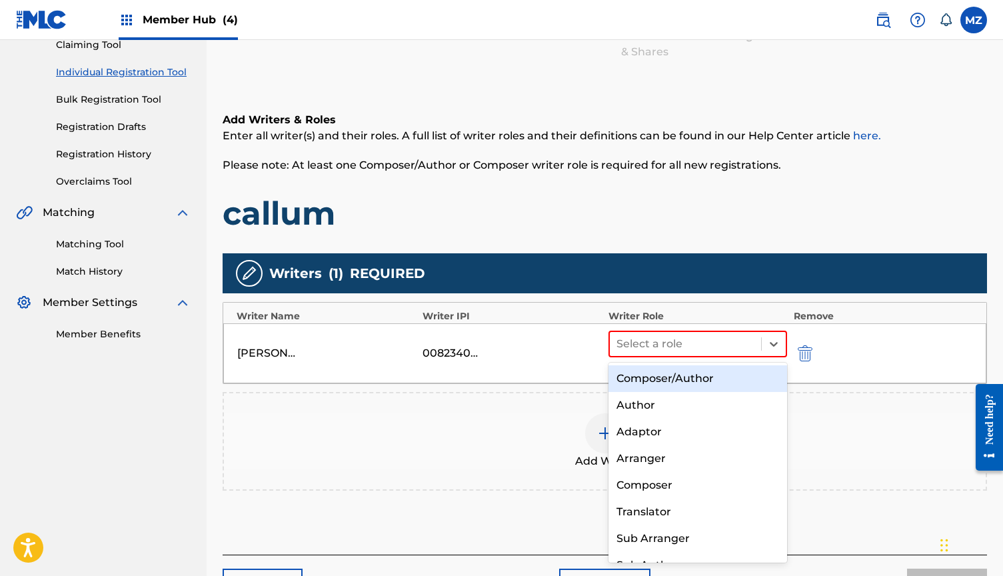
click at [666, 365] on div "Composer/Author" at bounding box center [697, 378] width 179 height 27
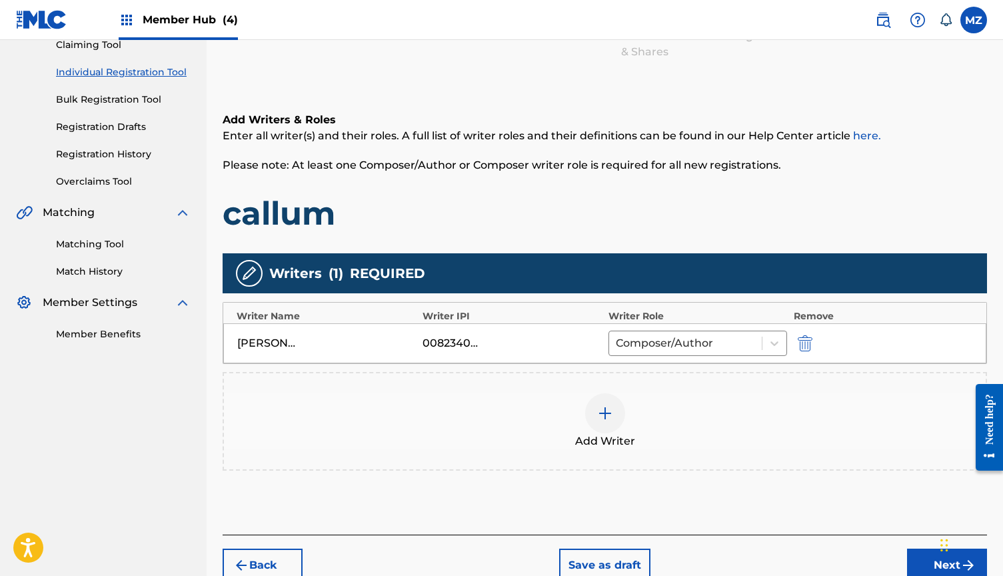
click at [616, 423] on div at bounding box center [605, 413] width 40 height 40
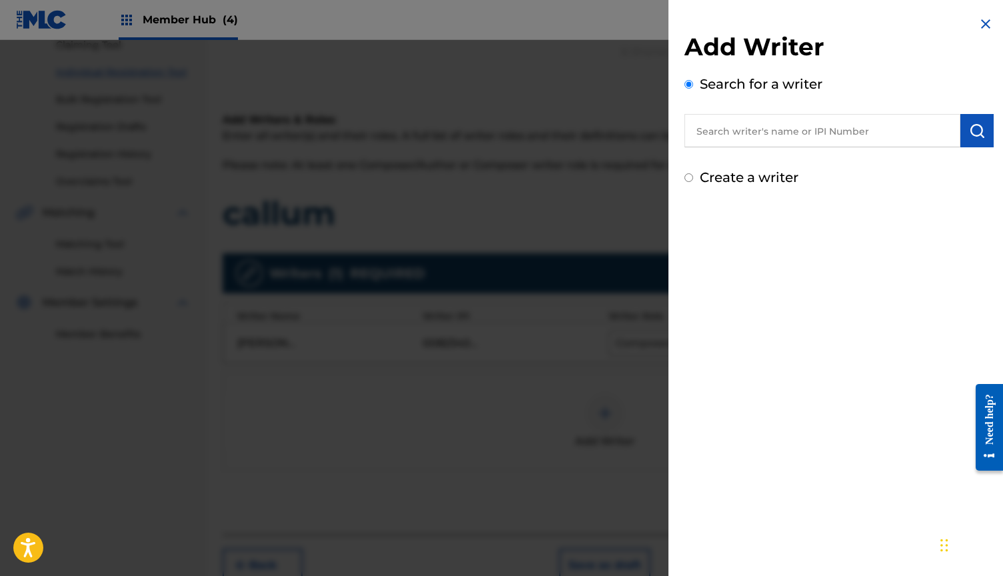
click at [755, 143] on input "text" at bounding box center [822, 130] width 276 height 33
paste input "3111365"
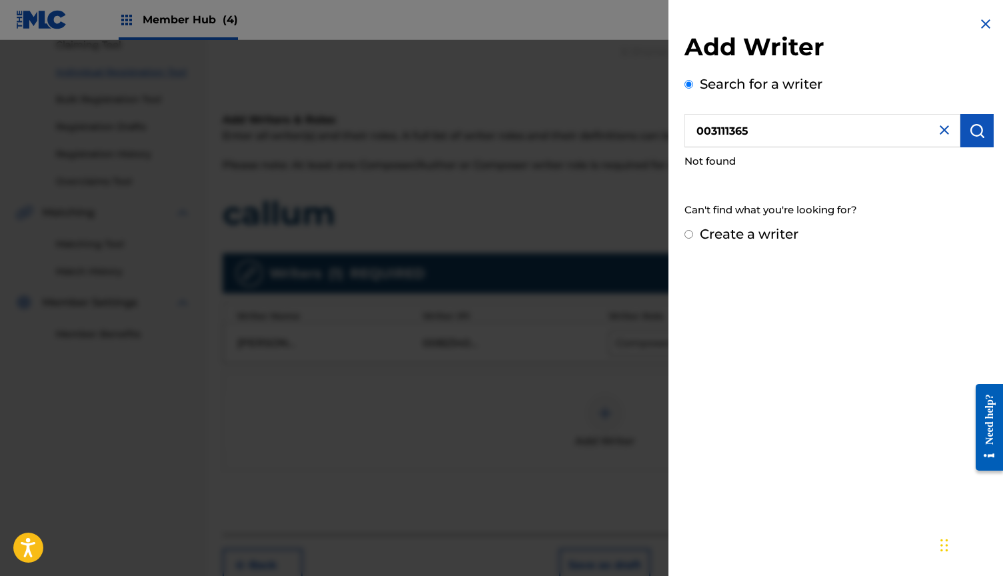
click at [707, 129] on input "003111365" at bounding box center [822, 130] width 276 height 33
type input "00003111365"
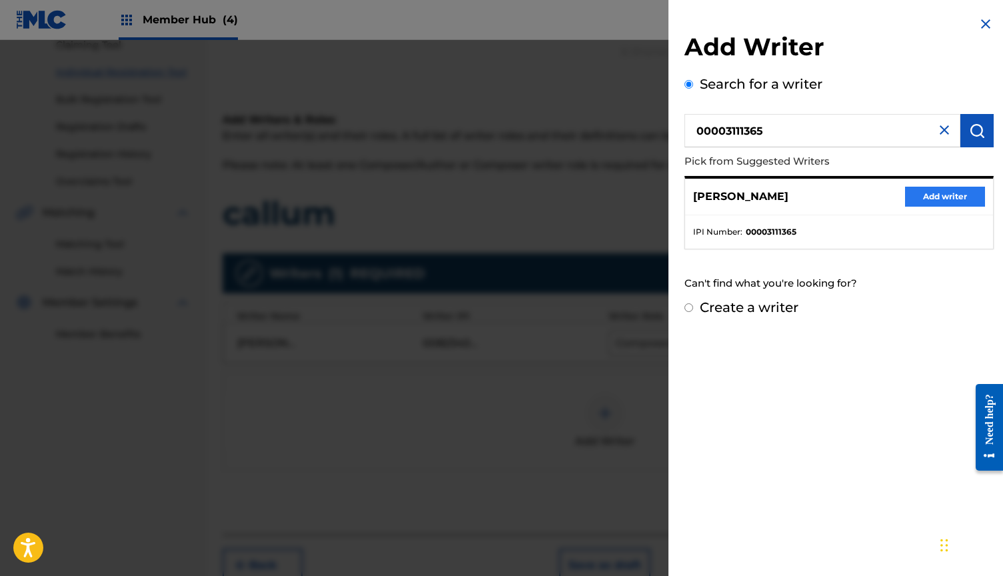
click at [933, 188] on button "Add writer" at bounding box center [945, 197] width 80 height 20
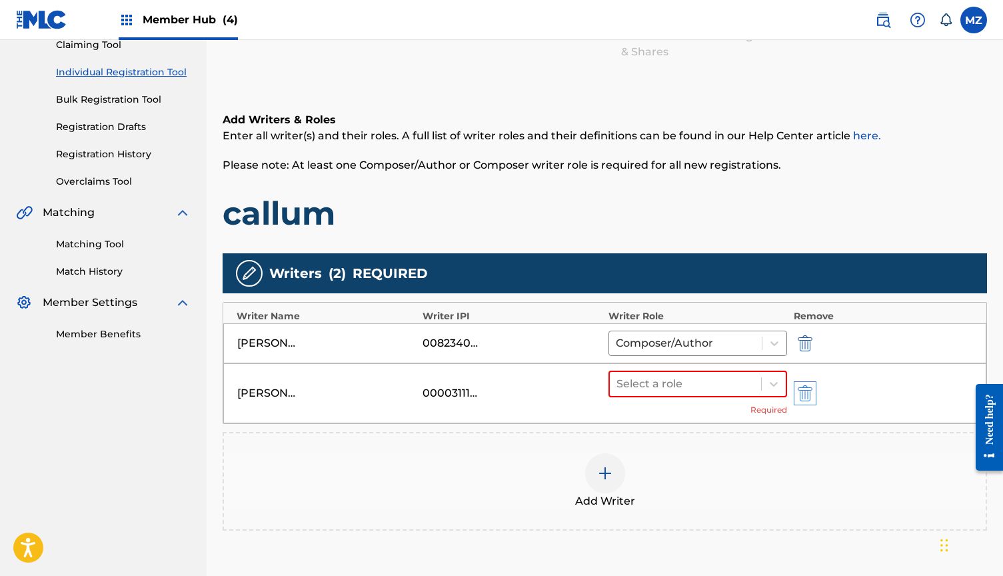
click at [809, 385] on img "submit" at bounding box center [804, 393] width 15 height 16
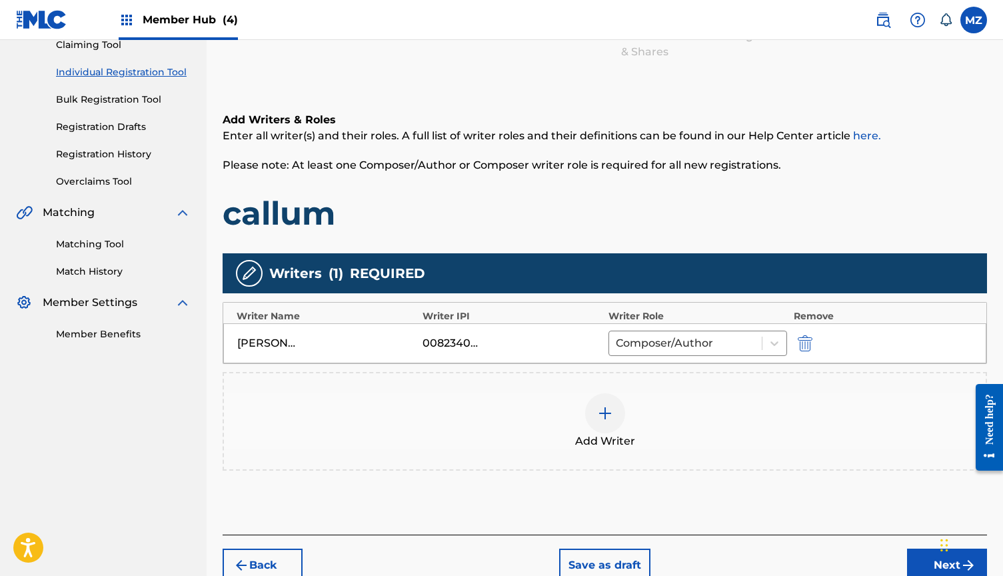
click at [624, 418] on div at bounding box center [605, 413] width 40 height 40
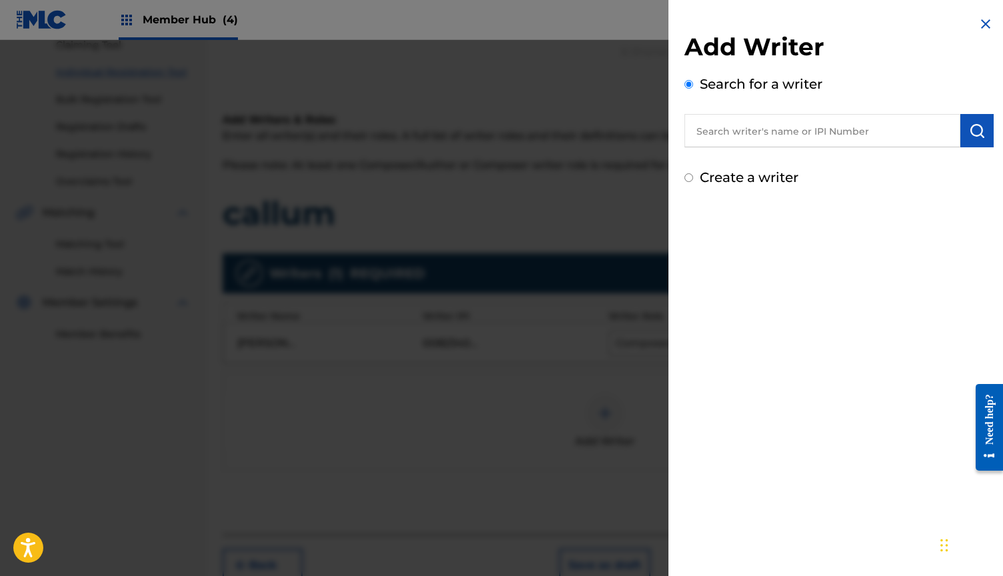
click at [839, 121] on input "text" at bounding box center [822, 130] width 276 height 33
click at [752, 119] on input "text" at bounding box center [822, 130] width 276 height 33
paste input "[PERSON_NAME]"
type input "[PERSON_NAME]"
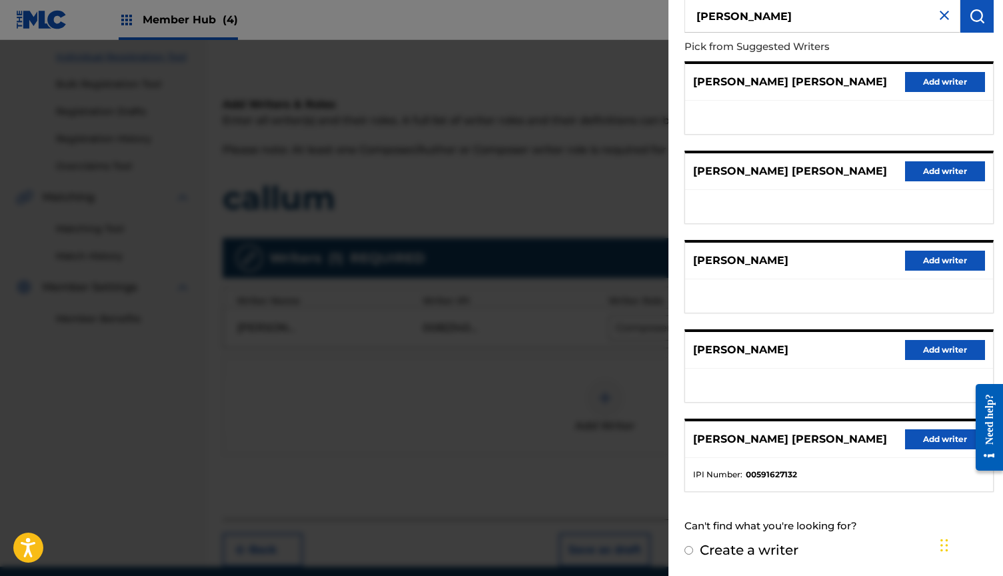
scroll to position [114, 0]
click at [943, 21] on img at bounding box center [944, 16] width 16 height 16
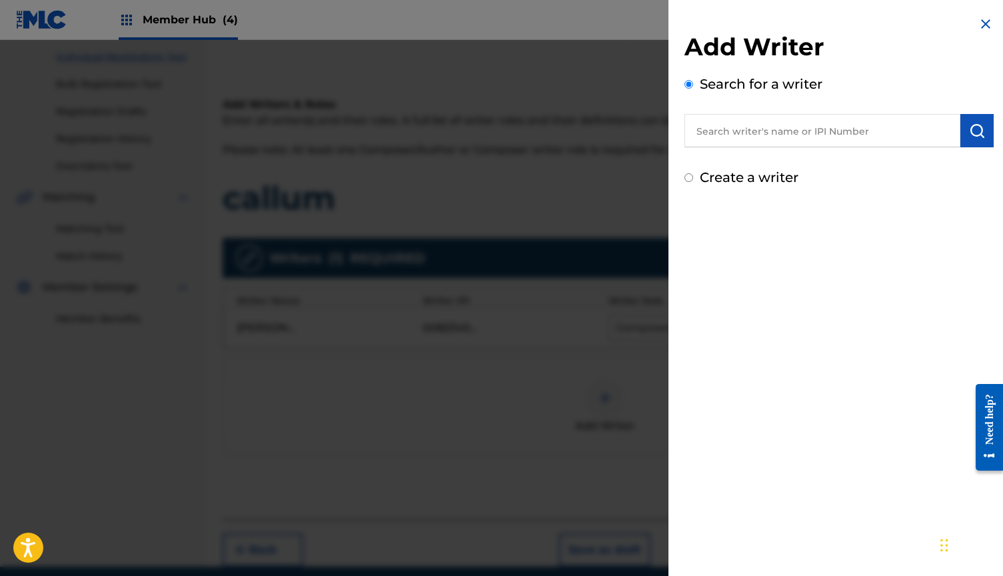
scroll to position [0, 0]
click at [977, 17] on img at bounding box center [985, 24] width 16 height 16
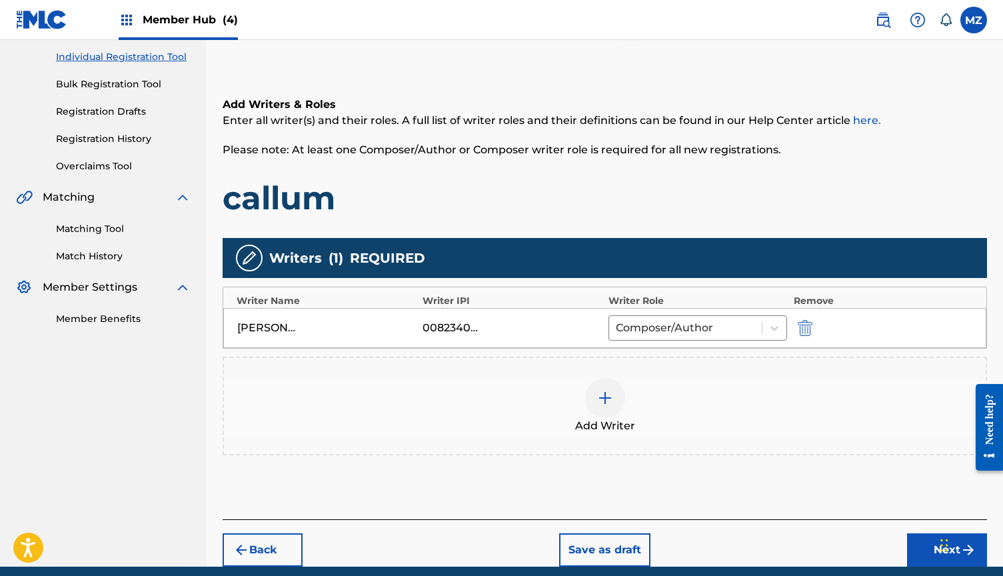
click at [687, 368] on div "Add Writer" at bounding box center [605, 405] width 764 height 99
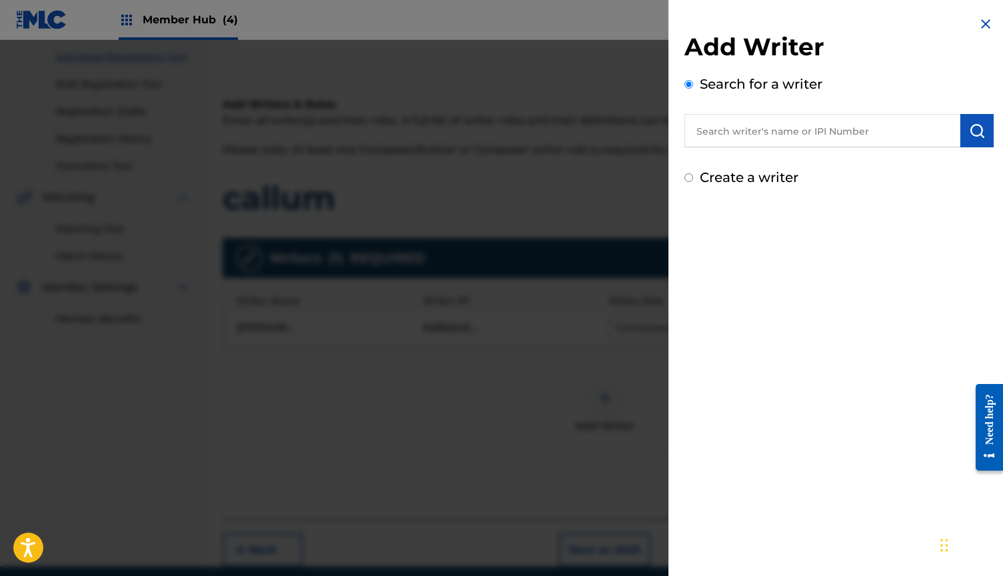
click at [821, 141] on input "text" at bounding box center [822, 130] width 276 height 33
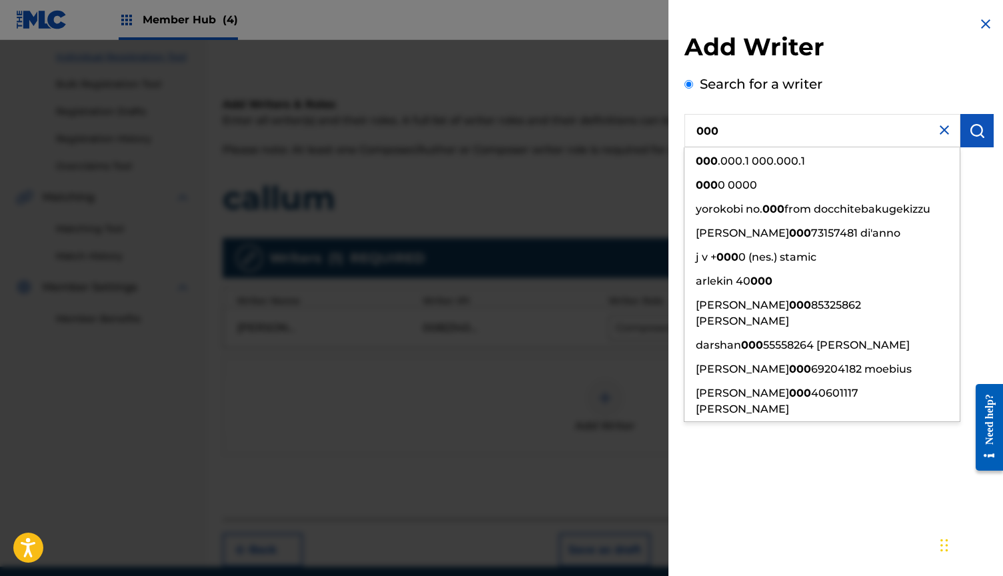
paste input "3111365"
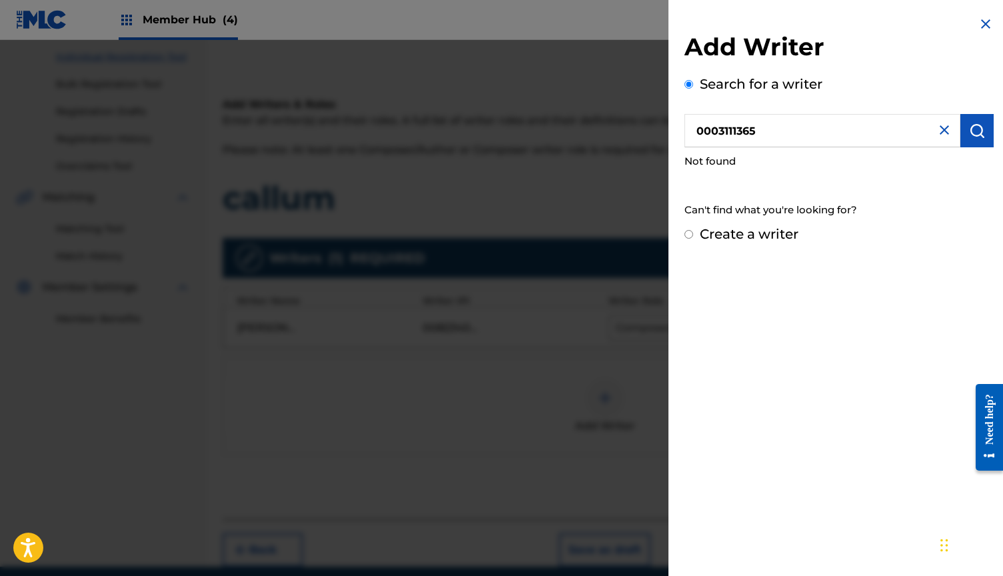
click at [719, 129] on input "0003111365" at bounding box center [822, 130] width 276 height 33
type input "00003111365"
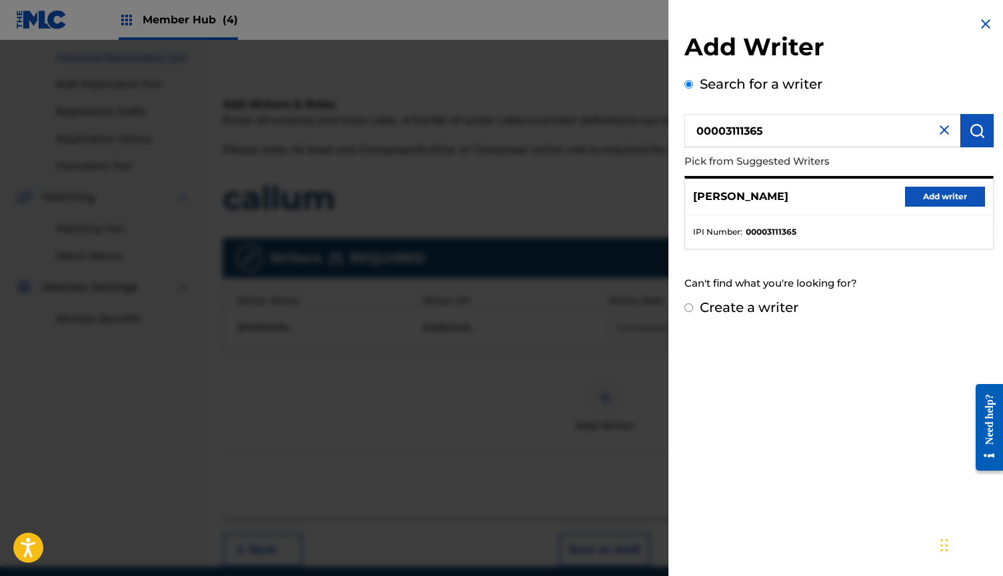
click at [577, 242] on div at bounding box center [501, 328] width 1003 height 576
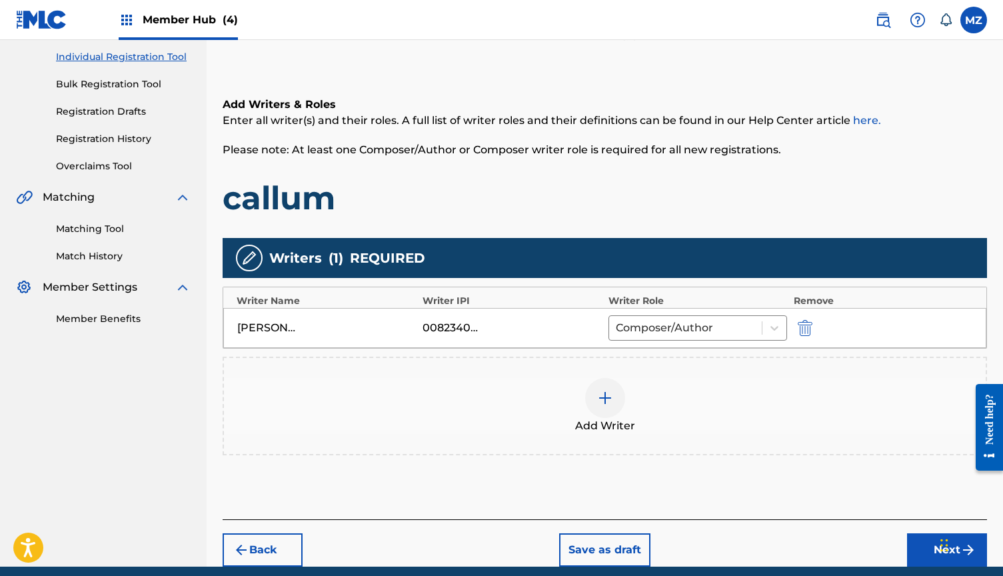
click at [624, 400] on div at bounding box center [605, 398] width 40 height 40
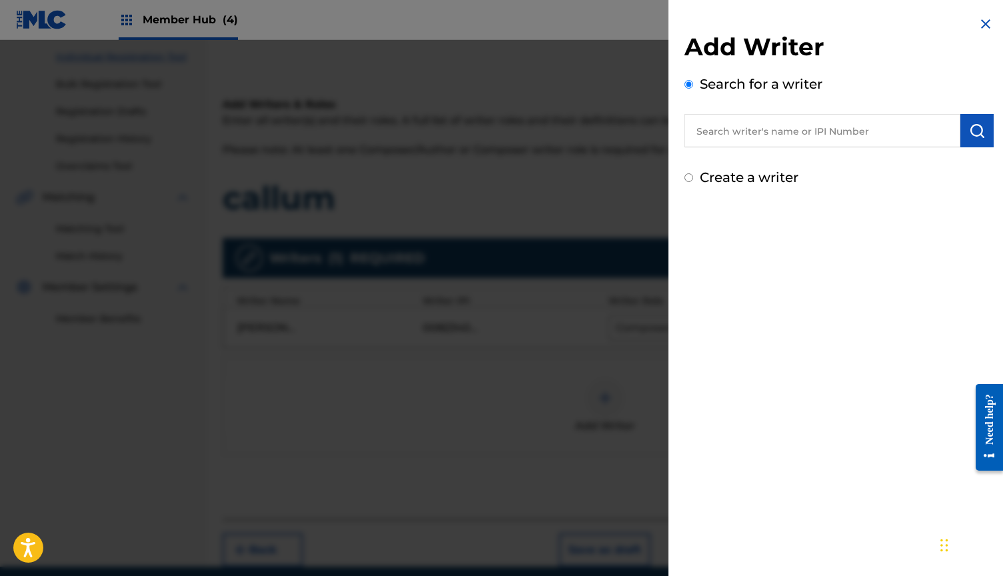
click at [765, 142] on input "text" at bounding box center [822, 130] width 276 height 33
paste input "1054034107"
click at [691, 129] on input "1054034107" at bounding box center [822, 130] width 276 height 33
type input "01054034107"
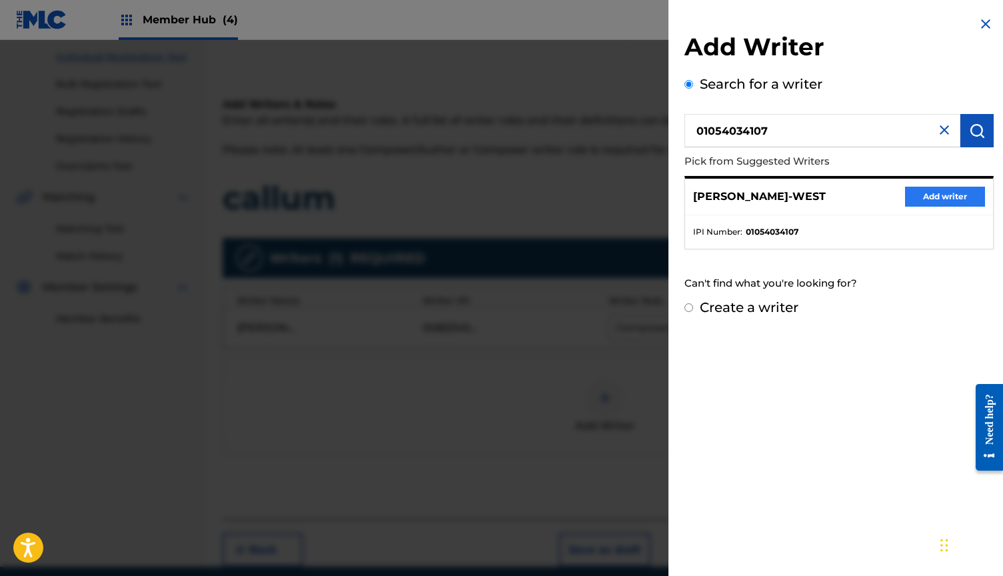
click at [919, 194] on button "Add writer" at bounding box center [945, 197] width 80 height 20
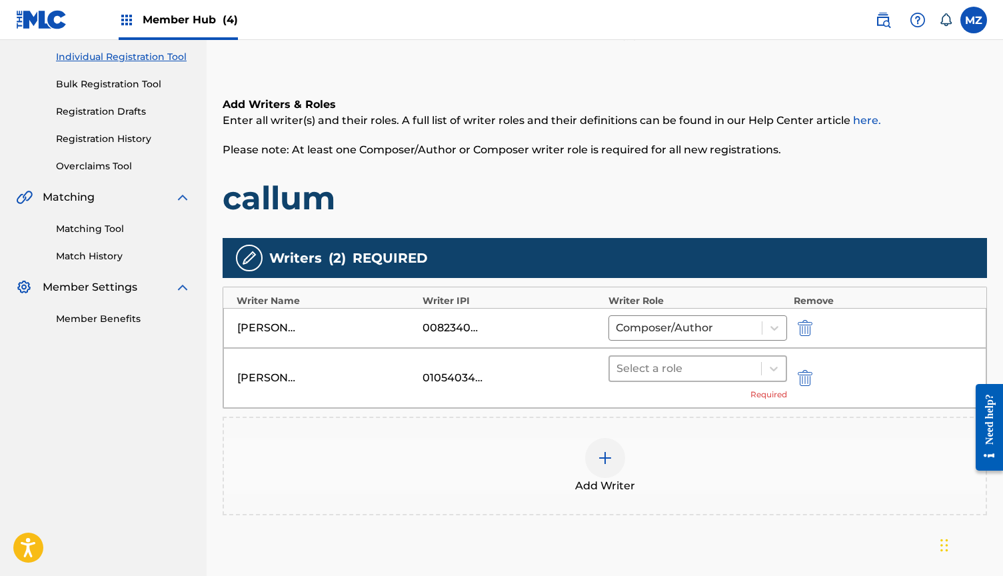
click at [691, 376] on div at bounding box center [685, 368] width 138 height 19
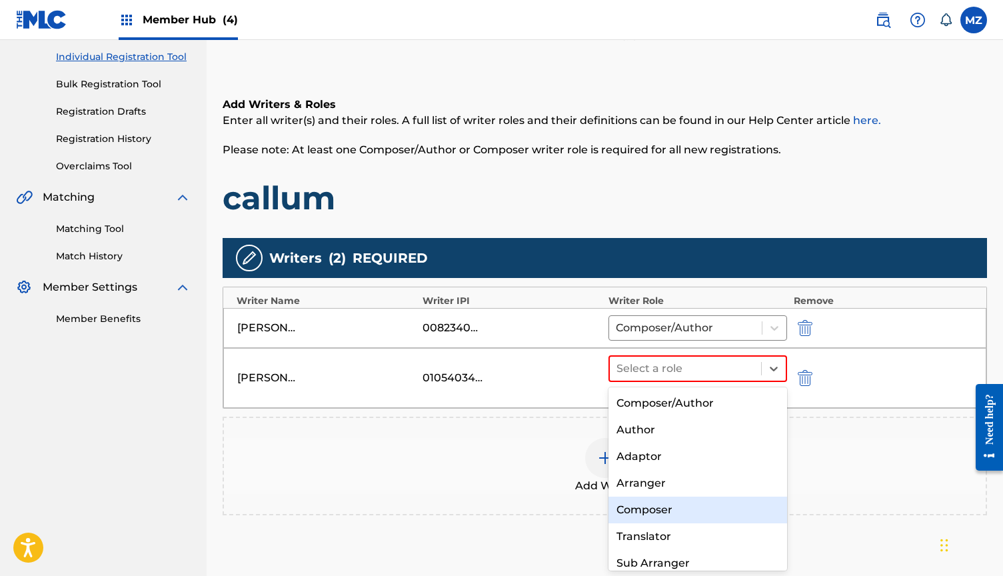
click at [646, 516] on div "Composer" at bounding box center [697, 509] width 179 height 27
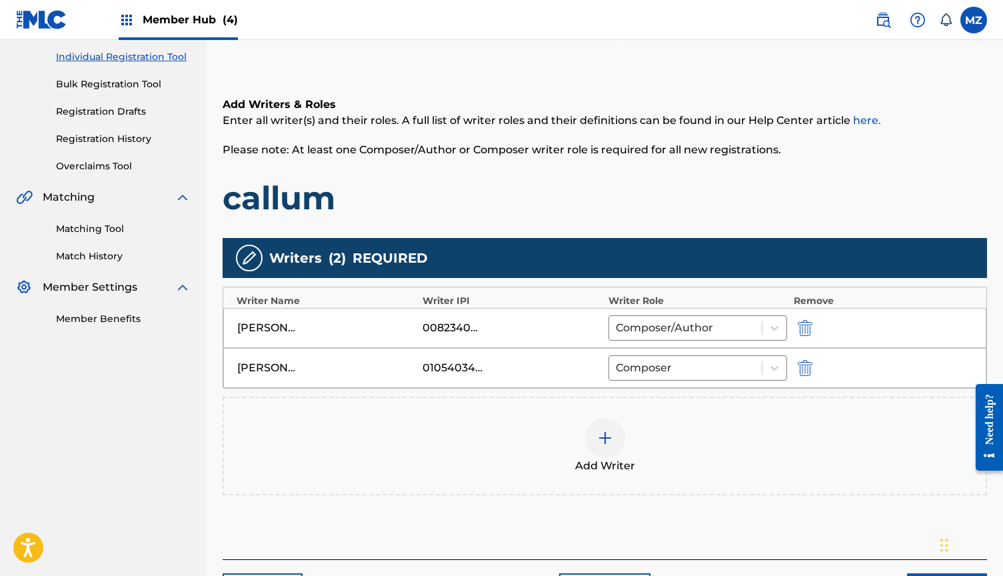
click at [607, 438] on img at bounding box center [605, 438] width 16 height 16
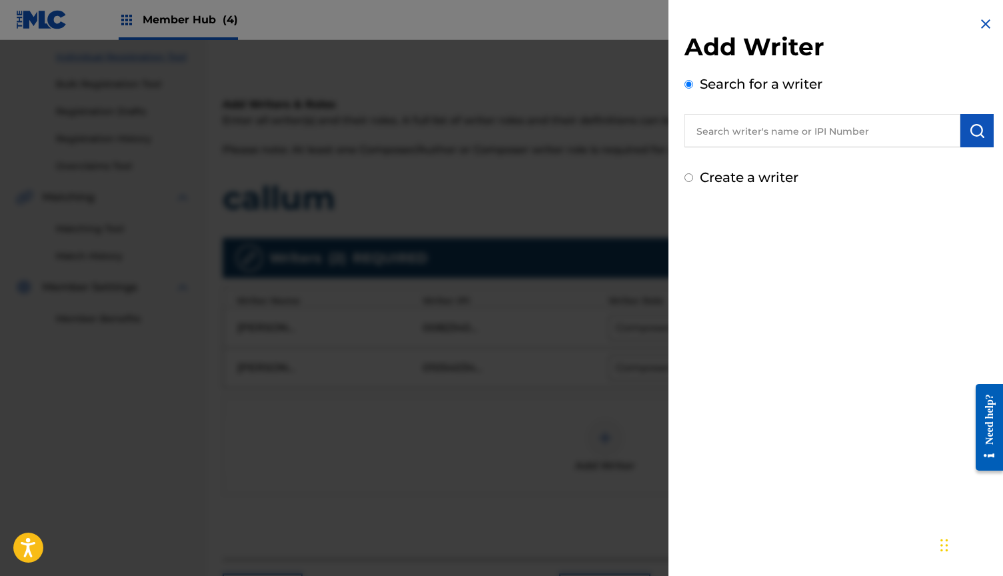
click at [757, 135] on input "text" at bounding box center [822, 130] width 276 height 33
paste input "530309883"
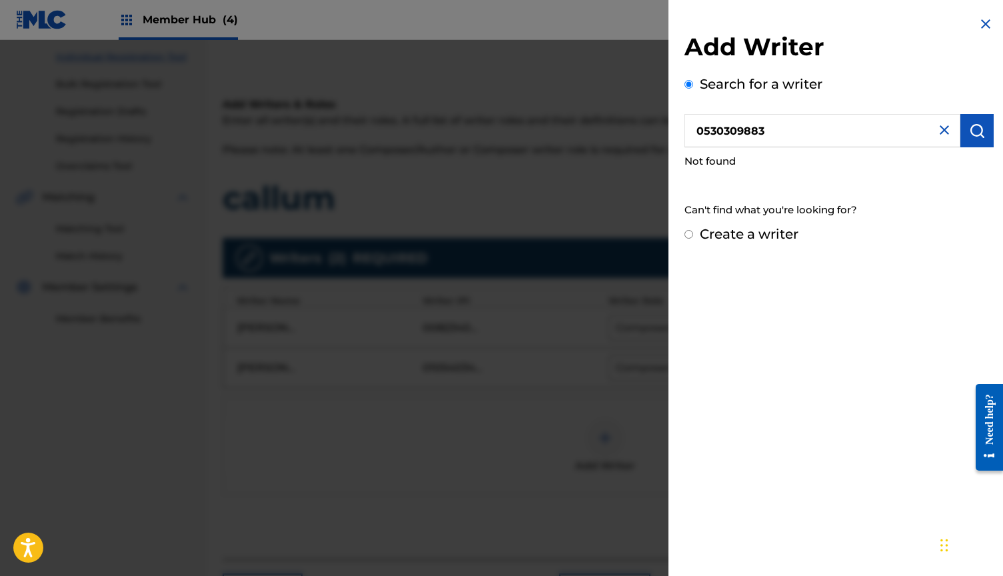
click at [702, 130] on input "0530309883" at bounding box center [822, 130] width 276 height 33
type input "00530309883"
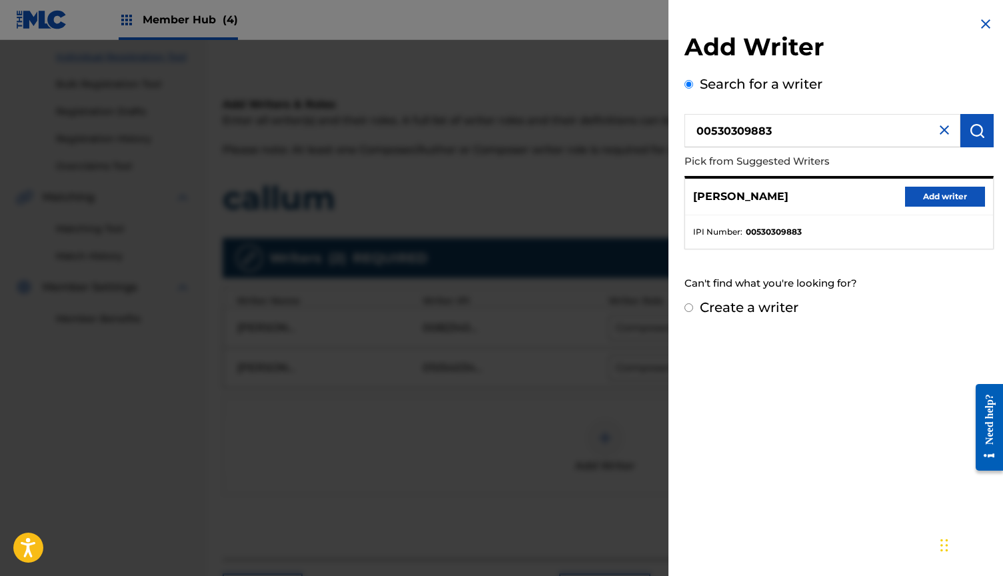
click at [899, 186] on div "[PERSON_NAME] Add writer" at bounding box center [839, 197] width 308 height 37
click at [917, 187] on button "Add writer" at bounding box center [945, 197] width 80 height 20
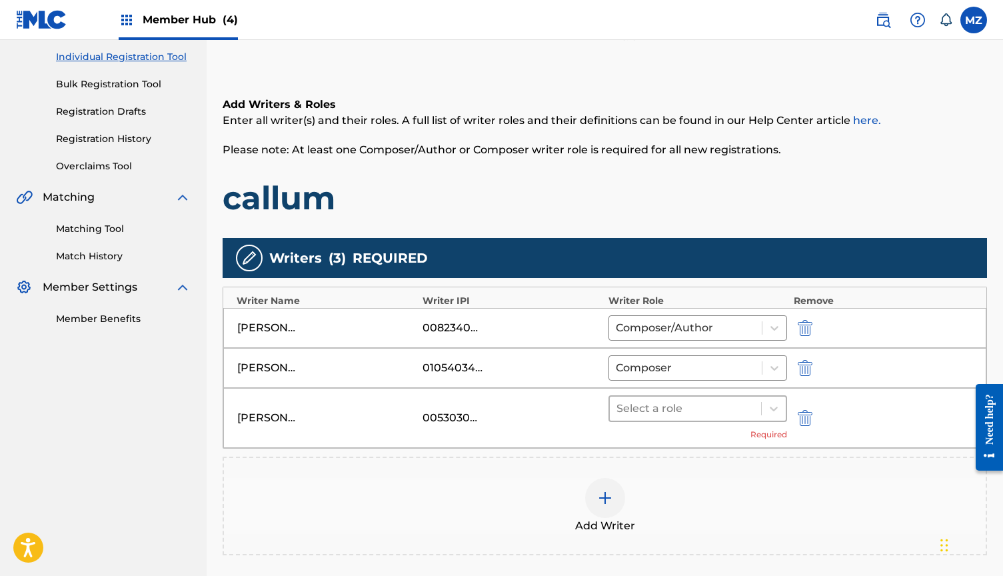
click at [638, 408] on div at bounding box center [685, 408] width 138 height 19
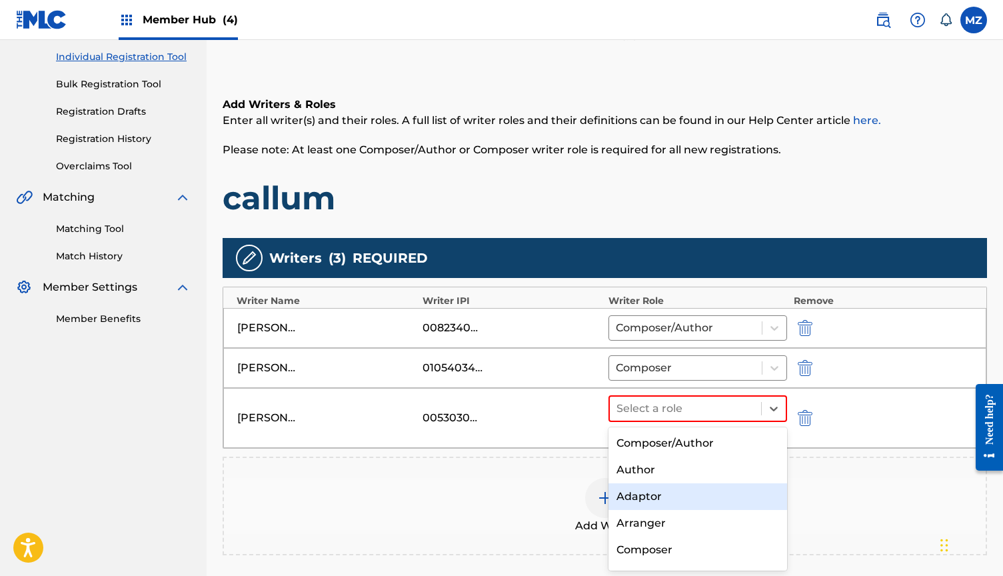
scroll to position [44, 0]
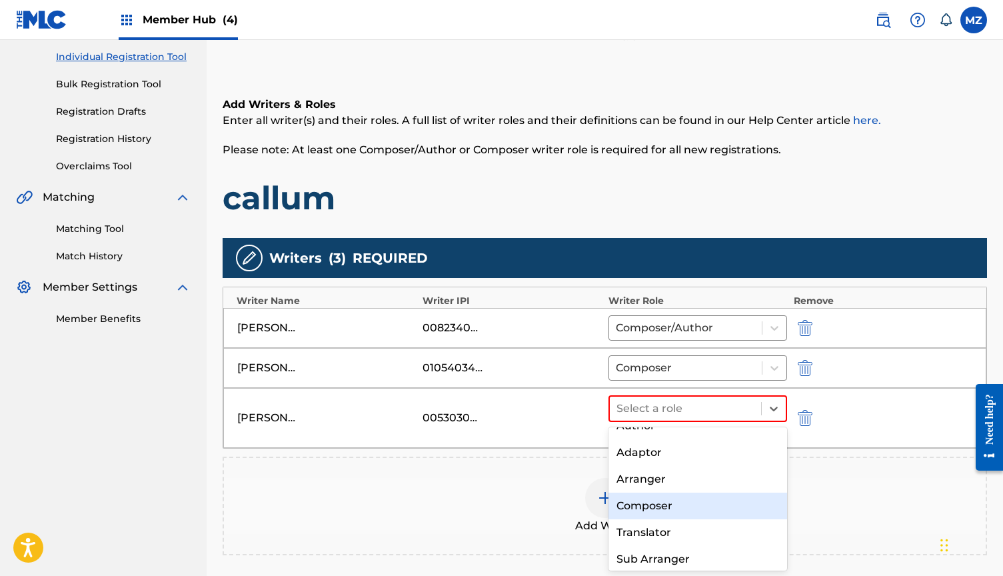
click at [658, 503] on div "Composer" at bounding box center [697, 505] width 179 height 27
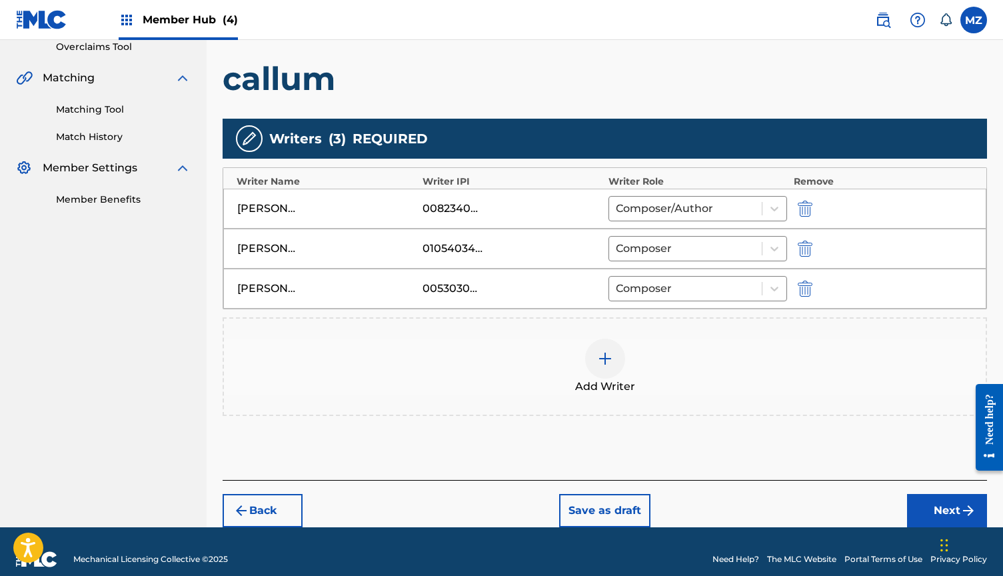
scroll to position [286, 0]
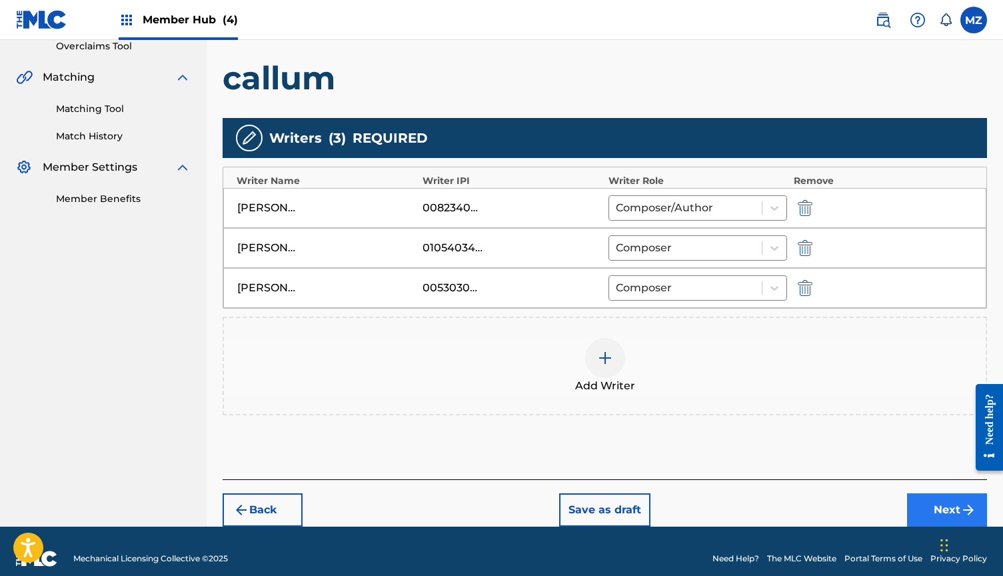
click at [920, 510] on button "Next" at bounding box center [947, 509] width 80 height 33
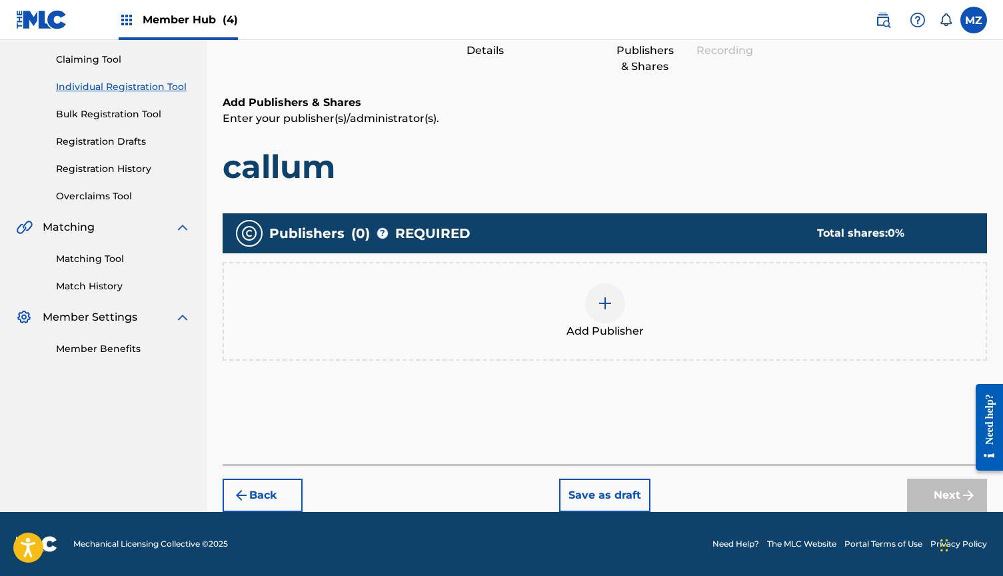
click at [637, 290] on div "Add Publisher" at bounding box center [604, 311] width 761 height 56
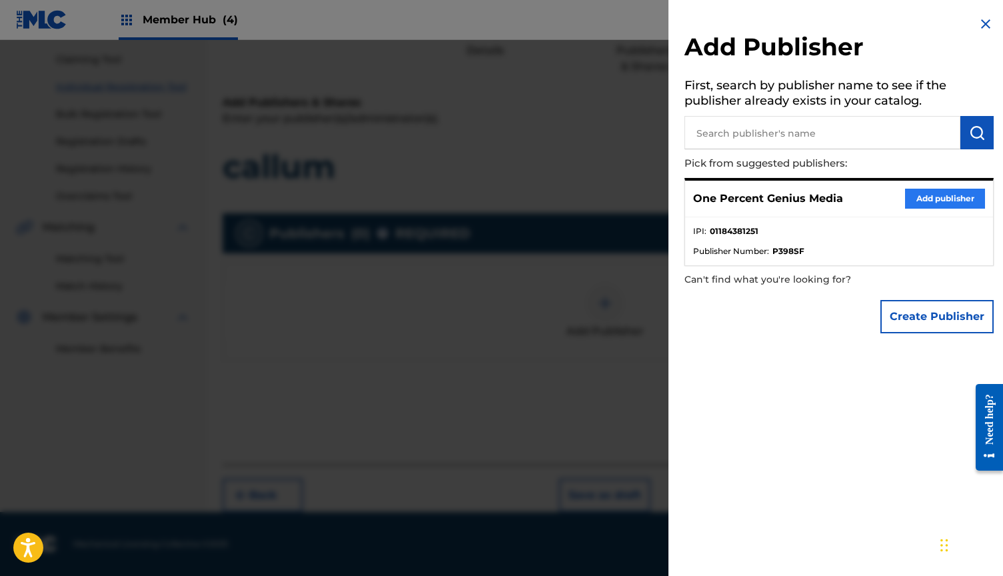
click at [930, 193] on button "Add publisher" at bounding box center [945, 199] width 80 height 20
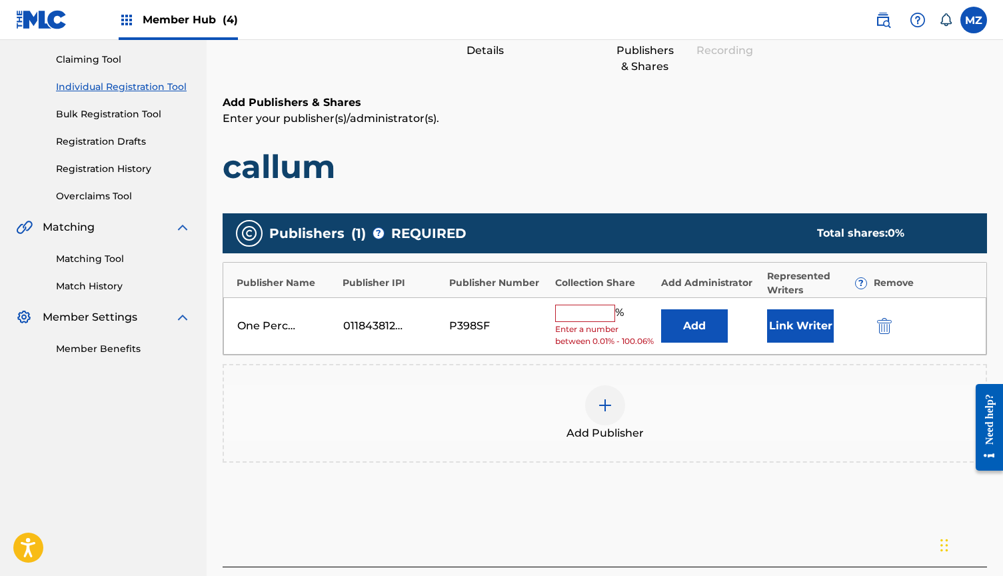
click at [587, 311] on input "text" at bounding box center [585, 312] width 60 height 17
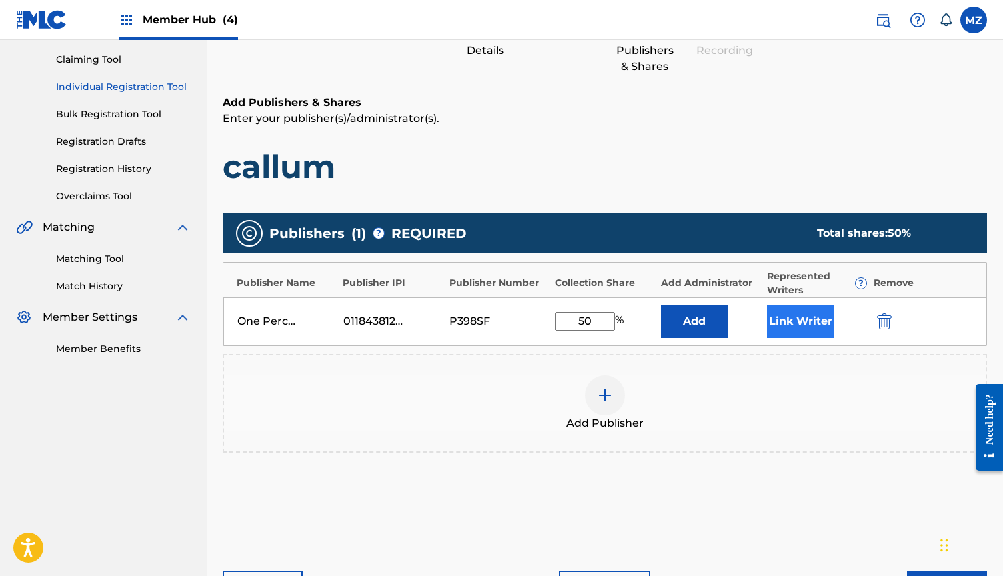
type input "50"
click at [779, 327] on button "Link Writer" at bounding box center [800, 320] width 67 height 33
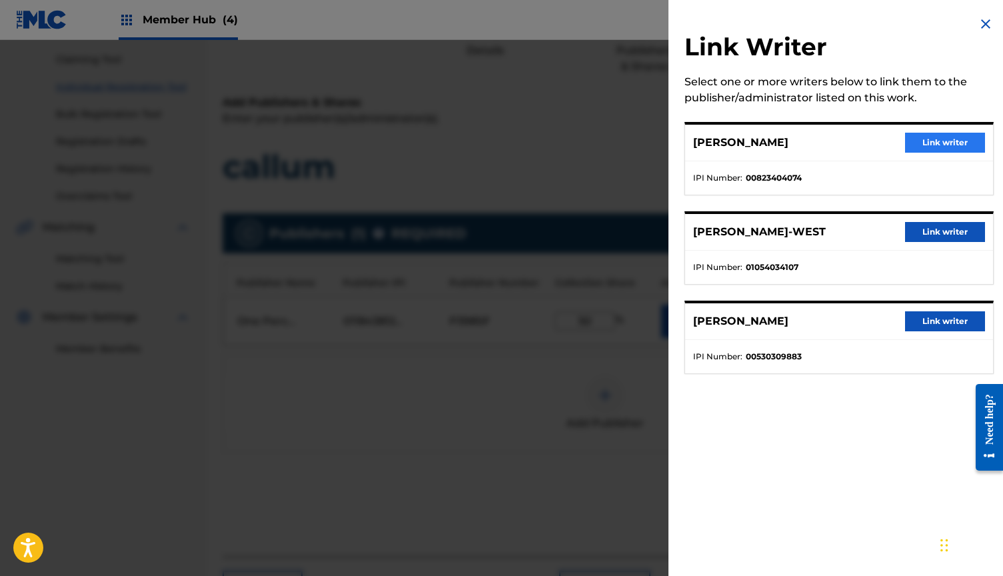
click at [947, 137] on button "Link writer" at bounding box center [945, 143] width 80 height 20
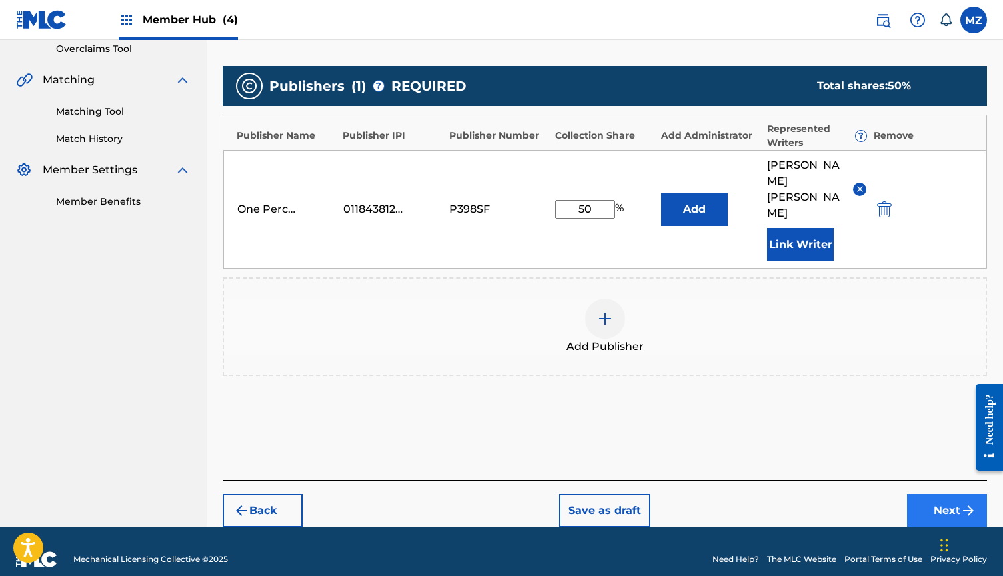
click at [935, 494] on button "Next" at bounding box center [947, 510] width 80 height 33
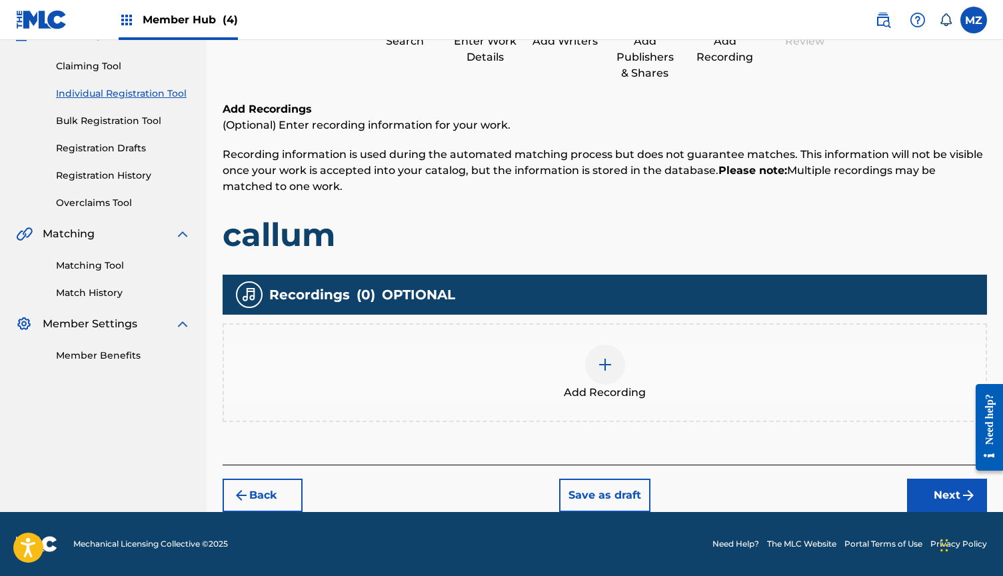
scroll to position [130, 0]
click at [605, 364] on img at bounding box center [605, 364] width 16 height 16
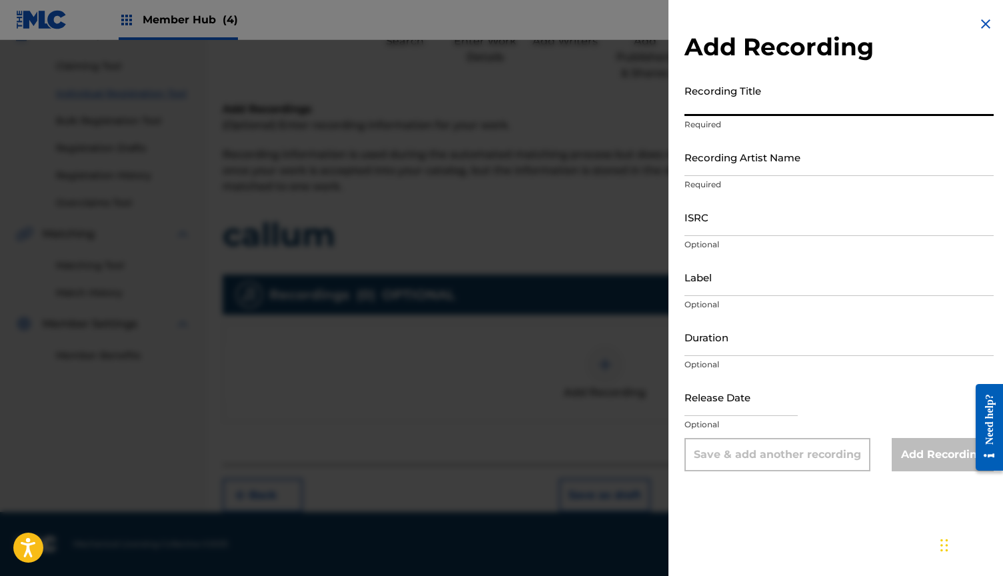
click at [719, 103] on input "Recording Title" at bounding box center [838, 97] width 309 height 38
type input "callum"
click at [744, 153] on input "Recording Artist Name" at bounding box center [838, 157] width 309 height 38
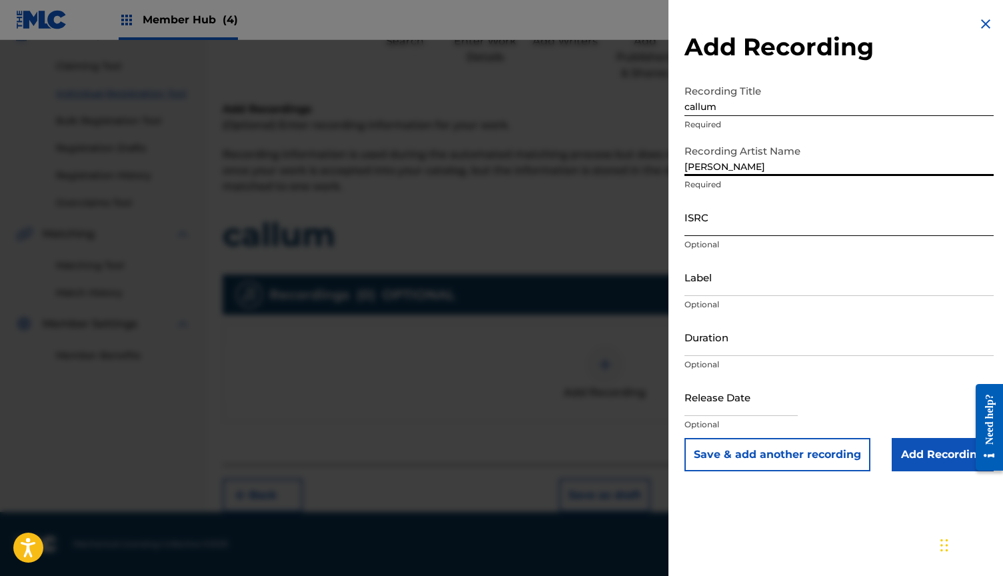
type input "[PERSON_NAME]"
click at [770, 214] on input "ISRC" at bounding box center [838, 217] width 309 height 38
click at [618, 429] on div at bounding box center [501, 328] width 1003 height 576
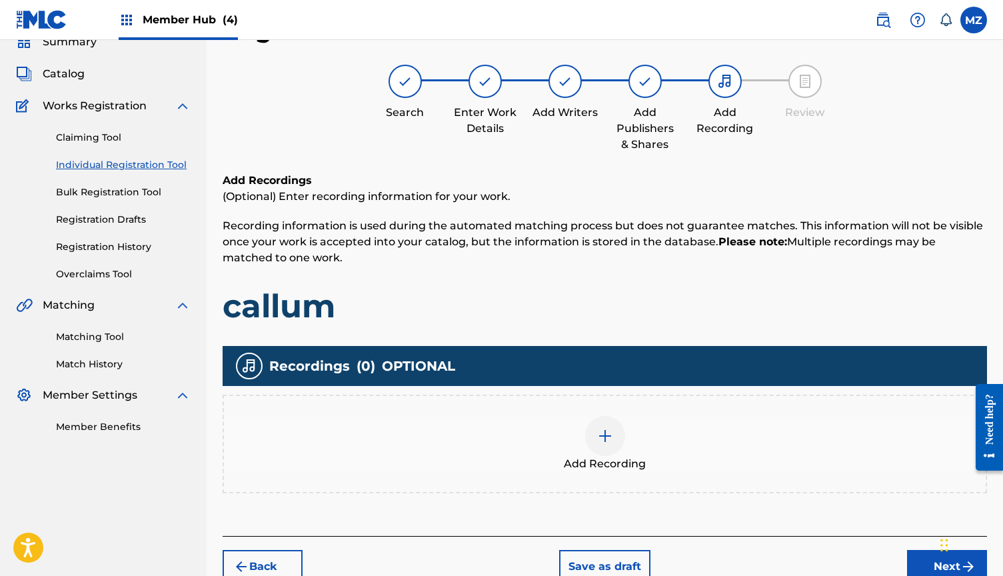
scroll to position [75, 0]
